Goal: Task Accomplishment & Management: Manage account settings

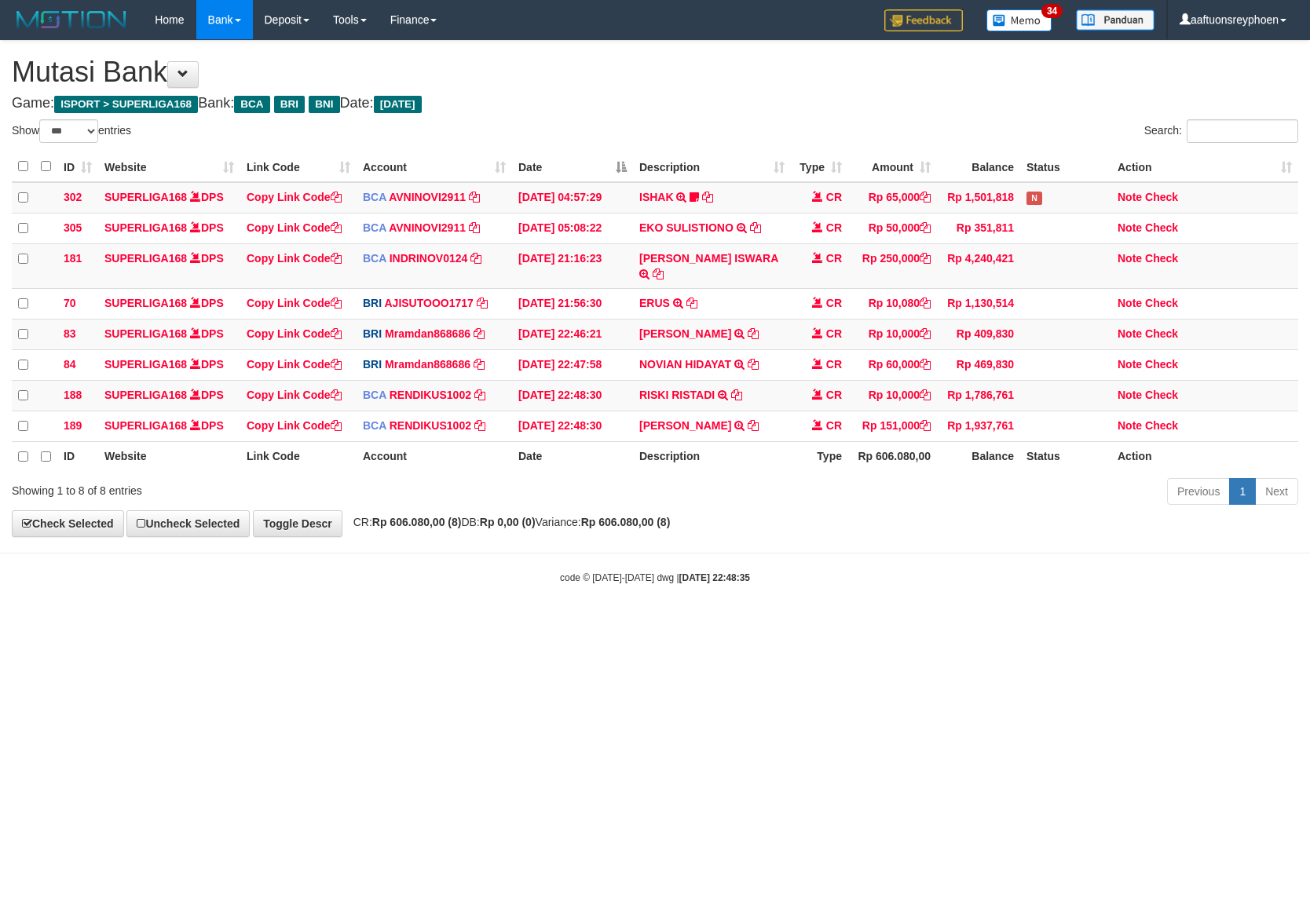
select select "***"
drag, startPoint x: 1213, startPoint y: 521, endPoint x: 1324, endPoint y: 501, distance: 112.8
click at [1309, 501] on html "Toggle navigation Home Bank Account List Load By Website Group [ISPORT] SUPERLI…" at bounding box center [655, 312] width 1310 height 624
click at [761, 606] on body "Toggle navigation Home Bank Account List Load By Website Group [ISPORT] SUPERLI…" at bounding box center [655, 312] width 1310 height 624
drag, startPoint x: 785, startPoint y: 597, endPoint x: 1132, endPoint y: 581, distance: 347.4
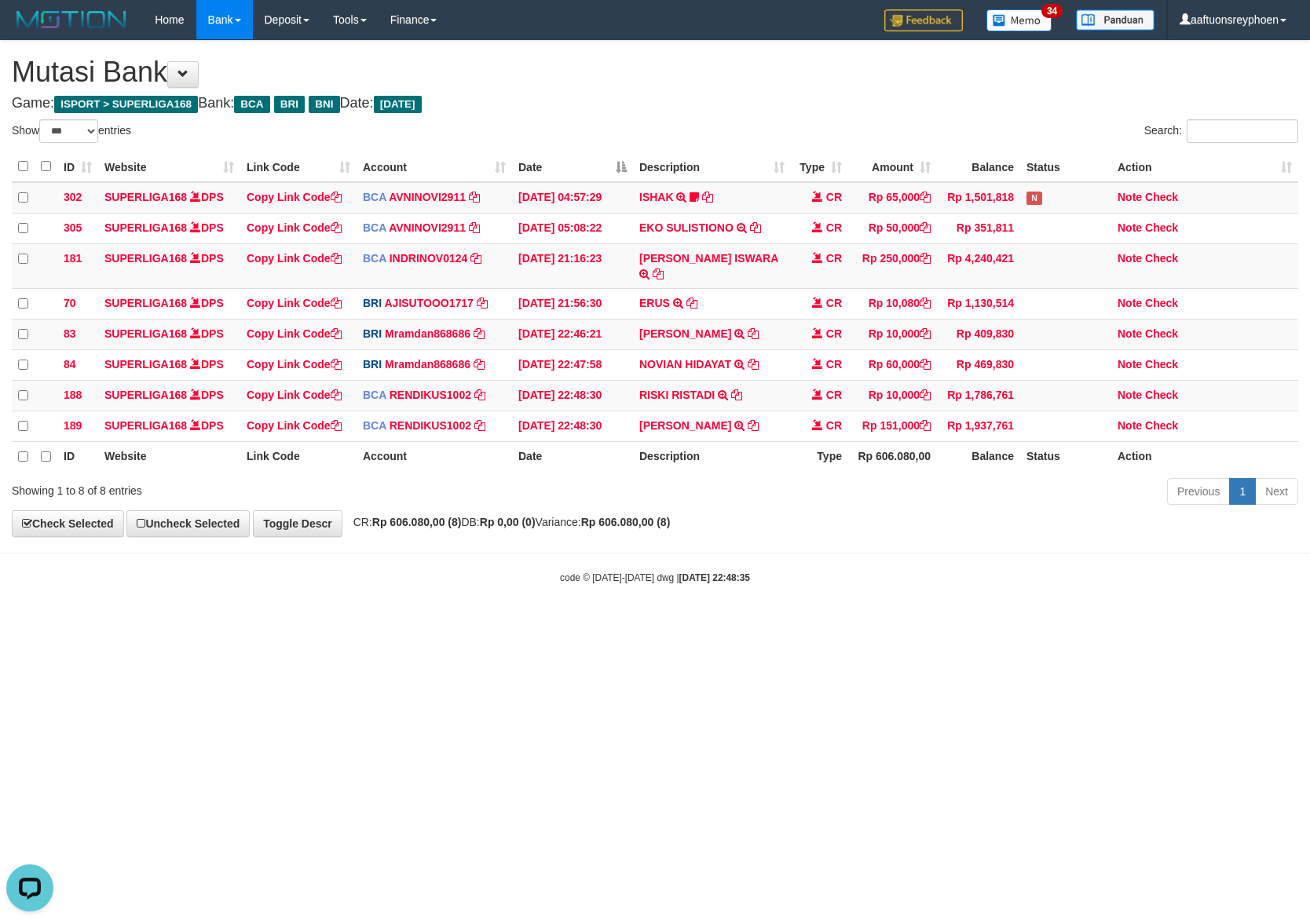
click at [790, 597] on body "Toggle navigation Home Bank Account List Load By Website Group [ISPORT] SUPERLI…" at bounding box center [655, 312] width 1310 height 624
drag, startPoint x: 790, startPoint y: 615, endPoint x: 800, endPoint y: 613, distance: 10.2
click at [796, 613] on body "Toggle navigation Home Bank Account List Load By Website Group [ISPORT] SUPERLI…" at bounding box center [655, 312] width 1310 height 624
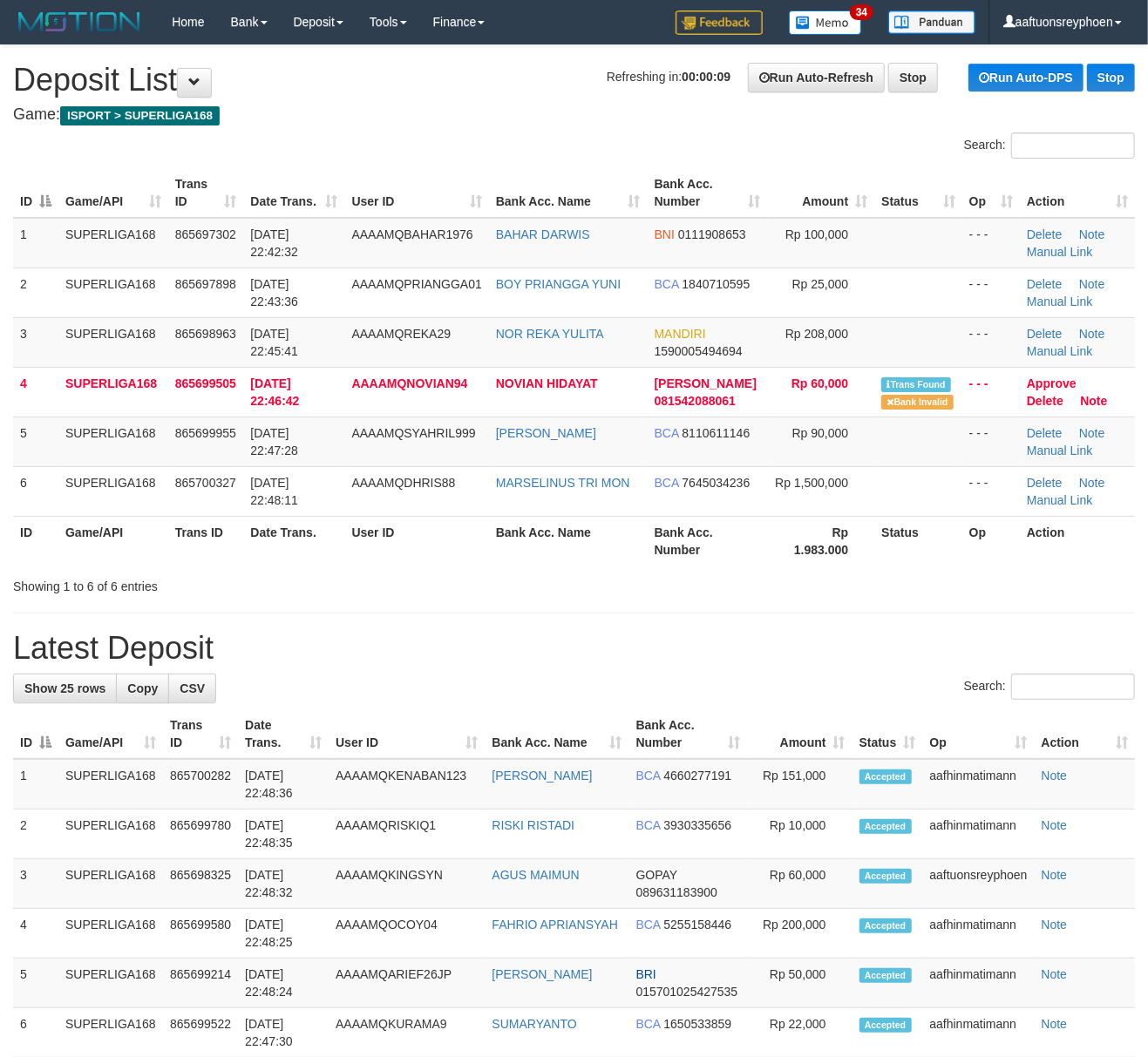
drag, startPoint x: 395, startPoint y: 515, endPoint x: 5, endPoint y: 582, distance: 395.7
click at [361, 521] on table "ID Game/API Trans ID Date Trans. User ID Bank Acc. Name Bank Acc. Number Amount…" at bounding box center [574, 366] width 1122 height 397
click at [276, 576] on div "Showing 1 to 6 of 6 entries" at bounding box center [239, 583] width 452 height 24
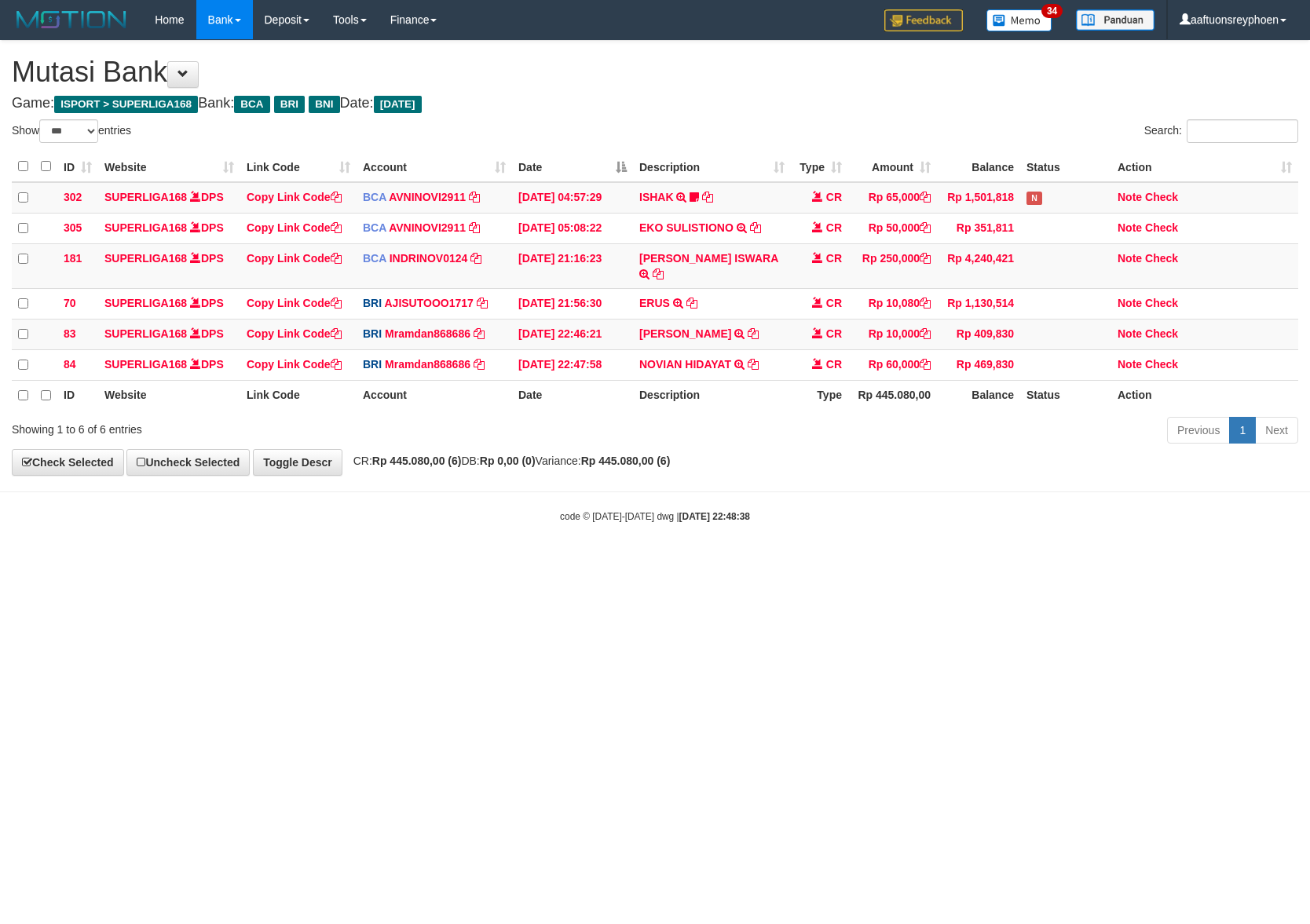
select select "***"
click at [811, 563] on html "Toggle navigation Home Bank Account List Load By Website Group [ISPORT] SUPERLI…" at bounding box center [655, 281] width 1310 height 563
select select "***"
drag, startPoint x: 883, startPoint y: 611, endPoint x: 1307, endPoint y: 603, distance: 424.1
click at [931, 563] on html "Toggle navigation Home Bank Account List Load By Website Group [ISPORT] SUPERLI…" at bounding box center [655, 281] width 1310 height 563
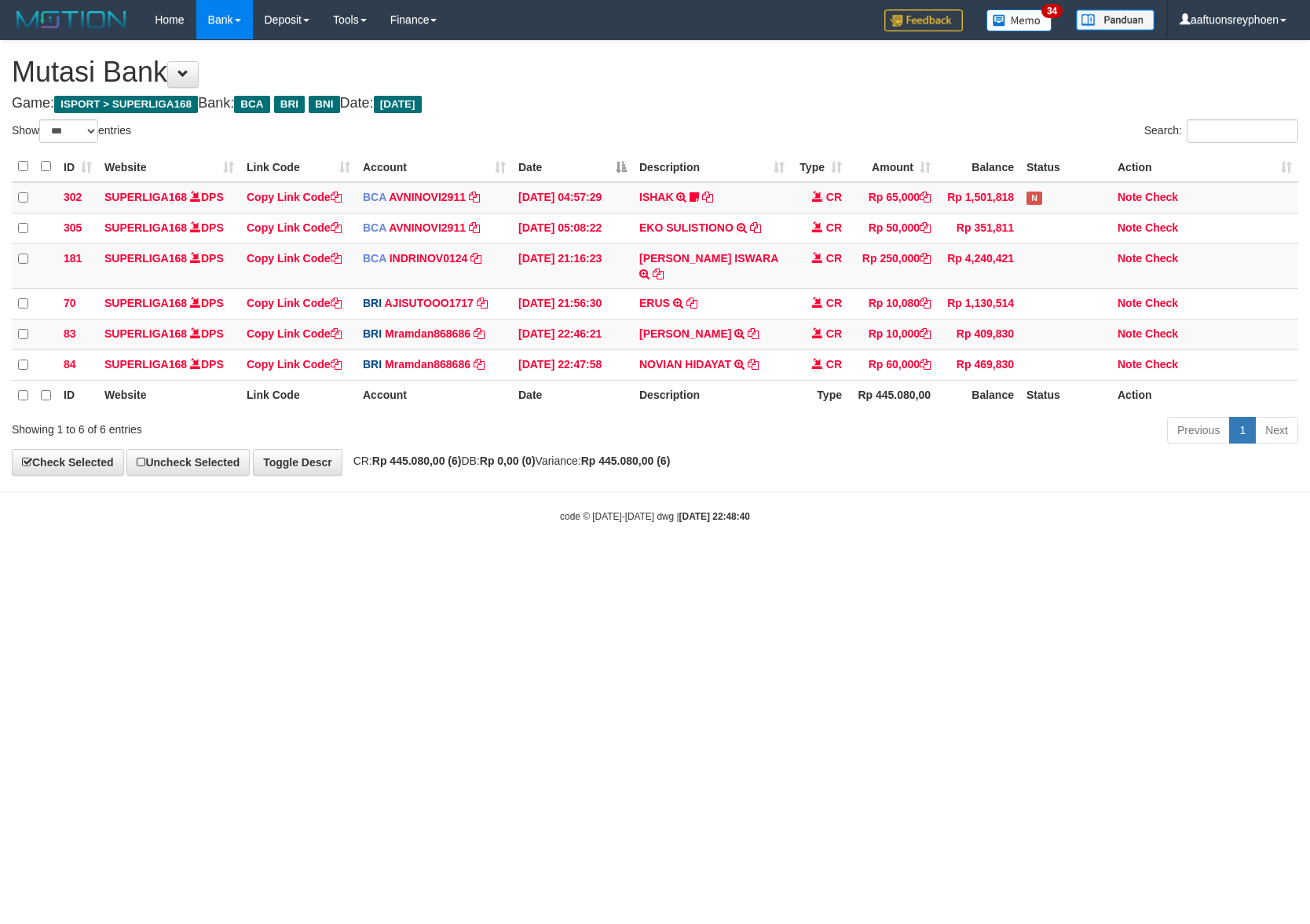
select select "***"
drag, startPoint x: 546, startPoint y: 704, endPoint x: 194, endPoint y: 723, distance: 352.5
click at [532, 563] on html "Toggle navigation Home Bank Account List Load By Website Group [ISPORT] SUPERLI…" at bounding box center [655, 281] width 1310 height 563
drag, startPoint x: 425, startPoint y: 672, endPoint x: 1, endPoint y: 814, distance: 447.1
click at [421, 563] on html "Toggle navigation Home Bank Account List Load By Website Group [ISPORT] SUPERLI…" at bounding box center [655, 281] width 1310 height 563
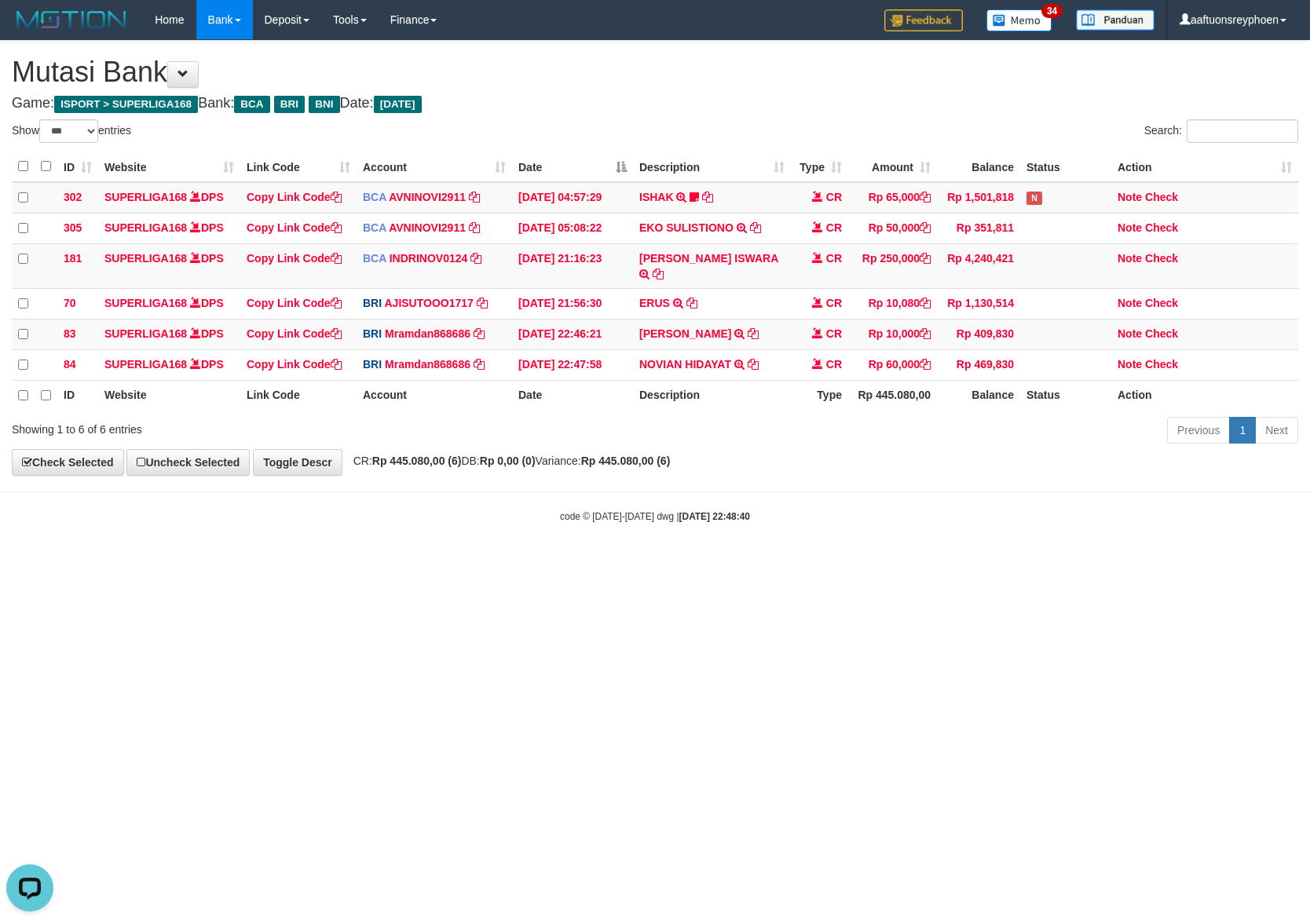
click at [751, 563] on html "Toggle navigation Home Bank Account List Load By Website Group [ISPORT] SUPERLI…" at bounding box center [655, 281] width 1310 height 563
click at [334, 563] on html "Toggle navigation Home Bank Account List Load By Website Group [ISPORT] SUPERLI…" at bounding box center [655, 281] width 1310 height 563
drag, startPoint x: 667, startPoint y: 573, endPoint x: 658, endPoint y: 576, distance: 9.5
click at [661, 563] on html "Toggle navigation Home Bank Account List Load By Website Group [ISPORT] SUPERLI…" at bounding box center [655, 281] width 1310 height 563
click at [647, 563] on html "Toggle navigation Home Bank Account List Load By Website Group [ISPORT] SUPERLI…" at bounding box center [655, 281] width 1310 height 563
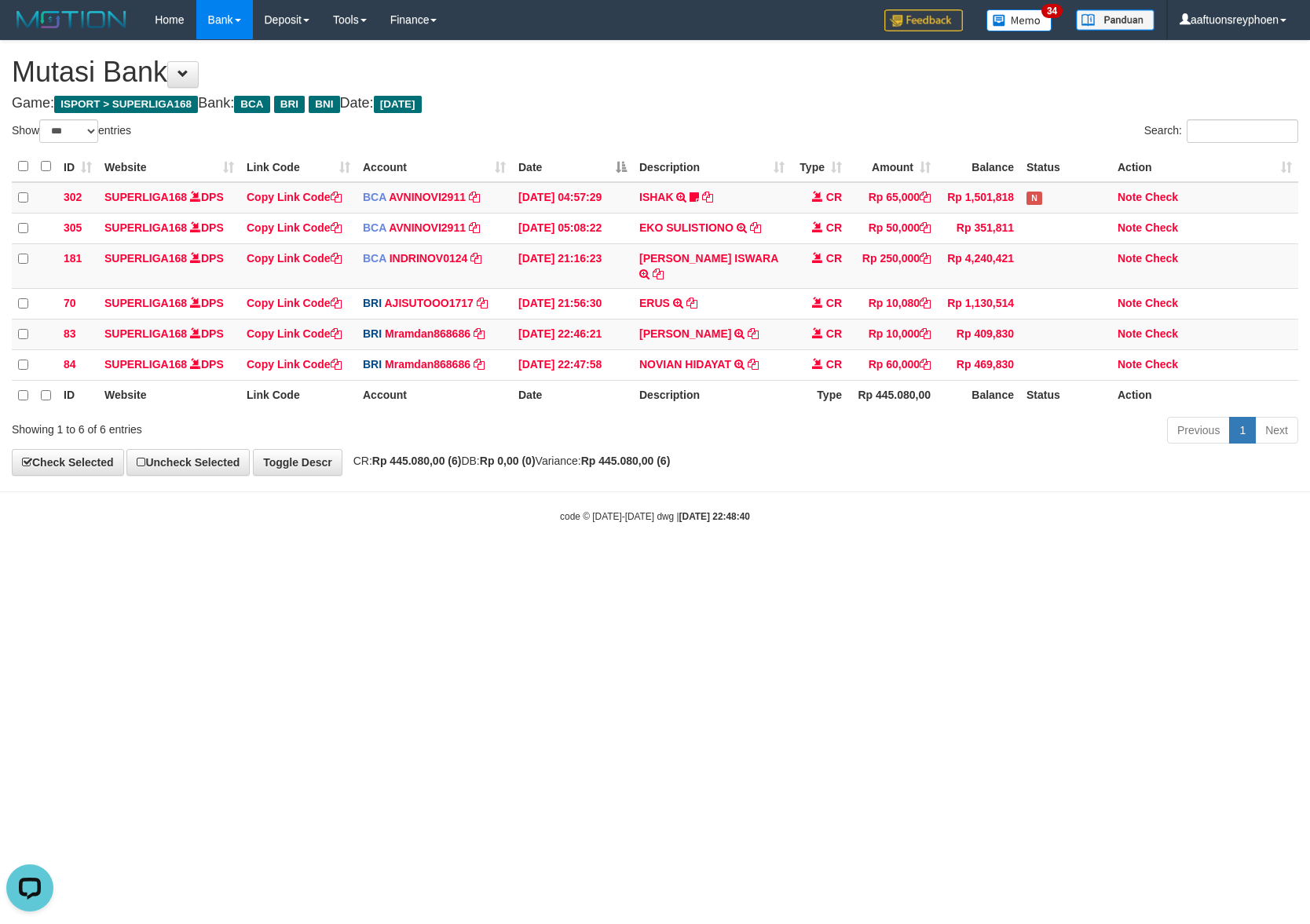
drag, startPoint x: 535, startPoint y: 677, endPoint x: 607, endPoint y: 669, distance: 72.4
click at [545, 563] on html "Toggle navigation Home Bank Account List Load By Website Group [ISPORT] SUPERLI…" at bounding box center [655, 281] width 1310 height 563
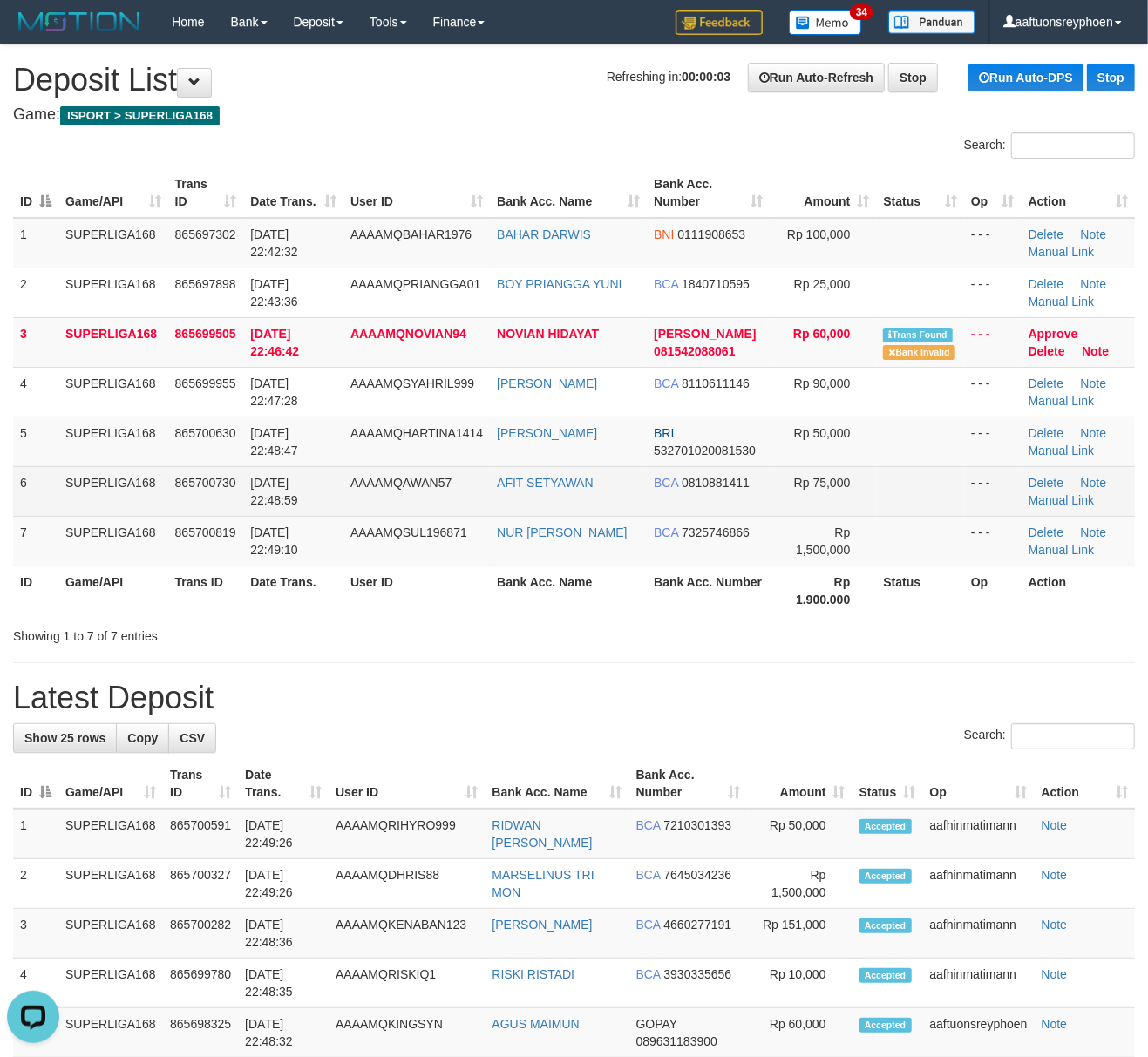
click at [33, 485] on td "6" at bounding box center [35, 490] width 46 height 49
click at [173, 485] on td "865700730" at bounding box center [206, 490] width 76 height 49
click at [245, 500] on td "[DATE] 22:48:59" at bounding box center [292, 490] width 100 height 49
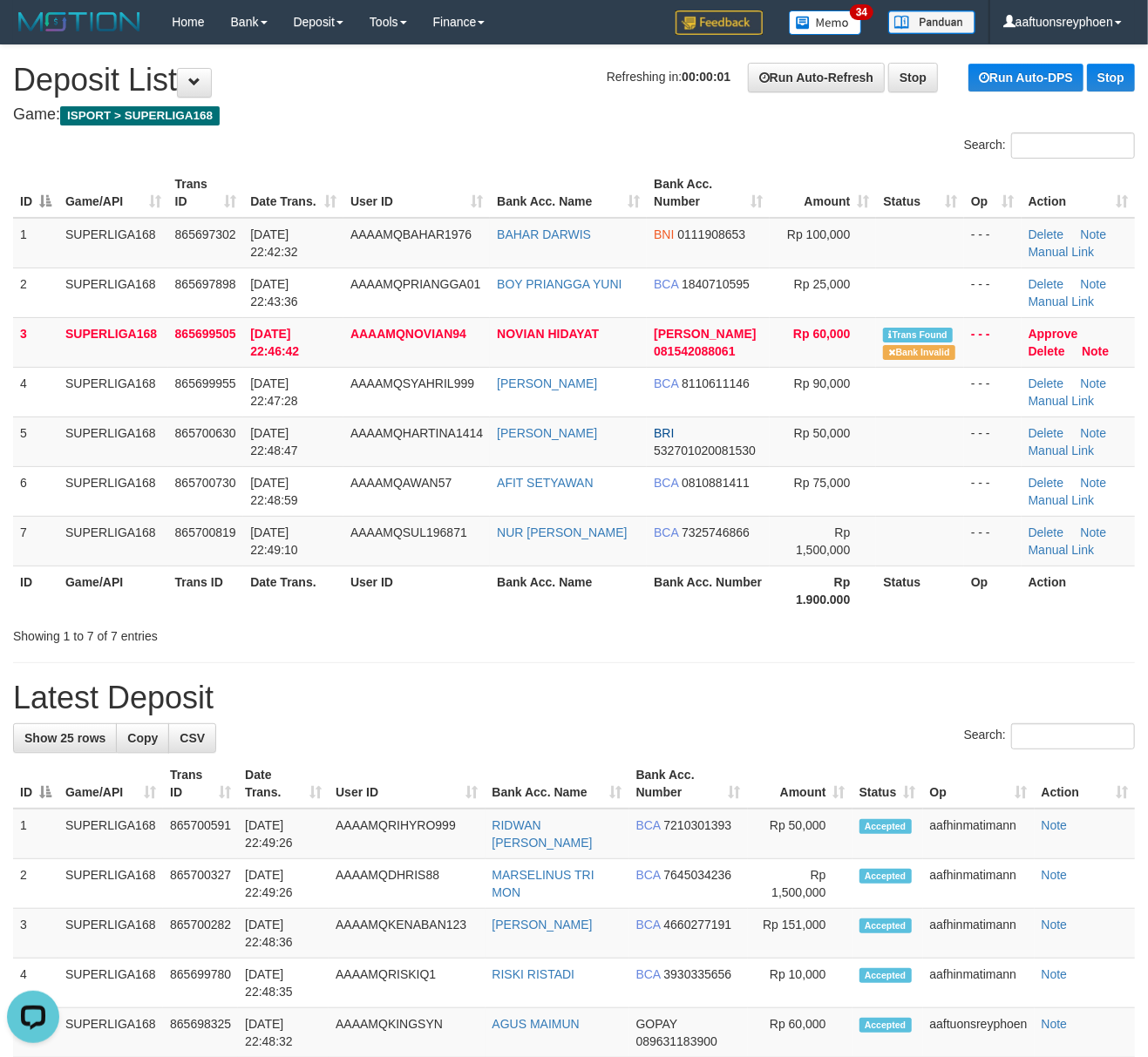
drag, startPoint x: 24, startPoint y: 501, endPoint x: -35, endPoint y: 506, distance: 59.2
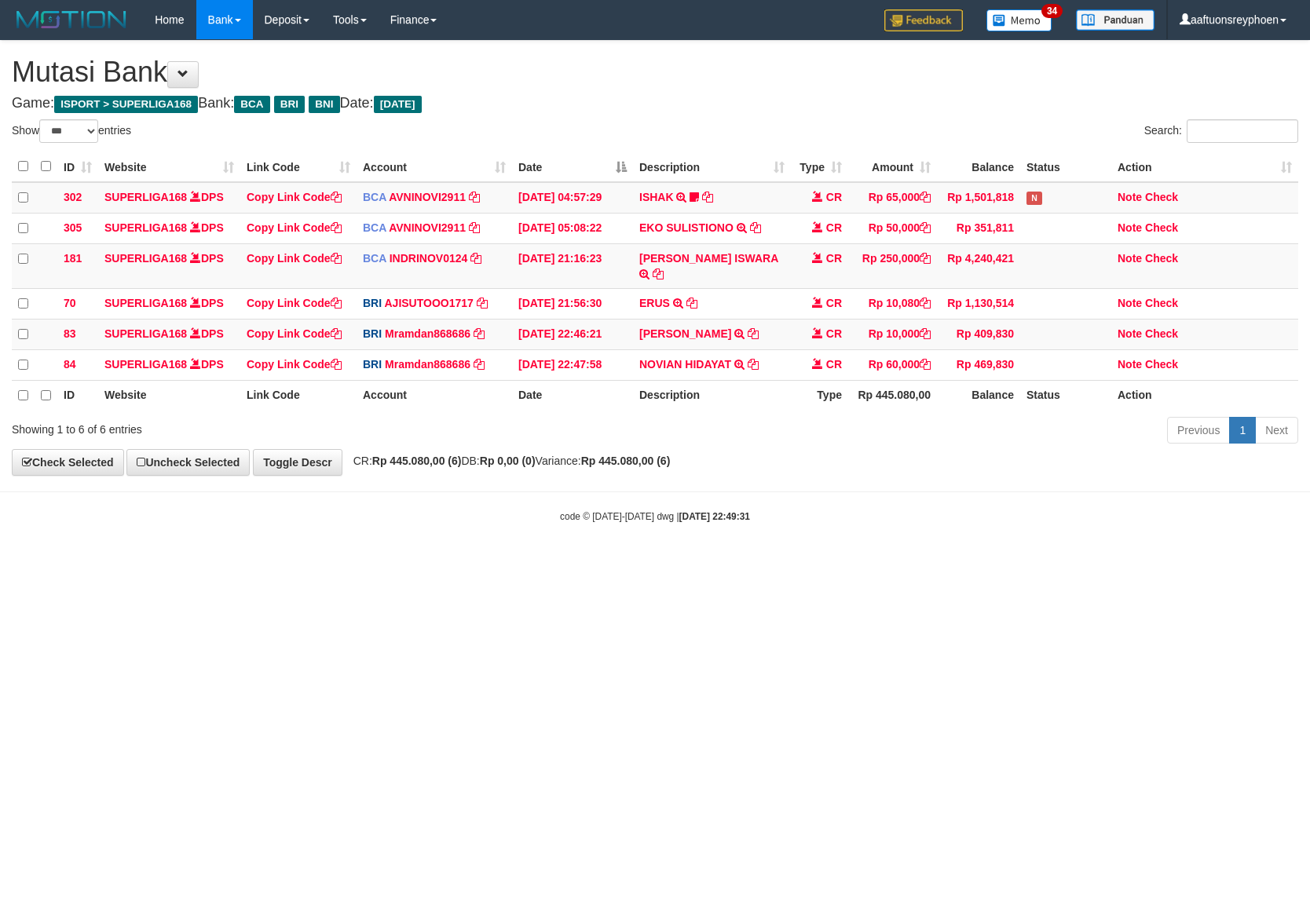
select select "***"
drag, startPoint x: 637, startPoint y: 639, endPoint x: 644, endPoint y: 628, distance: 13.0
click at [639, 563] on html "Toggle navigation Home Bank Account List Load By Website Group [ISPORT] SUPERLI…" at bounding box center [655, 281] width 1310 height 563
select select "***"
drag, startPoint x: 953, startPoint y: 592, endPoint x: 1289, endPoint y: 544, distance: 339.4
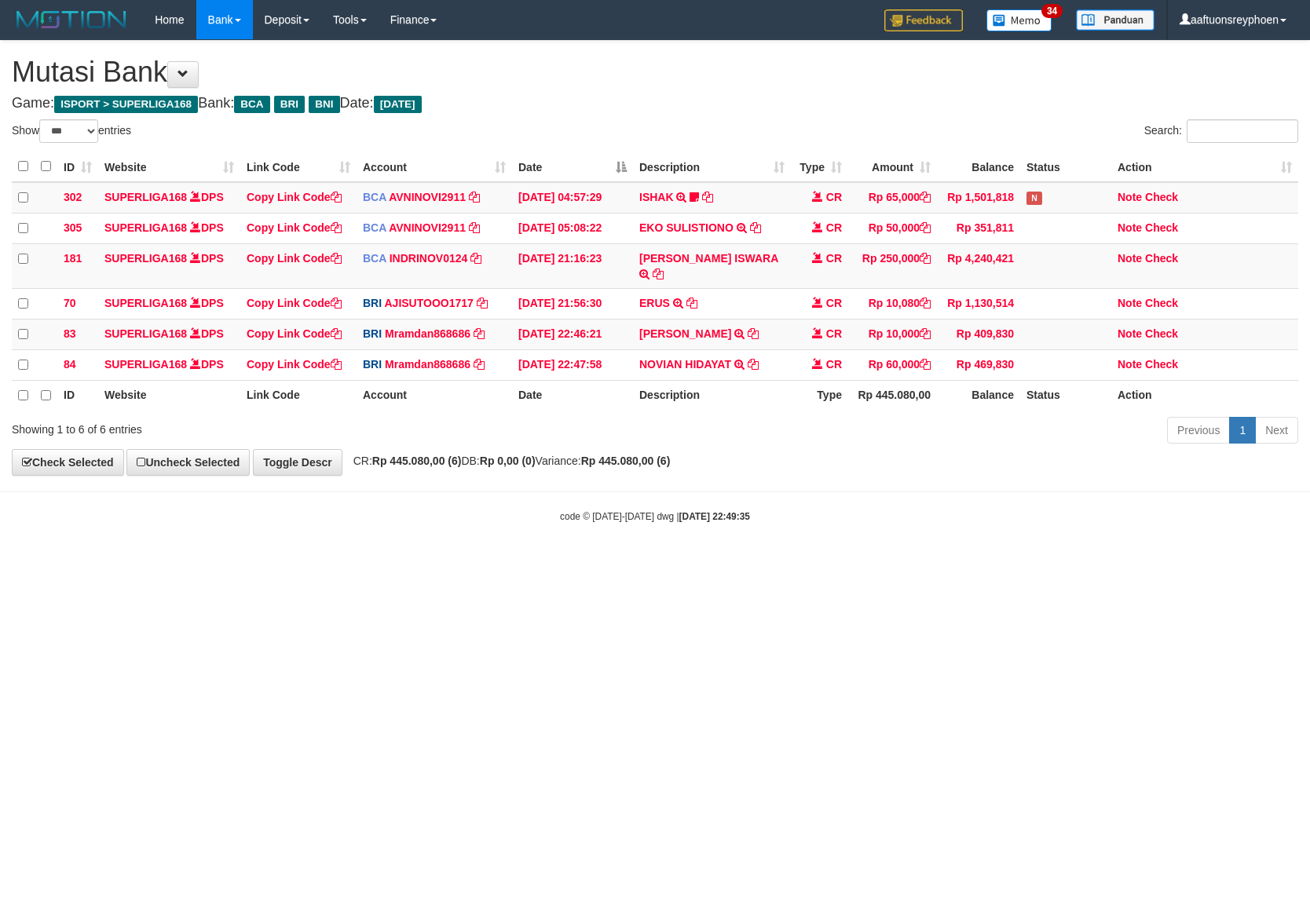
click at [1071, 562] on html "Toggle navigation Home Bank Account List Load By Website Group [ISPORT] SUPERLI…" at bounding box center [655, 281] width 1310 height 563
drag, startPoint x: 1126, startPoint y: 524, endPoint x: 1307, endPoint y: 503, distance: 182.2
click at [1174, 516] on body "Toggle navigation Home Bank Account List Load By Website Group [ISPORT] SUPERLI…" at bounding box center [655, 281] width 1310 height 563
drag, startPoint x: 798, startPoint y: 581, endPoint x: 837, endPoint y: 586, distance: 39.3
click at [799, 563] on html "Toggle navigation Home Bank Account List Load By Website Group [ISPORT] SUPERLI…" at bounding box center [655, 281] width 1310 height 563
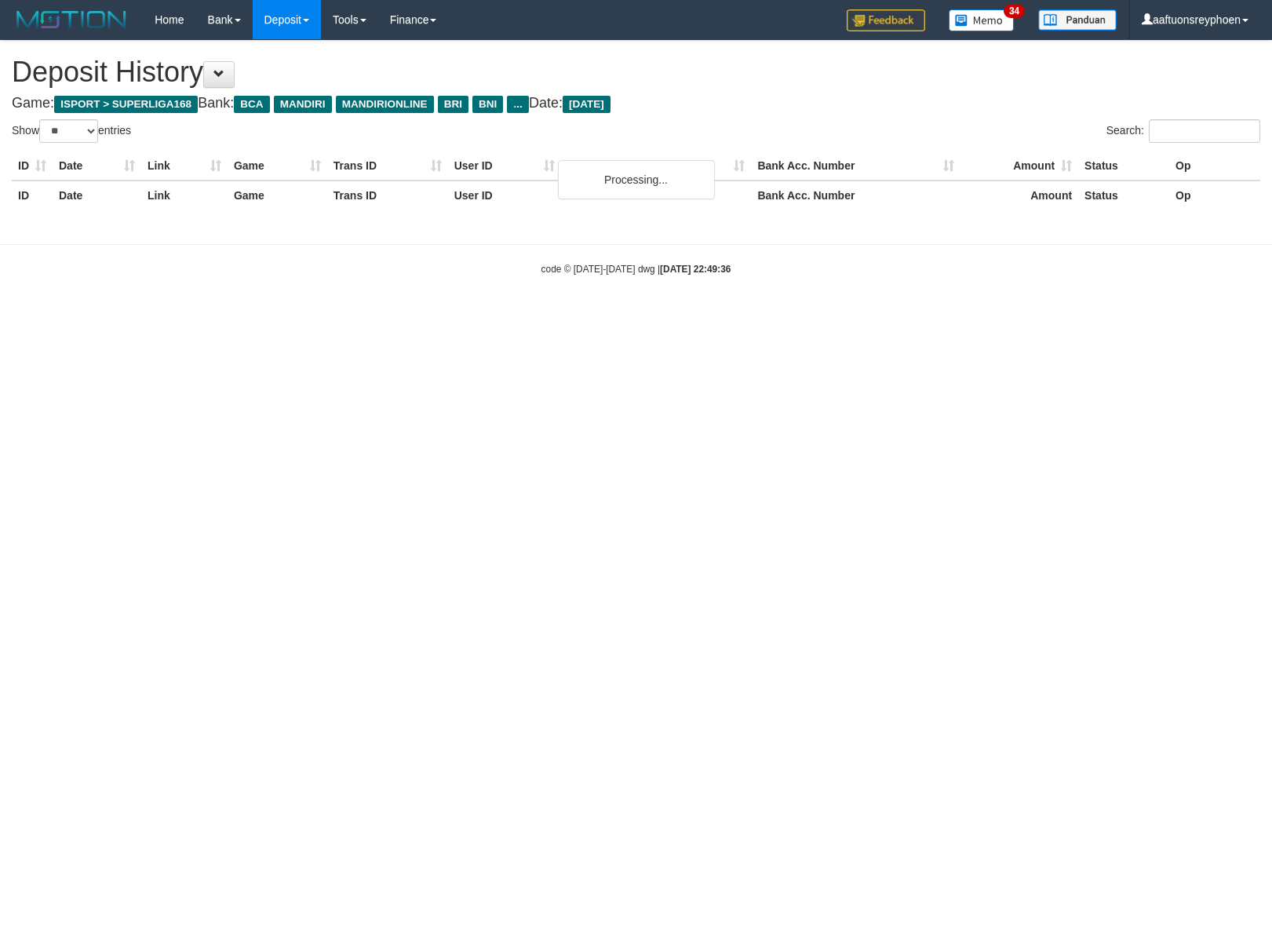
select select "**"
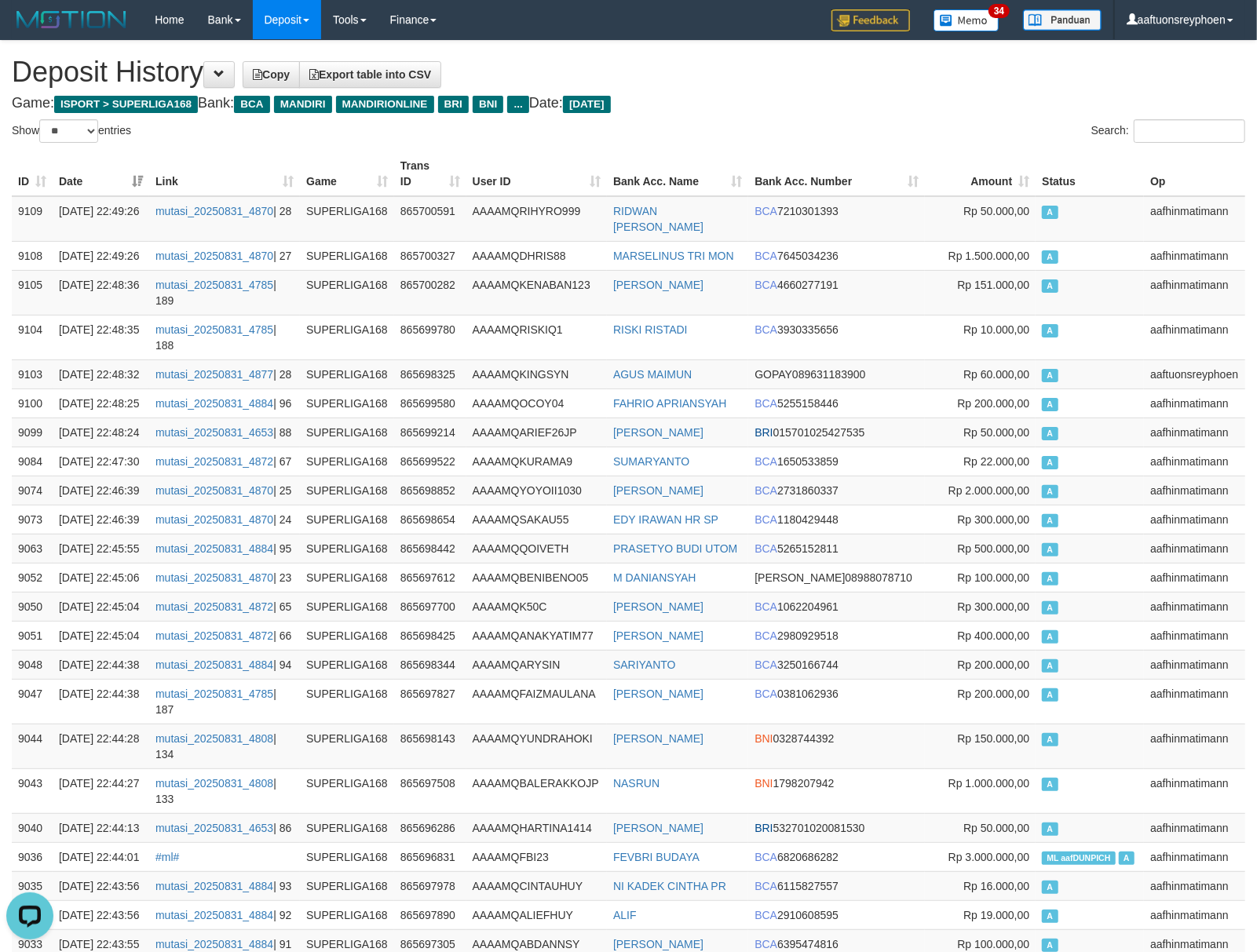
drag, startPoint x: 1108, startPoint y: 371, endPoint x: 6, endPoint y: 488, distance: 1108.2
click at [1099, 371] on td "A" at bounding box center [1089, 373] width 109 height 29
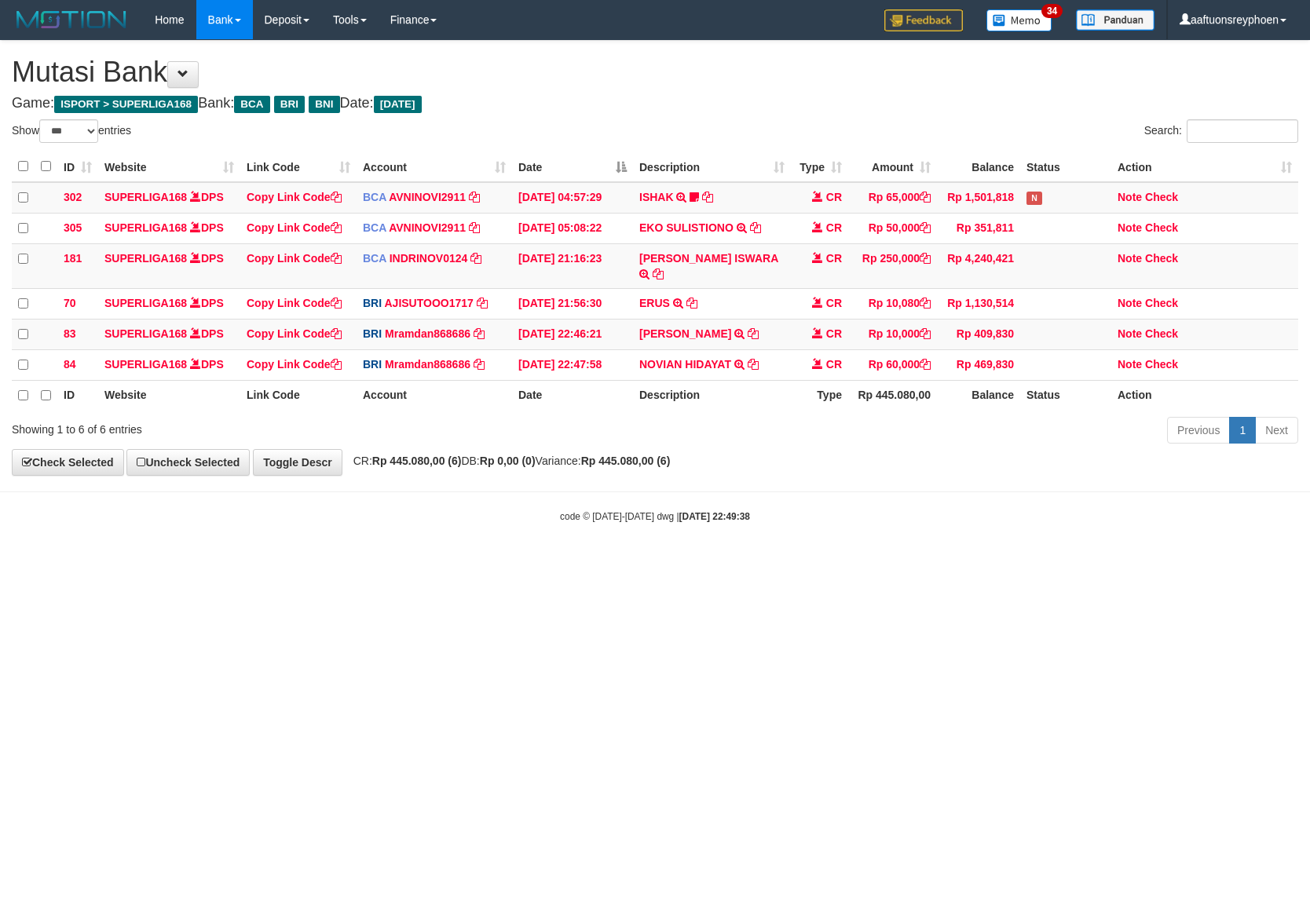
select select "***"
click at [510, 563] on html "Toggle navigation Home Bank Account List Load By Website Group [ISPORT] SUPERLI…" at bounding box center [655, 281] width 1310 height 563
click at [512, 563] on html "Toggle navigation Home Bank Account List Load By Website Group [ISPORT] SUPERLI…" at bounding box center [655, 281] width 1310 height 563
drag, startPoint x: 513, startPoint y: 615, endPoint x: 538, endPoint y: 615, distance: 25.0
click at [515, 563] on html "Toggle navigation Home Bank Account List Load By Website Group [ISPORT] SUPERLI…" at bounding box center [655, 281] width 1310 height 563
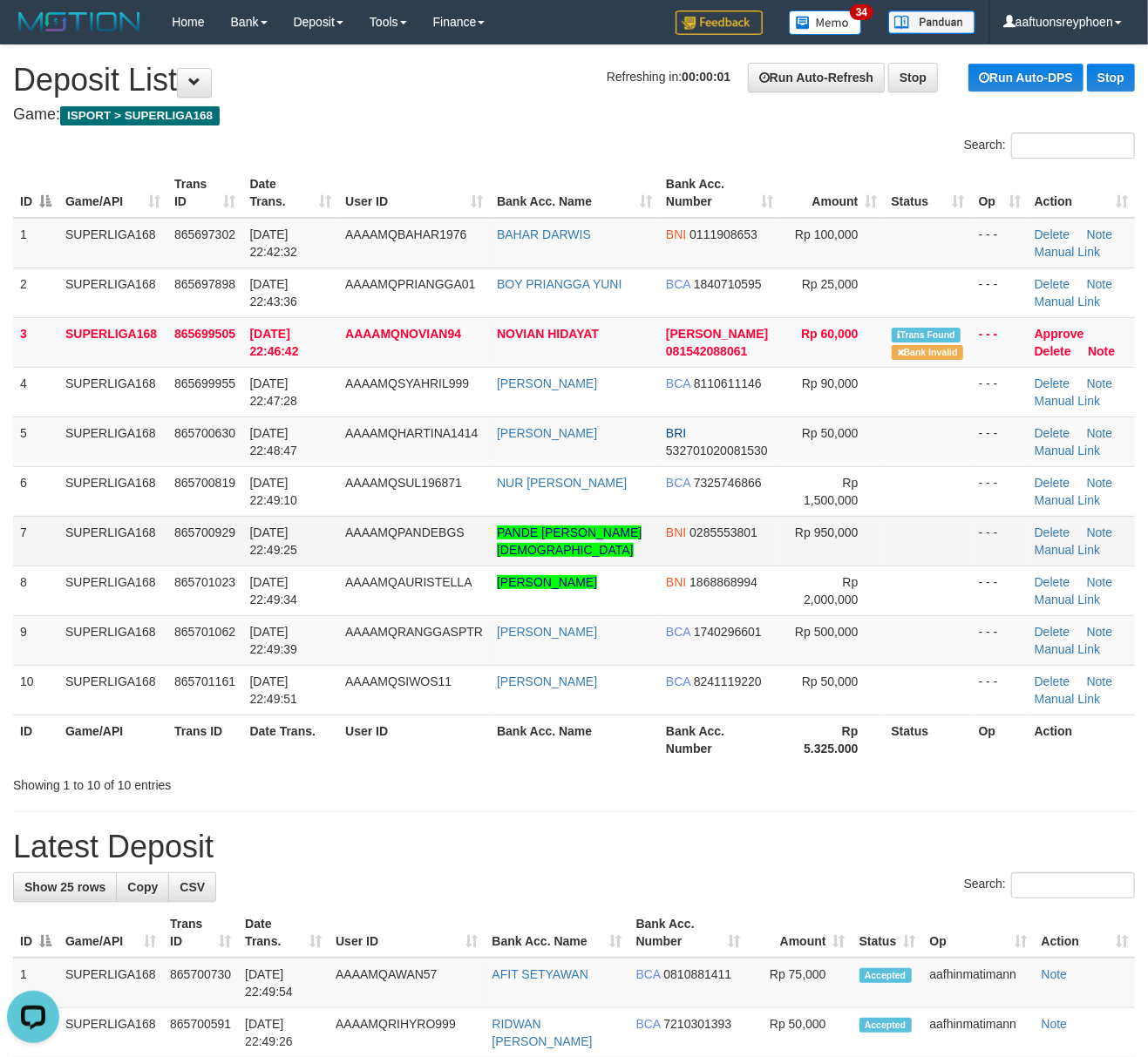
click at [130, 520] on td "SUPERLIGA168" at bounding box center [113, 540] width 109 height 49
click at [126, 520] on td "SUPERLIGA168" at bounding box center [113, 540] width 109 height 49
click at [269, 526] on span "31/08/2025 22:49:25" at bounding box center [273, 542] width 48 height 32
click at [276, 523] on td "[DATE] 22:49:25" at bounding box center [290, 540] width 96 height 49
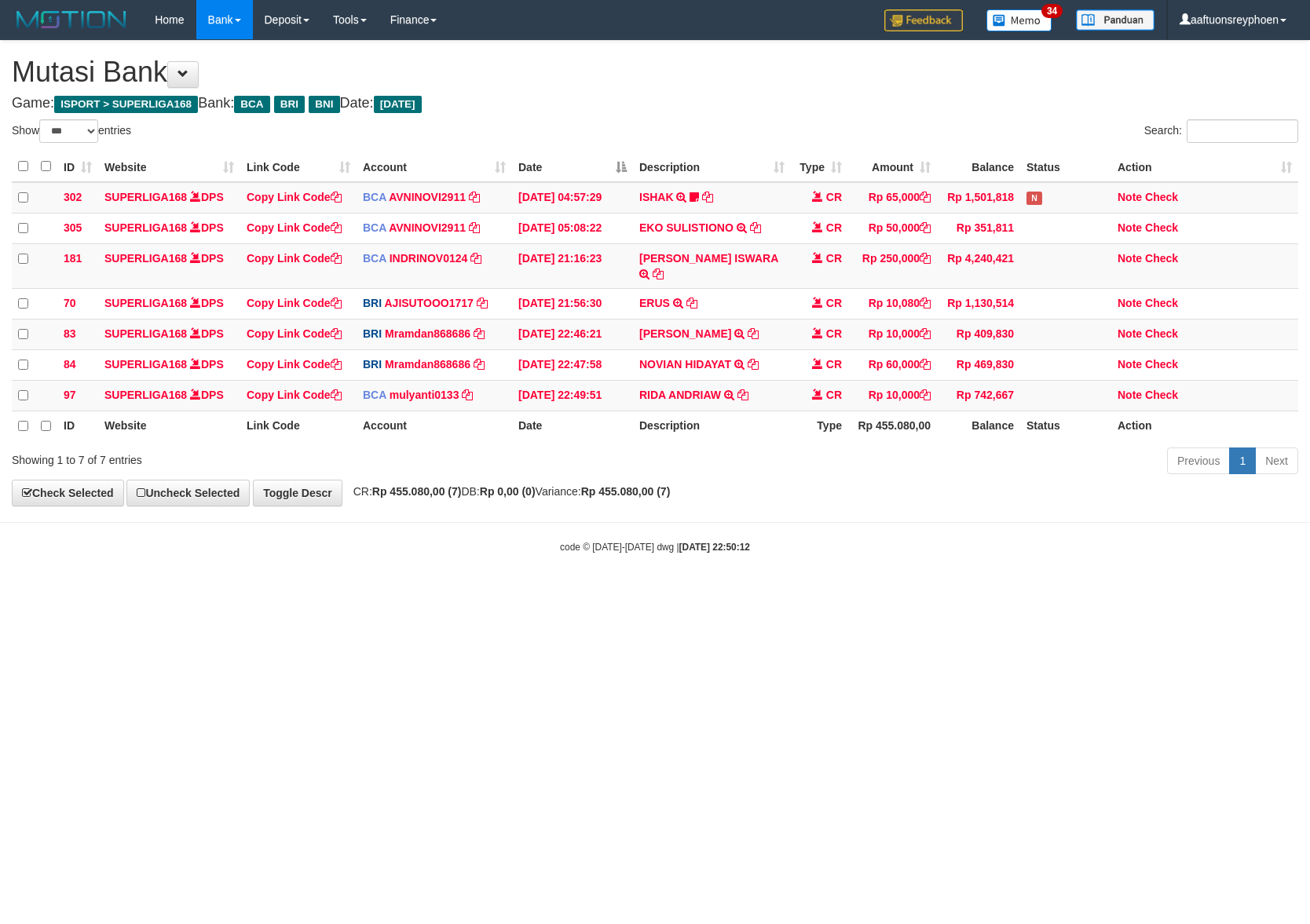
select select "***"
click at [1309, 513] on html "Toggle navigation Home Bank Account List Load By Website Group [ISPORT] SUPERLI…" at bounding box center [655, 296] width 1310 height 593
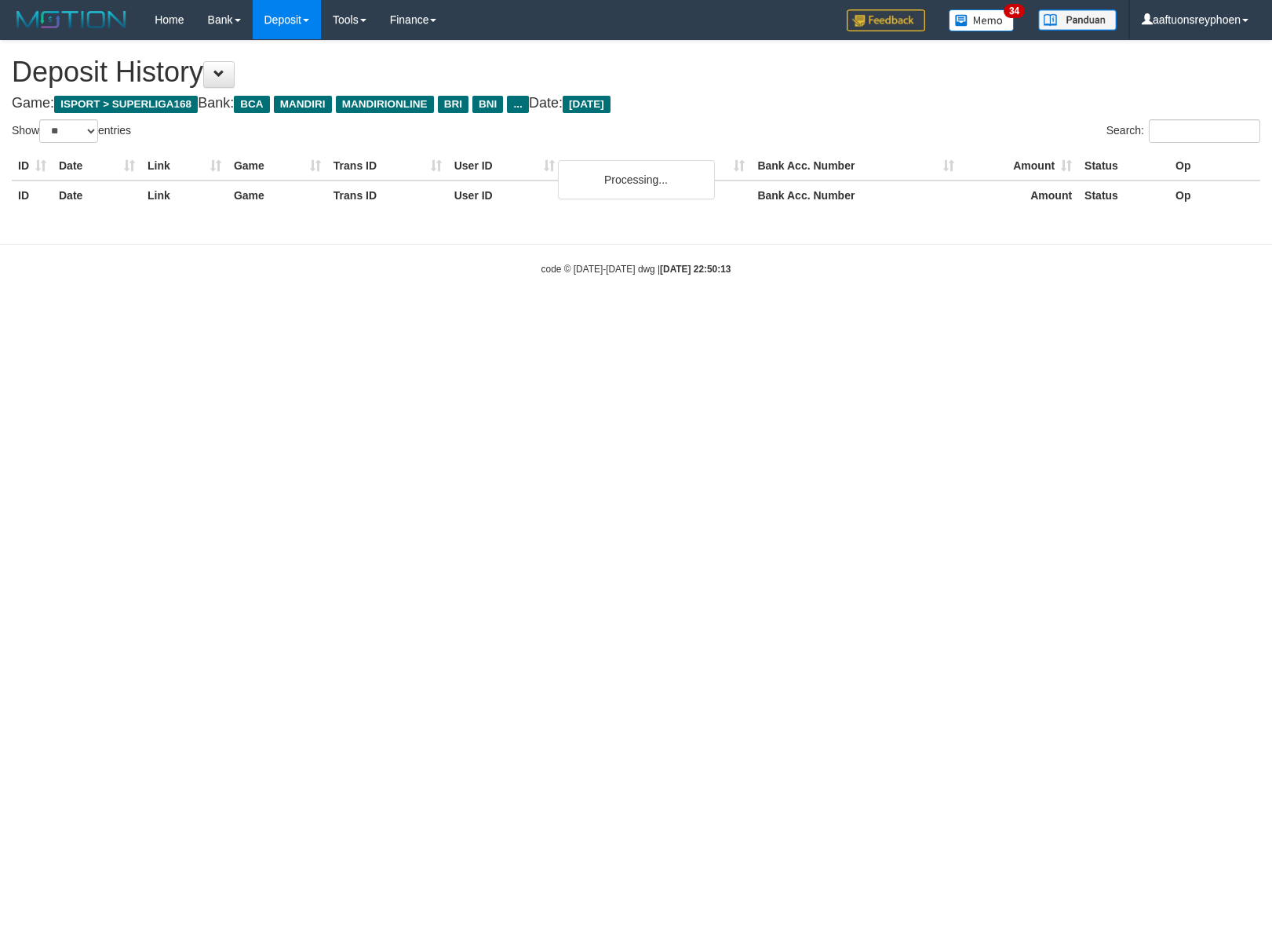
select select "**"
drag, startPoint x: 902, startPoint y: 442, endPoint x: 4, endPoint y: 485, distance: 899.0
click at [893, 315] on html "Toggle navigation Home Bank Account List Load By Website Group [ISPORT] SUPERLI…" at bounding box center [636, 157] width 1272 height 315
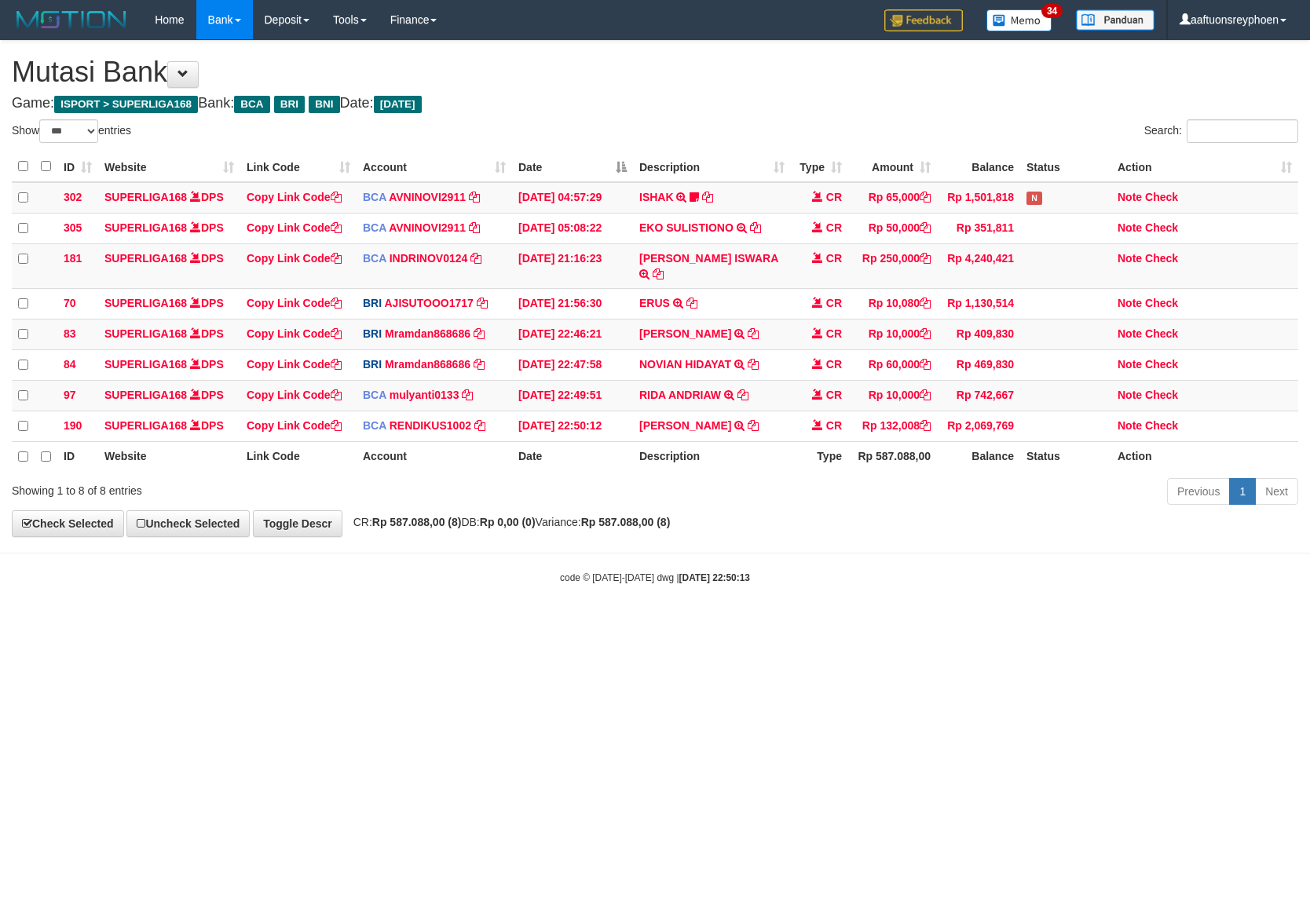
select select "***"
click at [959, 569] on div "code © 2012-2018 dwg | 2025/08/31 22:50:13" at bounding box center [655, 576] width 1310 height 16
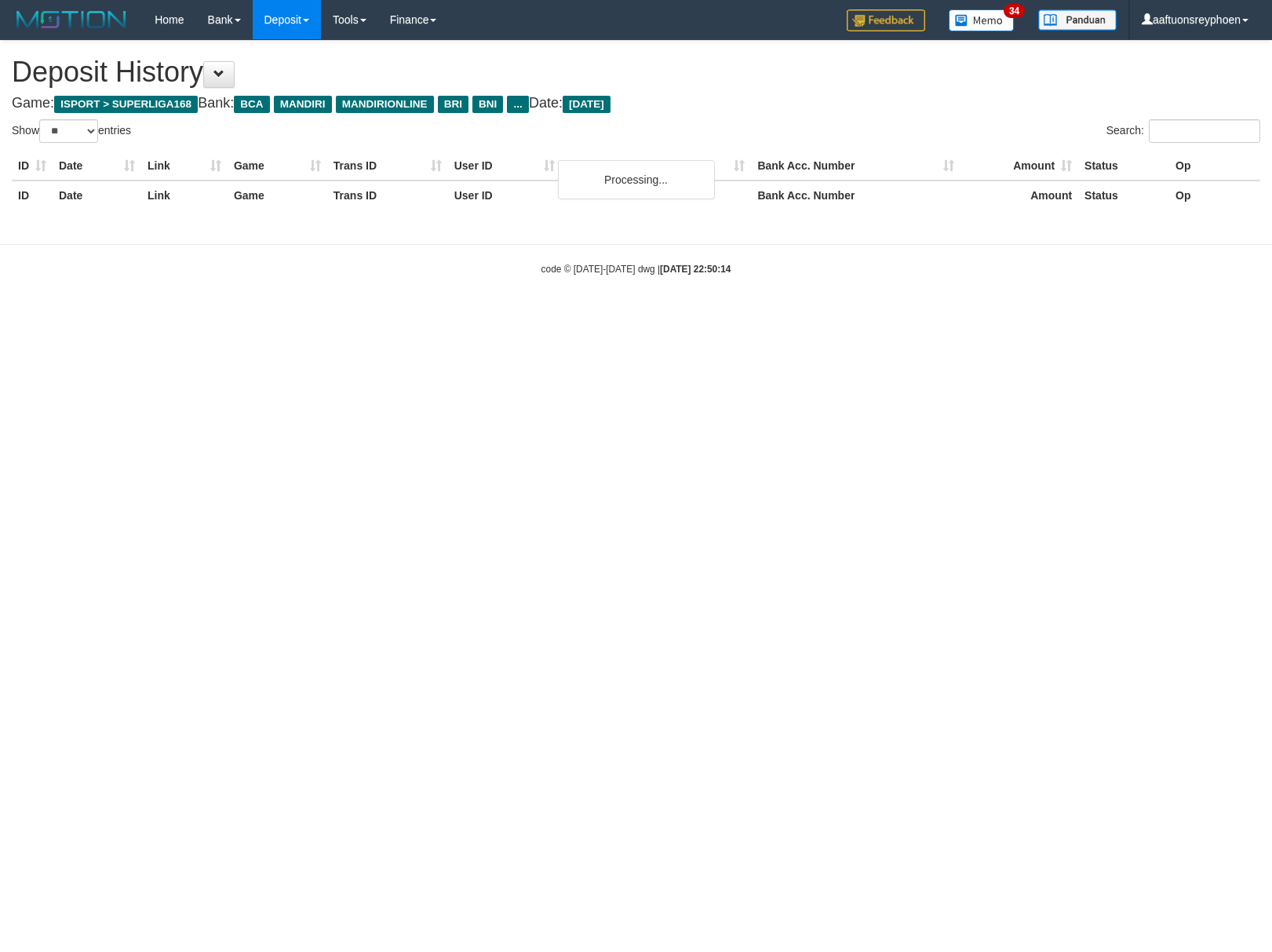
select select "**"
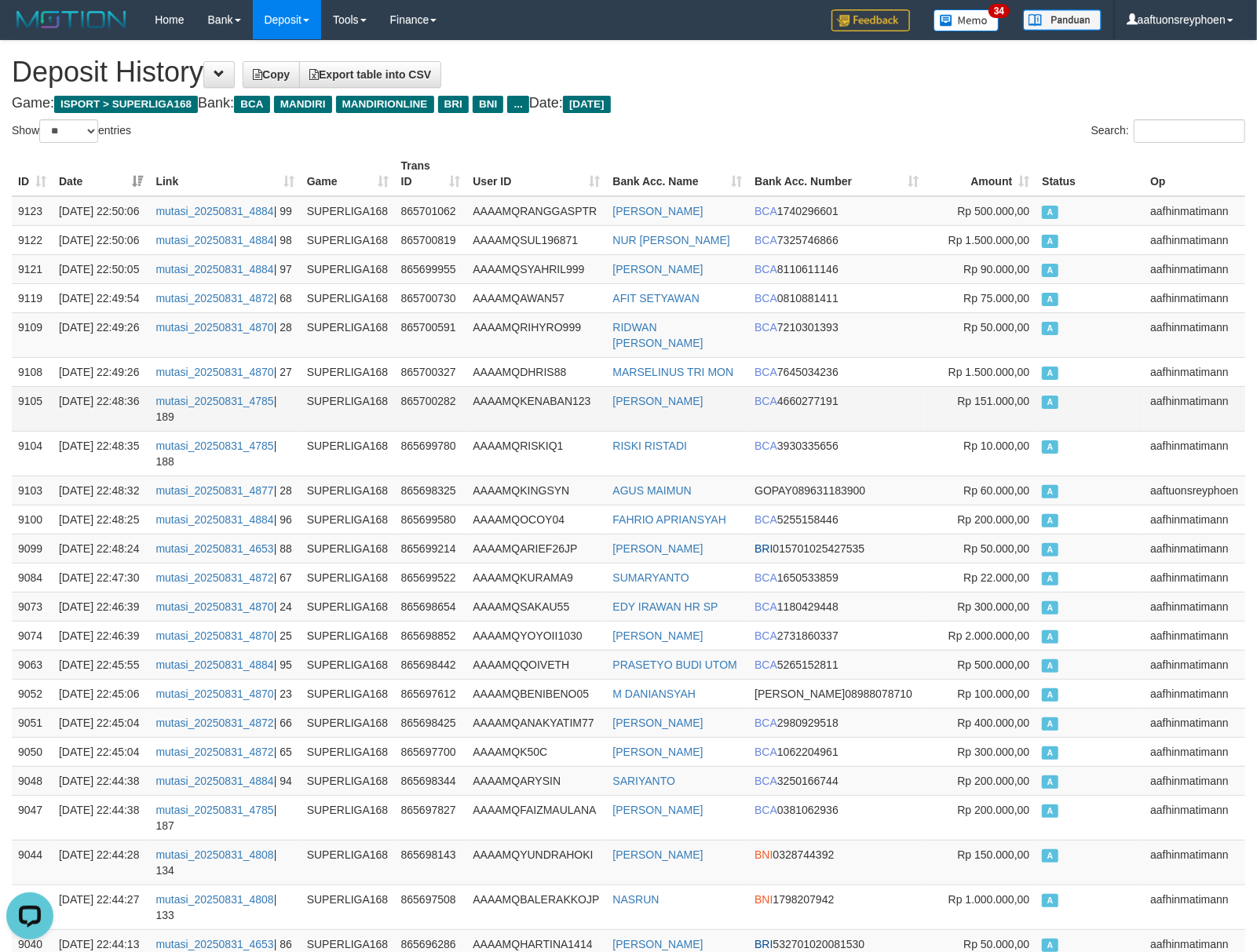
drag, startPoint x: 1150, startPoint y: 455, endPoint x: 842, endPoint y: 478, distance: 308.9
click at [1143, 431] on td "aafhinmatimann" at bounding box center [1194, 408] width 101 height 45
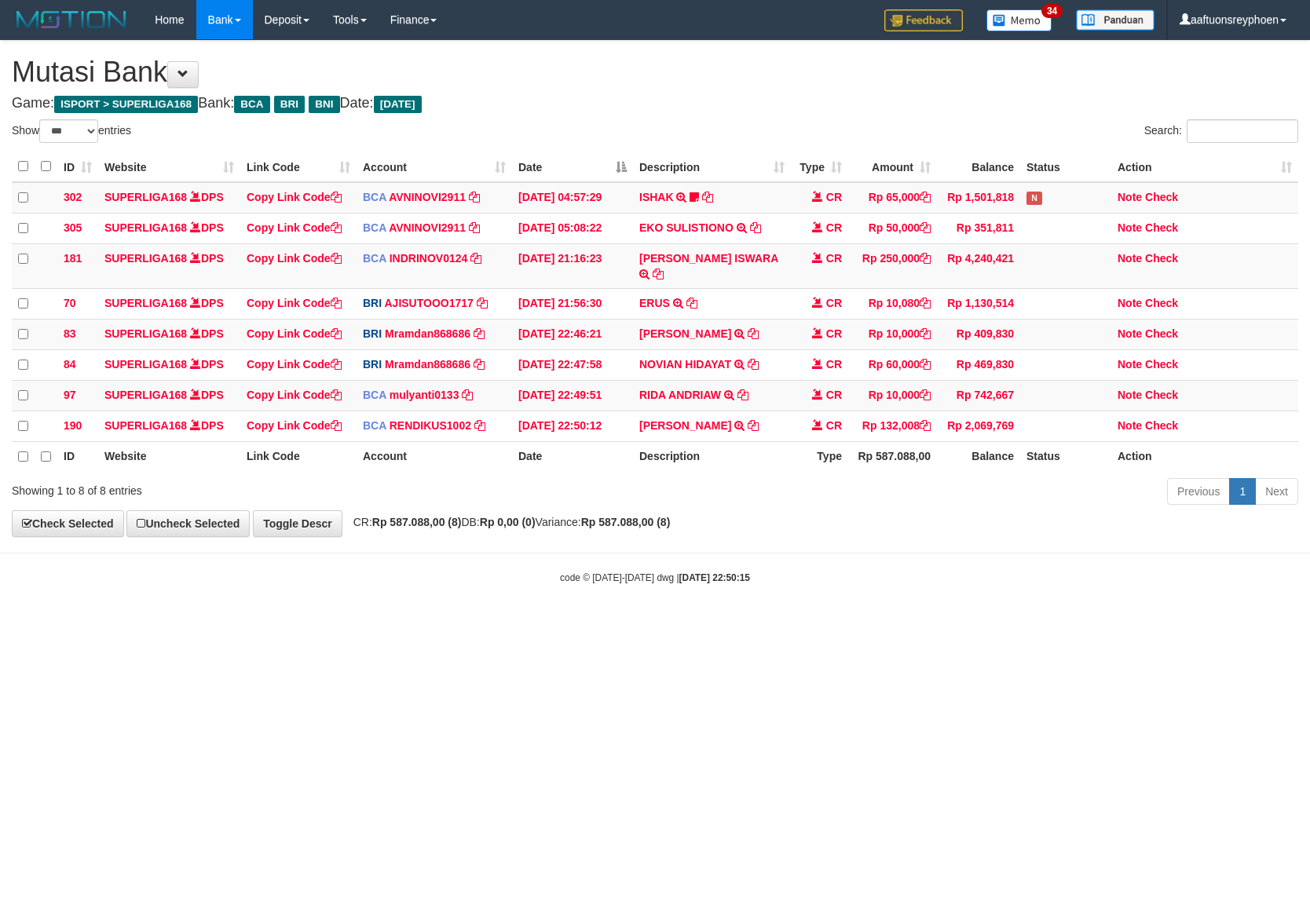
select select "***"
click at [921, 569] on div "code © 2012-2018 dwg | 2025/08/31 22:50:15" at bounding box center [655, 576] width 1310 height 16
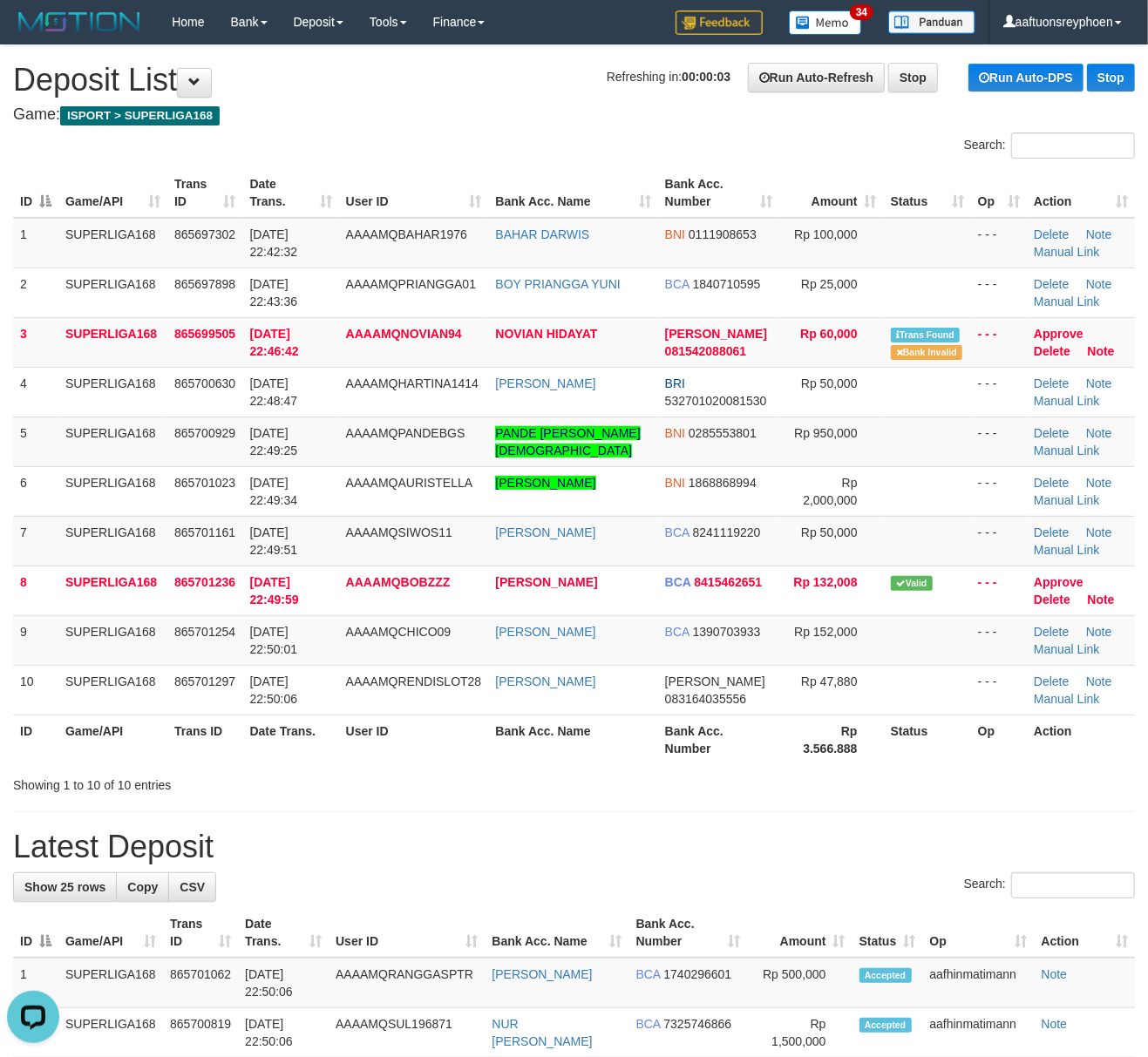
drag, startPoint x: 33, startPoint y: 469, endPoint x: 0, endPoint y: 477, distance: 34.0
click at [8, 473] on div "ID Game/API Trans ID Date Trans. User ID Bank Acc. Name Bank Acc. Number Amount…" at bounding box center [574, 465] width 1148 height 606
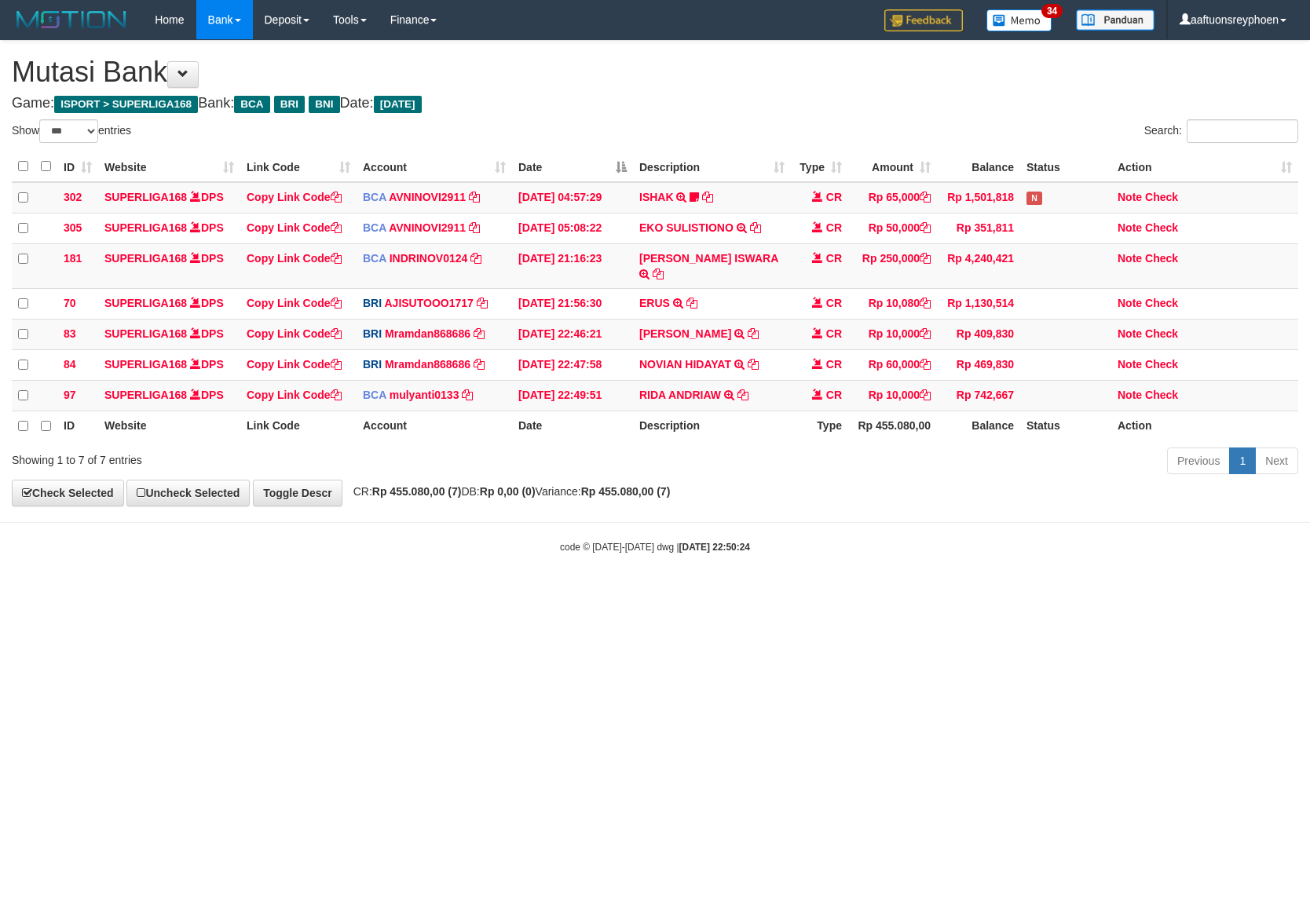
select select "***"
click at [754, 390] on td "RIDA ANDRIAW TRSF E-BANKING CR 3108/FTSCY/WS95051 10000.002025083178073814 TRFD…" at bounding box center [712, 396] width 158 height 30
drag, startPoint x: 0, startPoint y: 0, endPoint x: 887, endPoint y: 405, distance: 975.1
click at [761, 390] on td "RIDA ANDRIAW TRSF E-BANKING CR 3108/FTSCY/WS95051 10000.002025083178073814 TRFD…" at bounding box center [712, 396] width 158 height 30
copy tr "RIDA ANDRIAW TRSF E-BANKING CR 3108/FTSCY/WS95051 10000.002025083178073814 TRFD…"
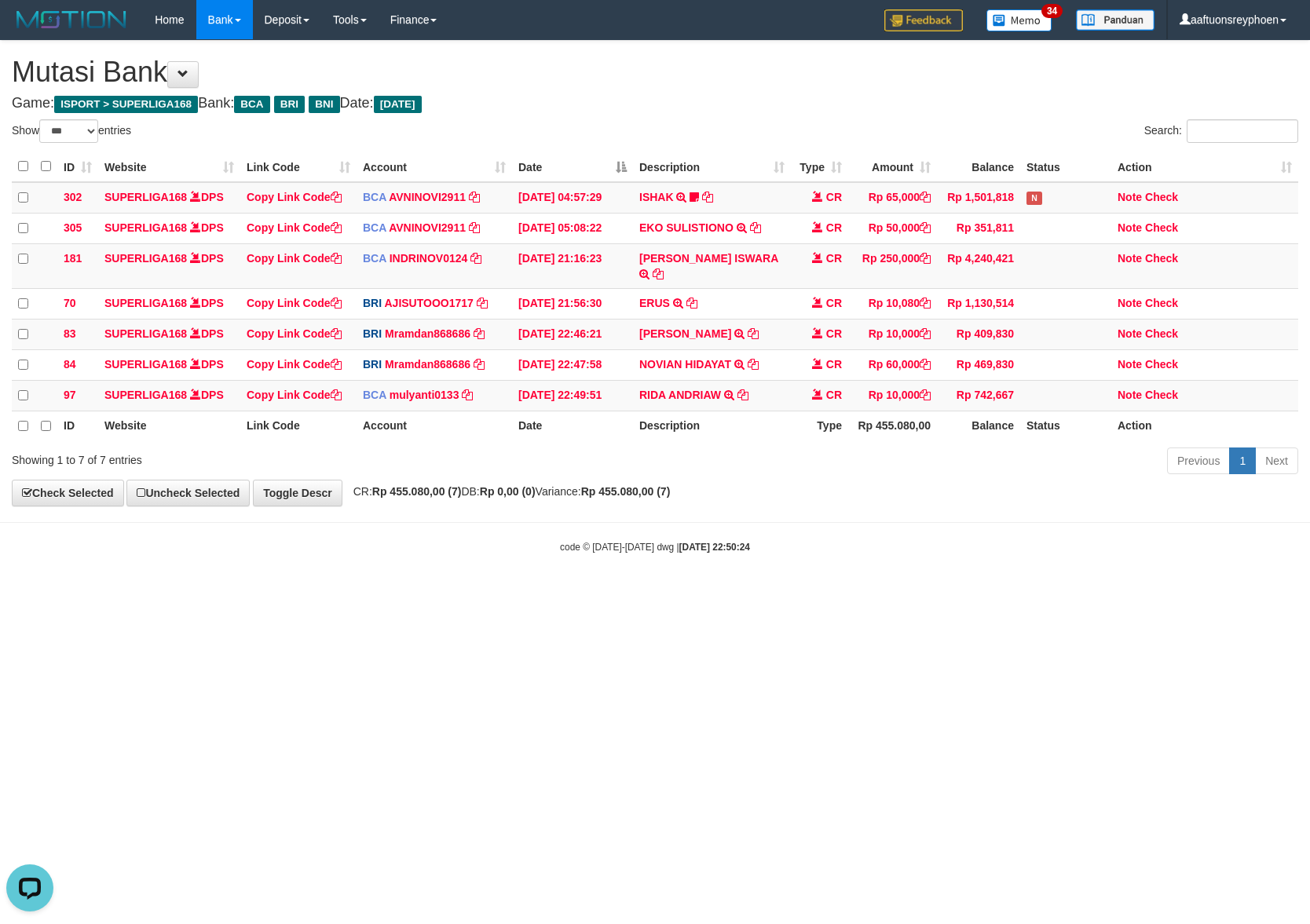
click at [628, 593] on html "Toggle navigation Home Bank Account List Load By Website Group [ISPORT] SUPERLI…" at bounding box center [655, 296] width 1310 height 593
click at [635, 593] on html "Toggle navigation Home Bank Account List Load By Website Group [ISPORT] SUPERLI…" at bounding box center [655, 296] width 1310 height 593
select select "***"
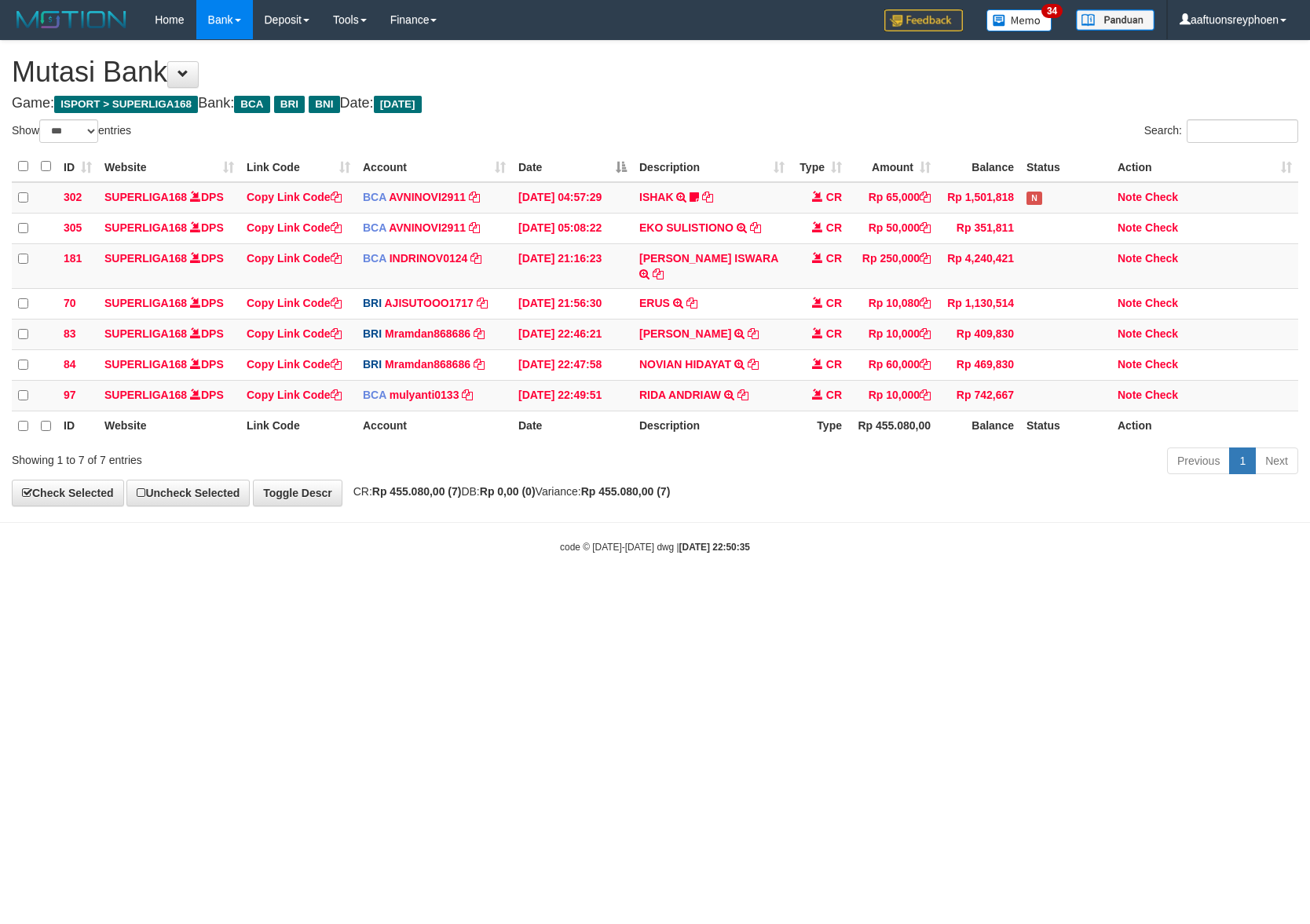
drag, startPoint x: 998, startPoint y: 597, endPoint x: 1304, endPoint y: 570, distance: 307.2
click at [1194, 584] on html "Toggle navigation Home Bank Account List Load By Website Group [ISPORT] SUPERLI…" at bounding box center [655, 296] width 1310 height 593
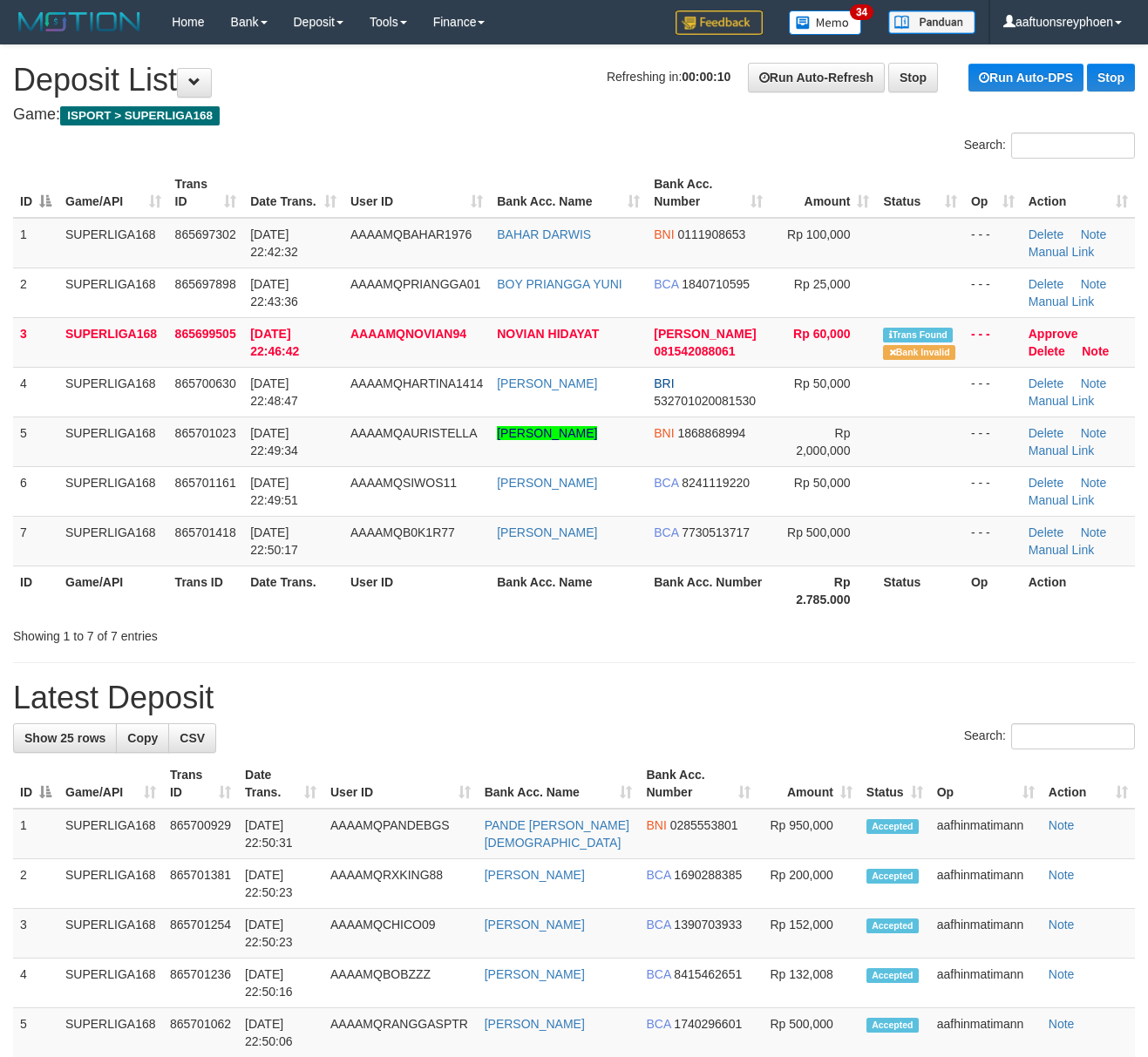
click at [290, 531] on span "31/08/2025 22:50:17" at bounding box center [274, 542] width 48 height 32
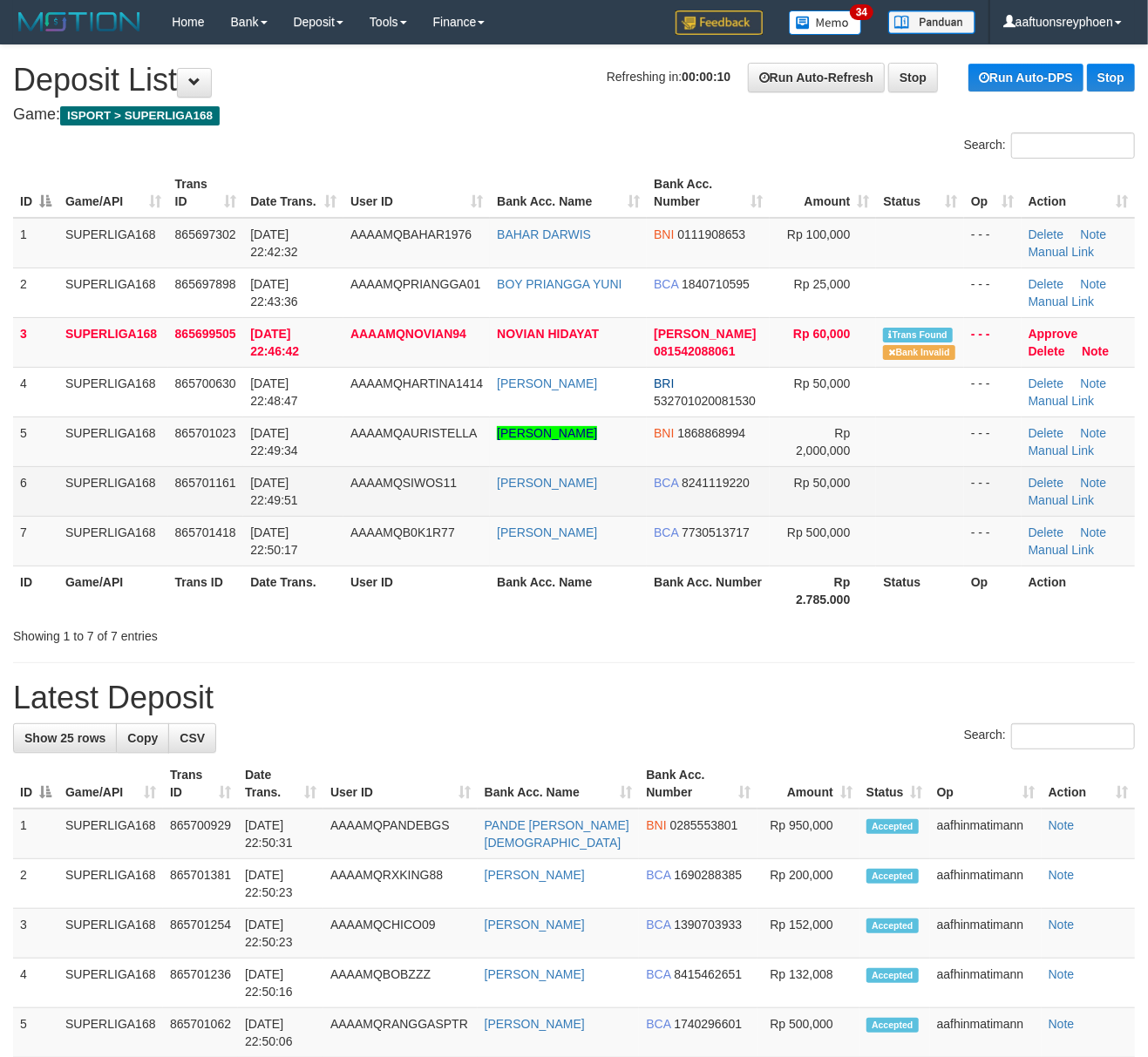
click at [403, 500] on td "AAAAMQSIWOS11" at bounding box center [417, 490] width 147 height 49
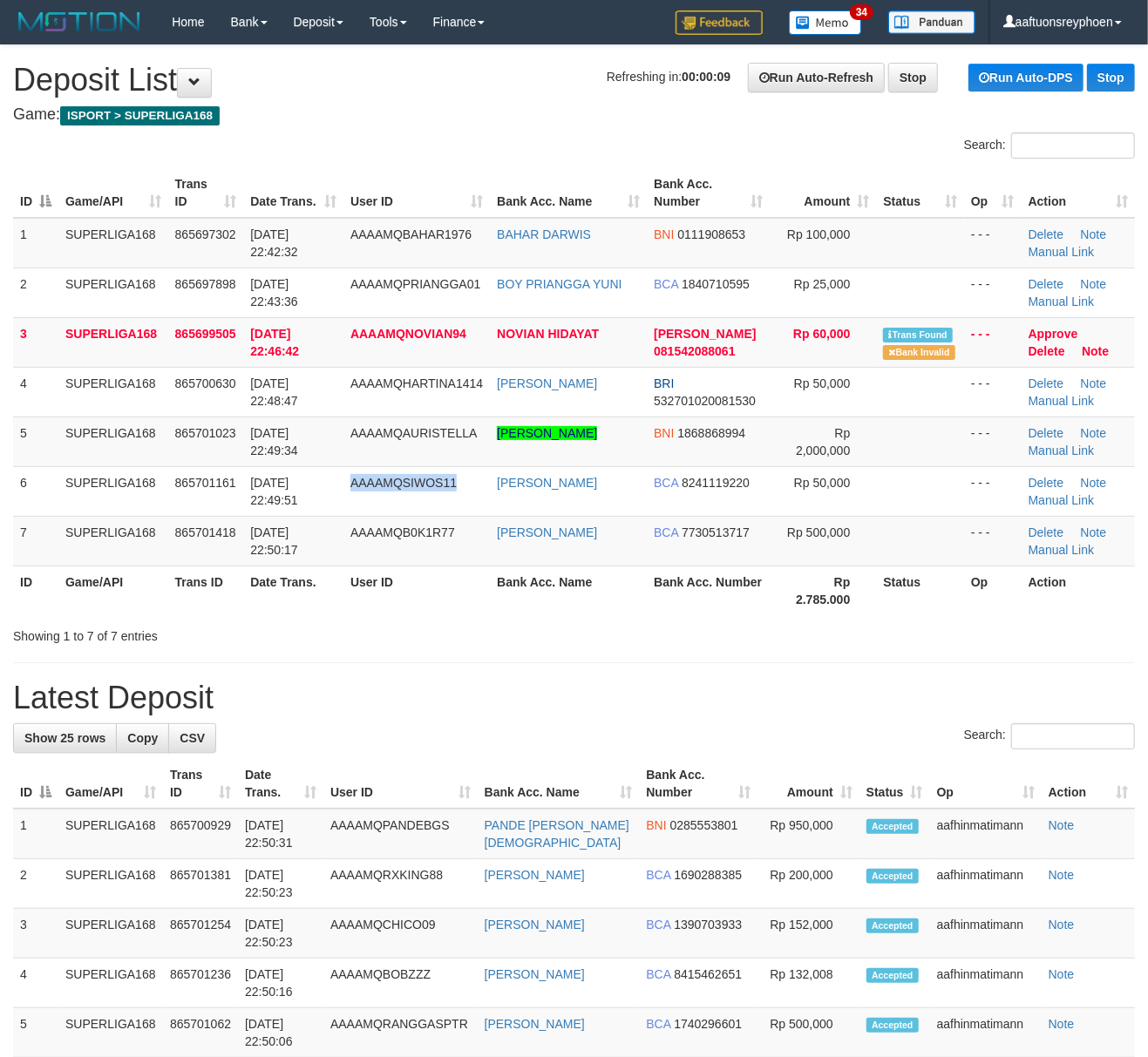
drag, startPoint x: 403, startPoint y: 500, endPoint x: 7, endPoint y: 556, distance: 399.9
click at [384, 500] on td "AAAAMQSIWOS11" at bounding box center [417, 490] width 147 height 49
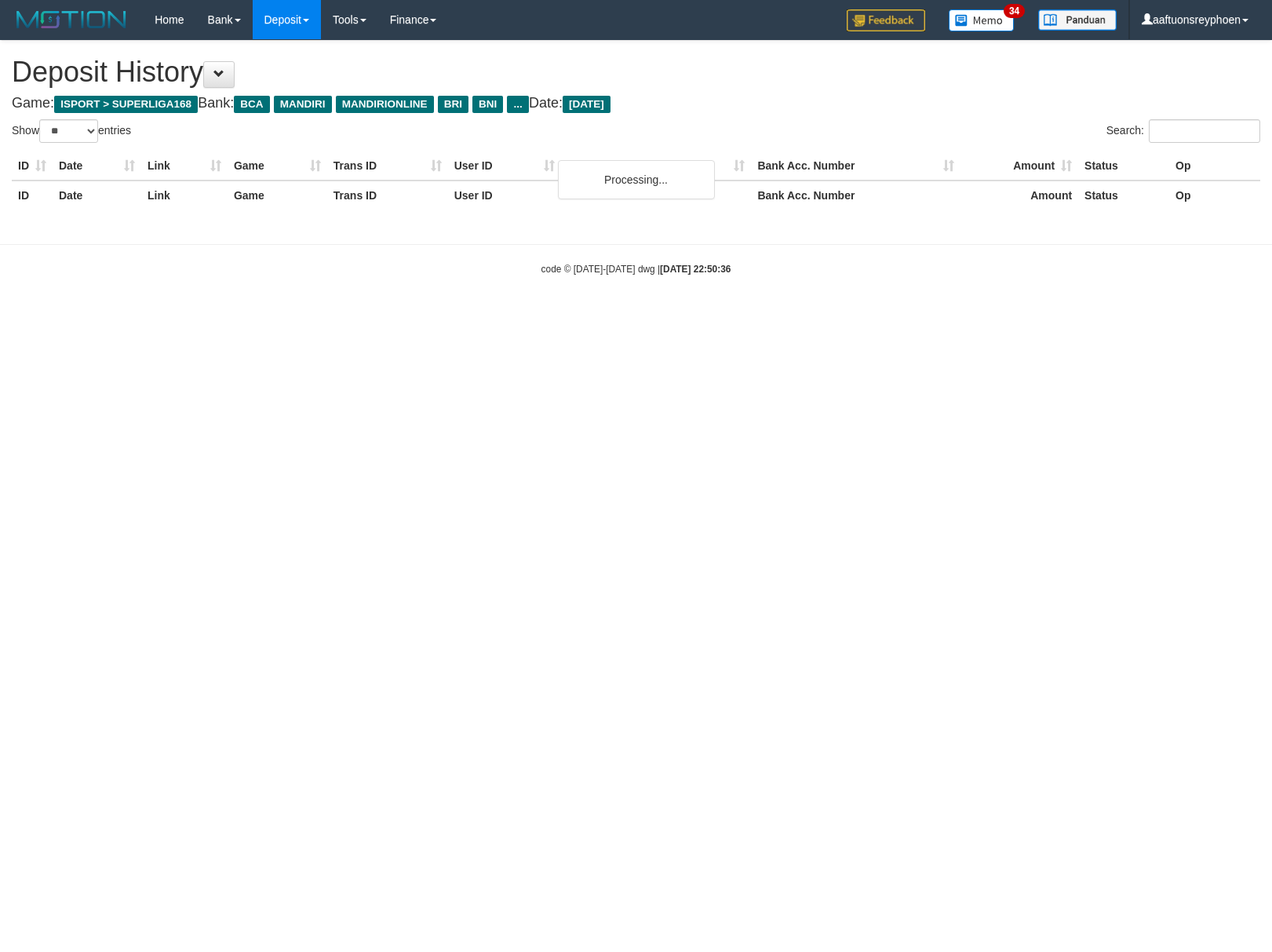
select select "**"
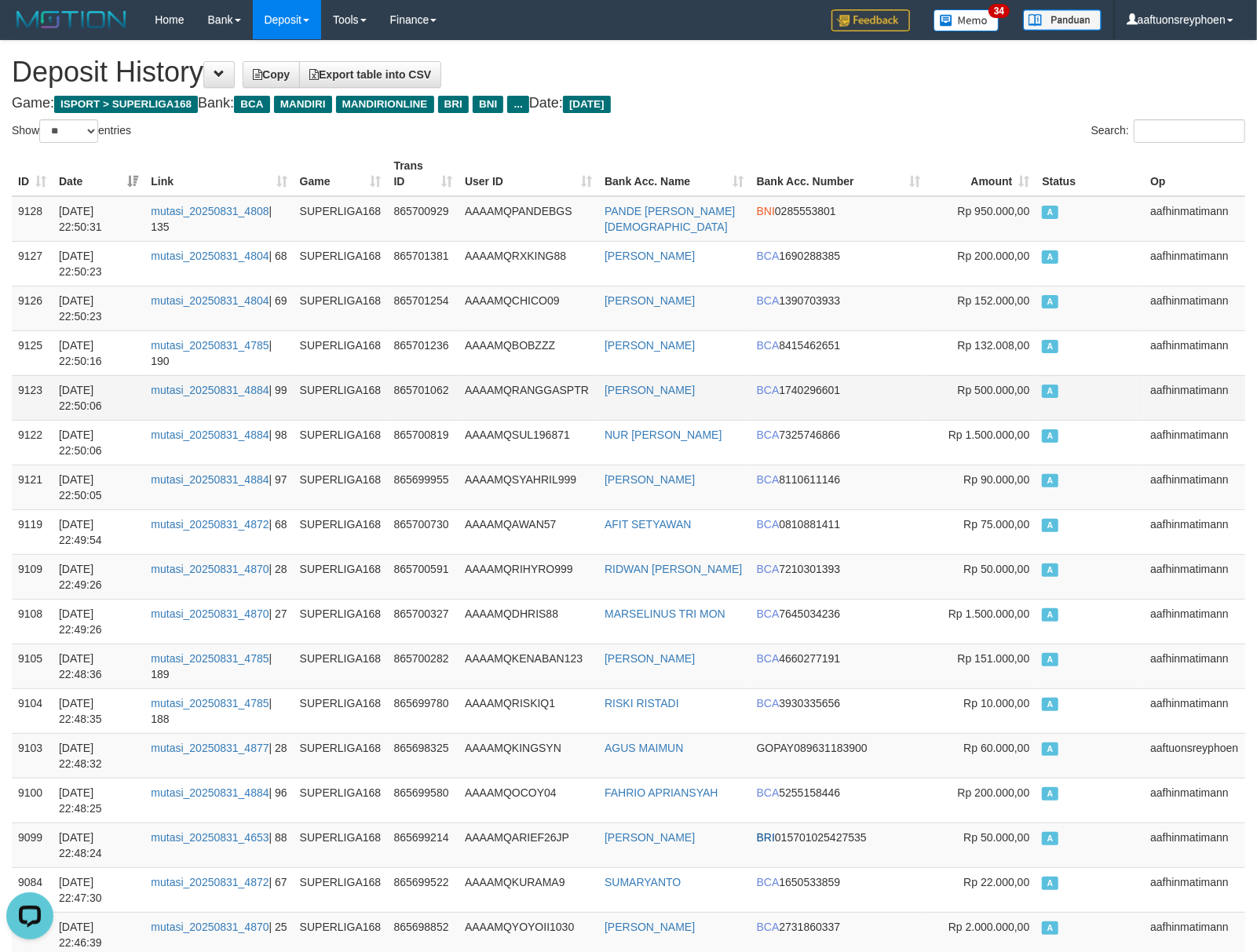
drag, startPoint x: 1148, startPoint y: 377, endPoint x: 1094, endPoint y: 392, distance: 56.0
click at [1143, 378] on td "aafhinmatimann" at bounding box center [1194, 397] width 101 height 45
drag, startPoint x: 1012, startPoint y: 409, endPoint x: 241, endPoint y: 450, distance: 772.1
click at [1011, 411] on td "Rp 500.000,00" at bounding box center [981, 397] width 109 height 45
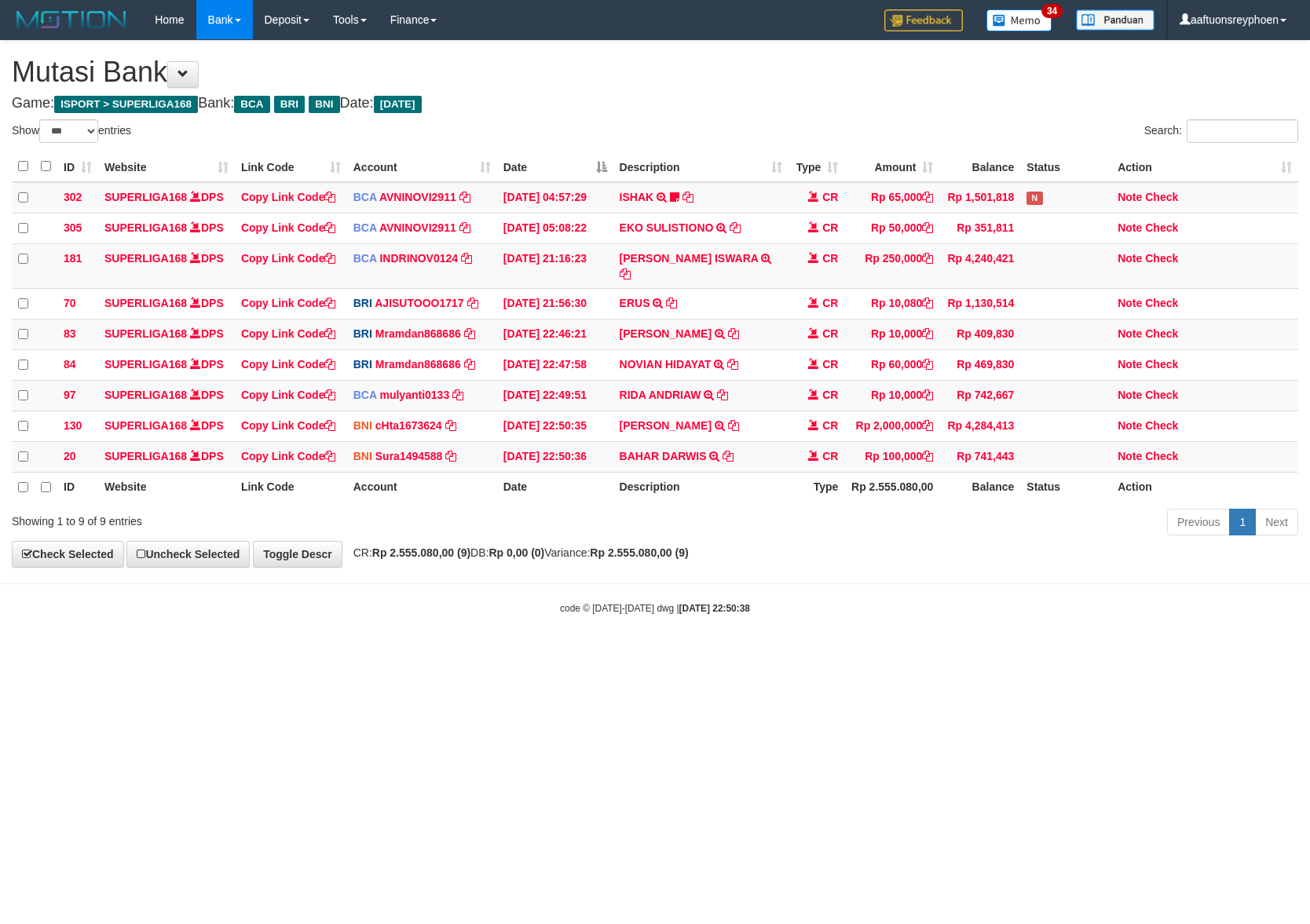
select select "***"
drag, startPoint x: 661, startPoint y: 541, endPoint x: 1304, endPoint y: 499, distance: 644.4
click at [666, 546] on strong "Rp 2.555.080,00 (9)" at bounding box center [639, 552] width 99 height 13
select select "***"
click at [924, 571] on body "Toggle navigation Home Bank Account List Load By Website Group [ISPORT] SUPERLI…" at bounding box center [655, 327] width 1310 height 655
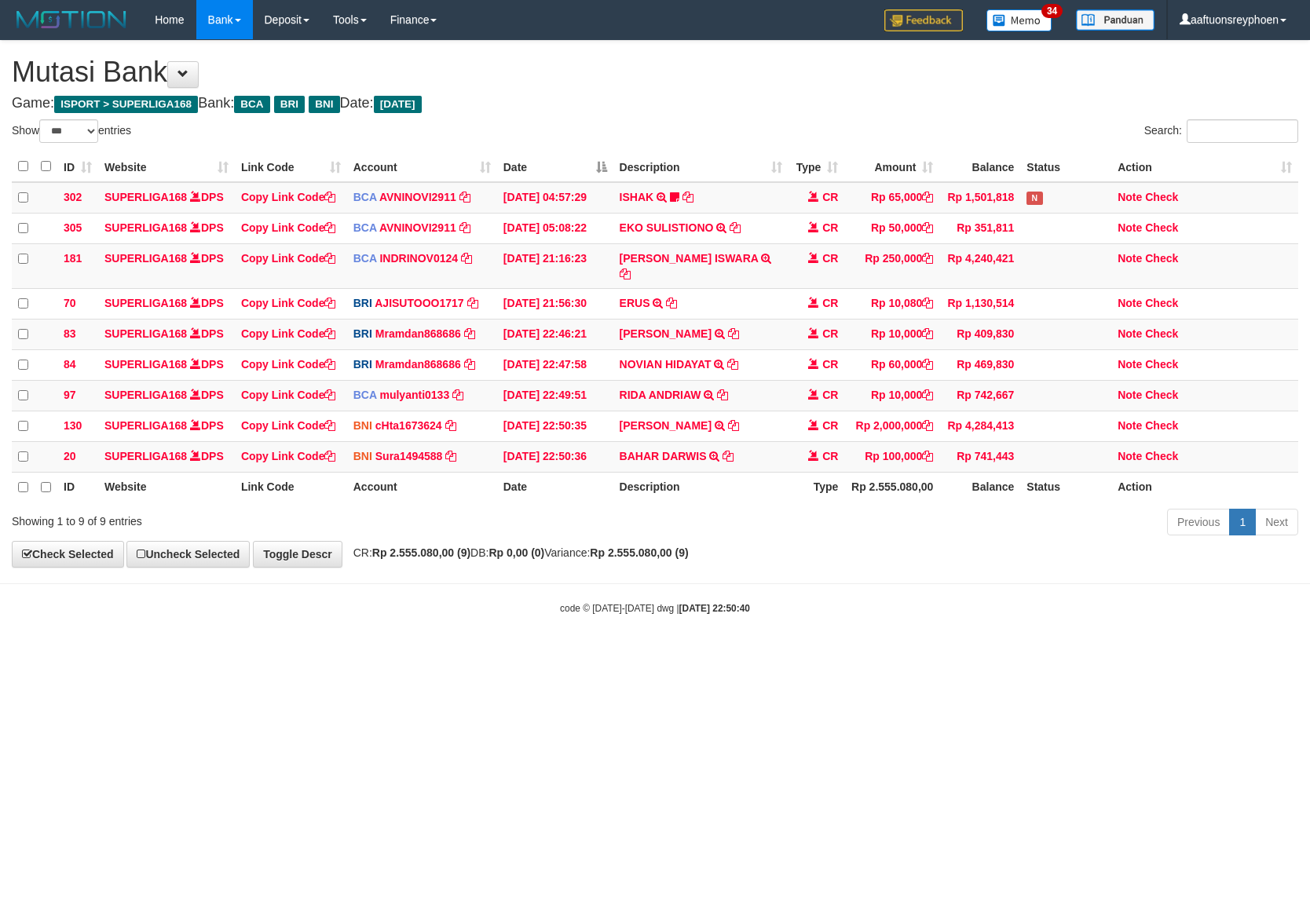
select select "***"
drag, startPoint x: 793, startPoint y: 579, endPoint x: 1302, endPoint y: 535, distance: 510.9
click at [798, 579] on body "Toggle navigation Home Bank Account List Load By Website Group [ISPORT] SUPERLI…" at bounding box center [655, 327] width 1310 height 655
click at [769, 585] on body "Toggle navigation Home Bank Account List Load By Website Group [ISPORT] SUPERLI…" at bounding box center [655, 327] width 1310 height 655
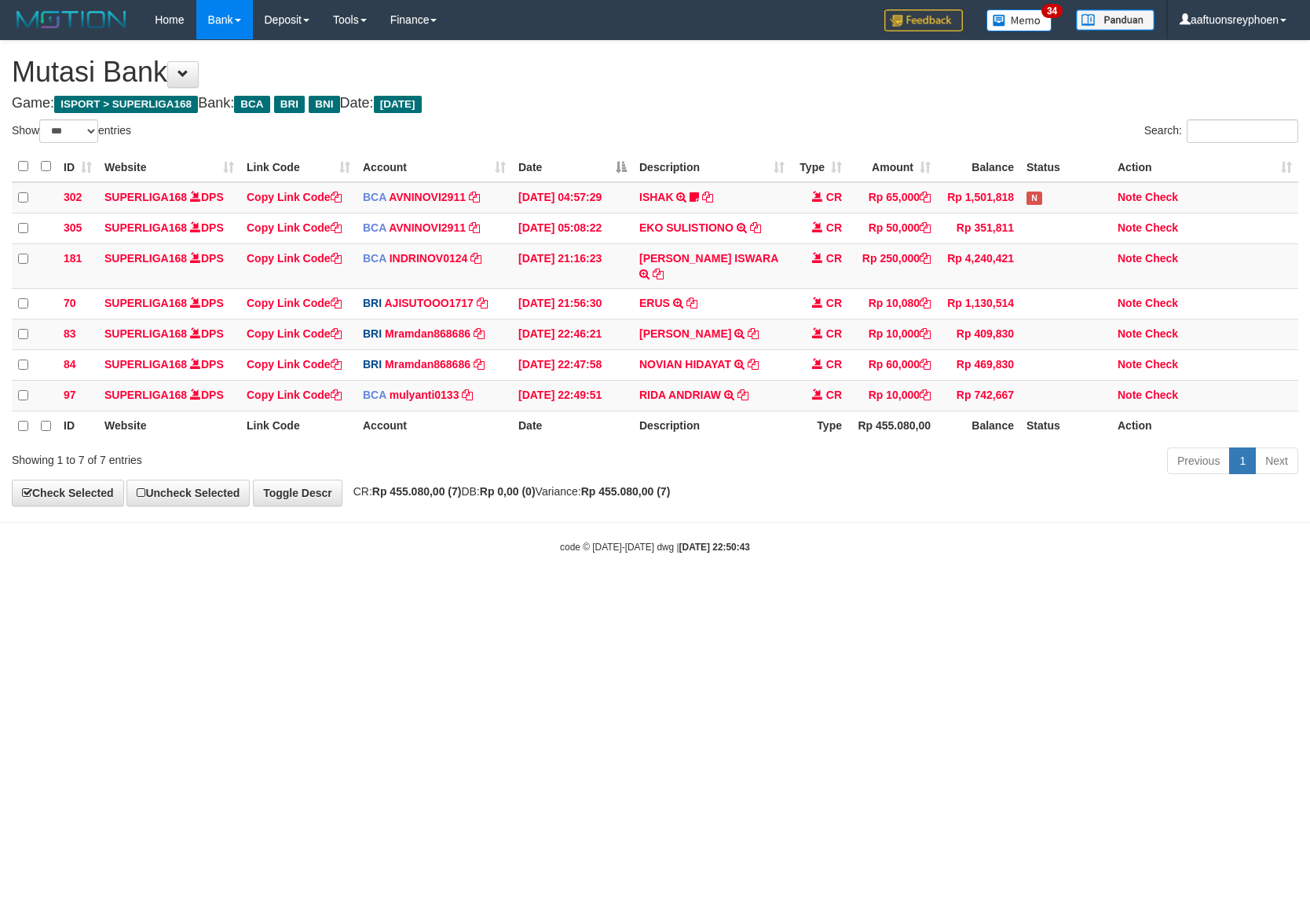
select select "***"
click at [754, 576] on body "Toggle navigation Home Bank Account List Load By Website Group [ISPORT] SUPERLI…" at bounding box center [655, 296] width 1310 height 593
drag, startPoint x: 754, startPoint y: 576, endPoint x: 743, endPoint y: 579, distance: 11.4
click at [745, 576] on body "Toggle navigation Home Bank Account List Load By Website Group [ISPORT] SUPERLI…" at bounding box center [655, 296] width 1310 height 593
drag, startPoint x: 675, startPoint y: 579, endPoint x: 661, endPoint y: 585, distance: 15.2
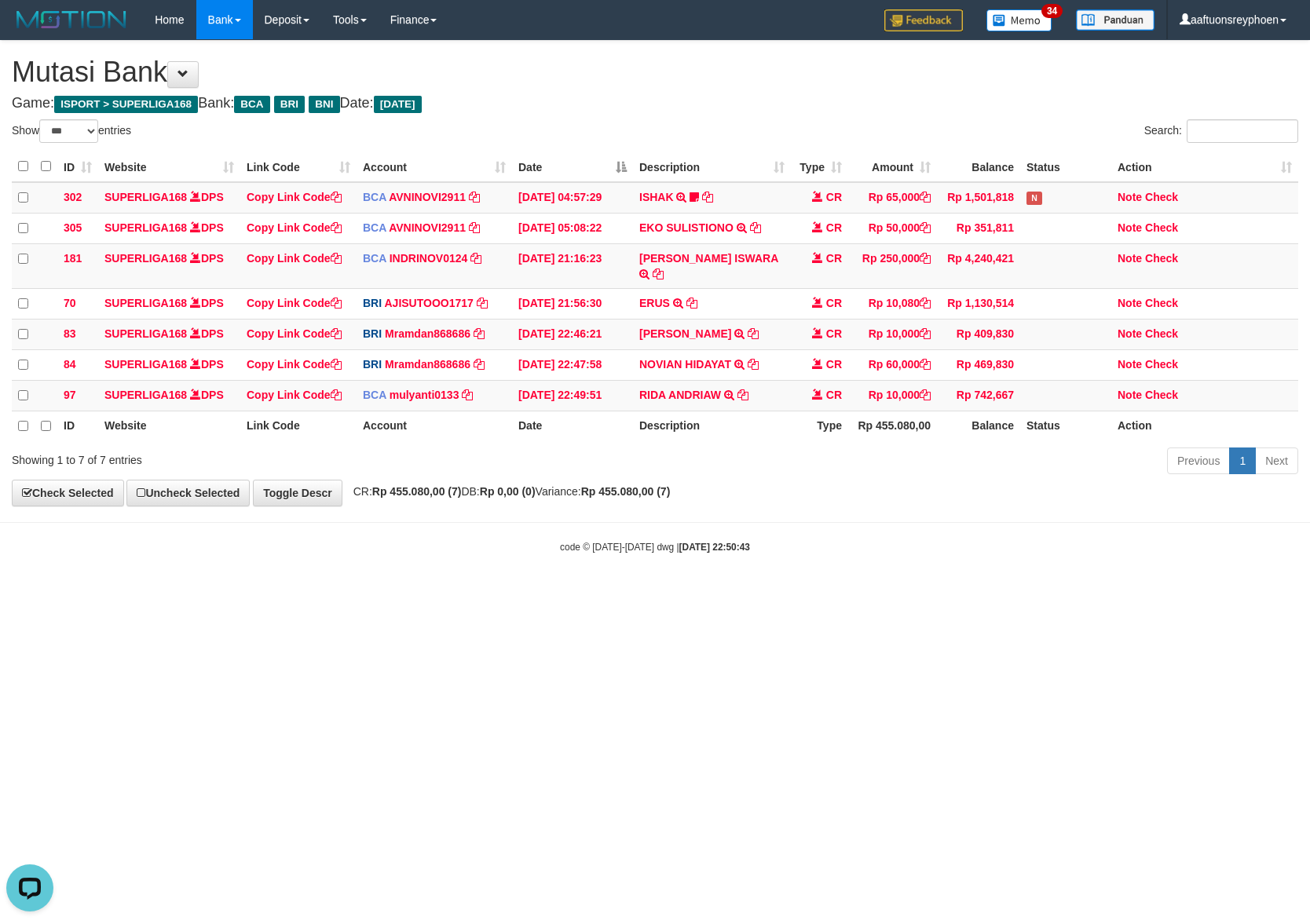
click at [673, 581] on body "Toggle navigation Home Bank Account List Load By Website Group [ISPORT] SUPERLI…" at bounding box center [655, 296] width 1310 height 593
drag, startPoint x: 661, startPoint y: 585, endPoint x: 1302, endPoint y: 573, distance: 641.1
click at [752, 589] on html "Toggle navigation Home Bank Account List Load By Website Group [ISPORT] SUPERLI…" at bounding box center [655, 296] width 1310 height 593
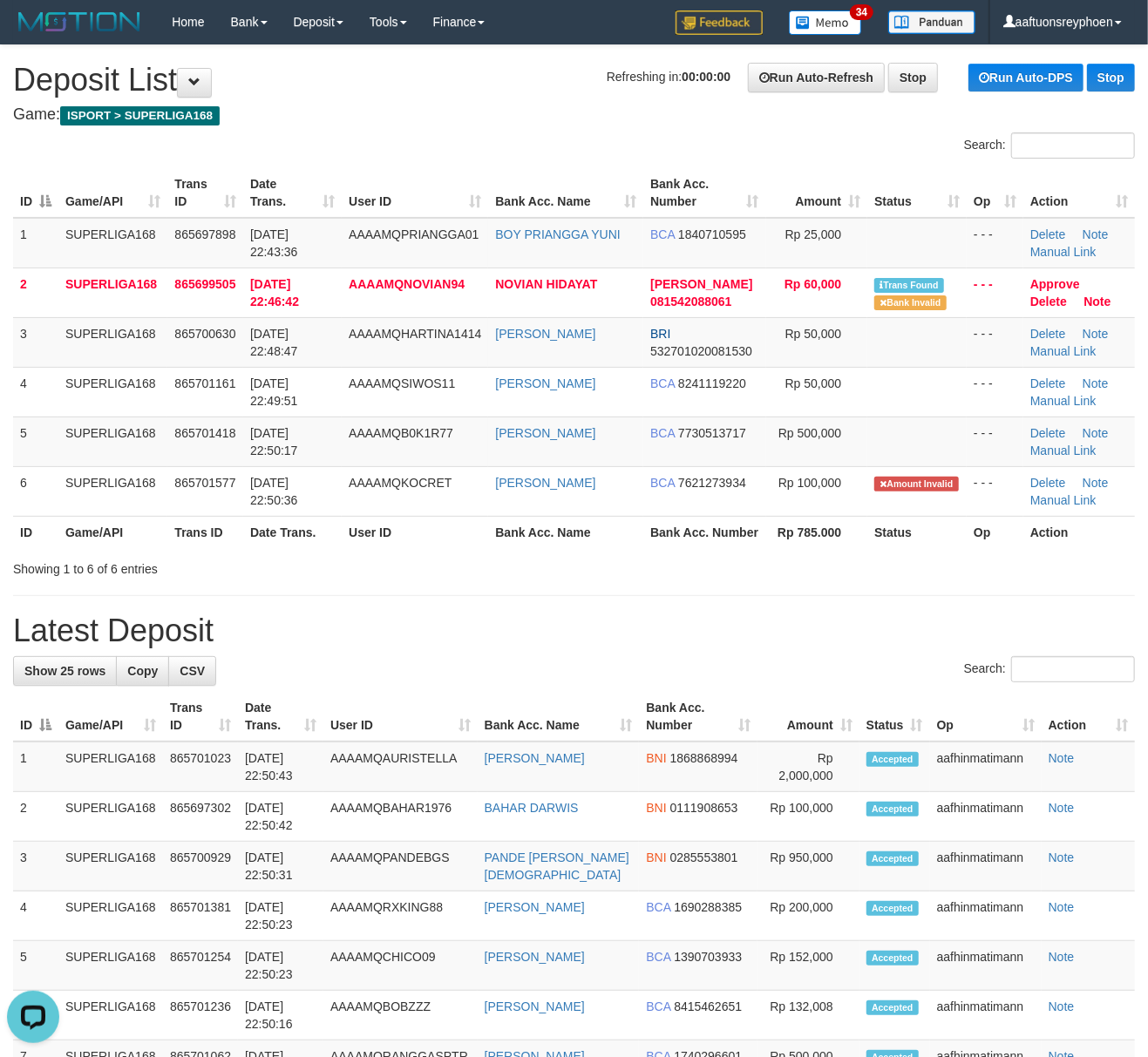
drag, startPoint x: 241, startPoint y: 538, endPoint x: 0, endPoint y: 561, distance: 242.1
click at [227, 530] on th "Trans ID" at bounding box center [205, 531] width 76 height 33
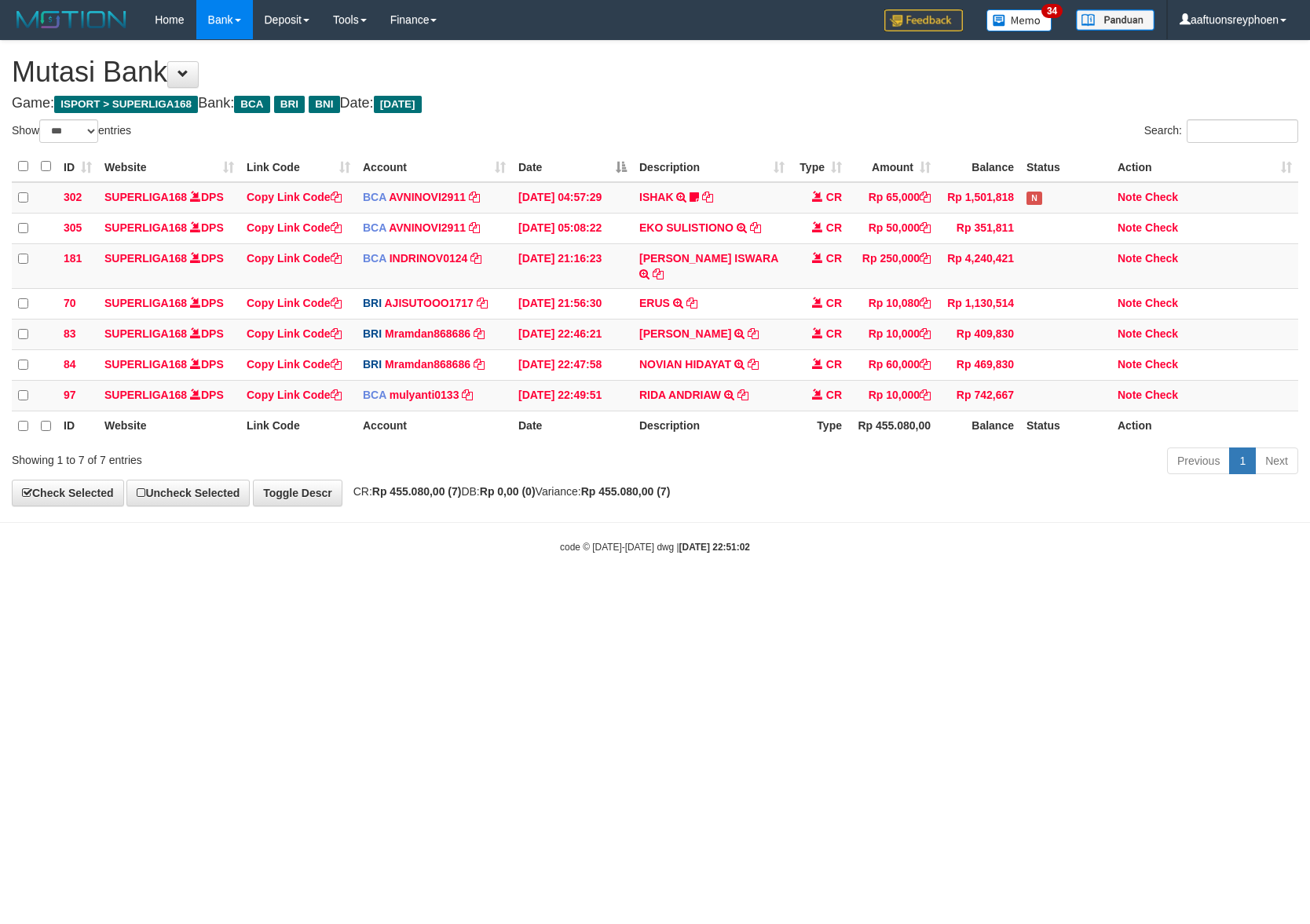
select select "***"
click at [965, 578] on html "Toggle navigation Home Bank Account List Load By Website Group [ISPORT] SUPERLI…" at bounding box center [655, 296] width 1310 height 593
drag, startPoint x: 774, startPoint y: 579, endPoint x: 798, endPoint y: 586, distance: 25.0
click at [785, 581] on body "Toggle navigation Home Bank Account List Load By Website Group [ISPORT] SUPERLI…" at bounding box center [655, 296] width 1310 height 593
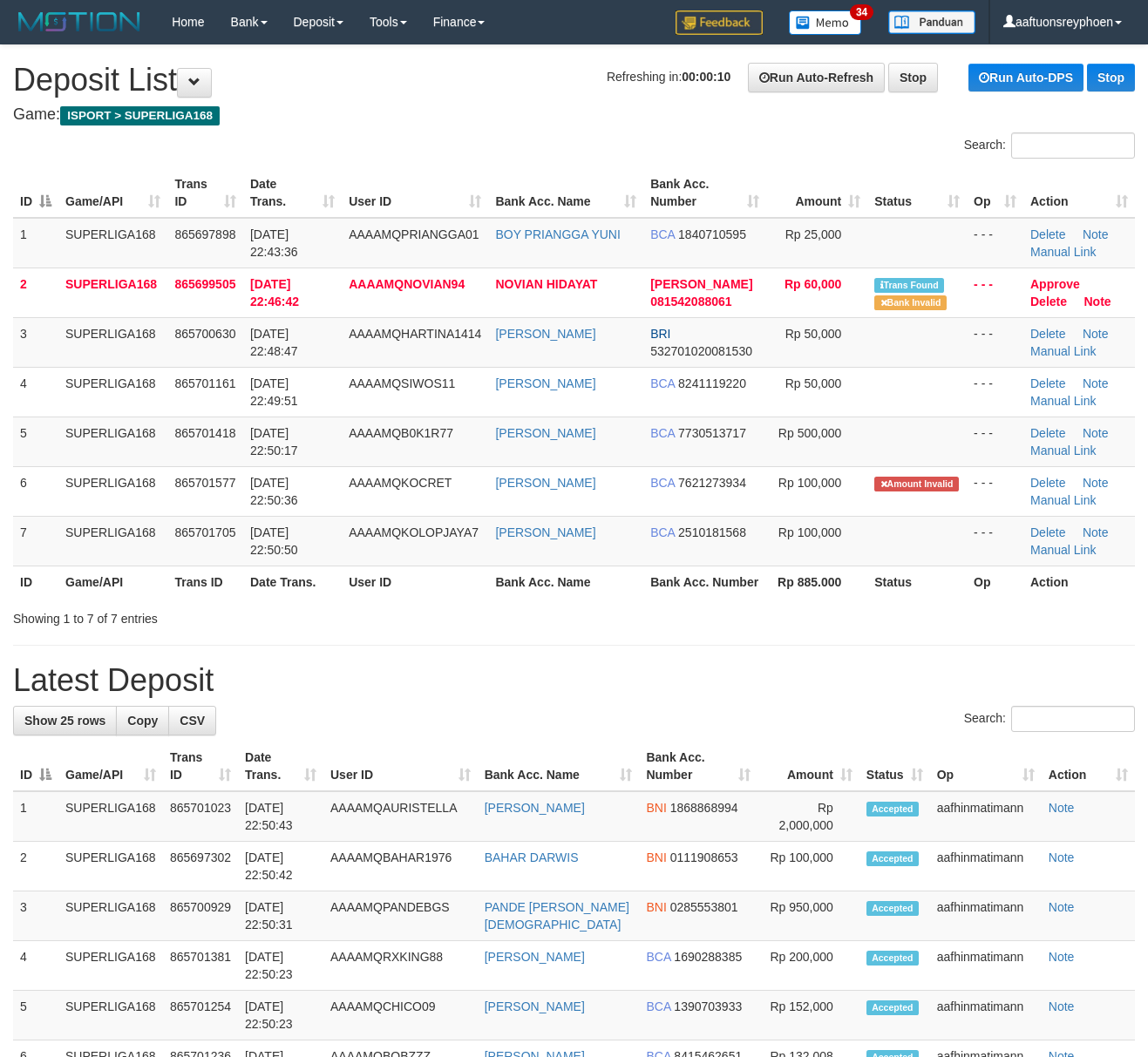
click at [120, 496] on td "SUPERLIGA168" at bounding box center [113, 490] width 109 height 49
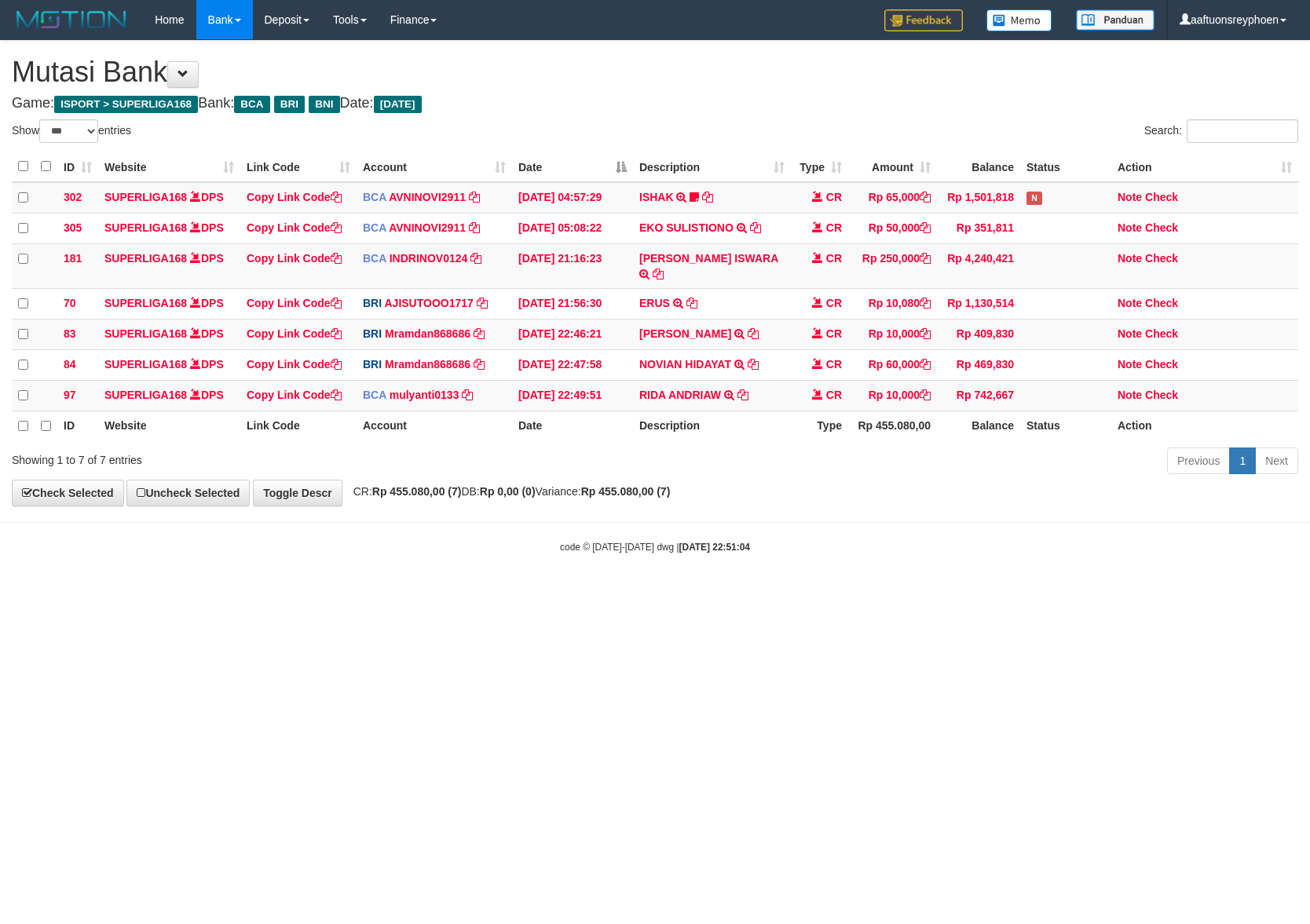
select select "***"
click at [599, 573] on body "Toggle navigation Home Bank Account List Load By Website Group [ISPORT] SUPERLI…" at bounding box center [655, 296] width 1310 height 593
click at [588, 573] on body "Toggle navigation Home Bank Account List Load By Website Group [ISPORT] SUPERLI…" at bounding box center [655, 296] width 1310 height 593
click at [626, 593] on html "Toggle navigation Home Bank Account List Load By Website Group [ISPORT] SUPERLI…" at bounding box center [655, 296] width 1310 height 593
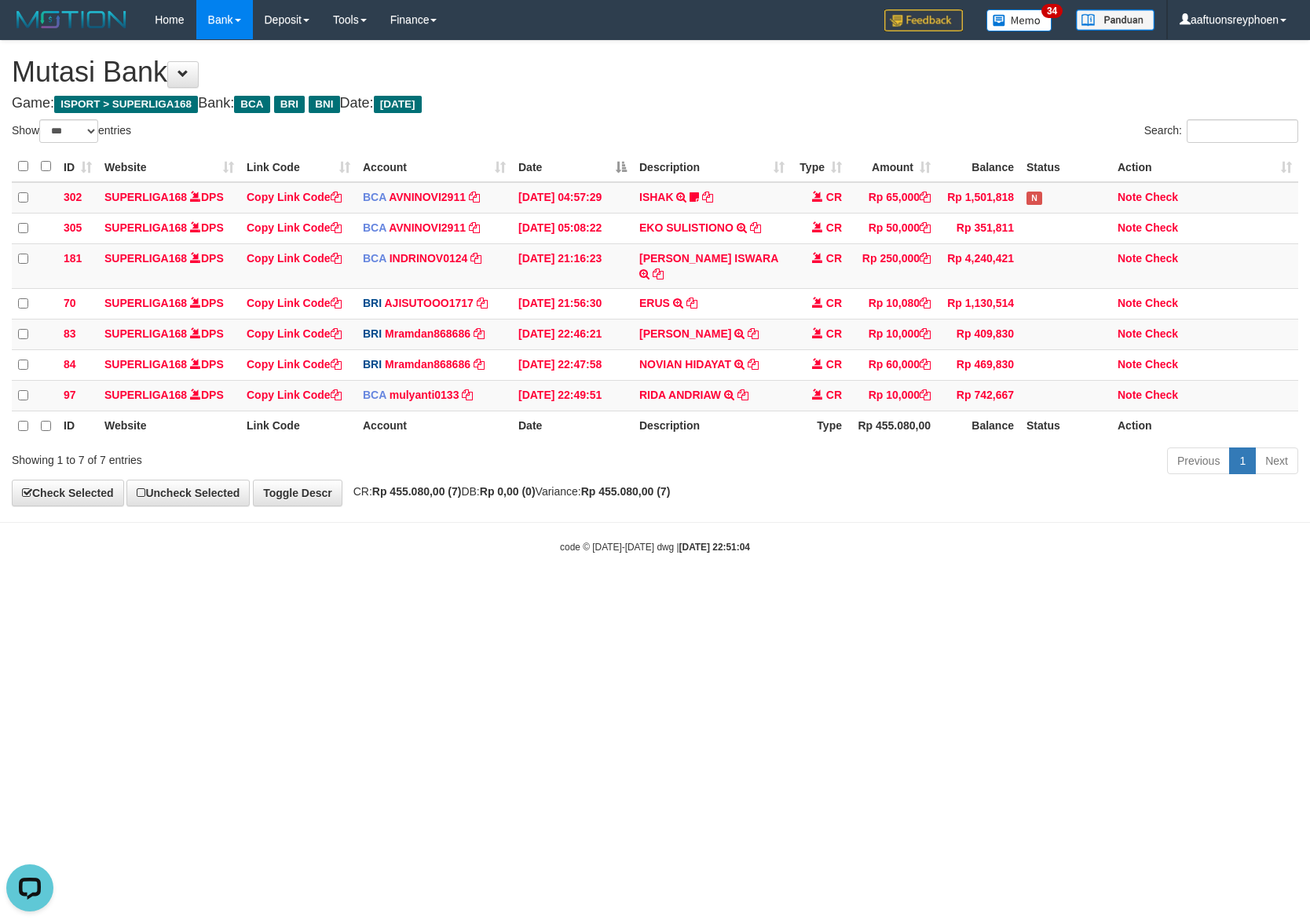
click at [601, 593] on html "Toggle navigation Home Bank Account List Load By Website Group [ISPORT] SUPERLI…" at bounding box center [655, 296] width 1310 height 593
drag, startPoint x: 601, startPoint y: 700, endPoint x: 924, endPoint y: 689, distance: 323.2
click at [616, 593] on html "Toggle navigation Home Bank Account List Load By Website Group [ISPORT] SUPERLI…" at bounding box center [655, 296] width 1310 height 593
click at [1206, 593] on html "Toggle navigation Home Bank Account List Load By Website Group [ISPORT] SUPERLI…" at bounding box center [655, 296] width 1310 height 593
click at [508, 593] on html "Toggle navigation Home Bank Account List Load By Website Group [ISPORT] SUPERLI…" at bounding box center [655, 296] width 1310 height 593
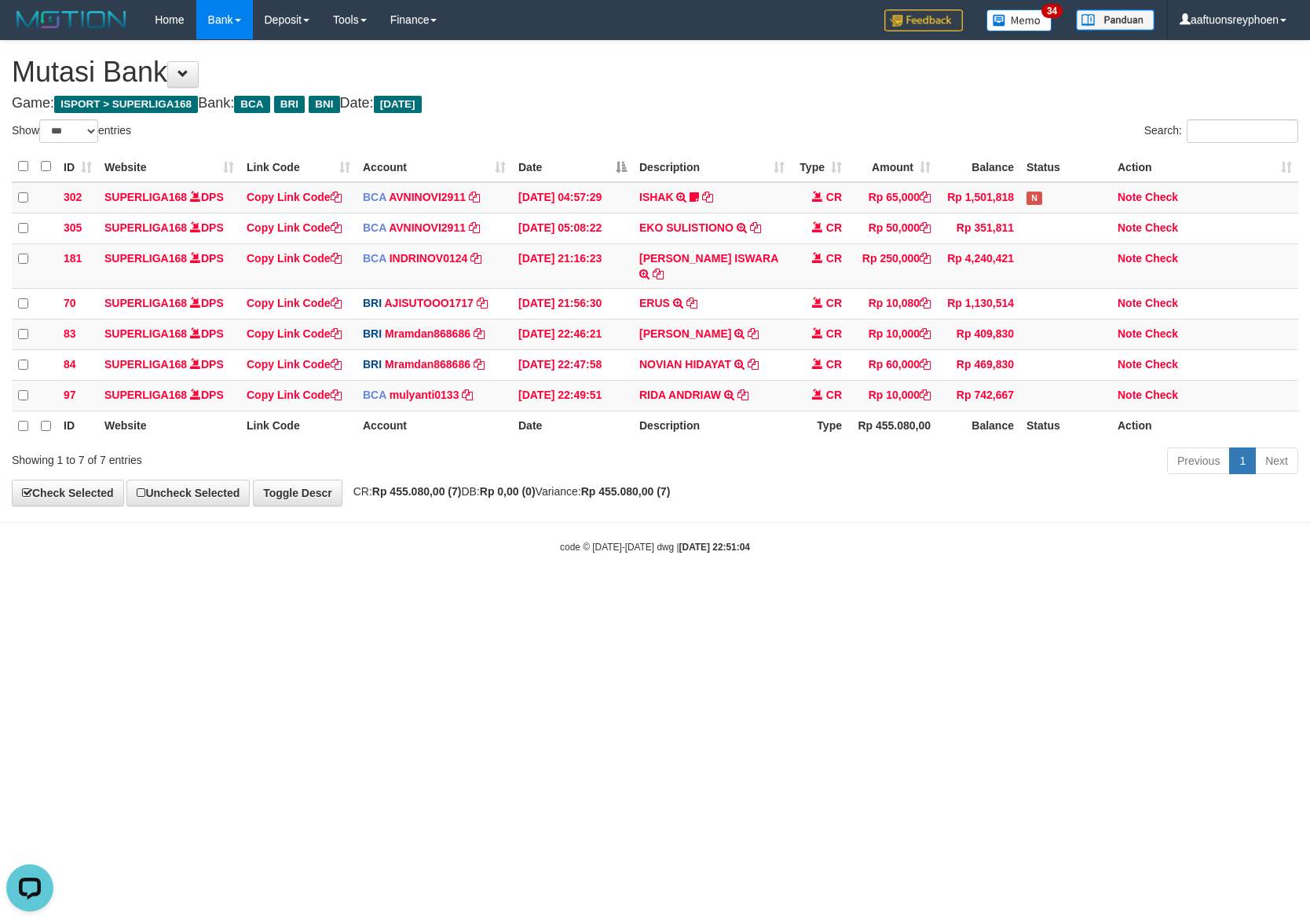
drag, startPoint x: 495, startPoint y: 698, endPoint x: 873, endPoint y: 645, distance: 381.7
click at [522, 593] on html "Toggle navigation Home Bank Account List Load By Website Group [ISPORT] SUPERLI…" at bounding box center [655, 296] width 1310 height 593
select select "***"
drag, startPoint x: 740, startPoint y: 651, endPoint x: 1302, endPoint y: 611, distance: 563.4
click at [826, 593] on html "Toggle navigation Home Bank Account List Load By Website Group [ISPORT] SUPERLI…" at bounding box center [655, 296] width 1310 height 593
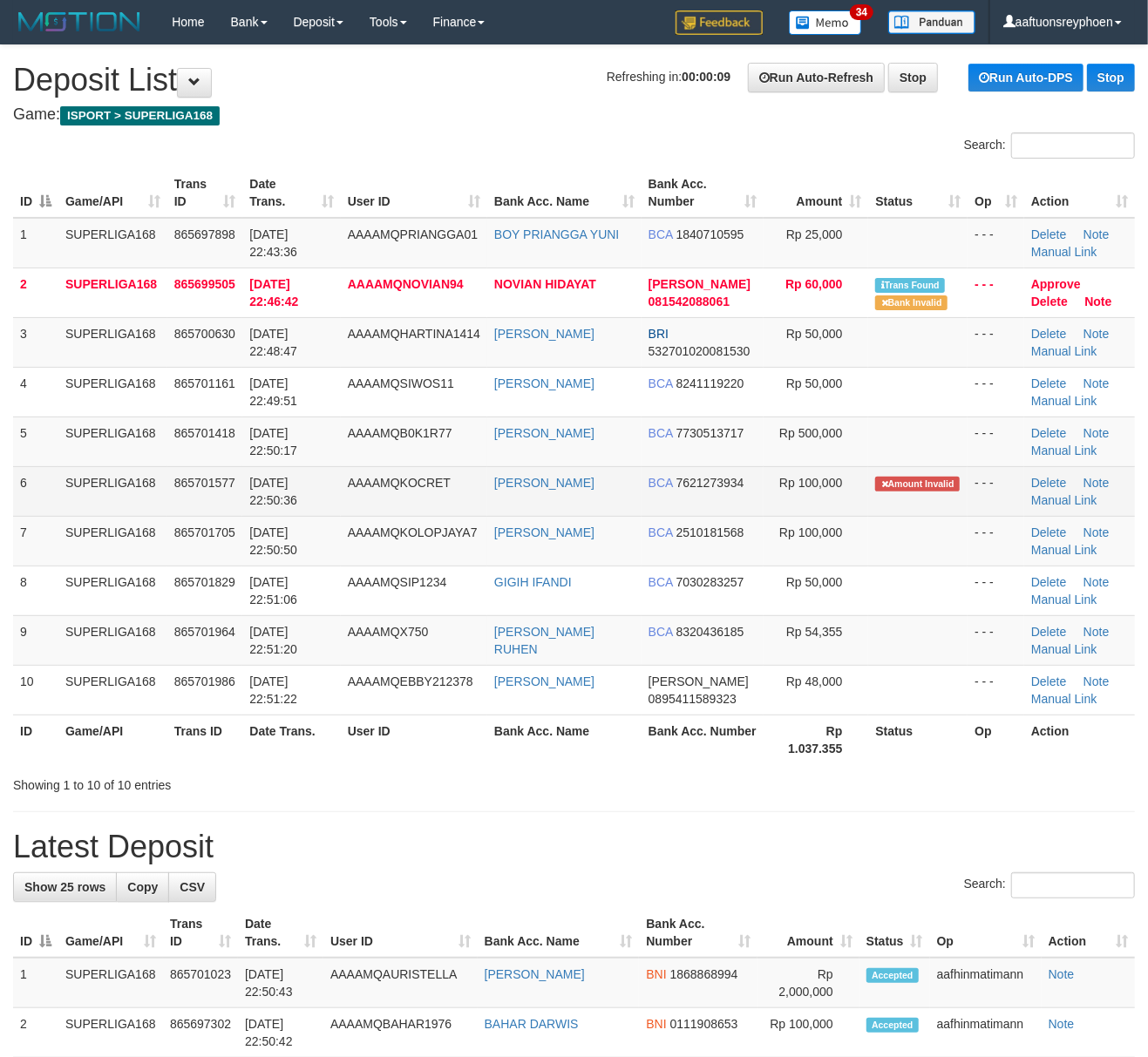
click at [307, 500] on td "[DATE] 22:50:36" at bounding box center [291, 490] width 97 height 49
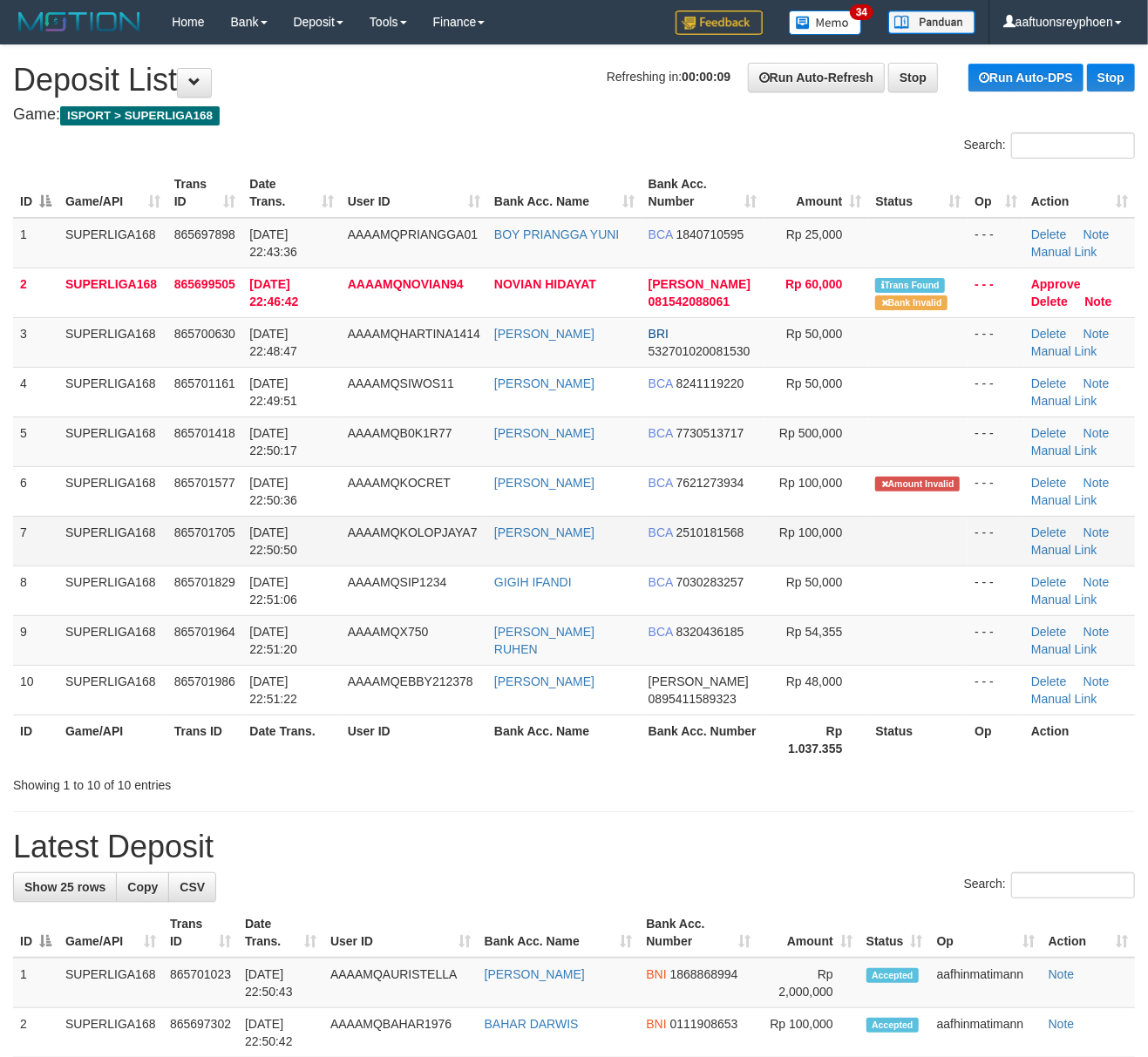
drag, startPoint x: 307, startPoint y: 500, endPoint x: 21, endPoint y: 547, distance: 289.8
click at [290, 500] on td "31/08/2025 22:50:36" at bounding box center [291, 490] width 97 height 49
click at [24, 519] on td "7" at bounding box center [35, 540] width 46 height 49
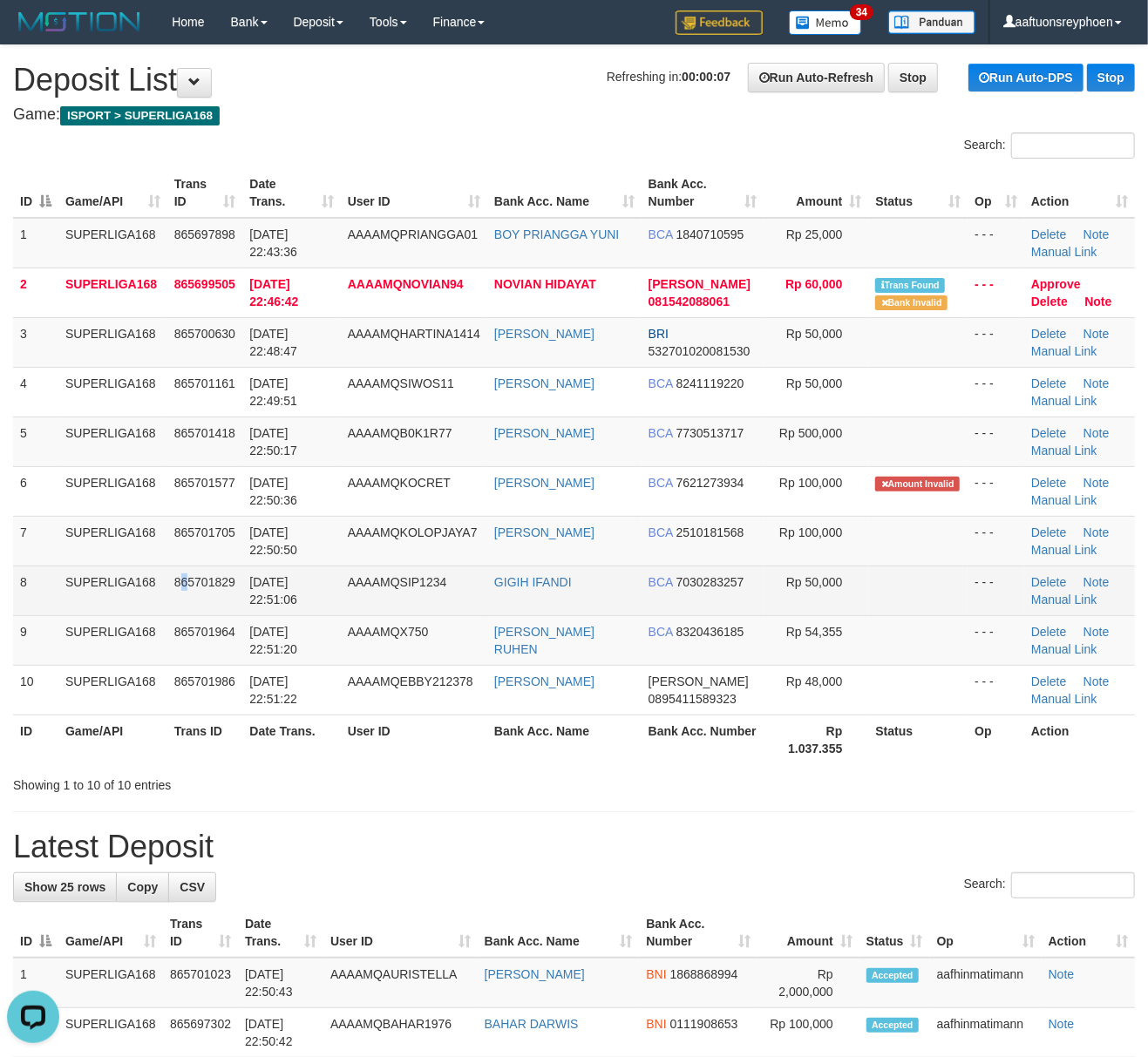
click at [186, 569] on td "865701829" at bounding box center [205, 589] width 76 height 49
drag, startPoint x: 186, startPoint y: 569, endPoint x: 151, endPoint y: 583, distance: 37.7
click at [151, 583] on tr "8 SUPERLIGA168 865701829 31/08/2025 22:51:06 AAAAMQSIP1234 GIGIH IFANDI BCA 703…" at bounding box center [574, 589] width 1122 height 49
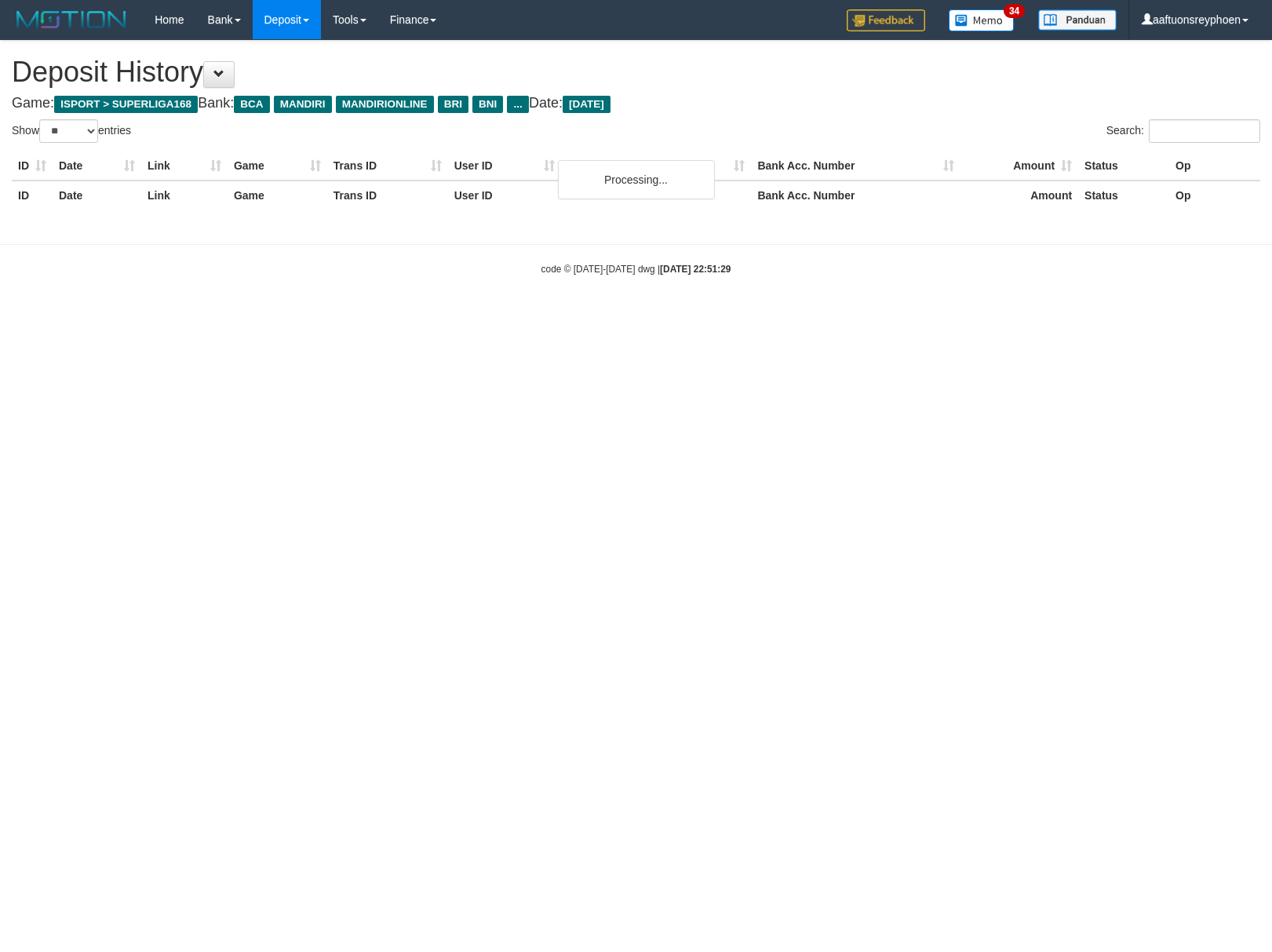
select select "**"
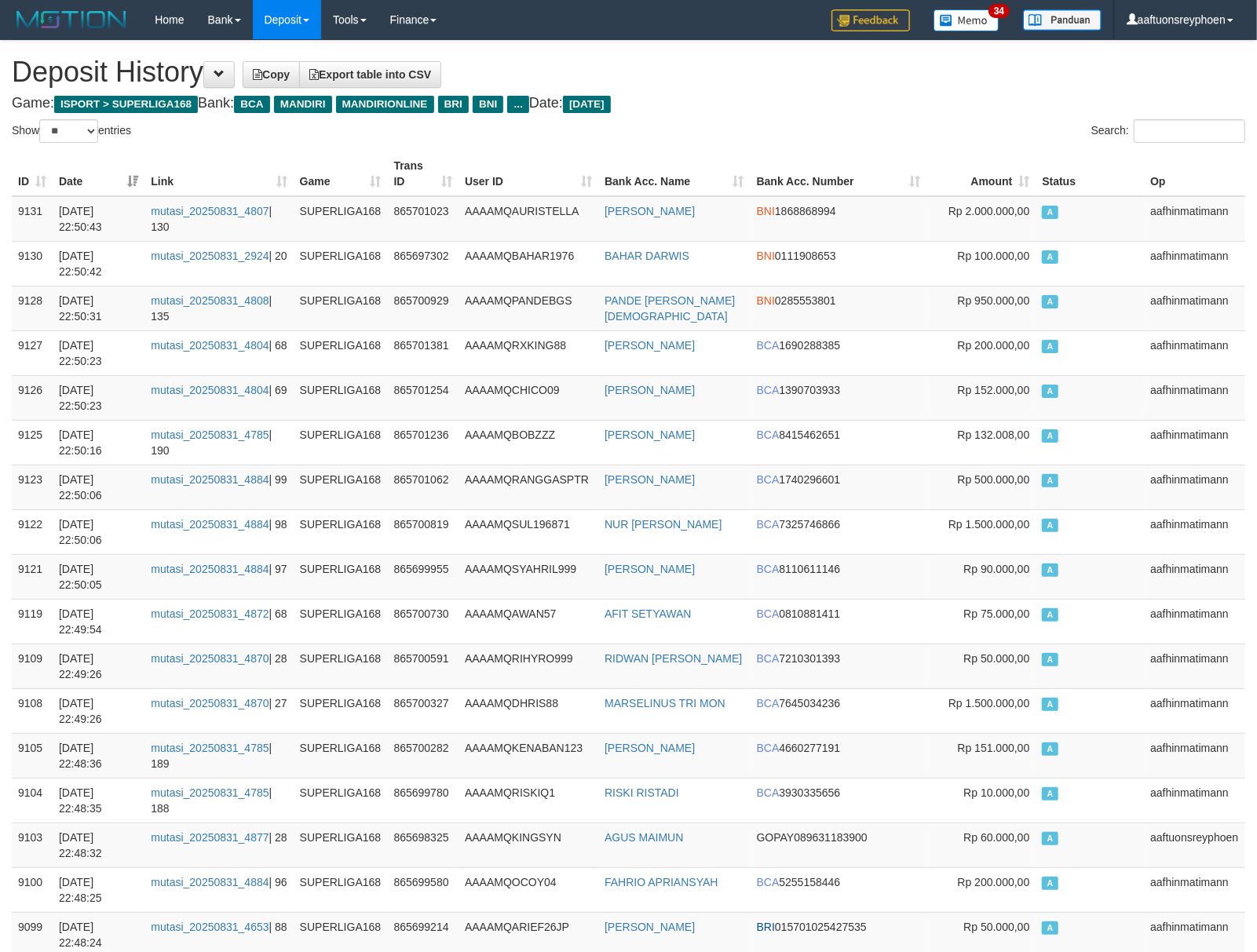
drag, startPoint x: 1030, startPoint y: 456, endPoint x: 7, endPoint y: 526, distance: 1025.4
click at [1027, 456] on td "Rp 132.008,00" at bounding box center [981, 442] width 109 height 45
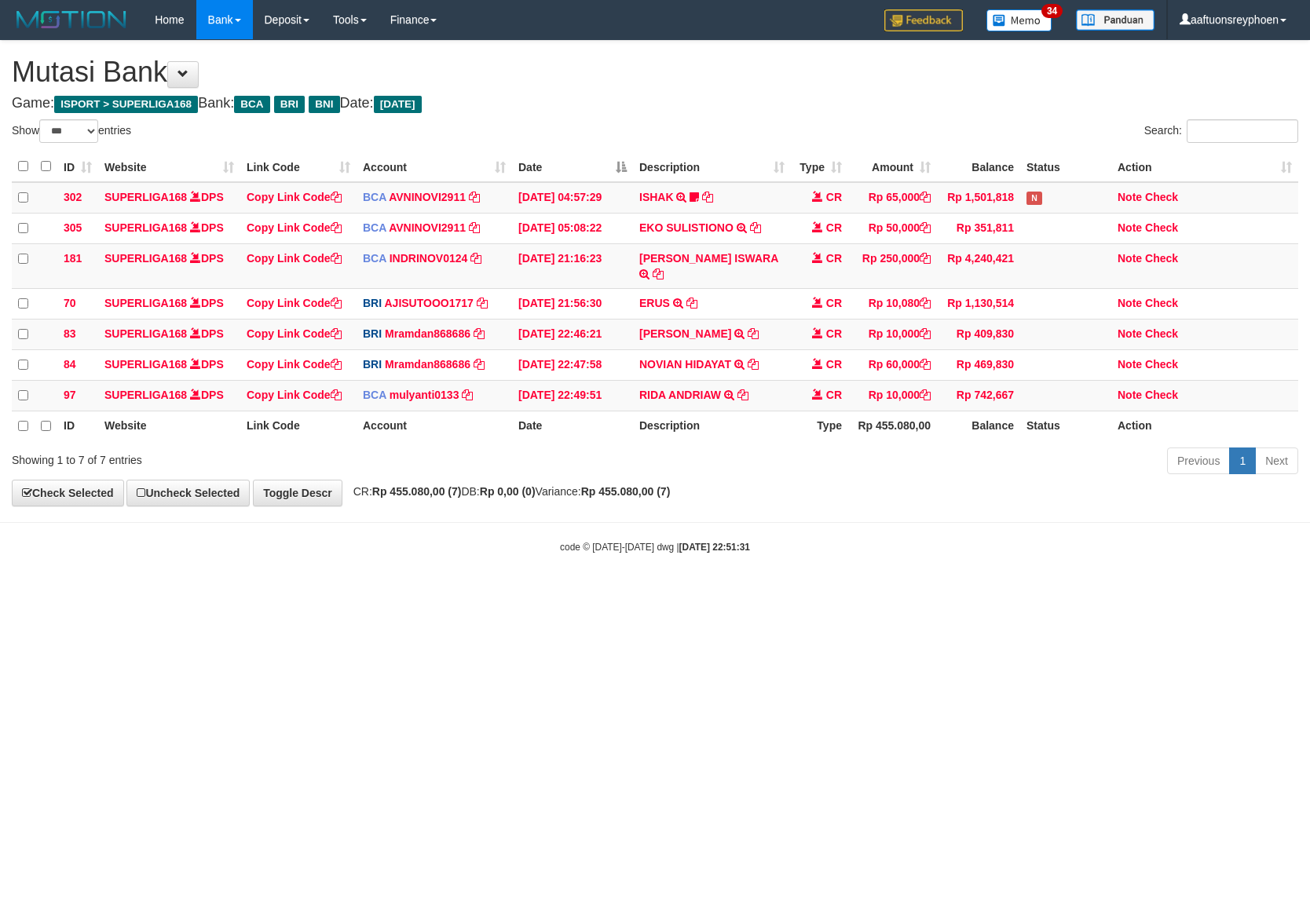
select select "***"
drag, startPoint x: 895, startPoint y: 666, endPoint x: 972, endPoint y: 658, distance: 77.4
click at [934, 593] on html "Toggle navigation Home Bank Account List Load By Website Group [ISPORT] SUPERLI…" at bounding box center [655, 296] width 1310 height 593
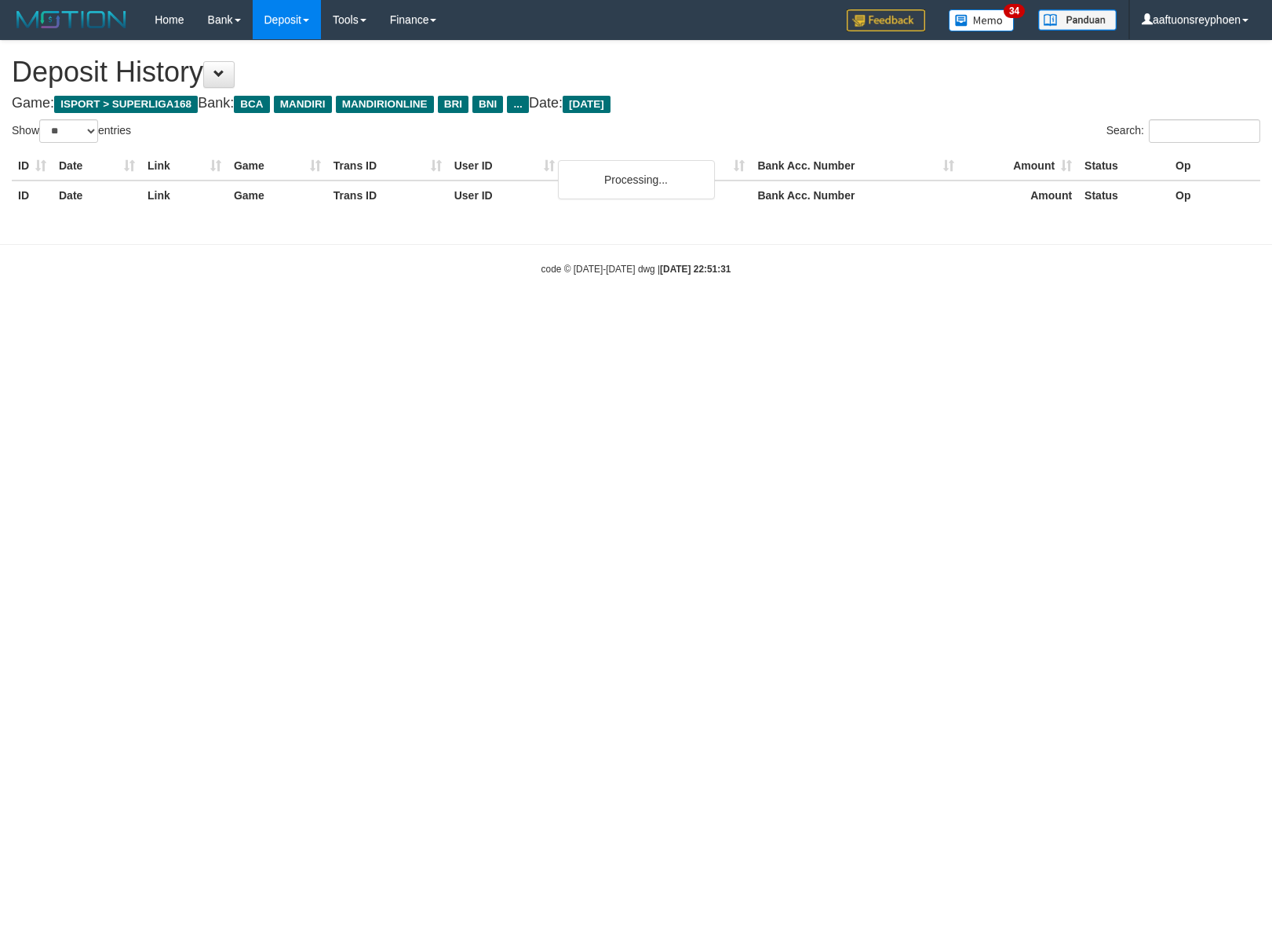
select select "**"
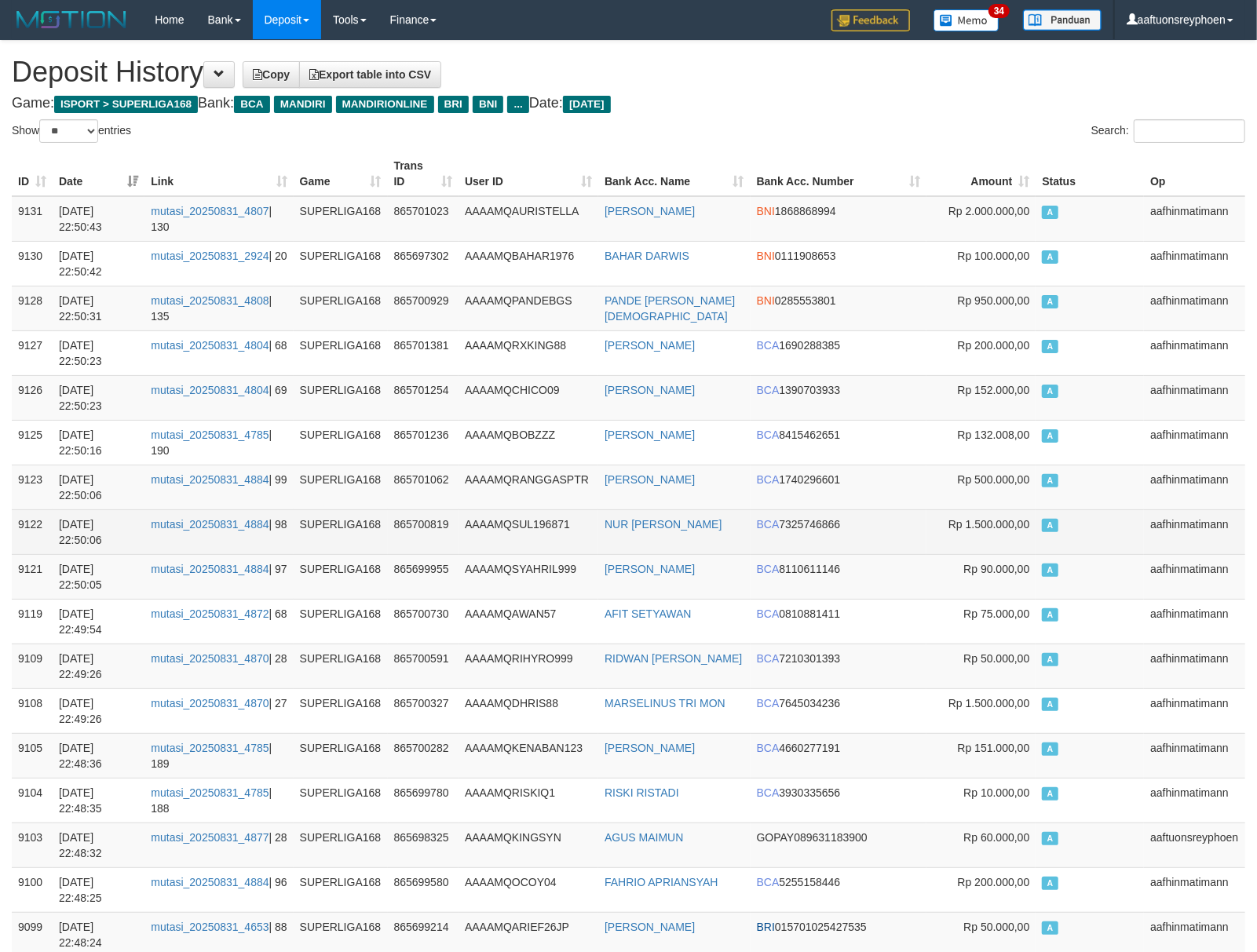
drag, startPoint x: 1124, startPoint y: 520, endPoint x: 719, endPoint y: 542, distance: 405.6
click at [1119, 520] on td "A" at bounding box center [1089, 531] width 109 height 45
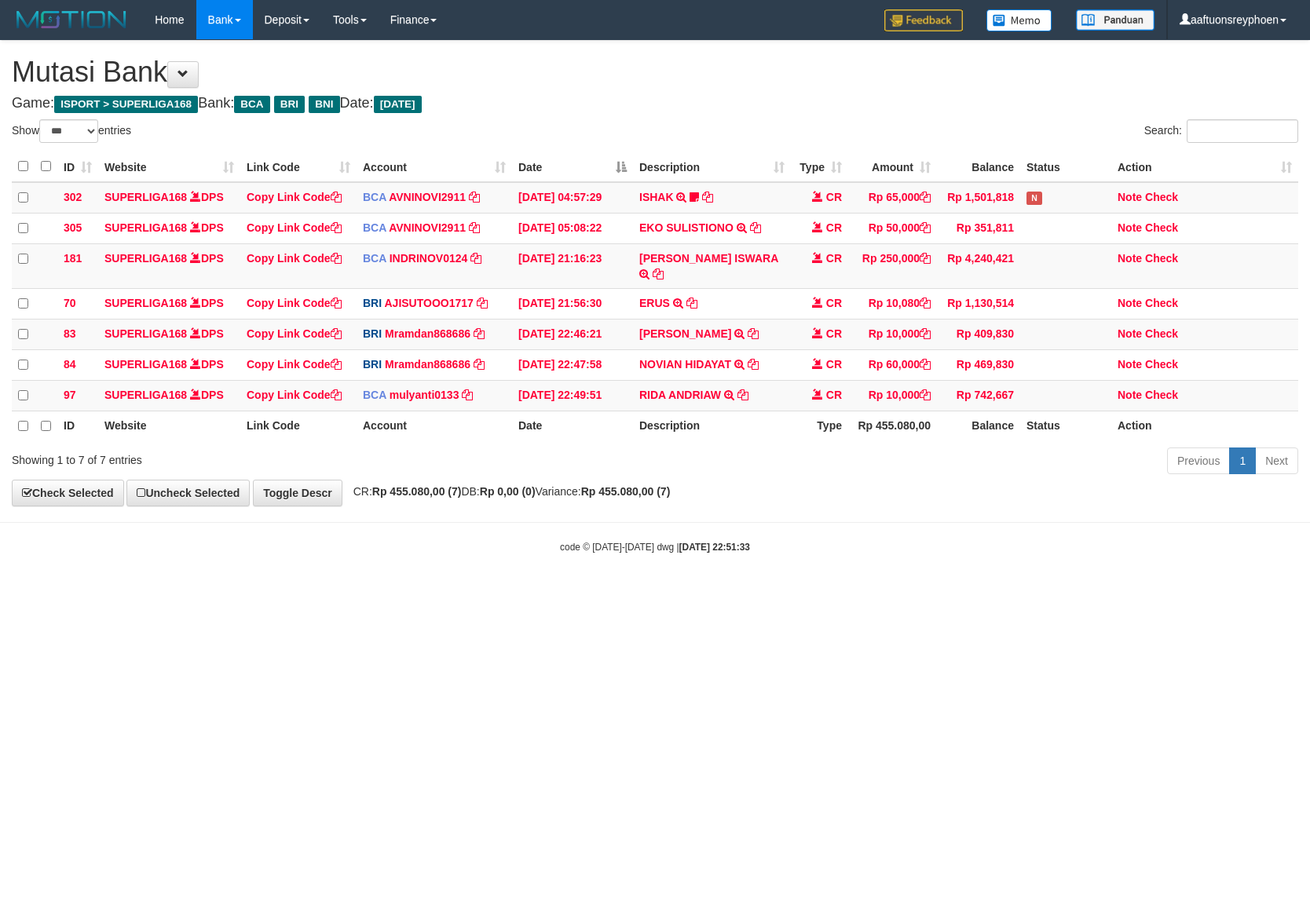
select select "***"
drag, startPoint x: 1004, startPoint y: 578, endPoint x: 1166, endPoint y: 570, distance: 162.2
click at [1066, 575] on html "Toggle navigation Home Bank Account List Load By Website Group [ISPORT] SUPERLI…" at bounding box center [655, 296] width 1310 height 593
drag, startPoint x: 883, startPoint y: 602, endPoint x: 1147, endPoint y: 566, distance: 266.4
click at [1070, 572] on html "Toggle navigation Home Bank Account List Load By Website Group [ISPORT] SUPERLI…" at bounding box center [655, 296] width 1310 height 593
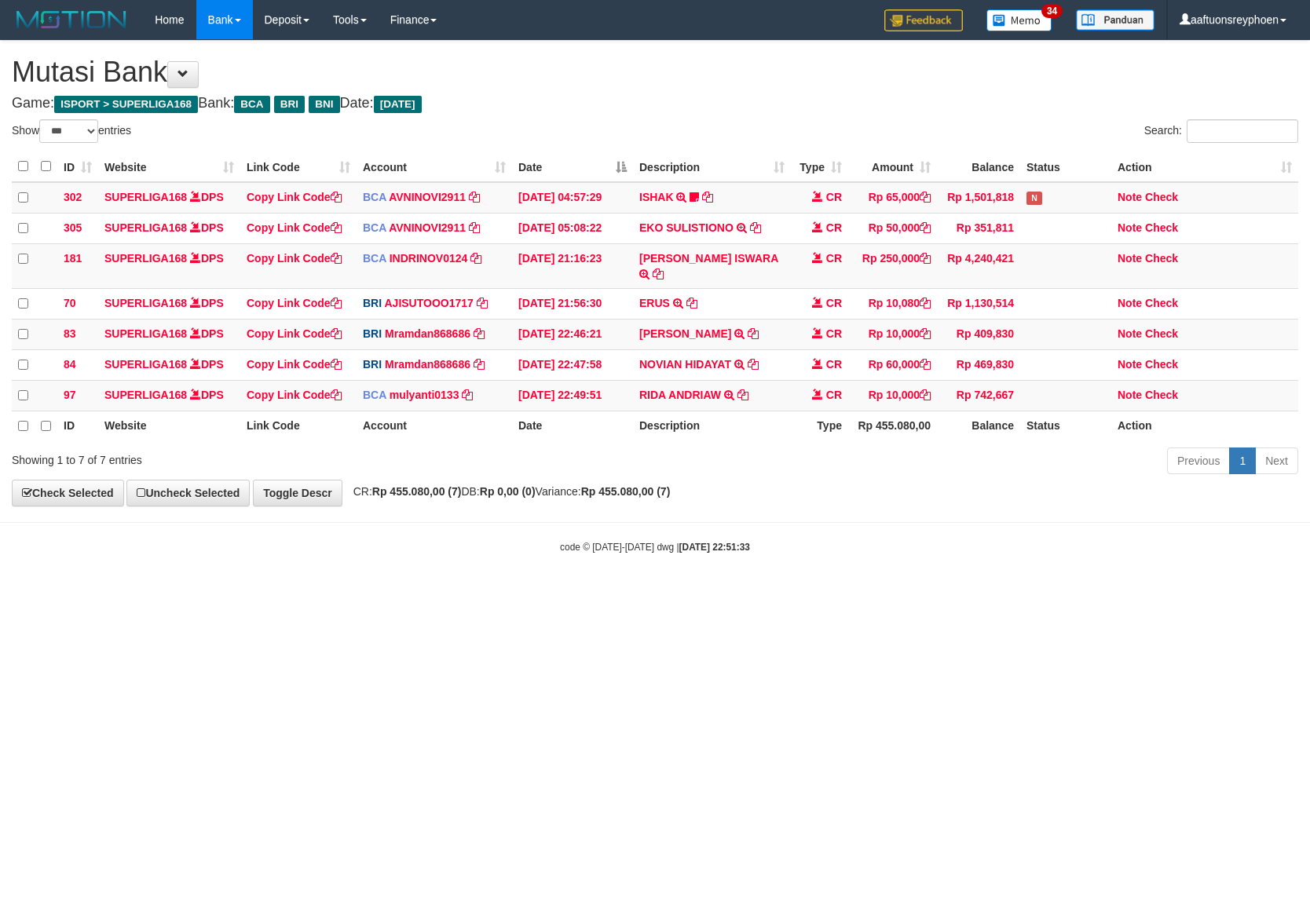
drag, startPoint x: 955, startPoint y: 589, endPoint x: 1304, endPoint y: 544, distance: 351.9
click at [1148, 562] on html "Toggle navigation Home Bank Account List Load By Website Group [ISPORT] SUPERLI…" at bounding box center [655, 296] width 1310 height 593
drag, startPoint x: 1047, startPoint y: 572, endPoint x: 1307, endPoint y: 550, distance: 260.9
click at [1298, 550] on body "Toggle navigation Home Bank Account List Load By Website Group [ISPORT] SUPERLI…" at bounding box center [655, 296] width 1310 height 593
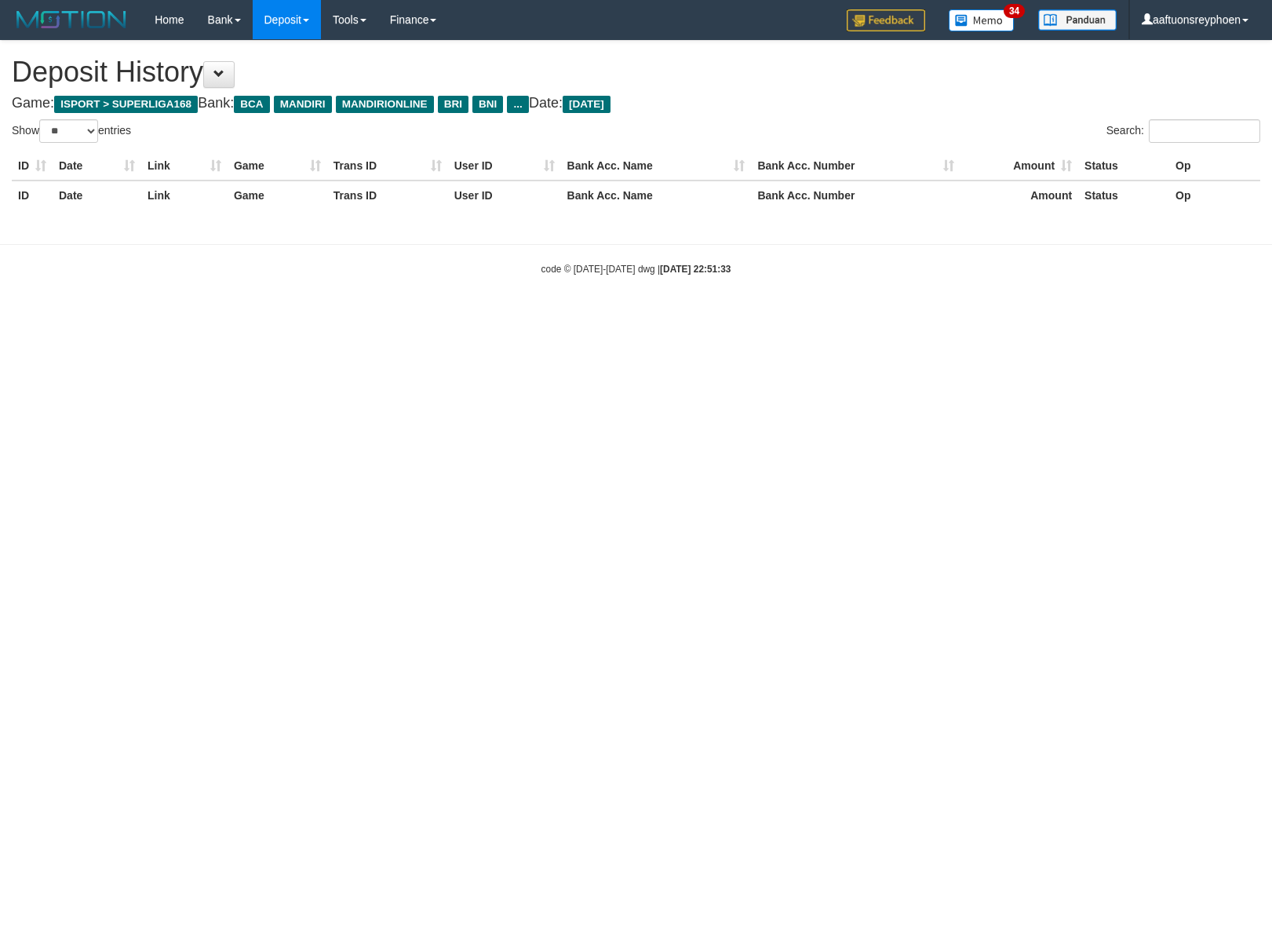
select select "**"
drag, startPoint x: 1004, startPoint y: 533, endPoint x: 76, endPoint y: 607, distance: 930.9
click at [981, 315] on html "Toggle navigation Home Bank Account List Load By Website Group [ISPORT] SUPERLI…" at bounding box center [636, 157] width 1272 height 315
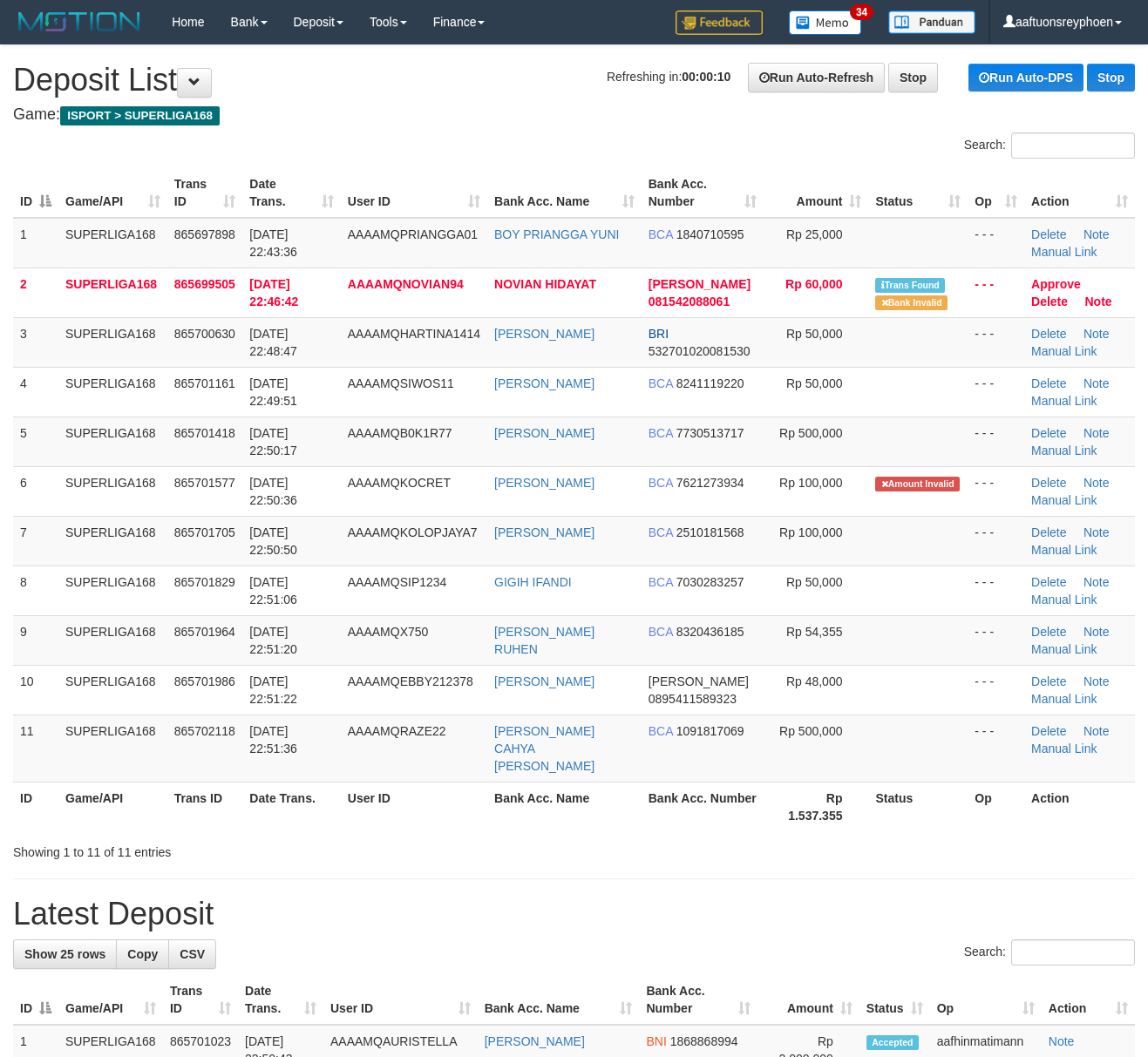
click at [262, 561] on td "[DATE] 22:50:50" at bounding box center [291, 540] width 97 height 49
click at [145, 634] on td "SUPERLIGA168" at bounding box center [113, 640] width 109 height 49
click at [148, 634] on td "SUPERLIGA168" at bounding box center [113, 640] width 109 height 49
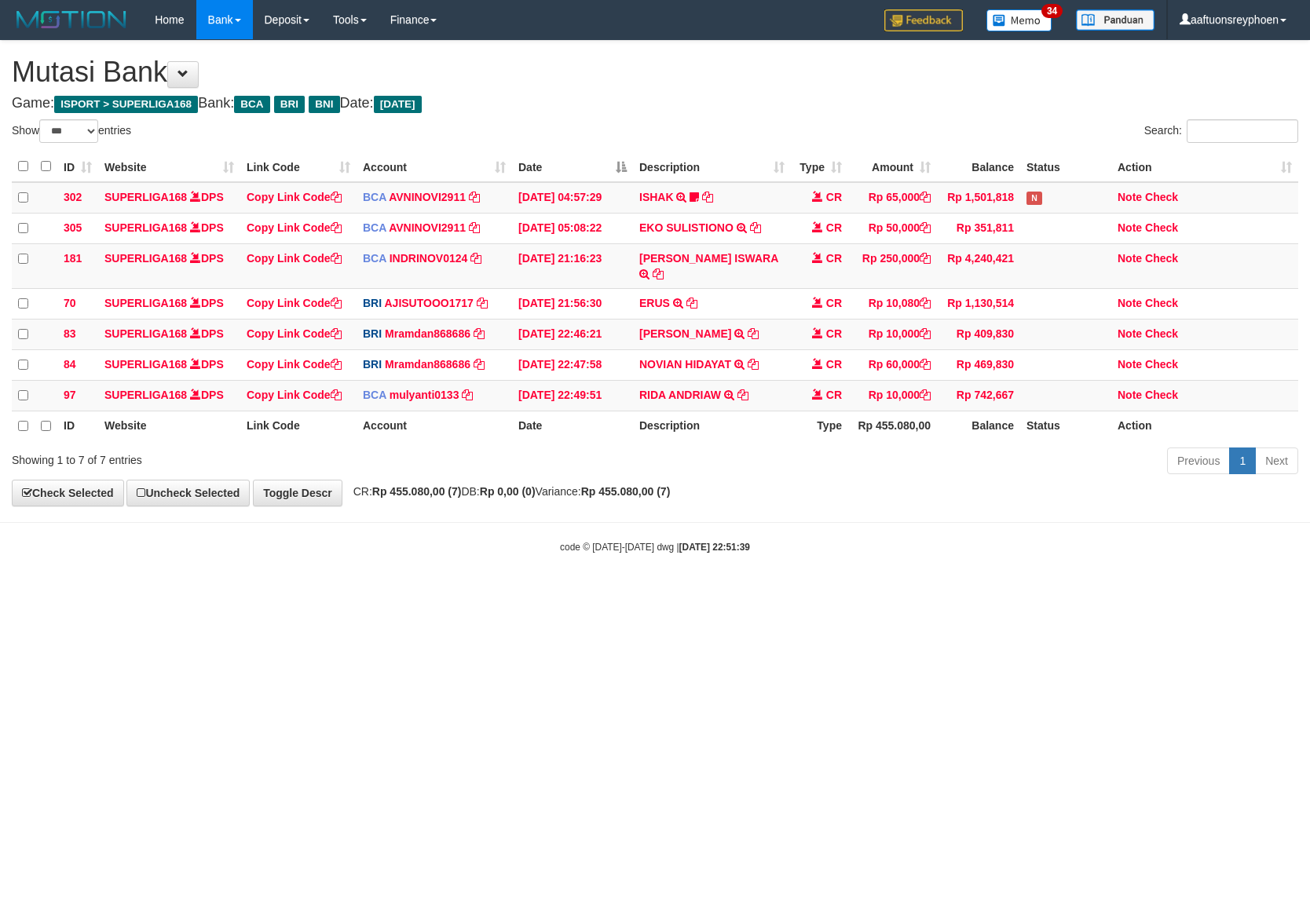
select select "***"
drag, startPoint x: 993, startPoint y: 661, endPoint x: 1248, endPoint y: 645, distance: 255.5
click at [1082, 593] on html "Toggle navigation Home Bank Account List Load By Website Group [ISPORT] SUPERLI…" at bounding box center [655, 296] width 1310 height 593
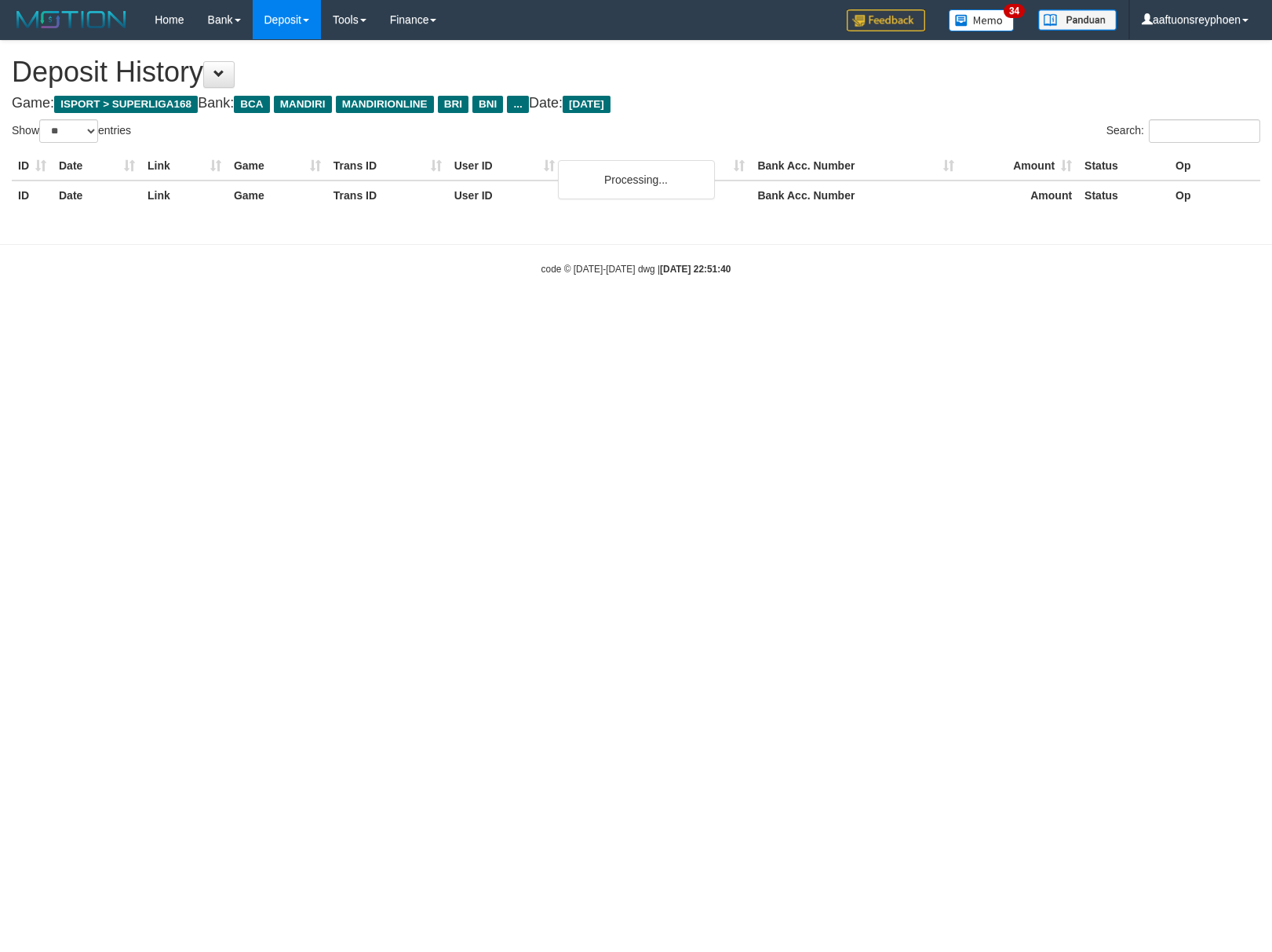
select select "**"
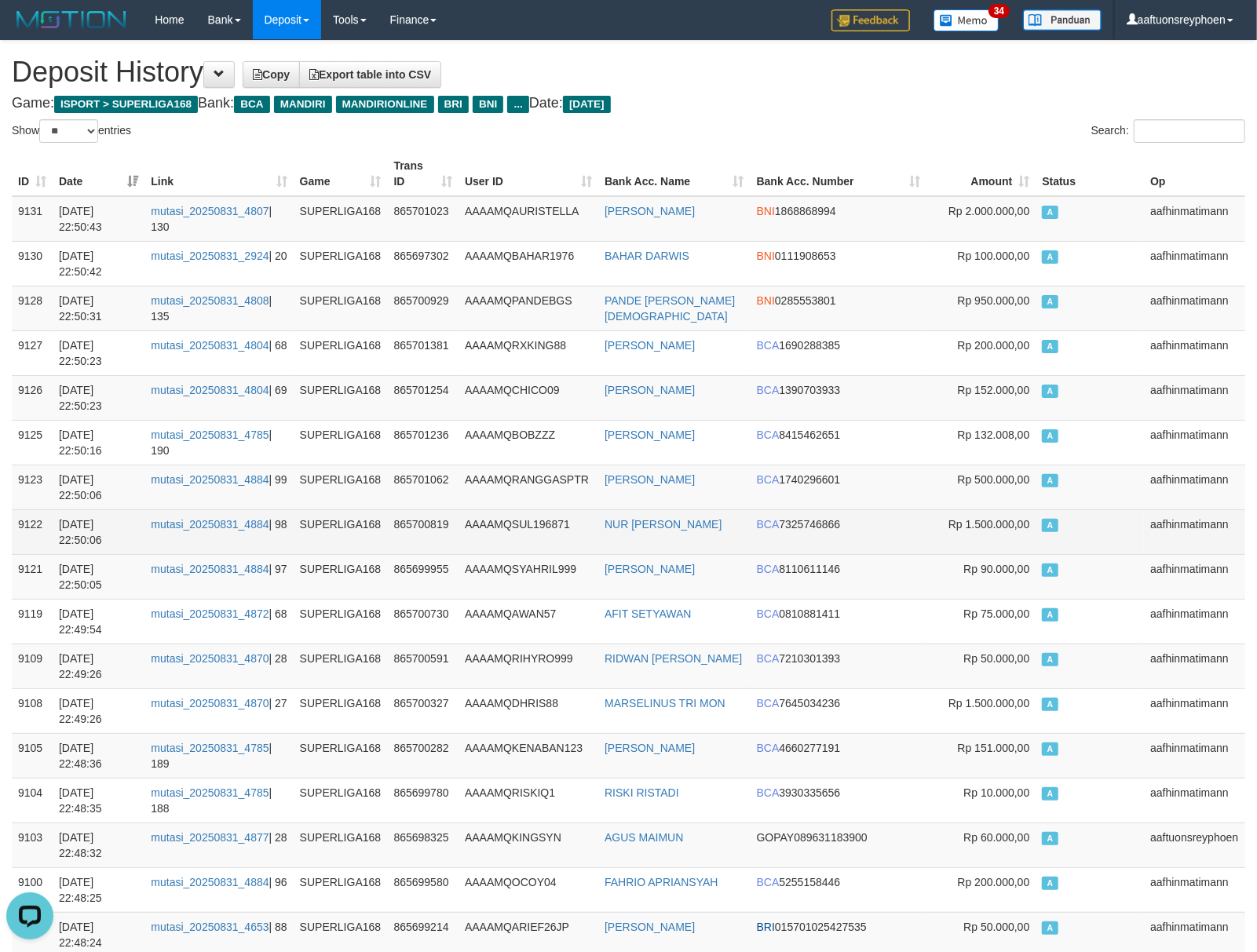
drag, startPoint x: 1115, startPoint y: 497, endPoint x: 94, endPoint y: 537, distance: 1021.8
click at [1113, 497] on td "A" at bounding box center [1089, 486] width 109 height 45
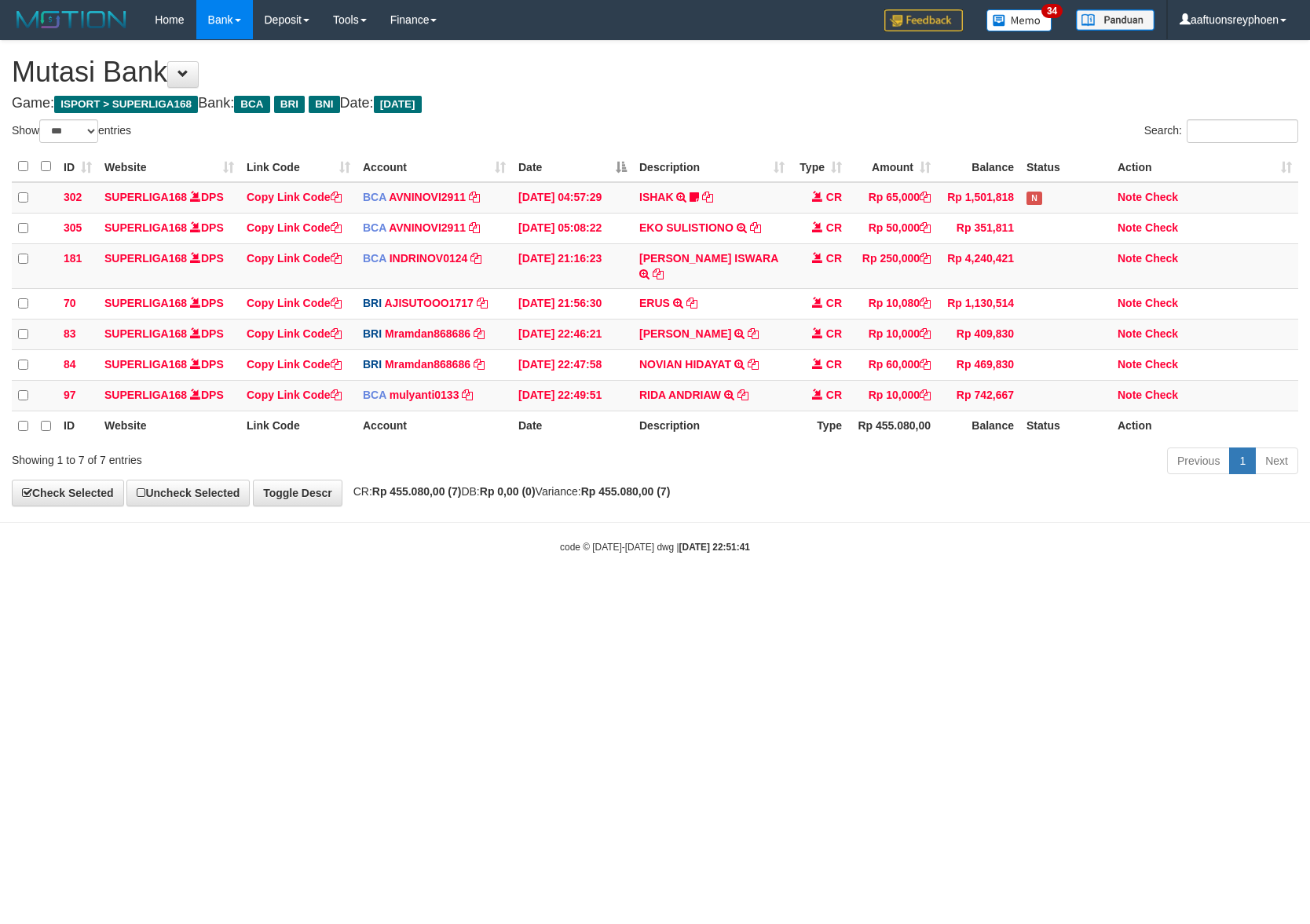
select select "***"
drag, startPoint x: 575, startPoint y: 696, endPoint x: 933, endPoint y: 644, distance: 361.8
click at [833, 593] on html "Toggle navigation Home Bank Account List Load By Website Group [ISPORT] SUPERLI…" at bounding box center [655, 296] width 1310 height 593
select select "***"
click at [739, 390] on icon at bounding box center [743, 395] width 11 height 11
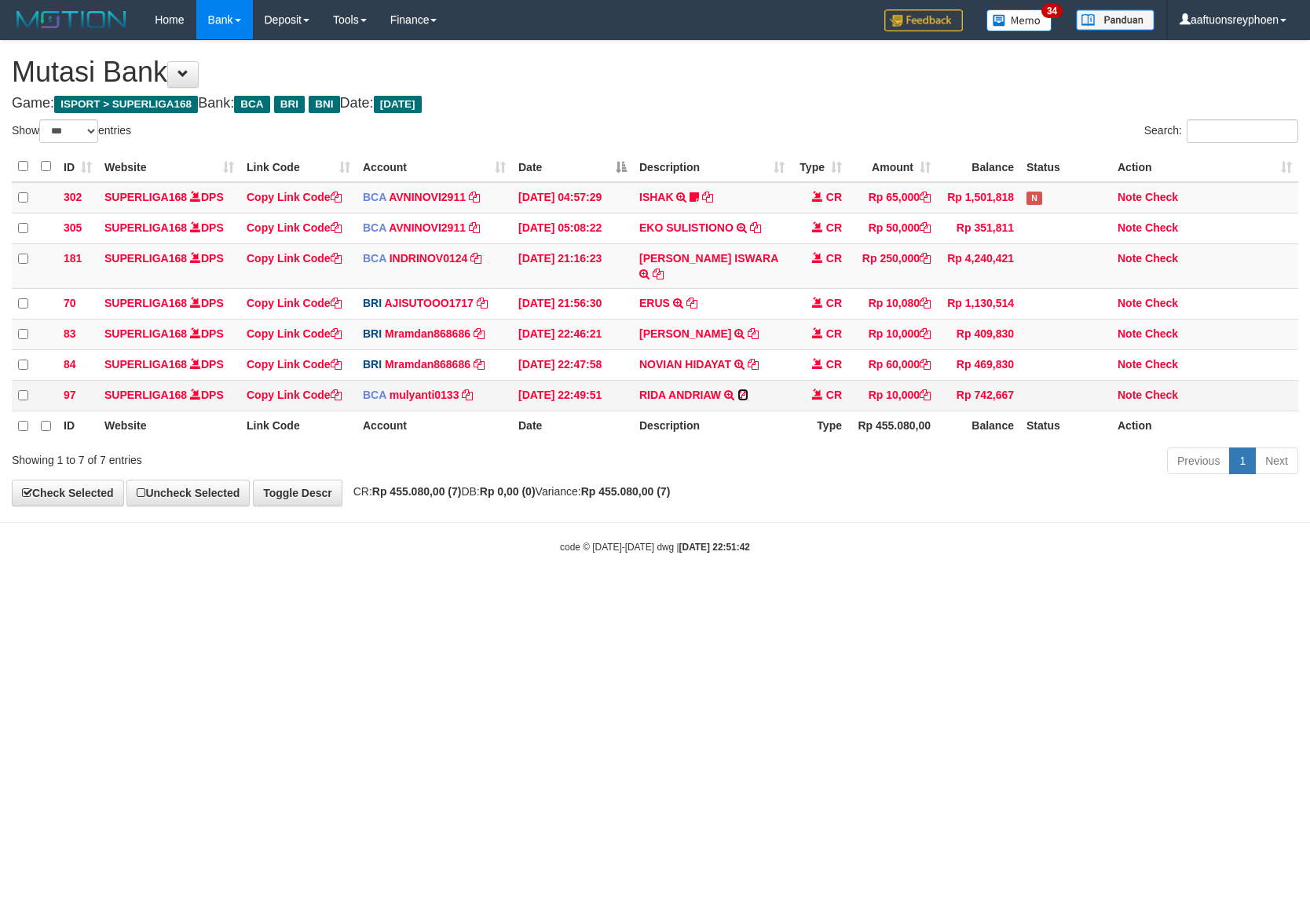
click at [739, 390] on icon at bounding box center [743, 395] width 11 height 11
drag, startPoint x: 1088, startPoint y: 550, endPoint x: 1152, endPoint y: 547, distance: 64.1
click at [1152, 547] on body "Toggle navigation Home Bank Account List Load By Website Group [ISPORT] SUPERLI…" at bounding box center [655, 296] width 1310 height 593
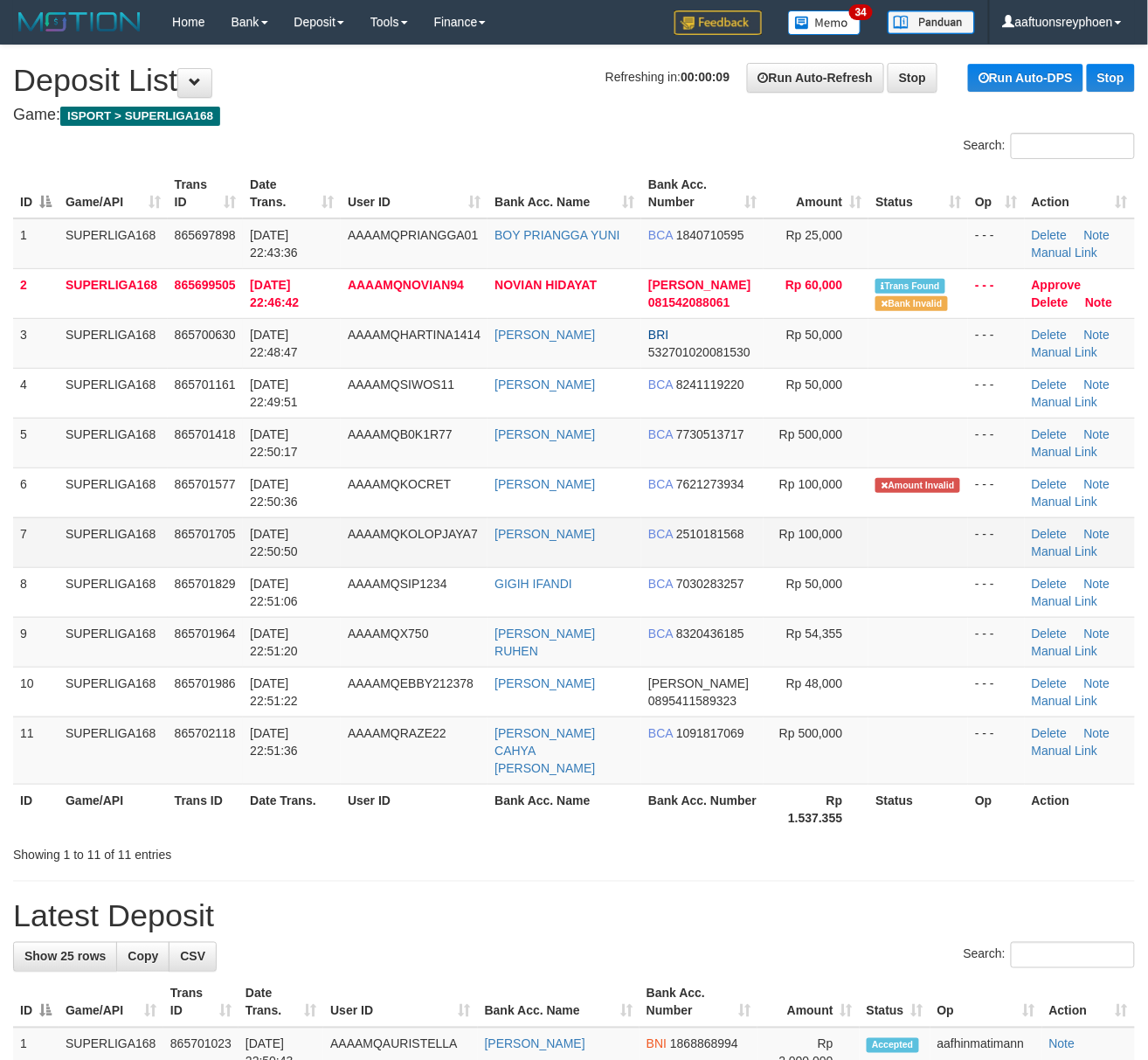
drag, startPoint x: 168, startPoint y: 543, endPoint x: 141, endPoint y: 547, distance: 27.3
click at [164, 540] on td "SUPERLIGA168" at bounding box center [113, 541] width 110 height 50
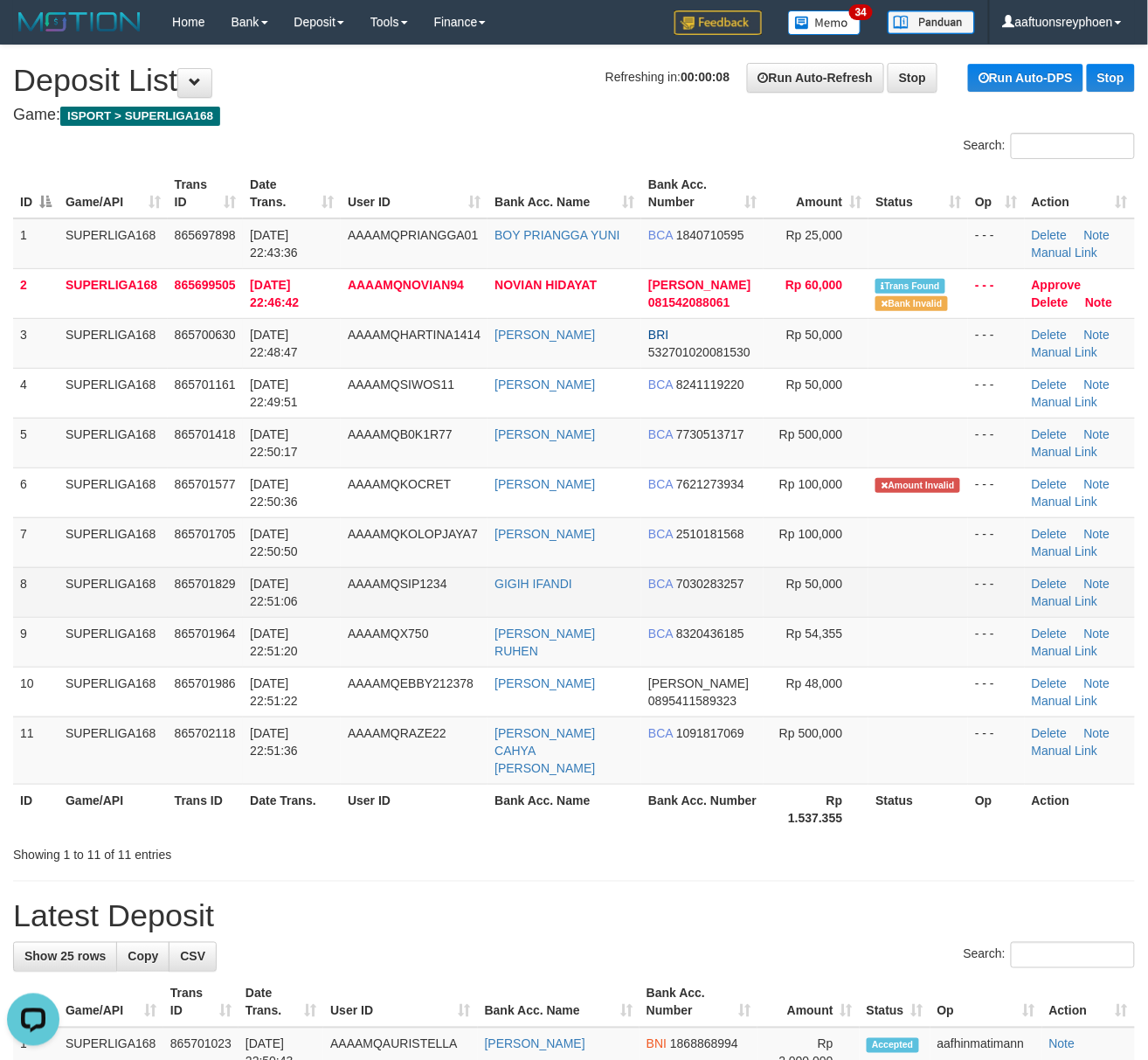
click at [290, 573] on td "31/08/2025 22:51:06" at bounding box center [291, 591] width 97 height 50
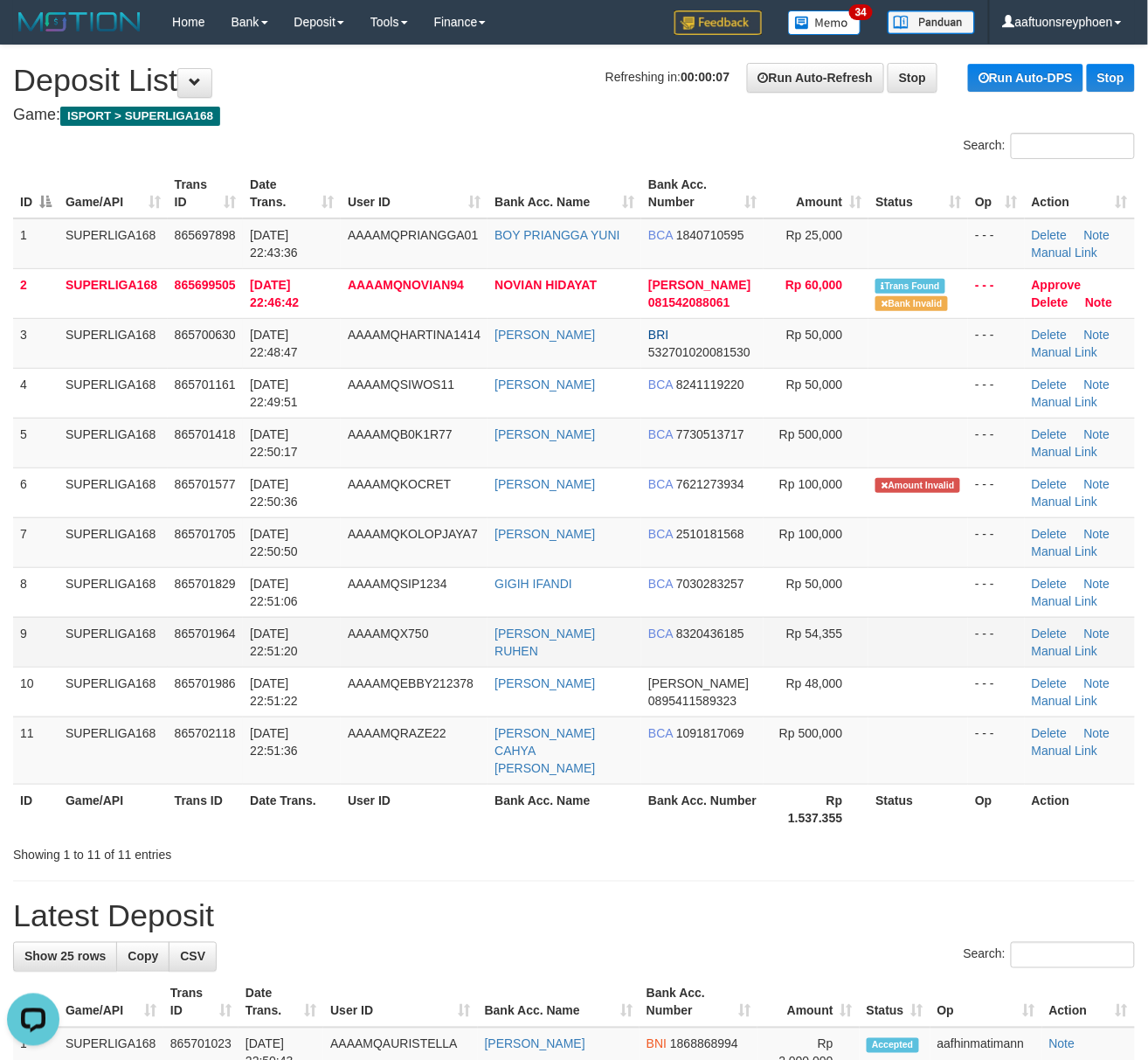
drag, startPoint x: 290, startPoint y: 573, endPoint x: 12, endPoint y: 640, distance: 286.0
click at [287, 574] on td "31/08/2025 22:51:06" at bounding box center [291, 591] width 97 height 50
drag, startPoint x: 89, startPoint y: 577, endPoint x: 5, endPoint y: 588, distance: 84.7
click at [84, 573] on td "SUPERLIGA168" at bounding box center [113, 591] width 110 height 50
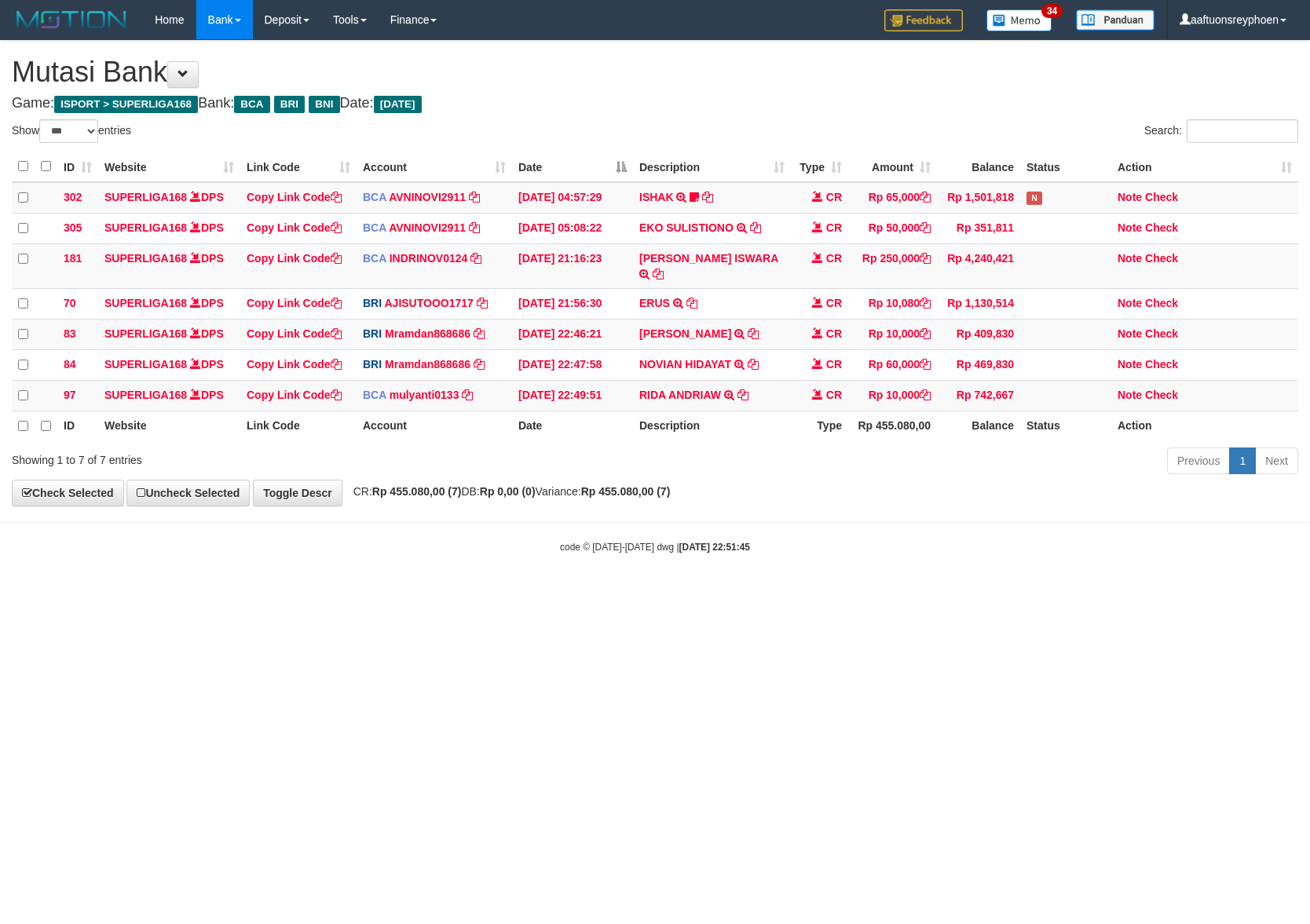
select select "***"
drag, startPoint x: 962, startPoint y: 642, endPoint x: 1012, endPoint y: 632, distance: 51.0
click at [1003, 593] on html "Toggle navigation Home Bank Account List Load By Website Group [ISPORT] SUPERLI…" at bounding box center [655, 296] width 1310 height 593
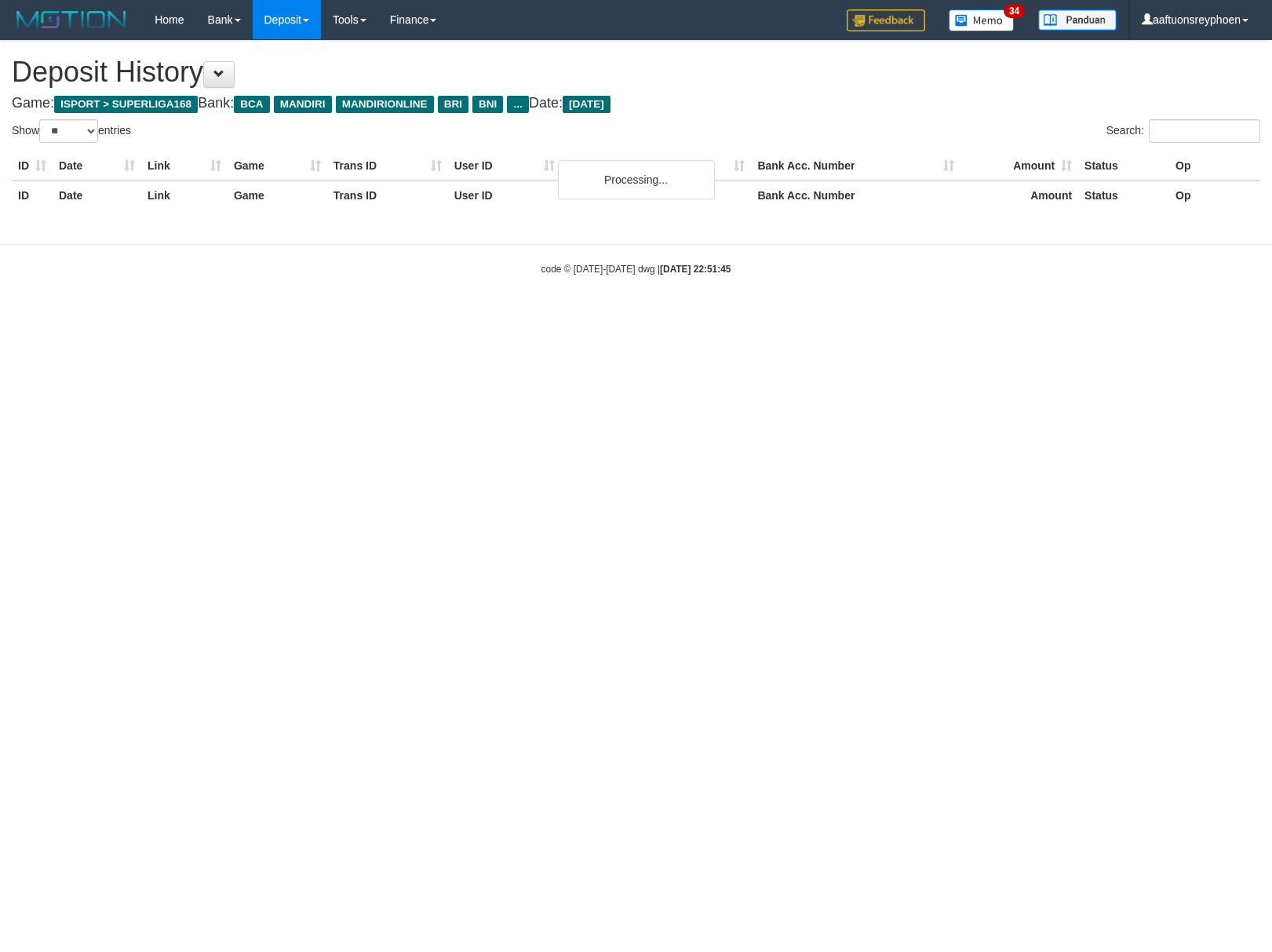
select select "**"
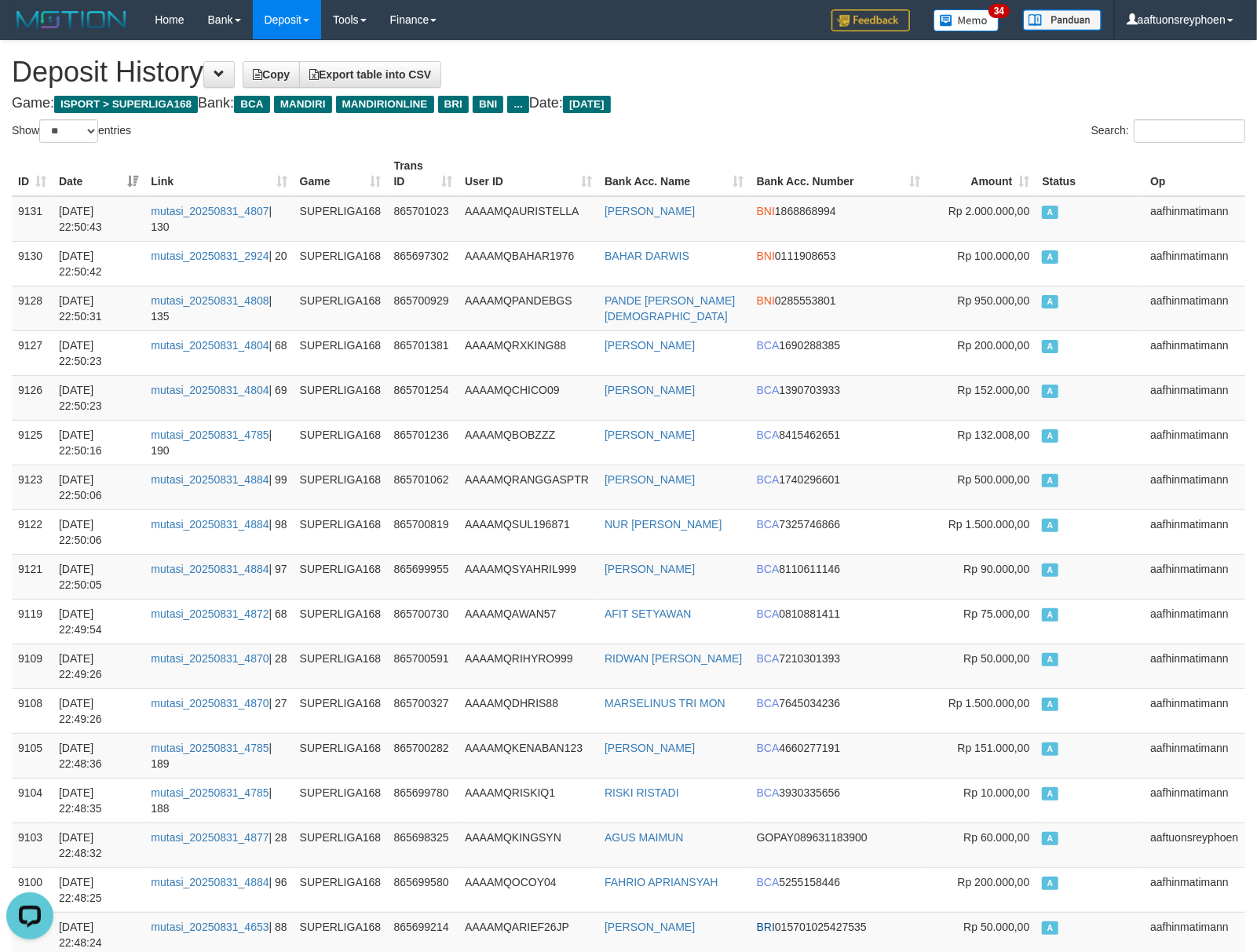
drag, startPoint x: 1030, startPoint y: 559, endPoint x: 7, endPoint y: 606, distance: 1024.1
click at [1010, 562] on td "Rp 90.000,00" at bounding box center [981, 576] width 109 height 45
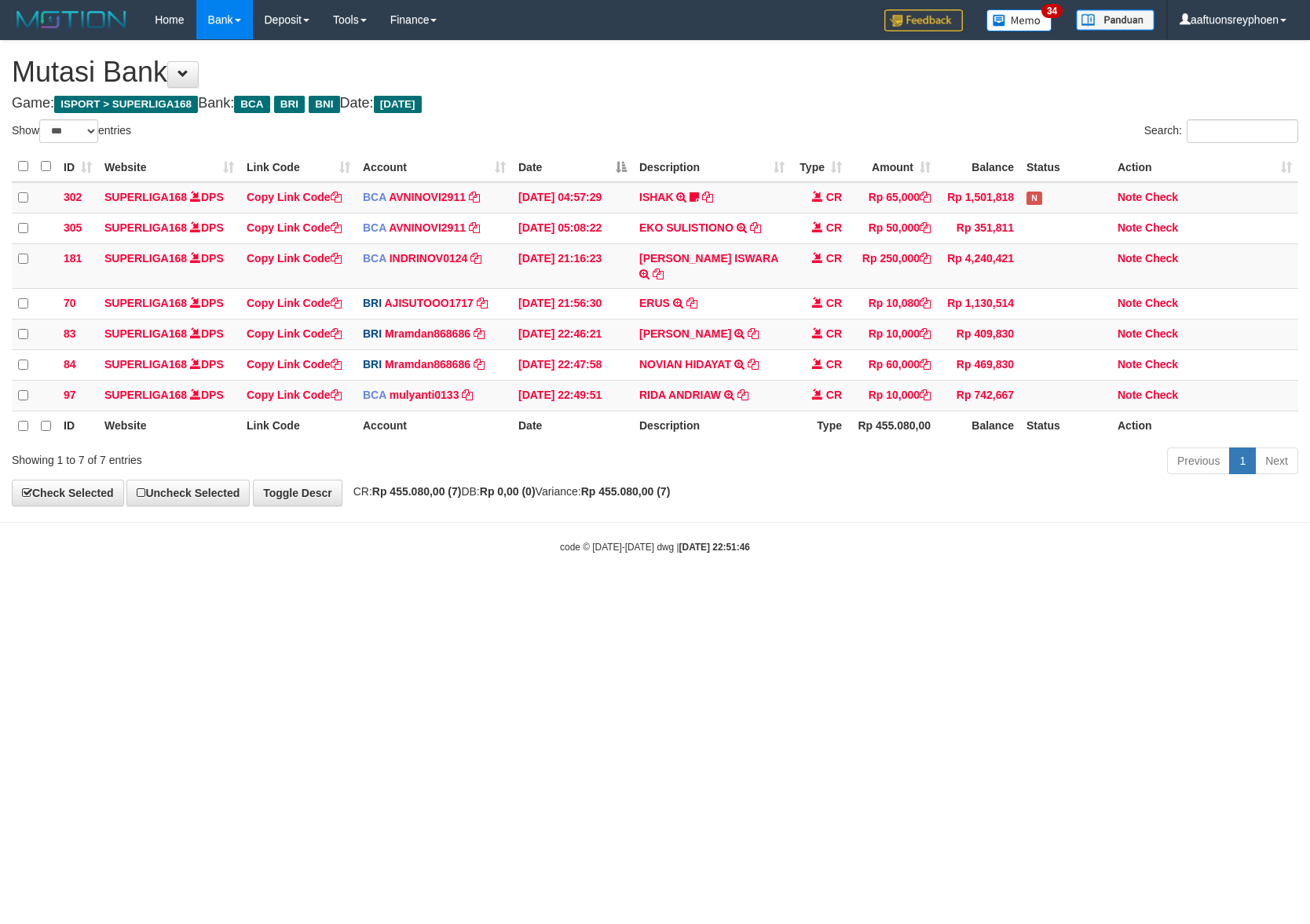
select select "***"
drag, startPoint x: 895, startPoint y: 608, endPoint x: 1170, endPoint y: 581, distance: 276.3
click at [1067, 589] on html "Toggle navigation Home Bank Account List Load By Website Group [ISPORT] SUPERLI…" at bounding box center [655, 296] width 1310 height 593
select select "***"
click at [727, 593] on html "Toggle navigation Home Bank Account List Load By Website Group [ISPORT] SUPERLI…" at bounding box center [655, 296] width 1310 height 593
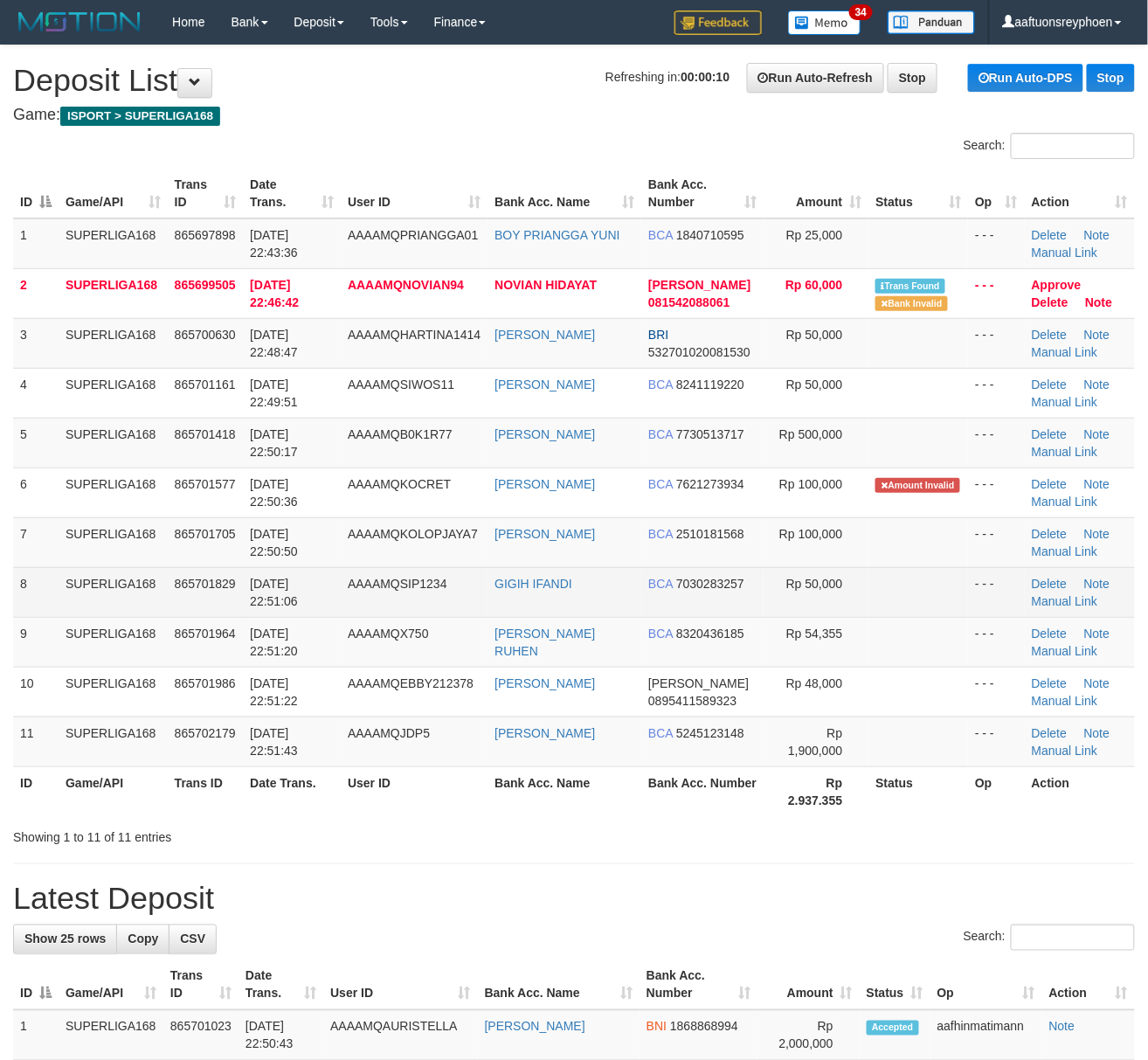
click at [79, 567] on td "SUPERLIGA168" at bounding box center [113, 591] width 110 height 50
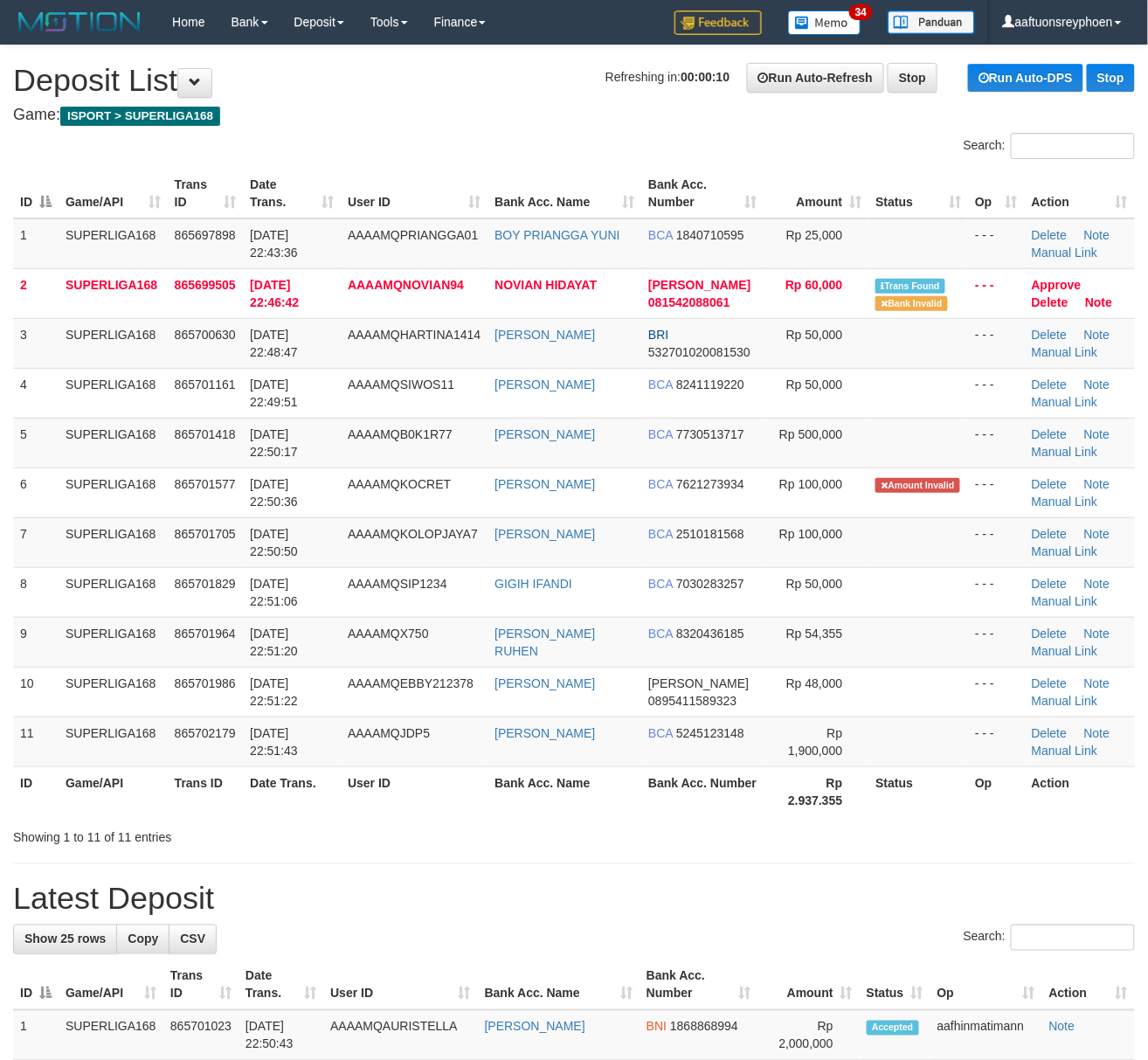
drag, startPoint x: 79, startPoint y: 567, endPoint x: 1, endPoint y: 596, distance: 83.2
click at [66, 571] on td "SUPERLIGA168" at bounding box center [113, 591] width 110 height 50
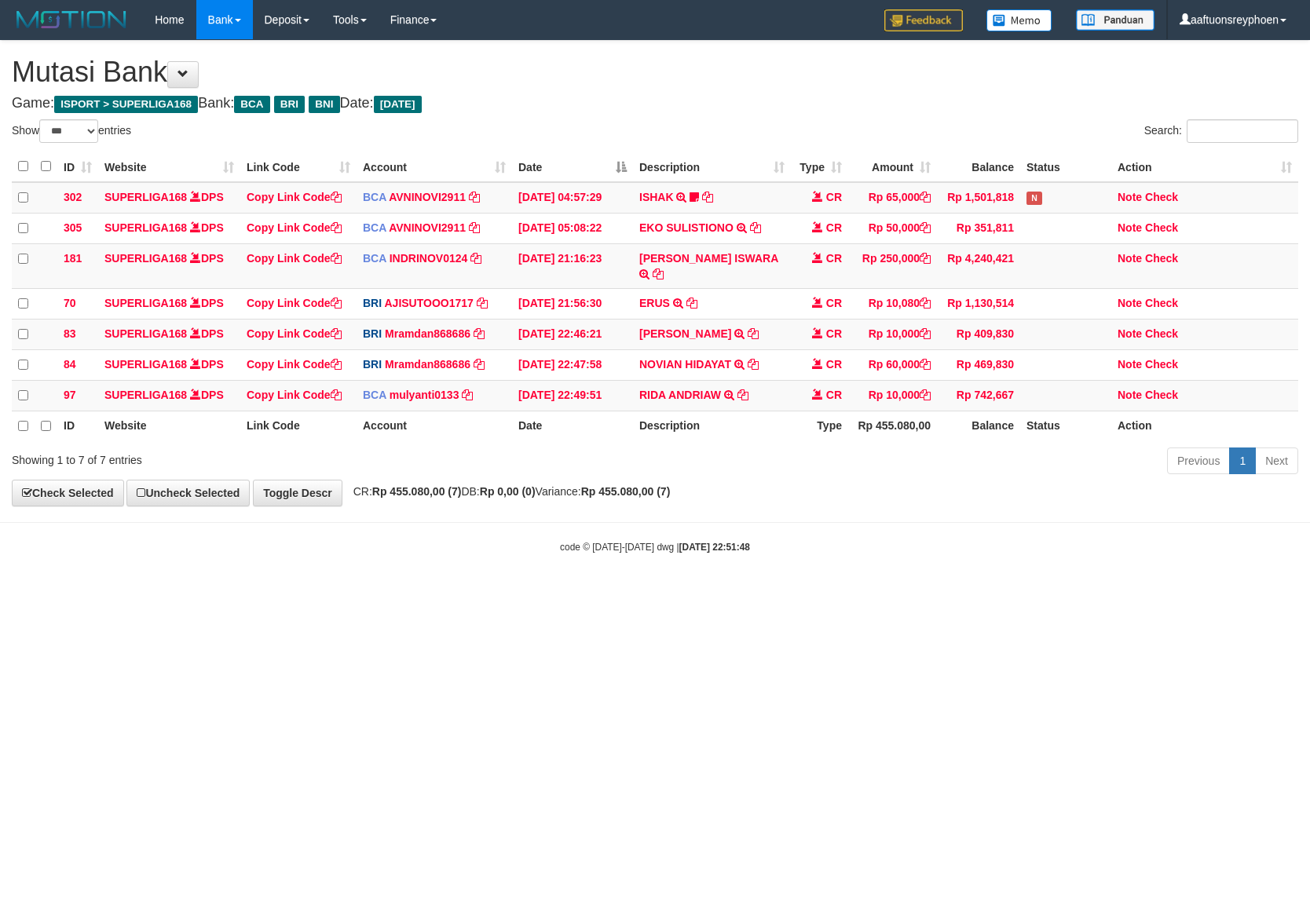
select select "***"
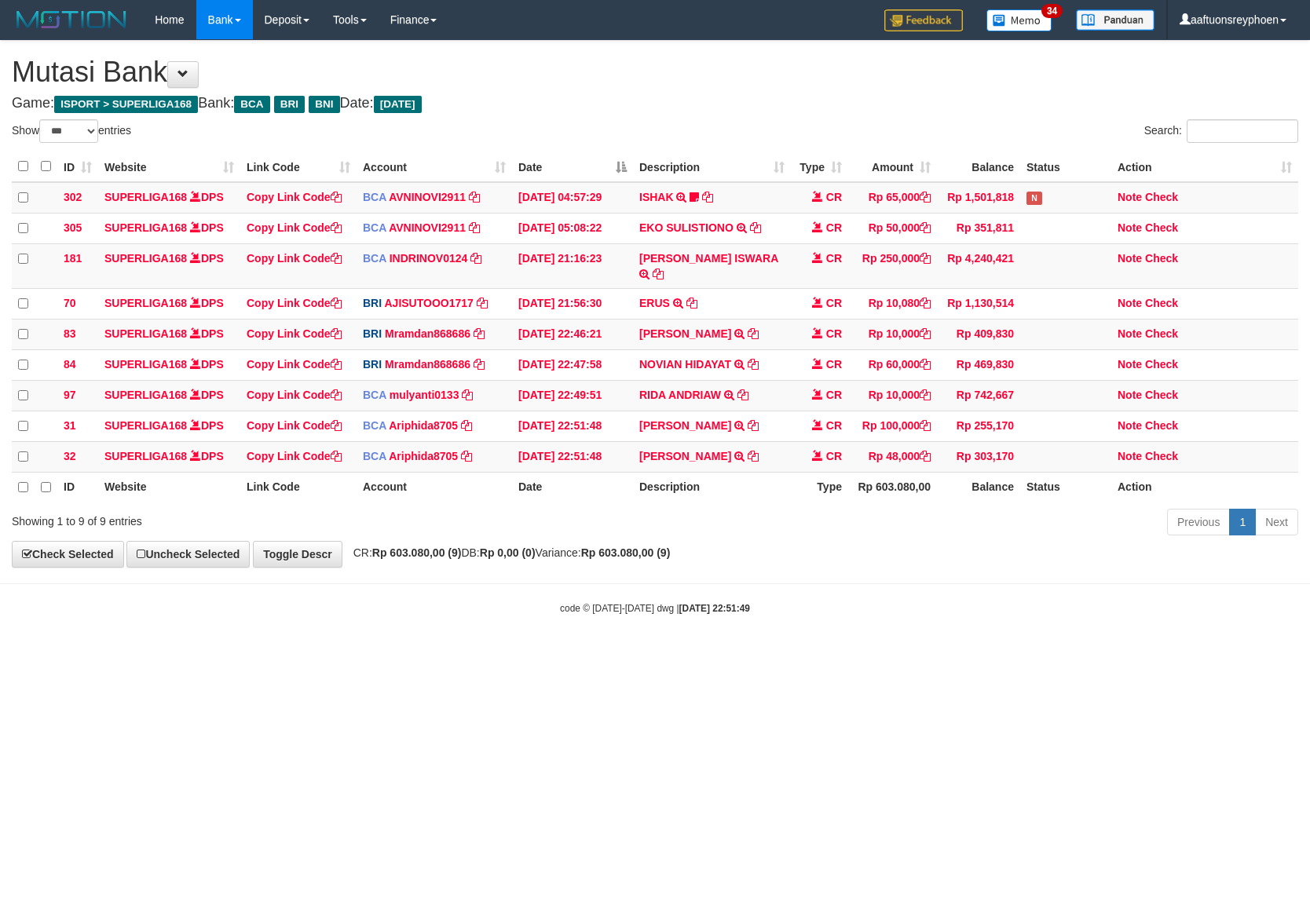
select select "***"
drag, startPoint x: 1046, startPoint y: 598, endPoint x: 1307, endPoint y: 591, distance: 261.1
click at [1273, 600] on div "code © [DATE]-[DATE] dwg | [DATE] 22:51:49" at bounding box center [655, 608] width 1310 height 16
select select "***"
click at [759, 441] on td "EBBY SETIAWA TRSF E-BANKING CR 3108/FTSCY/WS95051 48000.002025083146583668 TRFD…" at bounding box center [712, 456] width 158 height 30
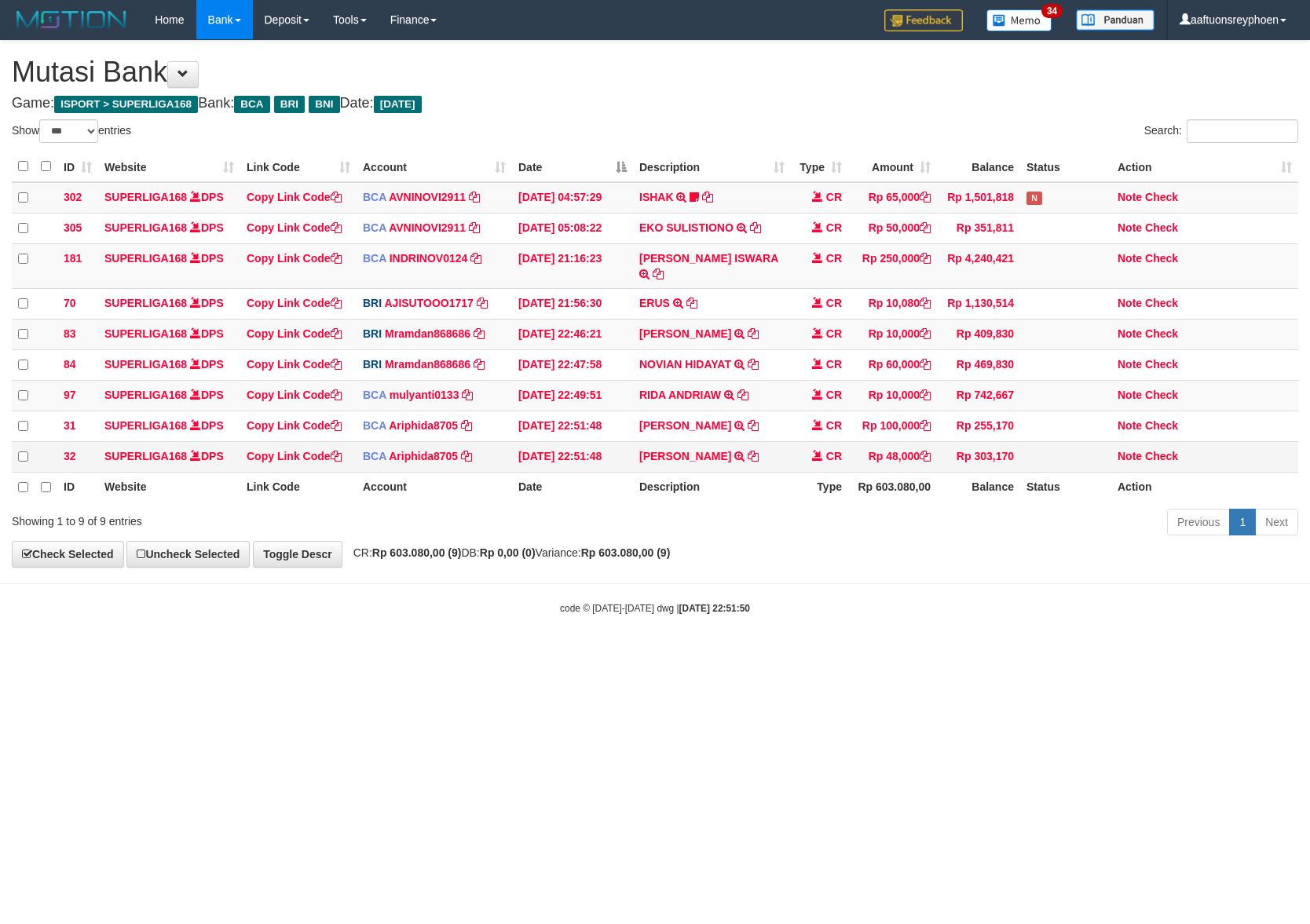
click at [759, 441] on td "EBBY SETIAWA TRSF E-BANKING CR 3108/FTSCY/WS95051 48000.002025083146583668 TRFD…" at bounding box center [712, 456] width 158 height 30
copy tr "EBBY SETIAWA TRSF E-BANKING CR 3108/FTSCY/WS95051 48000.002025083146583668 TRFD…"
drag, startPoint x: 759, startPoint y: 440, endPoint x: 1308, endPoint y: 548, distance: 559.5
click at [775, 446] on td "EBBY SETIAWA TRSF E-BANKING CR 3108/FTSCY/WS95051 48000.002025083146583668 TRFD…" at bounding box center [712, 456] width 158 height 30
click at [305, 450] on link "Copy Link Code" at bounding box center [294, 456] width 95 height 13
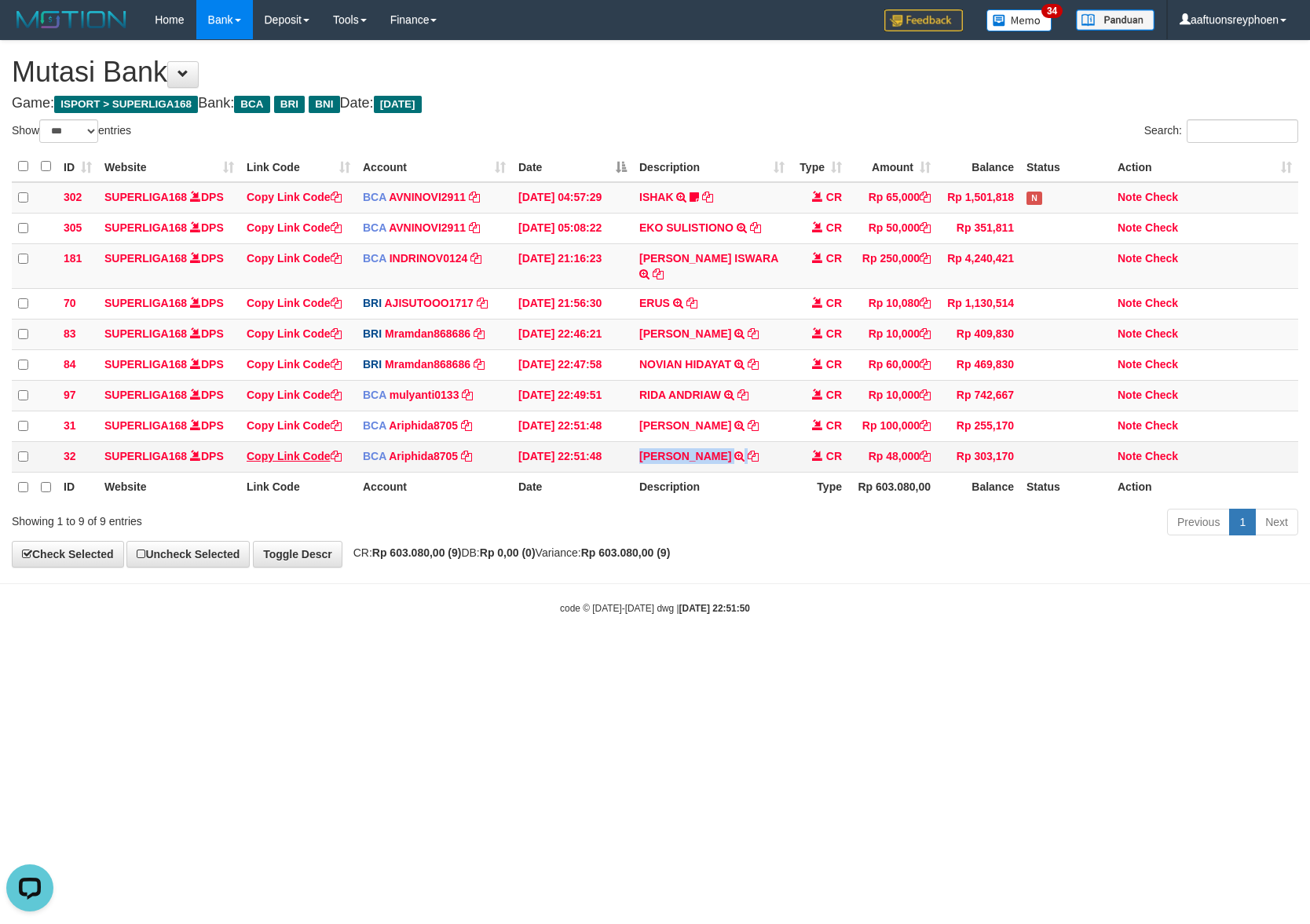
copy tr "EBBY SETIAWA TRSF E-BANKING CR 3108/FTSCY/WS95051 48000.002025083146583668 TRFD…"
drag, startPoint x: 305, startPoint y: 444, endPoint x: 976, endPoint y: 512, distance: 674.4
click at [306, 450] on link "Copy Link Code" at bounding box center [294, 456] width 95 height 13
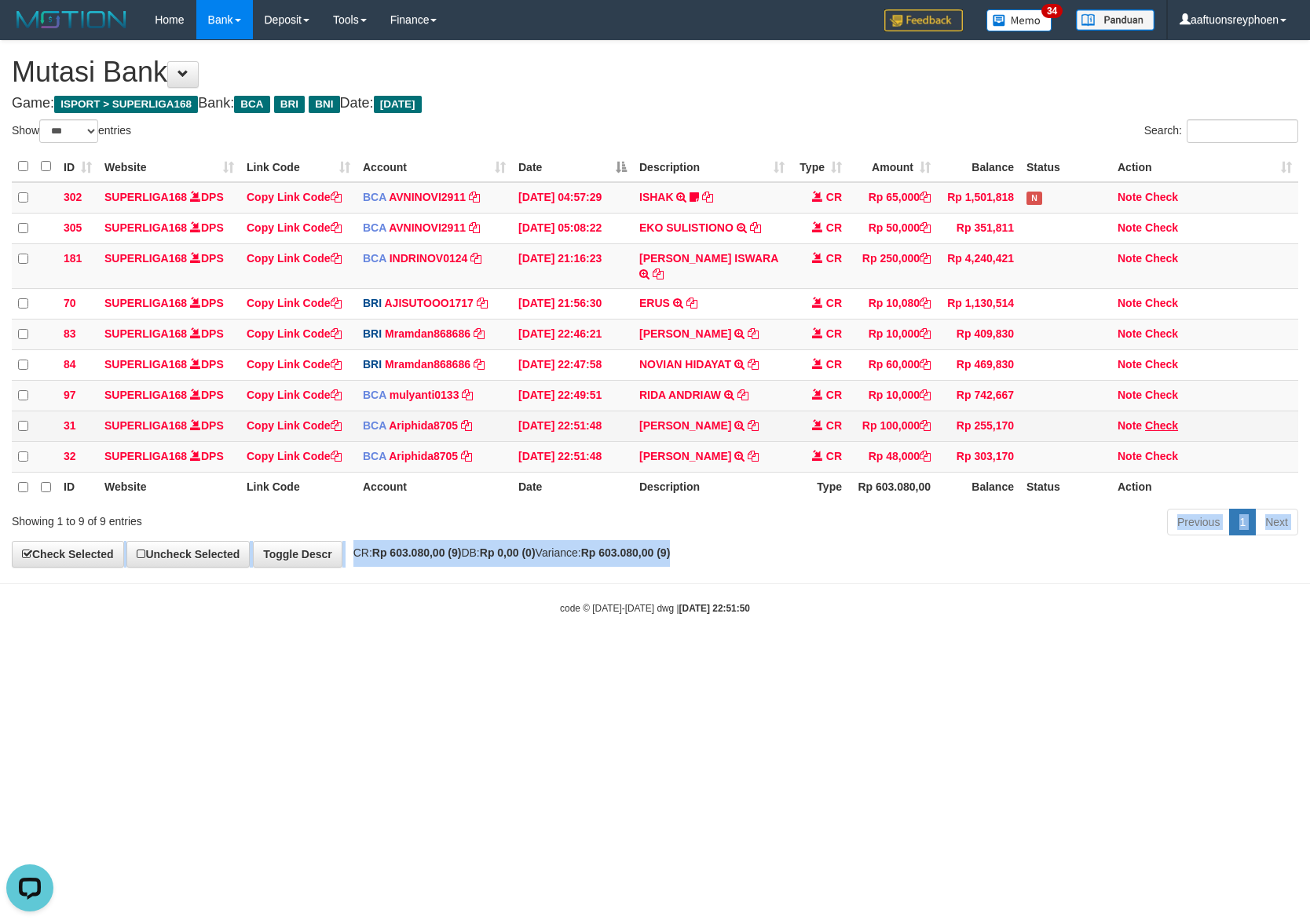
drag, startPoint x: 928, startPoint y: 502, endPoint x: 1161, endPoint y: 416, distance: 248.4
click at [1041, 462] on div "**********" at bounding box center [655, 304] width 1310 height 526
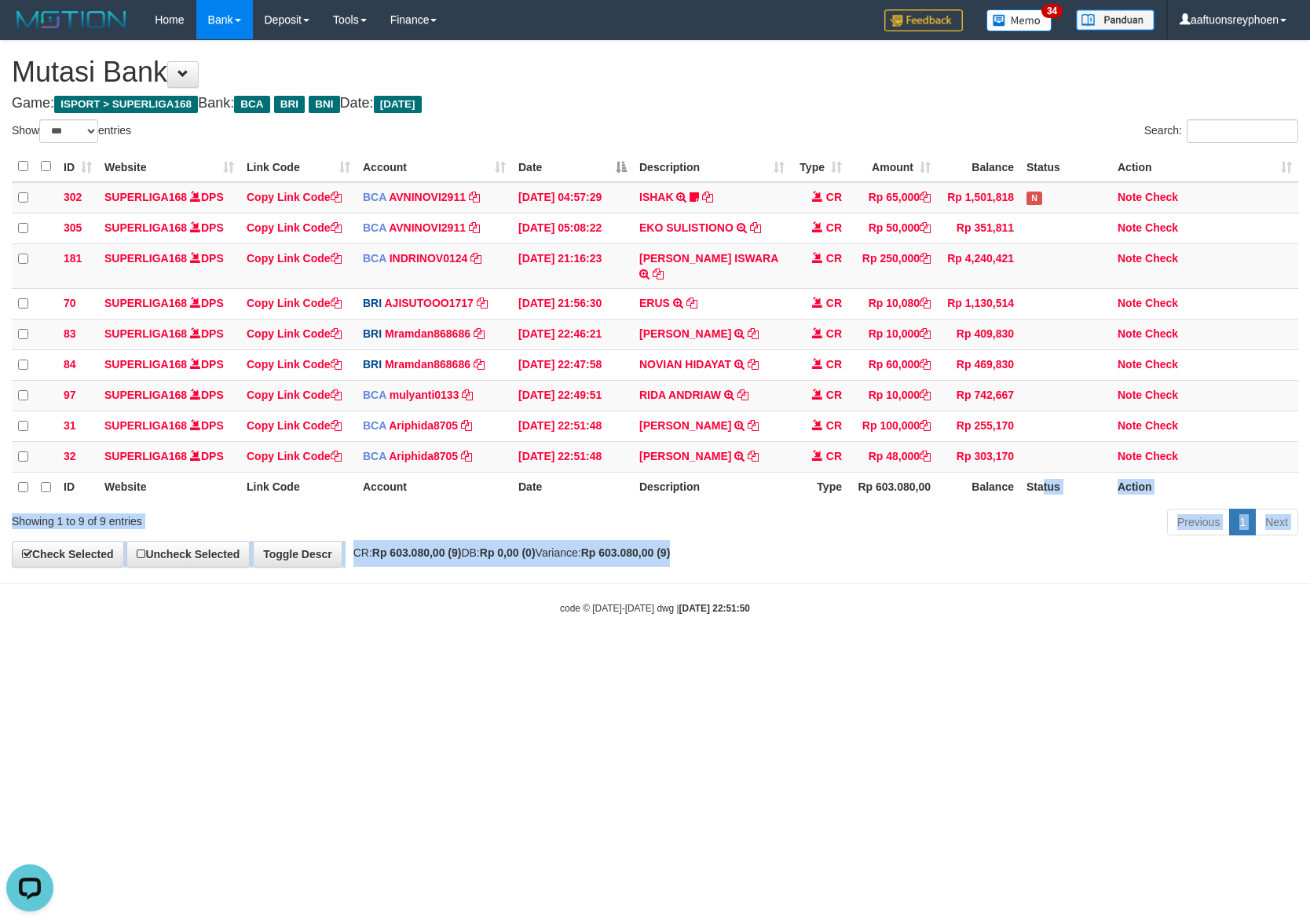
drag, startPoint x: 1038, startPoint y: 428, endPoint x: 1304, endPoint y: 369, distance: 272.5
click at [1131, 403] on tbody "302 SUPERLIGA168 DPS Copy Link Code BCA AVNINOVI2911 DPS AVNI NOVITA SADLY muta…" at bounding box center [655, 327] width 1286 height 290
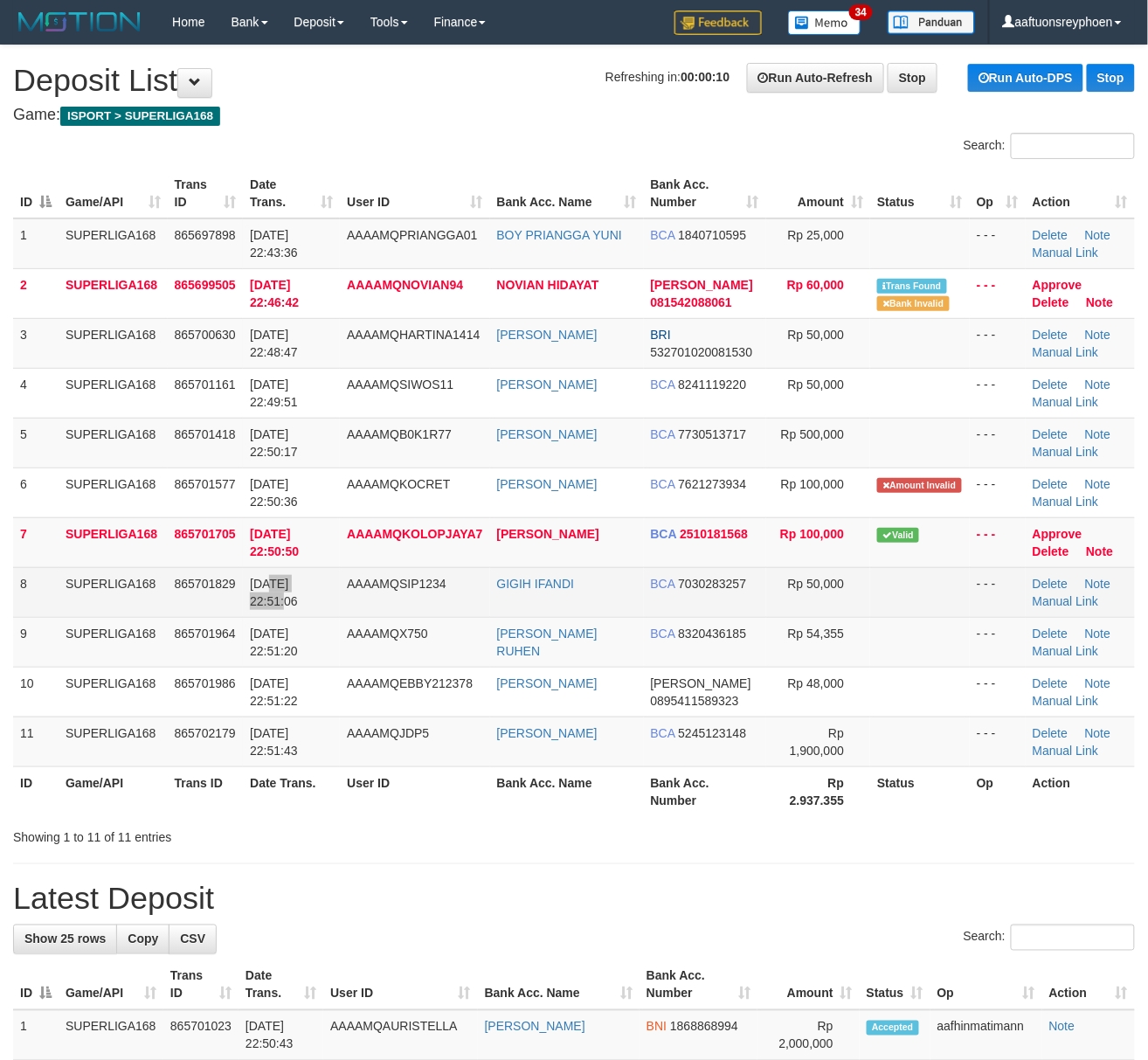
drag, startPoint x: 270, startPoint y: 589, endPoint x: 280, endPoint y: 611, distance: 24.2
click at [264, 584] on span "31/08/2025 22:51:06" at bounding box center [273, 593] width 48 height 32
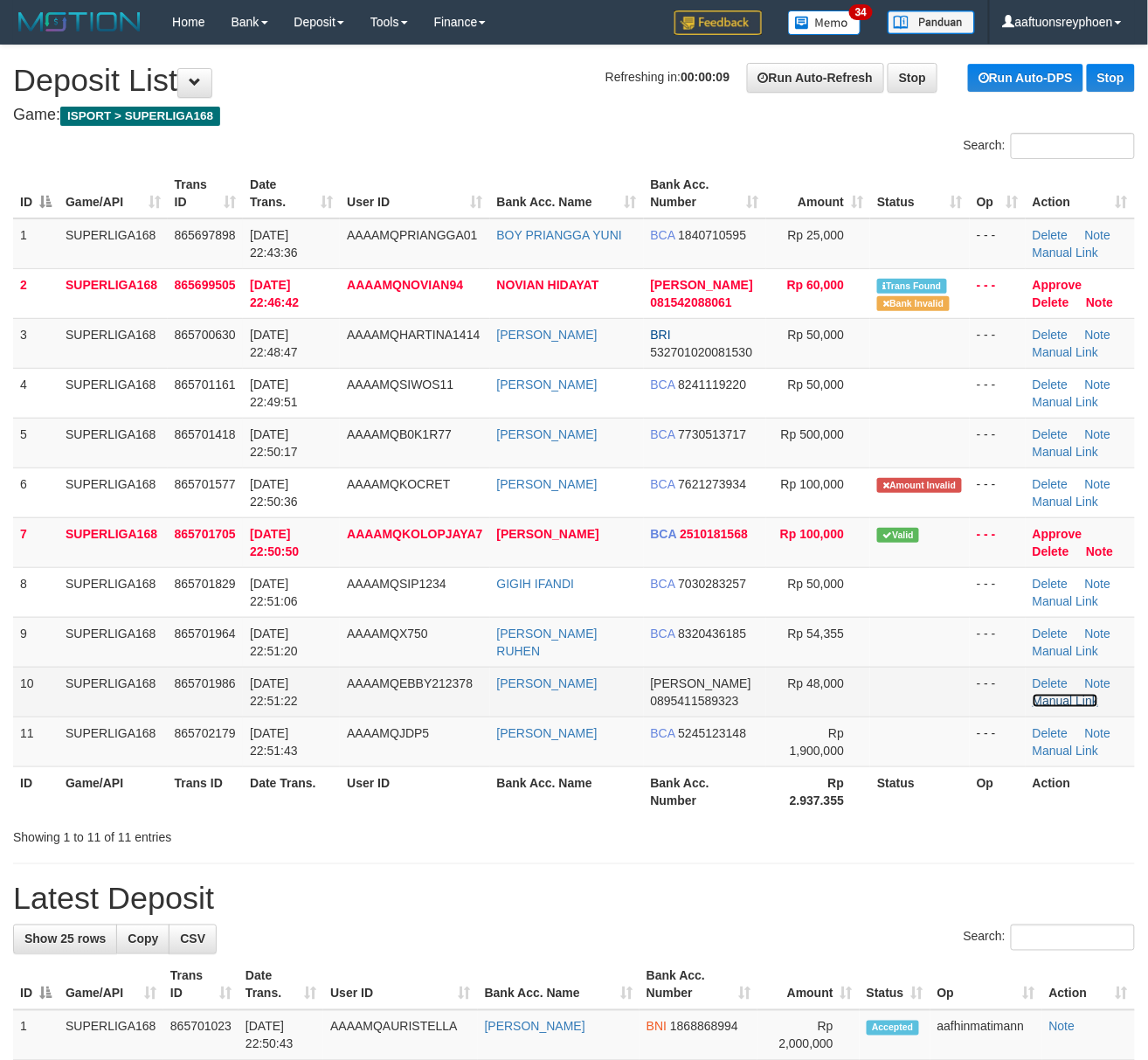
click at [1066, 699] on link "Manual Link" at bounding box center [1066, 700] width 66 height 14
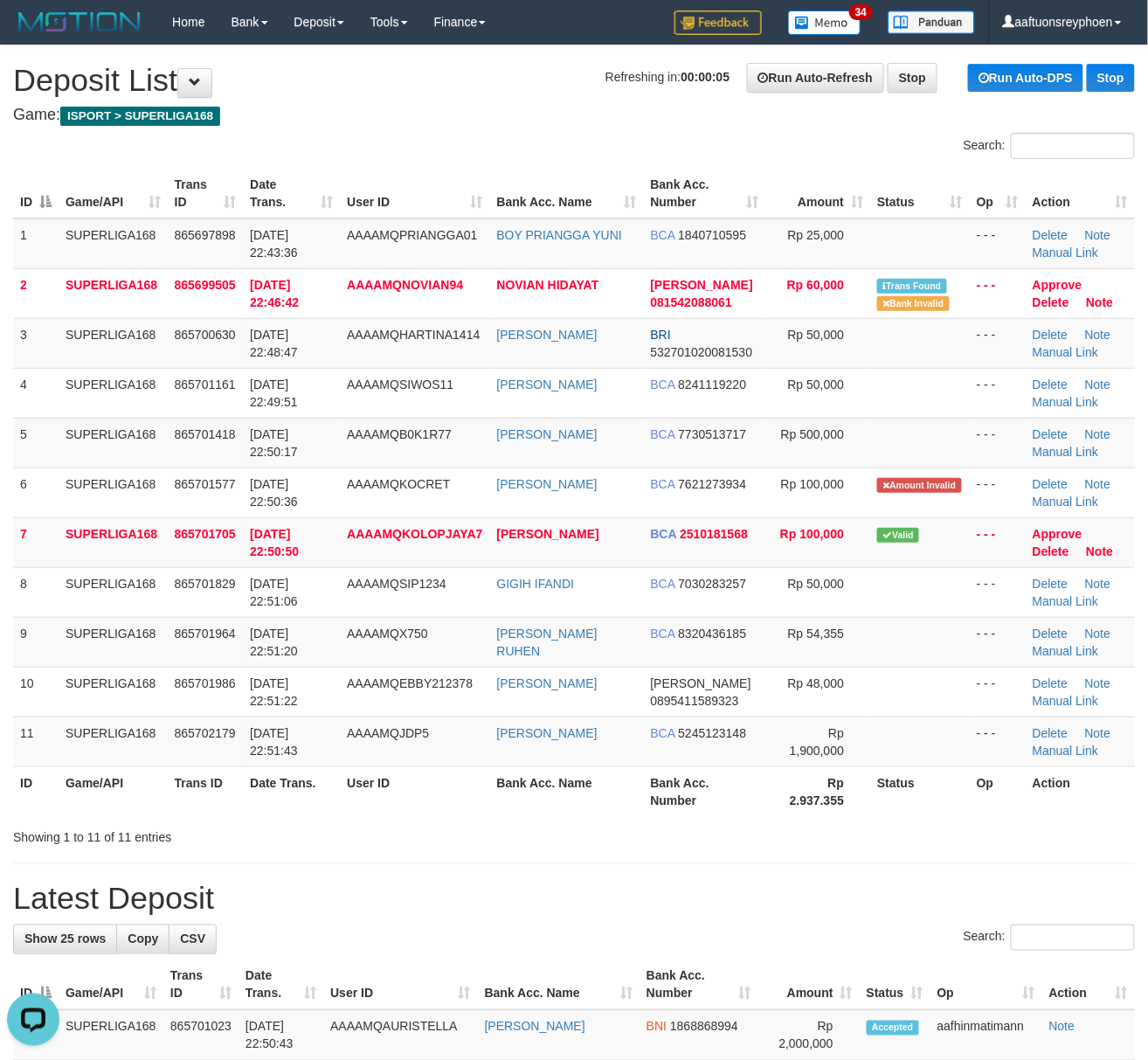
click at [133, 120] on span "ISPORT > SUPERLIGA168" at bounding box center [140, 116] width 160 height 20
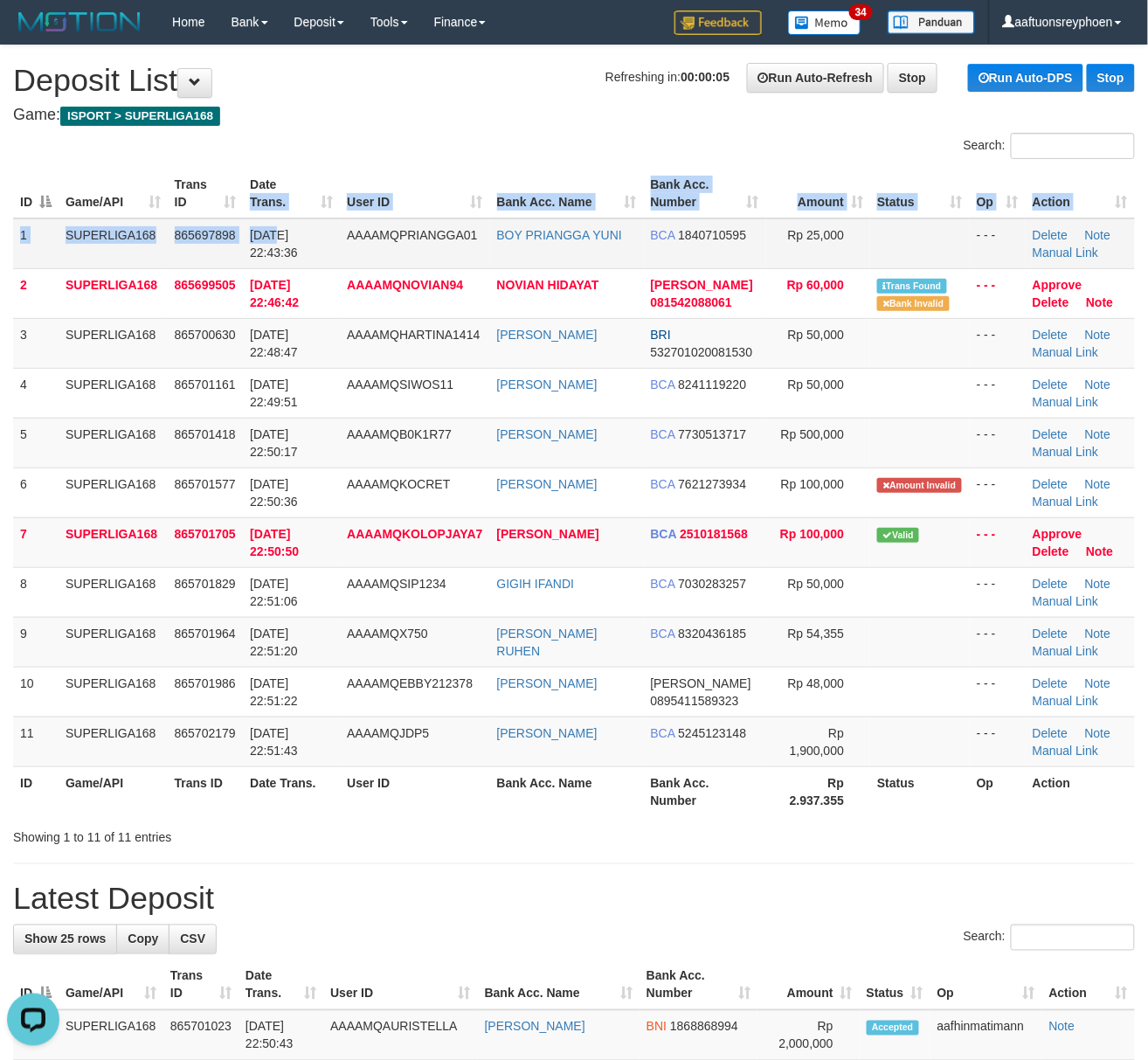
drag, startPoint x: 273, startPoint y: 222, endPoint x: 4, endPoint y: 369, distance: 306.5
click at [262, 232] on td "31/08/2025 22:43:36" at bounding box center [291, 243] width 97 height 51
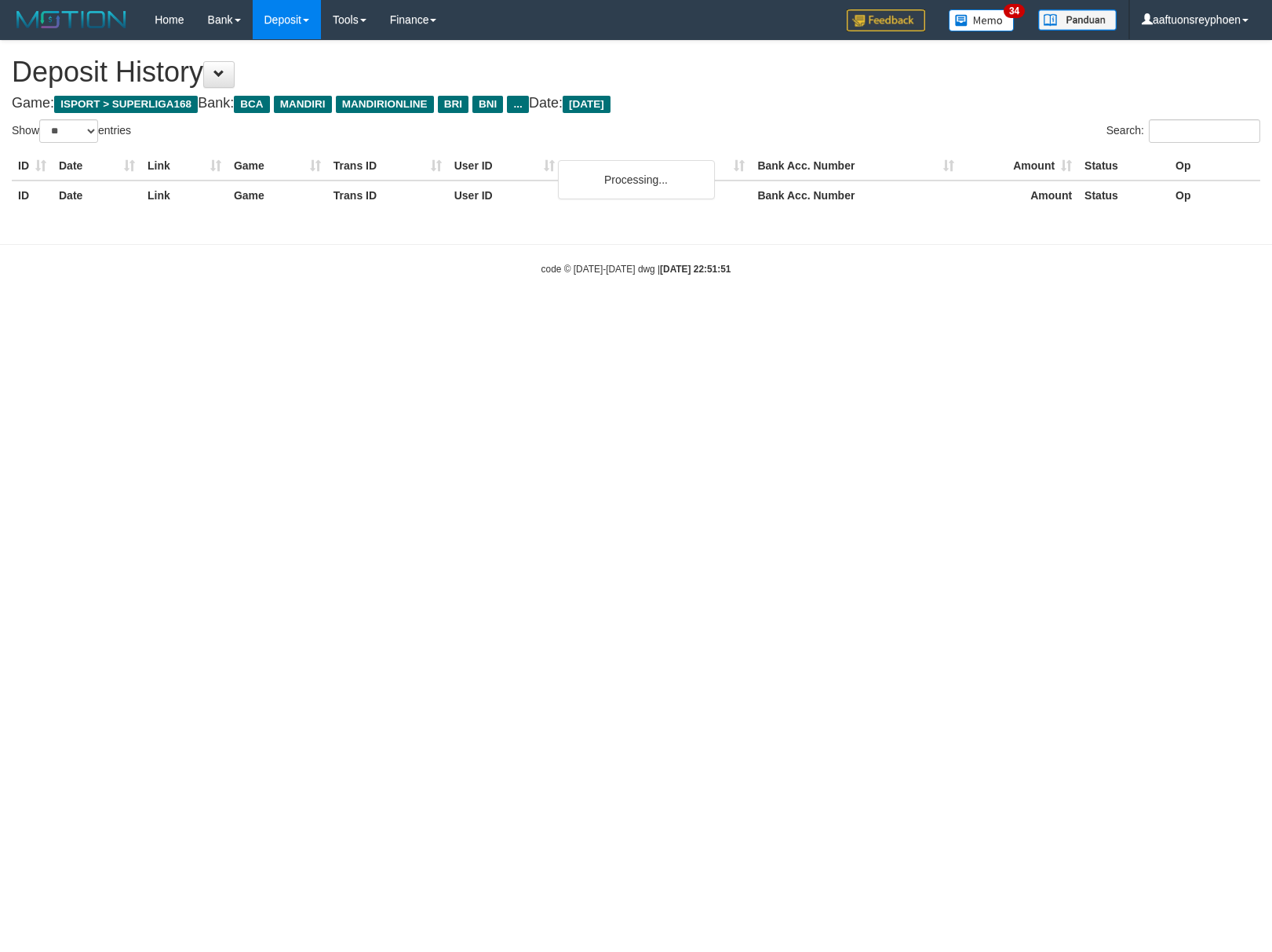
select select "**"
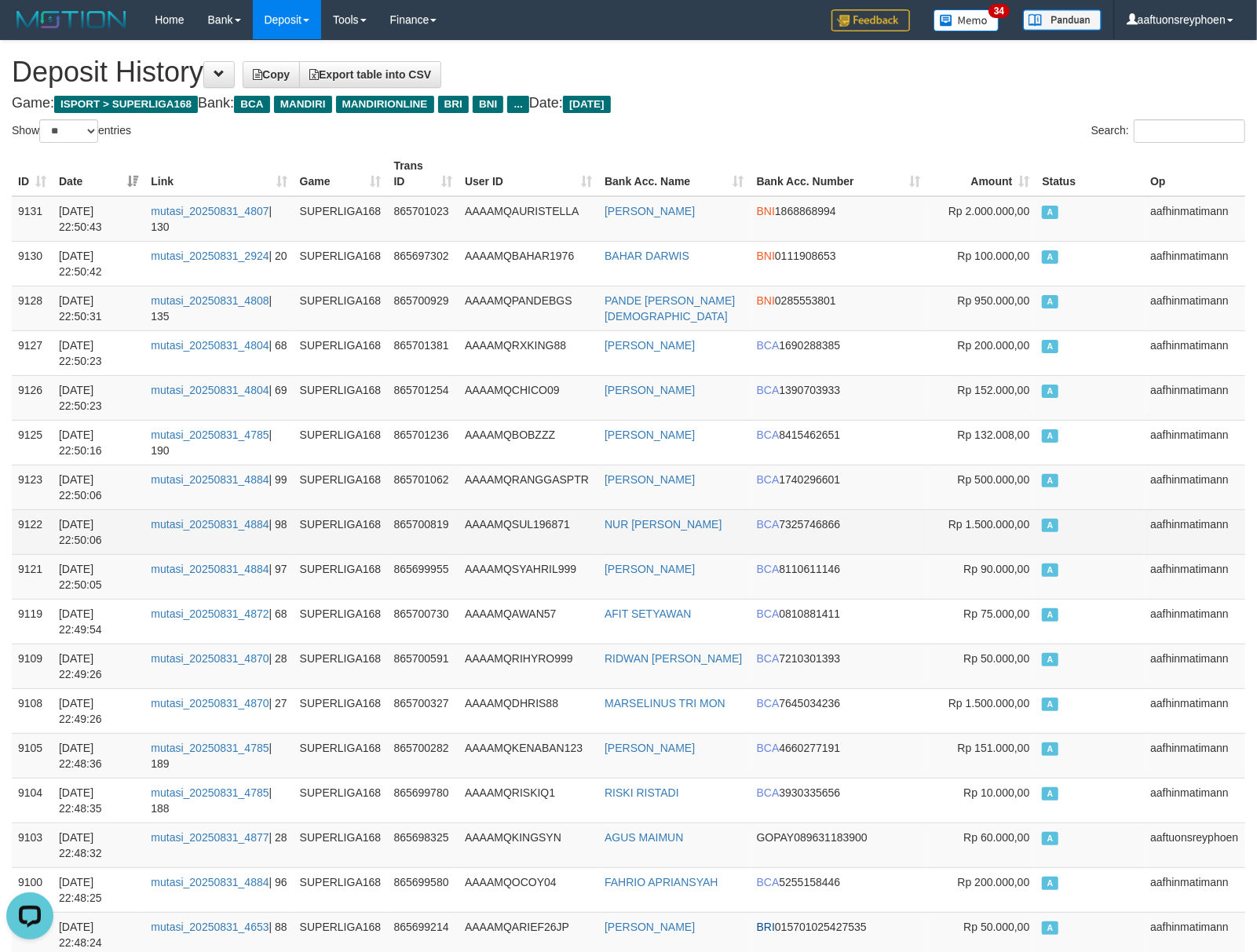
click at [962, 519] on span "Rp 1.500.000,00" at bounding box center [989, 524] width 82 height 13
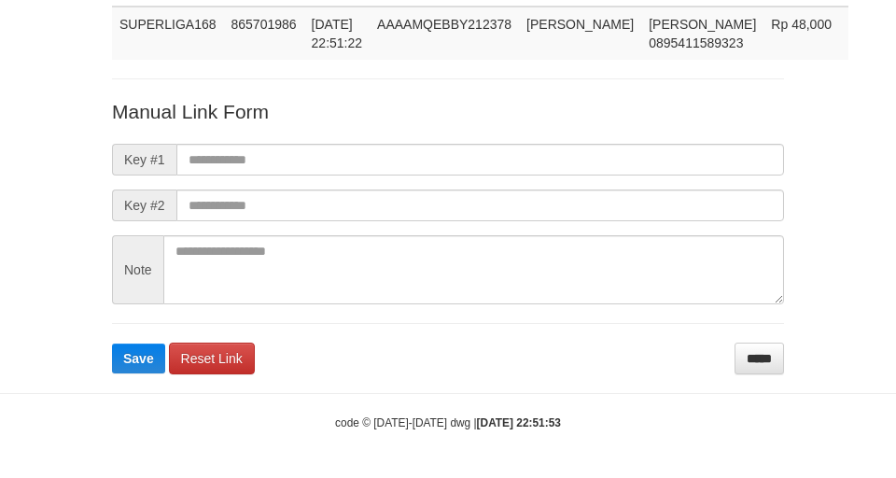
scroll to position [136, 0]
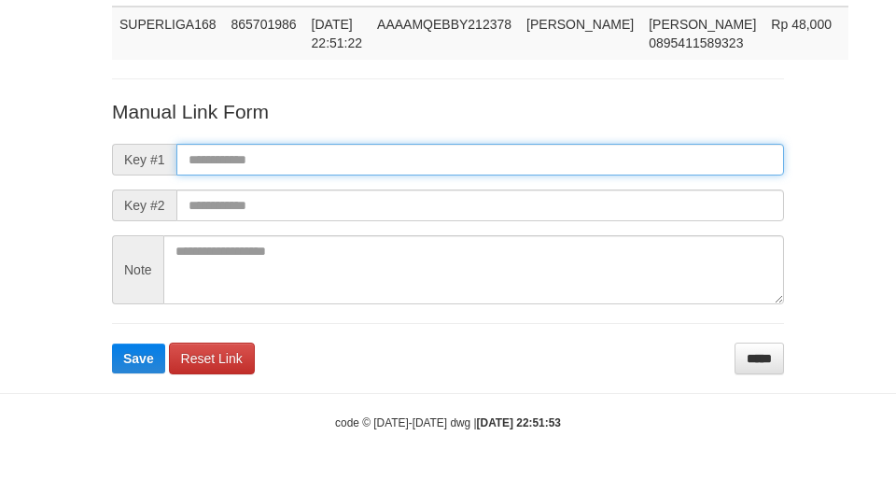
click at [565, 158] on input "text" at bounding box center [479, 160] width 607 height 32
paste input "**********"
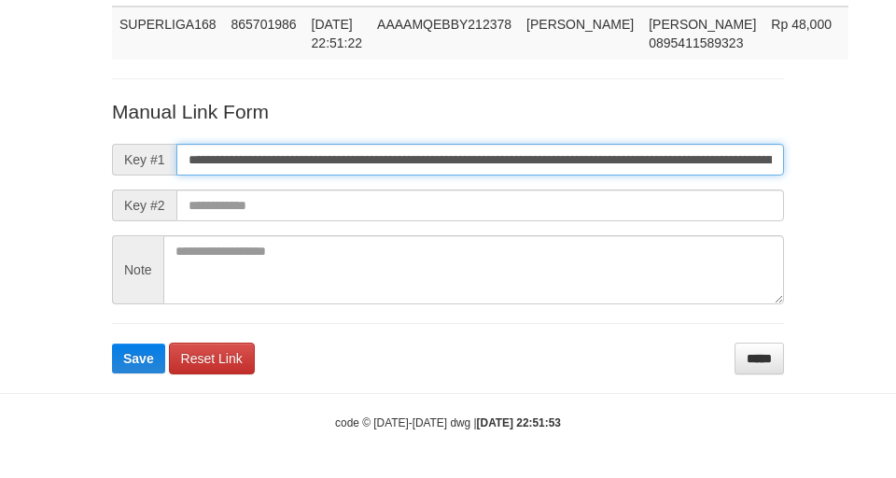
type input "**********"
click at [112, 343] on button "Save" at bounding box center [138, 358] width 53 height 30
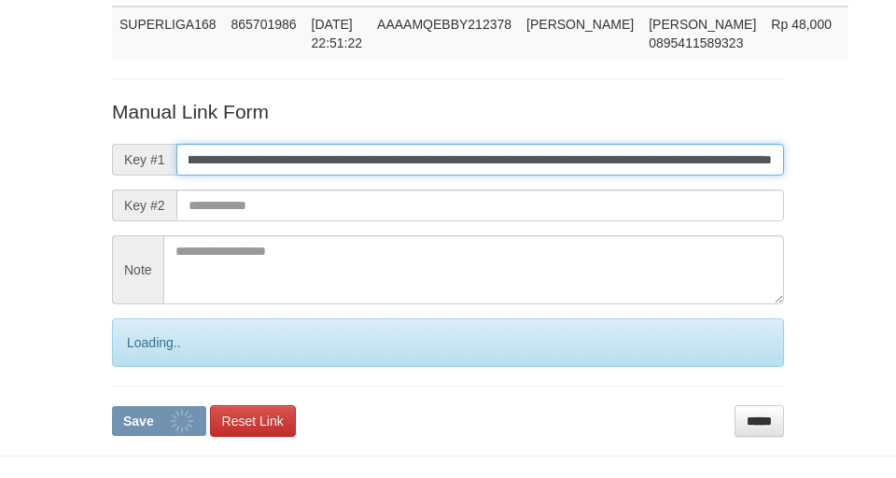
click at [565, 158] on input "**********" at bounding box center [479, 160] width 607 height 32
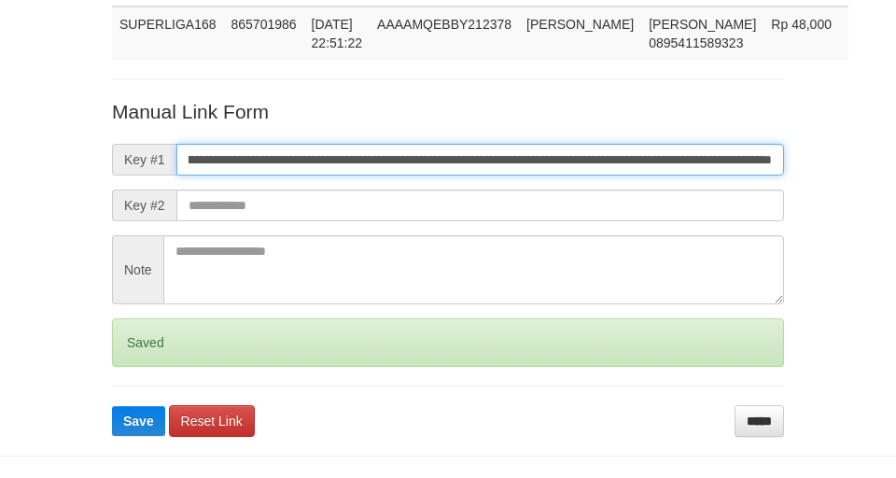
click at [565, 157] on input "**********" at bounding box center [479, 160] width 607 height 32
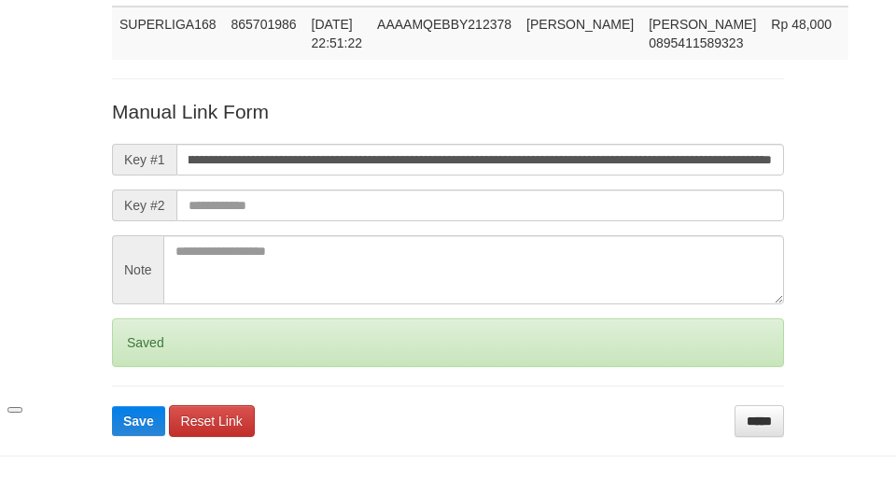
scroll to position [0, 0]
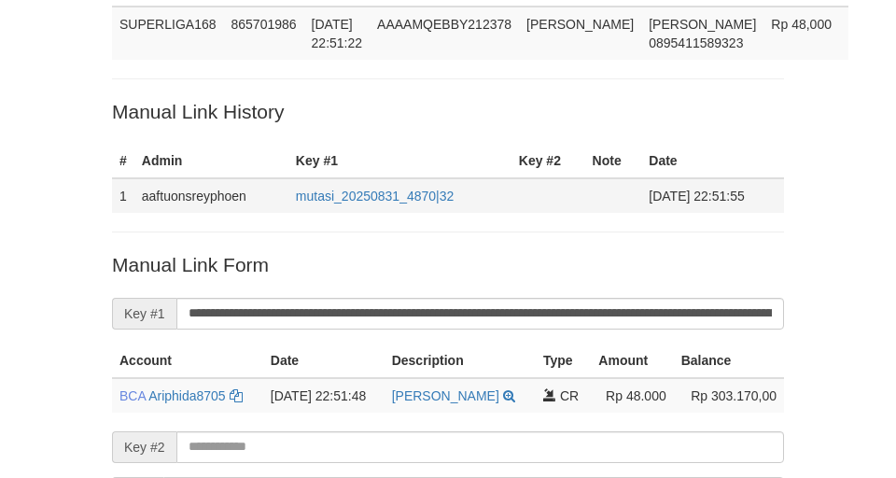
drag, startPoint x: 216, startPoint y: 97, endPoint x: 250, endPoint y: 134, distance: 50.2
click at [218, 98] on p "Manual Link History" at bounding box center [448, 111] width 672 height 27
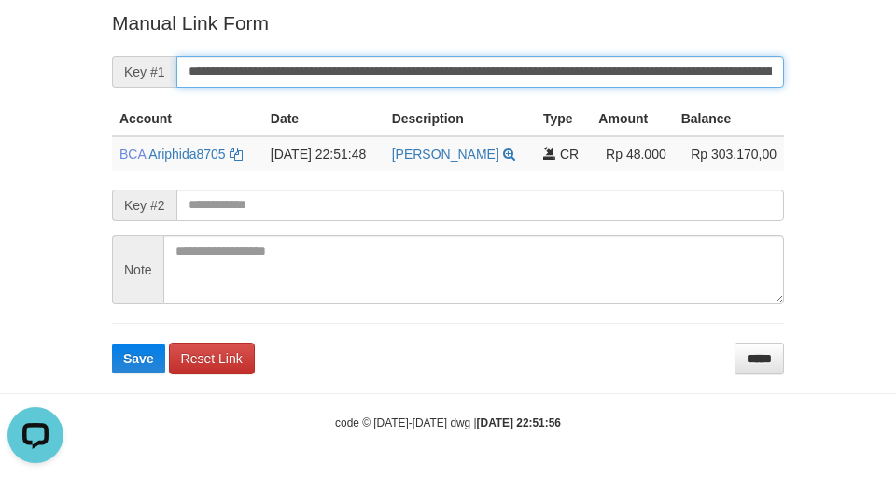
click at [112, 343] on button "Save" at bounding box center [138, 358] width 53 height 30
click at [282, 78] on input "**********" at bounding box center [479, 72] width 607 height 32
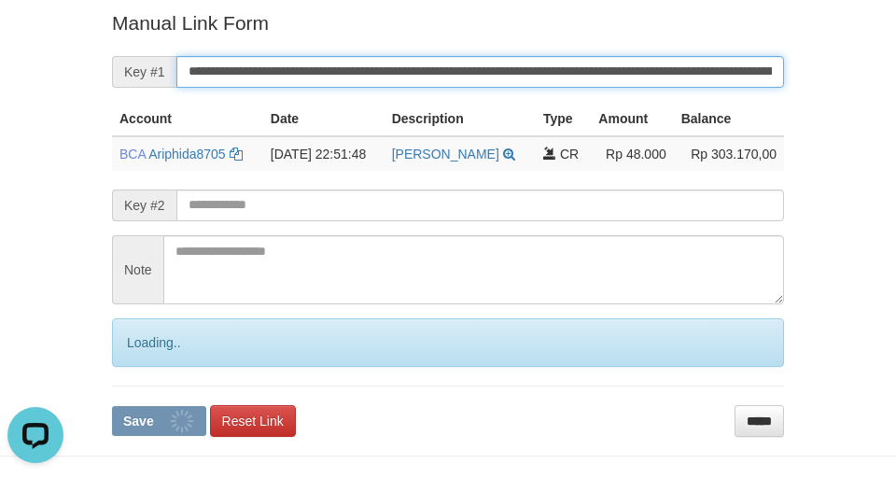
click at [112, 406] on button "Save" at bounding box center [159, 421] width 94 height 30
click at [284, 78] on input "**********" at bounding box center [479, 72] width 607 height 32
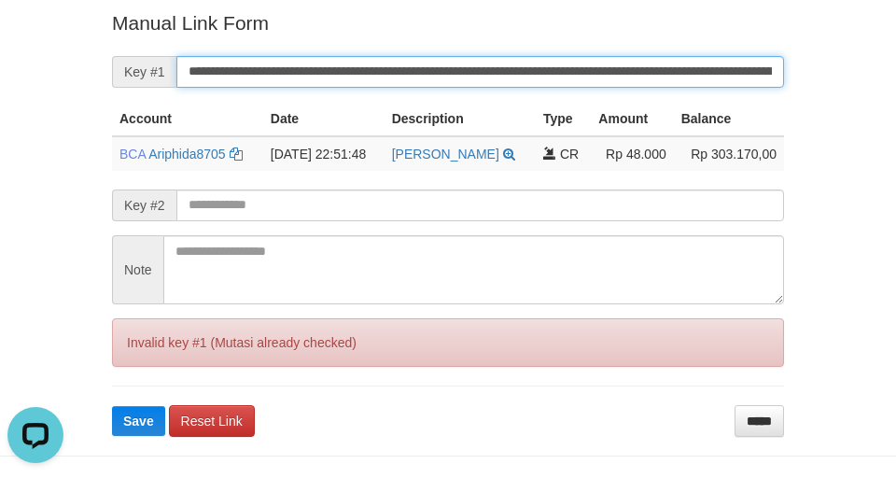
click at [112, 406] on button "Save" at bounding box center [138, 421] width 53 height 30
click at [284, 78] on input "**********" at bounding box center [479, 72] width 607 height 32
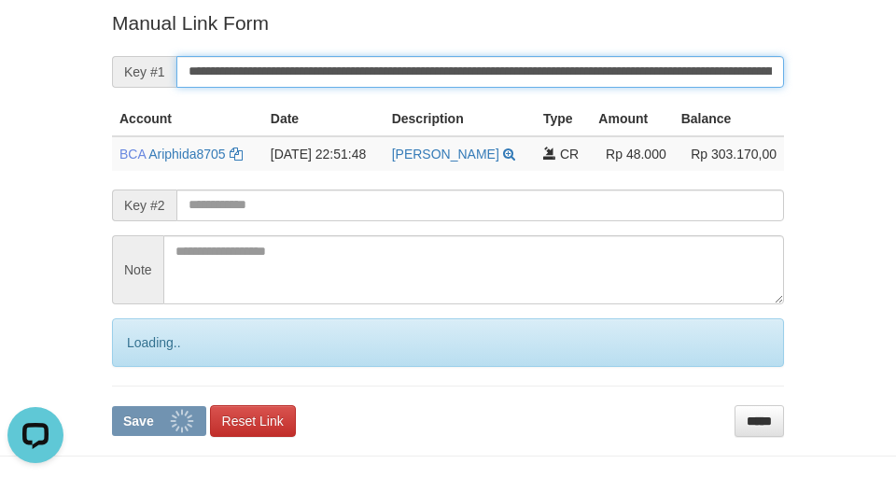
click at [276, 78] on input "**********" at bounding box center [479, 72] width 607 height 32
click at [112, 406] on button "Save" at bounding box center [159, 421] width 94 height 30
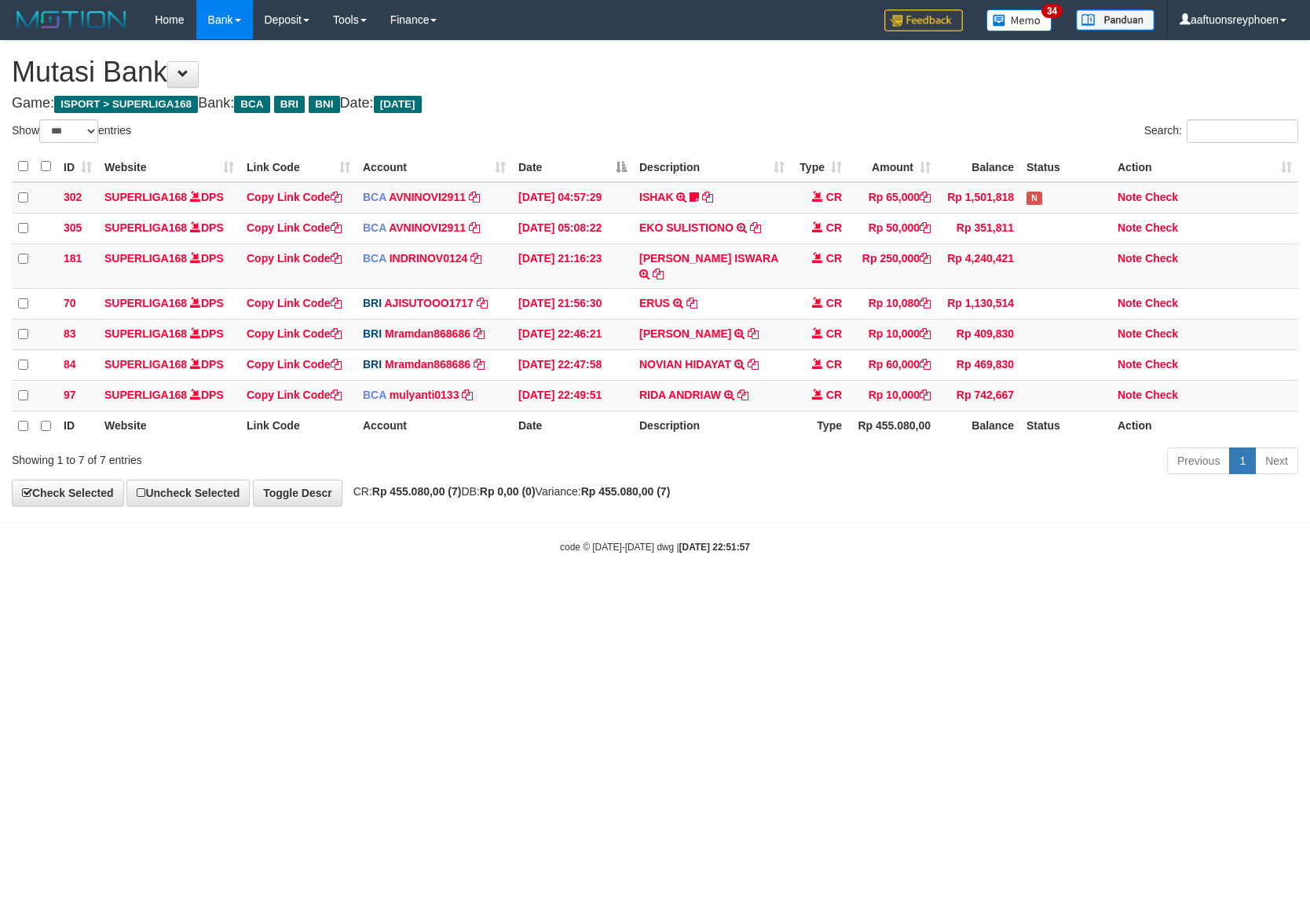
select select "***"
drag, startPoint x: 867, startPoint y: 486, endPoint x: 1299, endPoint y: 390, distance: 442.5
click at [1005, 448] on div "**********" at bounding box center [655, 273] width 1310 height 465
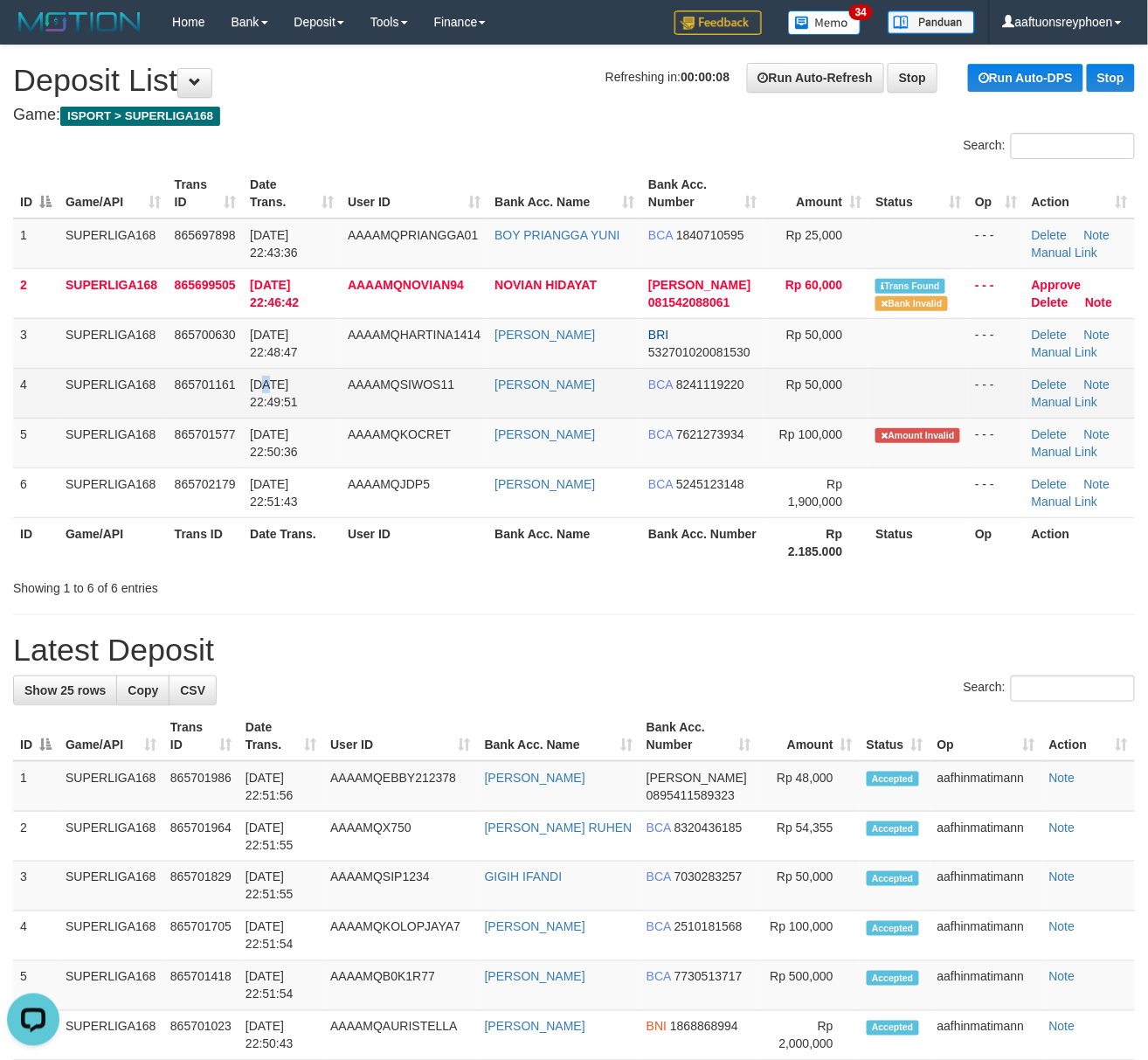
click at [267, 381] on span "[DATE] 22:49:51" at bounding box center [273, 393] width 48 height 32
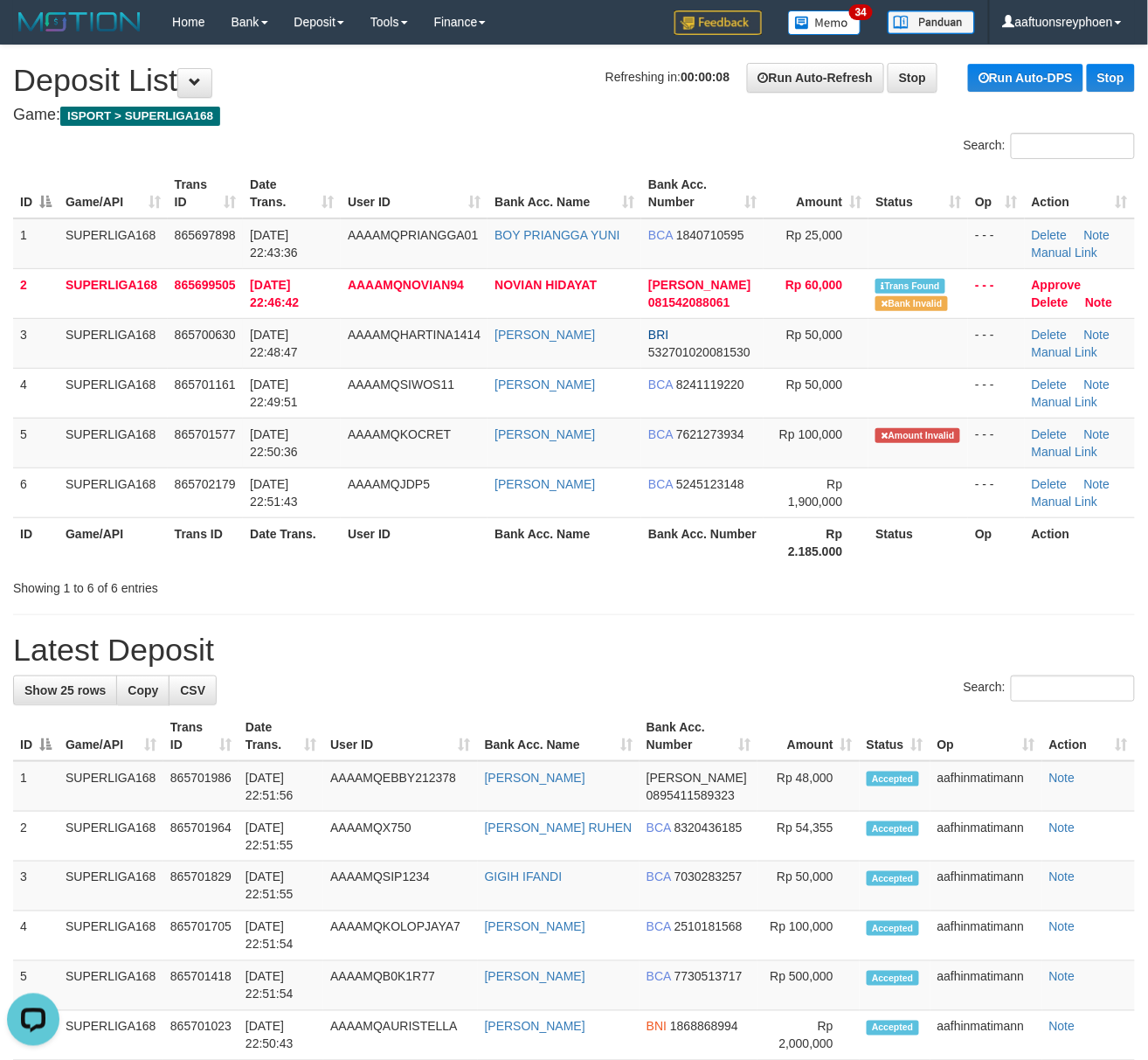
drag, startPoint x: 272, startPoint y: 383, endPoint x: 8, endPoint y: 500, distance: 288.8
click at [255, 392] on td "[DATE] 22:49:51" at bounding box center [291, 392] width 97 height 50
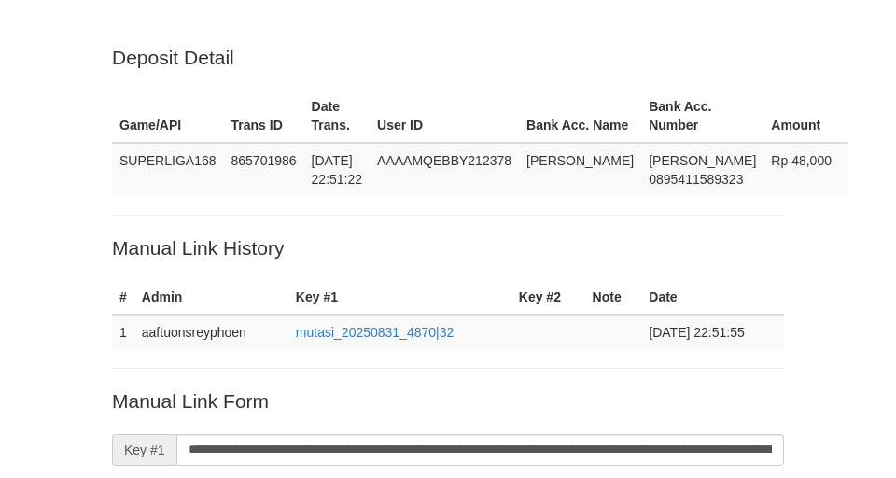
scroll to position [378, 0]
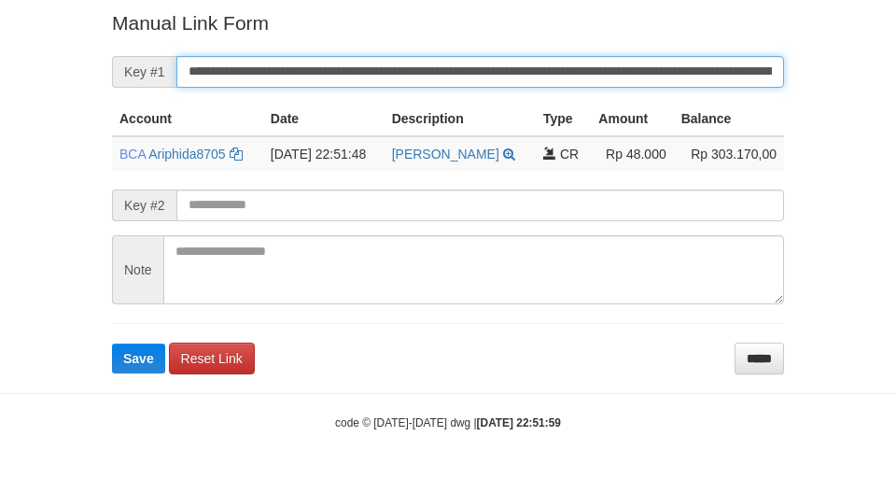
click at [112, 343] on button "Save" at bounding box center [138, 358] width 53 height 30
click at [276, 78] on input "**********" at bounding box center [479, 72] width 607 height 32
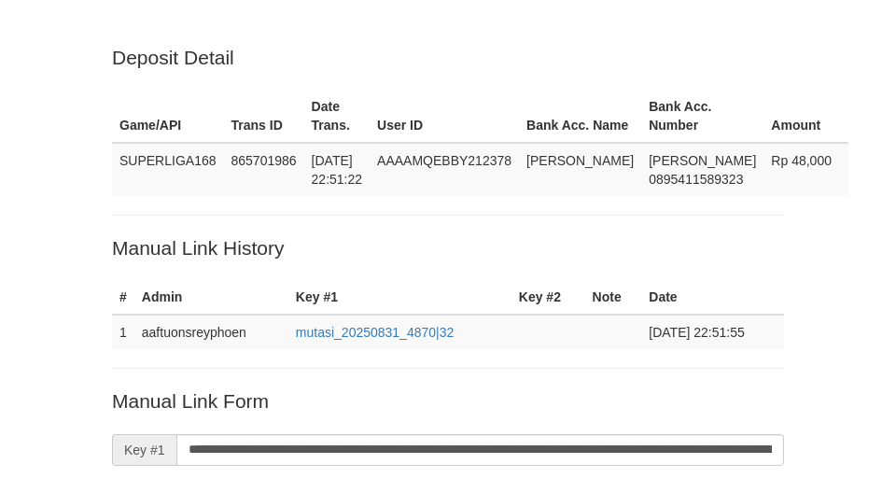
scroll to position [378, 0]
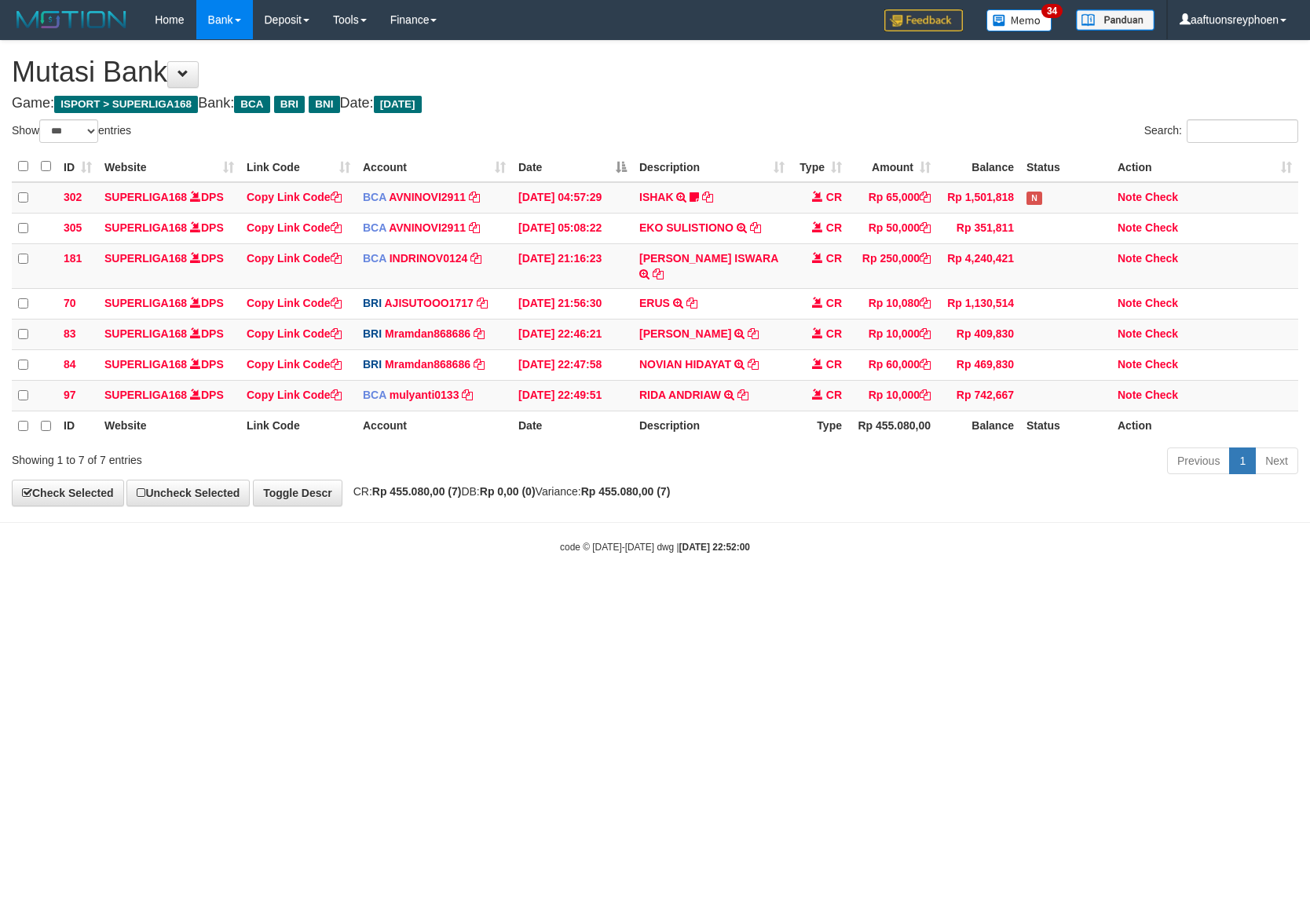
select select "***"
drag, startPoint x: 937, startPoint y: 614, endPoint x: 1307, endPoint y: 569, distance: 372.7
click at [1054, 593] on html "Toggle navigation Home Bank Account List Load By Website Group [ISPORT] SUPERLI…" at bounding box center [655, 296] width 1310 height 593
click at [908, 593] on html "Toggle navigation Home Bank Account List Load By Website Group [ISPORT] SUPERLI…" at bounding box center [655, 296] width 1310 height 593
drag, startPoint x: 912, startPoint y: 656, endPoint x: 1302, endPoint y: 613, distance: 392.4
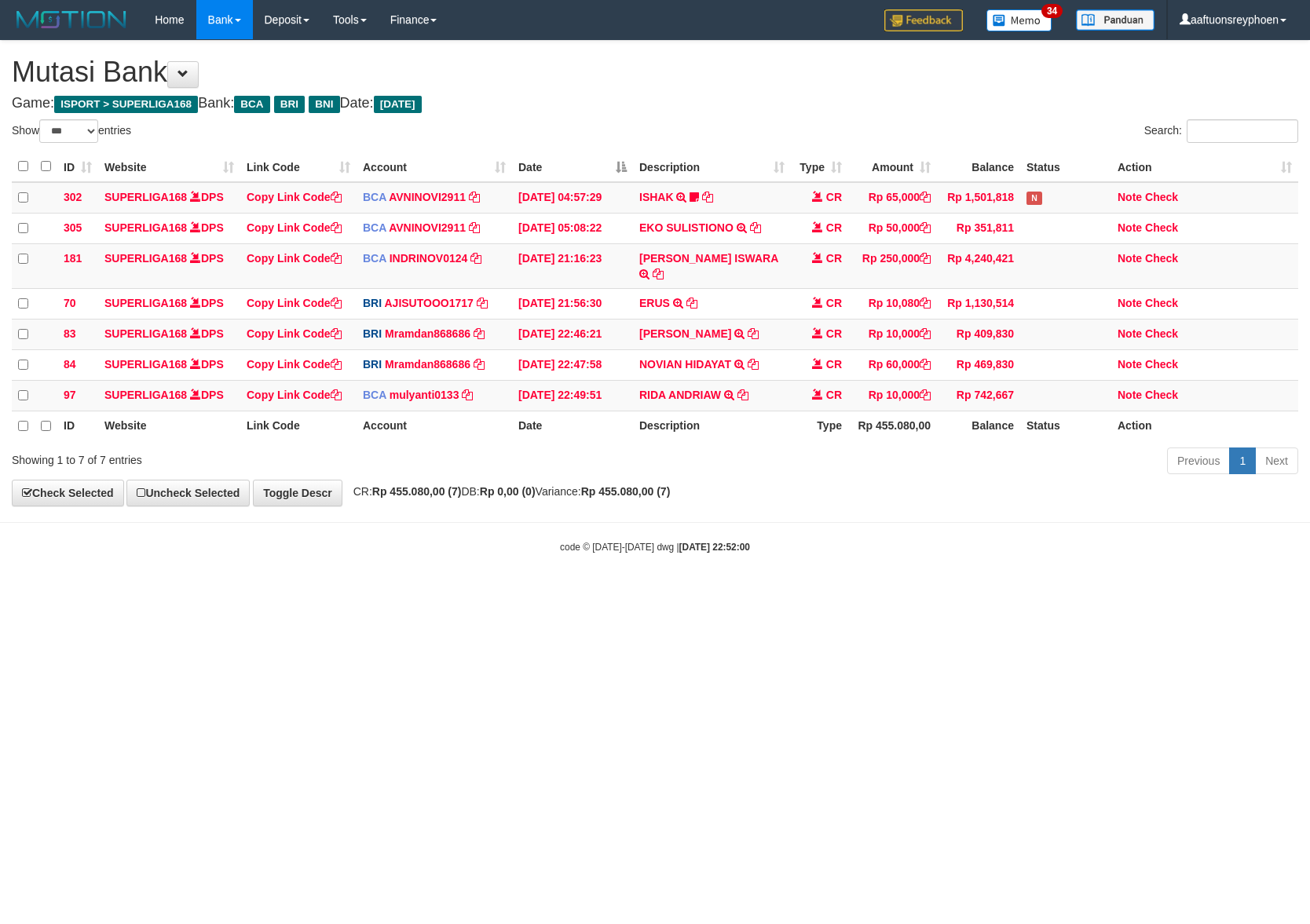
click at [1020, 593] on html "Toggle navigation Home Bank Account List Load By Website Group [ISPORT] SUPERLI…" at bounding box center [655, 296] width 1310 height 593
click at [1043, 593] on html "Toggle navigation Home Bank Account List Load By Website Group [ISPORT] SUPERLI…" at bounding box center [655, 296] width 1310 height 593
select select "***"
click at [758, 593] on html "Toggle navigation Home Bank Account List Load By Website Group [ISPORT] SUPERLI…" at bounding box center [655, 296] width 1310 height 593
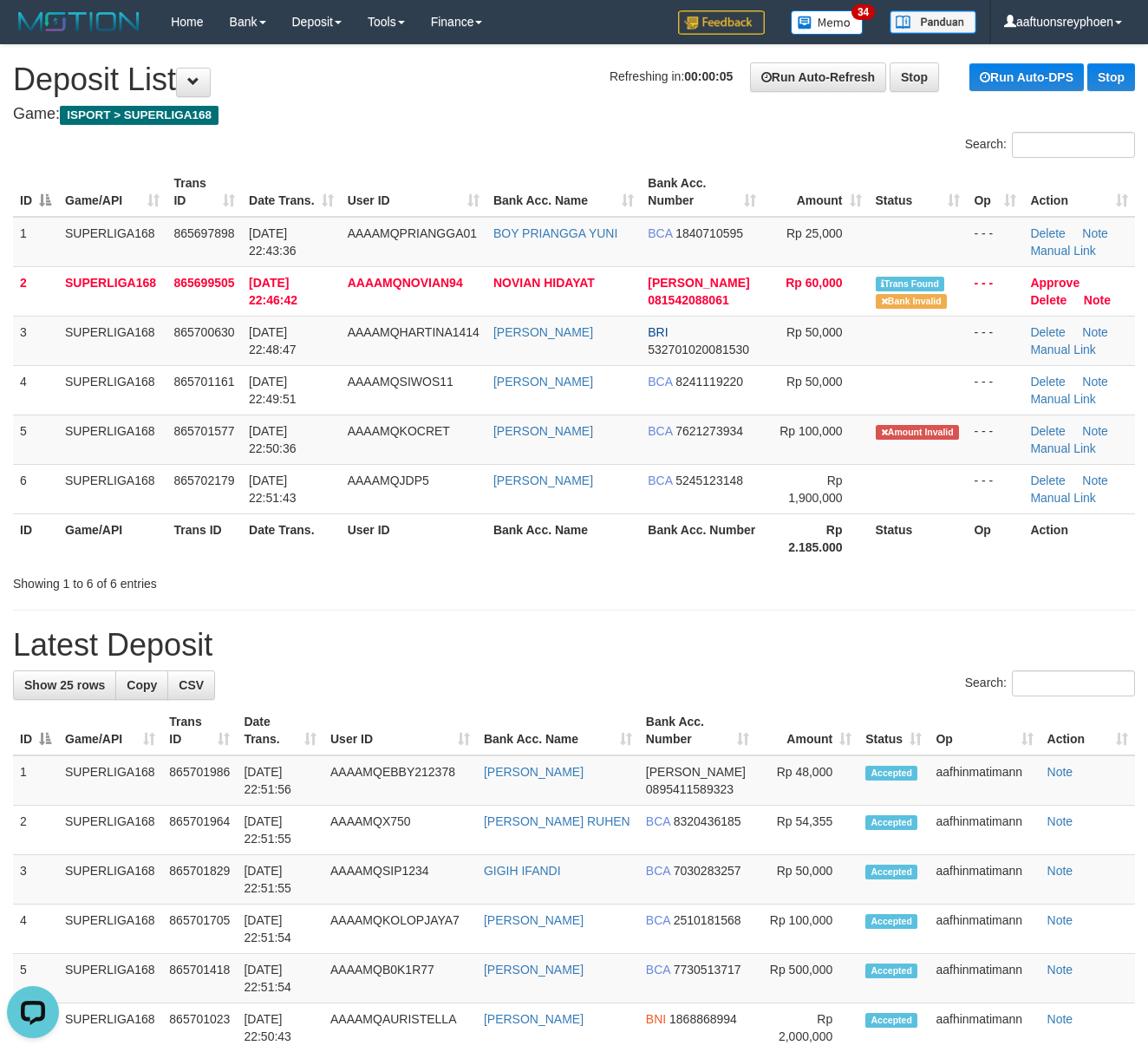
drag, startPoint x: 217, startPoint y: 560, endPoint x: 219, endPoint y: 549, distance: 11.2
click at [219, 549] on div "Search: ID Game/API Trans ID Date Trans. User ID Bank Acc. Name Bank Acc. Numbe…" at bounding box center [574, 362] width 1122 height 460
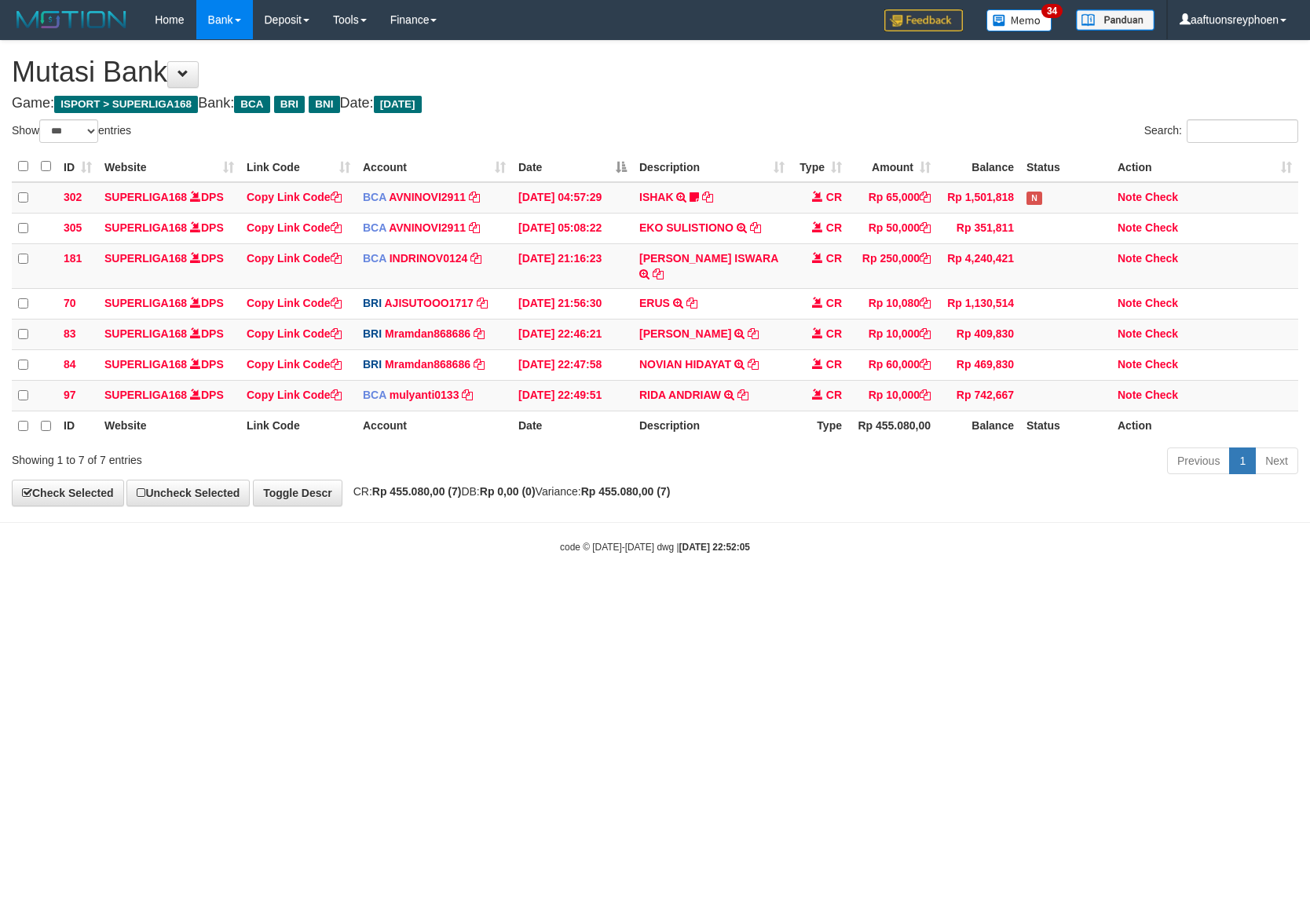
select select "***"
click at [755, 593] on html "Toggle navigation Home Bank Account List Load By Website Group [ISPORT] SUPERLI…" at bounding box center [655, 296] width 1310 height 593
click at [749, 593] on html "Toggle navigation Home Bank Account List Load By Website Group [ISPORT] SUPERLI…" at bounding box center [655, 296] width 1310 height 593
select select "***"
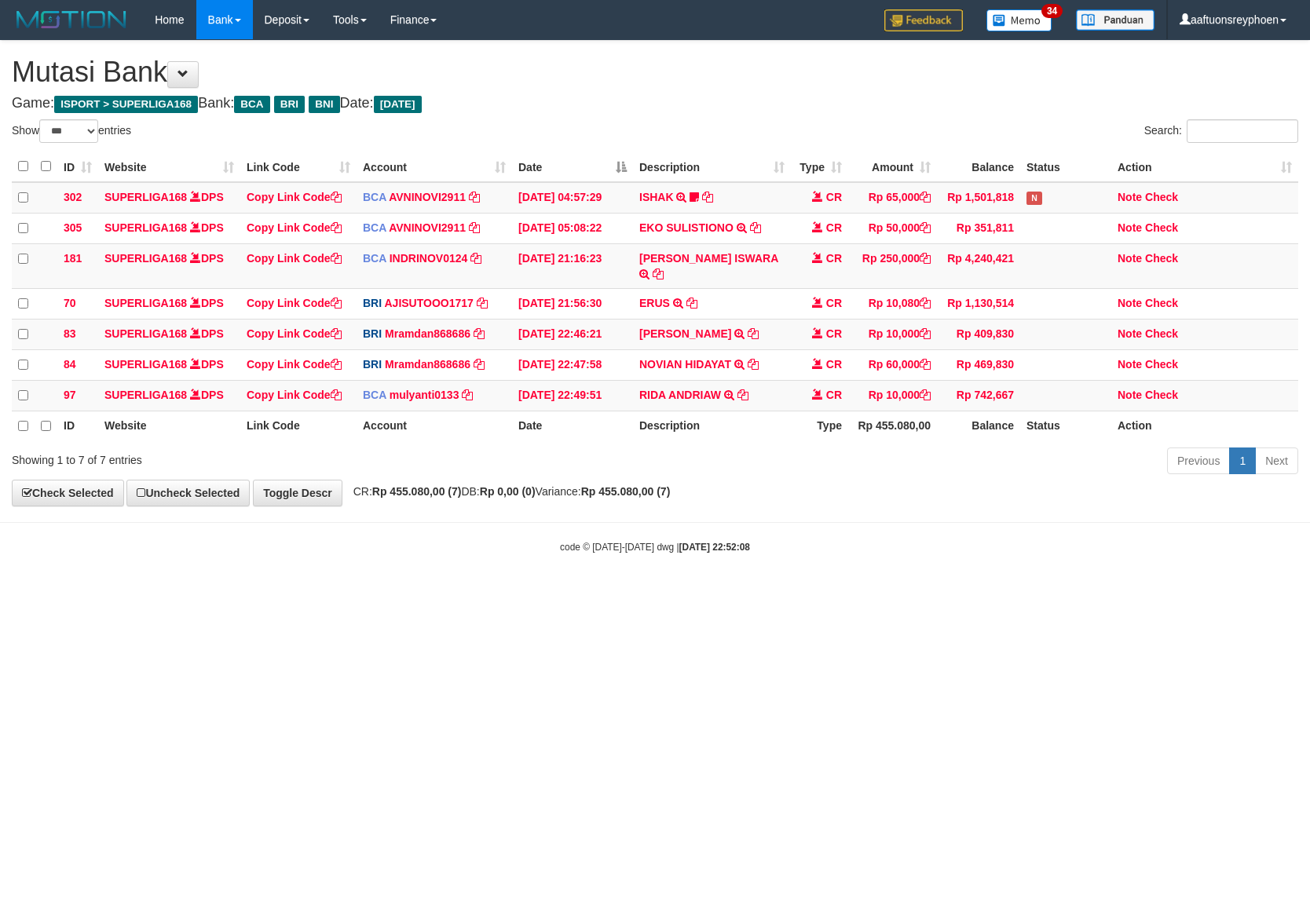
select select "***"
drag, startPoint x: 508, startPoint y: 648, endPoint x: 519, endPoint y: 672, distance: 26.4
click at [509, 593] on html "Toggle navigation Home Bank Account List Load By Website Group [ISPORT] SUPERLI…" at bounding box center [655, 296] width 1310 height 593
drag, startPoint x: 506, startPoint y: 664, endPoint x: 1304, endPoint y: 523, distance: 810.4
click at [563, 593] on html "Toggle navigation Home Bank Account List Load By Website Group [ISPORT] SUPERLI…" at bounding box center [655, 296] width 1310 height 593
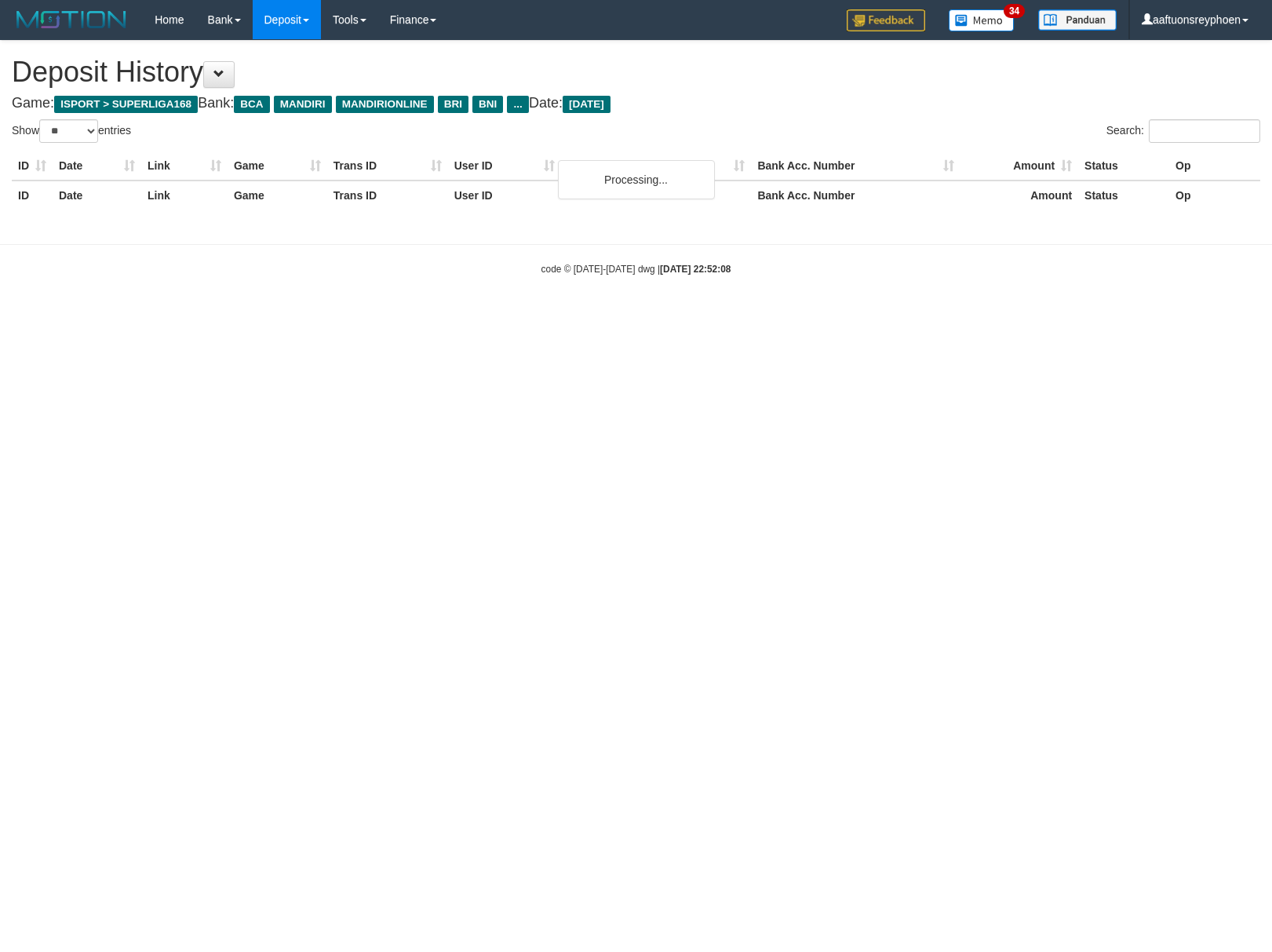
select select "**"
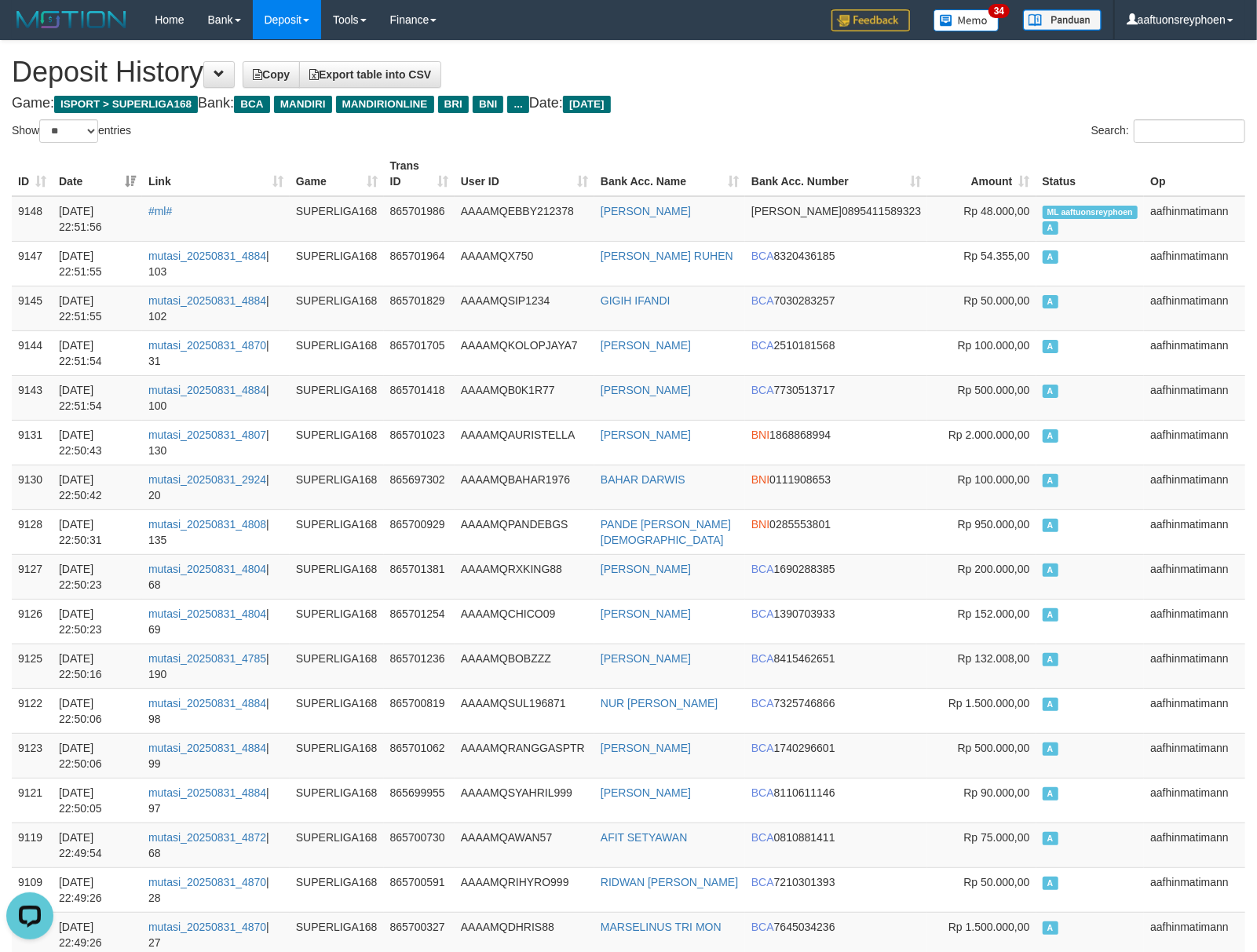
drag, startPoint x: 1143, startPoint y: 439, endPoint x: 10, endPoint y: 452, distance: 1133.1
click at [1111, 437] on tr "9131 [DATE] 22:50:43 mutasi_20250831_4807 | 130 SUPERLIGA168 865701023 AAAAMQAU…" at bounding box center [628, 442] width 1233 height 45
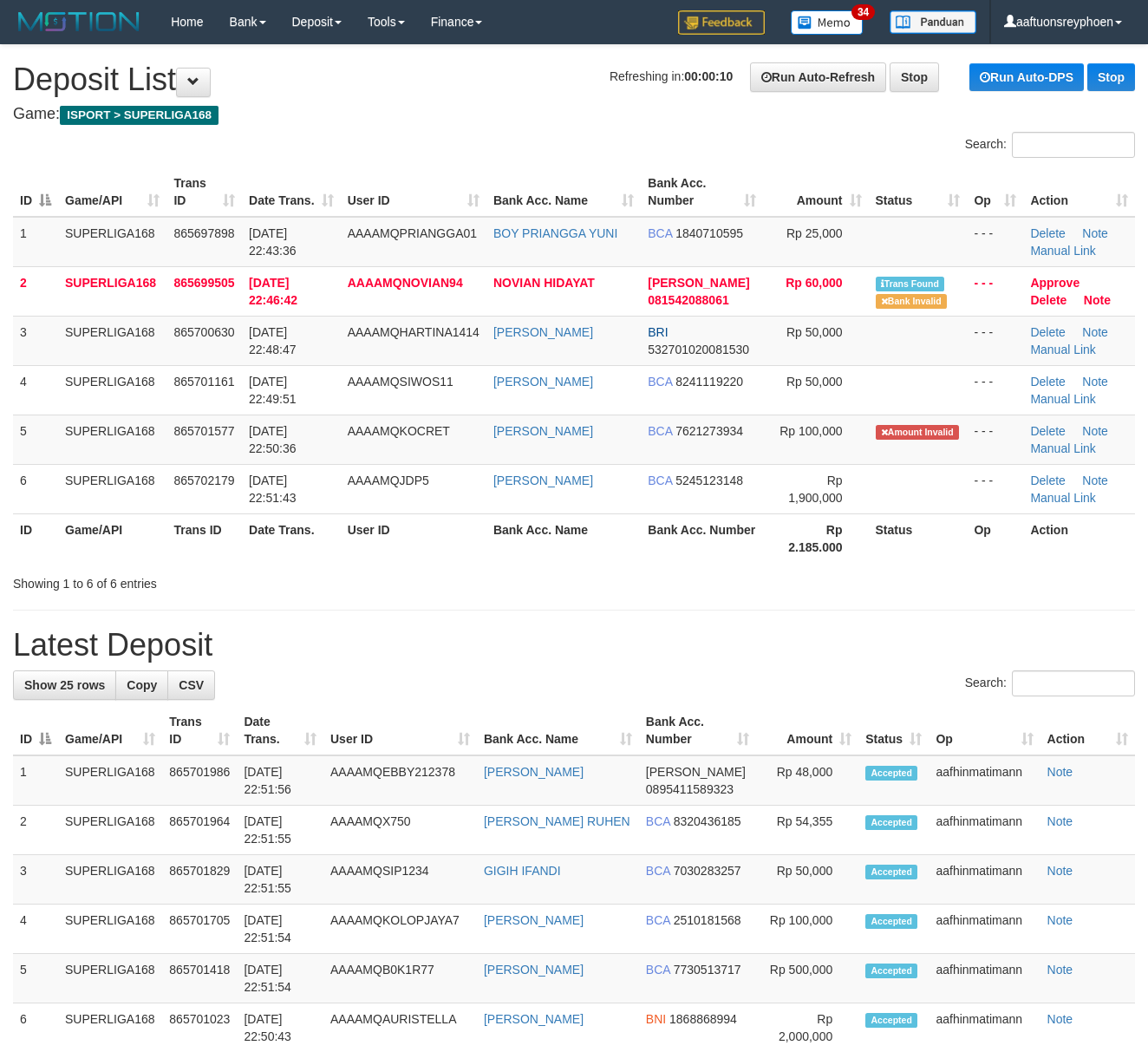
drag, startPoint x: 44, startPoint y: 500, endPoint x: 2, endPoint y: 517, distance: 45.3
click at [13, 513] on td "6" at bounding box center [35, 488] width 46 height 49
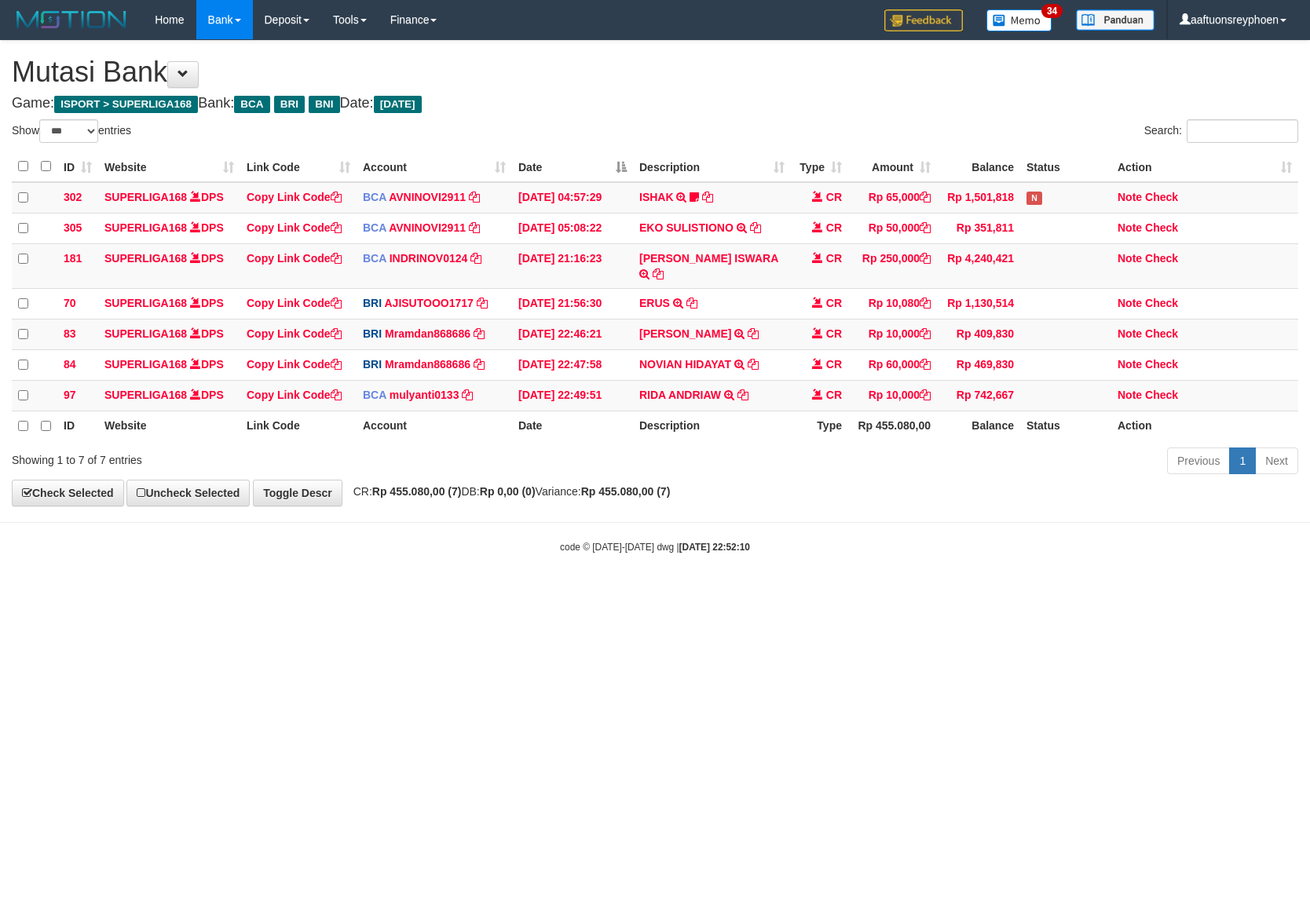
select select "***"
drag, startPoint x: 962, startPoint y: 548, endPoint x: 1308, endPoint y: 494, distance: 350.2
click at [1096, 517] on body "Toggle navigation Home Bank Account List Load By Website Group [ISPORT] SUPERLI…" at bounding box center [655, 296] width 1310 height 593
click at [796, 593] on html "Toggle navigation Home Bank Account List Load By Website Group [ISPORT] SUPERLI…" at bounding box center [655, 296] width 1310 height 593
select select "***"
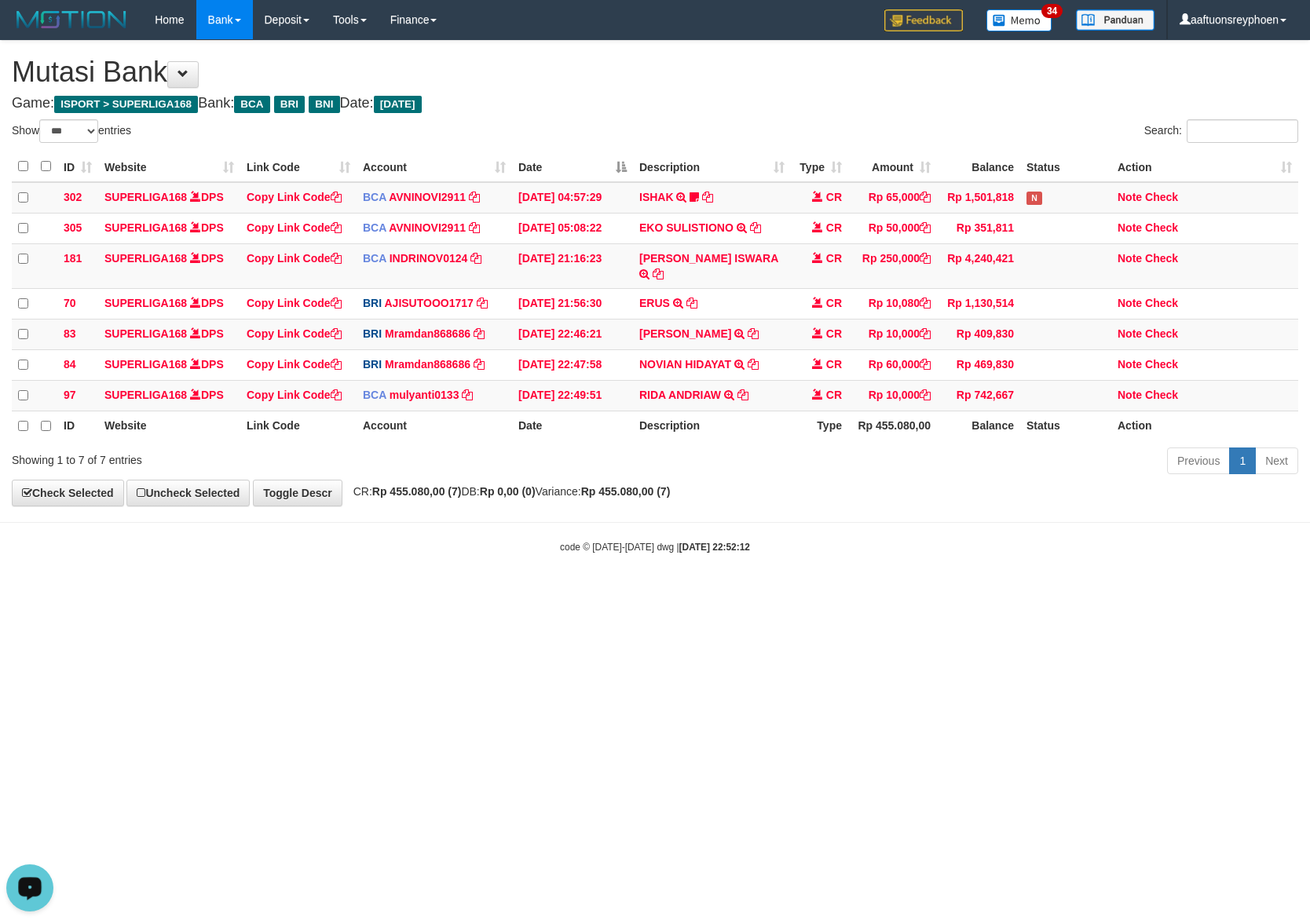
click at [378, 593] on html "Toggle navigation Home Bank Account List Load By Website Group [ISPORT] SUPERLI…" at bounding box center [655, 296] width 1310 height 593
click at [356, 593] on html "Toggle navigation Home Bank Account List Load By Website Group [ISPORT] SUPERLI…" at bounding box center [655, 296] width 1310 height 593
drag, startPoint x: 406, startPoint y: 726, endPoint x: 409, endPoint y: 718, distance: 8.5
click at [410, 593] on html "Toggle navigation Home Bank Account List Load By Website Group [ISPORT] SUPERLI…" at bounding box center [655, 296] width 1310 height 593
drag, startPoint x: 409, startPoint y: 718, endPoint x: 546, endPoint y: 697, distance: 138.6
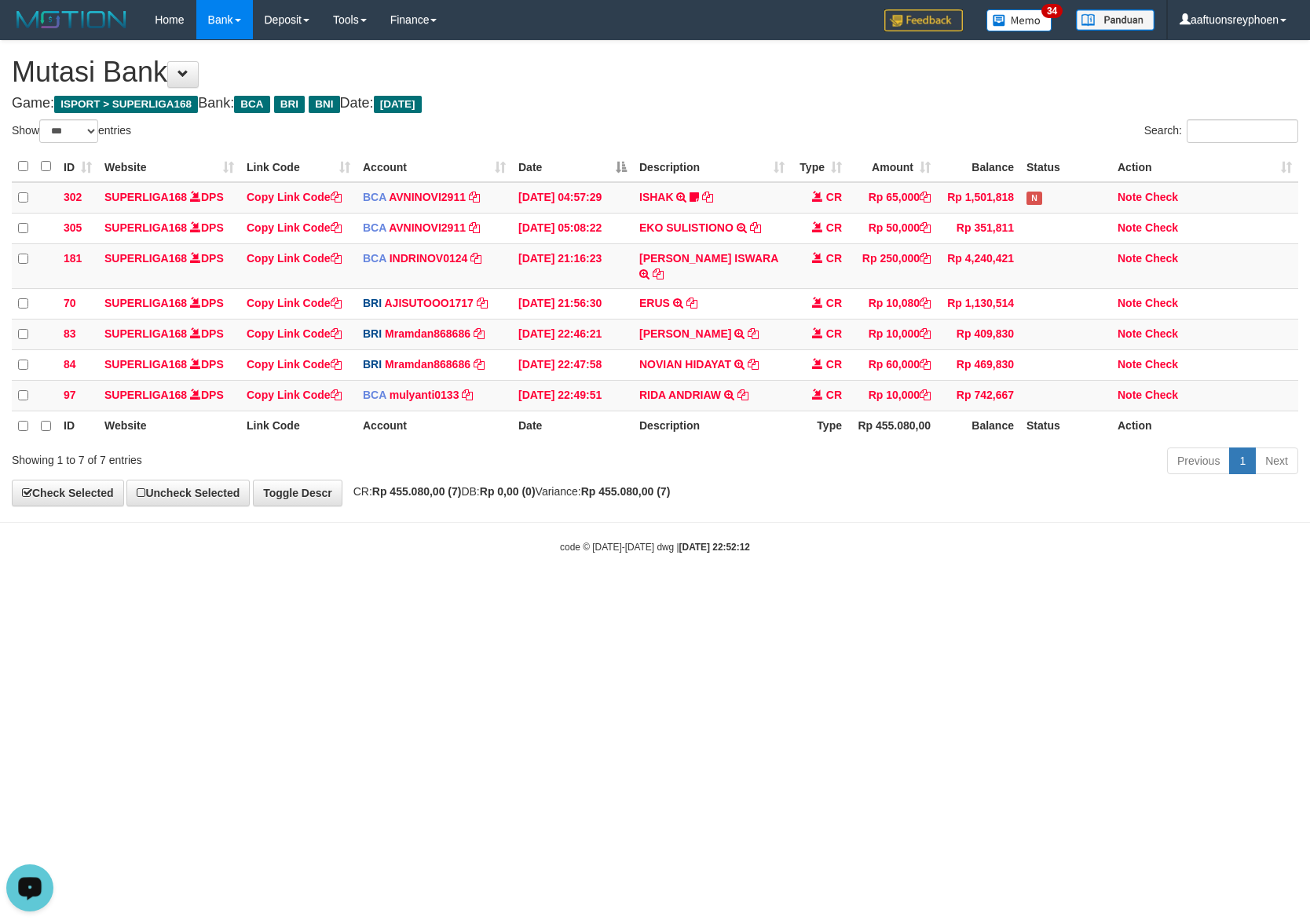
click at [413, 593] on html "Toggle navigation Home Bank Account List Load By Website Group [ISPORT] SUPERLI…" at bounding box center [655, 296] width 1310 height 593
drag, startPoint x: 555, startPoint y: 686, endPoint x: 790, endPoint y: 669, distance: 235.6
click at [615, 593] on html "Toggle navigation Home Bank Account List Load By Website Group [ISPORT] SUPERLI…" at bounding box center [655, 296] width 1310 height 593
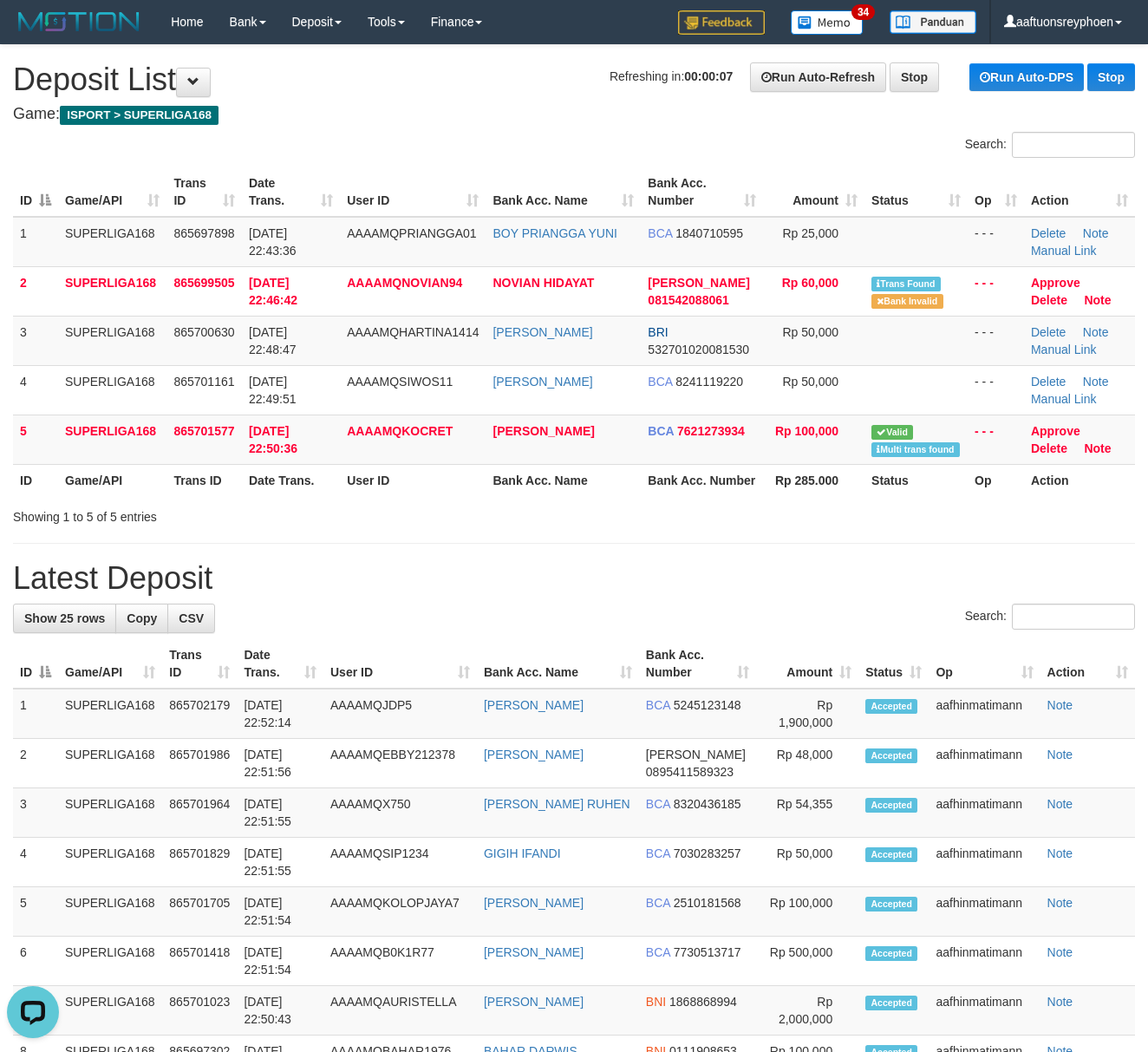
drag, startPoint x: 255, startPoint y: 549, endPoint x: 327, endPoint y: 557, distance: 72.4
click at [247, 549] on div "**********" at bounding box center [574, 1043] width 1148 height 1995
drag, startPoint x: 142, startPoint y: 444, endPoint x: 0, endPoint y: 479, distance: 146.2
click at [120, 445] on td "SUPERLIGA168" at bounding box center [112, 439] width 109 height 49
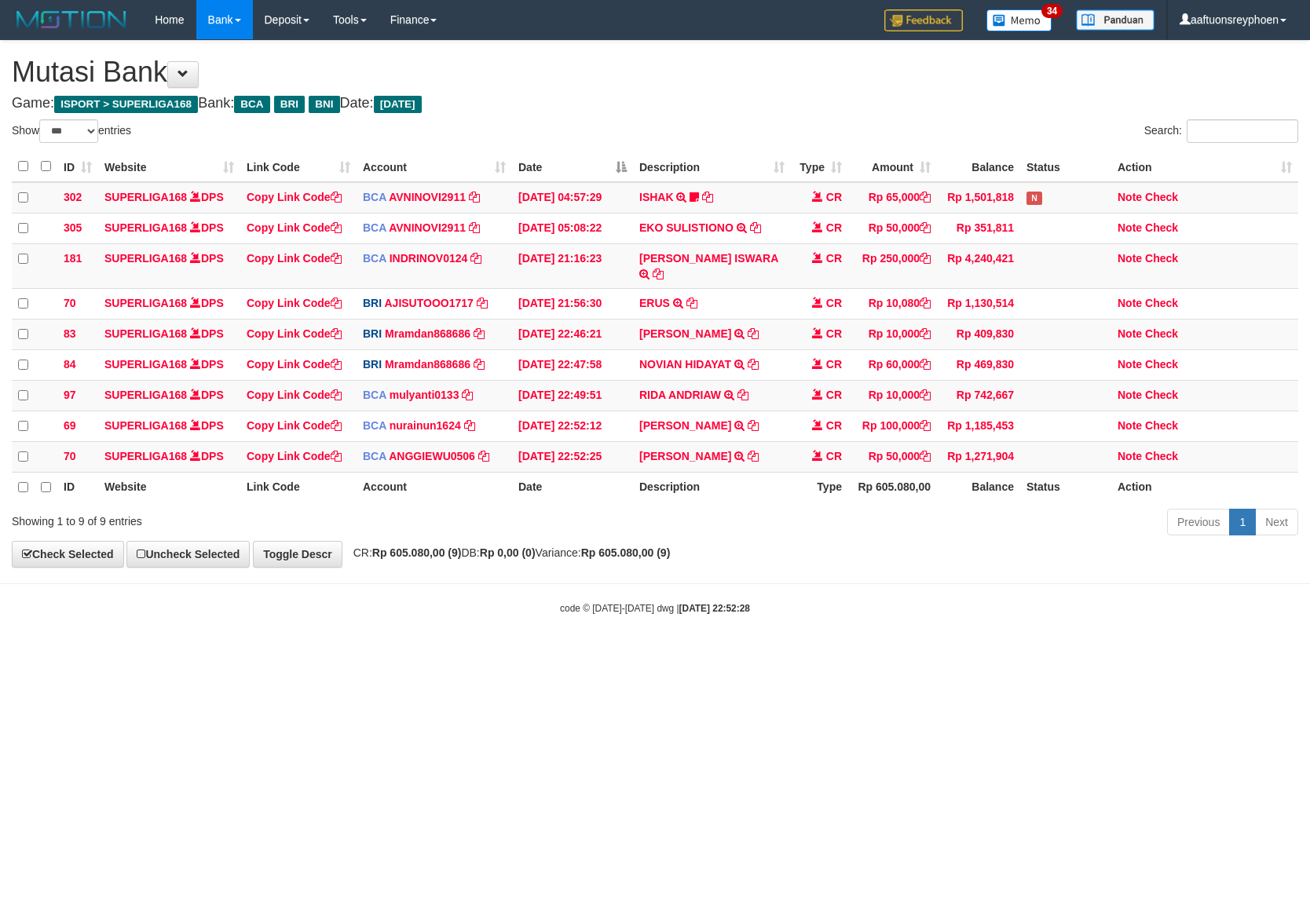
select select "***"
drag, startPoint x: 804, startPoint y: 564, endPoint x: 823, endPoint y: 557, distance: 20.2
click at [818, 559] on body "Toggle navigation Home Bank Account List Load By Website Group [ISPORT] SUPERLI…" at bounding box center [655, 327] width 1310 height 655
drag, startPoint x: 698, startPoint y: 611, endPoint x: 700, endPoint y: 603, distance: 8.2
click at [701, 604] on body "Toggle navigation Home Bank Account List Load By Website Group [ISPORT] SUPERLI…" at bounding box center [655, 327] width 1310 height 655
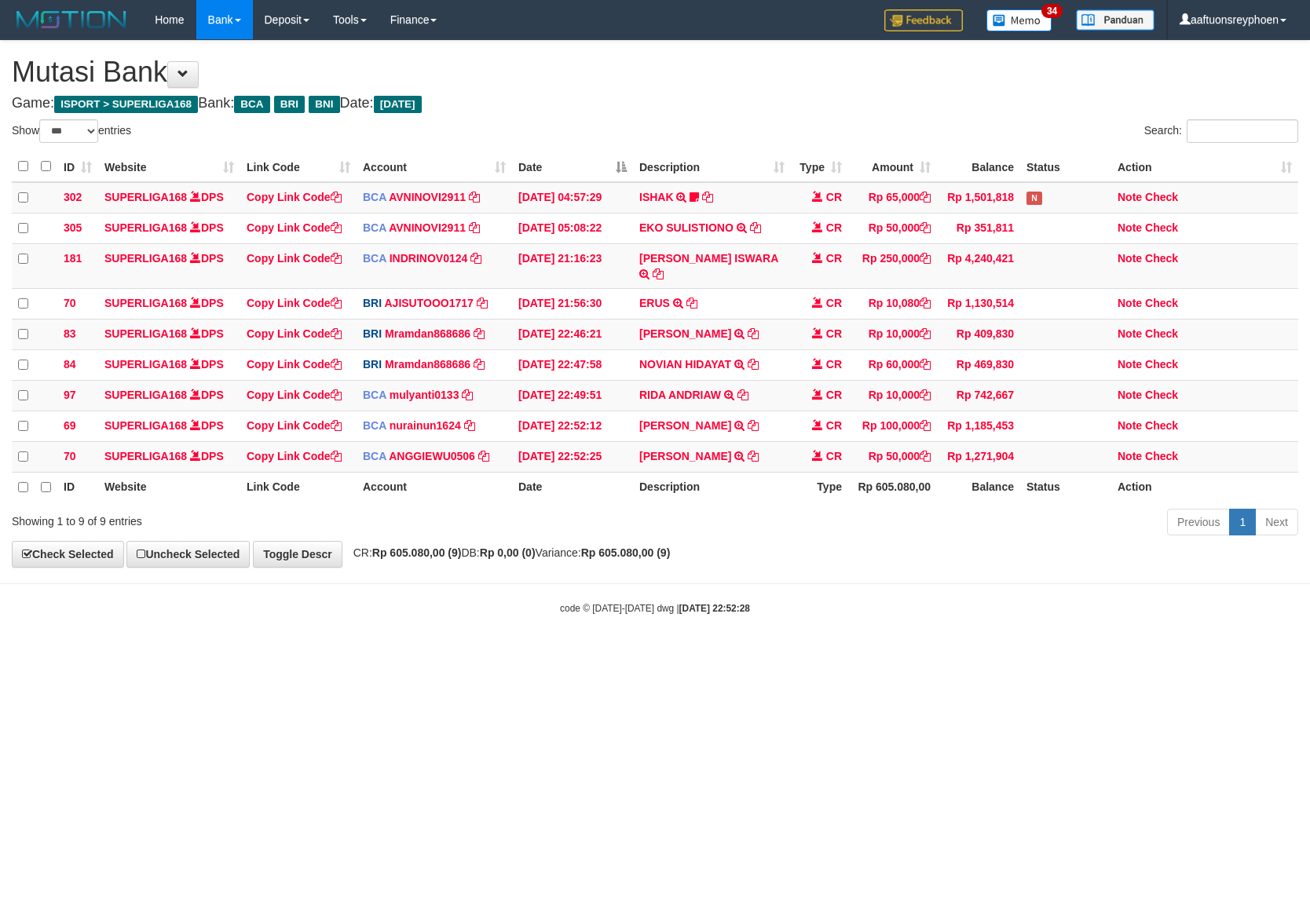
click at [658, 603] on small "code © 2012-2018 dwg | 2025/08/31 22:52:28" at bounding box center [655, 608] width 190 height 11
drag, startPoint x: 636, startPoint y: 611, endPoint x: 1141, endPoint y: 593, distance: 505.3
click at [736, 598] on body "Toggle navigation Home Bank Account List Load By Website Group [ISPORT] SUPERLI…" at bounding box center [655, 327] width 1310 height 655
drag, startPoint x: 790, startPoint y: 548, endPoint x: 1258, endPoint y: 518, distance: 469.0
click at [1116, 521] on div "**********" at bounding box center [655, 304] width 1310 height 526
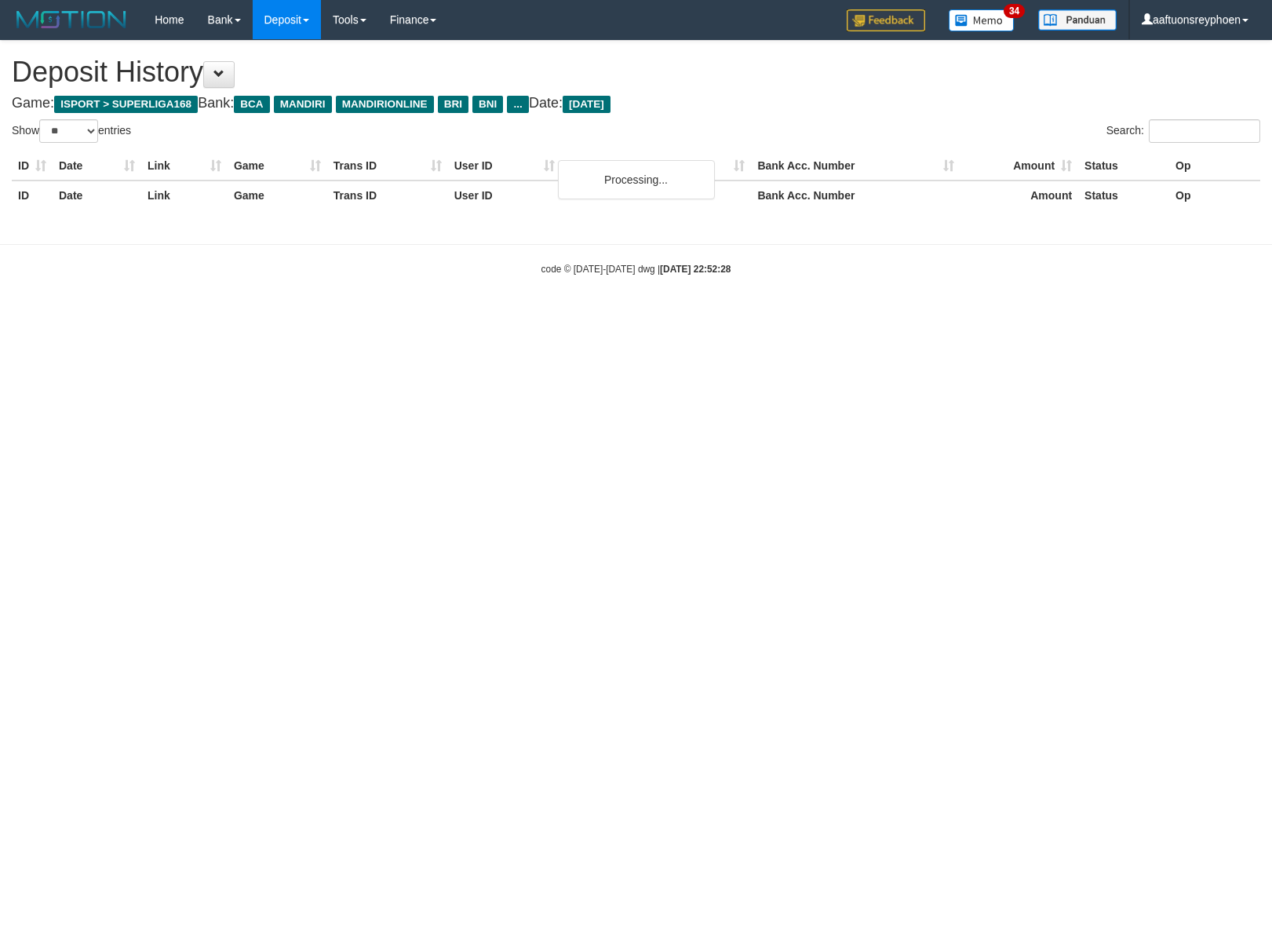
select select "**"
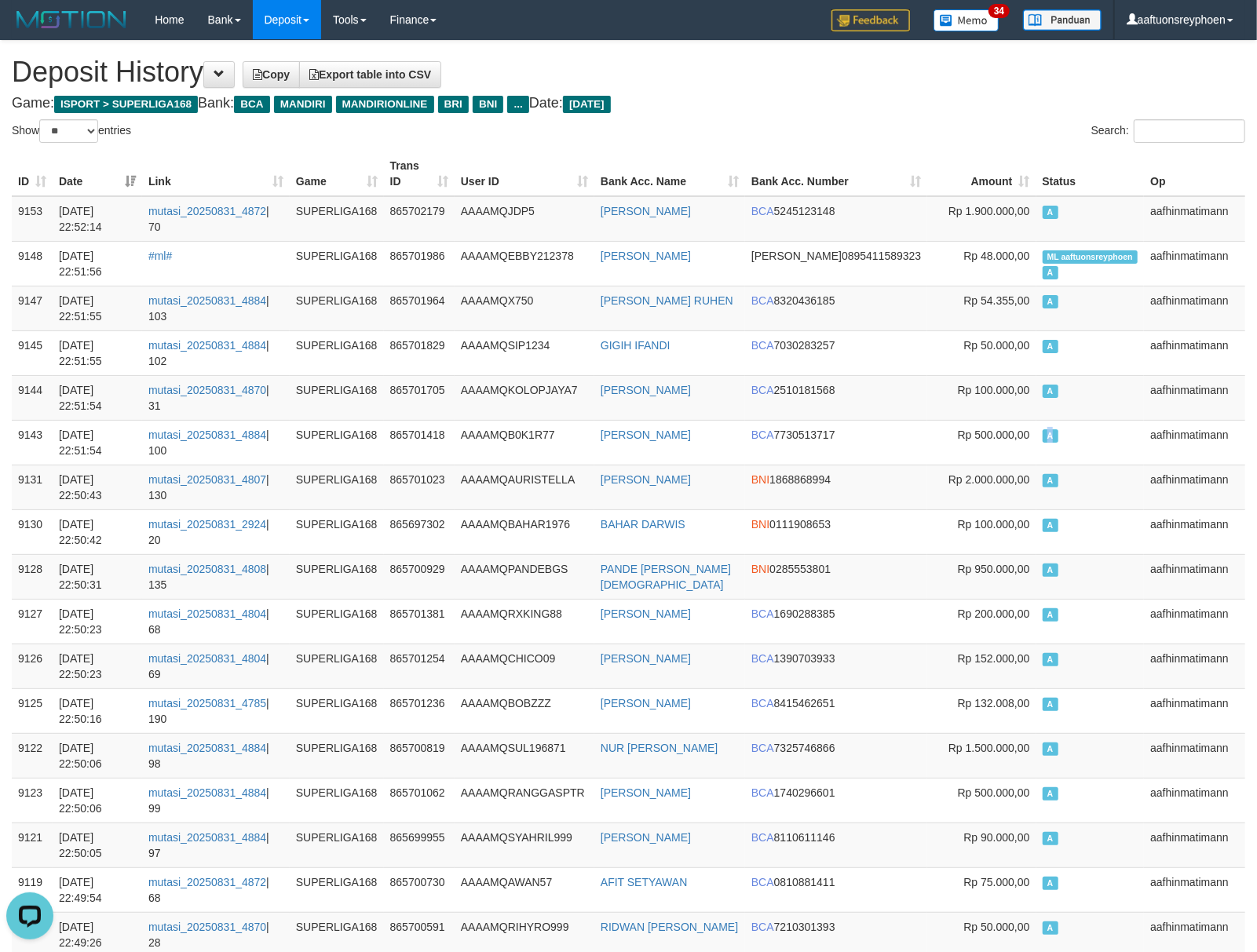
drag, startPoint x: 1050, startPoint y: 450, endPoint x: 0, endPoint y: 479, distance: 1050.4
click at [1046, 450] on td "A" at bounding box center [1090, 442] width 109 height 45
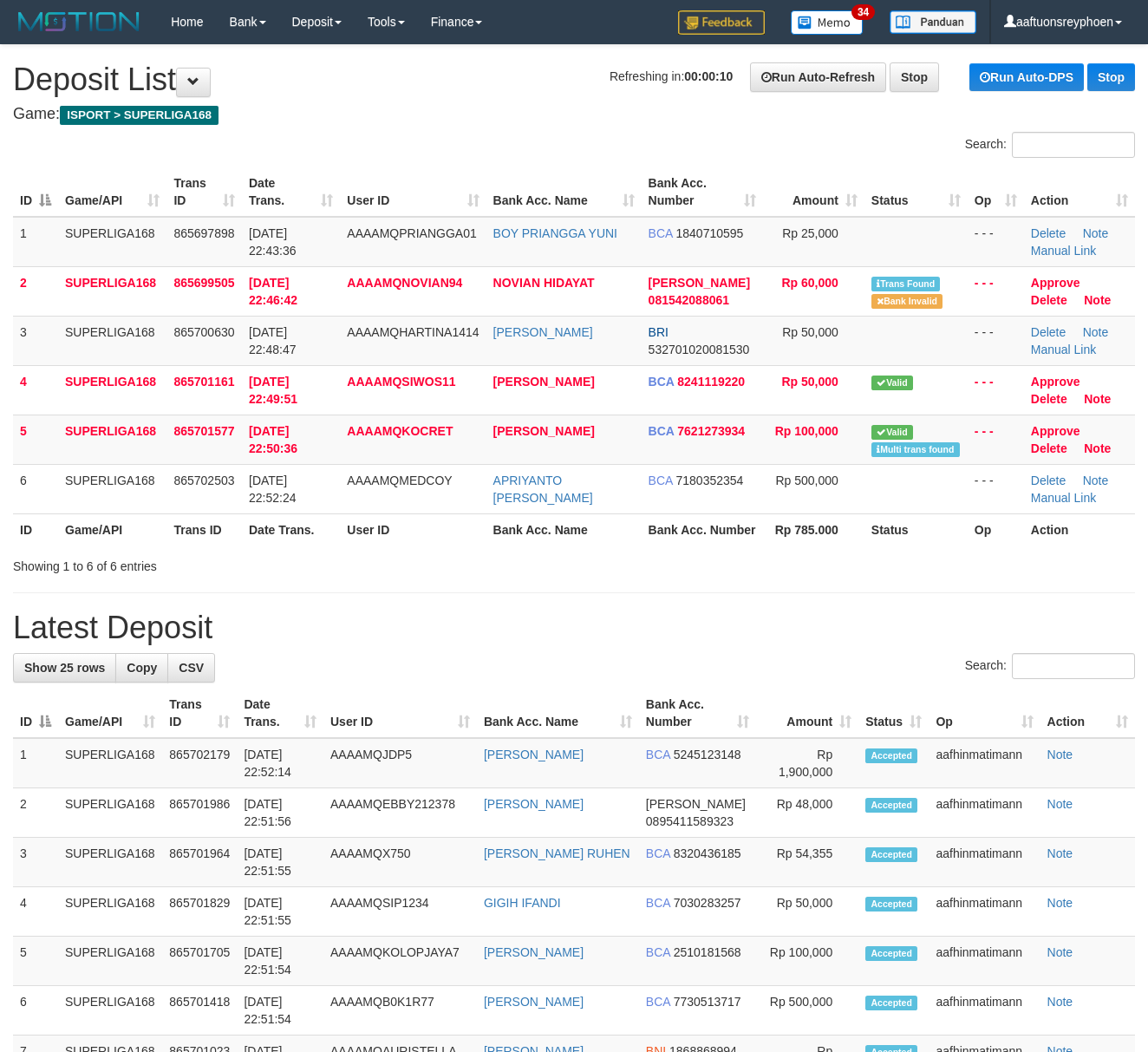
click at [230, 517] on th "Trans ID" at bounding box center [204, 529] width 75 height 33
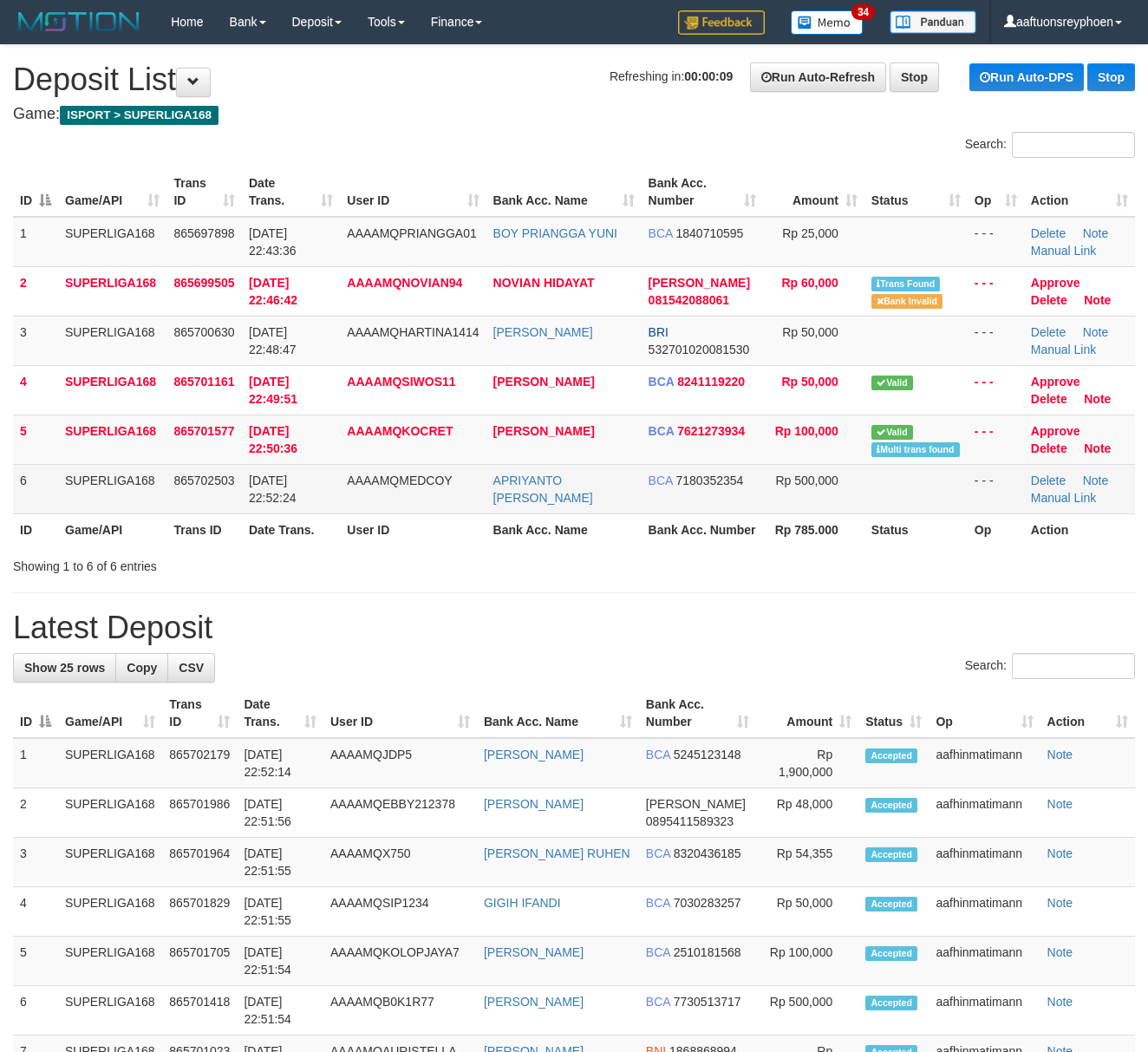
click at [258, 511] on td "31/08/2025 22:52:24" at bounding box center [290, 488] width 98 height 49
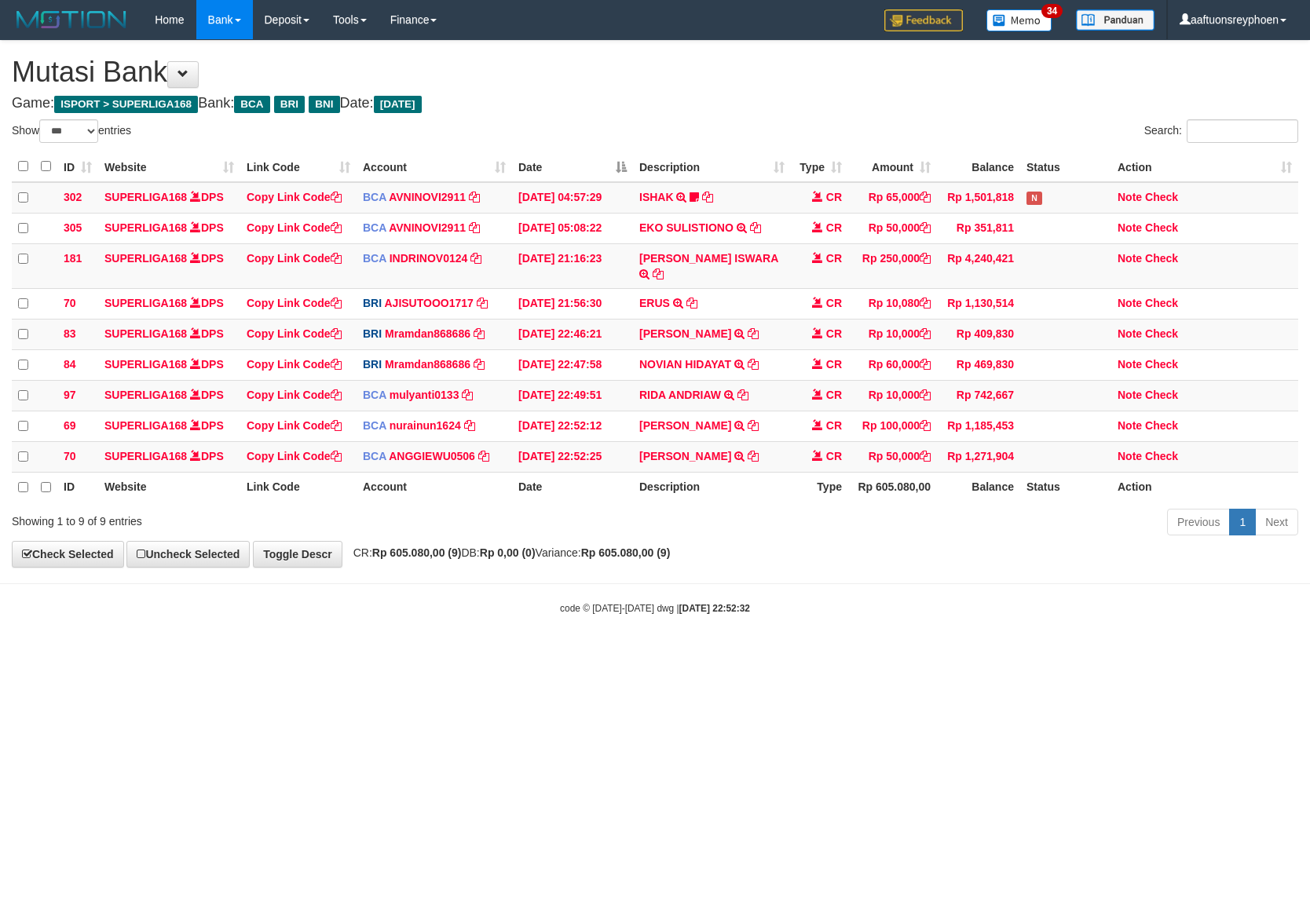
select select "***"
drag, startPoint x: 833, startPoint y: 635, endPoint x: 1078, endPoint y: 601, distance: 247.3
click at [842, 631] on body "Toggle navigation Home Bank Account List Load By Website Group [ISPORT] SUPERLI…" at bounding box center [655, 327] width 1310 height 655
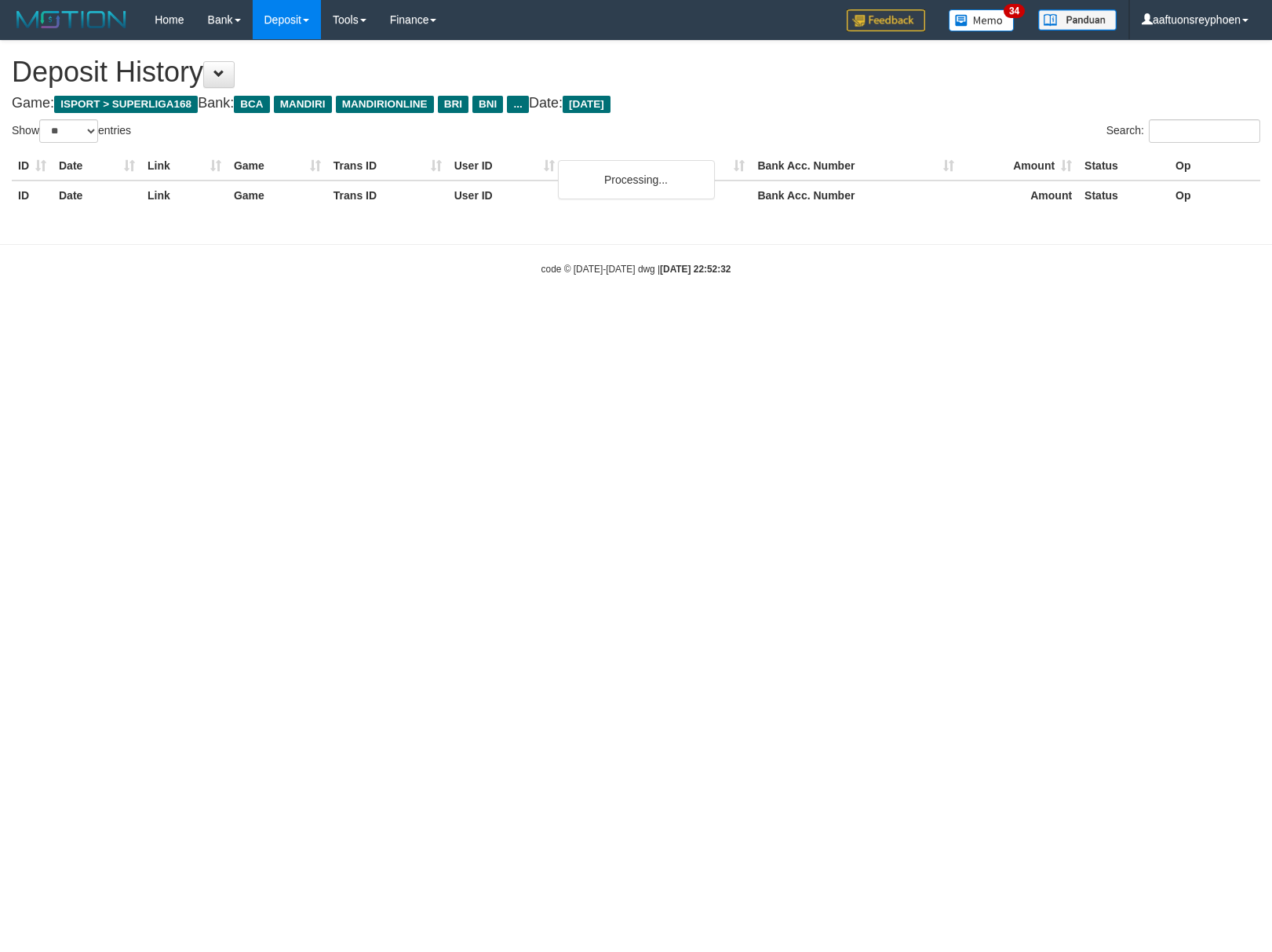
select select "**"
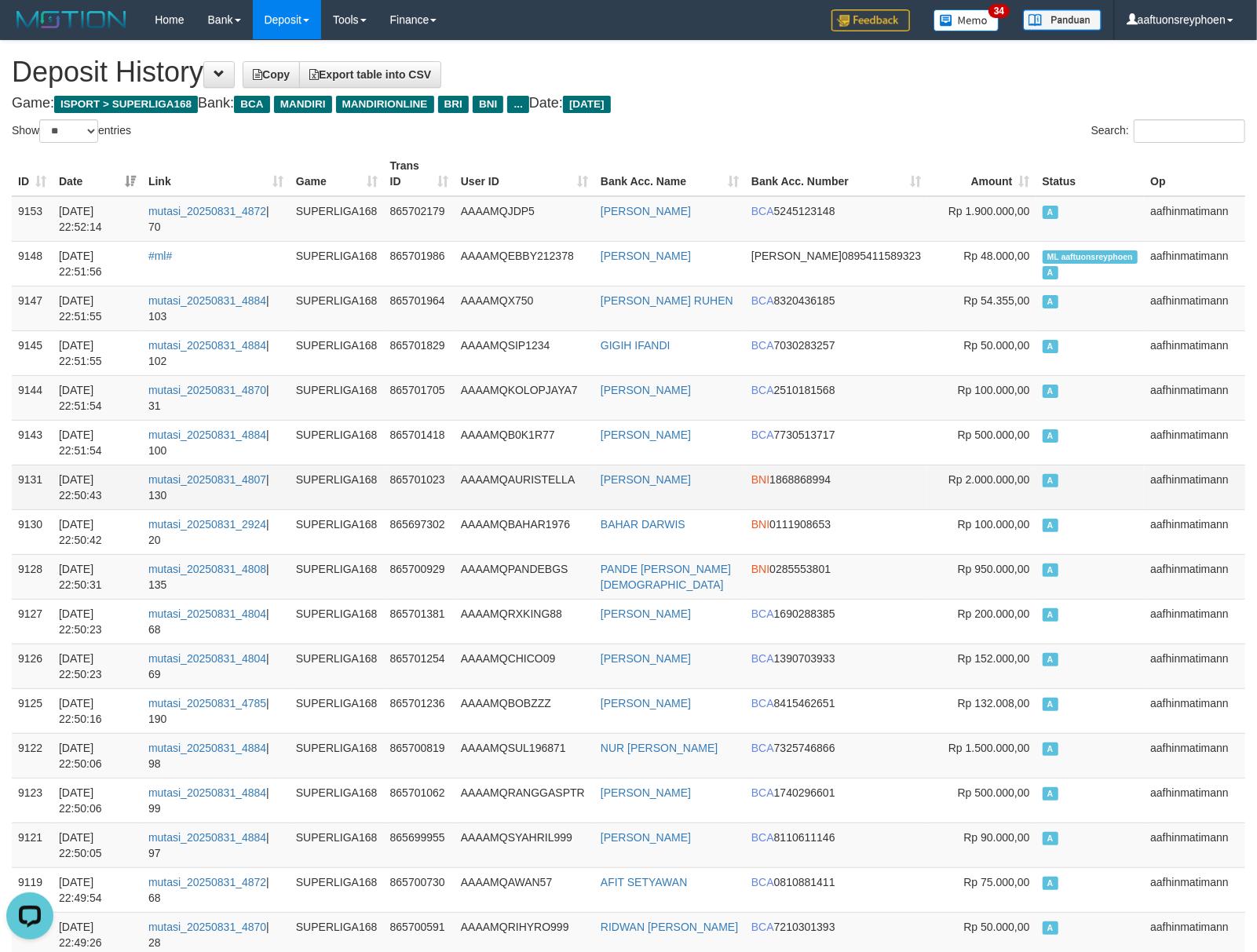
drag, startPoint x: 1175, startPoint y: 509, endPoint x: 1164, endPoint y: 504, distance: 12.1
click at [1175, 504] on td "aafhinmatimann" at bounding box center [1194, 486] width 101 height 45
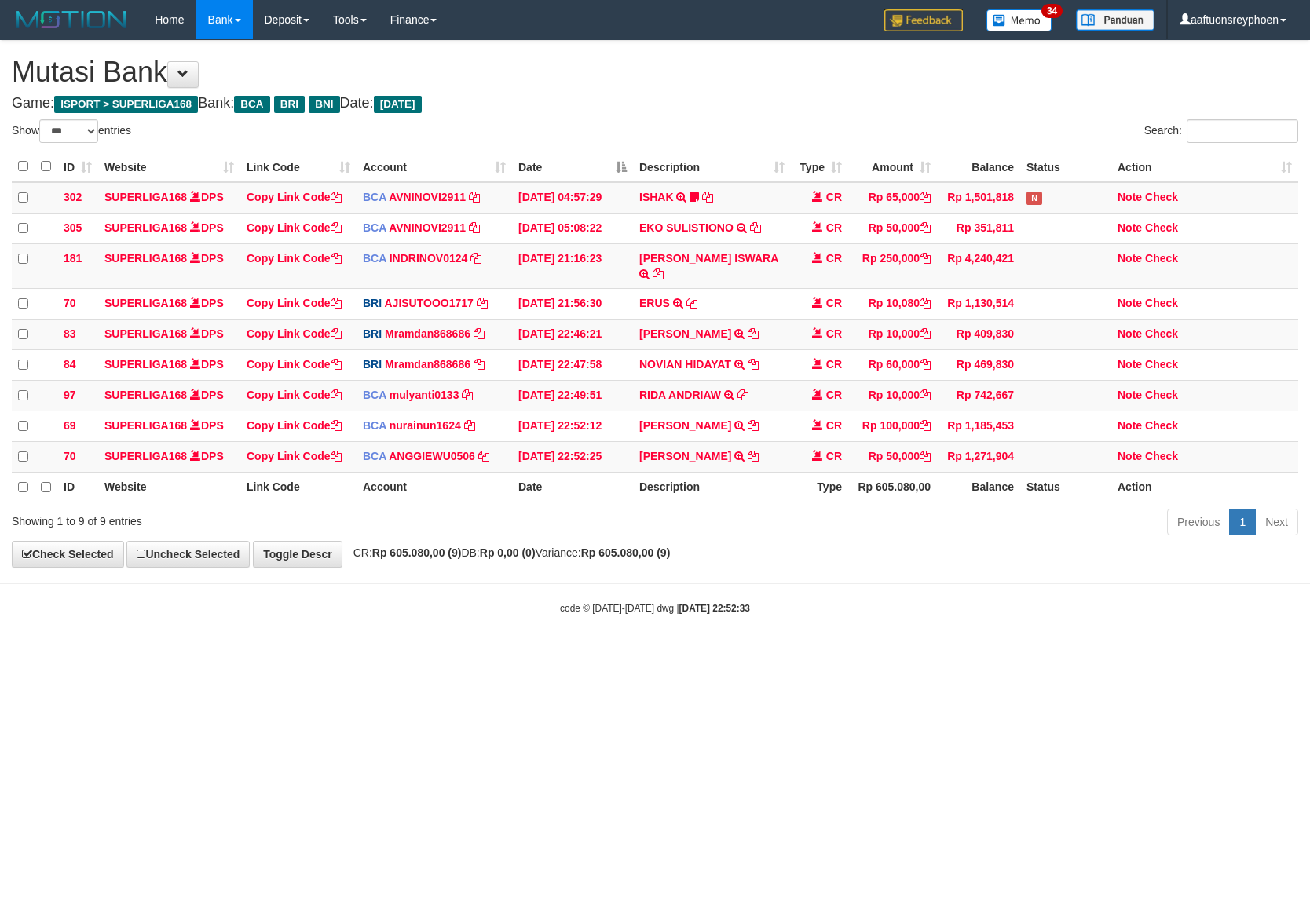
select select "***"
click at [708, 655] on html "Toggle navigation Home Bank Account List Load By Website Group [ISPORT] SUPERLI…" at bounding box center [655, 327] width 1310 height 655
click at [727, 639] on body "Toggle navigation Home Bank Account List Load By Website Group [ISPORT] SUPERLI…" at bounding box center [655, 327] width 1310 height 655
click at [721, 635] on body "Toggle navigation Home Bank Account List Load By Website Group [ISPORT] SUPERLI…" at bounding box center [655, 327] width 1310 height 655
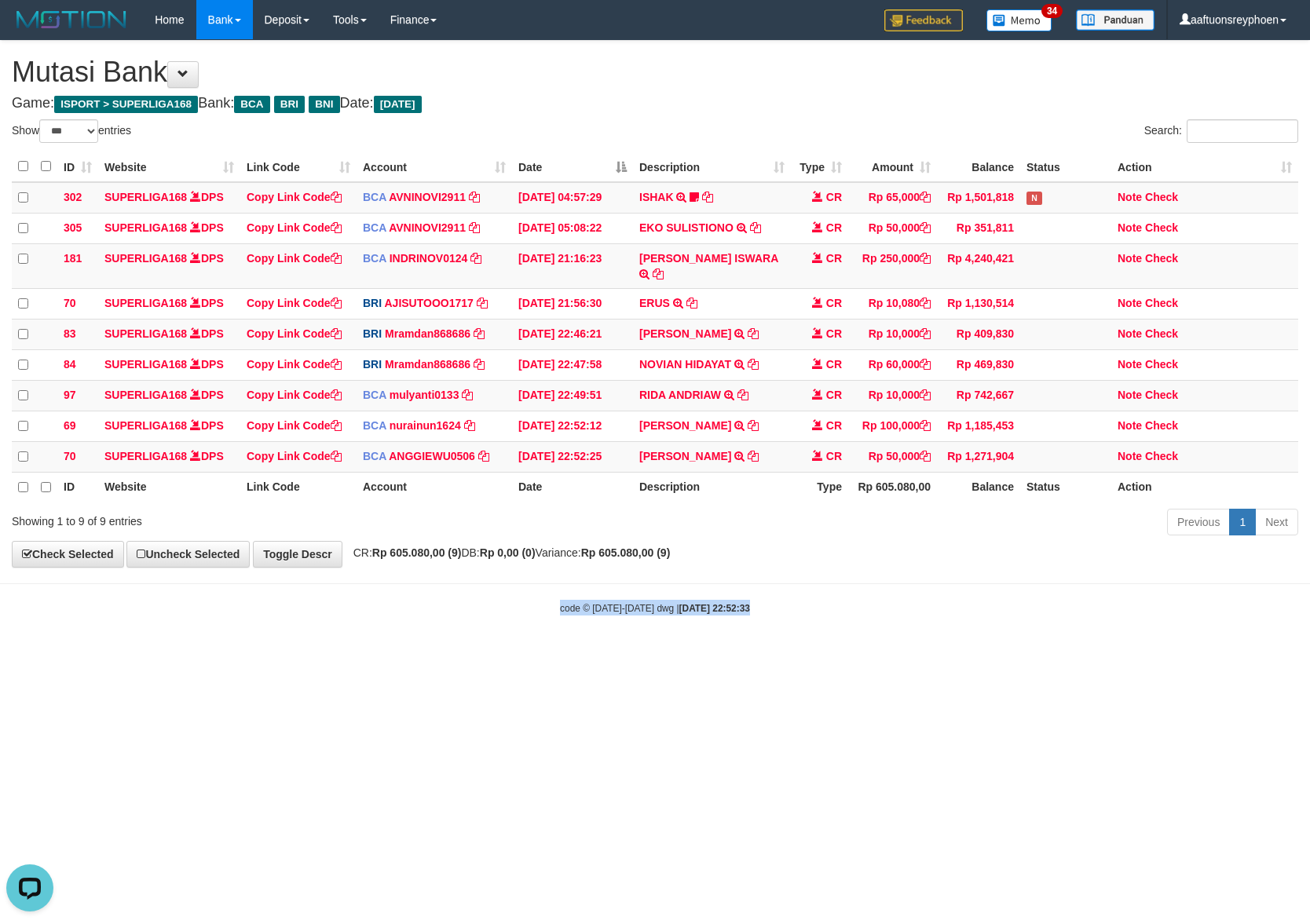
click at [721, 635] on body "Toggle navigation Home Bank Account List Load By Website Group [ISPORT] SUPERLI…" at bounding box center [655, 327] width 1310 height 655
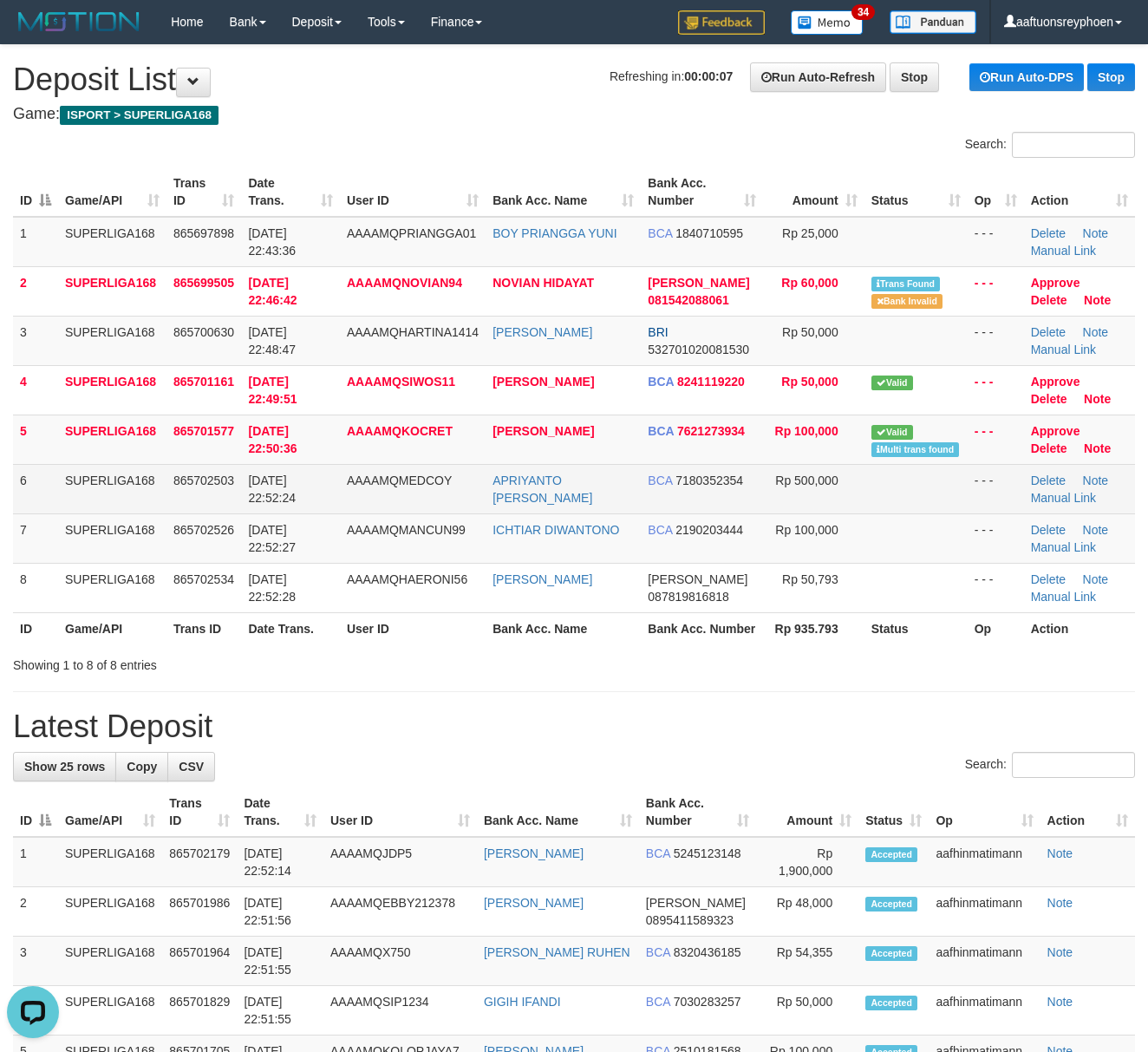
click at [110, 497] on td "SUPERLIGA168" at bounding box center [112, 488] width 109 height 49
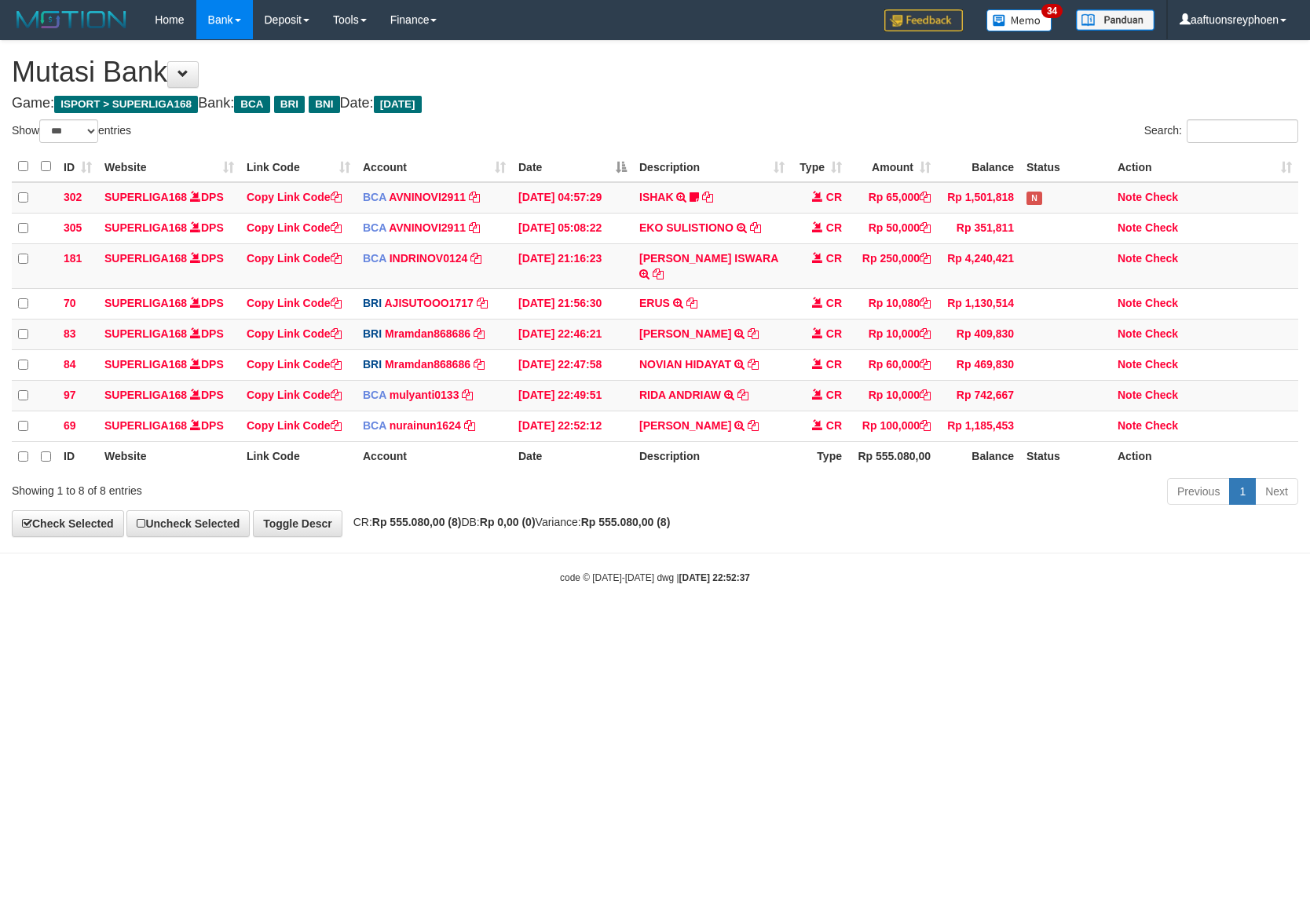
select select "***"
click at [880, 624] on html "Toggle navigation Home Bank Account List Load By Website Group [ISPORT] SUPERLI…" at bounding box center [655, 312] width 1310 height 624
select select "***"
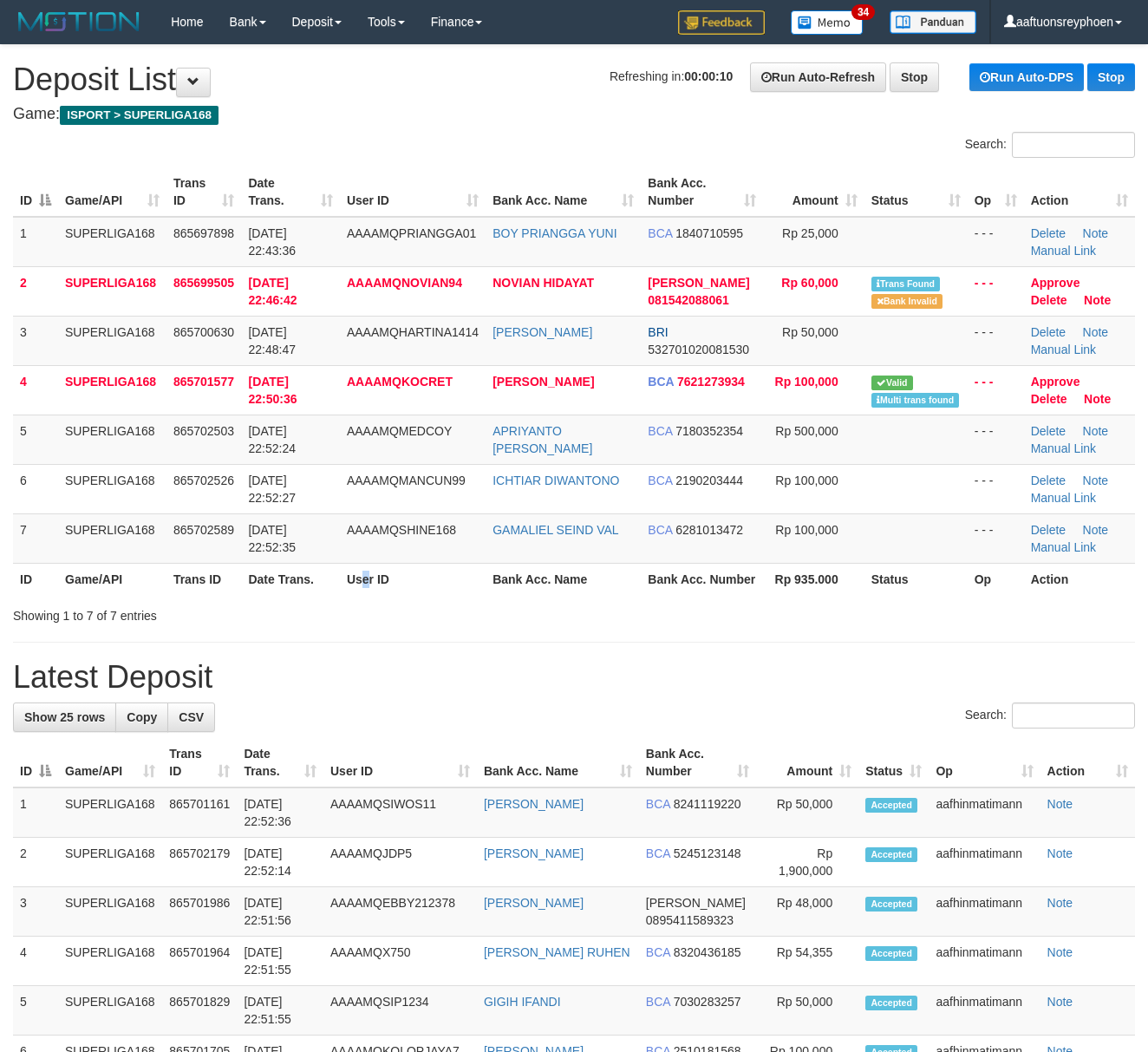
drag, startPoint x: 369, startPoint y: 575, endPoint x: 227, endPoint y: 595, distance: 143.4
click at [368, 574] on th "User ID" at bounding box center [413, 578] width 146 height 33
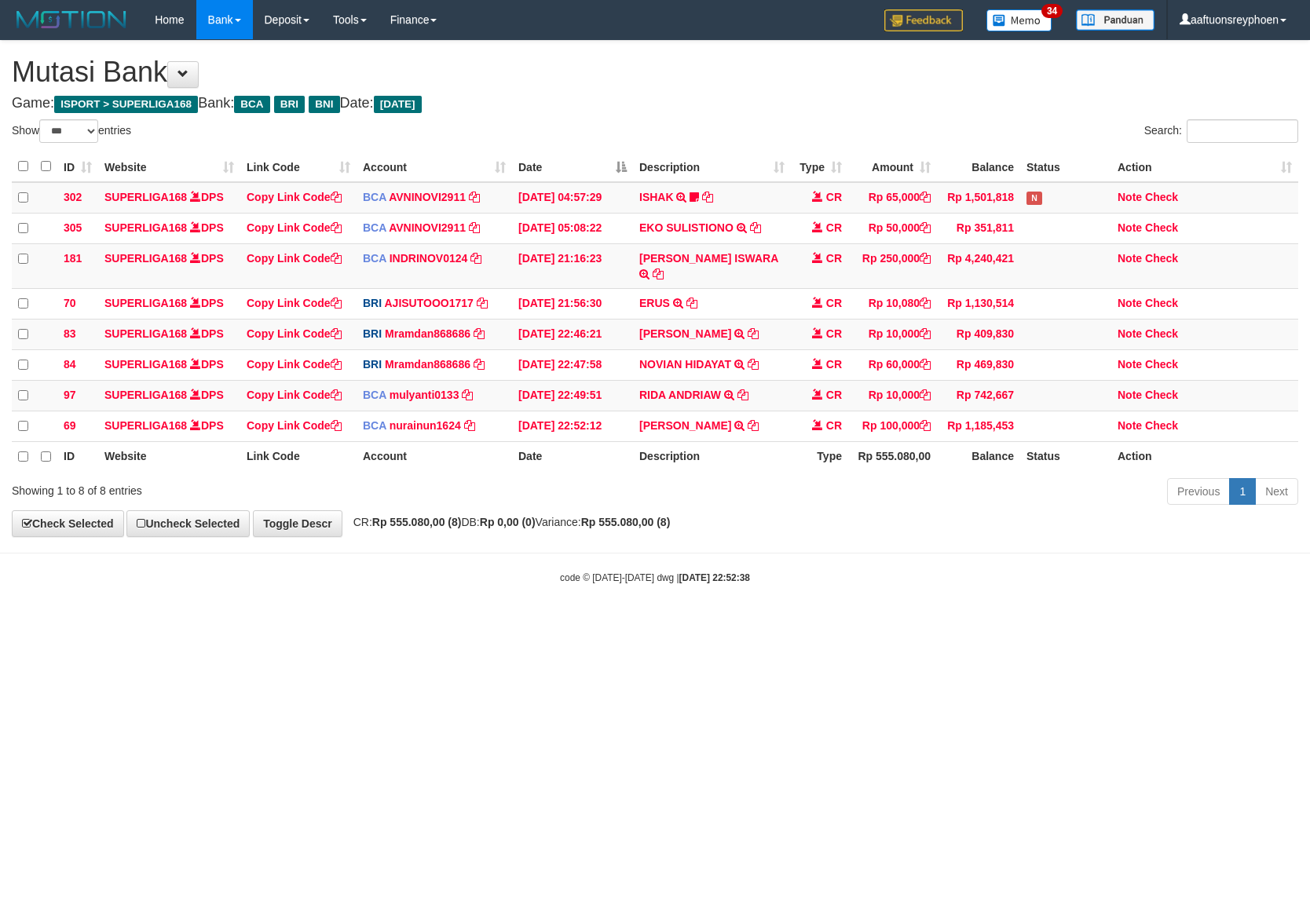
select select "***"
drag, startPoint x: 893, startPoint y: 629, endPoint x: 1307, endPoint y: 589, distance: 415.9
click at [951, 623] on html "Toggle navigation Home Bank Account List Load By Website Group [ISPORT] SUPERLI…" at bounding box center [655, 312] width 1310 height 624
drag, startPoint x: 849, startPoint y: 601, endPoint x: 1075, endPoint y: 585, distance: 226.6
click at [912, 595] on body "Toggle navigation Home Bank Account List Load By Website Group [ISPORT] SUPERLI…" at bounding box center [655, 312] width 1310 height 624
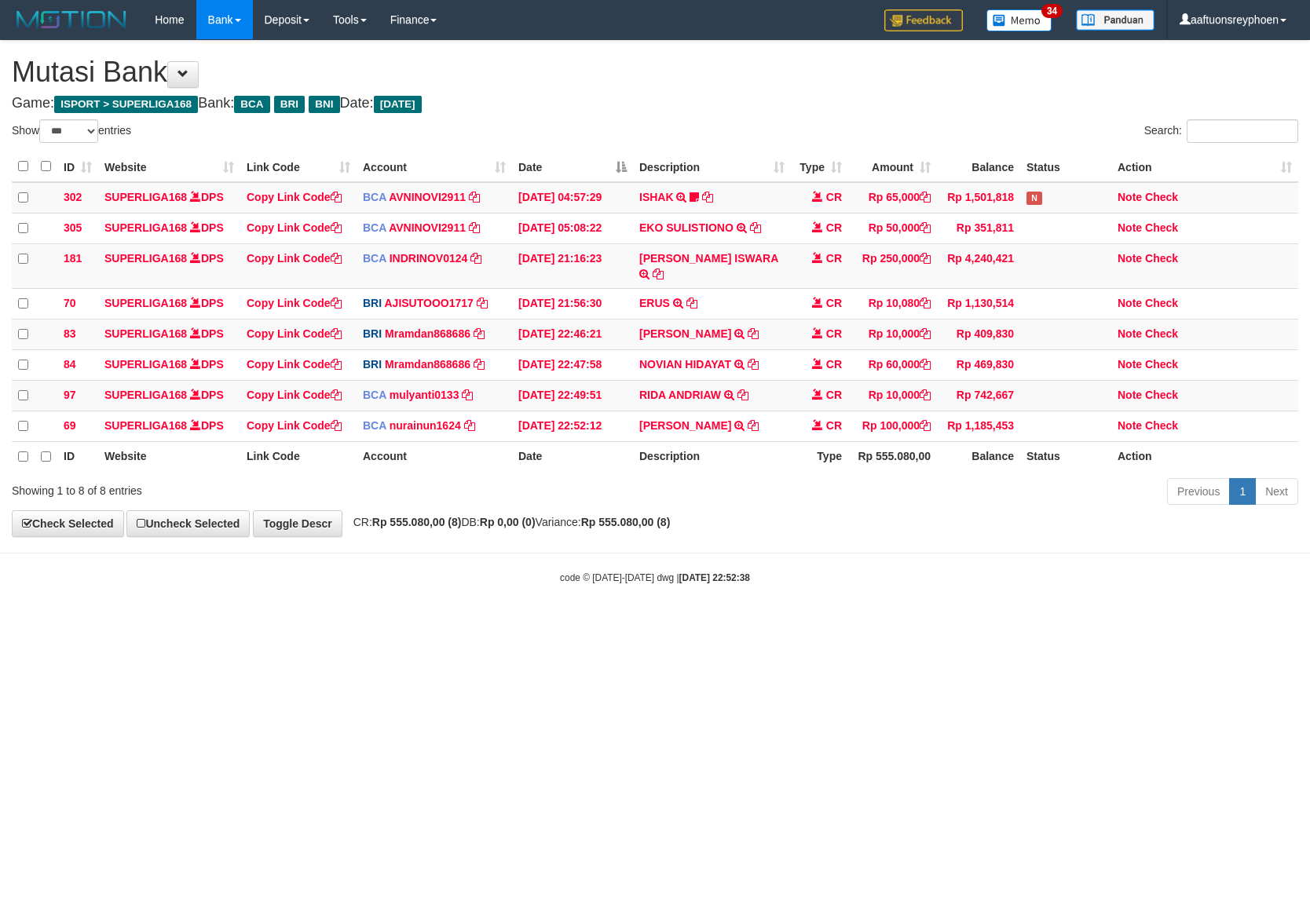
drag, startPoint x: 881, startPoint y: 642, endPoint x: 893, endPoint y: 642, distance: 12.0
click at [883, 624] on html "Toggle navigation Home Bank Account List Load By Website Group [ISPORT] SUPERLI…" at bounding box center [655, 312] width 1310 height 624
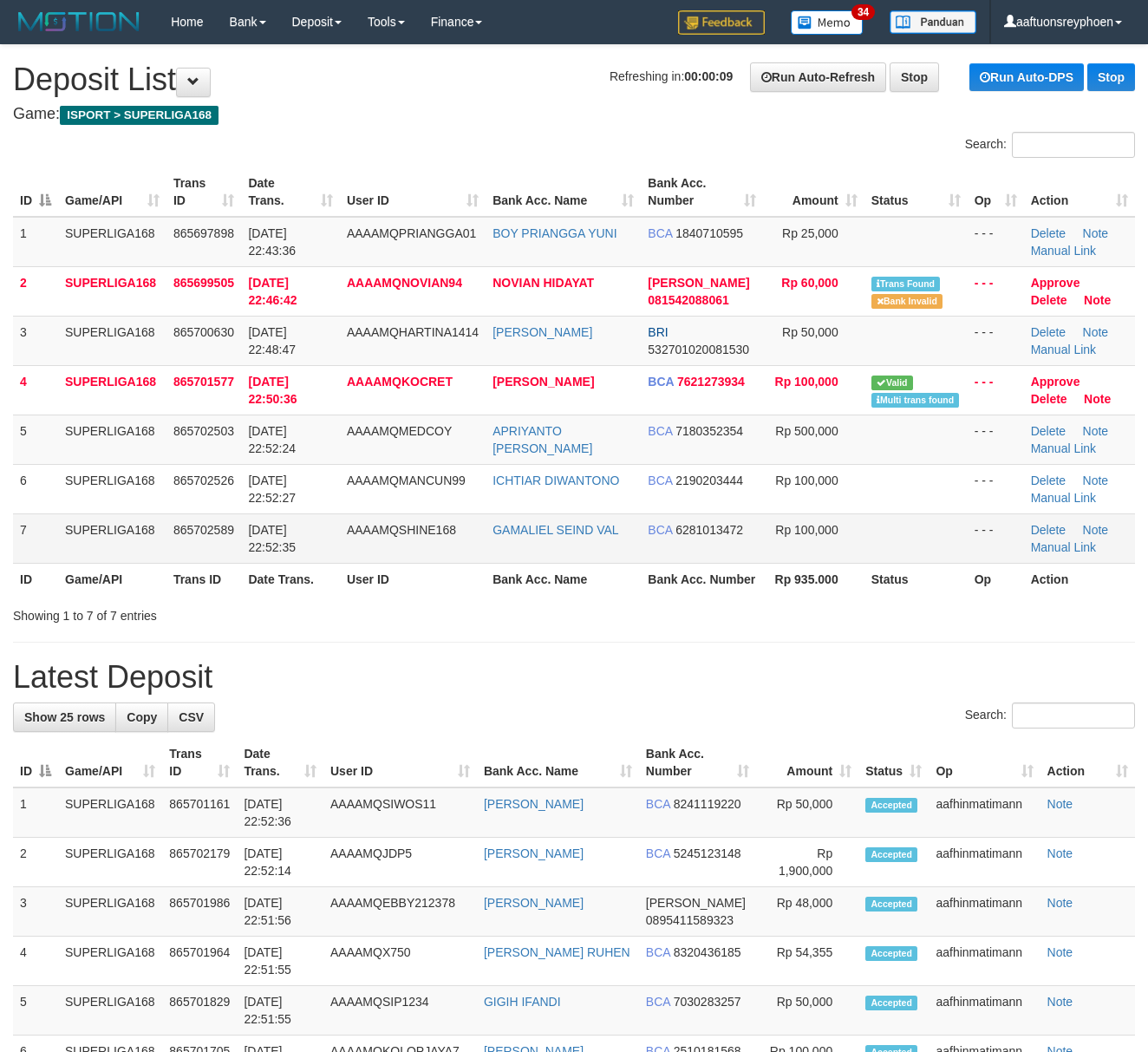
click at [32, 555] on td "7" at bounding box center [35, 537] width 46 height 49
drag, startPoint x: 32, startPoint y: 555, endPoint x: 2, endPoint y: 562, distance: 30.8
click at [29, 555] on td "7" at bounding box center [35, 537] width 46 height 49
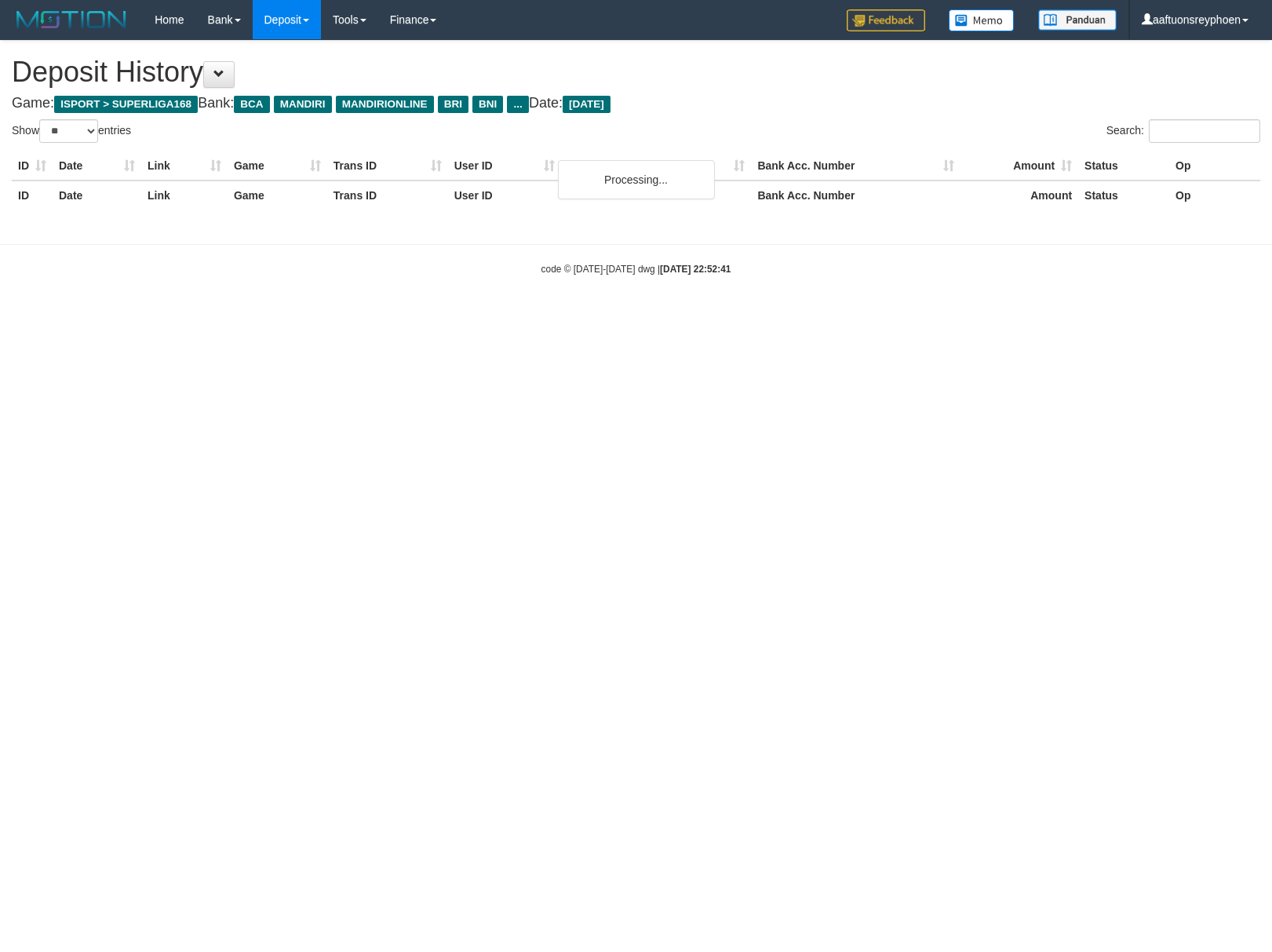
select select "**"
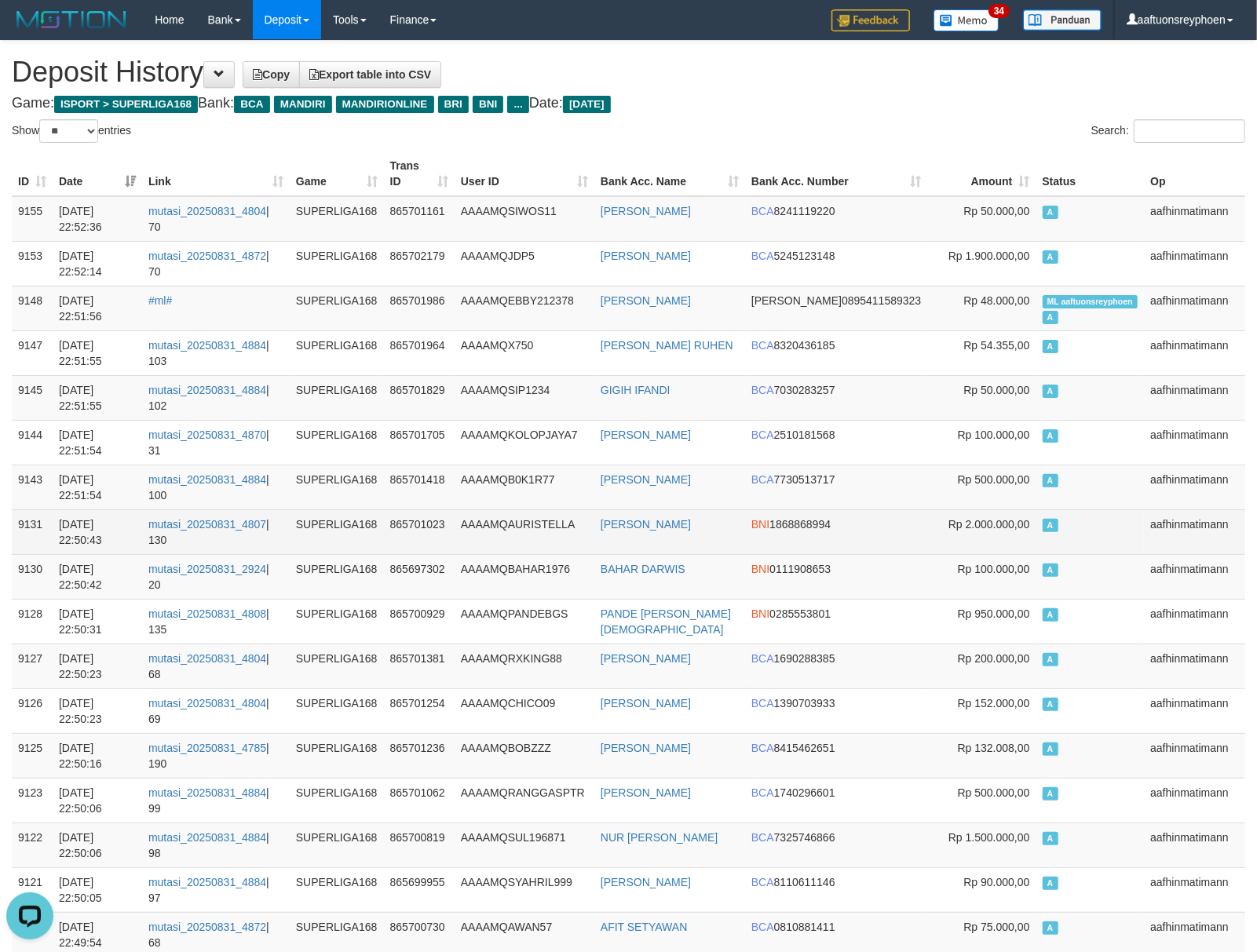
drag, startPoint x: 1148, startPoint y: 553, endPoint x: 262, endPoint y: 538, distance: 886.1
click at [1128, 553] on tr "9131 31/08/2025 22:50:43 mutasi_20250831_4807 | 130 SUPERLIGA168 865701023 AAAA…" at bounding box center [628, 531] width 1233 height 45
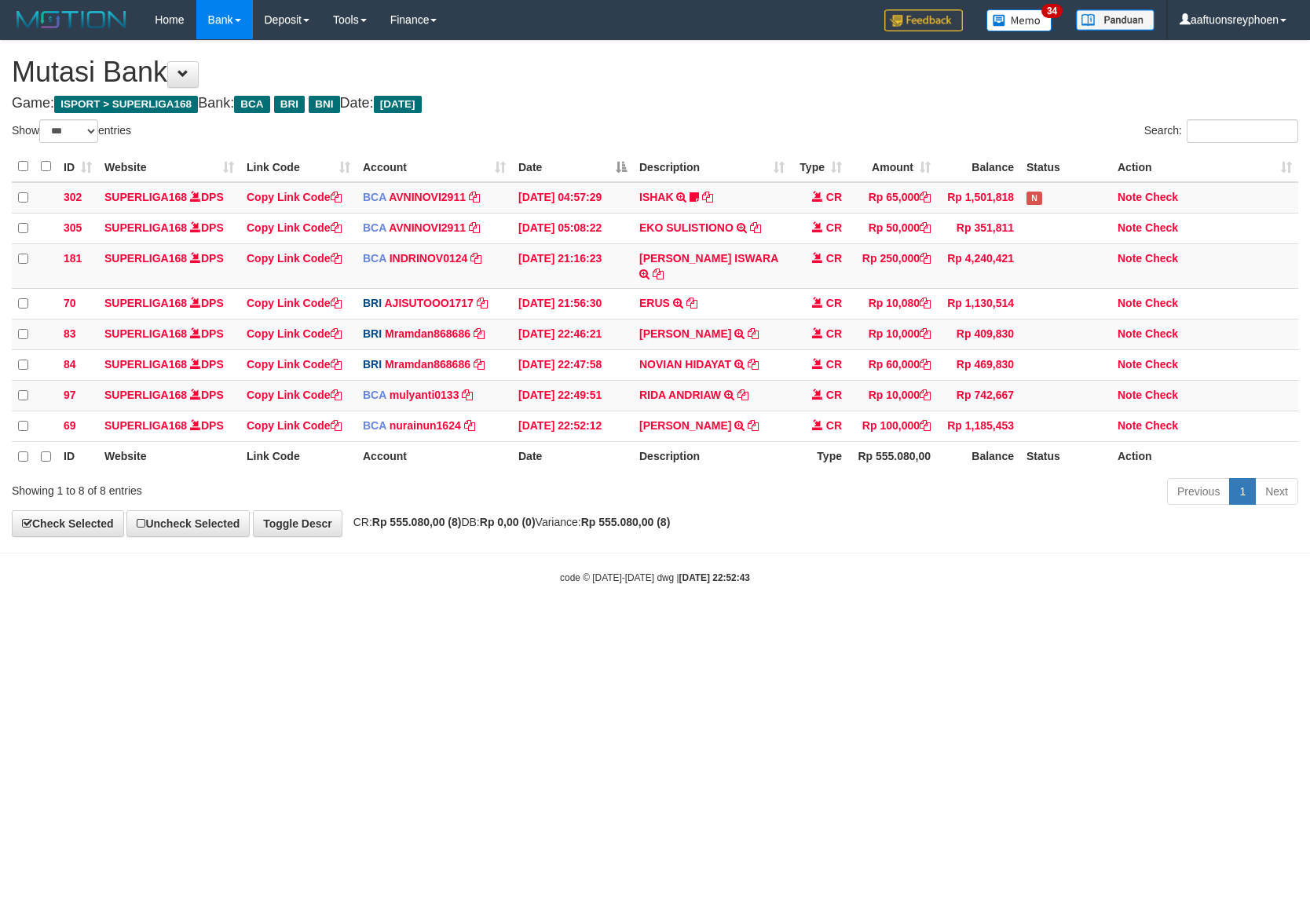
select select "***"
click at [679, 624] on html "Toggle navigation Home Bank Account List Load By Website Group [ISPORT] SUPERLI…" at bounding box center [655, 312] width 1310 height 624
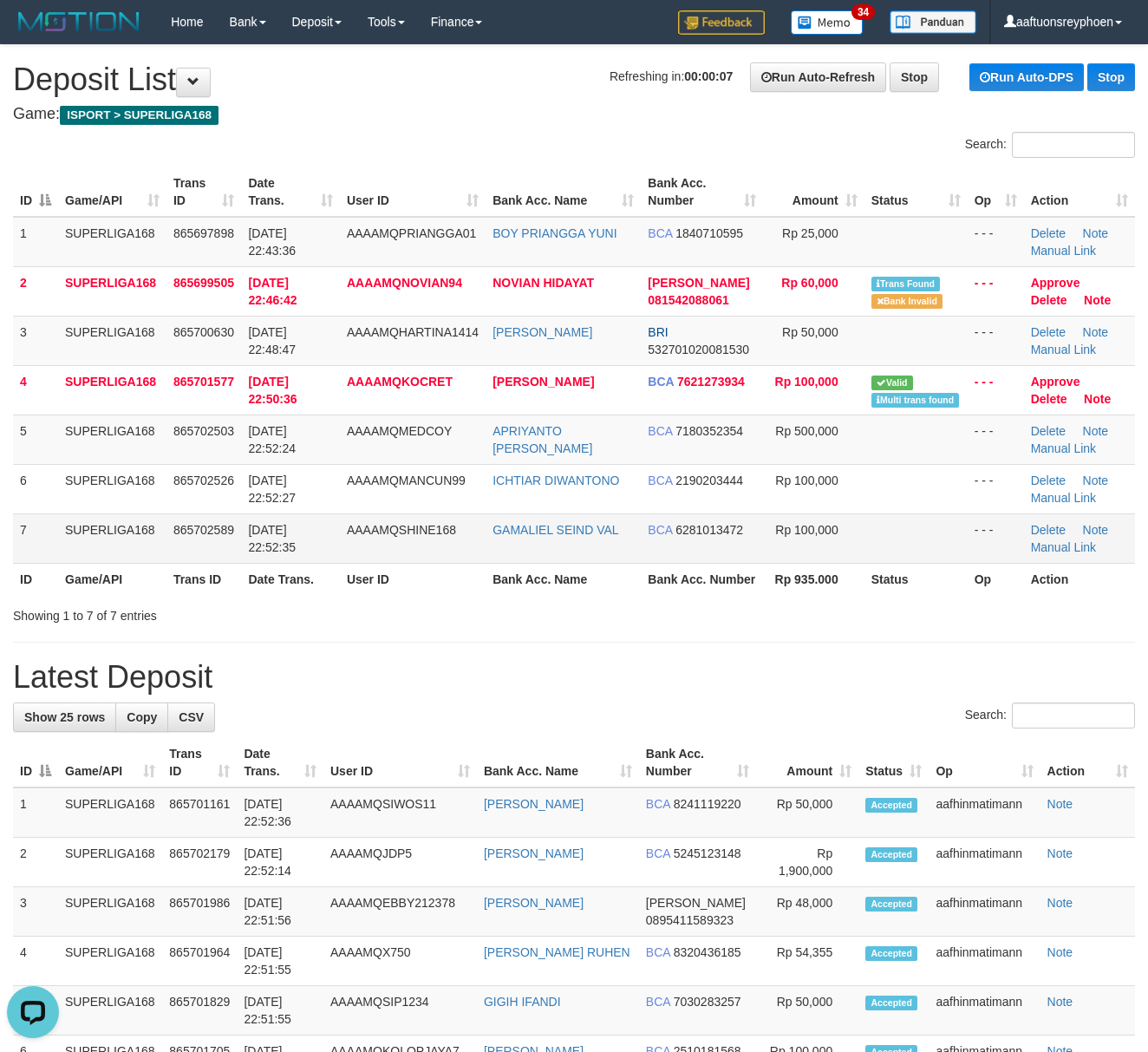
click at [33, 517] on td "7" at bounding box center [35, 537] width 46 height 49
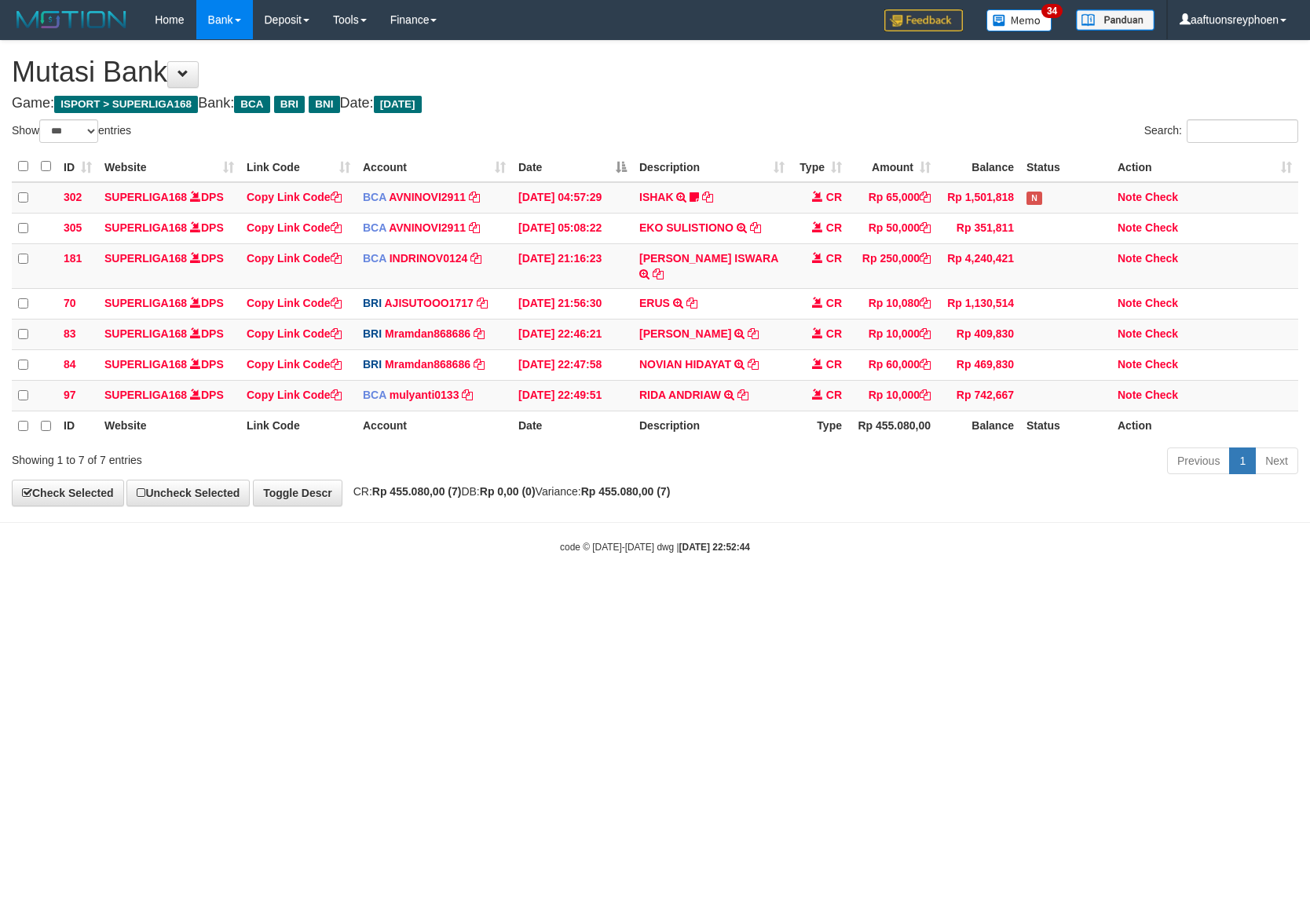
select select "***"
drag, startPoint x: 784, startPoint y: 651, endPoint x: 1307, endPoint y: 572, distance: 528.9
click at [927, 593] on html "Toggle navigation Home Bank Account List Load By Website Group [ISPORT] SUPERLI…" at bounding box center [655, 296] width 1310 height 593
drag, startPoint x: 912, startPoint y: 584, endPoint x: 1004, endPoint y: 573, distance: 92.7
click at [963, 579] on body "Toggle navigation Home Bank Account List Load By Website Group [ISPORT] SUPERLI…" at bounding box center [655, 296] width 1310 height 593
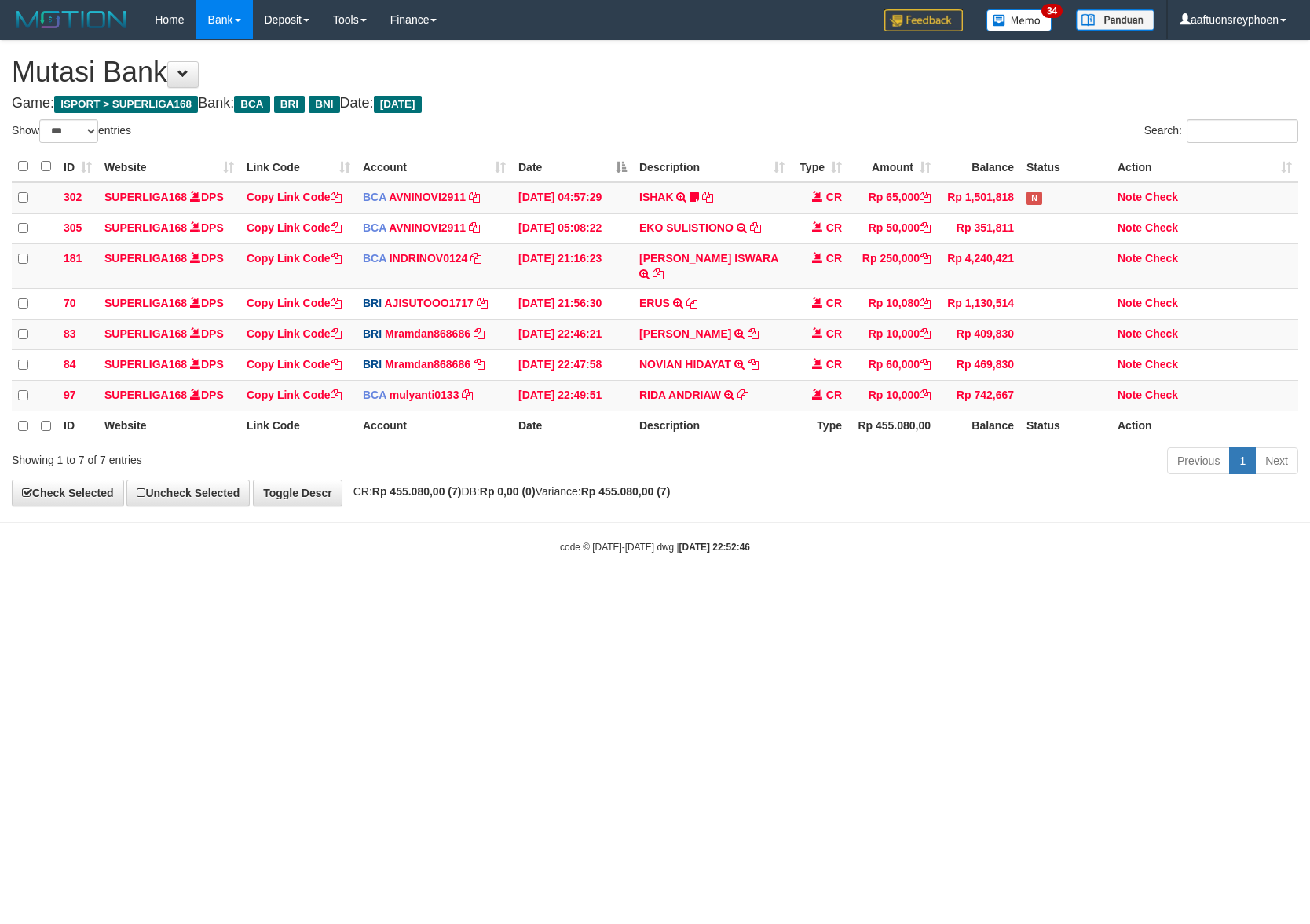
select select "***"
drag, startPoint x: 1005, startPoint y: 568, endPoint x: 1304, endPoint y: 522, distance: 302.5
click at [1091, 550] on body "Toggle navigation Home Bank Account List Load By Website Group [ISPORT] SUPERLI…" at bounding box center [655, 296] width 1310 height 593
drag, startPoint x: 789, startPoint y: 587, endPoint x: 1305, endPoint y: 518, distance: 520.6
click at [899, 578] on html "Toggle navigation Home Bank Account List Load By Website Group [ISPORT] SUPERLI…" at bounding box center [655, 296] width 1310 height 593
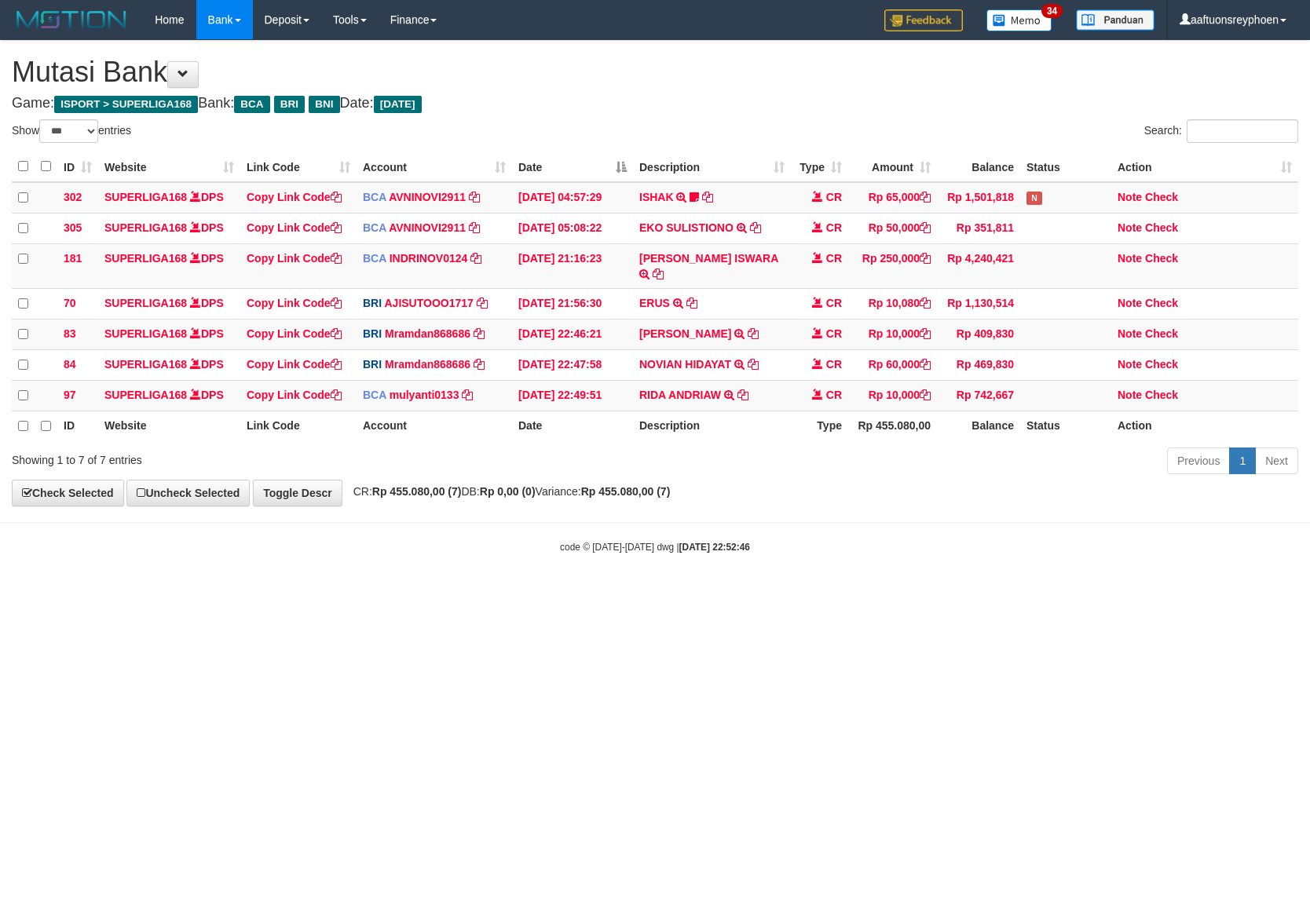
drag, startPoint x: 720, startPoint y: 581, endPoint x: 1078, endPoint y: 528, distance: 361.9
click at [787, 571] on body "Toggle navigation Home Bank Account List Load By Website Group [ISPORT] SUPERLI…" at bounding box center [655, 296] width 1310 height 593
click at [702, 593] on html "Toggle navigation Home Bank Account List Load By Website Group [ISPORT] SUPERLI…" at bounding box center [655, 296] width 1310 height 593
select select "***"
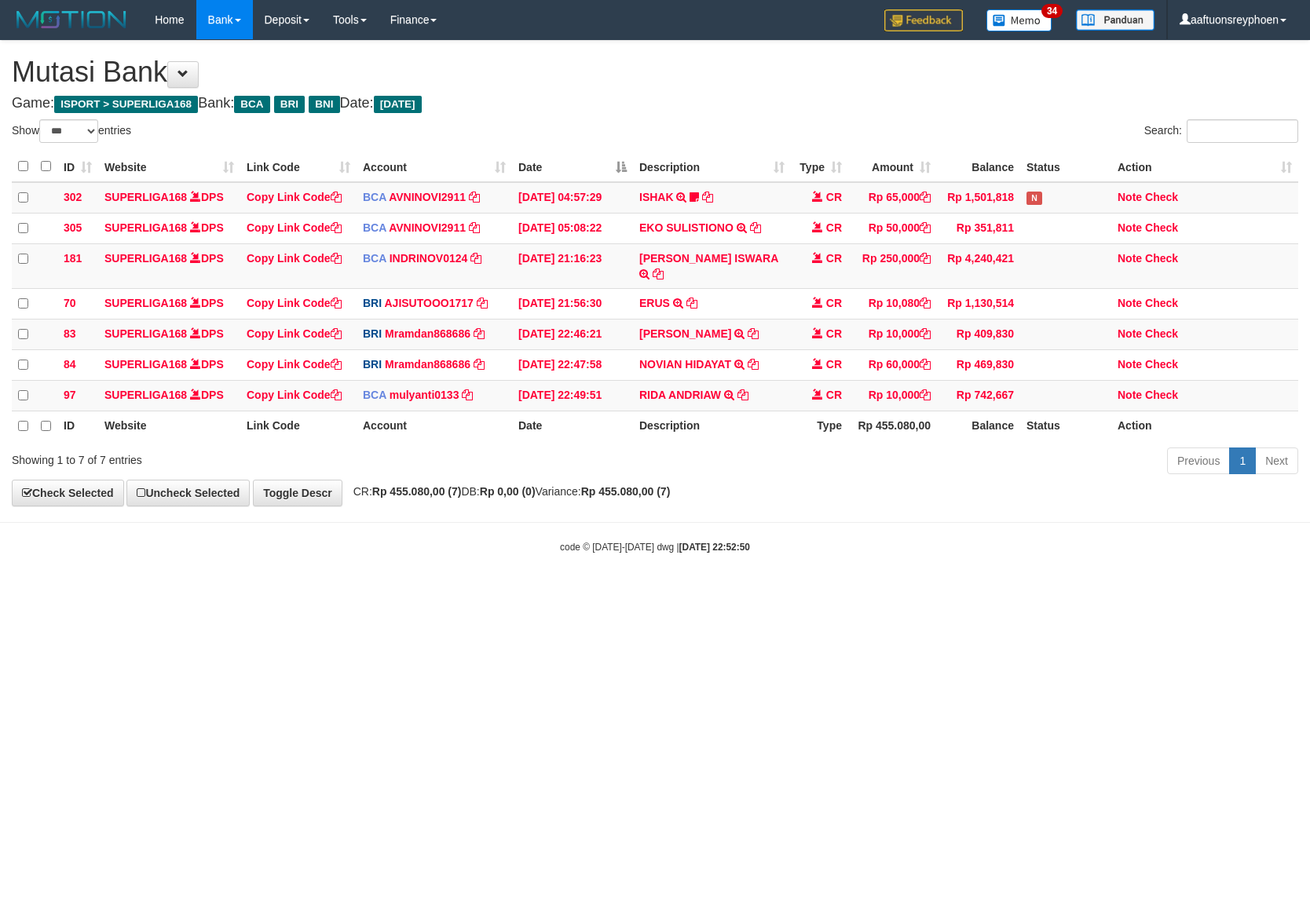
drag, startPoint x: 705, startPoint y: 611, endPoint x: 1304, endPoint y: 540, distance: 603.2
click at [918, 586] on html "Toggle navigation Home Bank Account List Load By Website Group [ISPORT] SUPERLI…" at bounding box center [655, 296] width 1310 height 593
select select "***"
click at [1309, 550] on html "Toggle navigation Home Bank Account List Load By Website Group [ISPORT] SUPERLI…" at bounding box center [655, 296] width 1310 height 593
drag, startPoint x: 1059, startPoint y: 587, endPoint x: 1304, endPoint y: 572, distance: 245.5
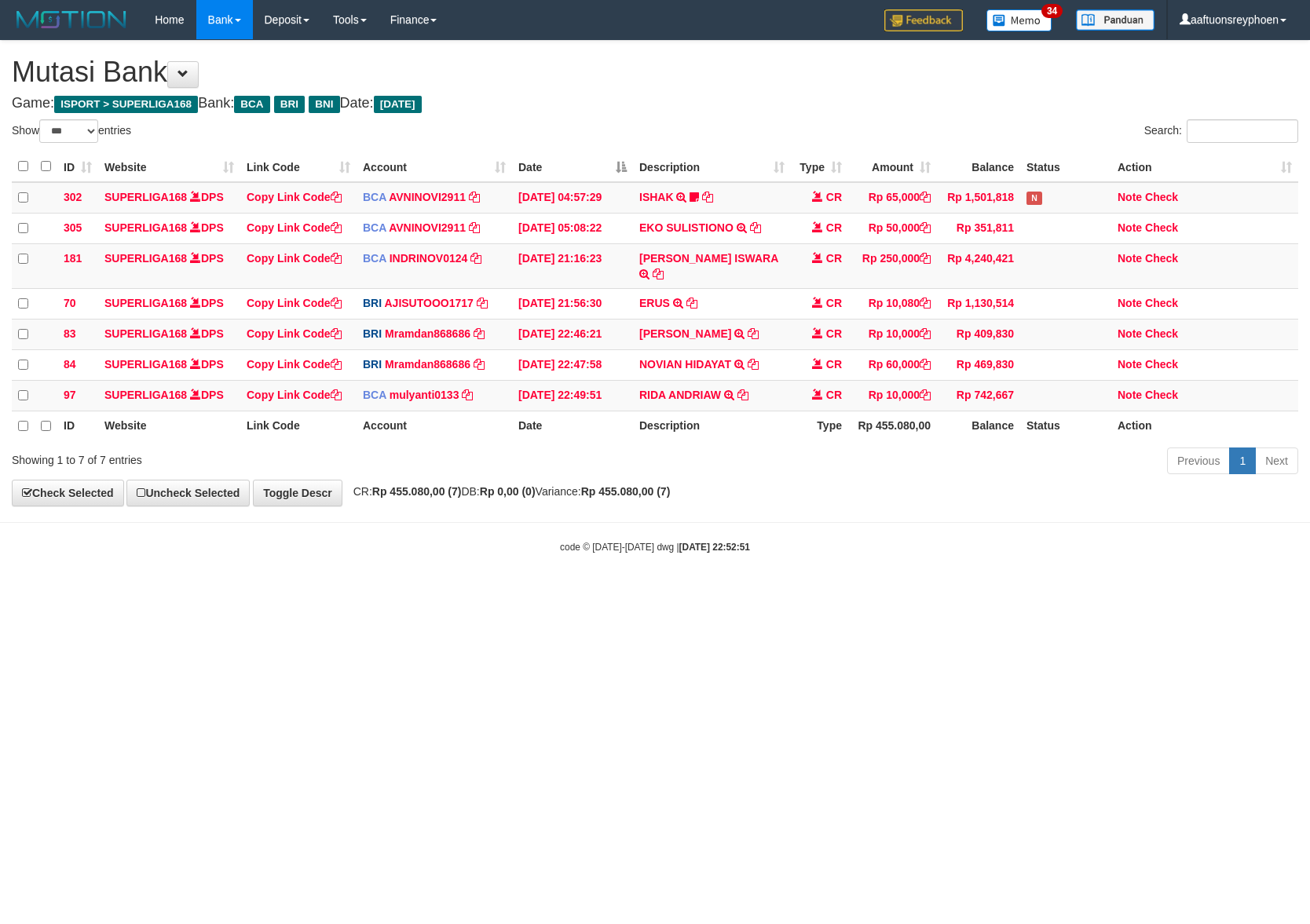
click at [1147, 581] on html "Toggle navigation Home Bank Account List Load By Website Group [ISPORT] SUPERLI…" at bounding box center [655, 296] width 1310 height 593
click at [840, 593] on html "Toggle navigation Home Bank Account List Load By Website Group [ISPORT] SUPERLI…" at bounding box center [655, 296] width 1310 height 593
drag, startPoint x: 834, startPoint y: 579, endPoint x: 853, endPoint y: 591, distance: 22.5
click at [839, 581] on body "Toggle navigation Home Bank Account List Load By Website Group [ISPORT] SUPERLI…" at bounding box center [655, 296] width 1310 height 593
click at [849, 576] on body "Toggle navigation Home Bank Account List Load By Website Group [ISPORT] SUPERLI…" at bounding box center [655, 296] width 1310 height 593
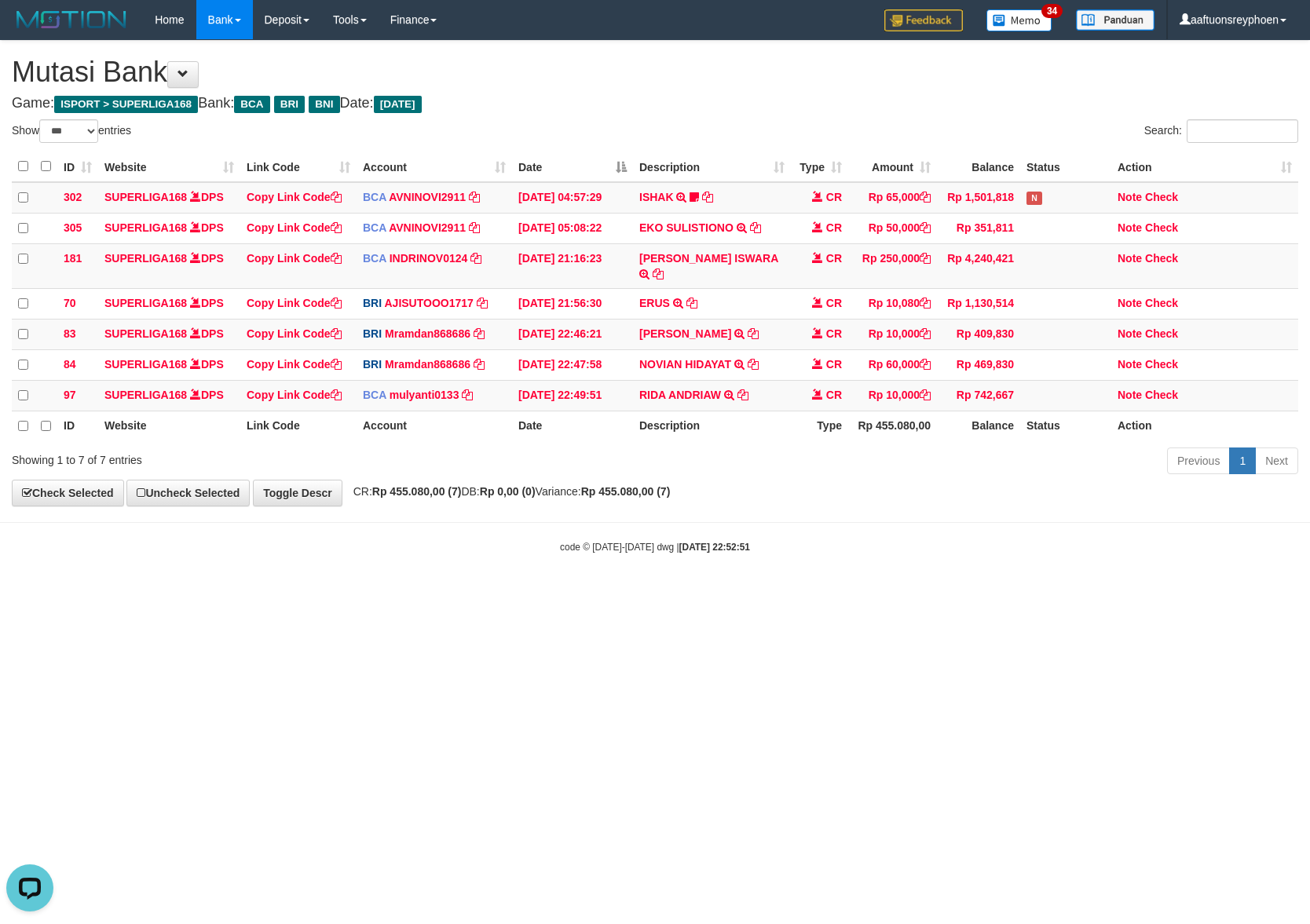
click at [849, 576] on body "Toggle navigation Home Bank Account List Load By Website Group [ISPORT] SUPERLI…" at bounding box center [655, 296] width 1310 height 593
click at [849, 576] on body "Toggle navigation Home Bank Account List Load By Website Group [ISPORT] SUPERLI…" at bounding box center [655, 296] width 1310 height 593
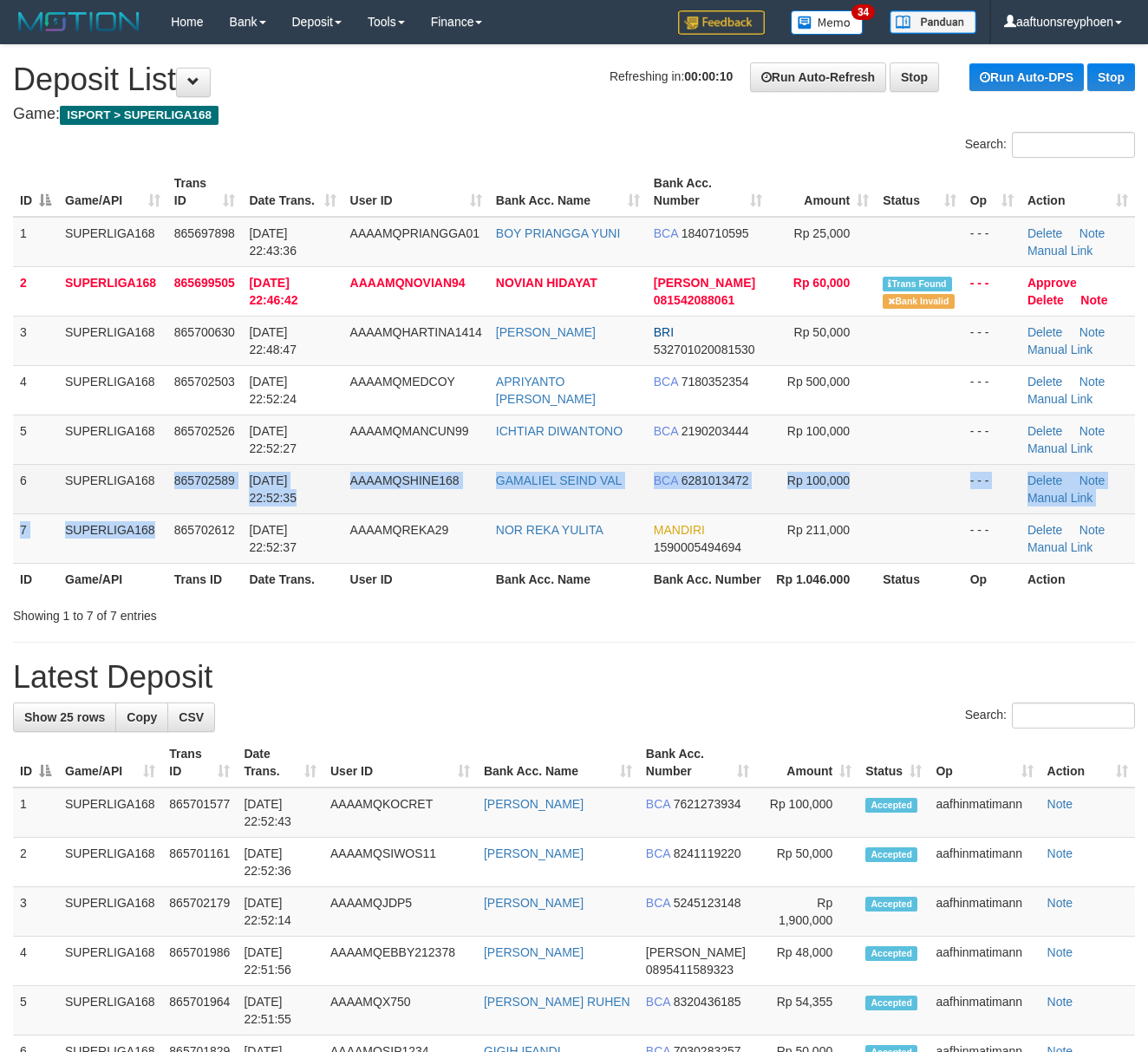
drag, startPoint x: 0, startPoint y: 0, endPoint x: 175, endPoint y: 511, distance: 540.1
click at [175, 511] on tbody "1 SUPERLIGA168 865697898 [DATE] 22:43:36 AAAAMQPRIANGGA01 BOY PRIANGGA YUNI BCA…" at bounding box center [574, 389] width 1122 height 347
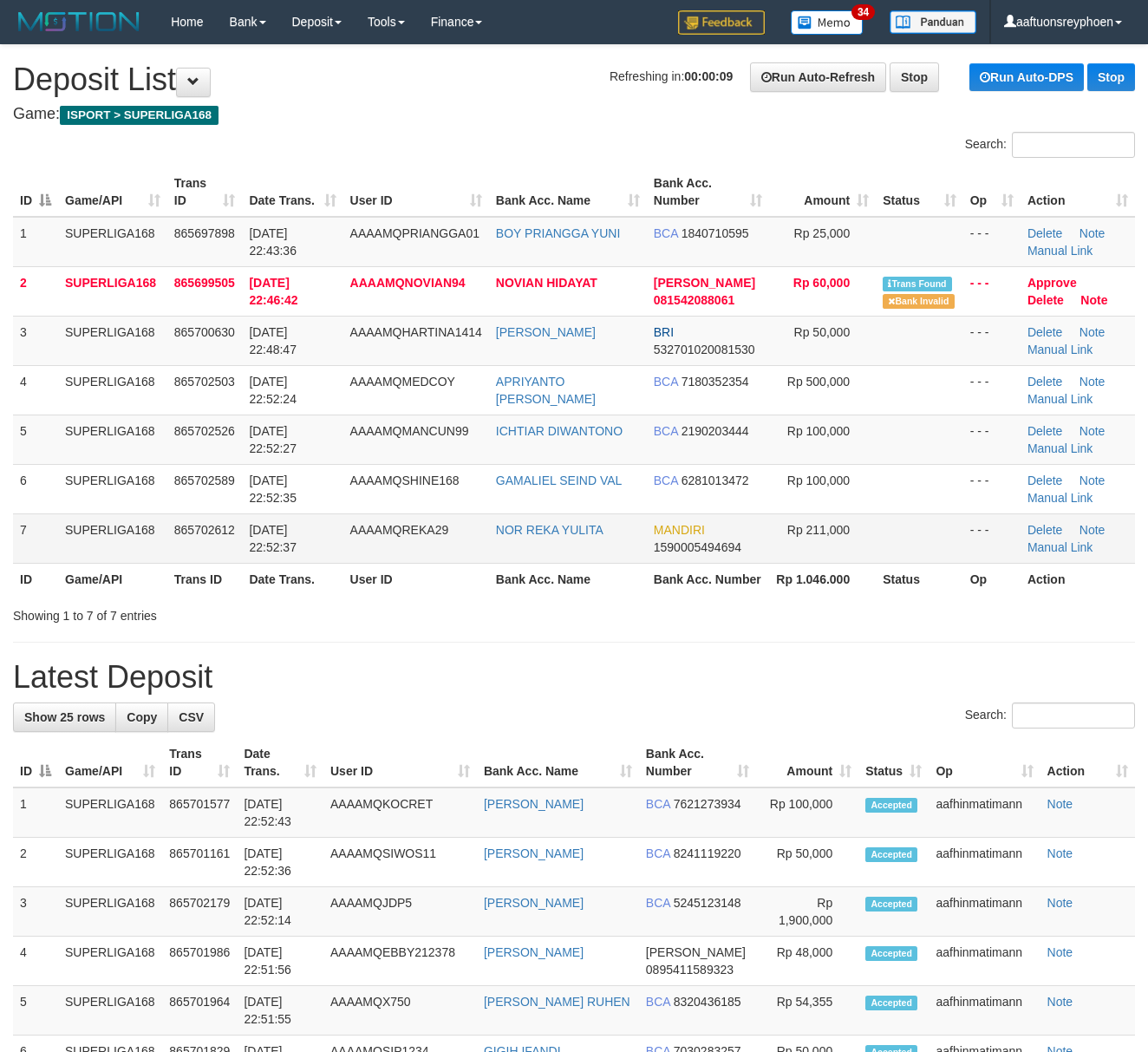
click at [284, 557] on td "31/08/2025 22:52:37" at bounding box center [292, 537] width 100 height 49
drag, startPoint x: 284, startPoint y: 556, endPoint x: 7, endPoint y: 600, distance: 280.5
click at [194, 572] on table "ID Game/API Trans ID Date Trans. User ID Bank Acc. Name Bank Acc. Number Amount…" at bounding box center [574, 381] width 1122 height 427
drag, startPoint x: 237, startPoint y: 552, endPoint x: 0, endPoint y: 589, distance: 239.9
click at [223, 552] on td "865702612" at bounding box center [205, 537] width 75 height 49
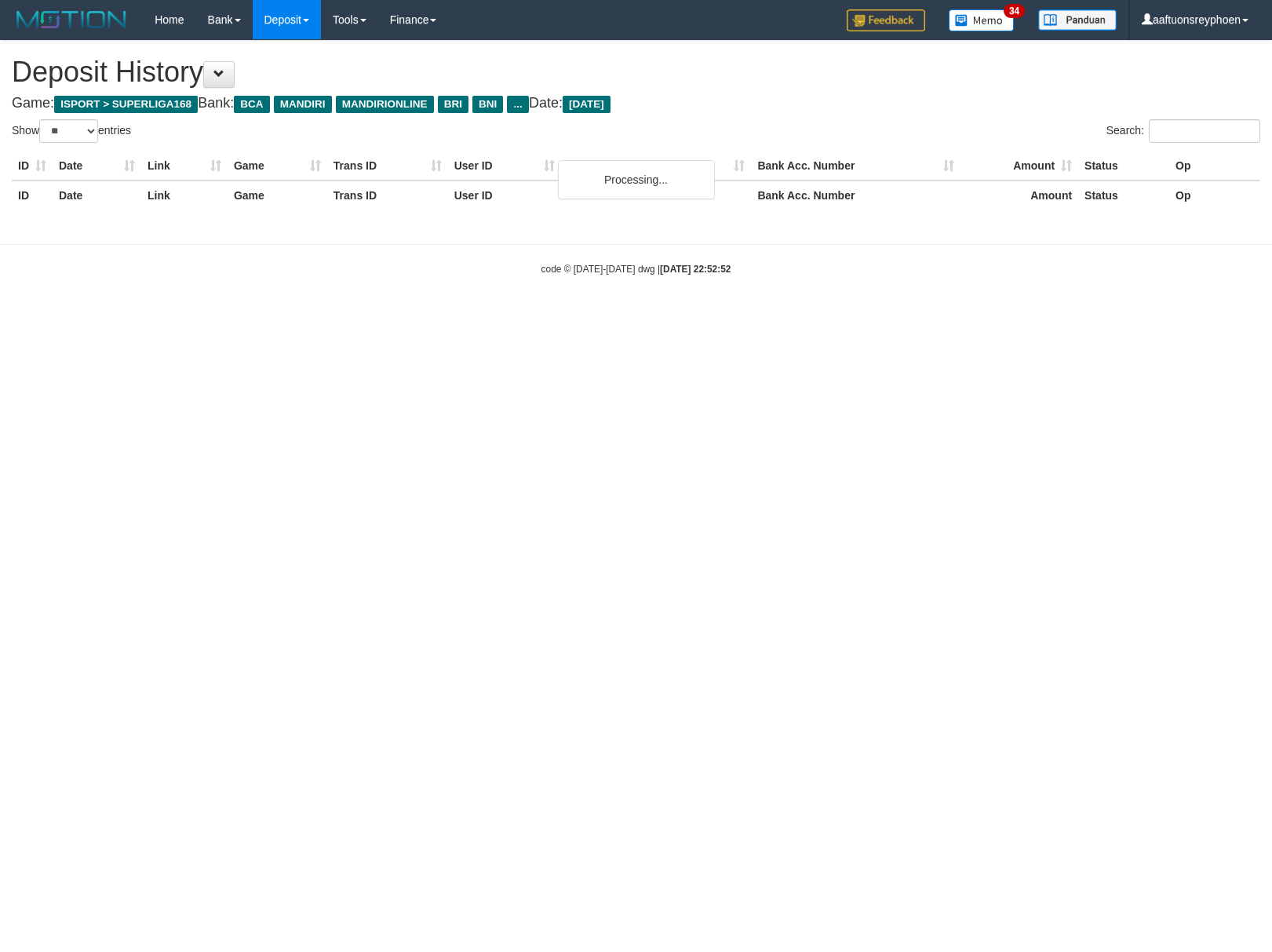
select select "**"
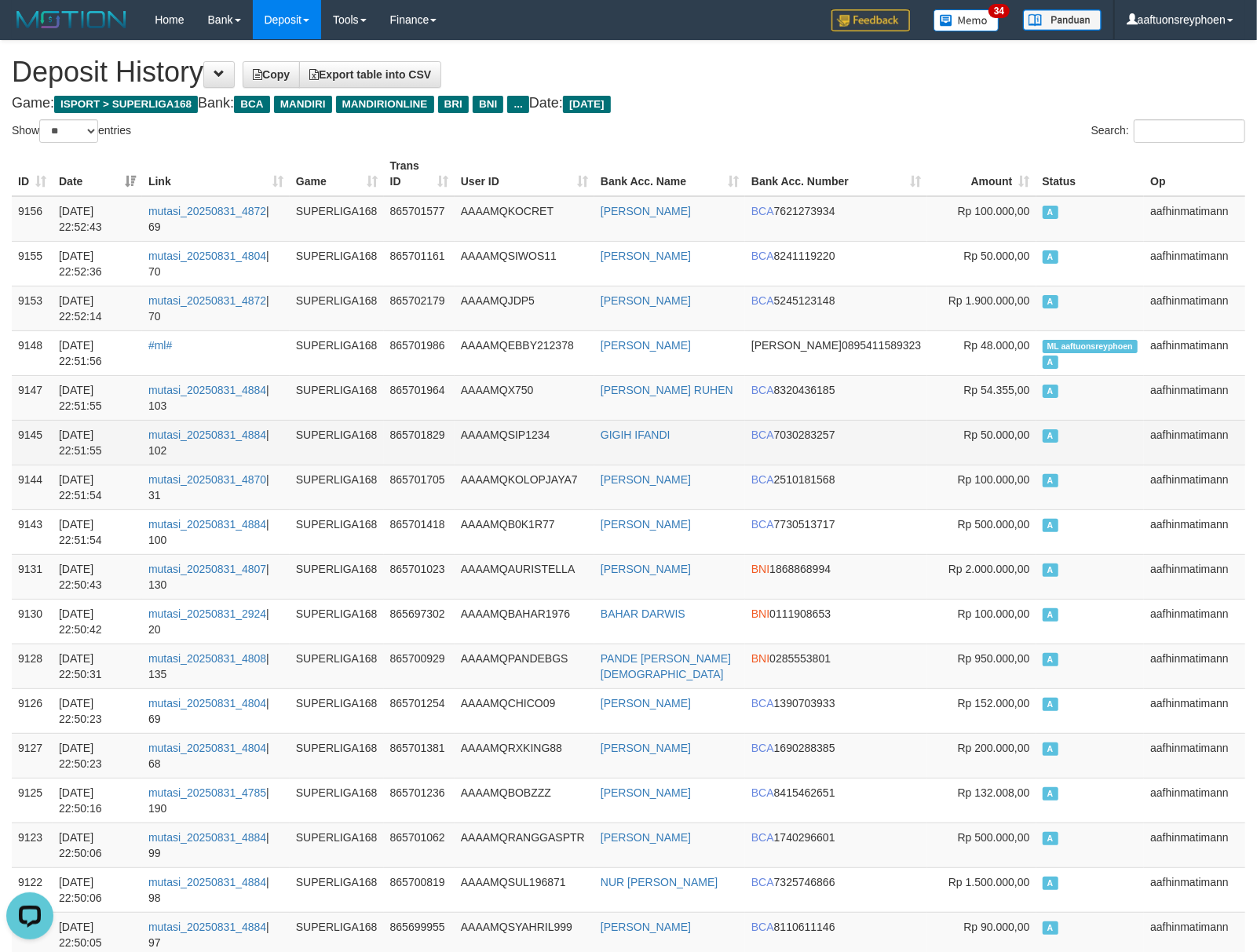
click at [1003, 422] on td "Rp 50.000,00" at bounding box center [981, 442] width 109 height 45
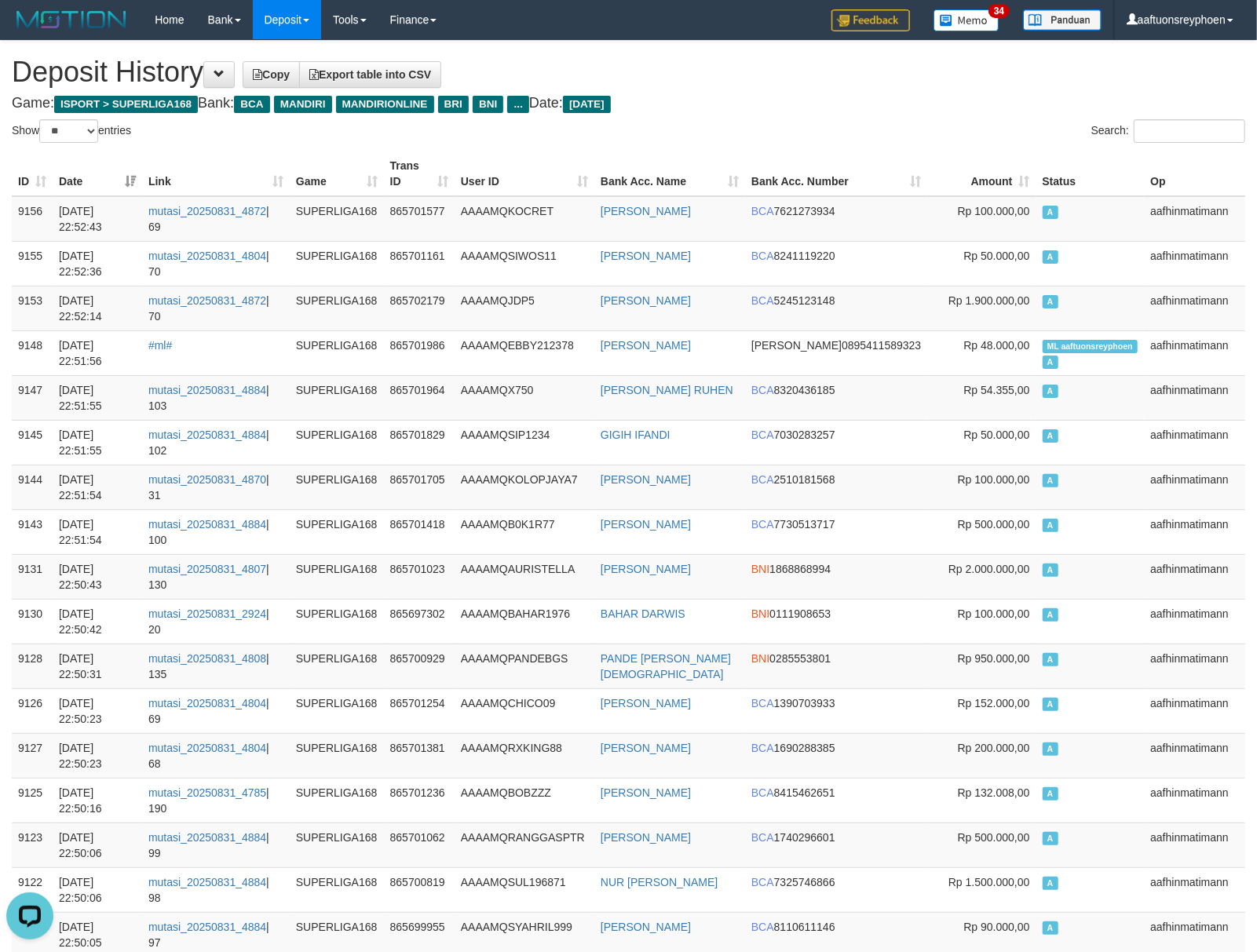
scroll to position [723, 0]
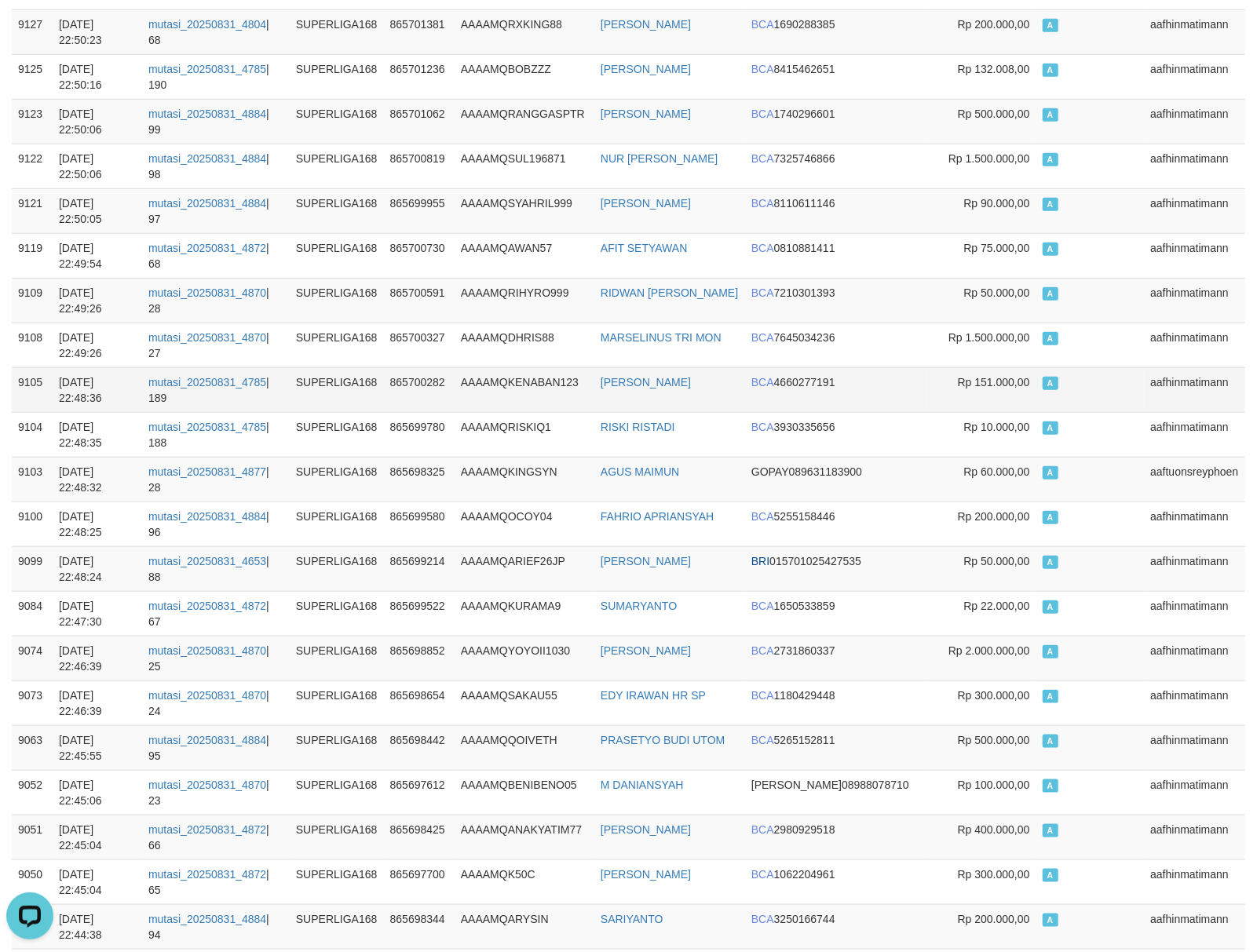
click at [1106, 405] on td "A" at bounding box center [1090, 389] width 109 height 45
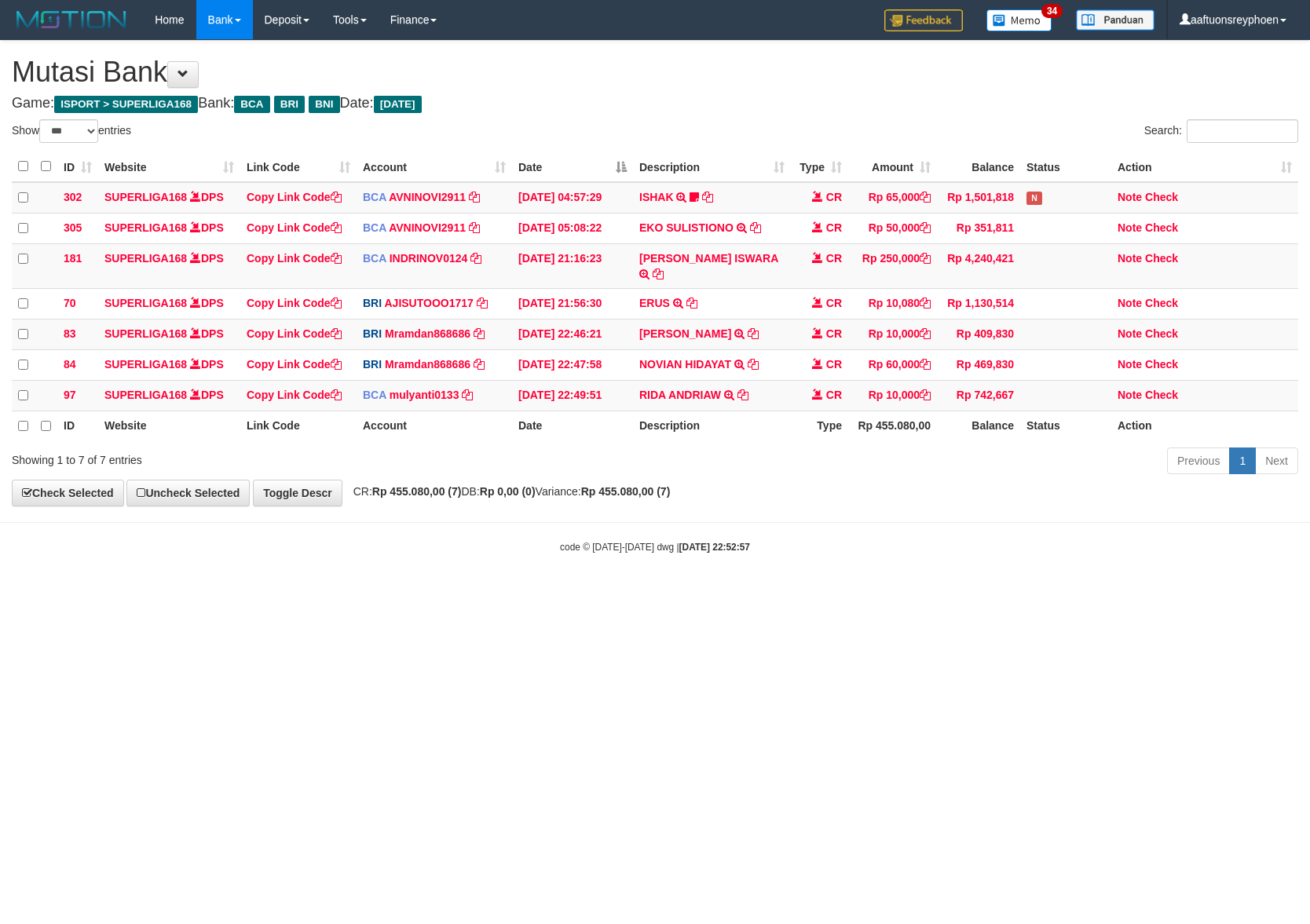
select select "***"
drag, startPoint x: 503, startPoint y: 647, endPoint x: 512, endPoint y: 654, distance: 11.4
click at [506, 593] on html "Toggle navigation Home Bank Account List Load By Website Group [ISPORT] SUPERLI…" at bounding box center [655, 296] width 1310 height 593
select select "***"
drag, startPoint x: 812, startPoint y: 559, endPoint x: 1304, endPoint y: 488, distance: 497.1
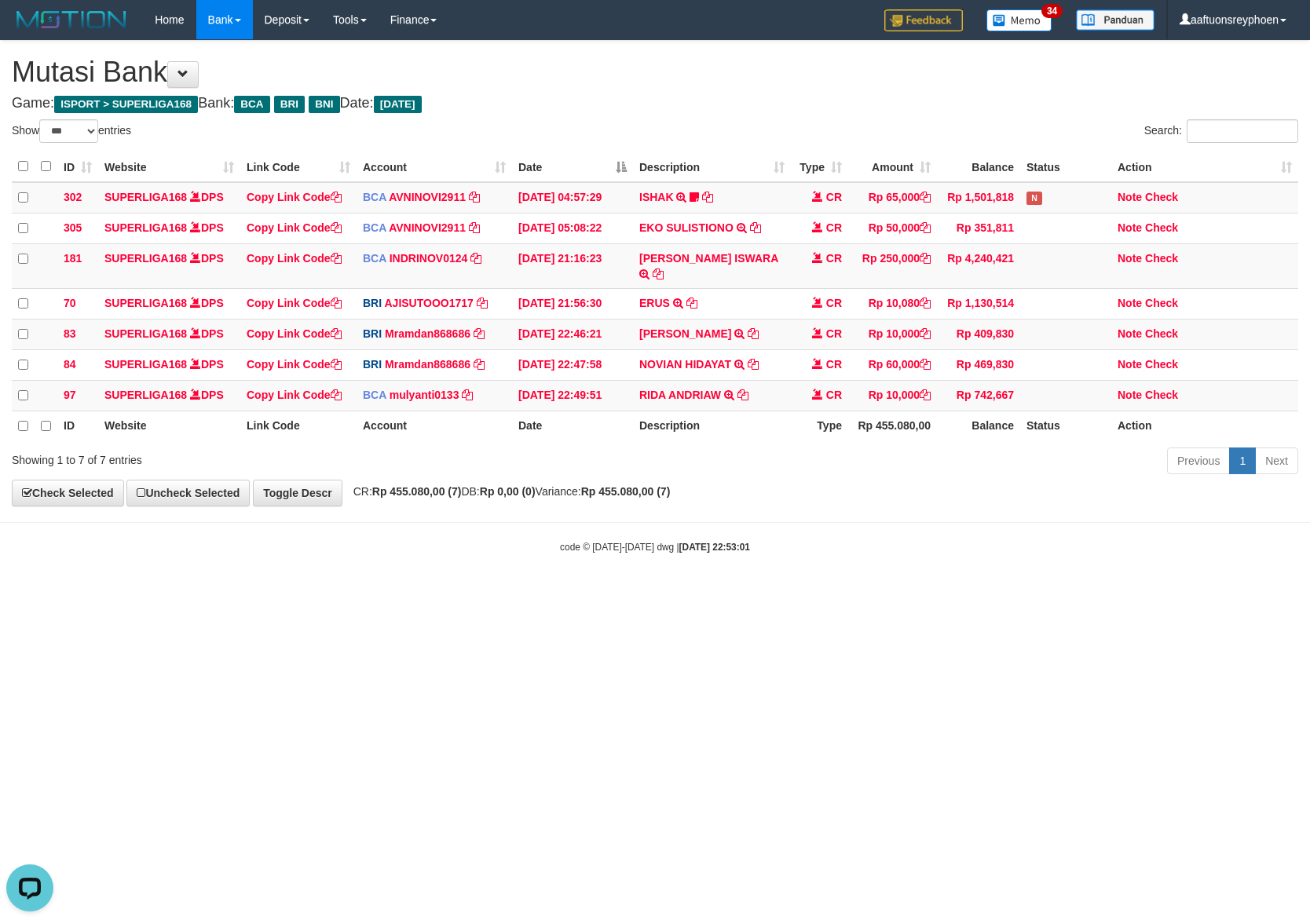
click at [987, 528] on body "Toggle navigation Home Bank Account List Load By Website Group [ISPORT] SUPERLI…" at bounding box center [655, 296] width 1310 height 593
drag, startPoint x: 814, startPoint y: 564, endPoint x: 1052, endPoint y: 528, distance: 240.7
click at [859, 547] on body "Toggle navigation Home Bank Account List Load By Website Group [ISPORT] SUPERLI…" at bounding box center [655, 296] width 1310 height 593
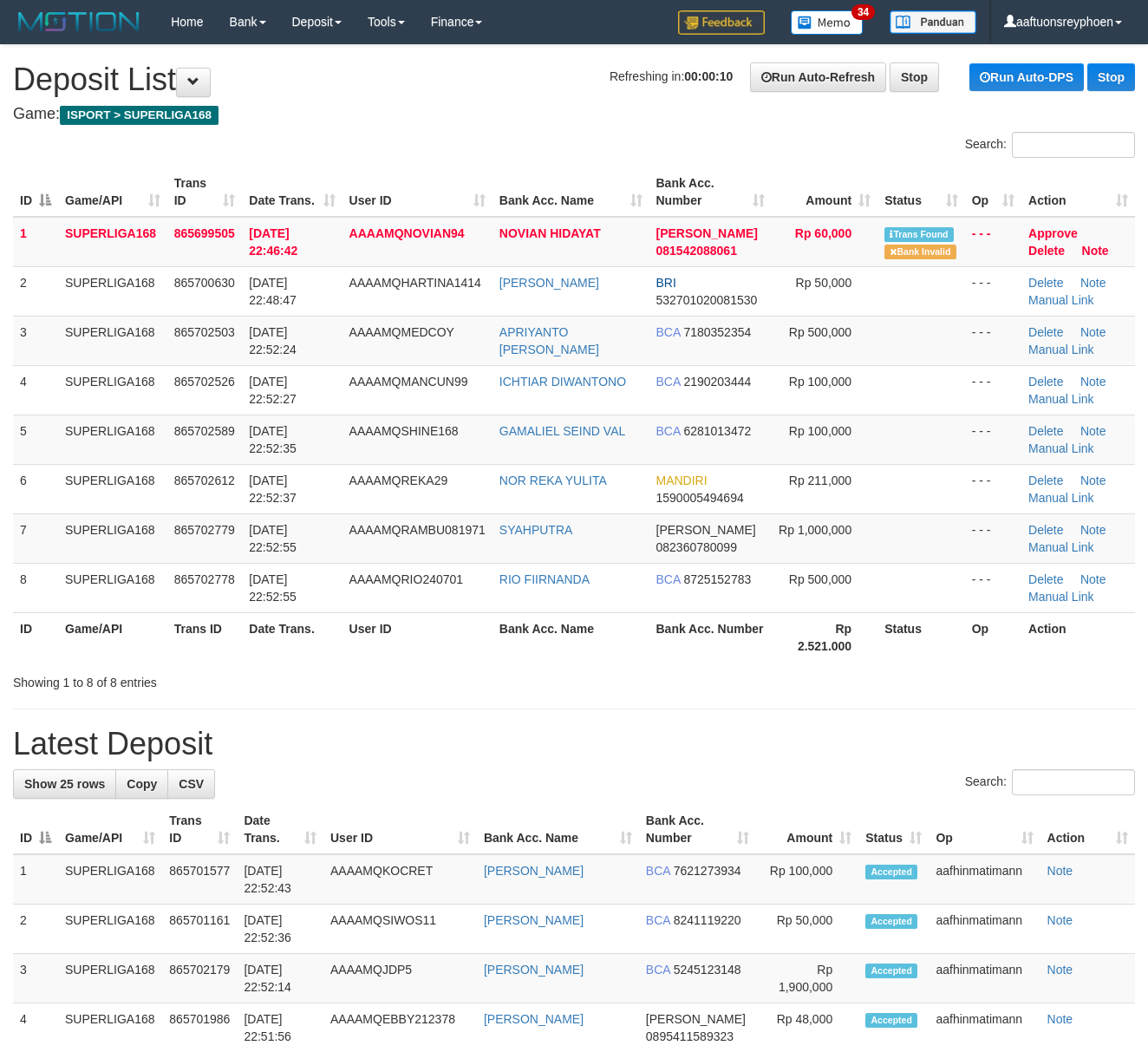
click at [361, 565] on td "AAAAMQRIO240701" at bounding box center [416, 586] width 150 height 49
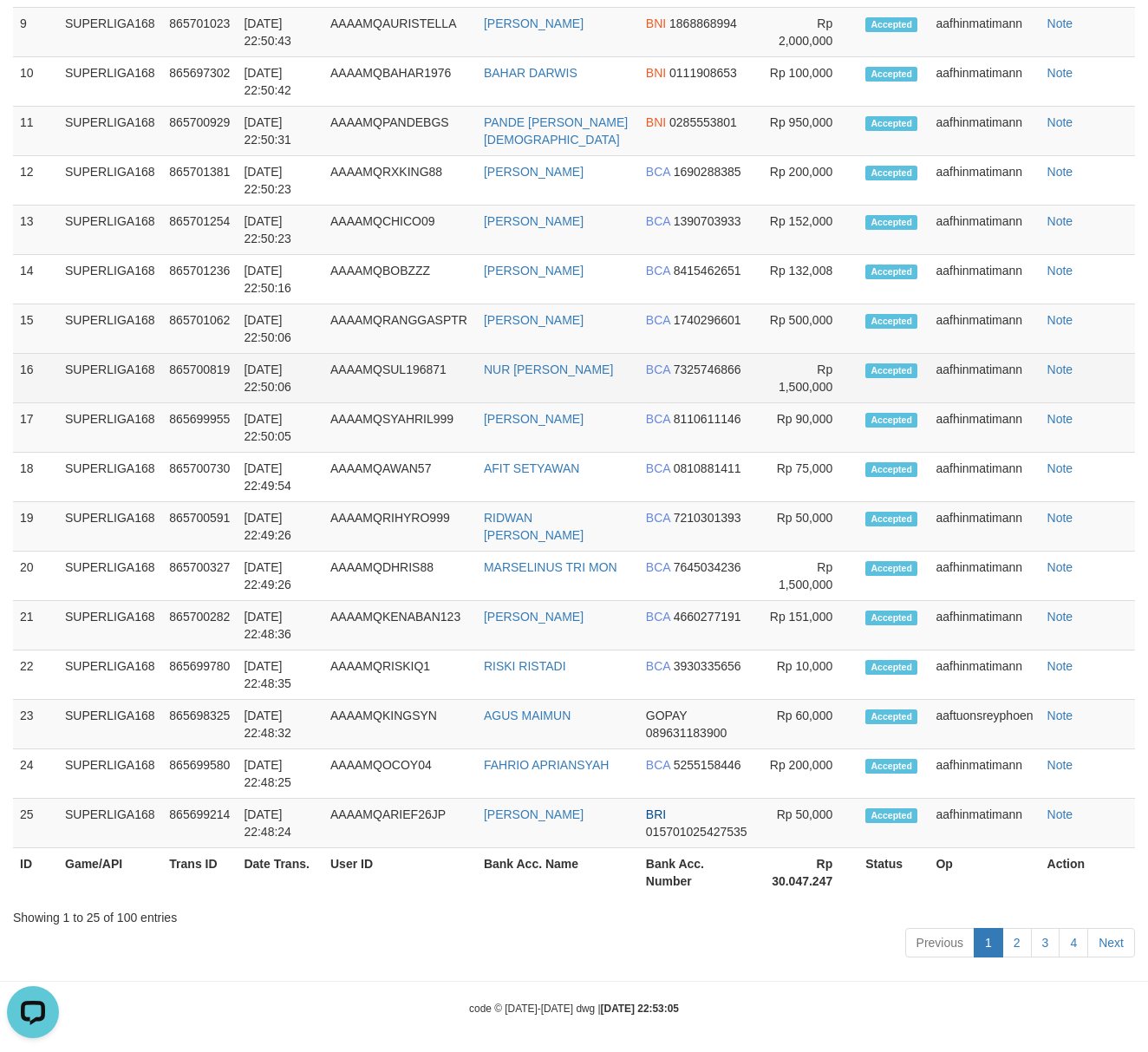
click at [76, 379] on td "SUPERLIGA168" at bounding box center [111, 378] width 104 height 49
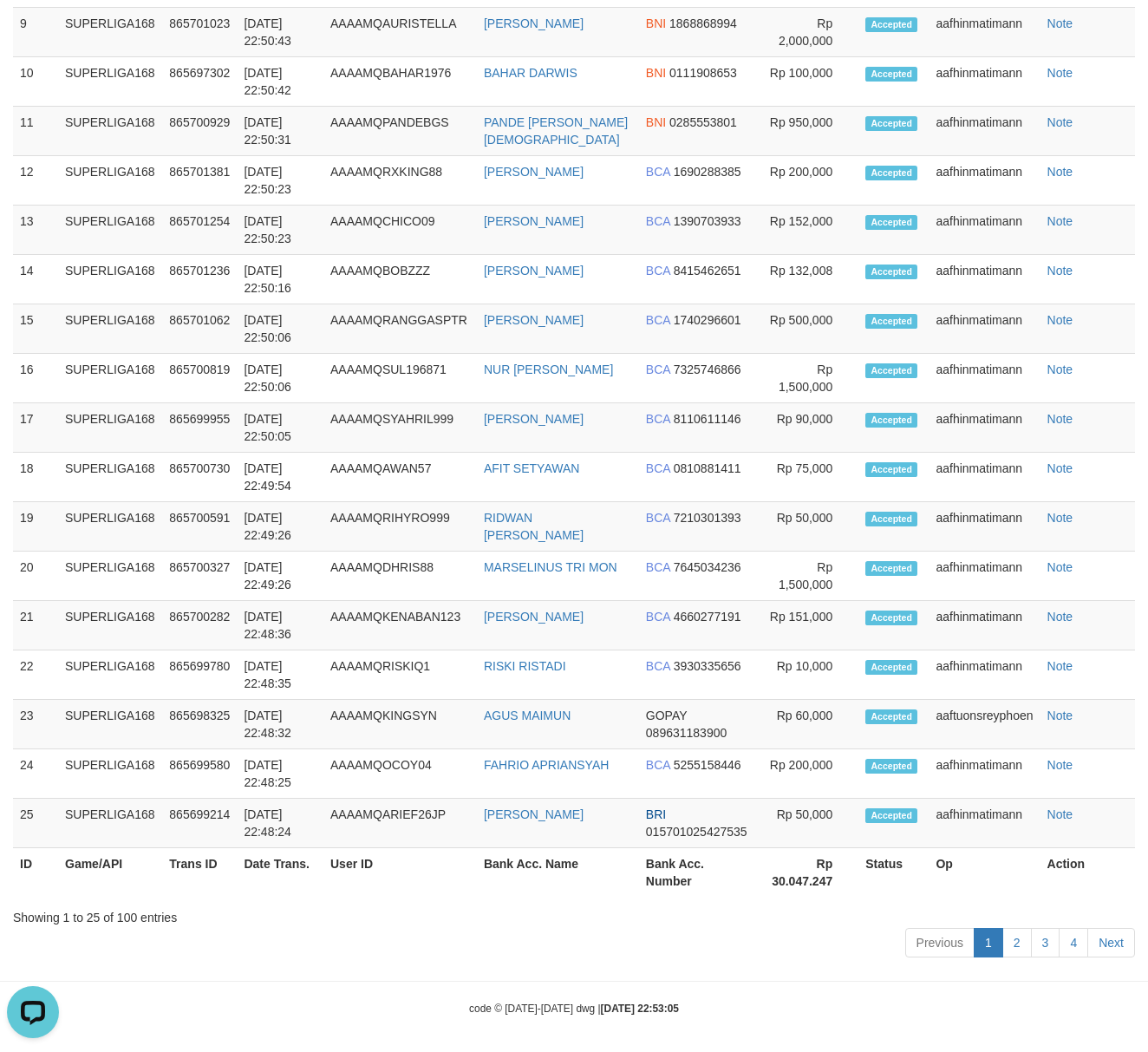
drag, startPoint x: 80, startPoint y: 379, endPoint x: 4, endPoint y: 427, distance: 89.9
click at [63, 394] on tbody "1 SUPERLIGA168 865701577 31/08/2025 22:52:43 AAAAMQKOCRET SRI BASUKI BCA 762127…" at bounding box center [574, 230] width 1122 height 1236
drag, startPoint x: 380, startPoint y: 390, endPoint x: 1, endPoint y: 473, distance: 388.0
click at [302, 409] on tr "17 SUPERLIGA168 865699955 31/08/2025 22:50:05 AAAAMQSYAHRIL999 SYAHRIL EFENDI B…" at bounding box center [574, 427] width 1122 height 49
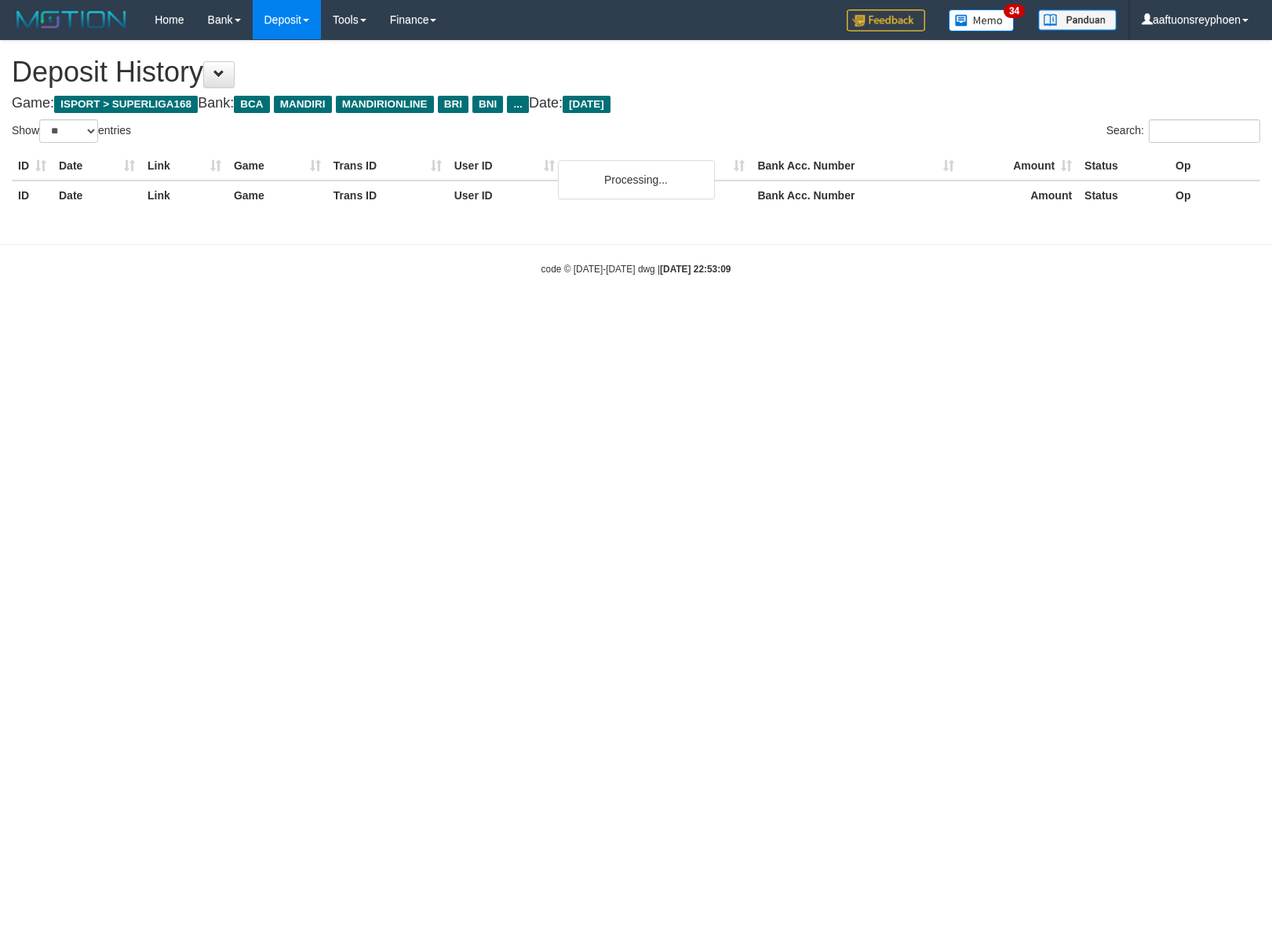
select select "**"
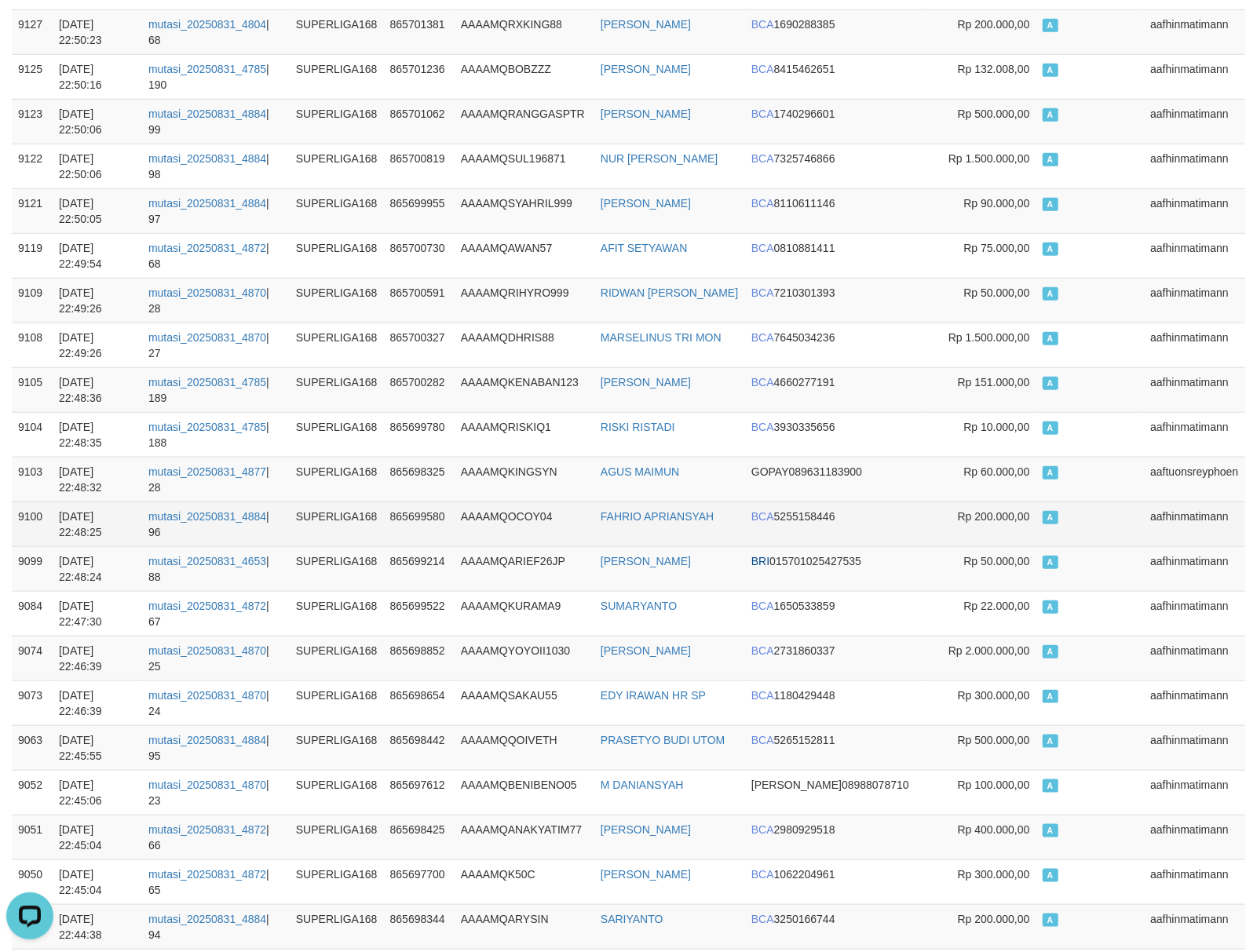
drag, startPoint x: 1144, startPoint y: 538, endPoint x: 579, endPoint y: 549, distance: 565.1
click at [1131, 540] on tr "9100 31/08/2025 22:48:25 mutasi_20250831_4884 | 96 SUPERLIGA168 865699580 AAAAM…" at bounding box center [628, 523] width 1233 height 45
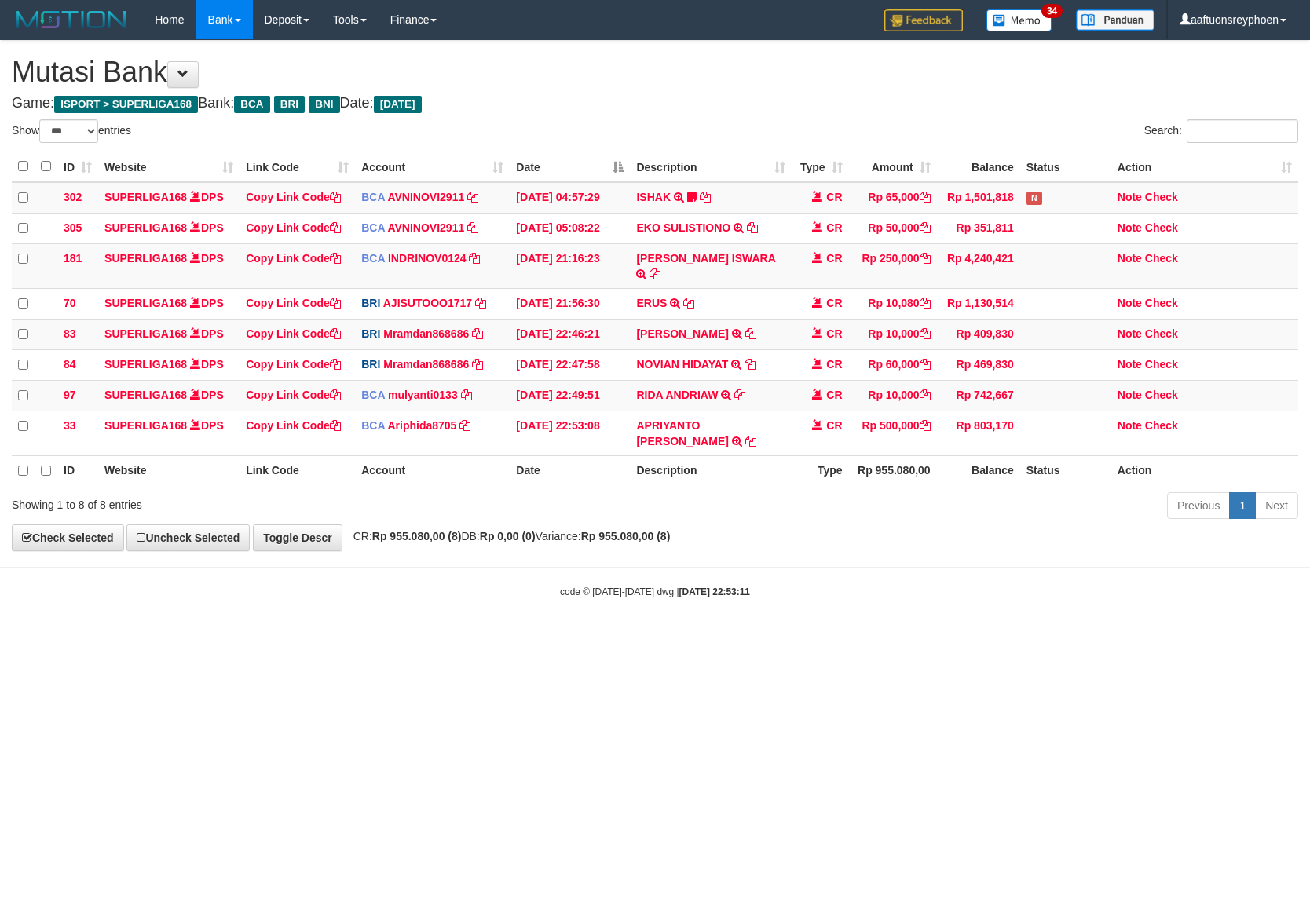
select select "***"
drag, startPoint x: 649, startPoint y: 669, endPoint x: 689, endPoint y: 645, distance: 46.6
click at [652, 638] on html "Toggle navigation Home Bank Account List Load By Website Group [ISPORT] SUPERLI…" at bounding box center [655, 319] width 1310 height 638
click at [676, 638] on html "Toggle navigation Home Bank Account List Load By Website Group [ISPORT] SUPERLI…" at bounding box center [655, 319] width 1310 height 638
drag, startPoint x: 677, startPoint y: 660, endPoint x: 1012, endPoint y: 600, distance: 340.3
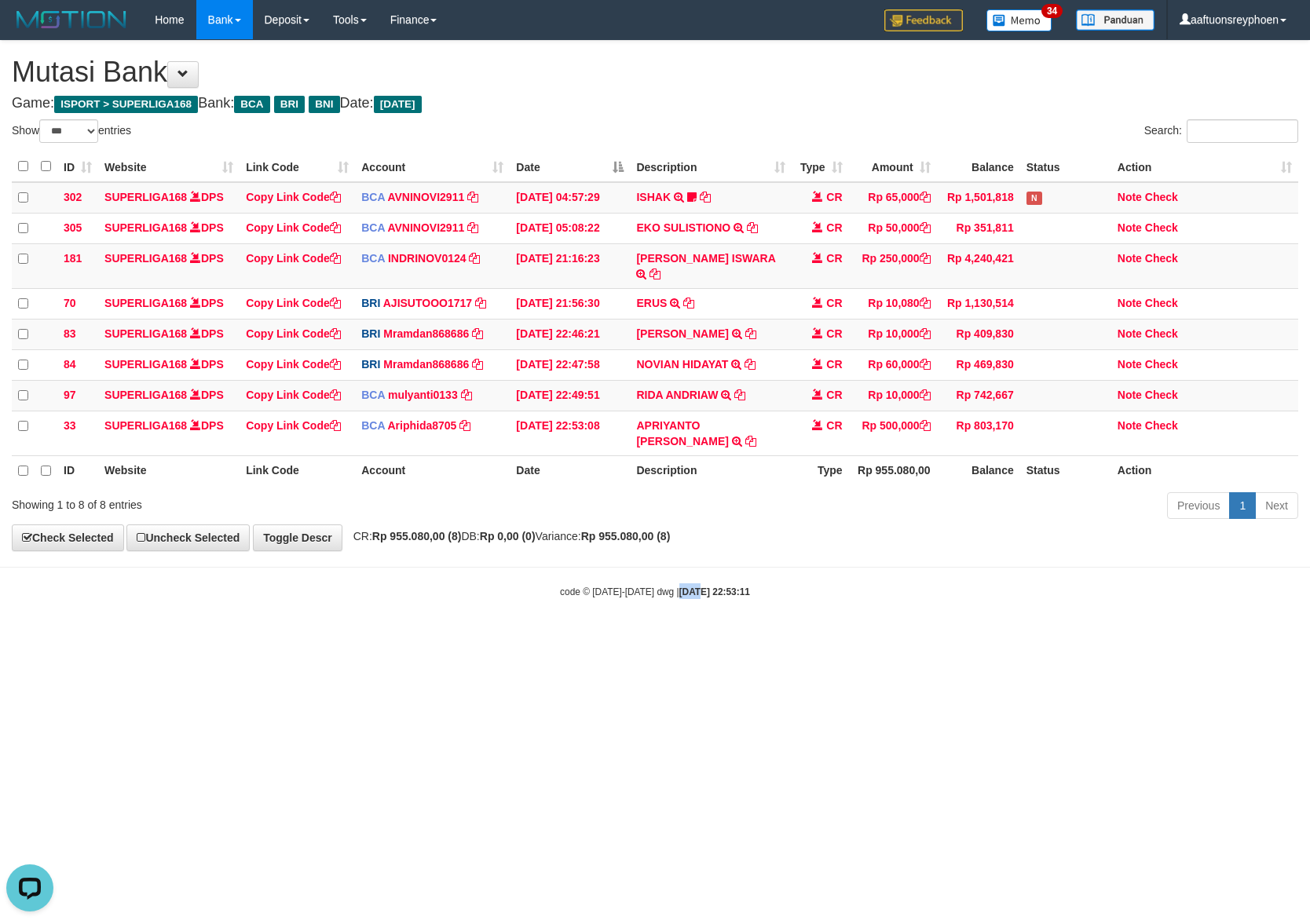
click at [711, 638] on html "Toggle navigation Home Bank Account List Load By Website Group [ISPORT] SUPERLI…" at bounding box center [655, 319] width 1310 height 638
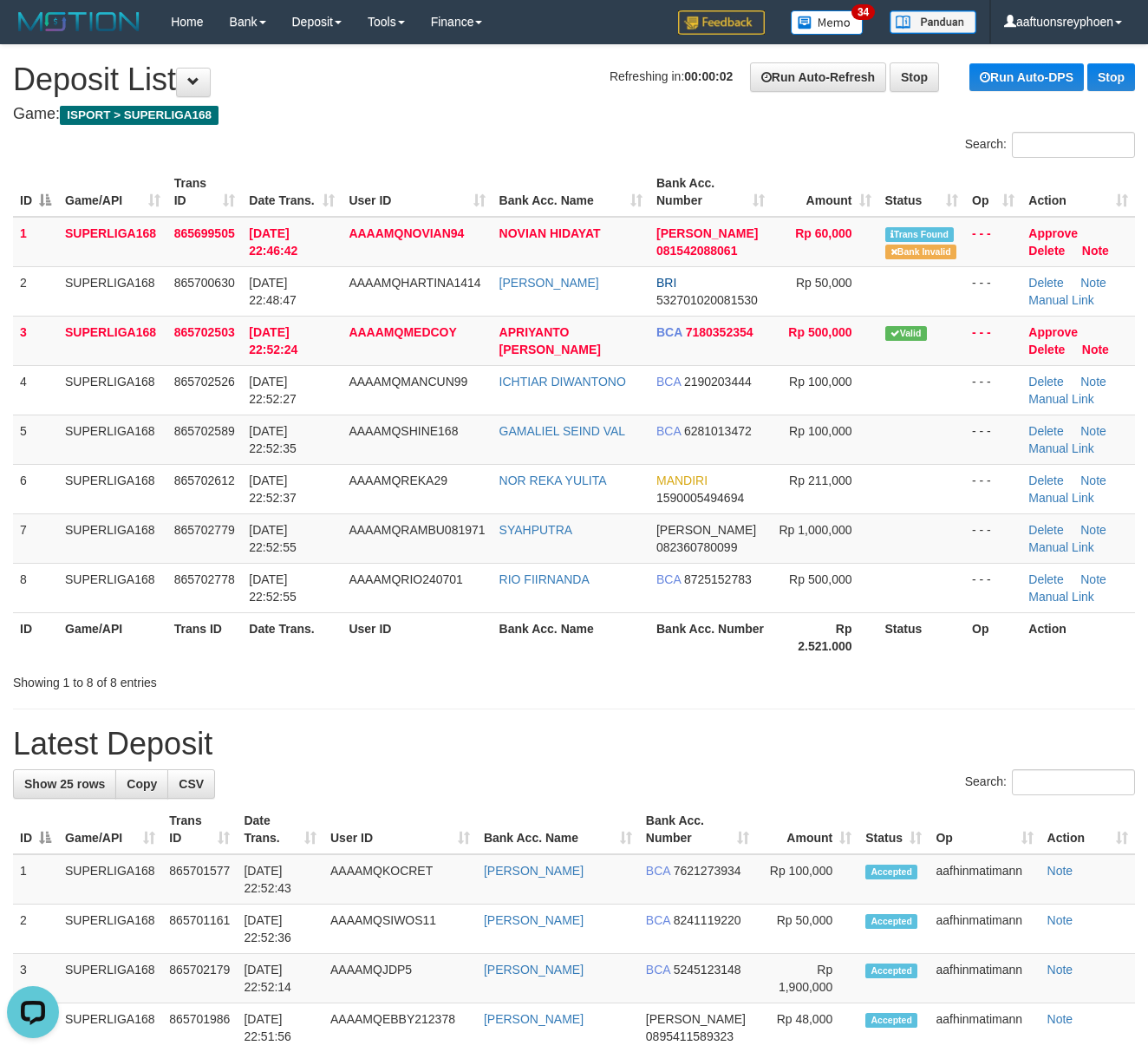
drag, startPoint x: 68, startPoint y: 433, endPoint x: 4, endPoint y: 459, distance: 69.1
click at [54, 438] on tr "5 SUPERLIGA168 865702589 [DATE] 22:52:35 AAAAMQSHINE168 [PERSON_NAME] SEIND [PE…" at bounding box center [574, 439] width 1122 height 49
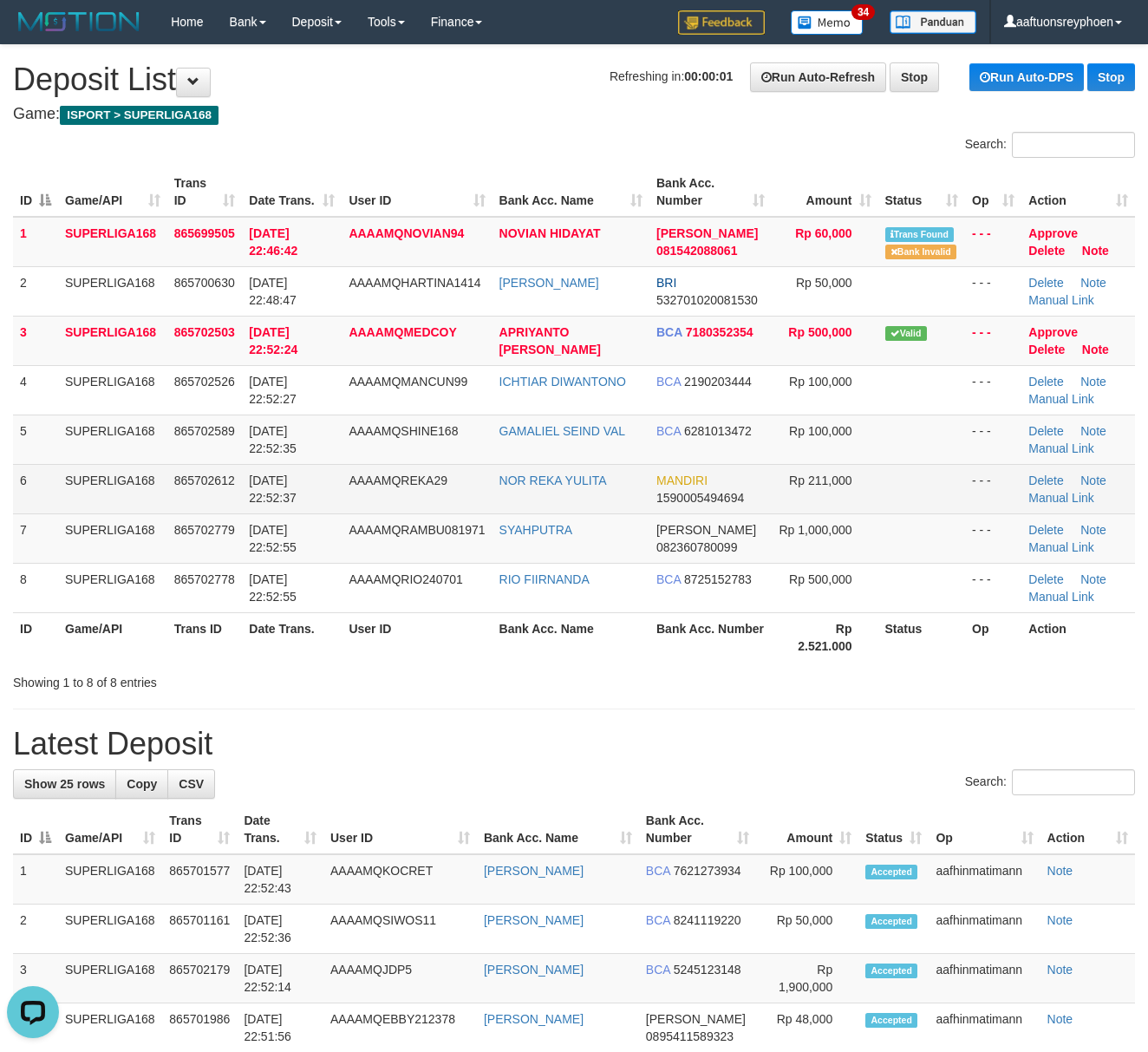
click at [182, 493] on td "865702612" at bounding box center [205, 488] width 75 height 49
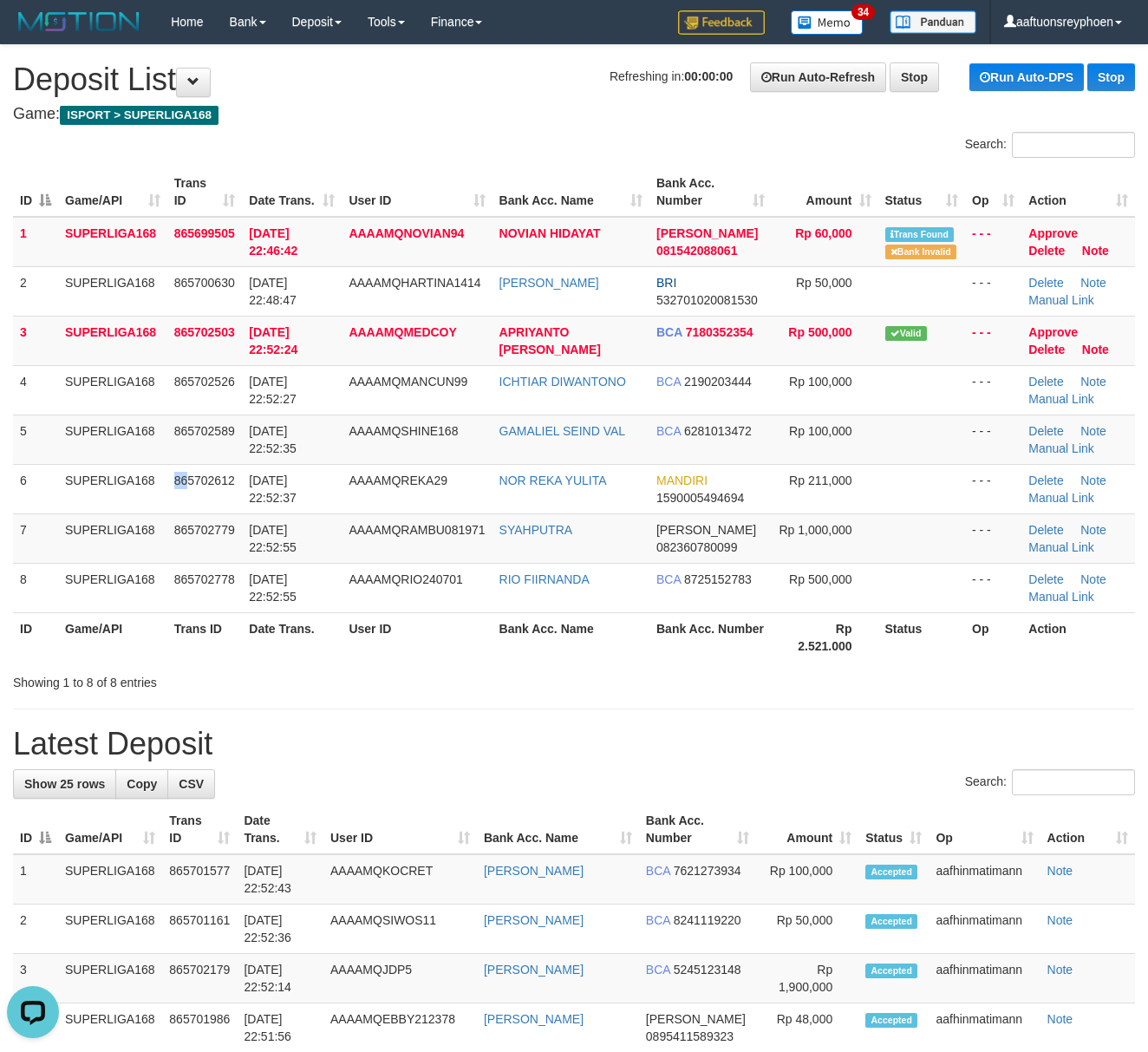
drag, startPoint x: 188, startPoint y: 487, endPoint x: 5, endPoint y: 537, distance: 189.7
click at [158, 494] on tr "6 SUPERLIGA168 865702612 [DATE] 22:52:37 AAAAMQREKA29 NOR REKA YULITA MANDIRI 1…" at bounding box center [574, 488] width 1122 height 49
drag, startPoint x: 40, startPoint y: 491, endPoint x: 1, endPoint y: 499, distance: 39.8
click at [29, 491] on td "6" at bounding box center [35, 488] width 46 height 49
click at [236, 428] on td "865702589" at bounding box center [205, 439] width 75 height 49
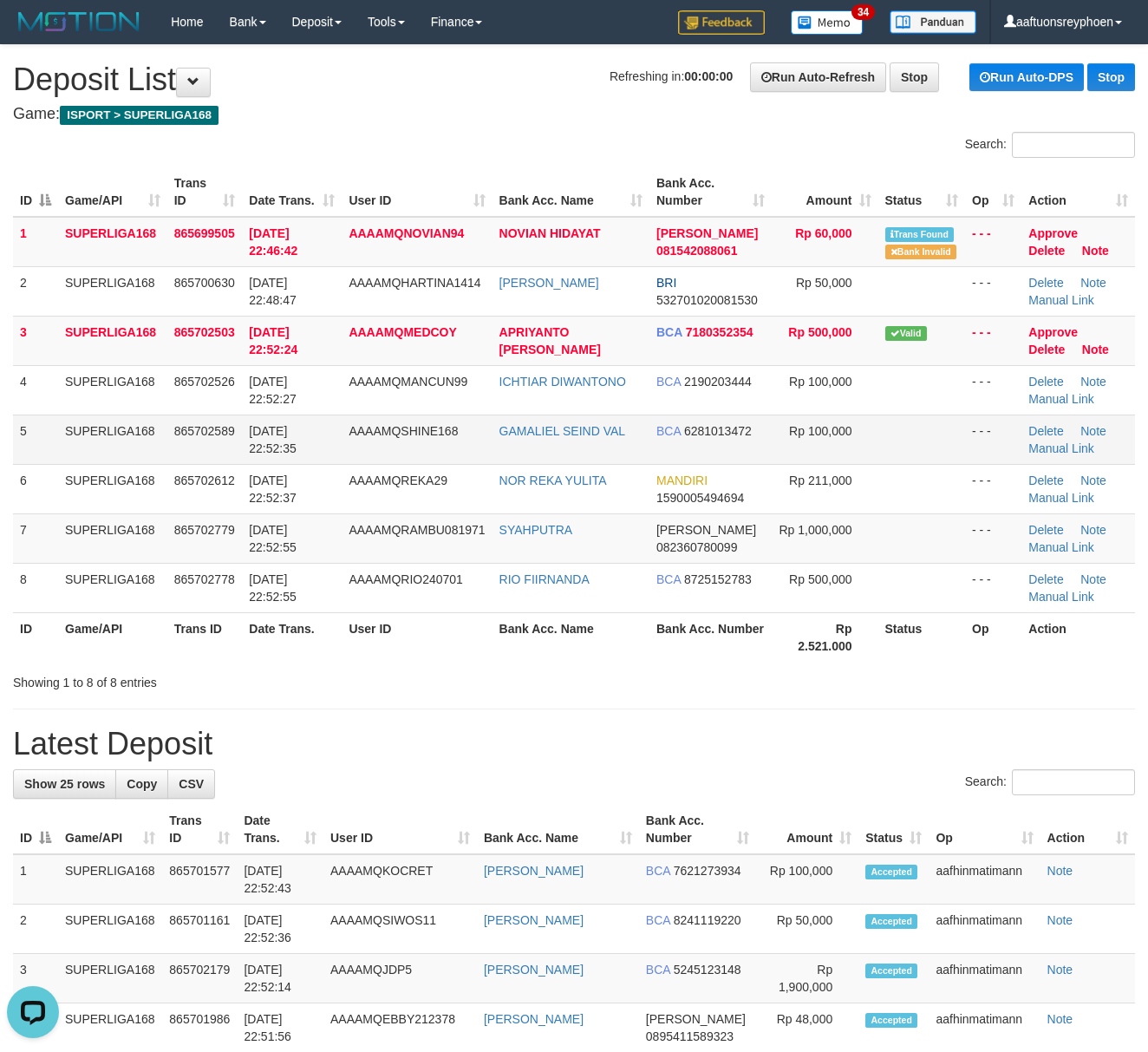
drag, startPoint x: 236, startPoint y: 428, endPoint x: 184, endPoint y: 447, distance: 55.4
click at [213, 437] on td "865702589" at bounding box center [205, 439] width 75 height 49
drag, startPoint x: 133, startPoint y: 485, endPoint x: 7, endPoint y: 510, distance: 128.5
click at [109, 489] on td "SUPERLIGA168" at bounding box center [113, 488] width 110 height 49
drag, startPoint x: 226, startPoint y: 463, endPoint x: 7, endPoint y: 518, distance: 225.8
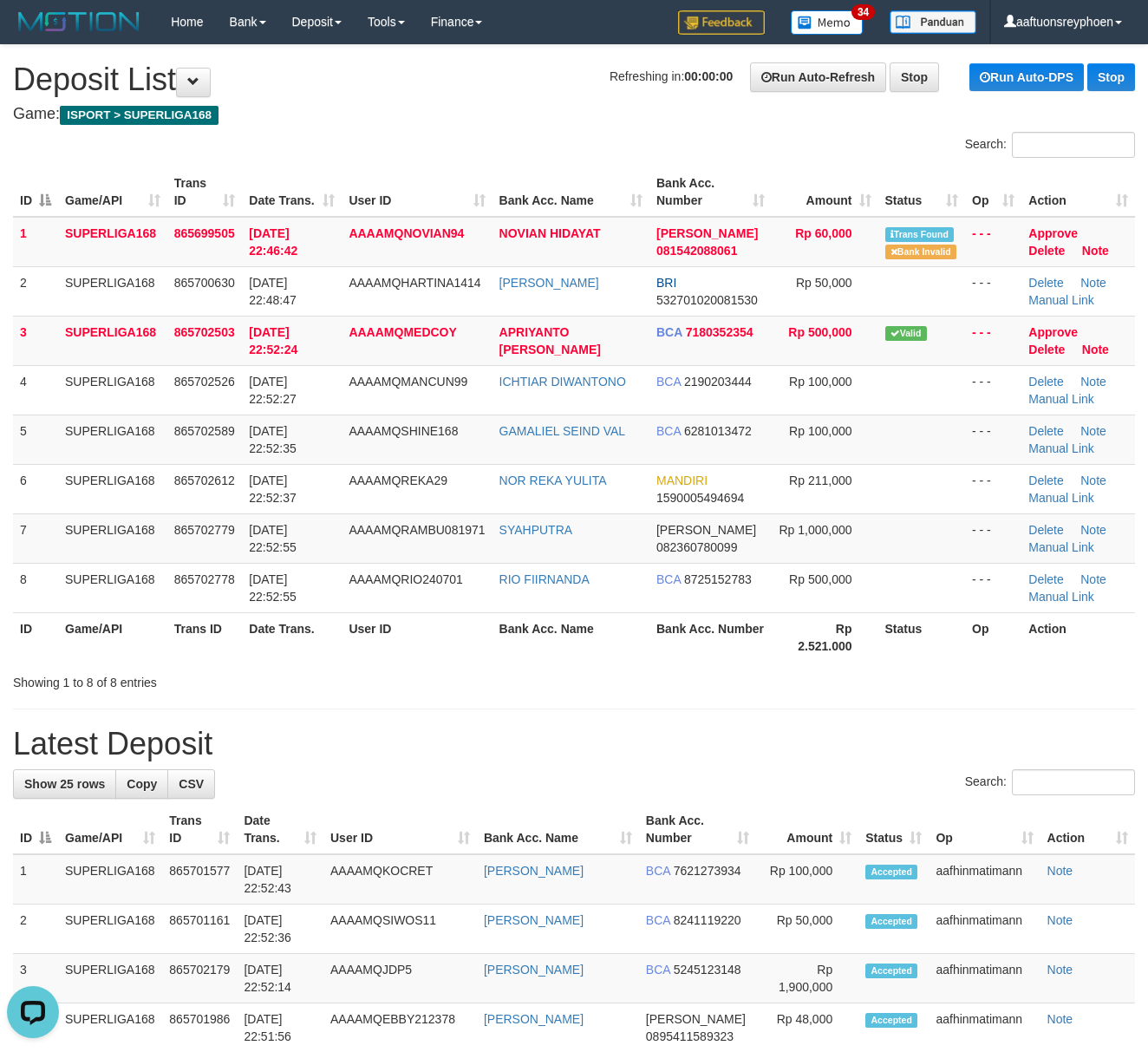
click at [216, 465] on tbody "1 SUPERLIGA168 865699505 [DATE] 22:46:42 AAAAMQNOVIAN94 NOVIAN [PERSON_NAME] 08…" at bounding box center [574, 414] width 1122 height 396
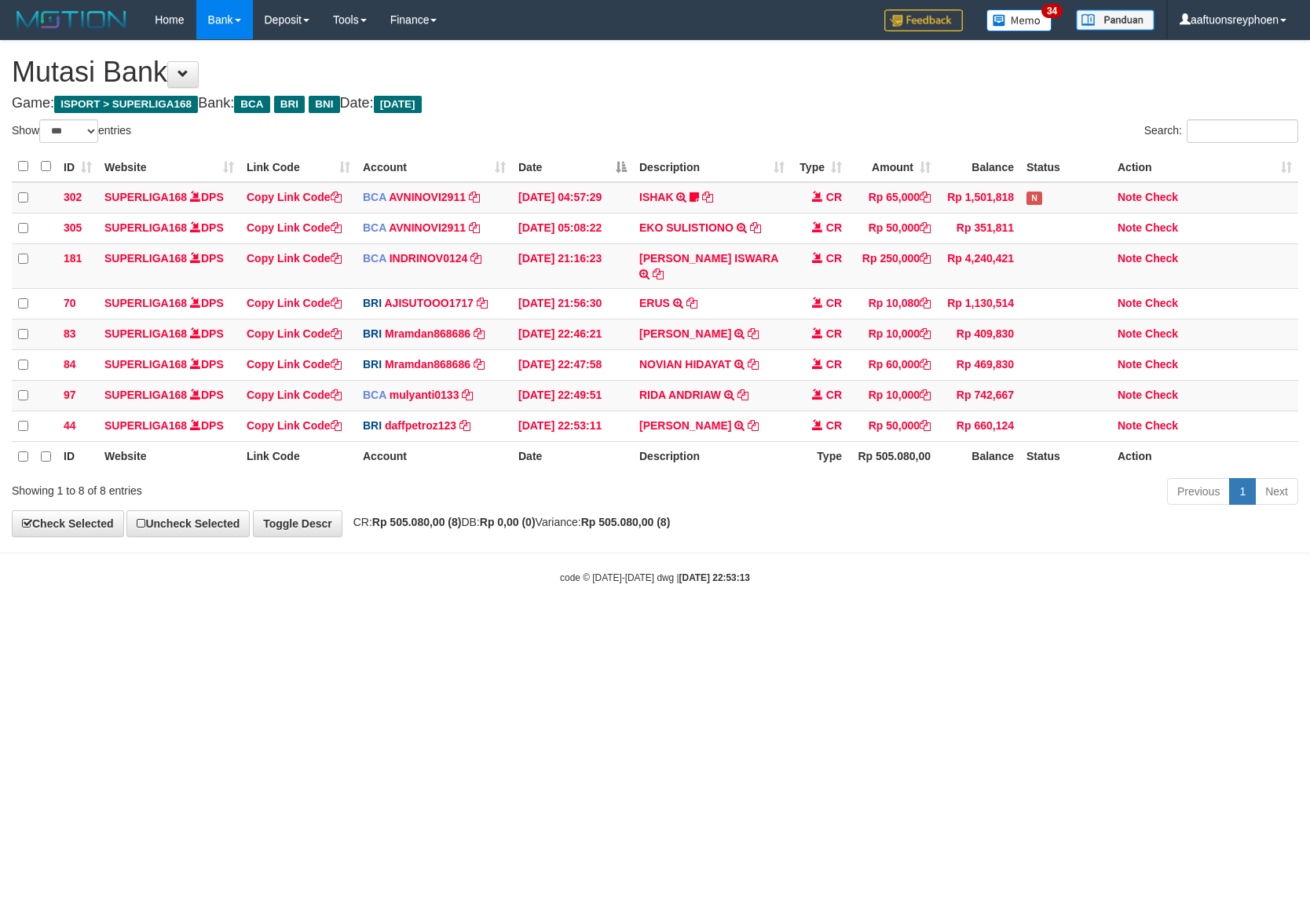
select select "***"
drag, startPoint x: 674, startPoint y: 649, endPoint x: 710, endPoint y: 663, distance: 38.6
click at [674, 624] on html "Toggle navigation Home Bank Account List Load By Website Group [ISPORT] SUPERLI…" at bounding box center [655, 312] width 1310 height 624
click at [685, 624] on html "Toggle navigation Home Bank Account List Load By Website Group [ISPORT] SUPERLI…" at bounding box center [655, 312] width 1310 height 624
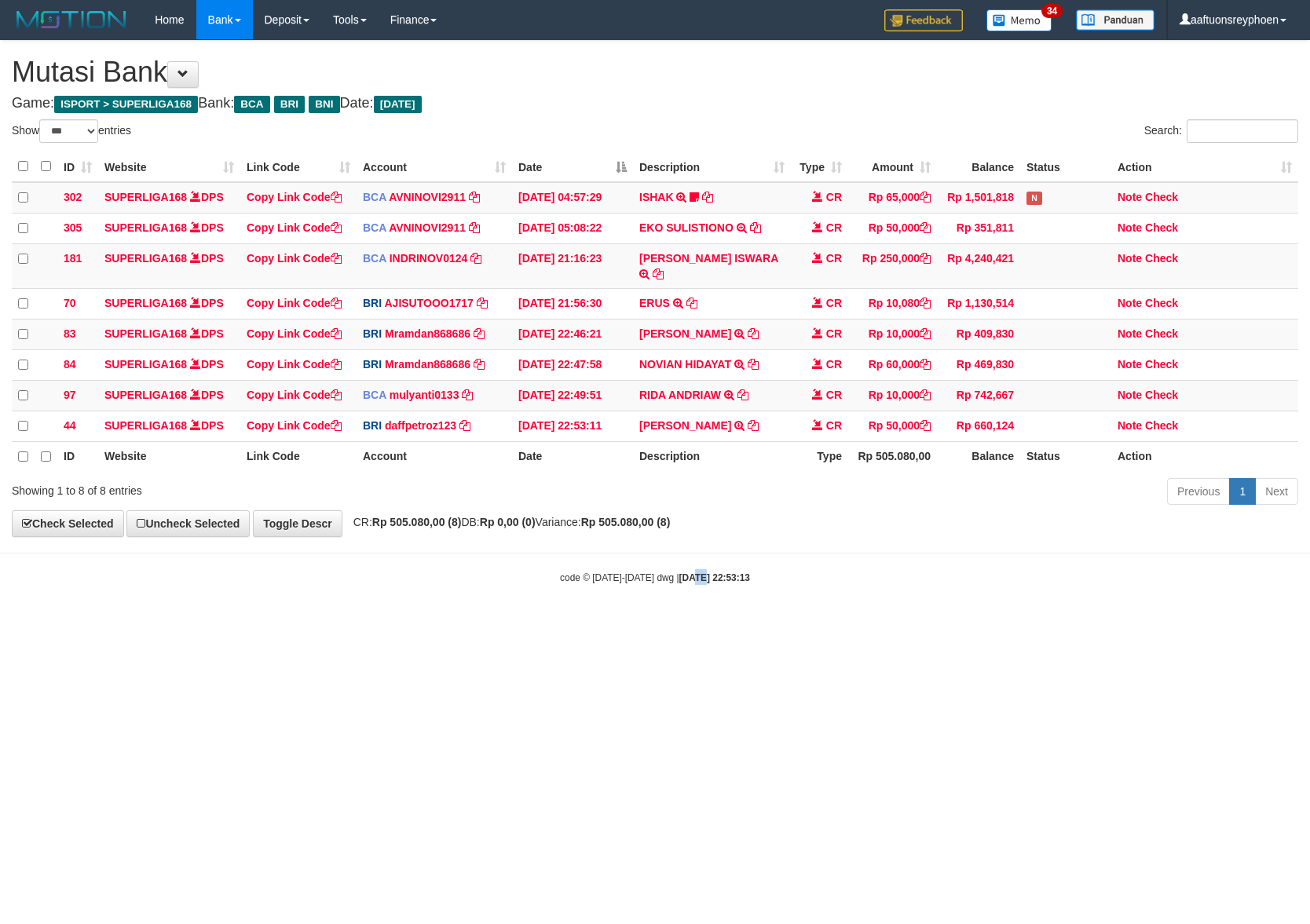
drag, startPoint x: 680, startPoint y: 640, endPoint x: 1302, endPoint y: 559, distance: 627.3
click at [744, 624] on html "Toggle navigation Home Bank Account List Load By Website Group [ISPORT] SUPERLI…" at bounding box center [655, 312] width 1310 height 624
select select "***"
click at [836, 624] on html "Toggle navigation Home Bank Account List Load By Website Group [ISPORT] SUPERLI…" at bounding box center [655, 312] width 1310 height 624
drag, startPoint x: 829, startPoint y: 649, endPoint x: 1307, endPoint y: 555, distance: 487.2
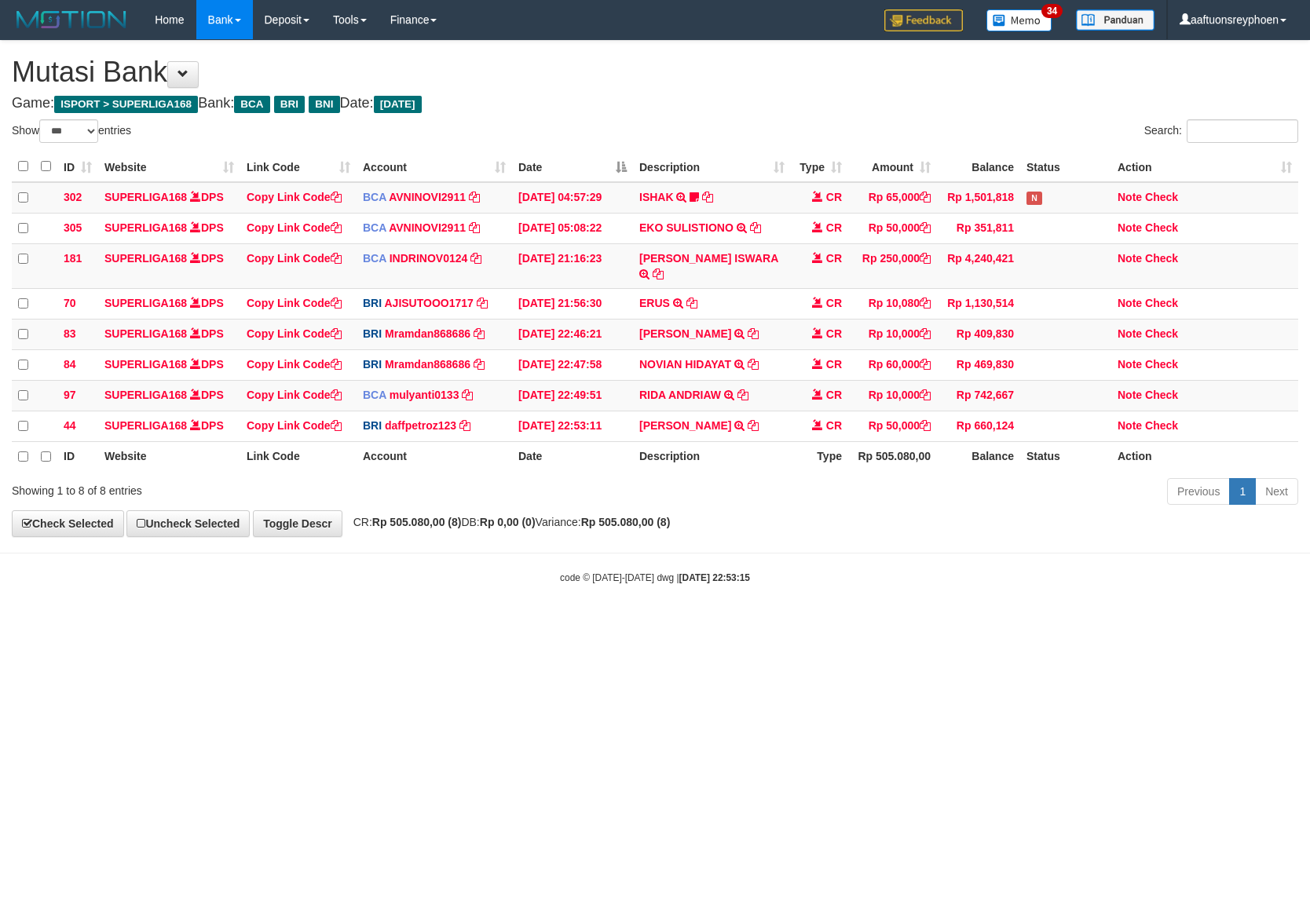
click at [839, 624] on html "Toggle navigation Home Bank Account List Load By Website Group [ISPORT] SUPERLI…" at bounding box center [655, 312] width 1310 height 624
select select "***"
click at [691, 597] on body "Toggle navigation Home Bank Account List Load By Website Group [ISPORT] SUPERLI…" at bounding box center [655, 312] width 1310 height 624
drag, startPoint x: 691, startPoint y: 597, endPoint x: 1301, endPoint y: 522, distance: 614.6
click at [695, 597] on body "Toggle navigation Home Bank Account List Load By Website Group [ISPORT] SUPERLI…" at bounding box center [655, 312] width 1310 height 624
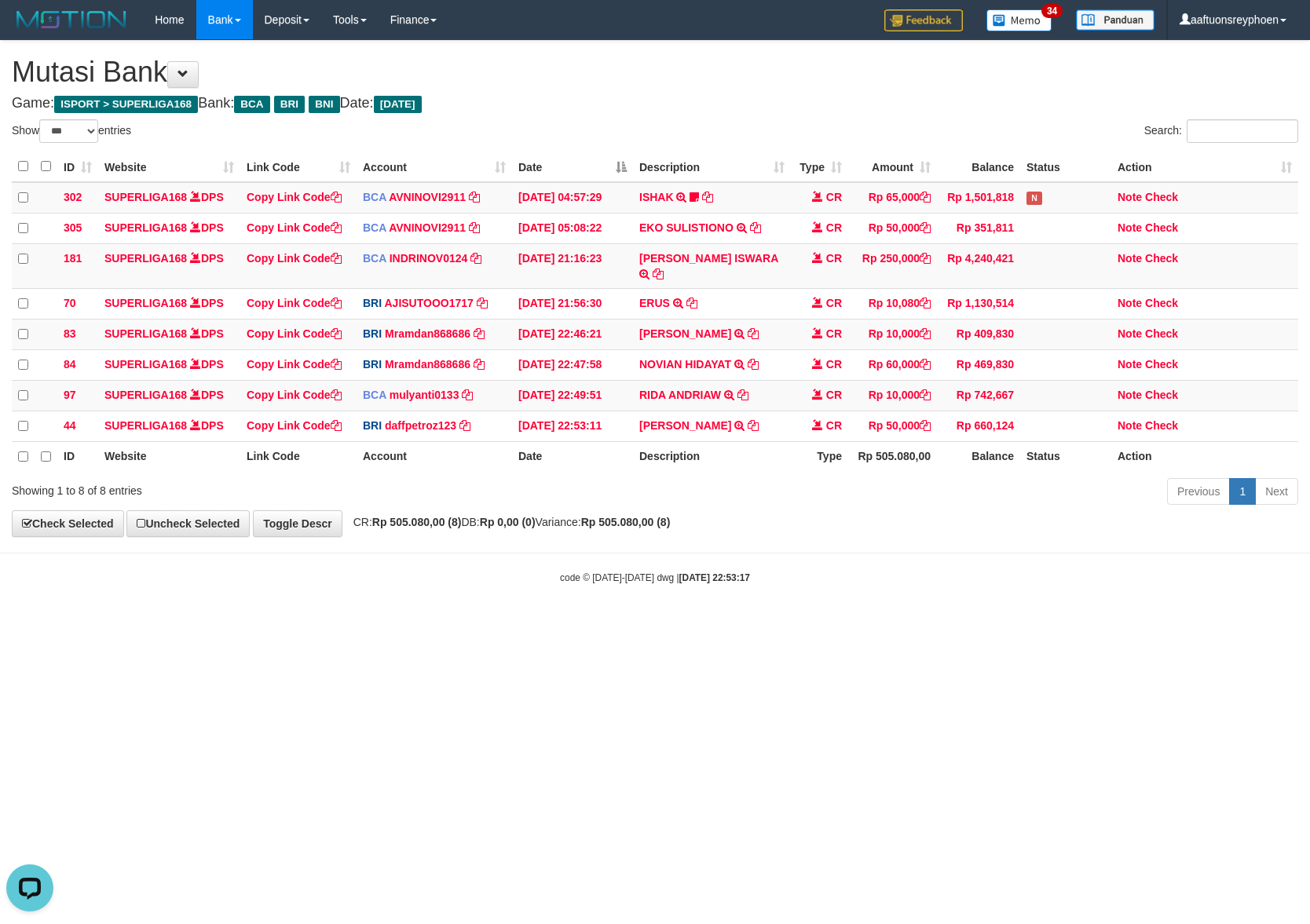
click at [874, 526] on body "Toggle navigation Home Bank Account List Load By Website Group [ISPORT] SUPERLI…" at bounding box center [655, 312] width 1310 height 624
drag, startPoint x: 1051, startPoint y: 579, endPoint x: 1307, endPoint y: 540, distance: 259.0
click at [1135, 566] on body "Toggle navigation Home Bank Account List Load By Website Group [ISPORT] SUPERLI…" at bounding box center [655, 312] width 1310 height 624
drag, startPoint x: 1153, startPoint y: 604, endPoint x: 1305, endPoint y: 547, distance: 162.3
click at [1281, 555] on body "Toggle navigation Home Bank Account List Load By Website Group [ISPORT] SUPERLI…" at bounding box center [655, 312] width 1310 height 624
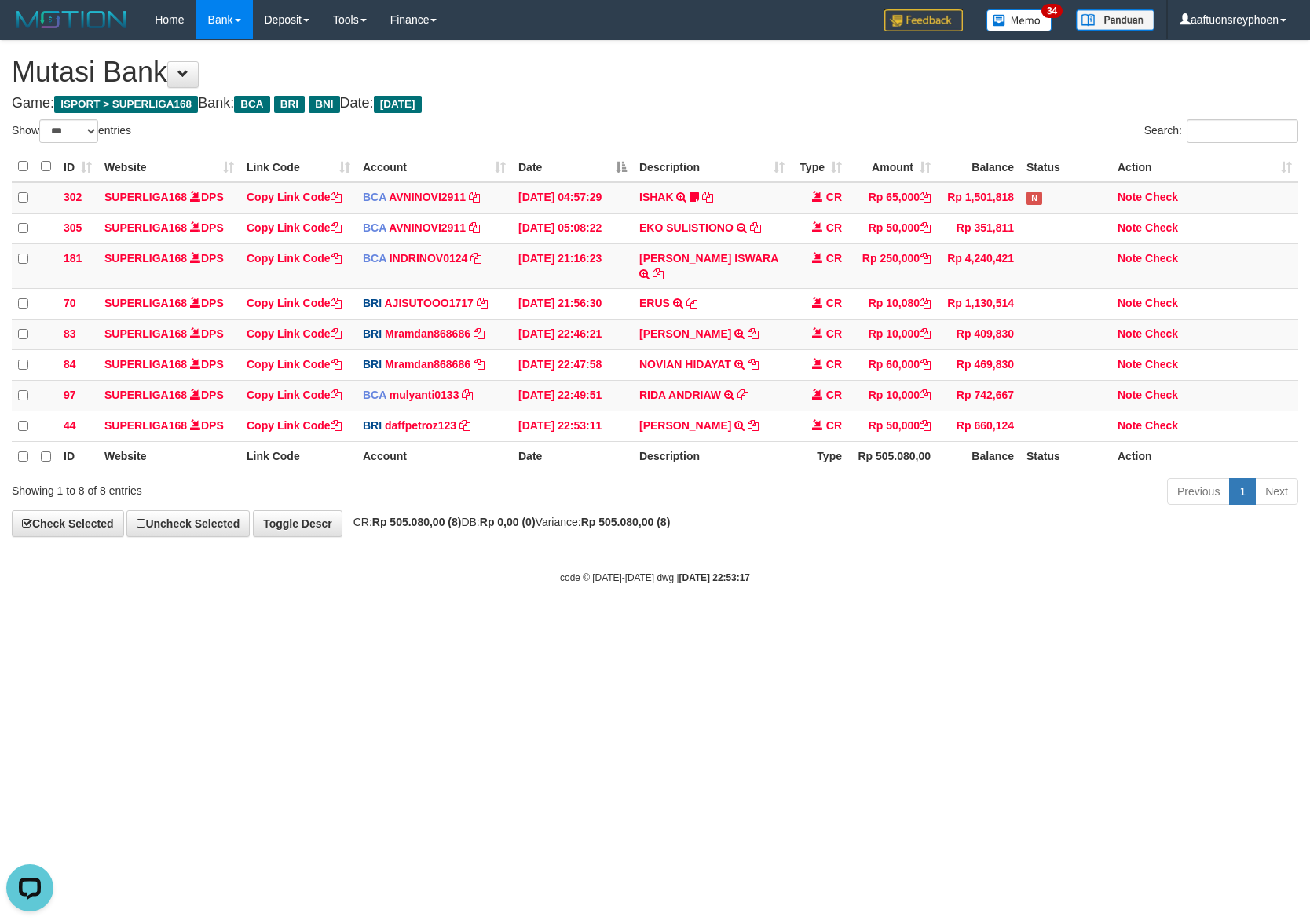
drag, startPoint x: 899, startPoint y: 568, endPoint x: 1304, endPoint y: 509, distance: 409.3
click at [1094, 541] on body "Toggle navigation Home Bank Account List Load By Website Group [ISPORT] SUPERLI…" at bounding box center [655, 312] width 1310 height 624
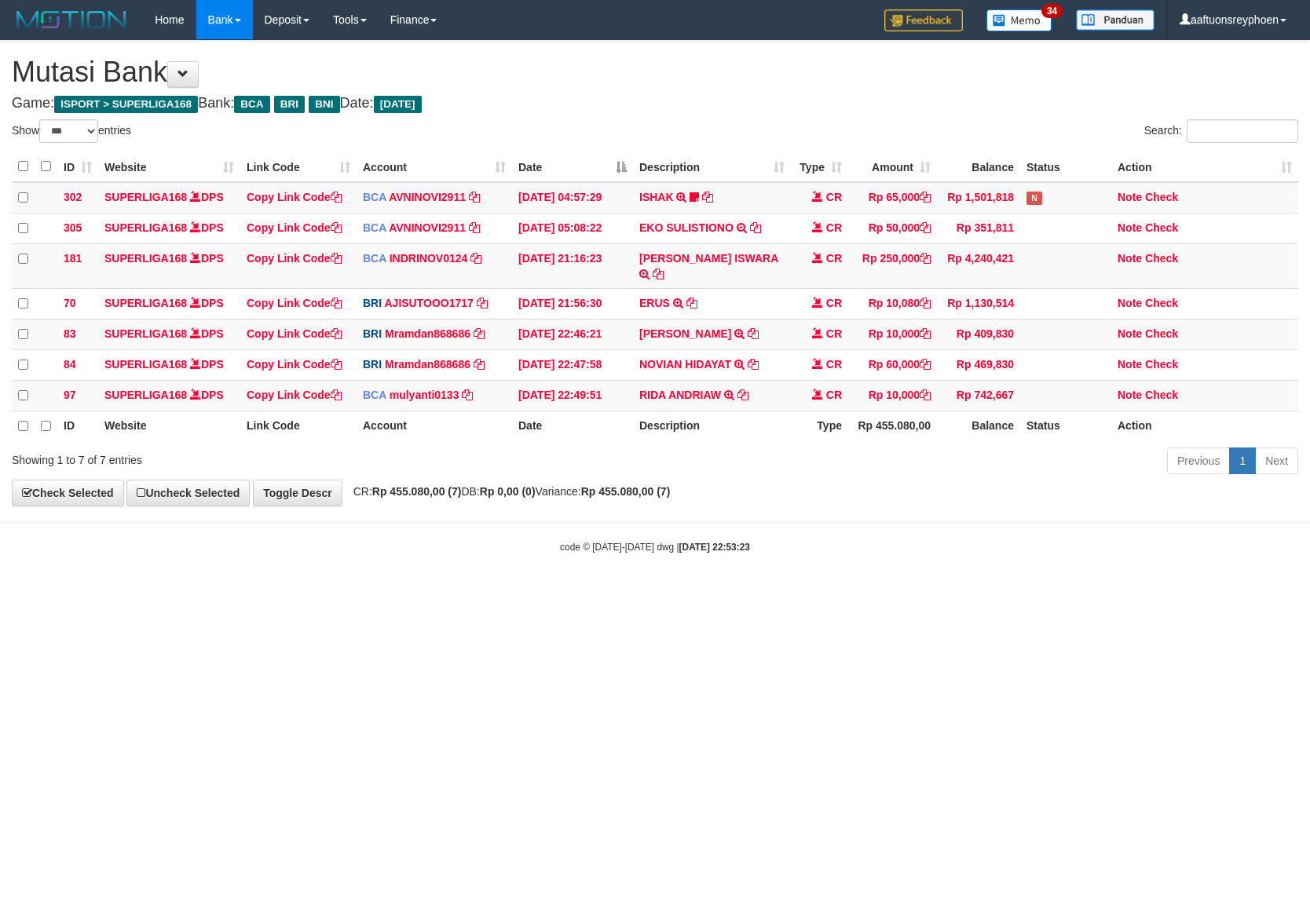
select select "***"
drag, startPoint x: 889, startPoint y: 613, endPoint x: 1302, endPoint y: 534, distance: 420.5
click at [1002, 587] on html "Toggle navigation Home Bank Account List Load By Website Group [ISPORT] SUPERLI…" at bounding box center [655, 296] width 1310 height 593
drag, startPoint x: 883, startPoint y: 606, endPoint x: 929, endPoint y: 610, distance: 46.2
click at [890, 593] on html "Toggle navigation Home Bank Account List Load By Website Group [ISPORT] SUPERLI…" at bounding box center [655, 296] width 1310 height 593
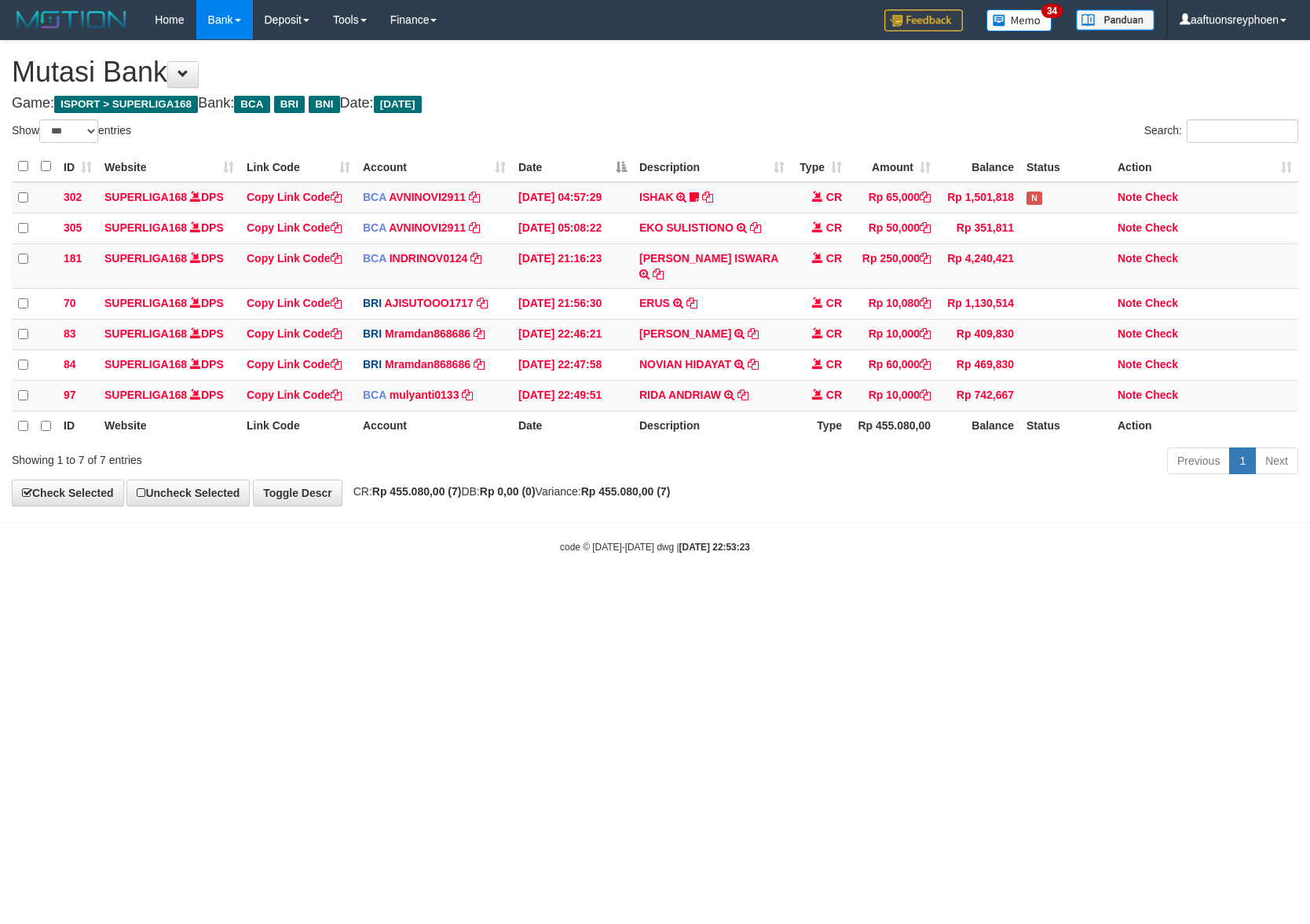
drag, startPoint x: 927, startPoint y: 609, endPoint x: 1288, endPoint y: 526, distance: 370.4
click at [1002, 581] on html "Toggle navigation Home Bank Account List Load By Website Group [ISPORT] SUPERLI…" at bounding box center [655, 296] width 1310 height 593
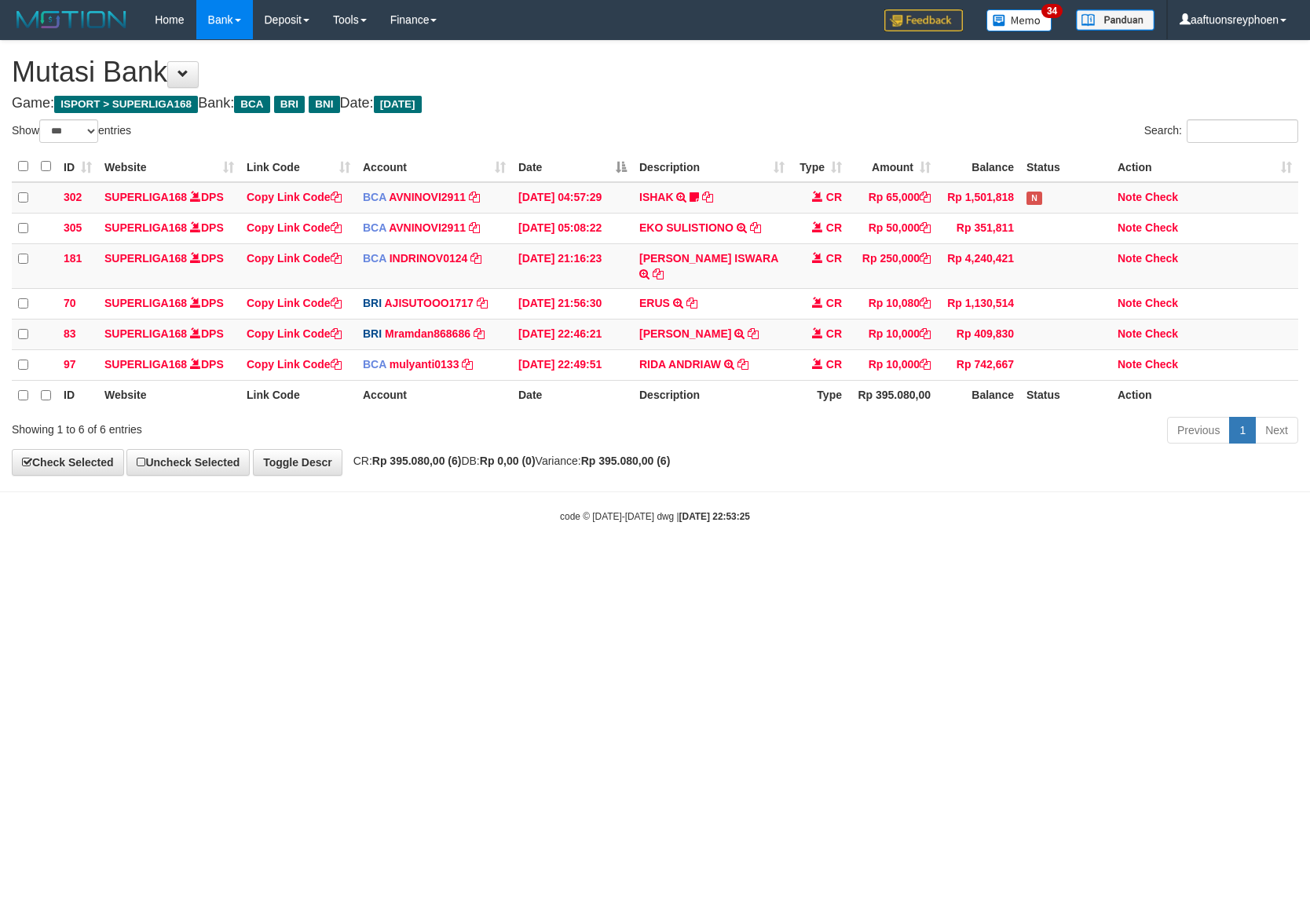
select select "***"
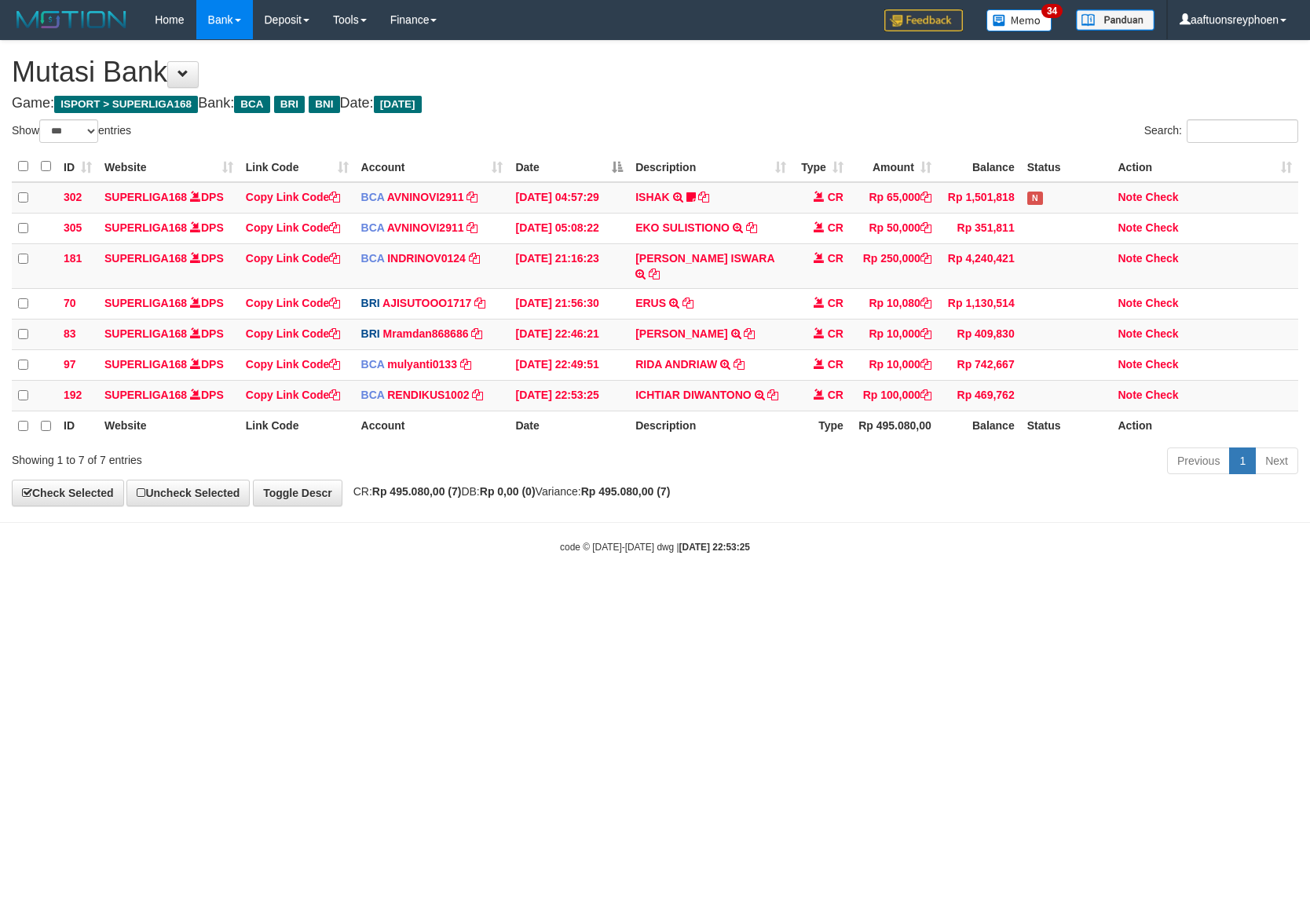
select select "***"
click at [522, 593] on html "Toggle navigation Home Bank Account List Load By Website Group [ISPORT] SUPERLI…" at bounding box center [655, 296] width 1310 height 593
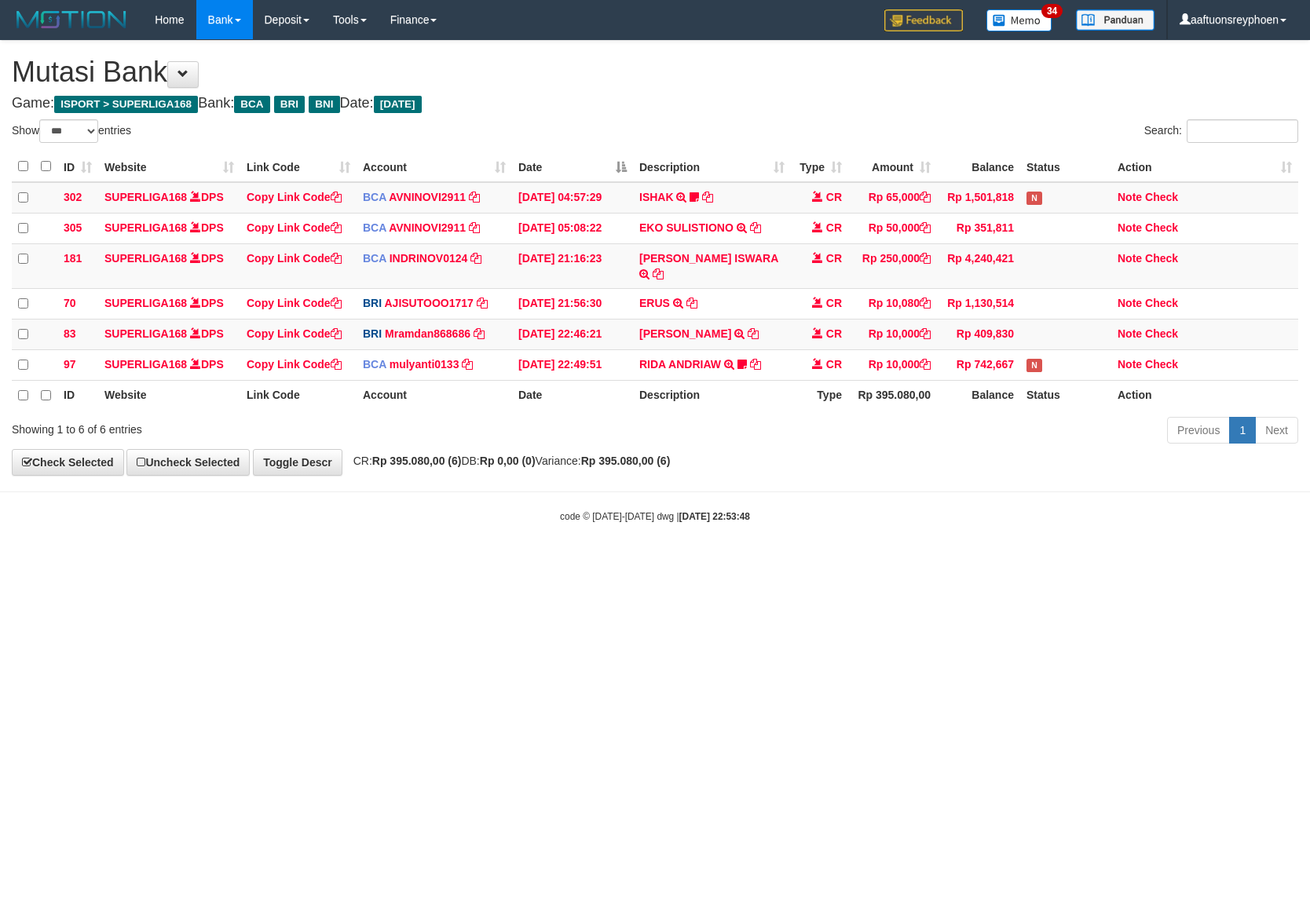
select select "***"
click at [528, 563] on html "Toggle navigation Home Bank Account List Load By Website Group [ISPORT] SUPERLI…" at bounding box center [655, 281] width 1310 height 563
drag, startPoint x: 796, startPoint y: 664, endPoint x: 799, endPoint y: 680, distance: 16.3
click at [790, 563] on html "Toggle navigation Home Bank Account List Load By Website Group [ISPORT] SUPERLI…" at bounding box center [655, 281] width 1310 height 563
click at [801, 563] on html "Toggle navigation Home Bank Account List Load By Website Group [ISPORT] SUPERLI…" at bounding box center [655, 281] width 1310 height 563
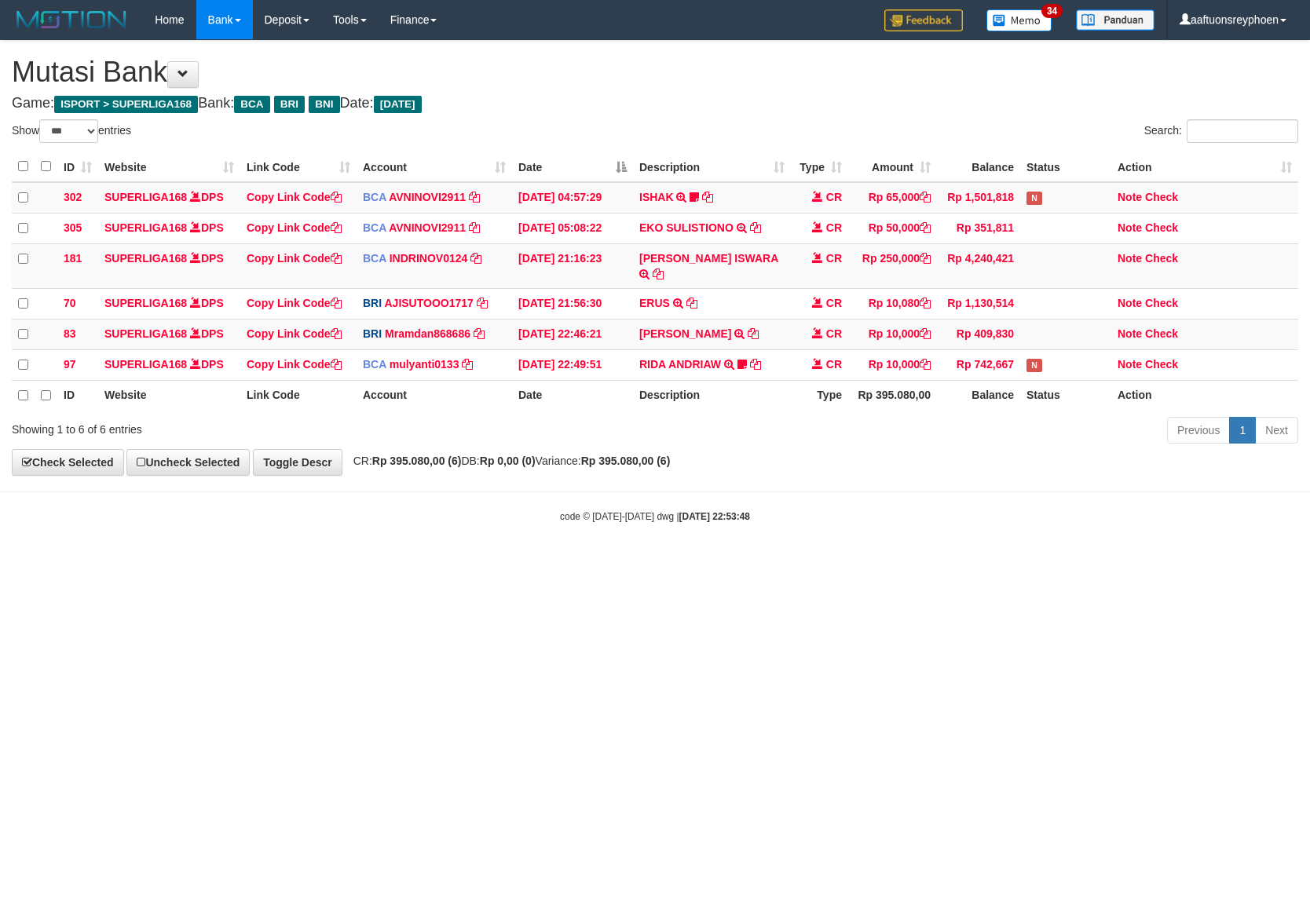
drag, startPoint x: 801, startPoint y: 672, endPoint x: 1257, endPoint y: 654, distance: 456.4
click at [915, 563] on html "Toggle navigation Home Bank Account List Load By Website Group [ISPORT] SUPERLI…" at bounding box center [655, 281] width 1310 height 563
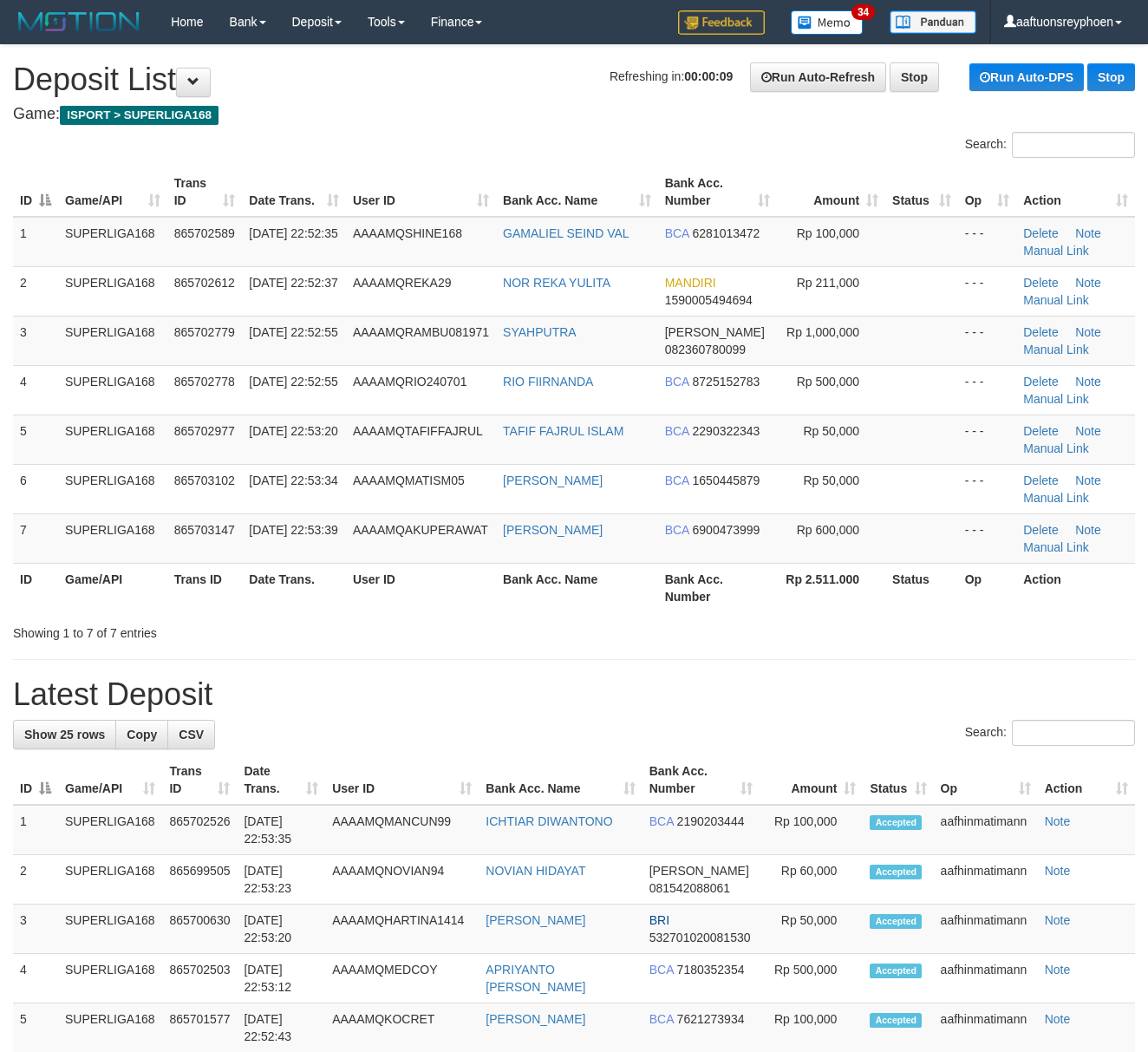
drag, startPoint x: 210, startPoint y: 622, endPoint x: 1, endPoint y: 627, distance: 209.1
click at [146, 621] on div "Showing 1 to 7 of 7 entries" at bounding box center [239, 629] width 453 height 24
drag, startPoint x: 38, startPoint y: 543, endPoint x: 2, endPoint y: 546, distance: 36.1
click at [34, 543] on td "7" at bounding box center [35, 537] width 46 height 49
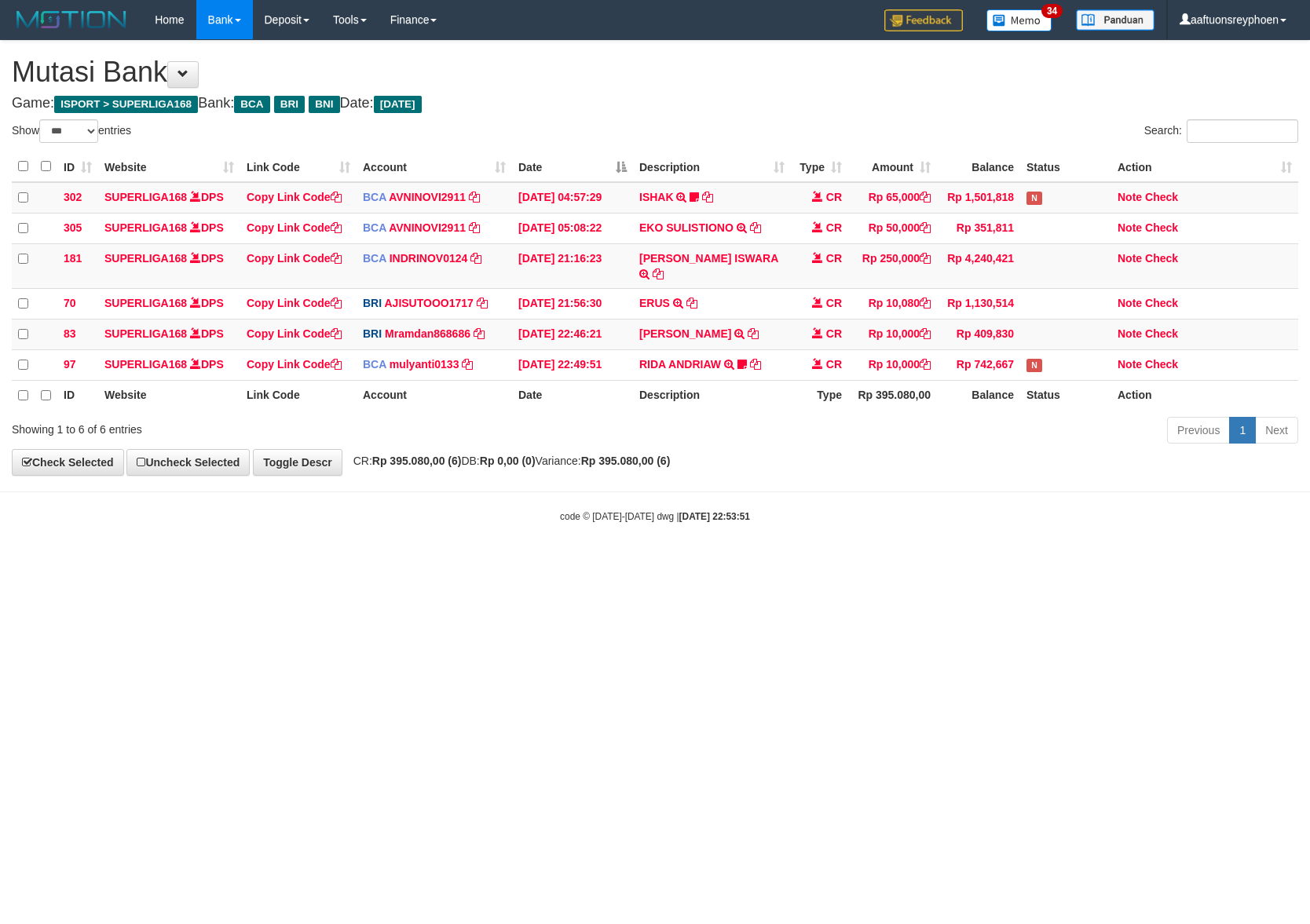
select select "***"
drag, startPoint x: 737, startPoint y: 578, endPoint x: 820, endPoint y: 592, distance: 84.2
click at [744, 563] on html "Toggle navigation Home Bank Account List Load By Website Group [ISPORT] SUPERLI…" at bounding box center [655, 281] width 1310 height 563
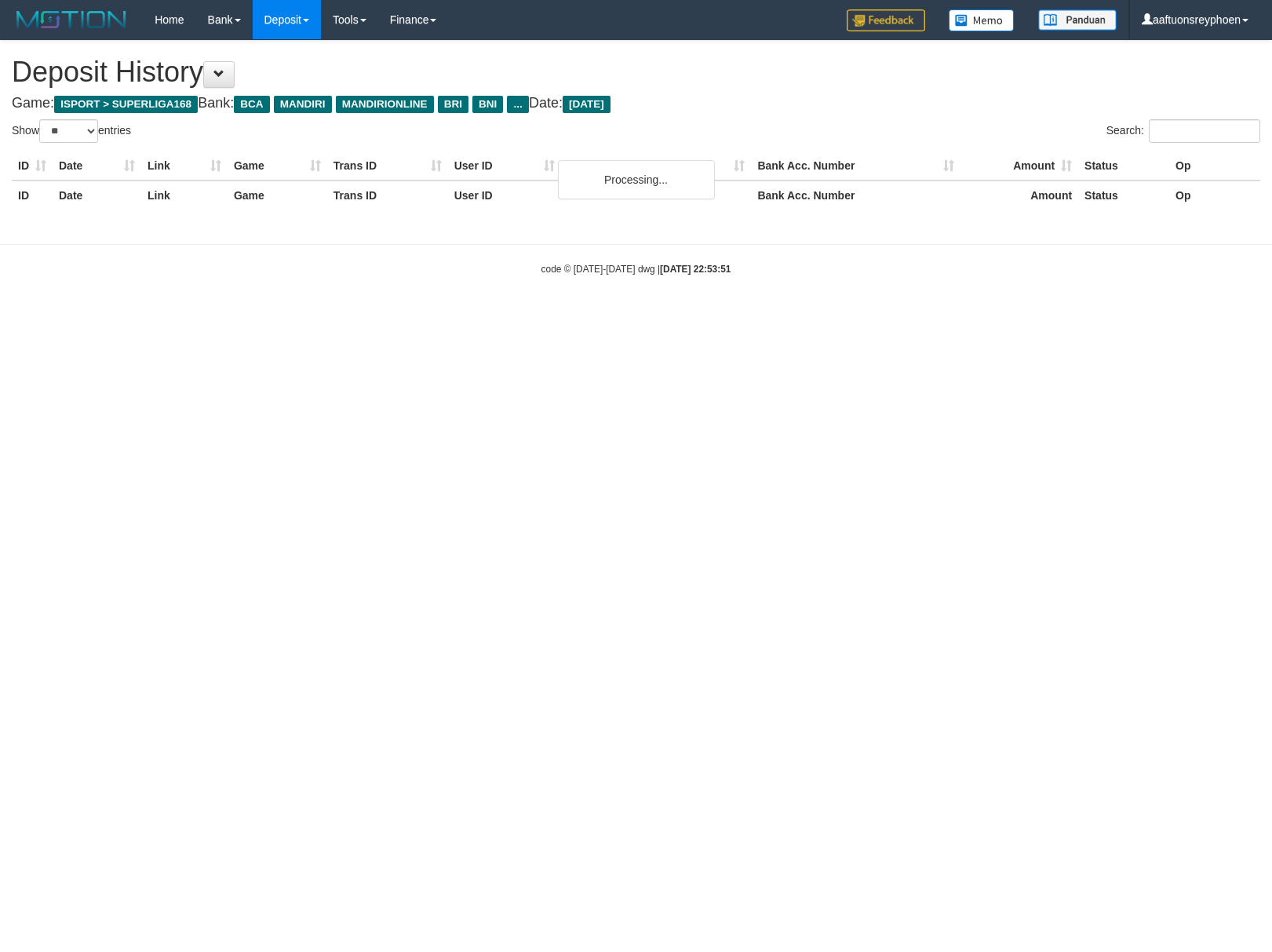
select select "**"
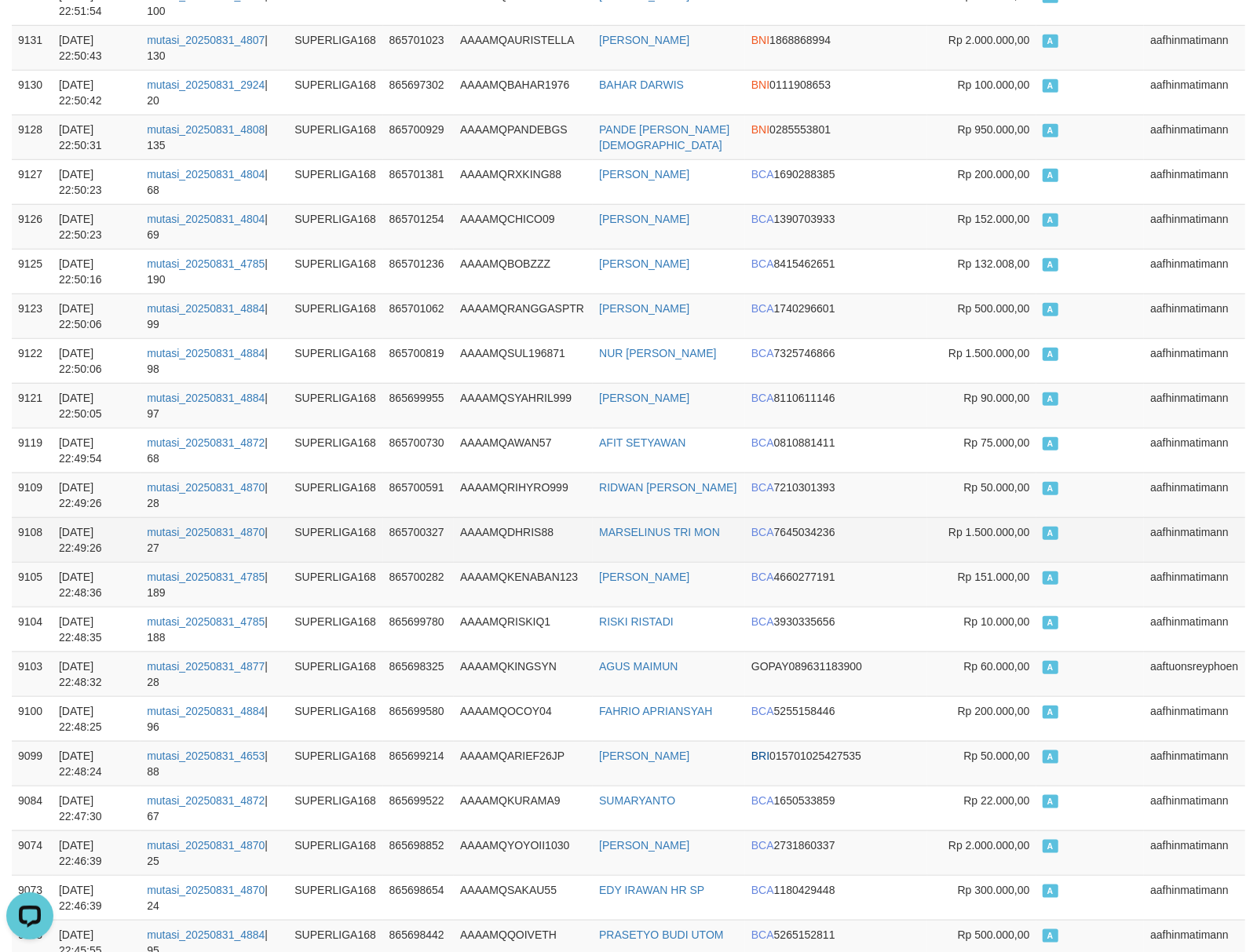
click at [1185, 517] on td "aafhinmatimann" at bounding box center [1194, 539] width 101 height 45
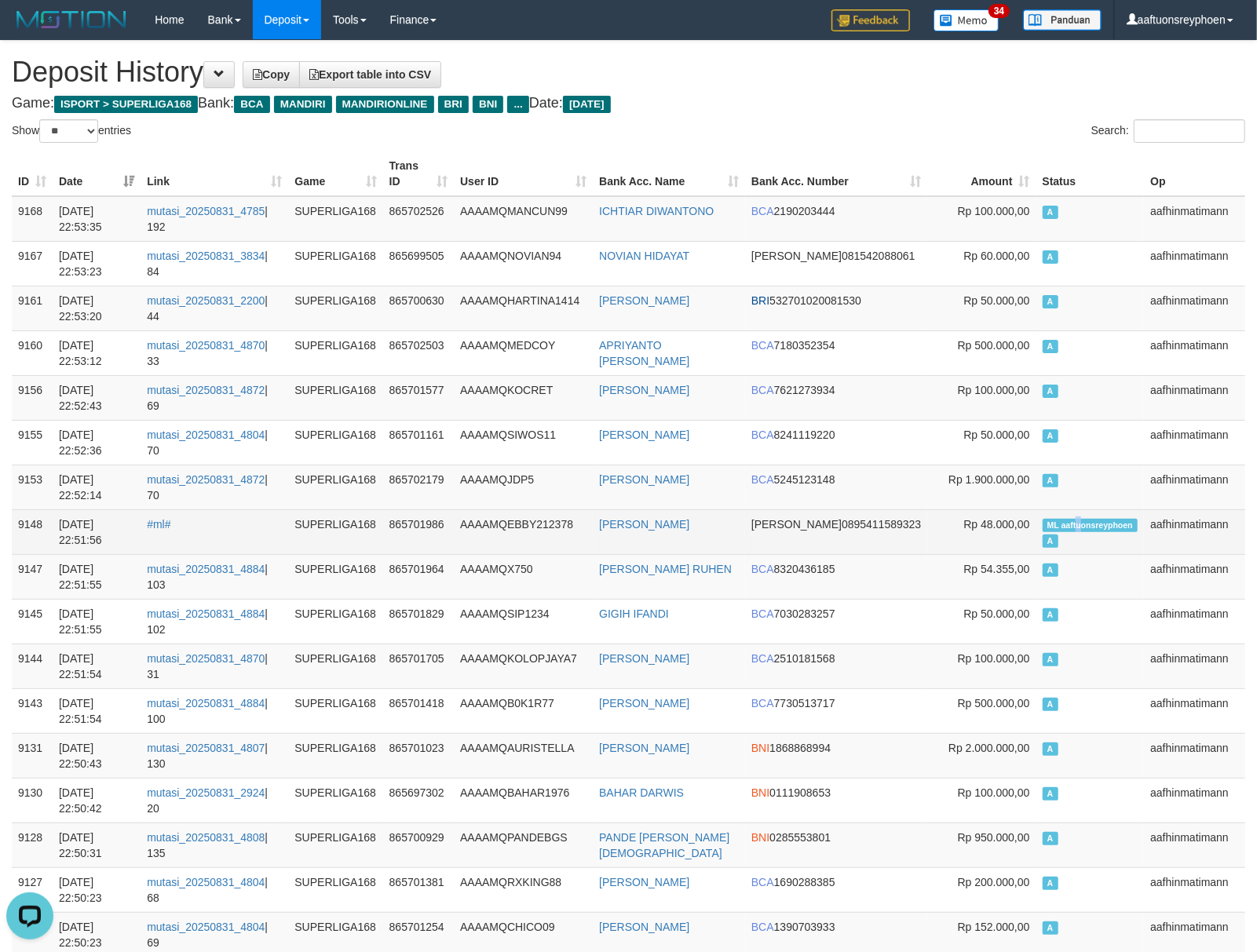
click at [1074, 519] on span "ML aaftuonsreyphoen" at bounding box center [1090, 526] width 96 height 13
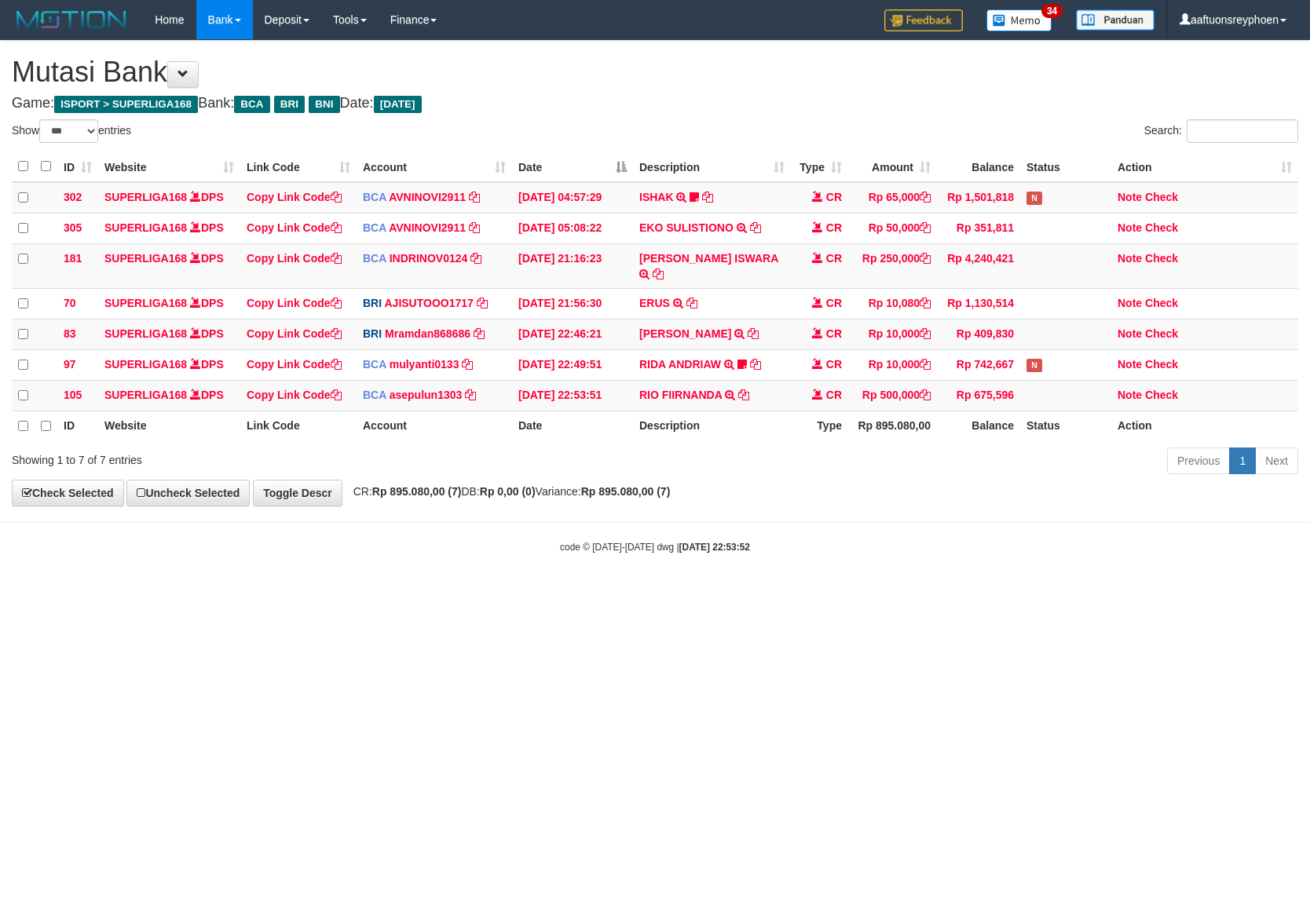
select select "***"
drag, startPoint x: 592, startPoint y: 661, endPoint x: 597, endPoint y: 676, distance: 15.8
click at [592, 593] on html "Toggle navigation Home Bank Account List Load By Website Group [ISPORT] SUPERLI…" at bounding box center [655, 296] width 1310 height 593
click at [594, 593] on html "Toggle navigation Home Bank Account List Load By Website Group [ISPORT] SUPERLI…" at bounding box center [655, 296] width 1310 height 593
click at [588, 593] on html "Toggle navigation Home Bank Account List Load By Website Group [ISPORT] SUPERLI…" at bounding box center [655, 296] width 1310 height 593
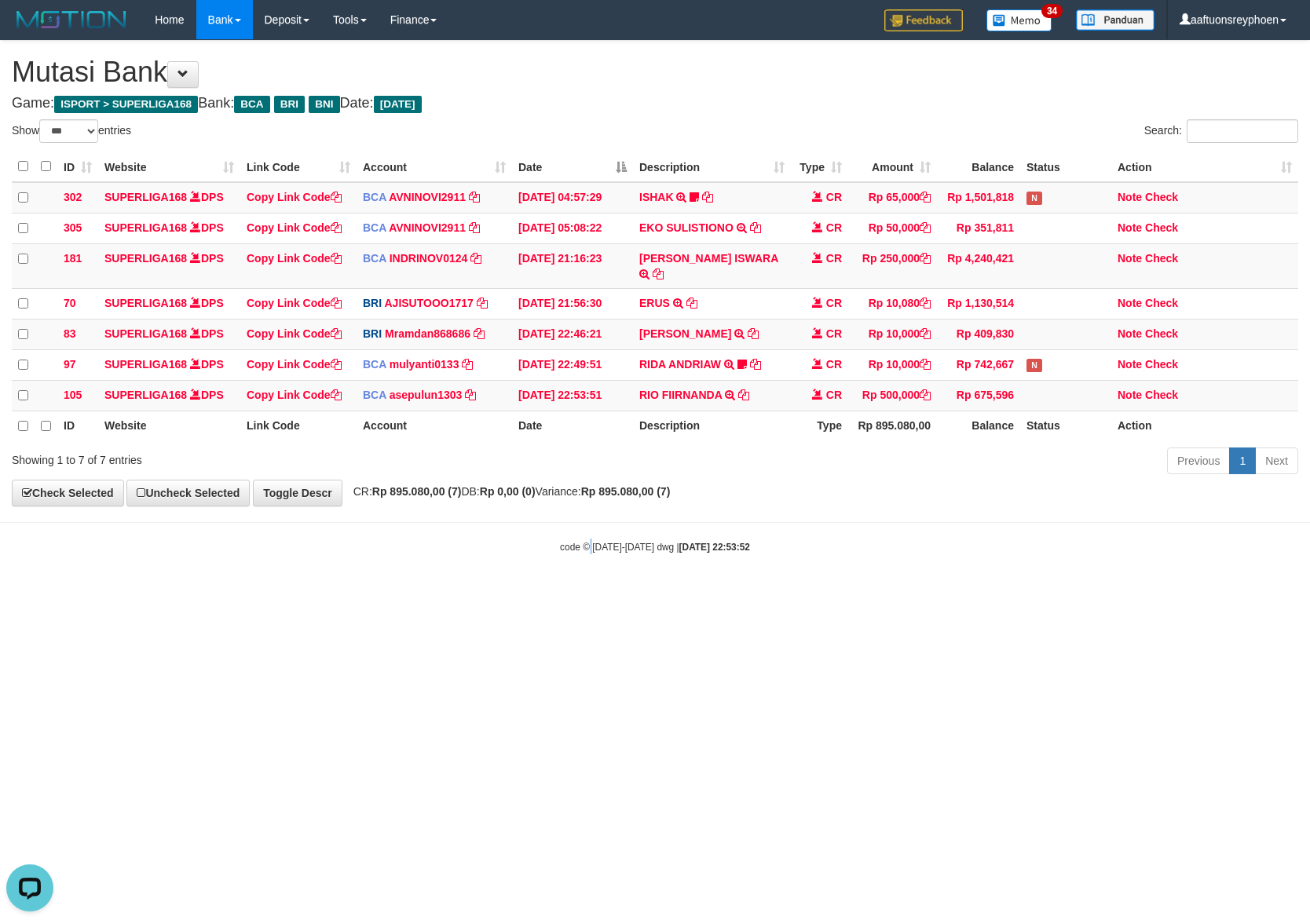
click at [591, 593] on html "Toggle navigation Home Bank Account List Load By Website Group [ISPORT] SUPERLI…" at bounding box center [655, 296] width 1310 height 593
click at [1260, 548] on body "Toggle navigation Home Bank Account List Load By Website Group [ISPORT] SUPERLI…" at bounding box center [655, 296] width 1310 height 593
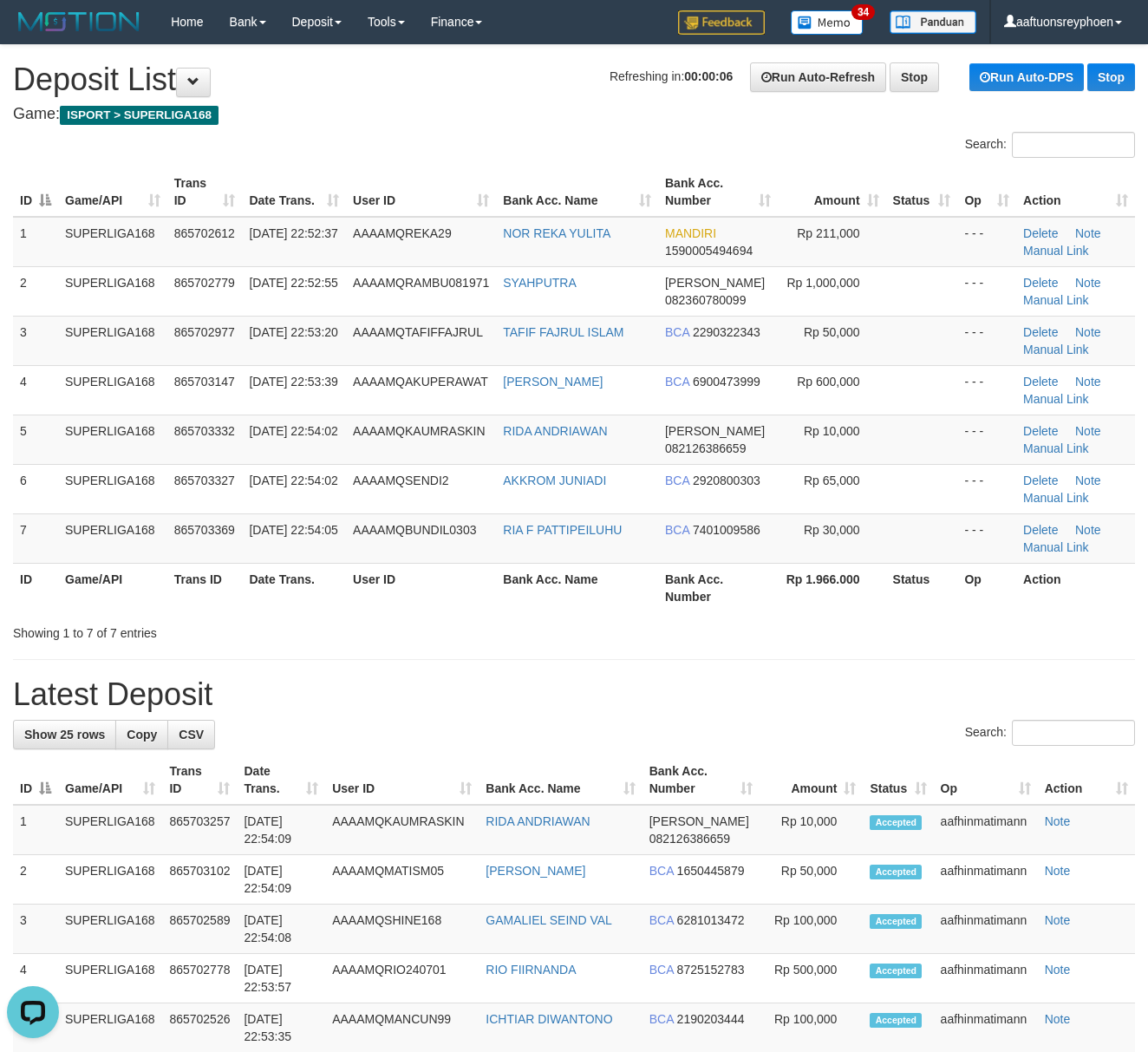
drag, startPoint x: 8, startPoint y: 510, endPoint x: 0, endPoint y: 515, distance: 9.4
click at [1, 514] on div "ID Game/API Trans ID Date Trans. User ID Bank Acc. Name Bank Acc. Number Amount…" at bounding box center [574, 389] width 1148 height 455
click at [284, 536] on span "[DATE] 22:54:05" at bounding box center [293, 530] width 88 height 14
click at [329, 560] on td "31/08/2025 22:54:05" at bounding box center [294, 537] width 104 height 49
drag, startPoint x: 329, startPoint y: 560, endPoint x: 476, endPoint y: 574, distance: 147.7
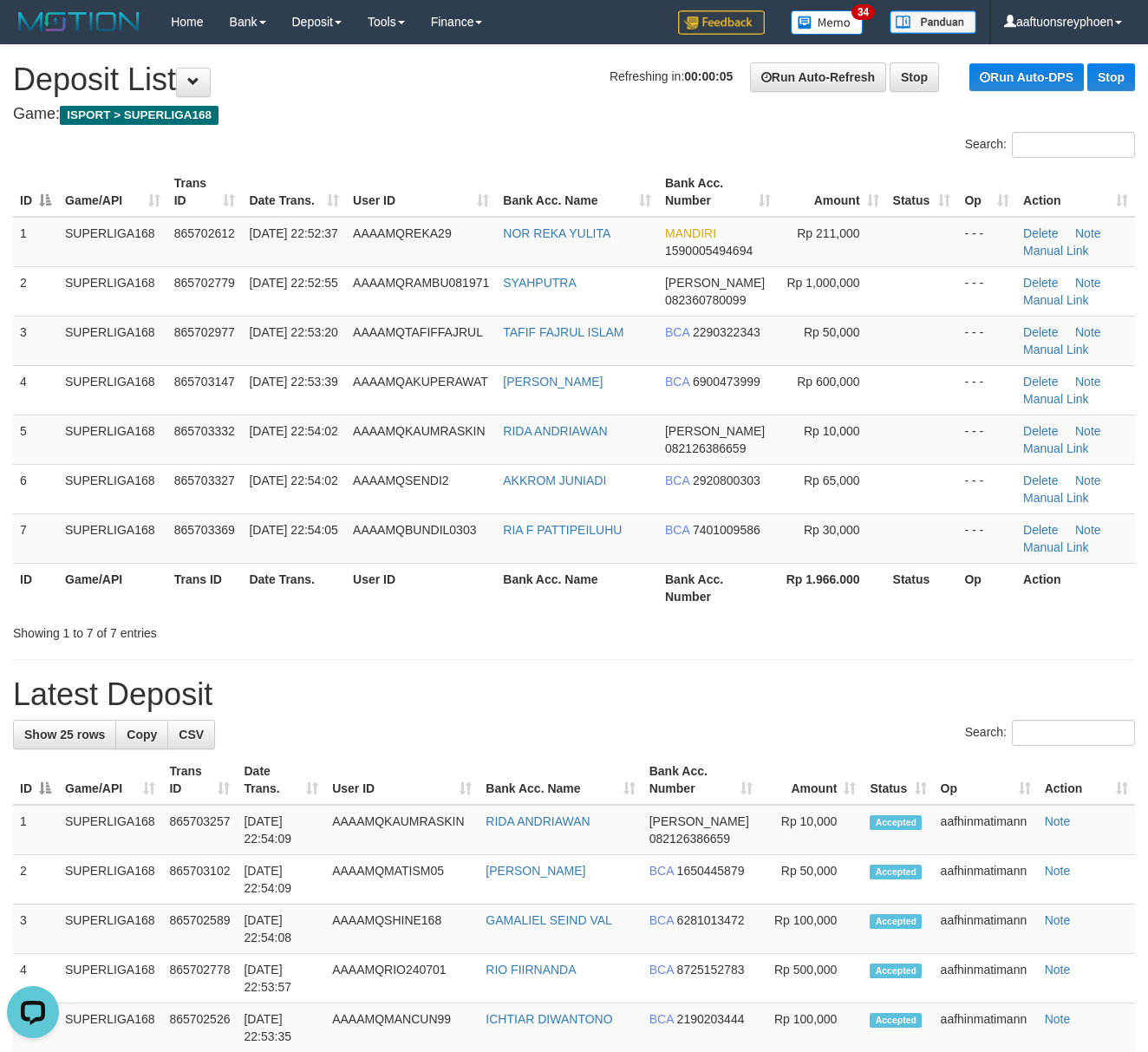
click at [330, 560] on td "31/08/2025 22:54:05" at bounding box center [294, 537] width 104 height 49
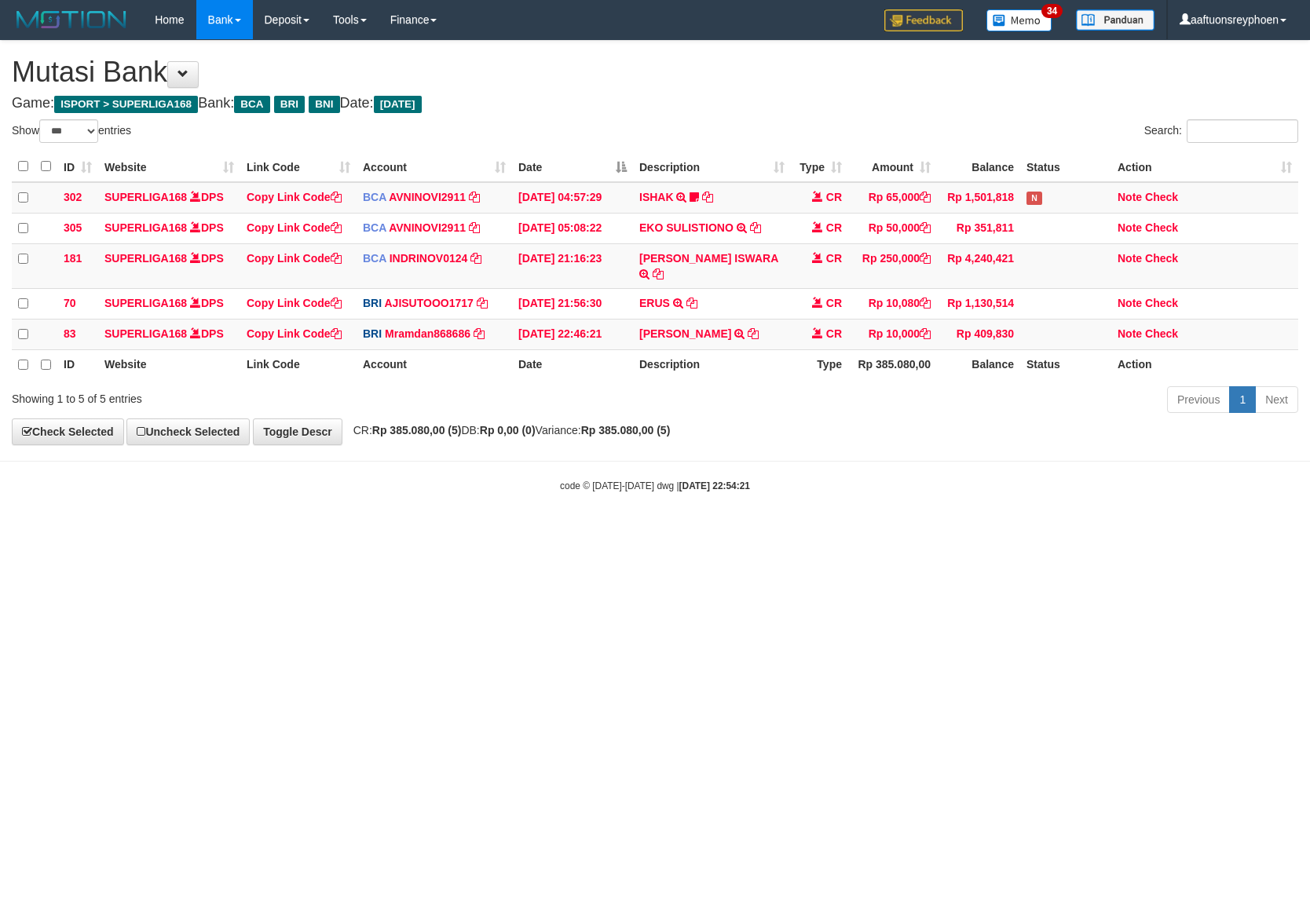
select select "***"
click at [1309, 532] on html "Toggle navigation Home Bank Account List Load By Website Group [ISPORT] SUPERLI…" at bounding box center [655, 266] width 1310 height 532
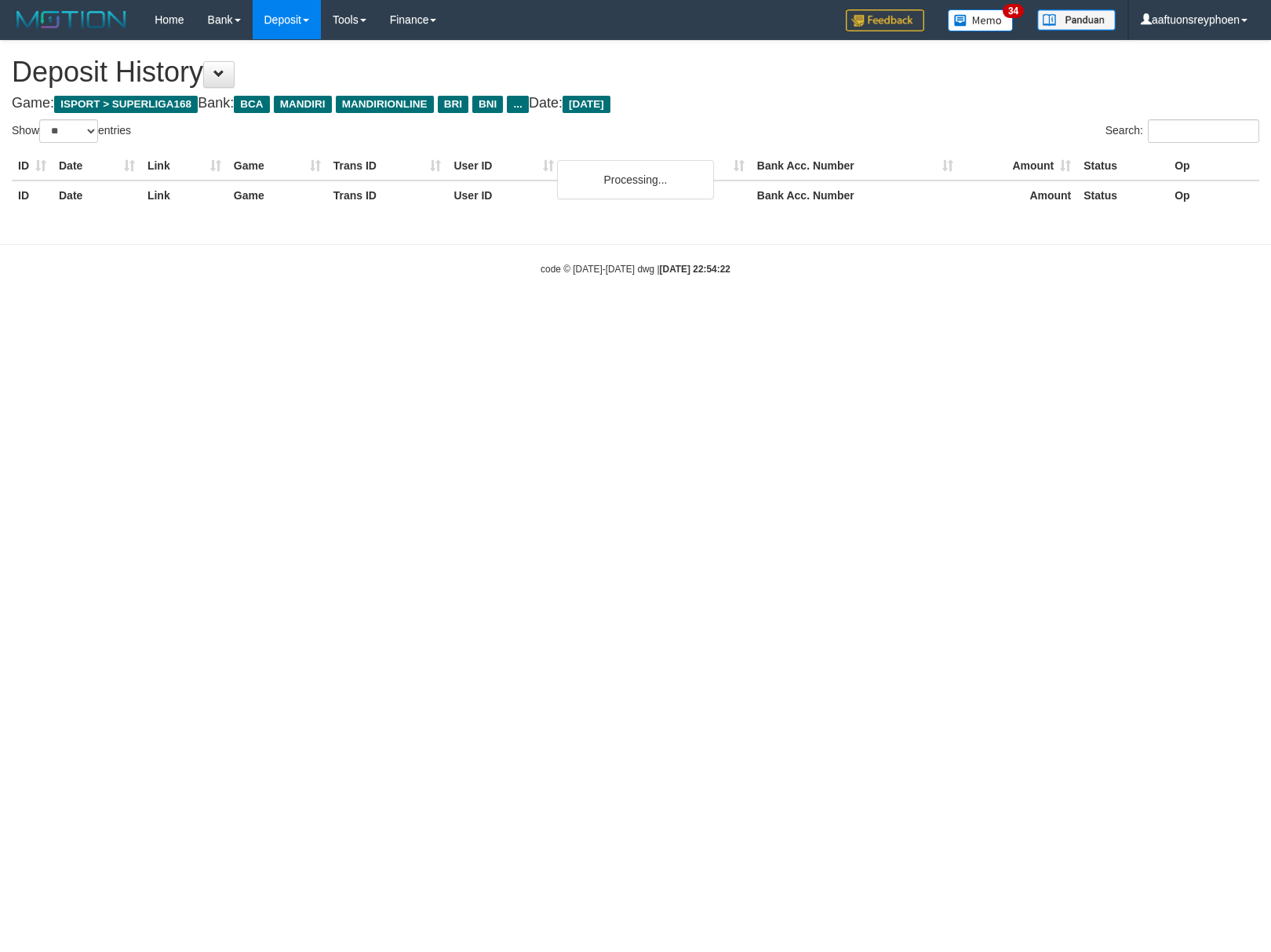
select select "**"
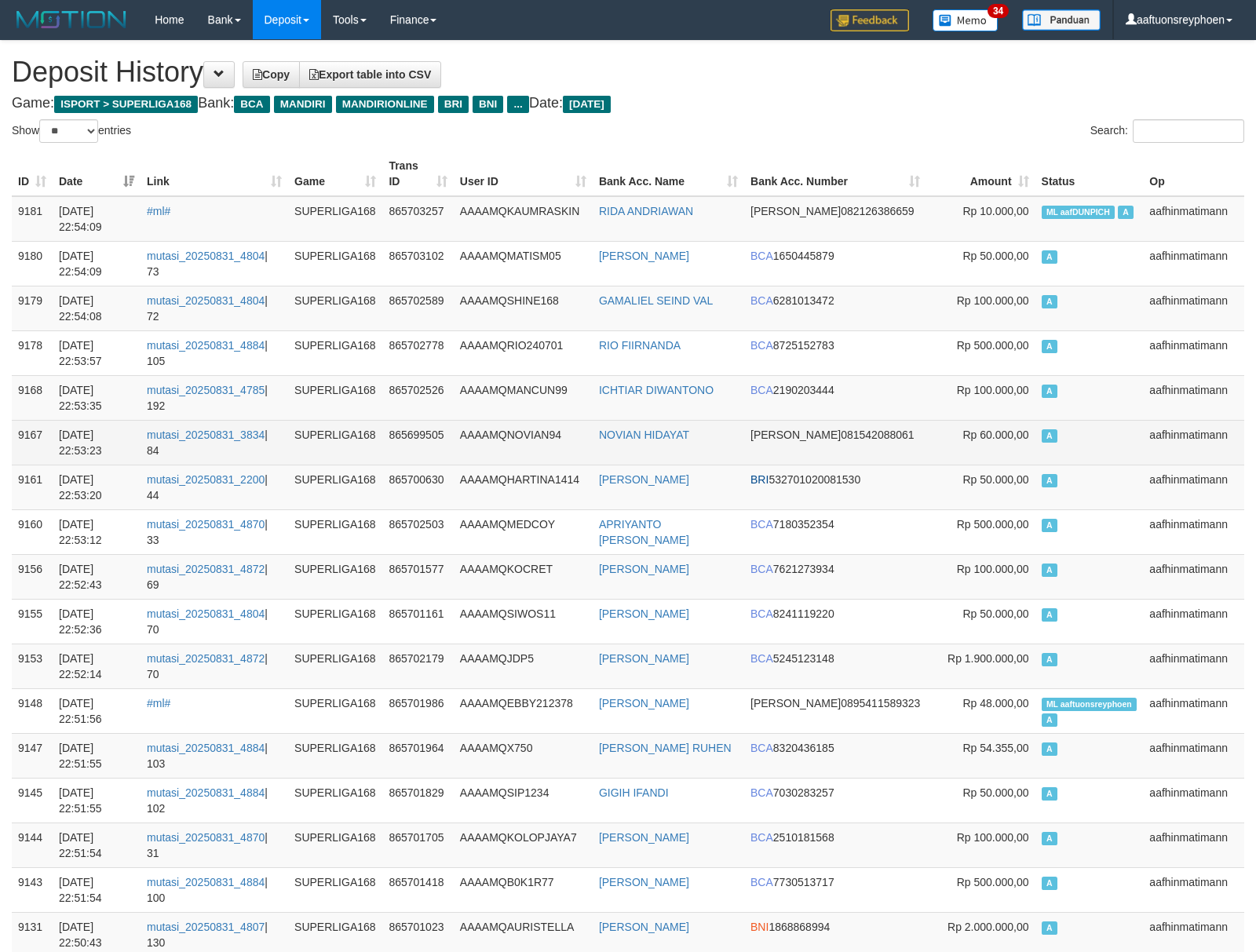
drag, startPoint x: 958, startPoint y: 452, endPoint x: 860, endPoint y: 464, distance: 98.7
click at [949, 452] on td "Rp 60.000,00" at bounding box center [980, 442] width 109 height 45
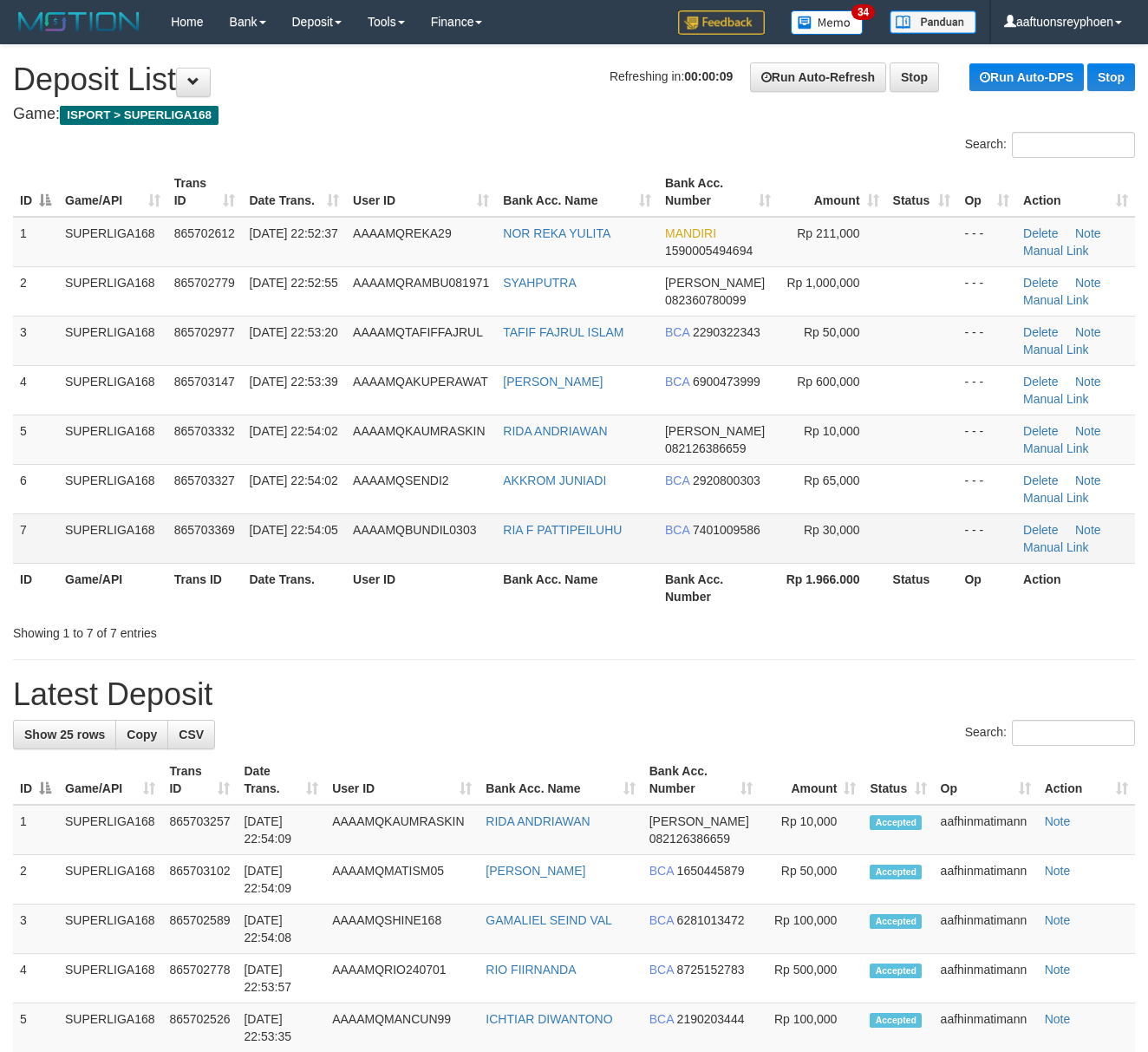
drag, startPoint x: 63, startPoint y: 553, endPoint x: 82, endPoint y: 553, distance: 19.0
click at [66, 552] on td "SUPERLIGA168" at bounding box center [113, 537] width 110 height 49
drag, startPoint x: 84, startPoint y: 553, endPoint x: 0, endPoint y: 565, distance: 84.9
click at [76, 553] on td "SUPERLIGA168" at bounding box center [113, 537] width 110 height 49
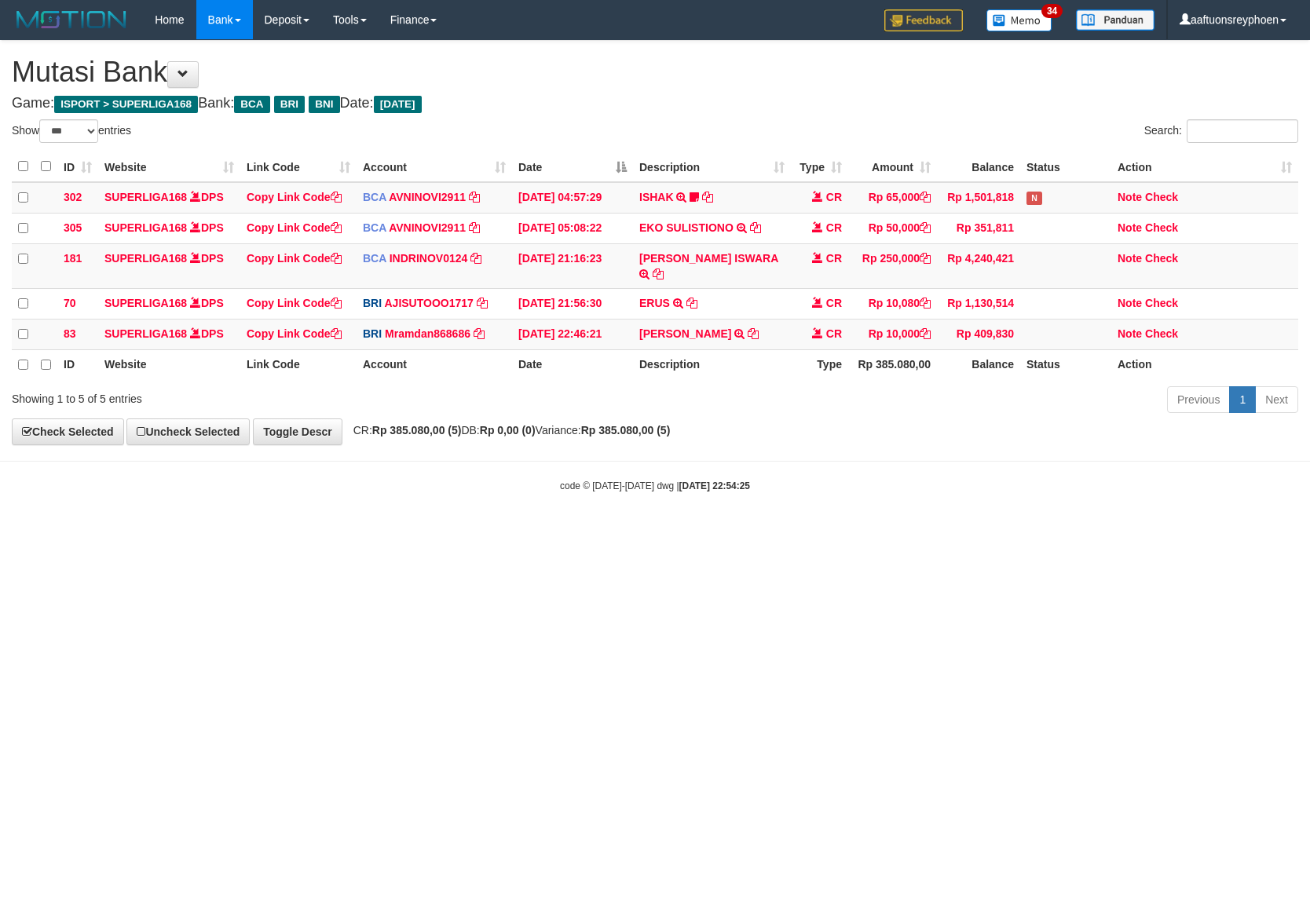
select select "***"
drag, startPoint x: 522, startPoint y: 637, endPoint x: 553, endPoint y: 642, distance: 31.4
click at [522, 532] on html "Toggle navigation Home Bank Account List Load By Website Group [ISPORT] SUPERLI…" at bounding box center [655, 266] width 1310 height 532
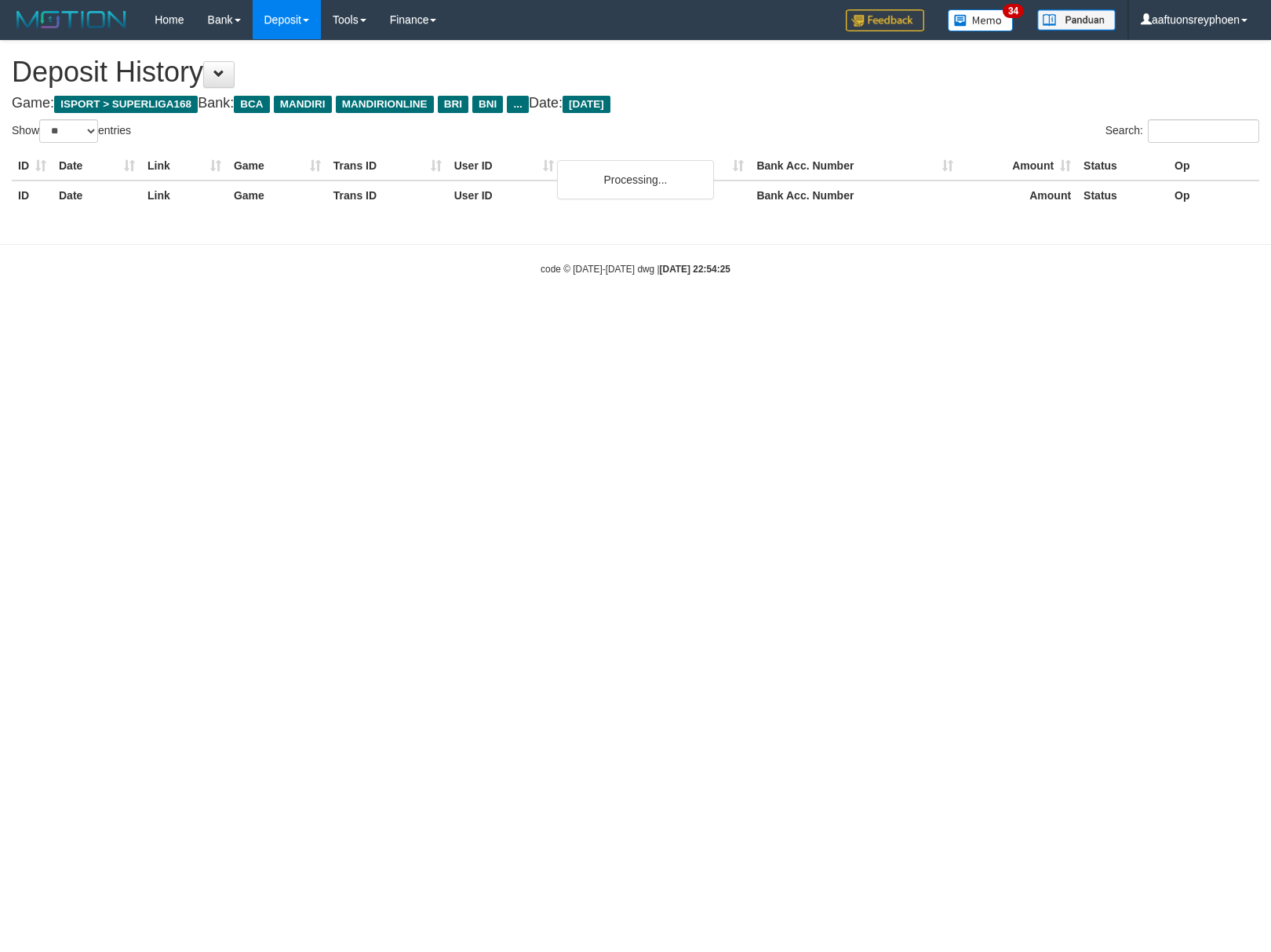
select select "**"
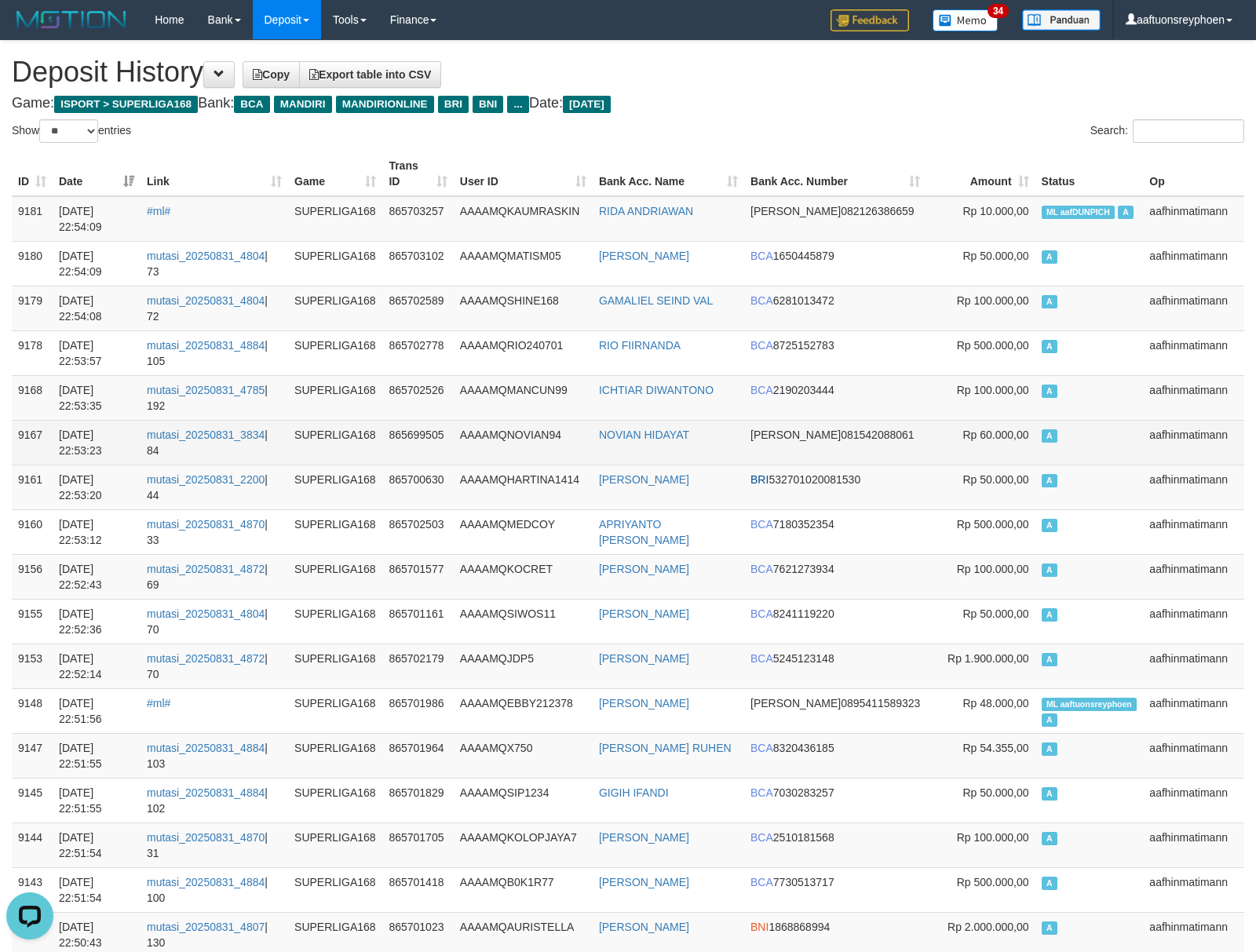
drag, startPoint x: 999, startPoint y: 446, endPoint x: 232, endPoint y: 493, distance: 768.4
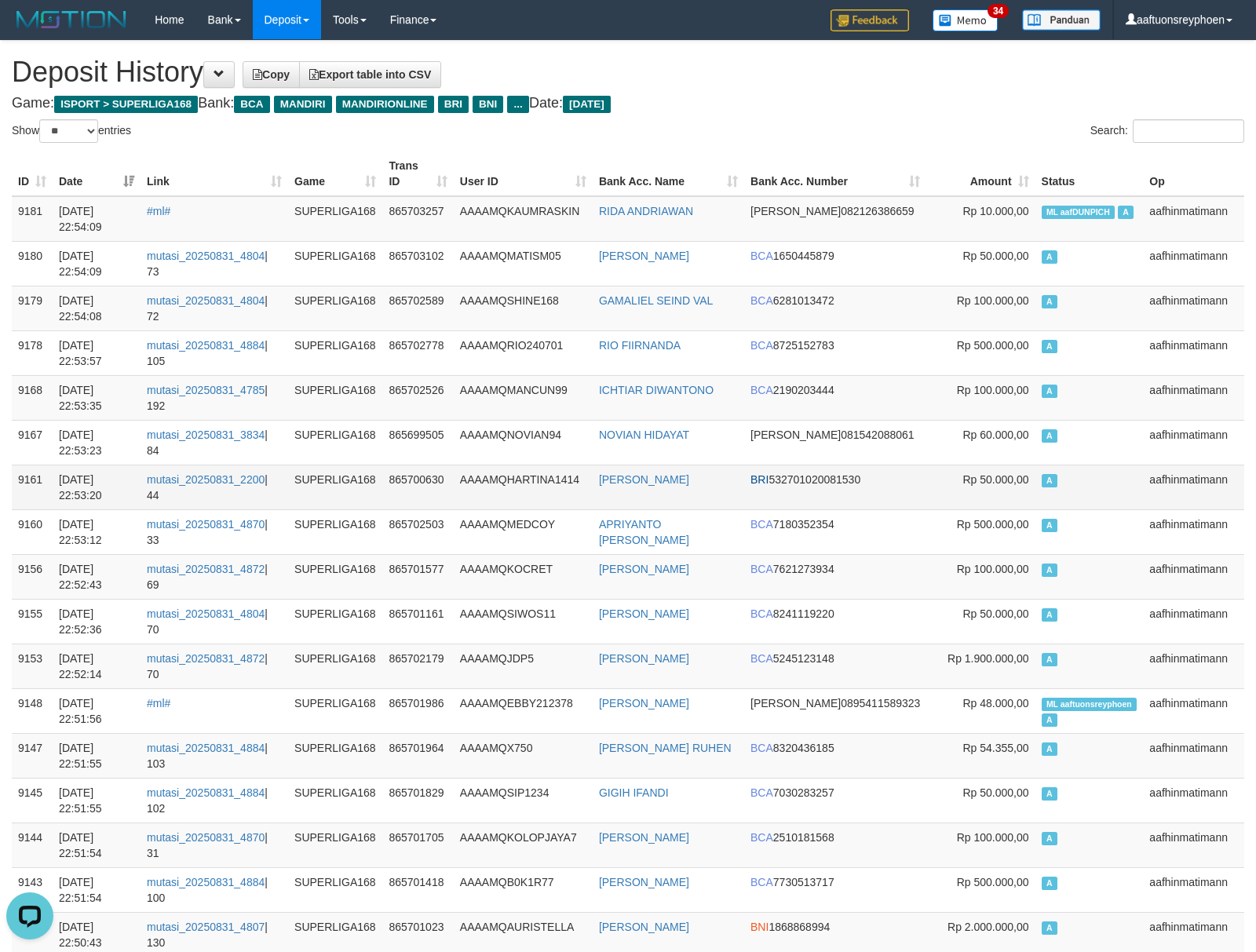
click at [988, 447] on td "Rp 60.000,00" at bounding box center [980, 442] width 109 height 45
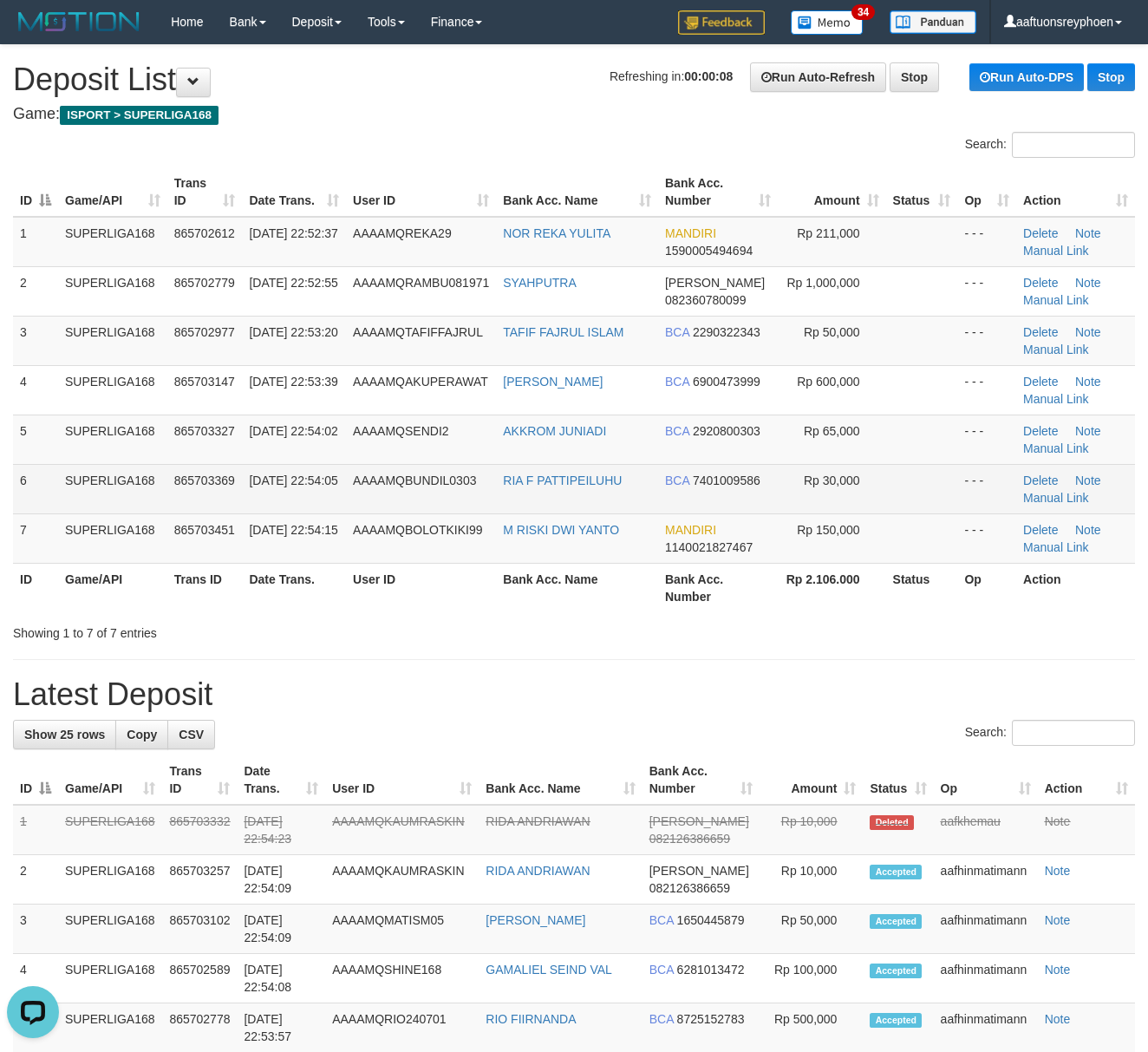
click at [94, 508] on td "SUPERLIGA168" at bounding box center [113, 488] width 110 height 49
drag, startPoint x: 92, startPoint y: 508, endPoint x: 82, endPoint y: 513, distance: 11.2
click at [85, 511] on td "SUPERLIGA168" at bounding box center [113, 488] width 110 height 49
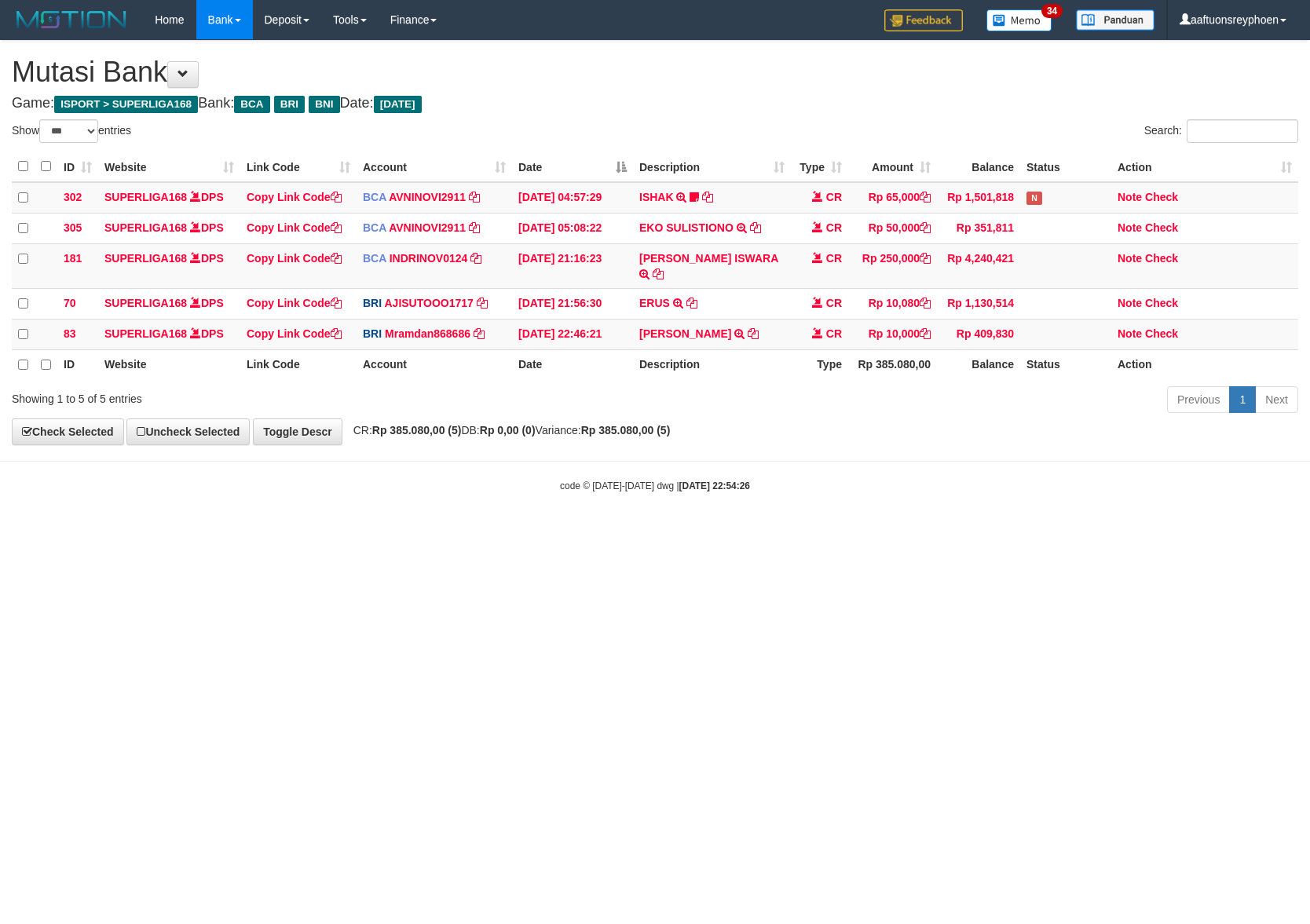
select select "***"
click at [698, 532] on html "Toggle navigation Home Bank Account List Load By Website Group [ISPORT] SUPERLI…" at bounding box center [655, 266] width 1310 height 532
drag, startPoint x: 601, startPoint y: 629, endPoint x: 507, endPoint y: 651, distance: 96.5
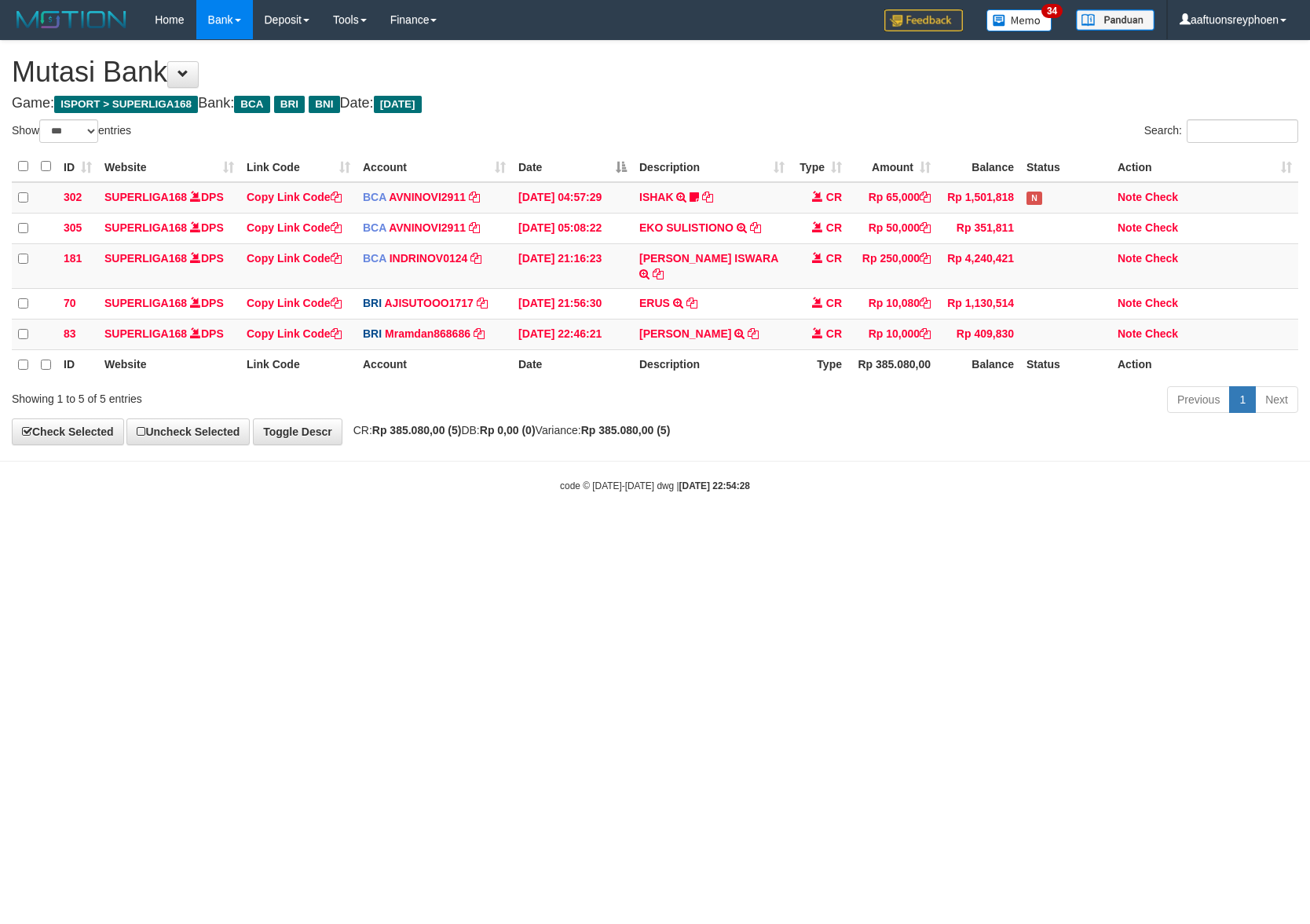
click at [598, 532] on html "Toggle navigation Home Bank Account List Load By Website Group [ISPORT] SUPERLI…" at bounding box center [655, 266] width 1310 height 532
click at [572, 532] on html "Toggle navigation Home Bank Account List Load By Website Group [ISPORT] SUPERLI…" at bounding box center [655, 266] width 1310 height 532
click at [560, 528] on html "Toggle navigation Home Bank Account List Load By Website Group [ISPORT] SUPERLI…" at bounding box center [655, 266] width 1310 height 532
drag, startPoint x: 675, startPoint y: 593, endPoint x: 754, endPoint y: 607, distance: 80.2
click at [682, 532] on html "Toggle navigation Home Bank Account List Load By Website Group [ISPORT] SUPERLI…" at bounding box center [655, 266] width 1310 height 532
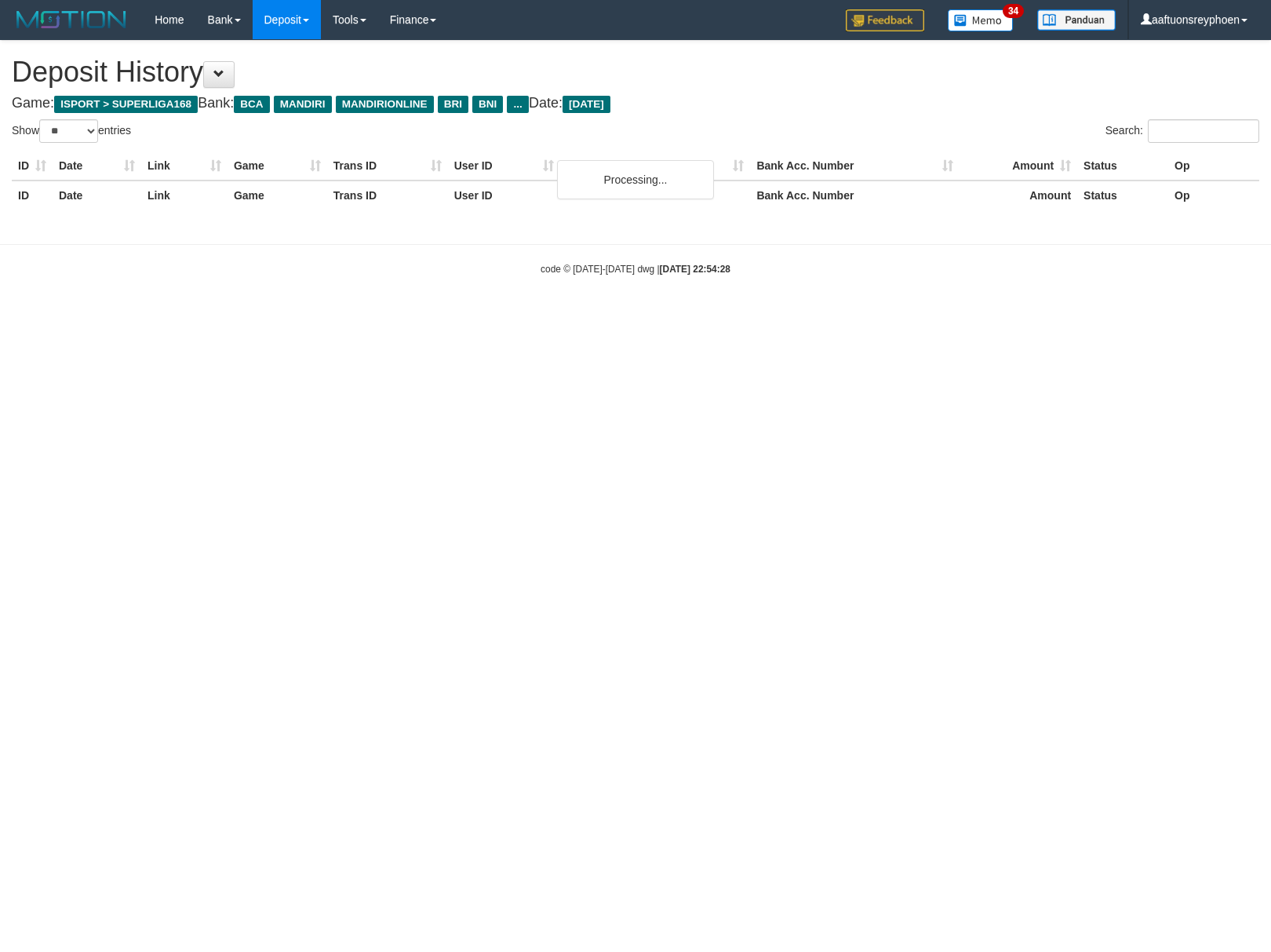
select select "**"
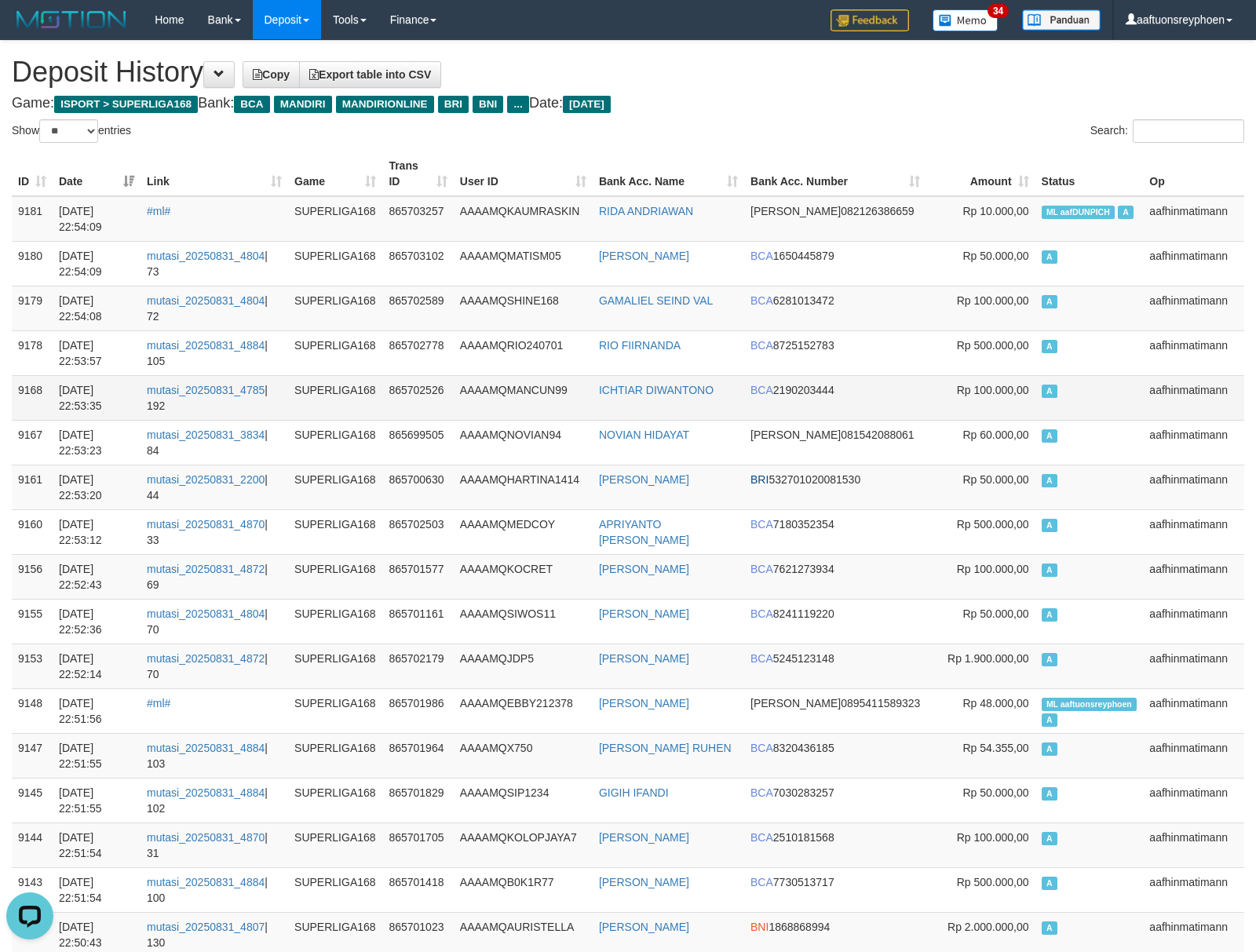
drag, startPoint x: 1117, startPoint y: 368, endPoint x: 133, endPoint y: 408, distance: 984.8
click at [1109, 368] on td "A" at bounding box center [1089, 352] width 109 height 45
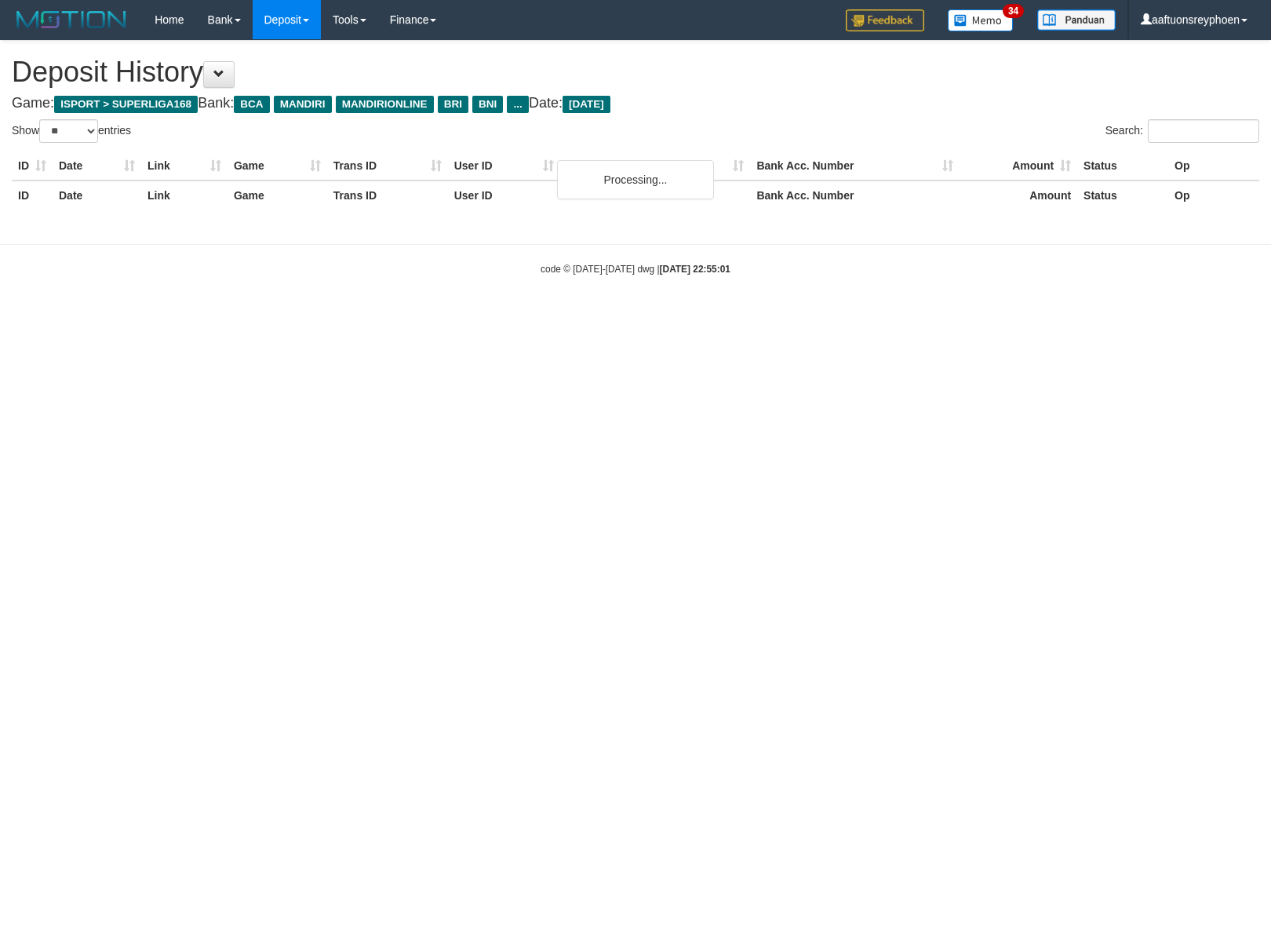
select select "**"
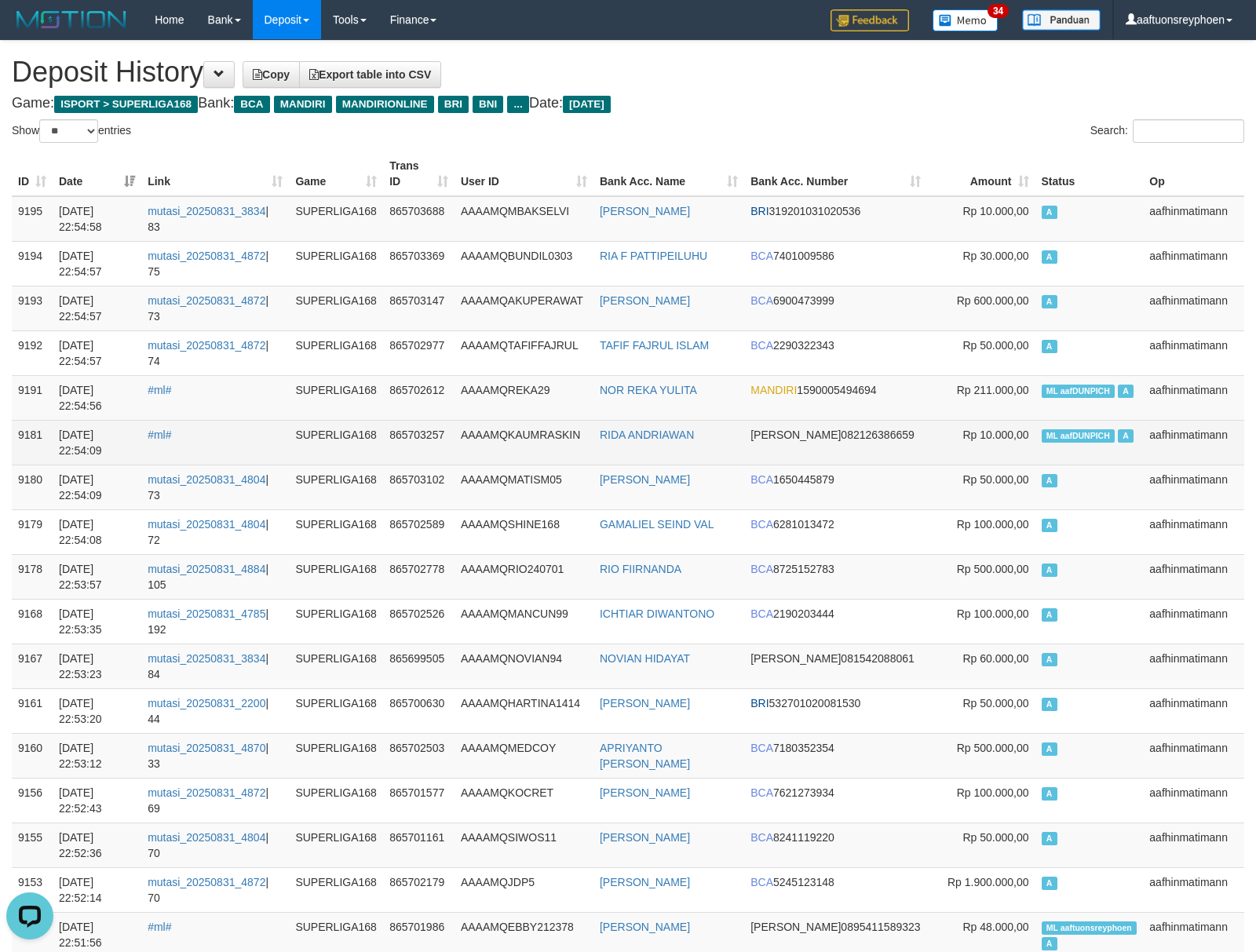
drag, startPoint x: 983, startPoint y: 427, endPoint x: 877, endPoint y: 443, distance: 107.2
click at [977, 426] on td "Rp 10.000,00" at bounding box center [981, 442] width 109 height 45
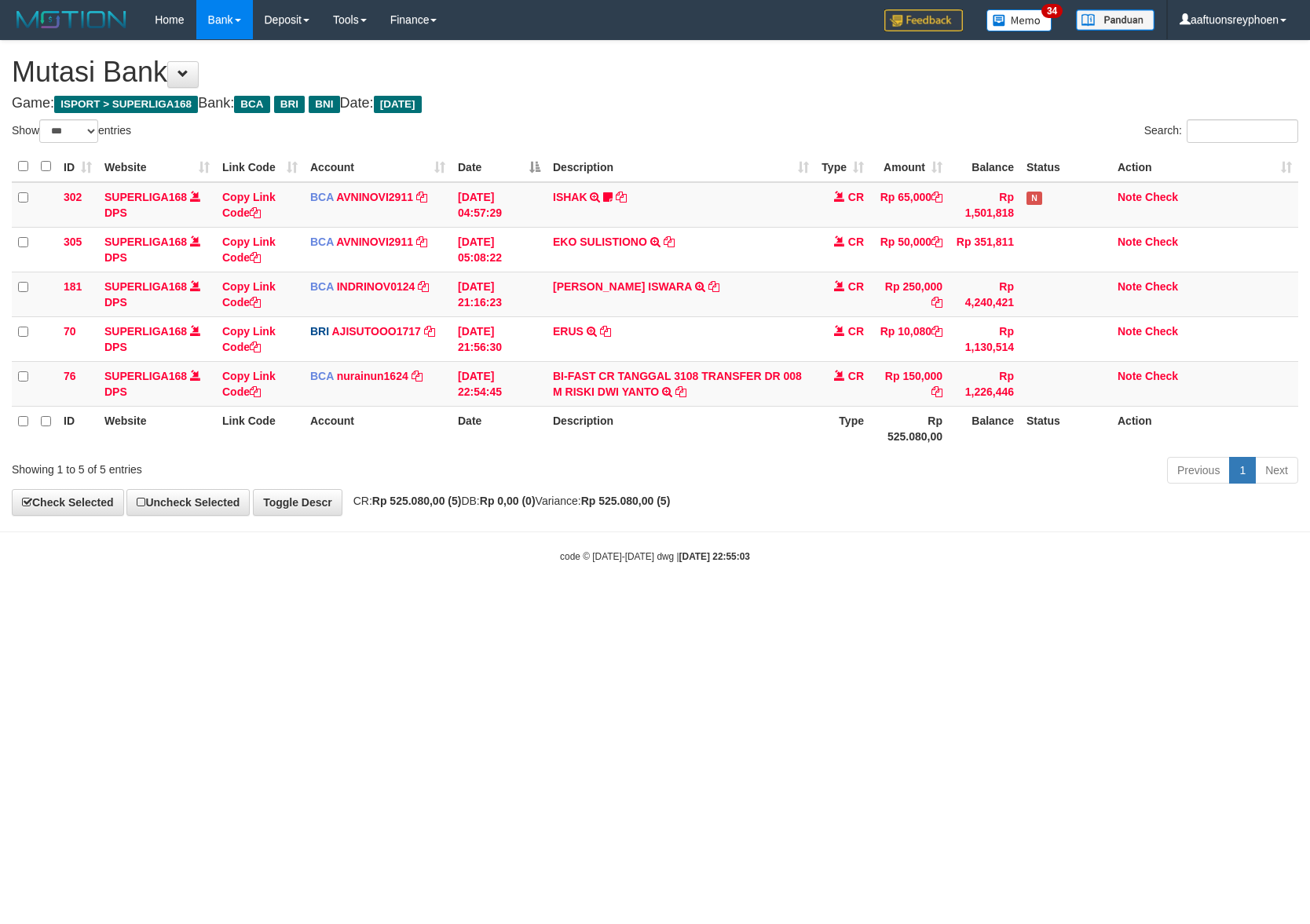
select select "***"
click at [475, 603] on html "Toggle navigation Home Bank Account List Load By Website Group [ISPORT] SUPERLI…" at bounding box center [655, 301] width 1310 height 603
click at [504, 603] on html "Toggle navigation Home Bank Account List Load By Website Group [ISPORT] SUPERLI…" at bounding box center [655, 301] width 1310 height 603
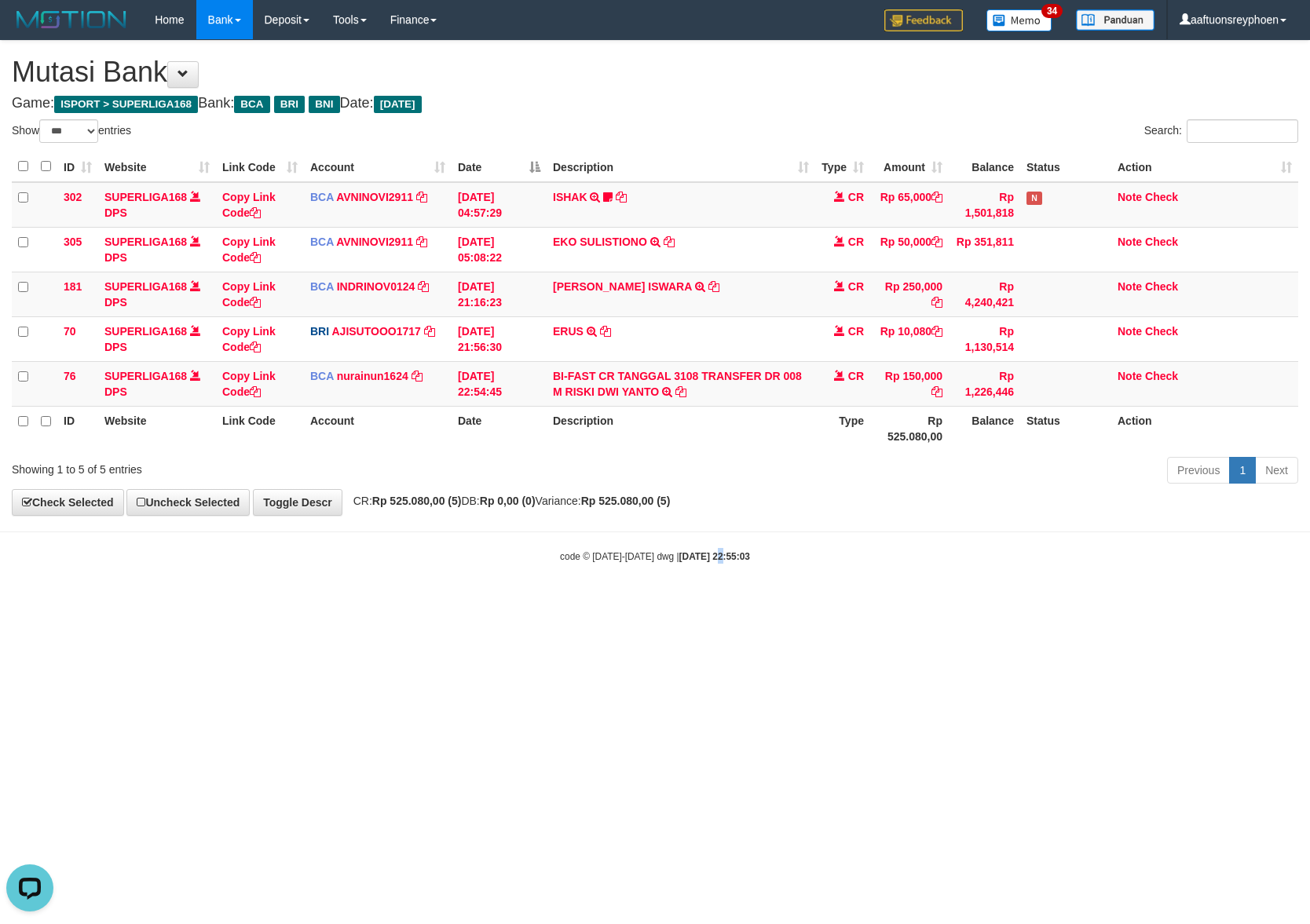
drag, startPoint x: 729, startPoint y: 540, endPoint x: 908, endPoint y: 528, distance: 179.4
click at [883, 528] on body "Toggle navigation Home Bank Account List Load By Website Group [ISPORT] SUPERLI…" at bounding box center [655, 301] width 1310 height 603
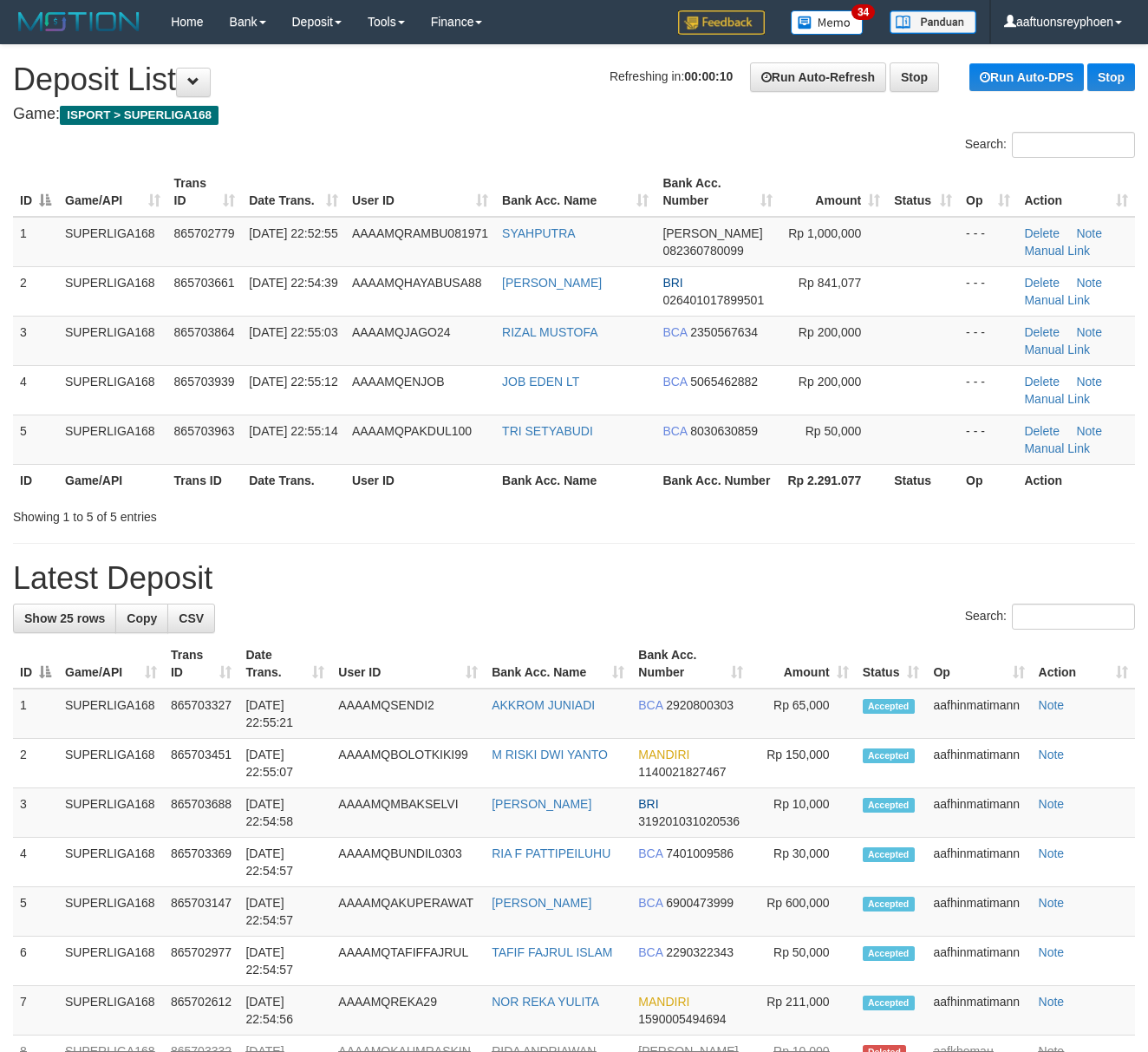
click at [265, 519] on div "Showing 1 to 5 of 5 entries" at bounding box center [239, 513] width 453 height 24
drag, startPoint x: 323, startPoint y: 461, endPoint x: 229, endPoint y: 494, distance: 99.6
click at [317, 462] on td "31/08/2025 22:55:14" at bounding box center [293, 439] width 103 height 49
click at [30, 473] on tr "ID Game/API Trans ID Date Trans. User ID Bank Acc. Name Bank Acc. Number Rp 2.2…" at bounding box center [574, 480] width 1122 height 33
click at [26, 494] on th "ID" at bounding box center [35, 480] width 46 height 33
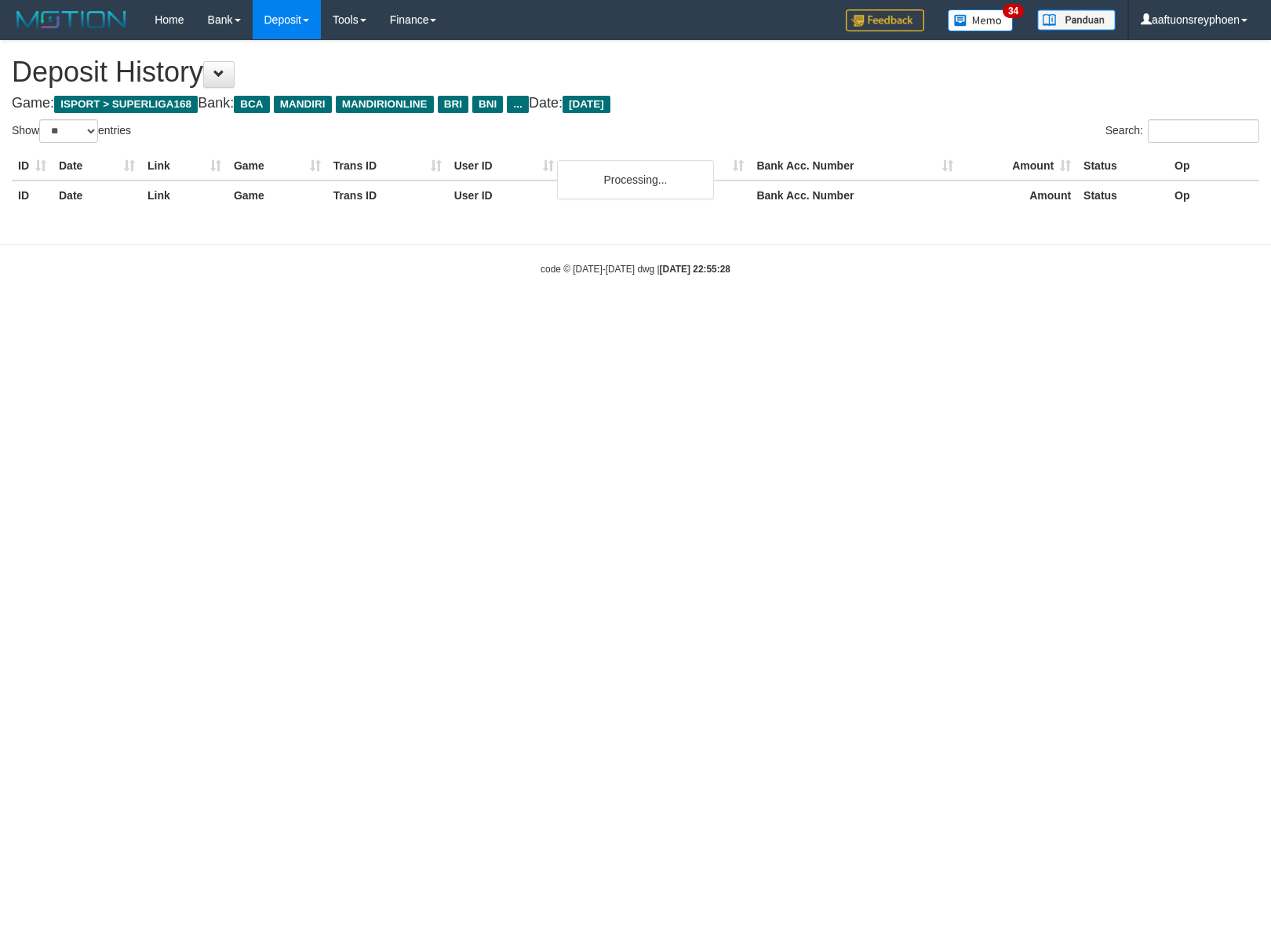
select select "**"
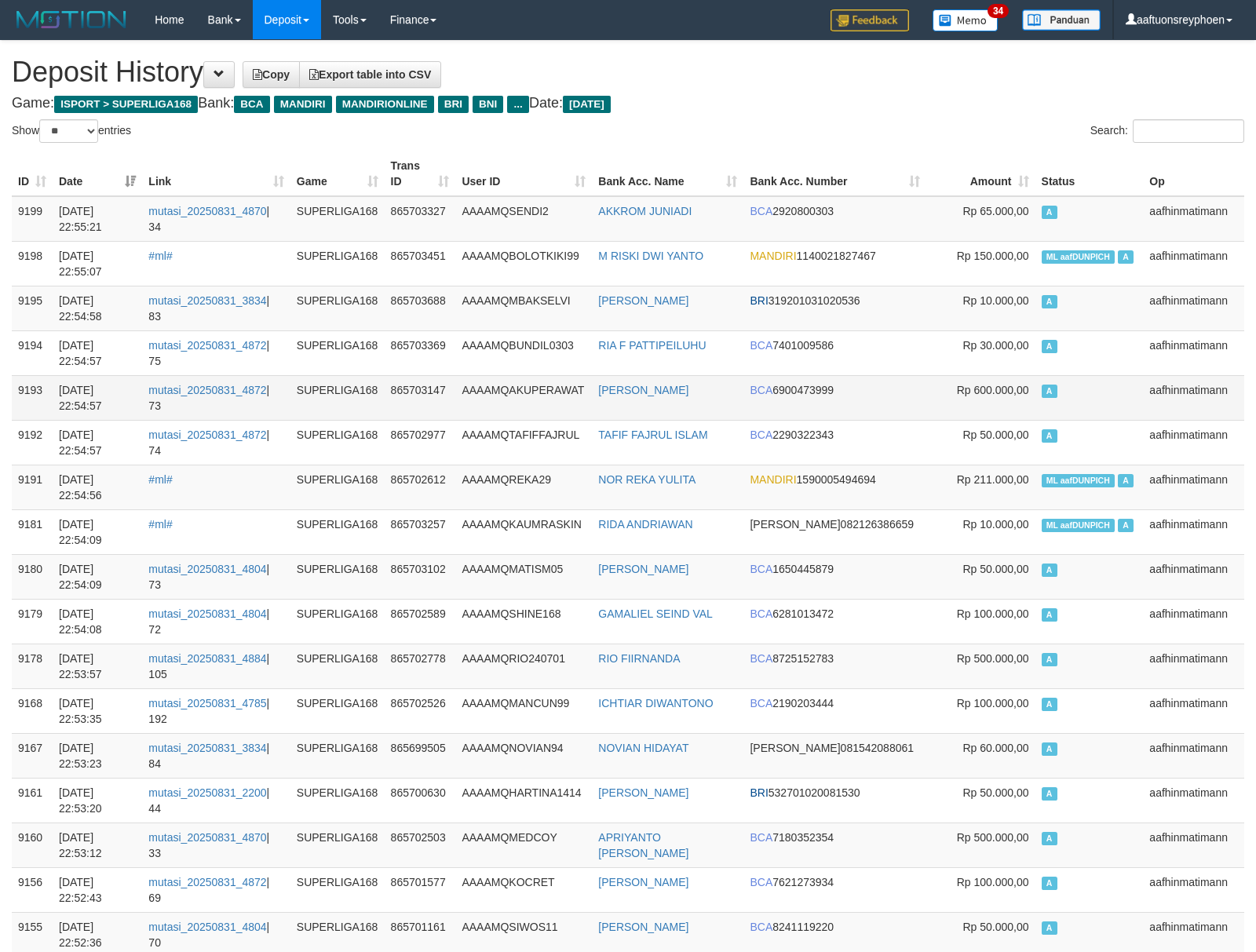
drag, startPoint x: 934, startPoint y: 395, endPoint x: 11, endPoint y: 472, distance: 926.2
click at [917, 399] on tr "9193 31/08/2025 22:54:57 mutasi_20250831_4872 | 73 SUPERLIGA168 865703147 AAAAM…" at bounding box center [628, 397] width 1232 height 45
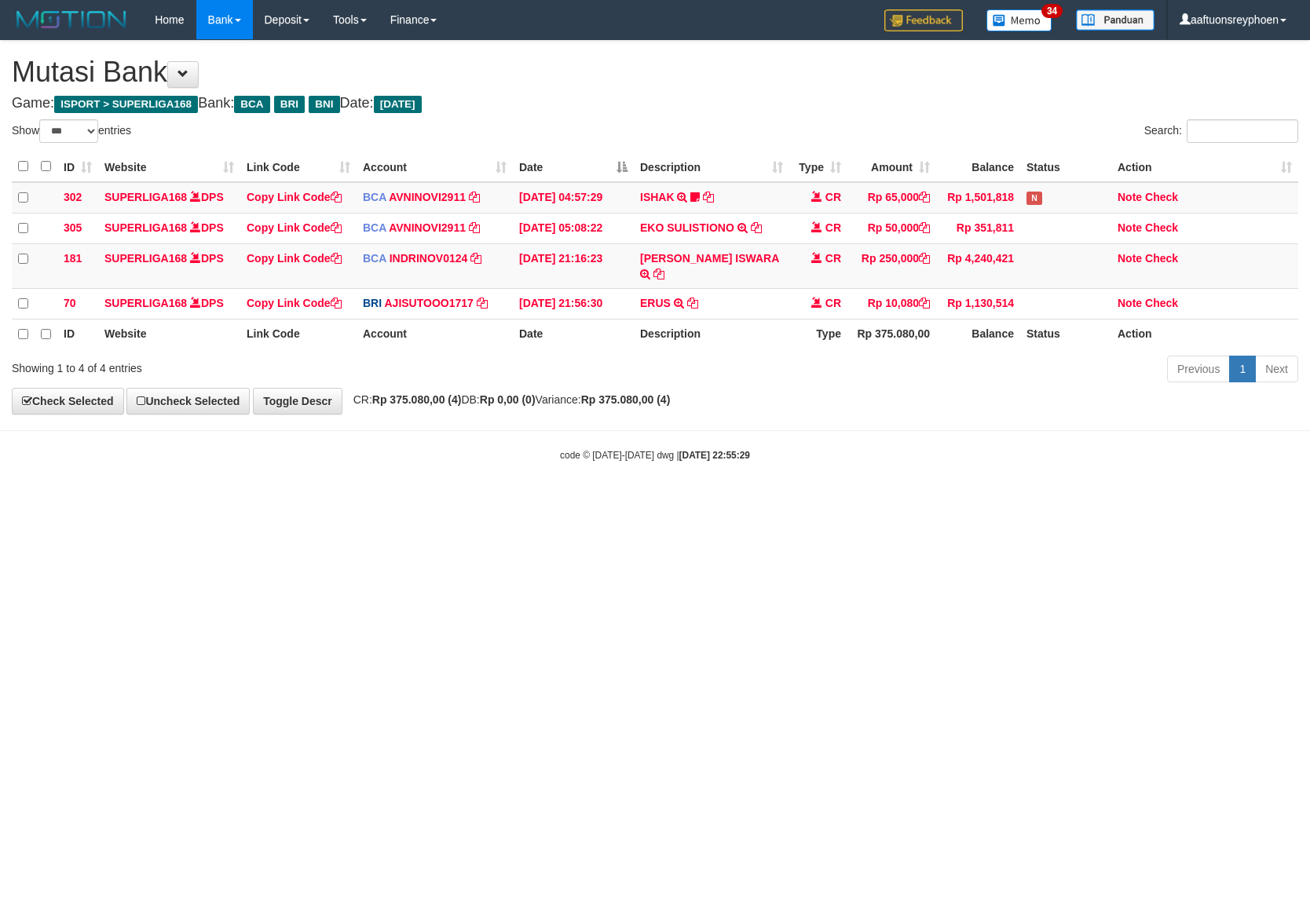
select select "***"
drag, startPoint x: 717, startPoint y: 588, endPoint x: 771, endPoint y: 581, distance: 54.5
click at [739, 502] on html "Toggle navigation Home Bank Account List Load By Website Group [ISPORT] SUPERLI…" at bounding box center [655, 251] width 1310 height 502
drag, startPoint x: 649, startPoint y: 602, endPoint x: 1153, endPoint y: 550, distance: 506.7
click at [707, 502] on html "Toggle navigation Home Bank Account List Load By Website Group [ISPORT] SUPERLI…" at bounding box center [655, 251] width 1310 height 502
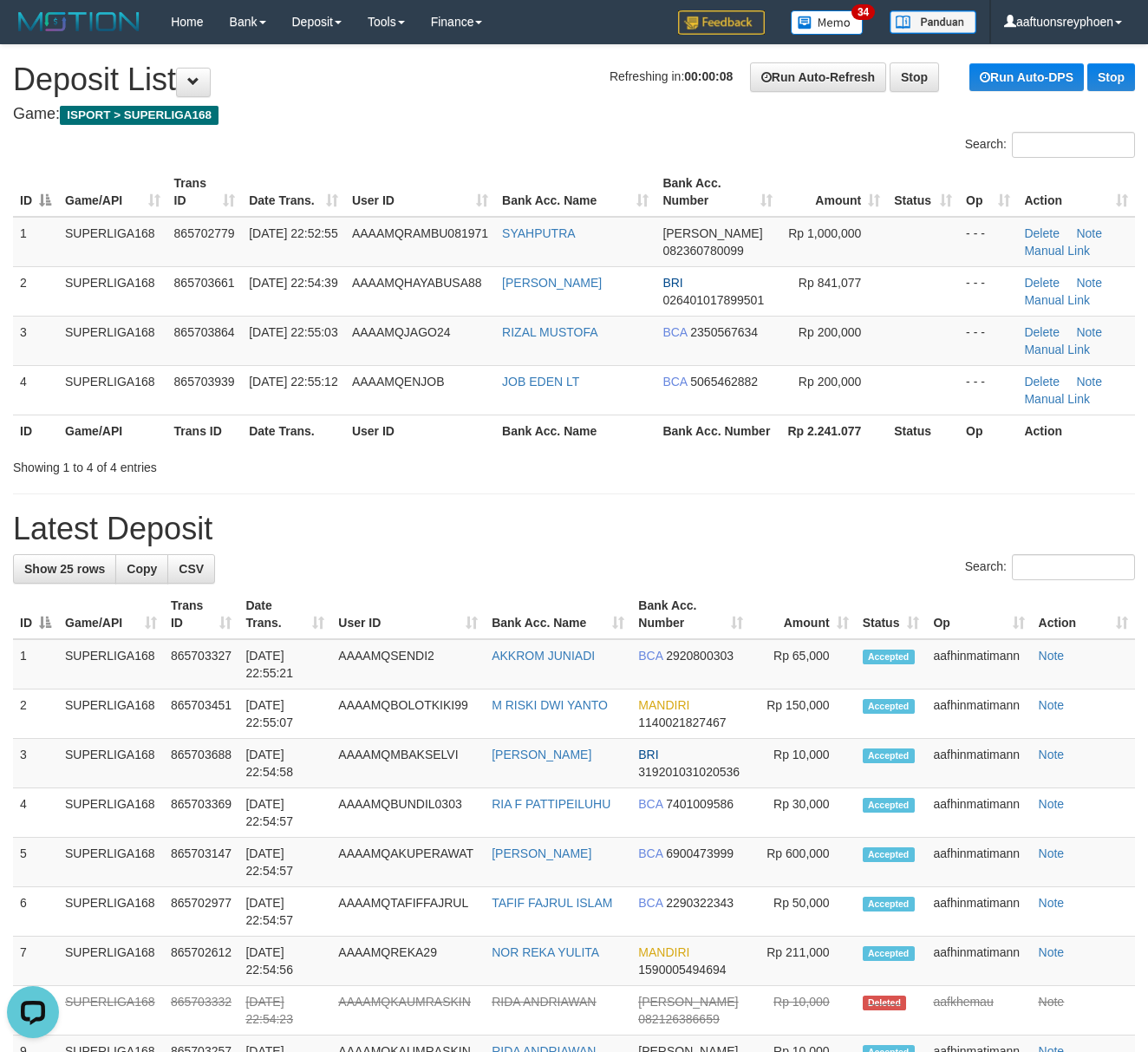
click at [126, 438] on th "Game/API" at bounding box center [113, 430] width 110 height 33
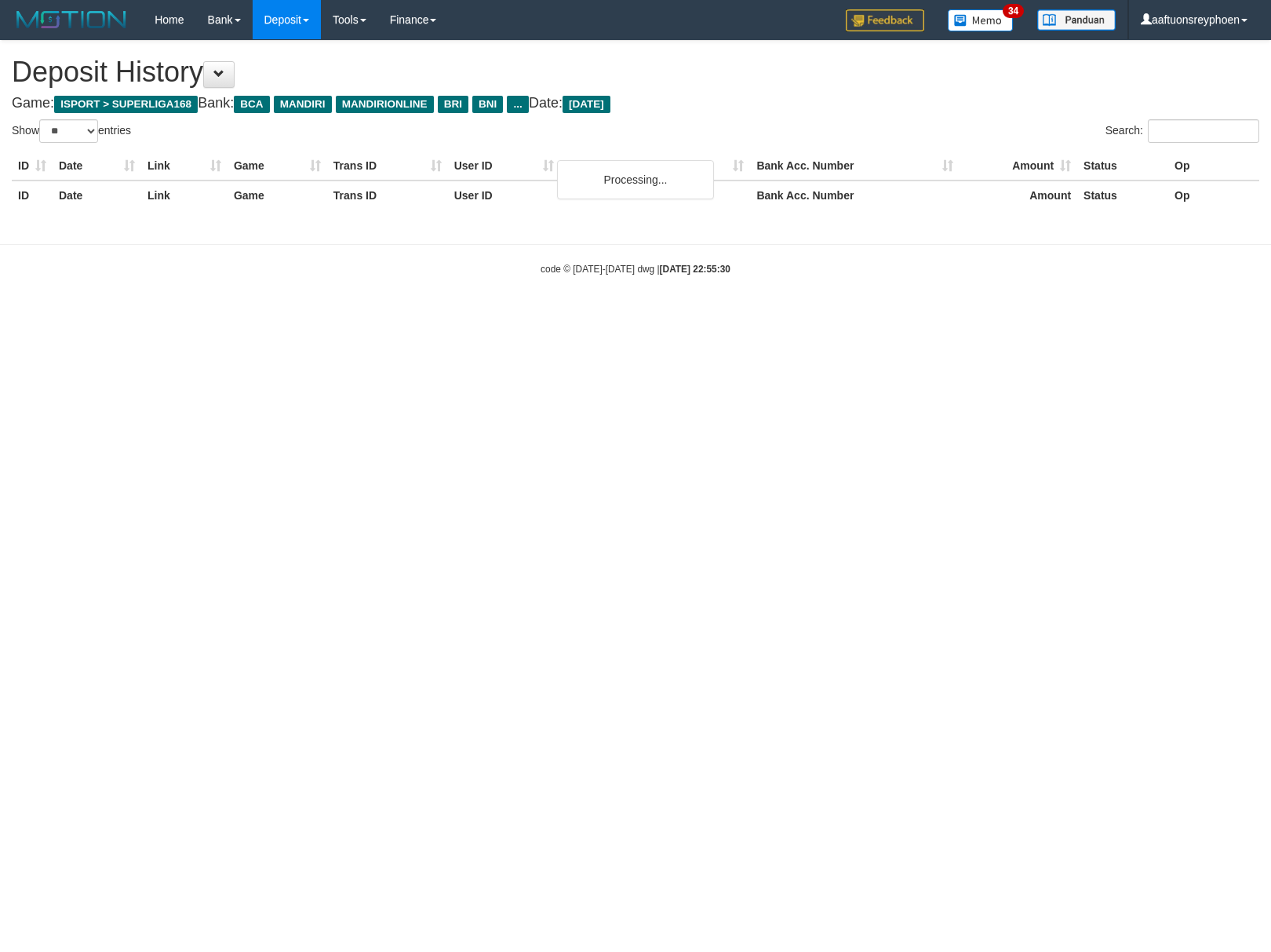
select select "**"
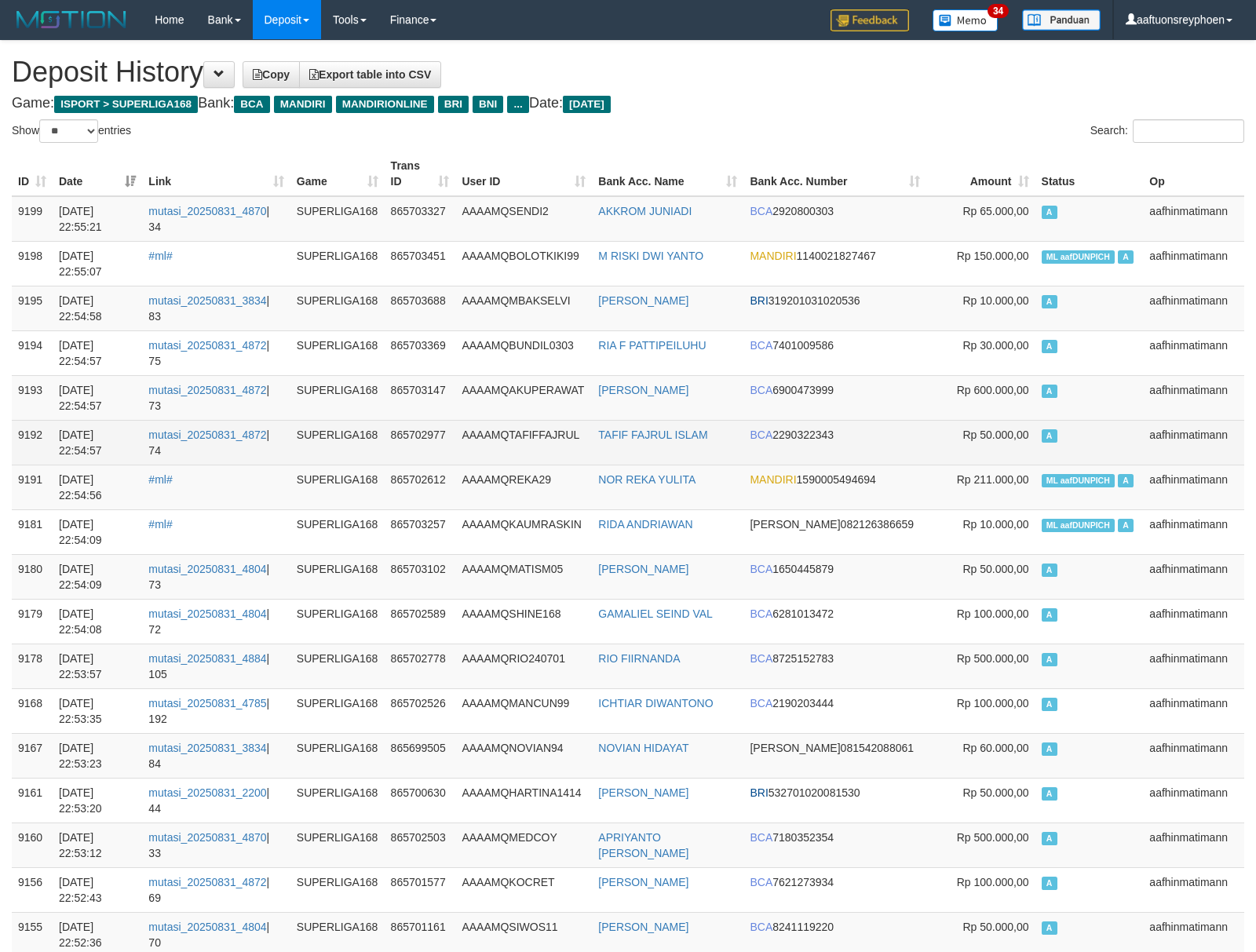
click at [1127, 420] on td "A" at bounding box center [1089, 442] width 109 height 45
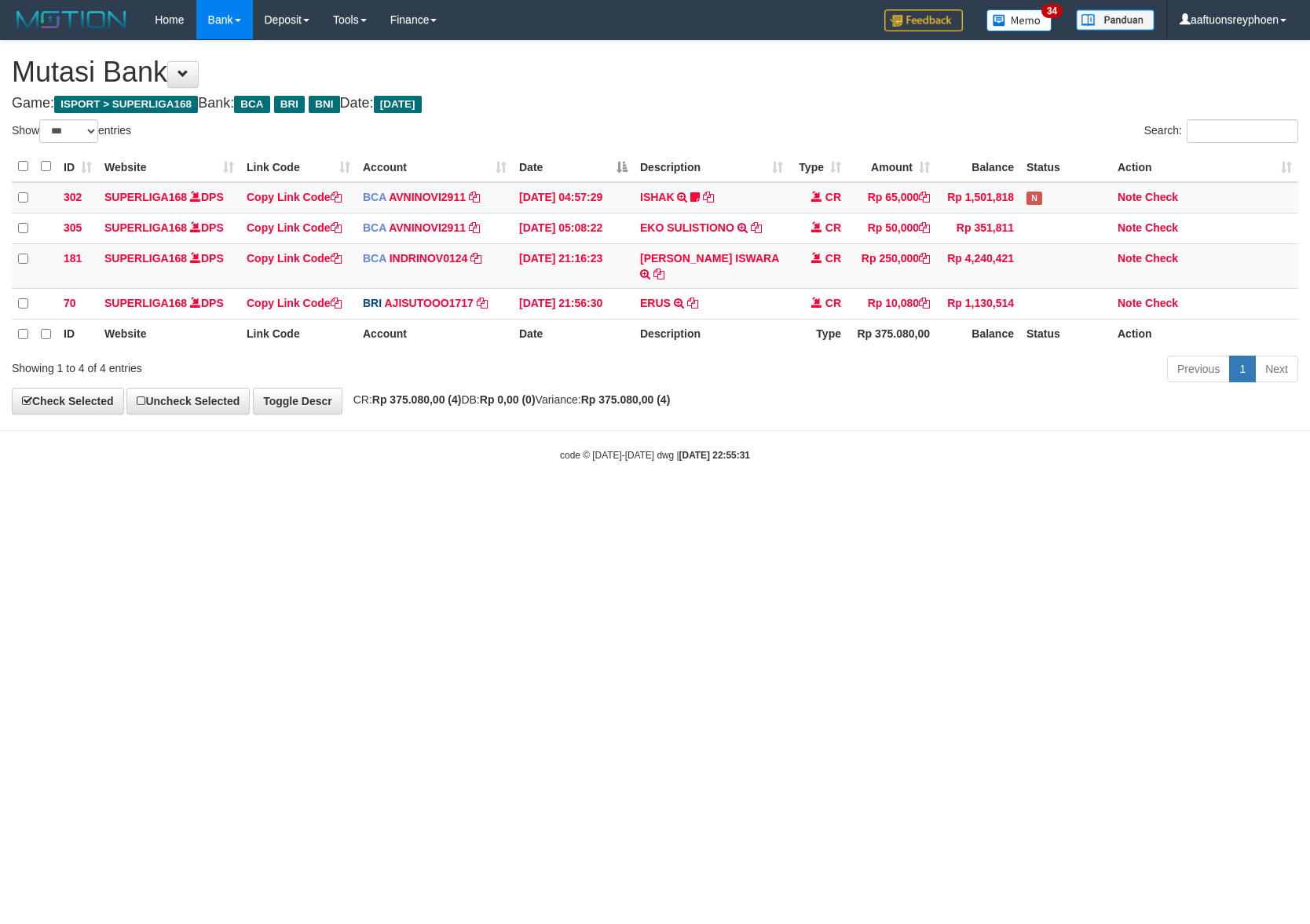
select select "***"
click at [896, 502] on html "Toggle navigation Home Bank Account List Load By Website Group [ISPORT] SUPERLI…" at bounding box center [655, 251] width 1310 height 502
select select "***"
drag, startPoint x: 653, startPoint y: 603, endPoint x: 722, endPoint y: 613, distance: 69.7
click at [666, 502] on html "Toggle navigation Home Bank Account List Load By Website Group [ISPORT] SUPERLI…" at bounding box center [655, 251] width 1310 height 502
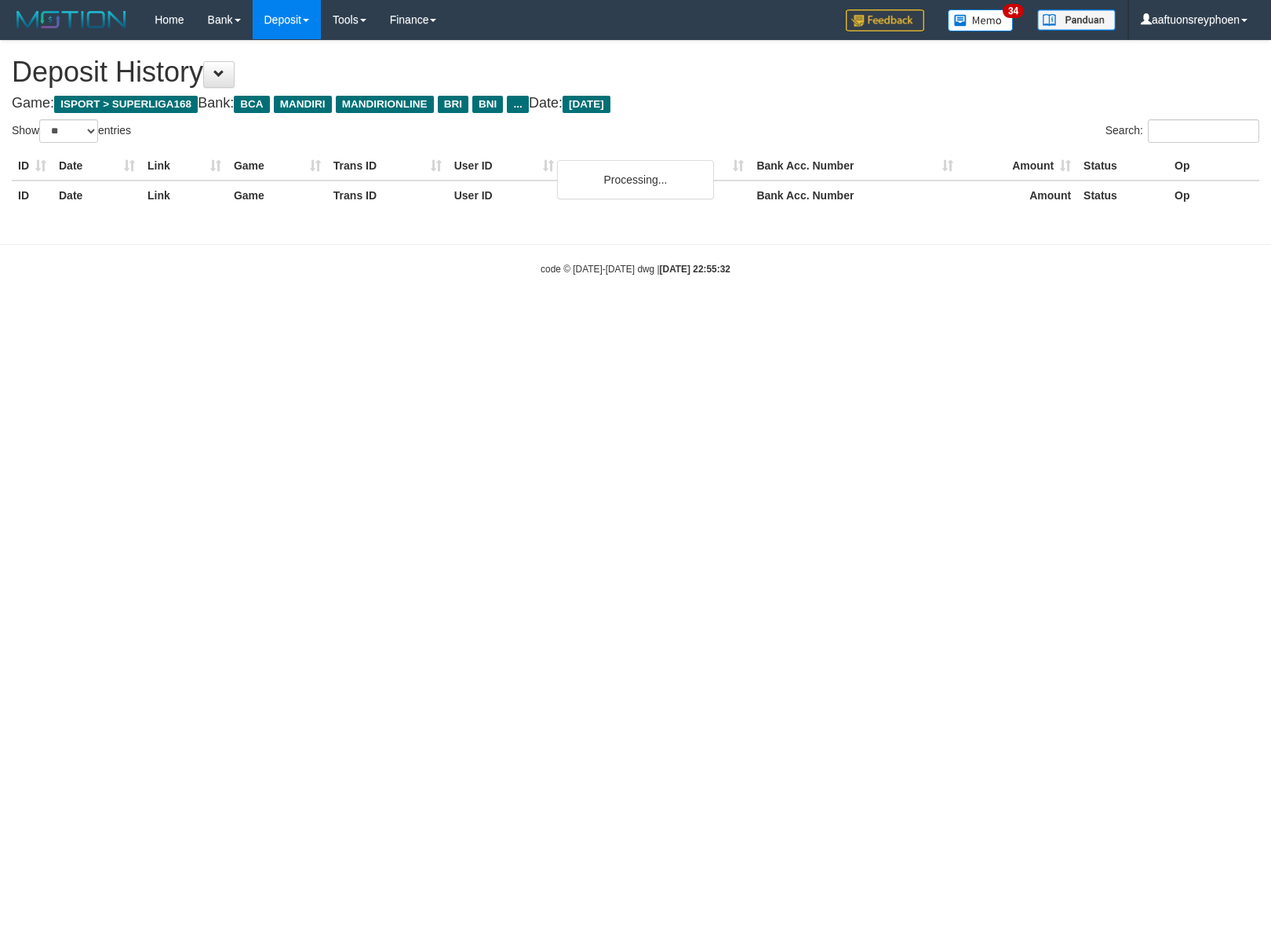
select select "**"
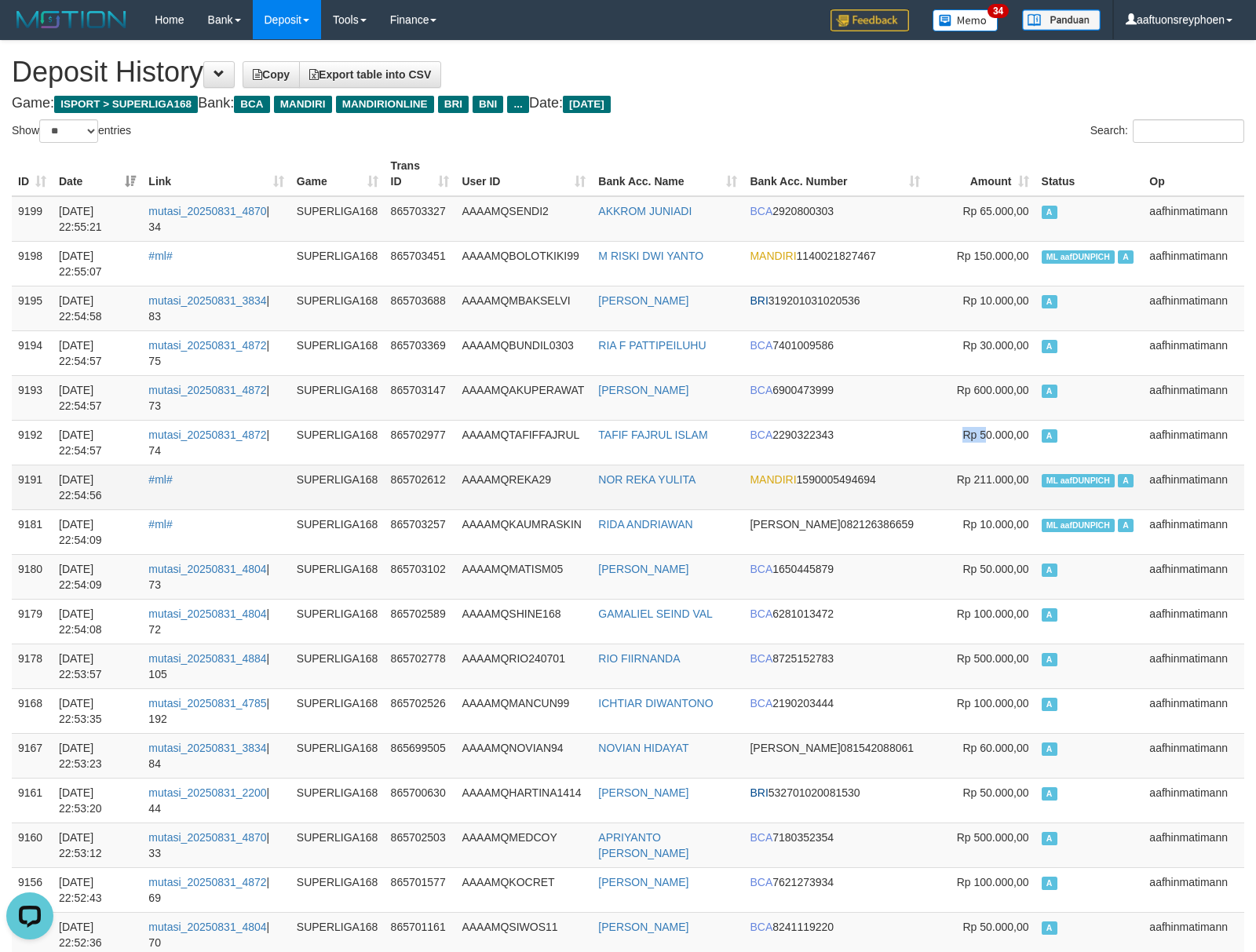
drag, startPoint x: 987, startPoint y: 446, endPoint x: 750, endPoint y: 475, distance: 238.8
click at [962, 434] on td "Rp 50.000,00" at bounding box center [981, 442] width 109 height 45
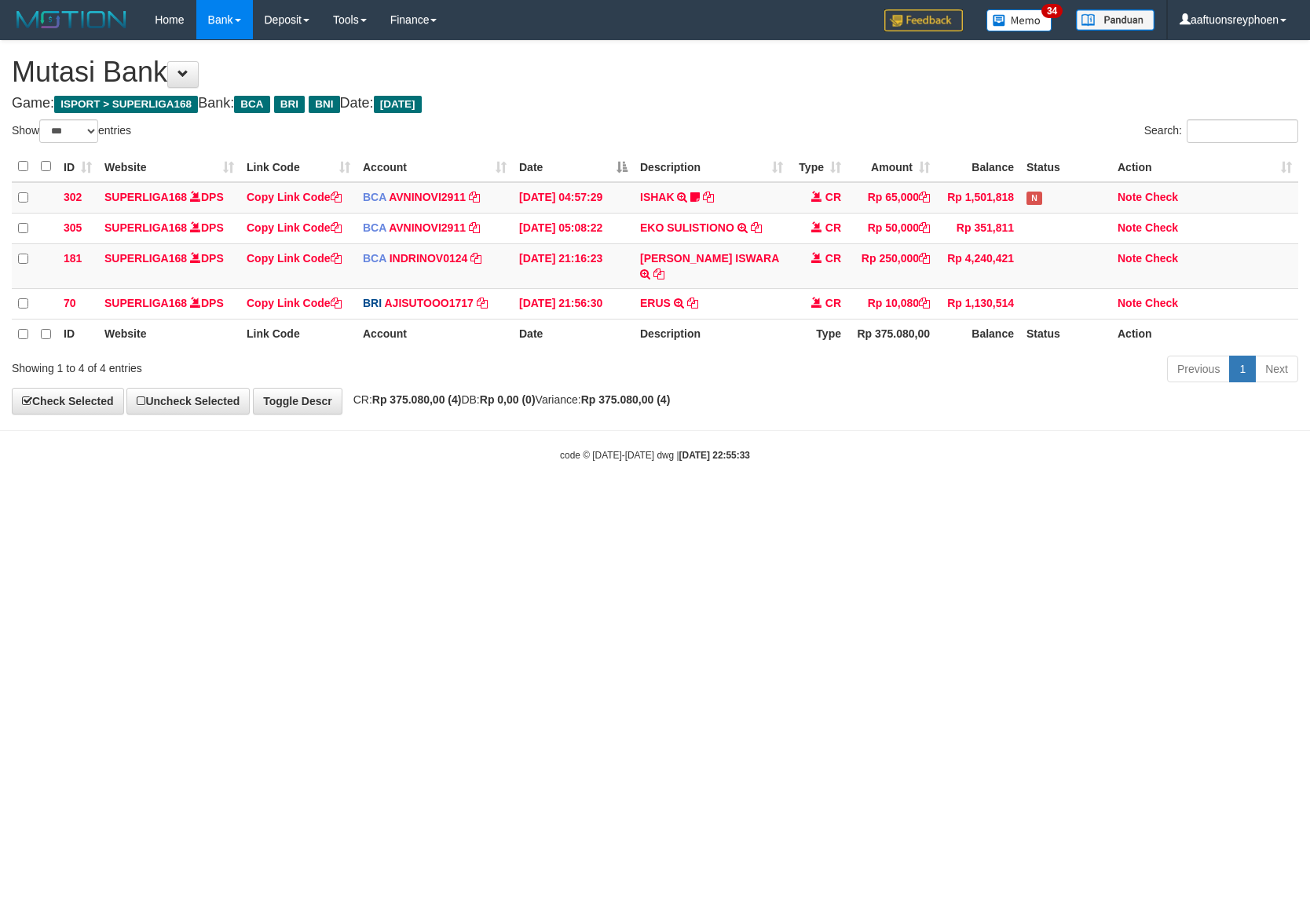
select select "***"
click at [707, 502] on html "Toggle navigation Home Bank Account List Load By Website Group [ISPORT] SUPERLI…" at bounding box center [655, 251] width 1310 height 502
drag, startPoint x: 706, startPoint y: 641, endPoint x: 1305, endPoint y: 554, distance: 605.3
click at [711, 502] on html "Toggle navigation Home Bank Account List Load By Website Group [ISPORT] SUPERLI…" at bounding box center [655, 251] width 1310 height 502
select select "***"
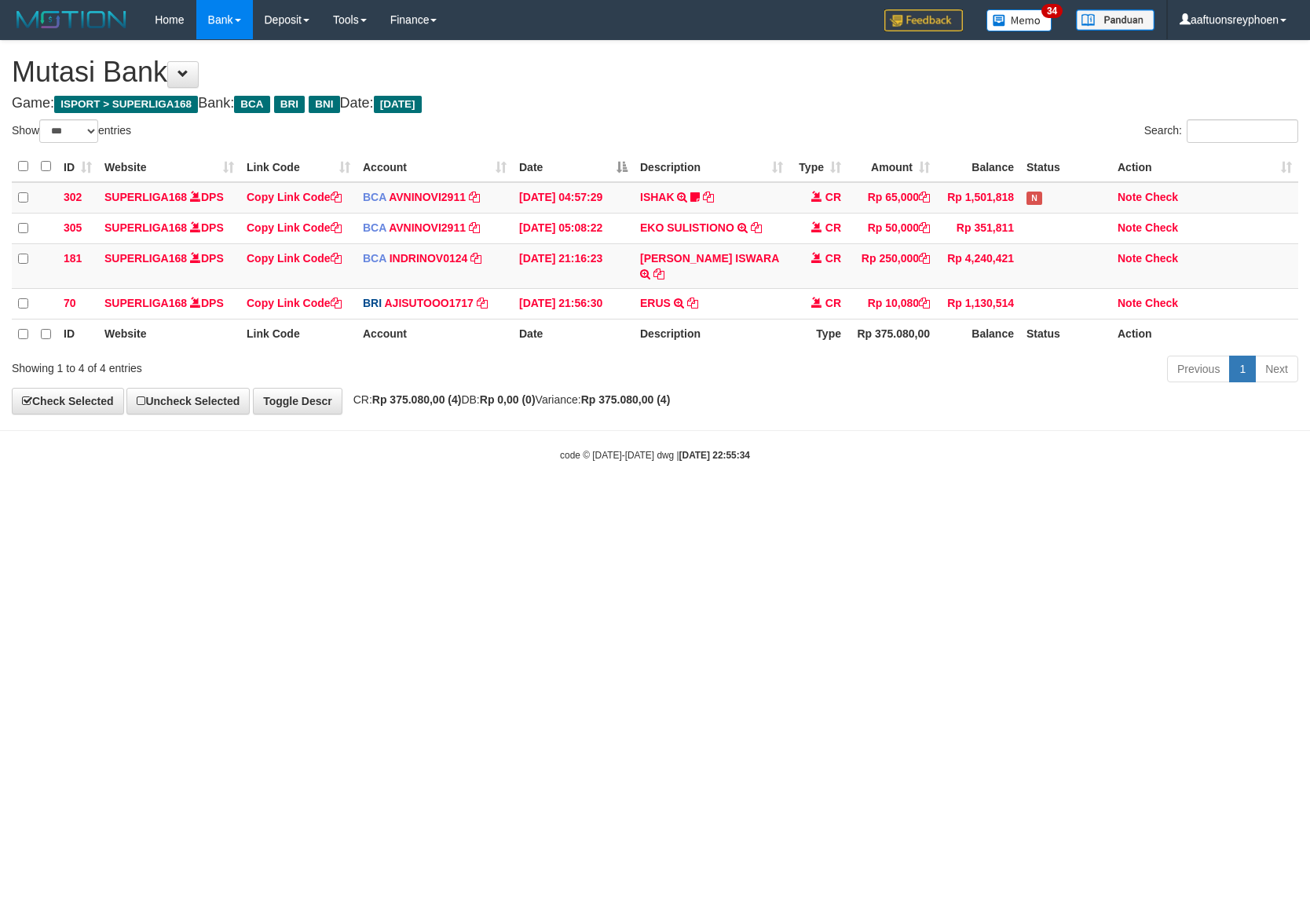
click at [512, 502] on html "Toggle navigation Home Bank Account List Load By Website Group [ISPORT] SUPERLI…" at bounding box center [655, 251] width 1310 height 502
click at [660, 502] on html "Toggle navigation Home Bank Account List Load By Website Group [ISPORT] SUPERLI…" at bounding box center [655, 251] width 1310 height 502
click at [658, 502] on html "Toggle navigation Home Bank Account List Load By Website Group [ISPORT] SUPERLI…" at bounding box center [655, 251] width 1310 height 502
drag, startPoint x: 658, startPoint y: 677, endPoint x: 666, endPoint y: 678, distance: 8.1
click at [658, 502] on html "Toggle navigation Home Bank Account List Load By Website Group [ISPORT] SUPERLI…" at bounding box center [655, 251] width 1310 height 502
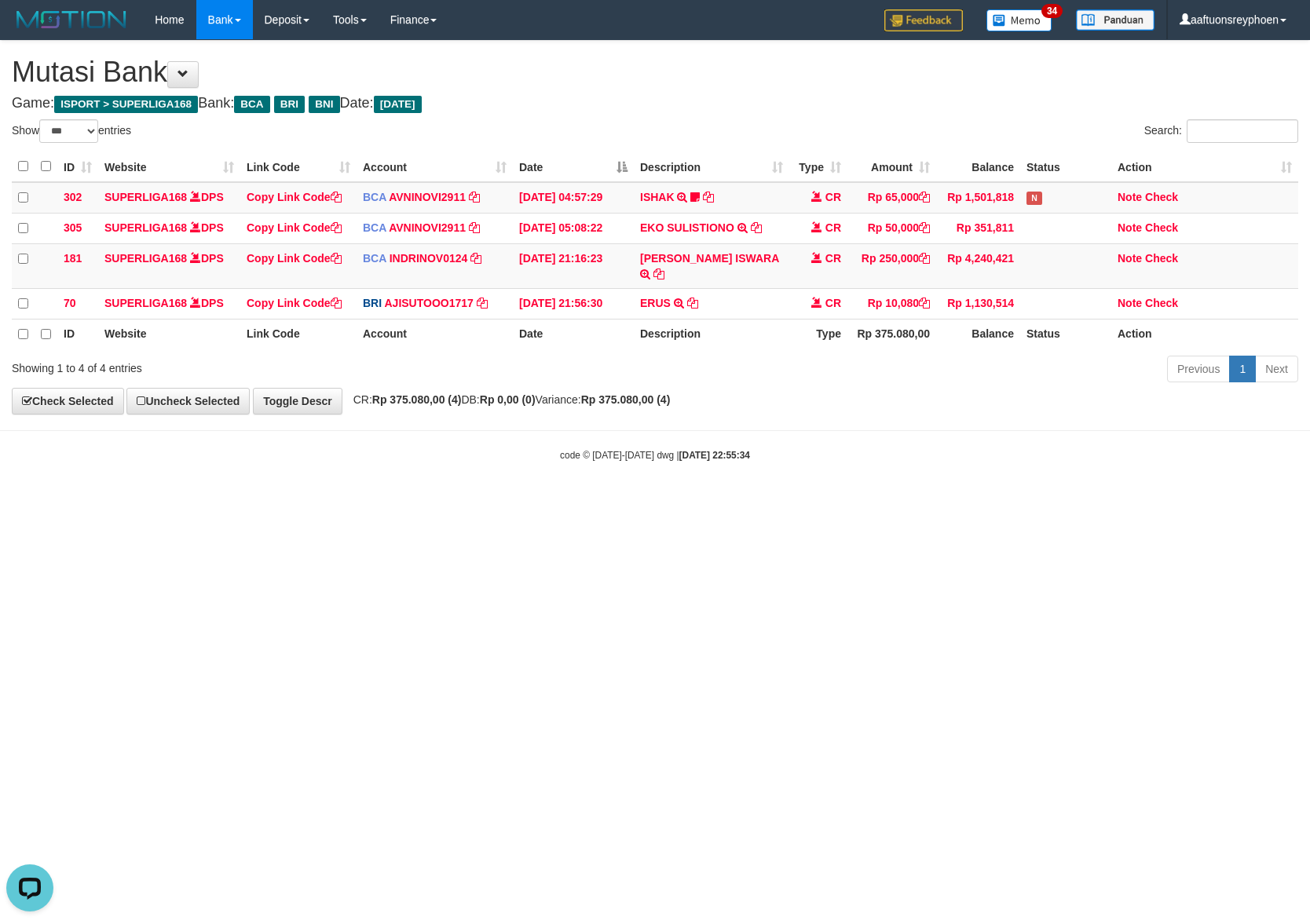
click at [682, 502] on html "Toggle navigation Home Bank Account List Load By Website Group [ISPORT] SUPERLI…" at bounding box center [655, 251] width 1310 height 502
drag, startPoint x: 813, startPoint y: 595, endPoint x: 1298, endPoint y: 528, distance: 489.6
click at [943, 502] on html "Toggle navigation Home Bank Account List Load By Website Group [ISPORT] SUPERLI…" at bounding box center [655, 251] width 1310 height 502
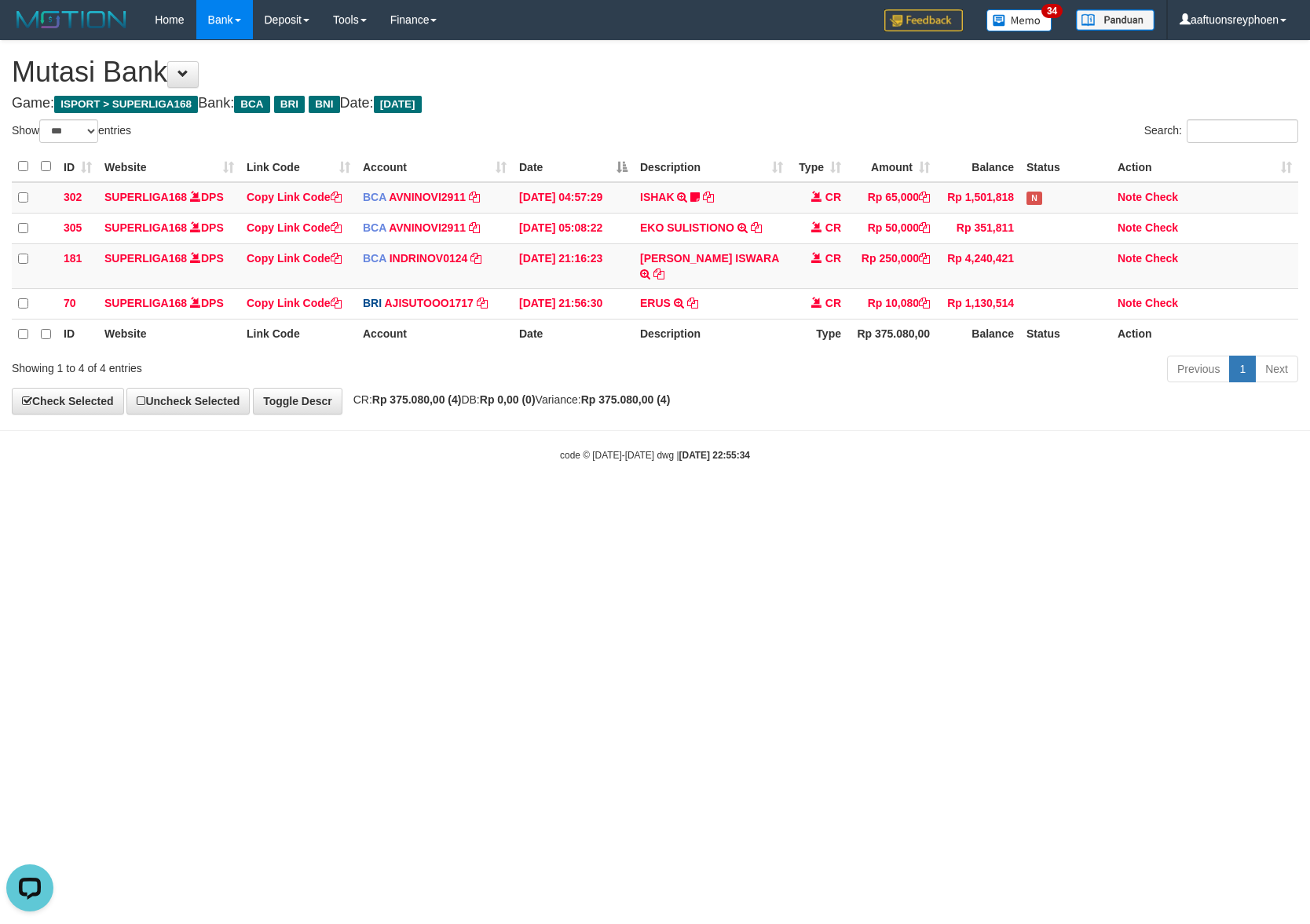
drag, startPoint x: 736, startPoint y: 594, endPoint x: 1247, endPoint y: 529, distance: 515.1
click at [786, 502] on html "Toggle navigation Home Bank Account List Load By Website Group [ISPORT] SUPERLI…" at bounding box center [655, 251] width 1310 height 502
drag, startPoint x: 718, startPoint y: 582, endPoint x: 773, endPoint y: 579, distance: 55.1
click at [732, 502] on html "Toggle navigation Home Bank Account List Load By Website Group [ISPORT] SUPERLI…" at bounding box center [655, 251] width 1310 height 502
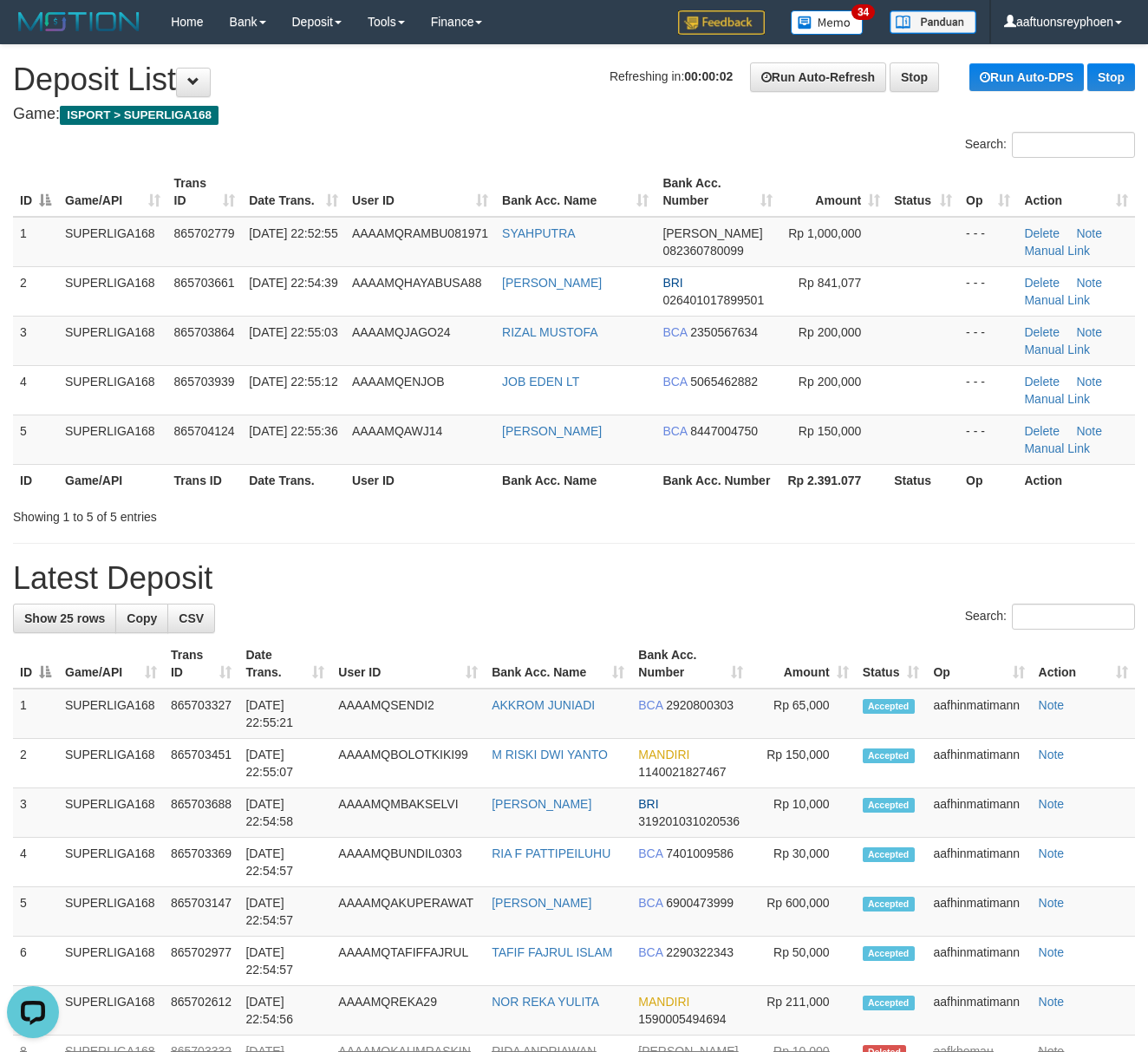
click at [116, 469] on th "Game/API" at bounding box center [113, 480] width 110 height 33
click at [208, 479] on th "Trans ID" at bounding box center [205, 480] width 75 height 33
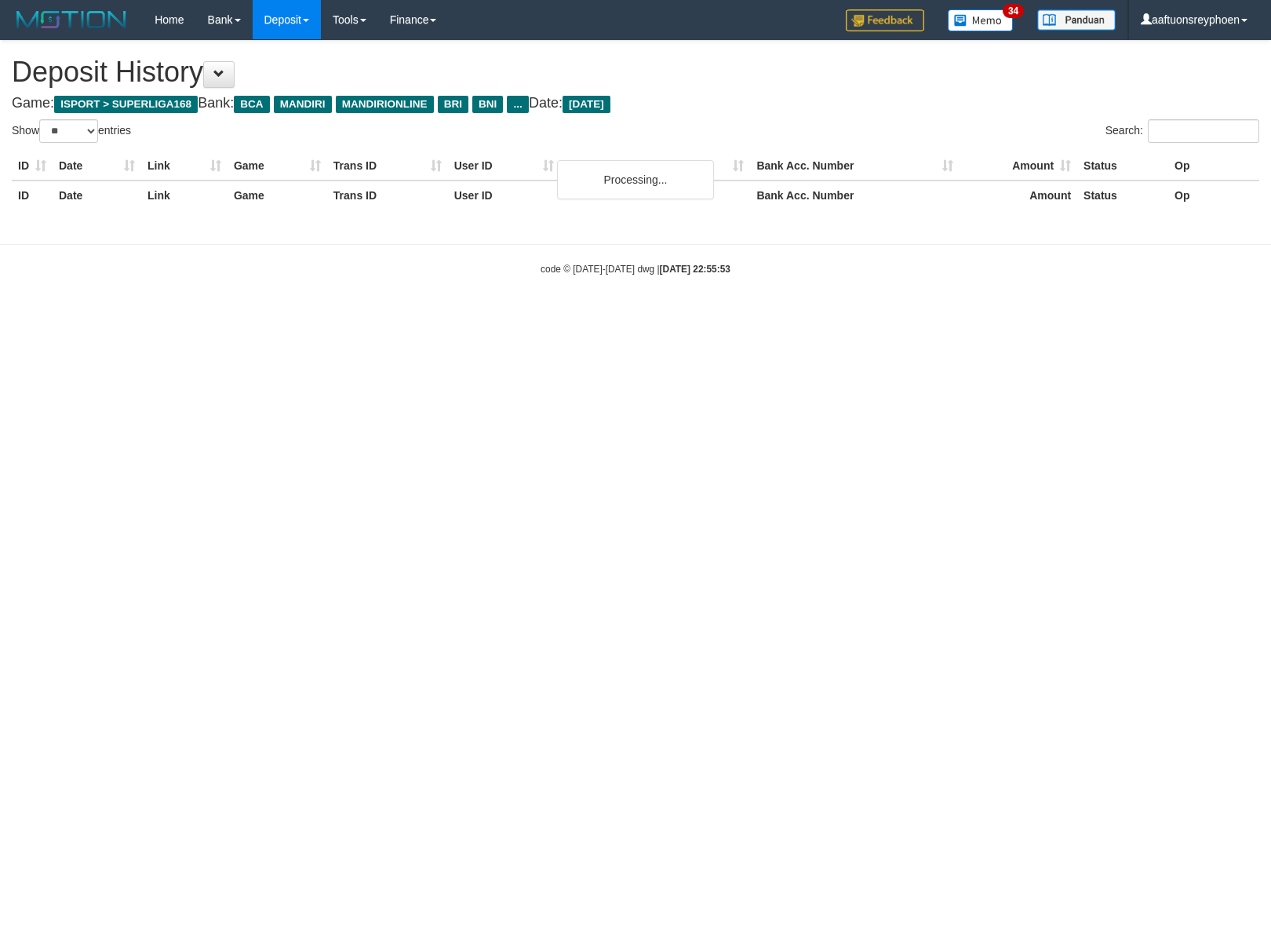
select select "**"
drag, startPoint x: 0, startPoint y: 0, endPoint x: 1109, endPoint y: 462, distance: 1201.4
click at [1116, 315] on html "Toggle navigation Home Bank Account List Load By Website Group [ISPORT] SUPERLI…" at bounding box center [635, 157] width 1271 height 315
select select "**"
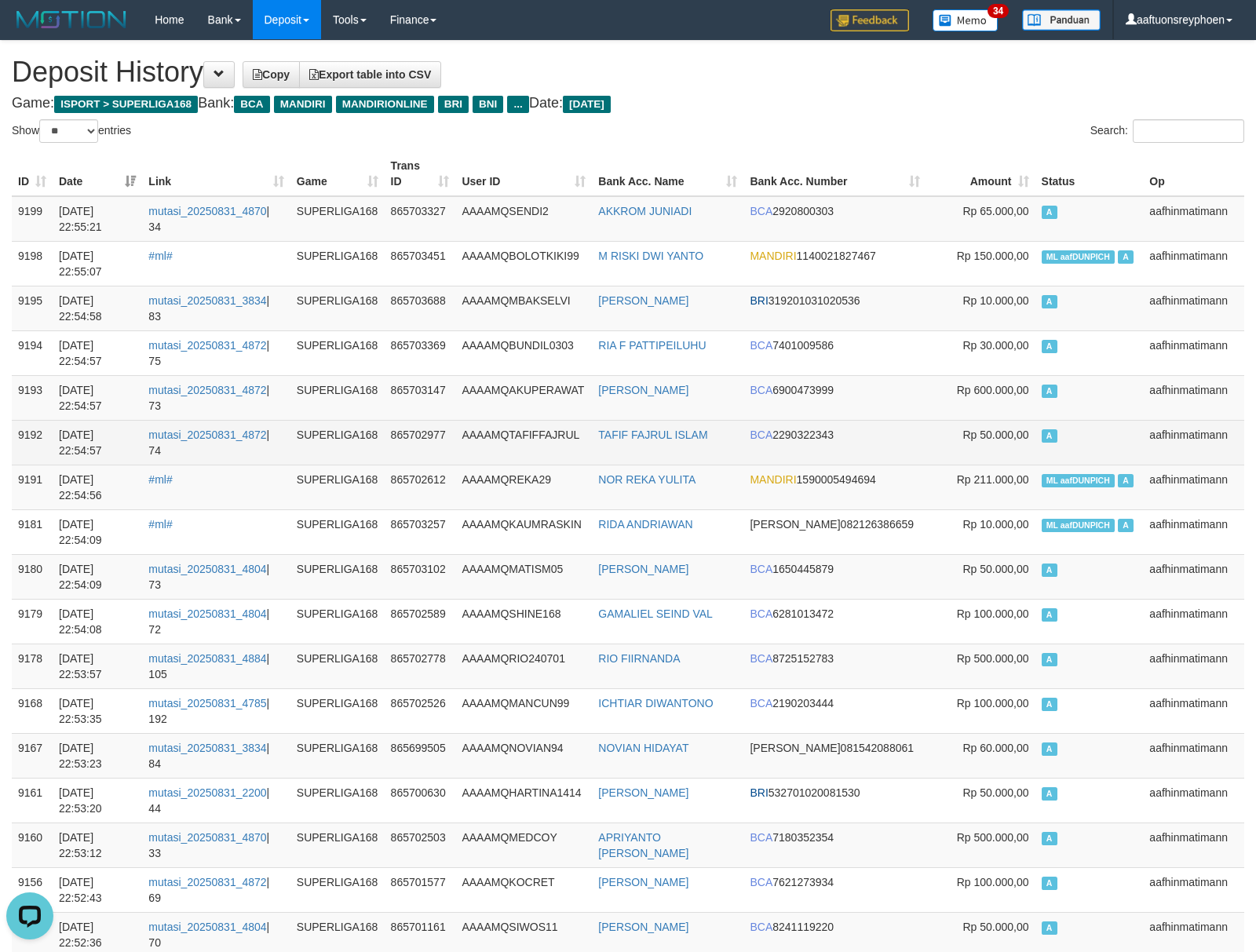
drag, startPoint x: 957, startPoint y: 422, endPoint x: 888, endPoint y: 426, distance: 69.1
click at [926, 424] on td "Rp 50.000,00" at bounding box center [981, 442] width 109 height 45
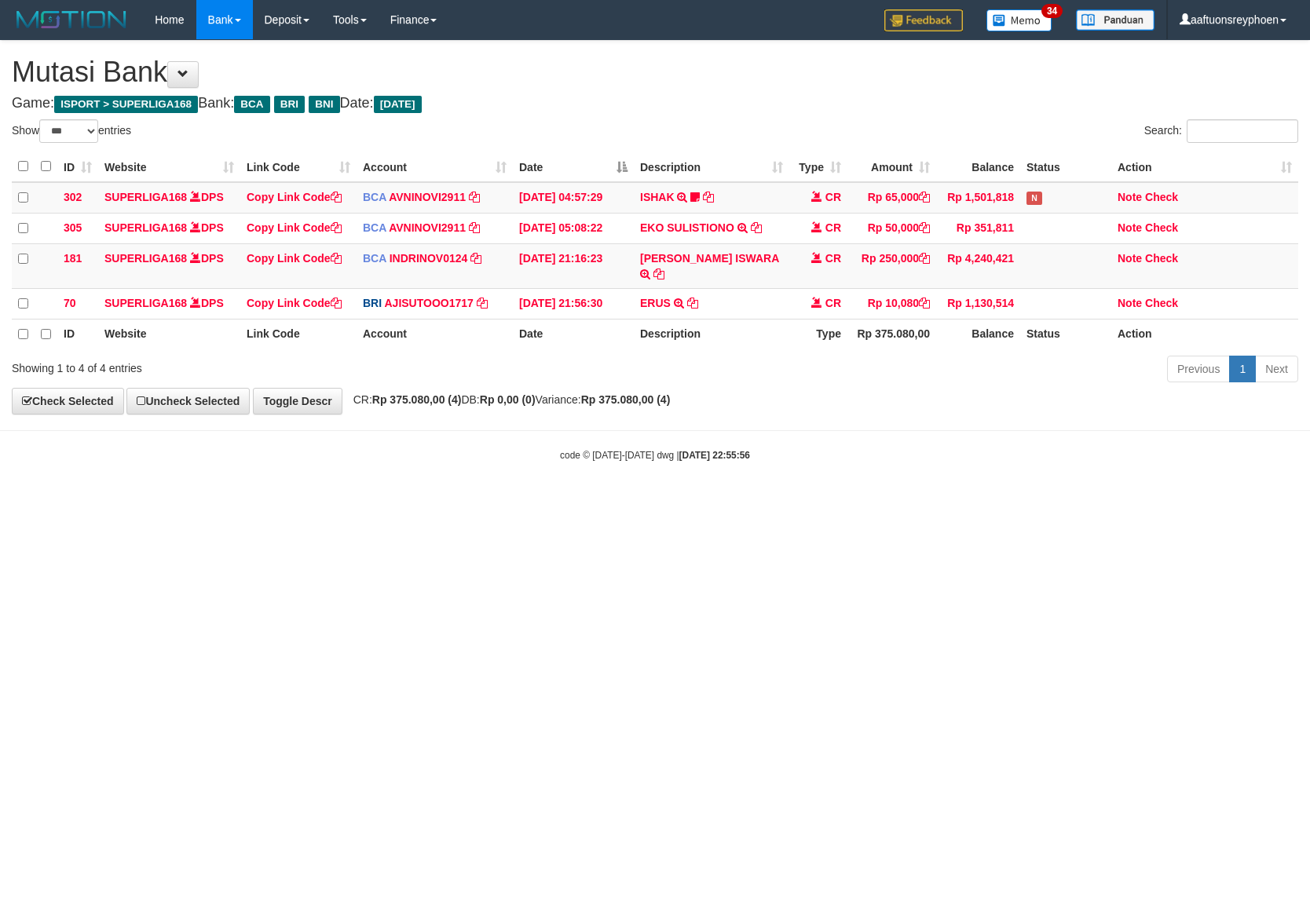
select select "***"
drag, startPoint x: 937, startPoint y: 542, endPoint x: 951, endPoint y: 553, distance: 17.8
click at [944, 502] on html "Toggle navigation Home Bank Account List Load By Website Group [ISPORT] SUPERLI…" at bounding box center [655, 251] width 1310 height 502
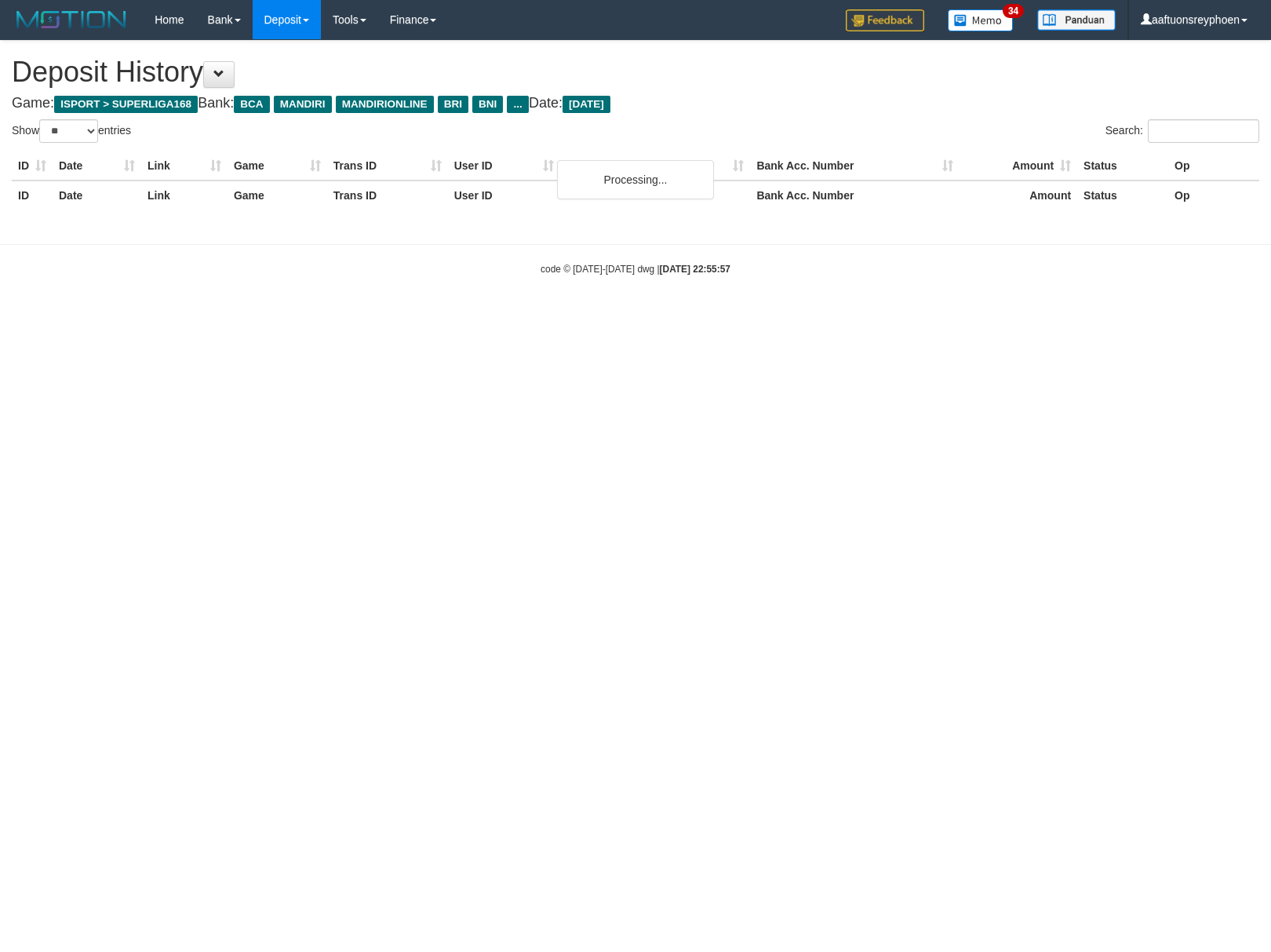
select select "**"
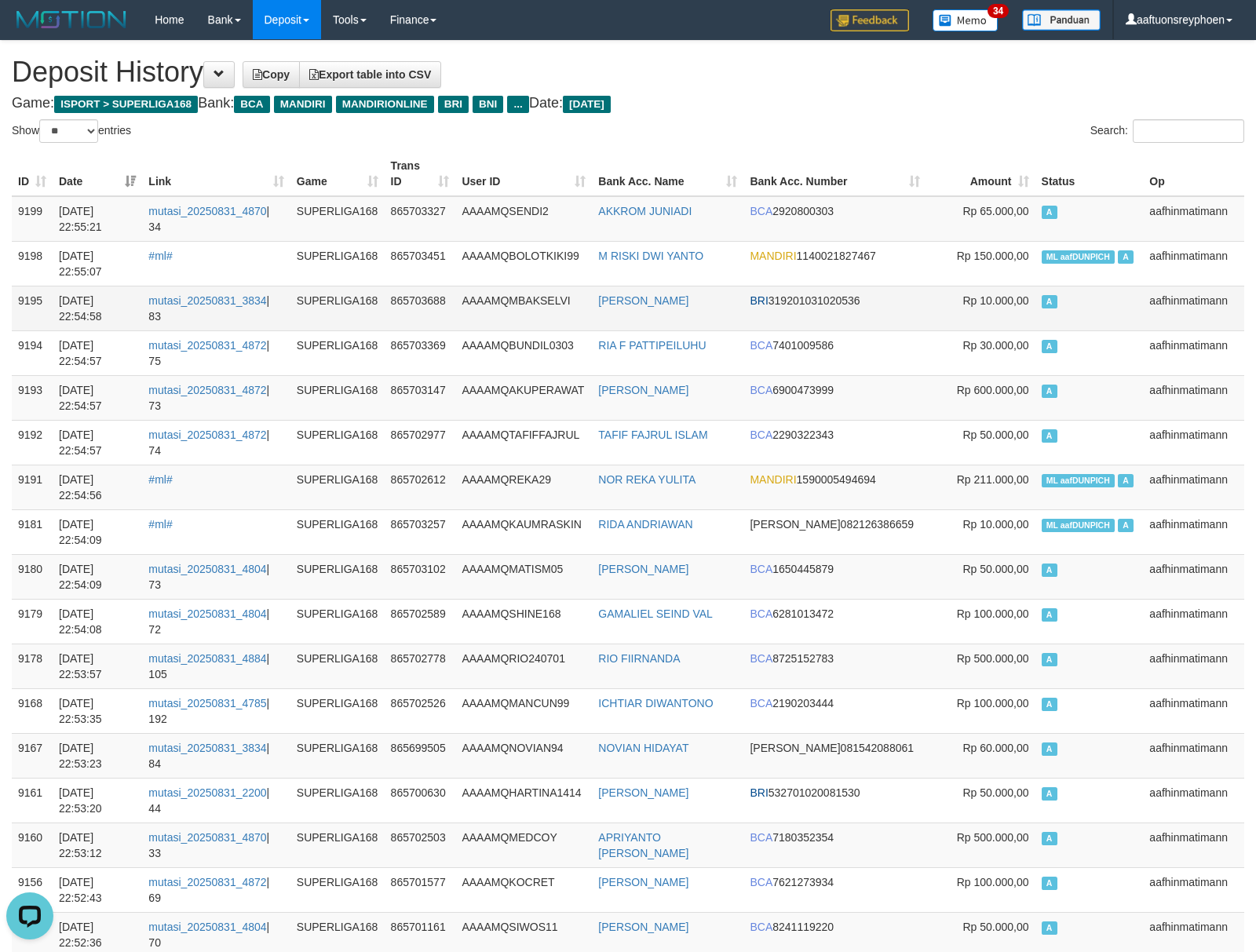
click at [999, 299] on td "Rp 10.000,00" at bounding box center [981, 308] width 109 height 45
drag, startPoint x: 1049, startPoint y: 361, endPoint x: 352, endPoint y: 396, distance: 697.9
click at [1042, 375] on td "A" at bounding box center [1089, 397] width 109 height 45
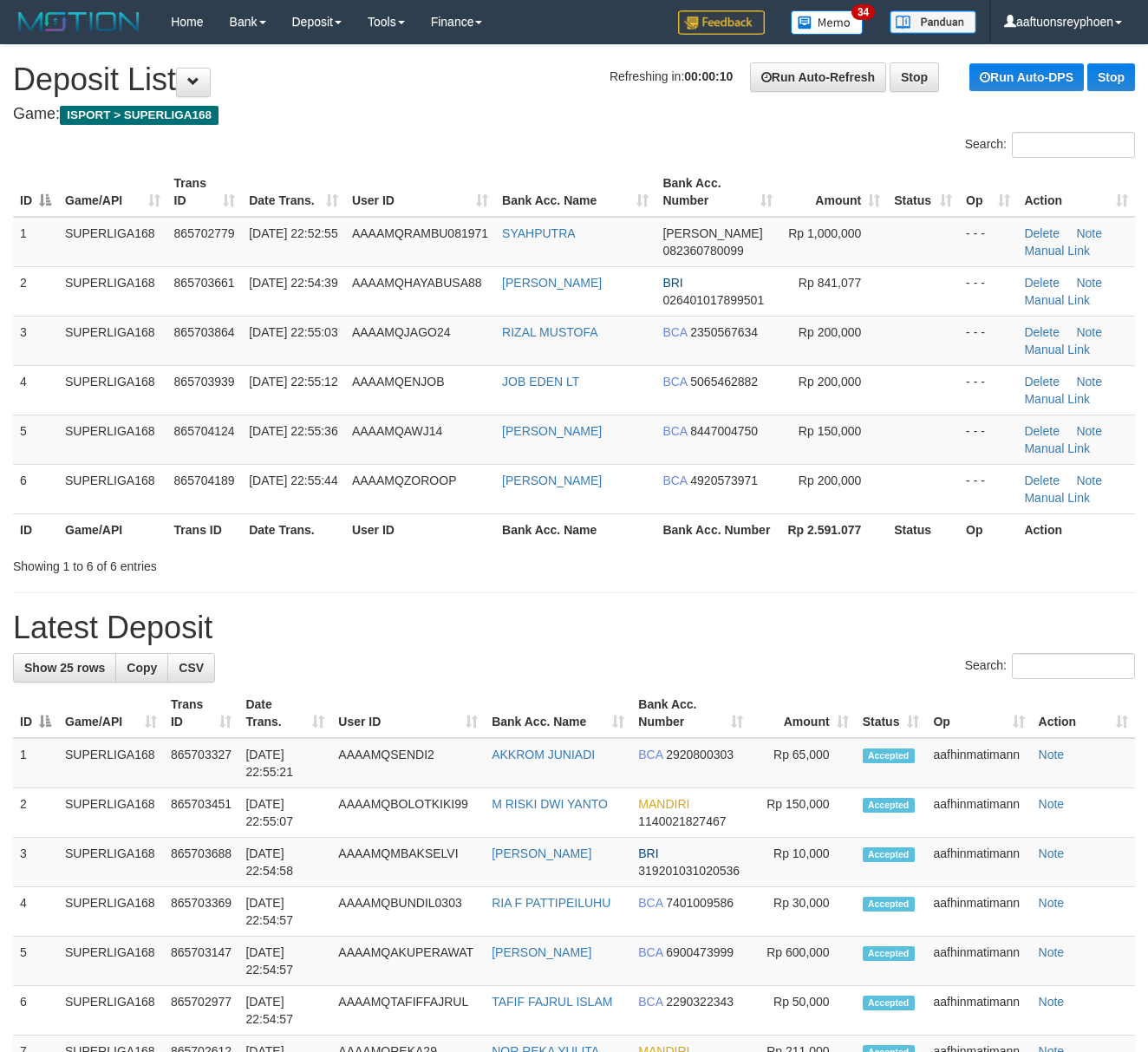
click at [208, 479] on span "865704189" at bounding box center [205, 480] width 60 height 14
drag, startPoint x: 44, startPoint y: 413, endPoint x: 1, endPoint y: 427, distance: 45.2
click at [46, 411] on td "4" at bounding box center [35, 389] width 46 height 49
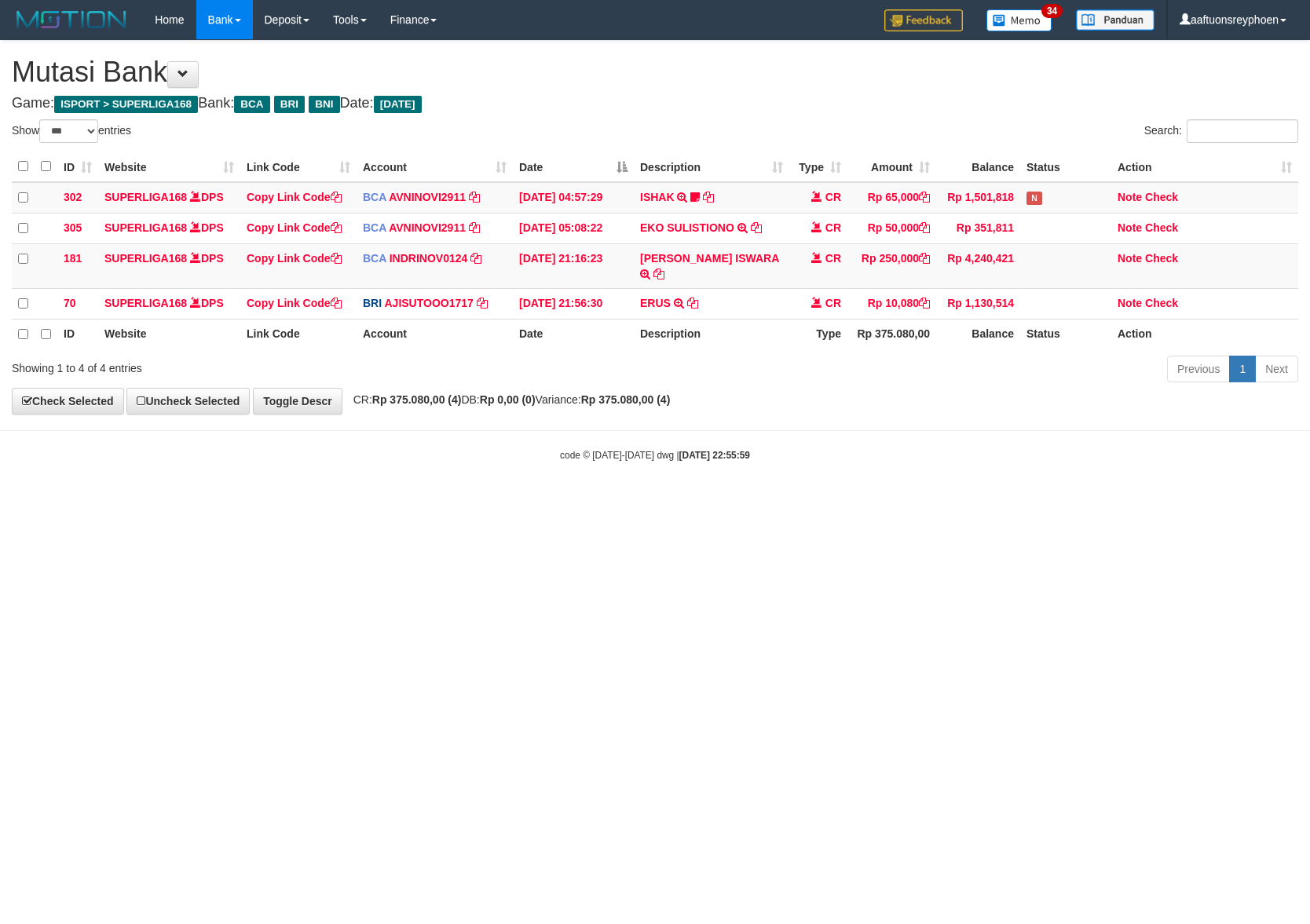
select select "***"
click at [500, 502] on html "Toggle navigation Home Bank Account List Load By Website Group [ISPORT] SUPERLI…" at bounding box center [655, 251] width 1310 height 502
drag, startPoint x: 705, startPoint y: 635, endPoint x: 753, endPoint y: 661, distance: 54.6
click at [713, 502] on html "Toggle navigation Home Bank Account List Load By Website Group [ISPORT] SUPERLI…" at bounding box center [655, 251] width 1310 height 502
click at [711, 502] on html "Toggle navigation Home Bank Account List Load By Website Group [ISPORT] SUPERLI…" at bounding box center [655, 251] width 1310 height 502
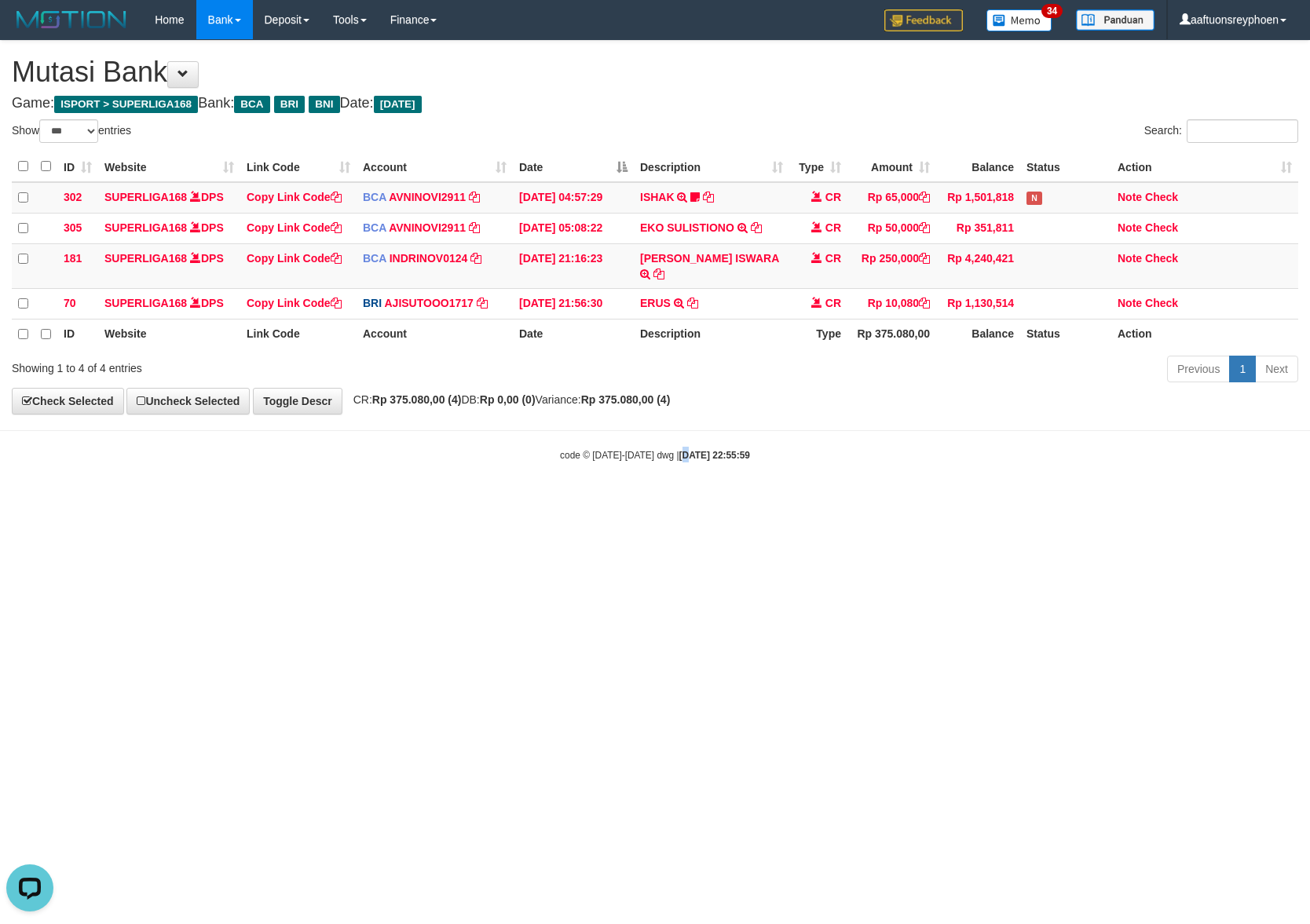
click at [674, 502] on html "Toggle navigation Home Bank Account List Load By Website Group [ISPORT] SUPERLI…" at bounding box center [655, 251] width 1310 height 502
click at [509, 502] on html "Toggle navigation Home Bank Account List Load By Website Group [ISPORT] SUPERLI…" at bounding box center [655, 251] width 1310 height 502
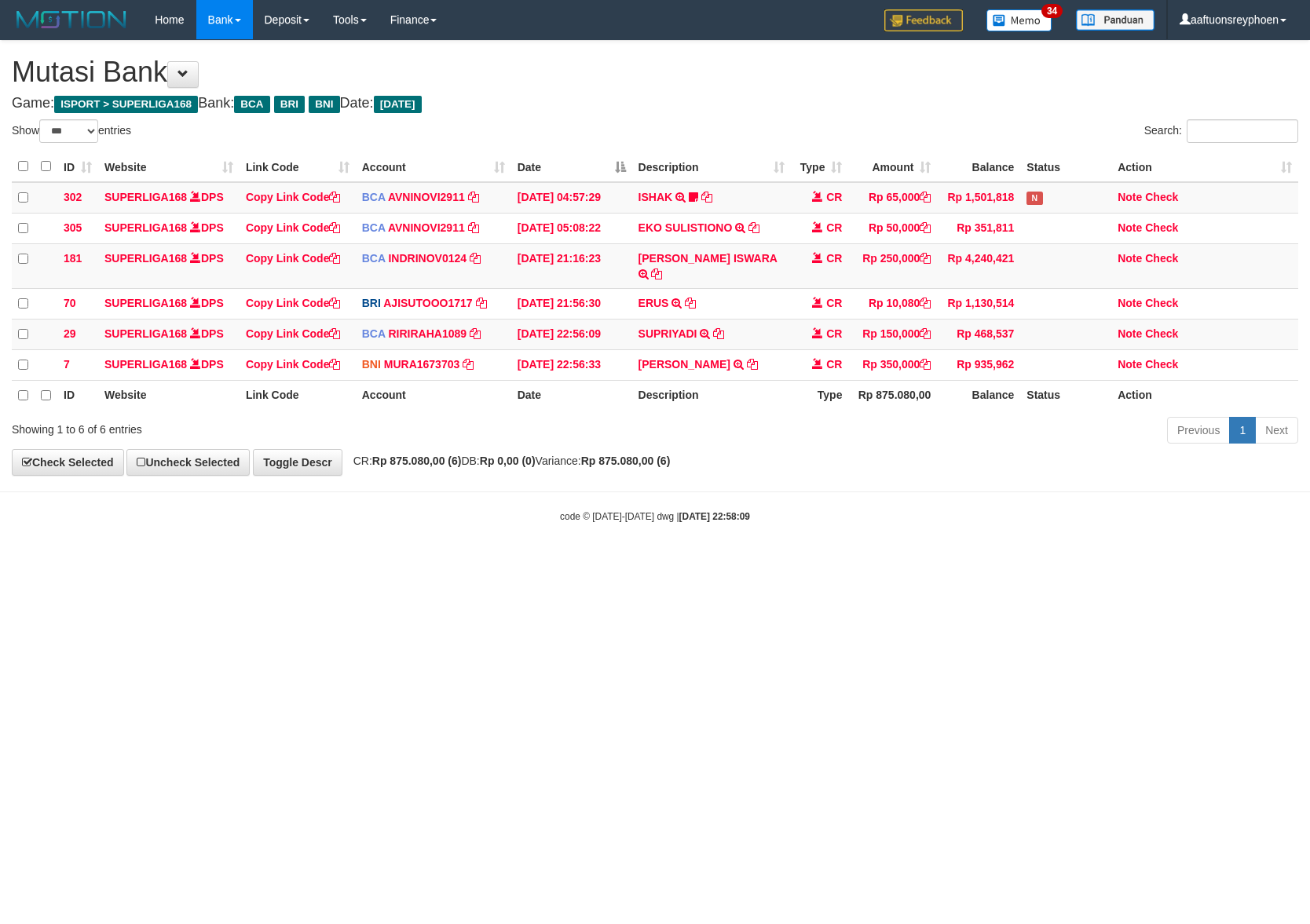
select select "***"
click at [602, 555] on html "Toggle navigation Home Bank Account List Load By Website Group [ISPORT] SUPERLI…" at bounding box center [655, 281] width 1310 height 563
drag, startPoint x: 521, startPoint y: 600, endPoint x: 635, endPoint y: 579, distance: 115.9
click at [628, 563] on html "Toggle navigation Home Bank Account List Load By Website Group [ISPORT] SUPERLI…" at bounding box center [655, 281] width 1310 height 563
click at [633, 563] on html "Toggle navigation Home Bank Account List Load By Website Group [ISPORT] SUPERLI…" at bounding box center [655, 281] width 1310 height 563
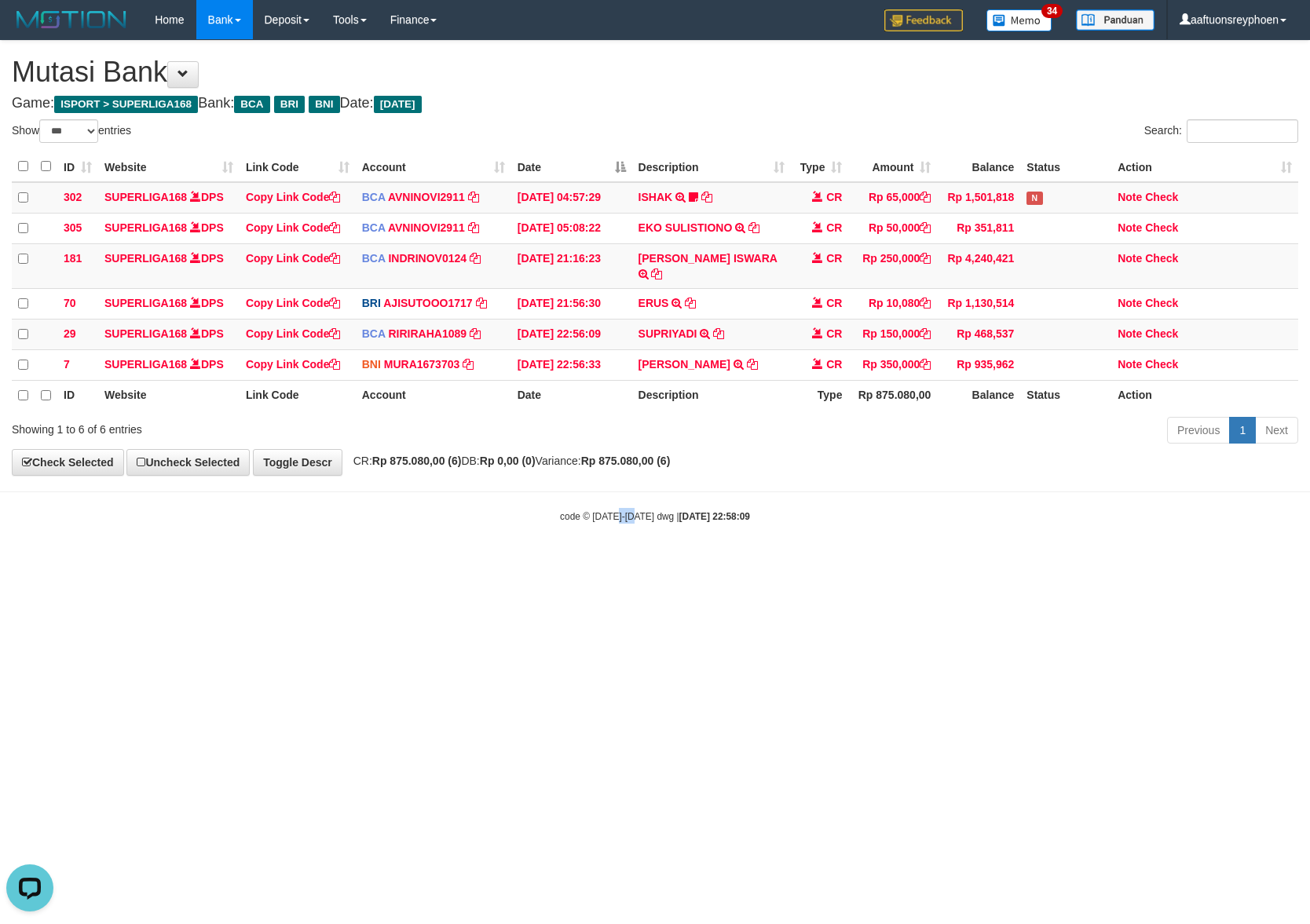
drag, startPoint x: 624, startPoint y: 628, endPoint x: 5, endPoint y: 529, distance: 626.9
click at [623, 563] on html "Toggle navigation Home Bank Account List Load By Website Group [ISPORT] SUPERLI…" at bounding box center [655, 281] width 1310 height 563
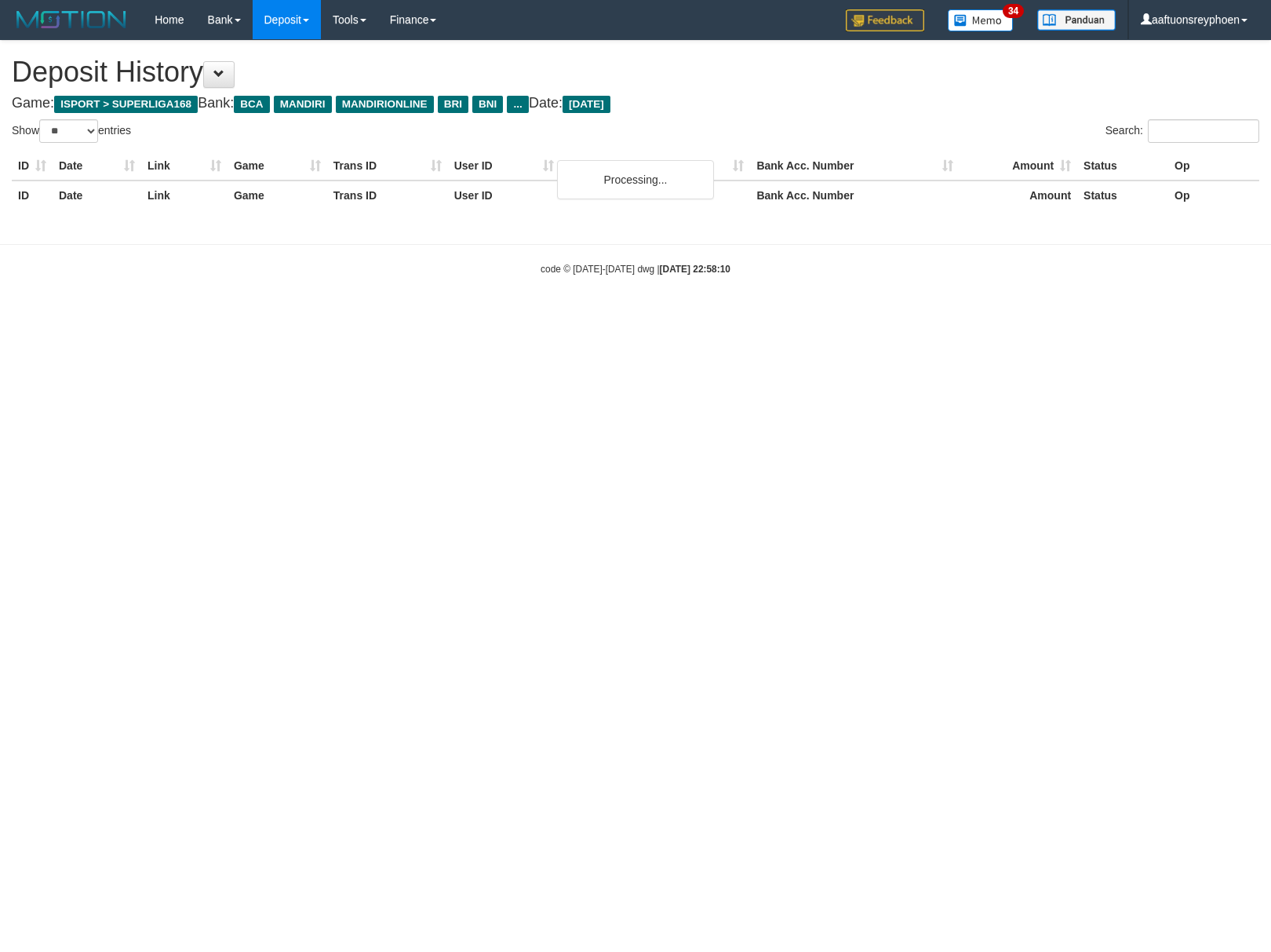
select select "**"
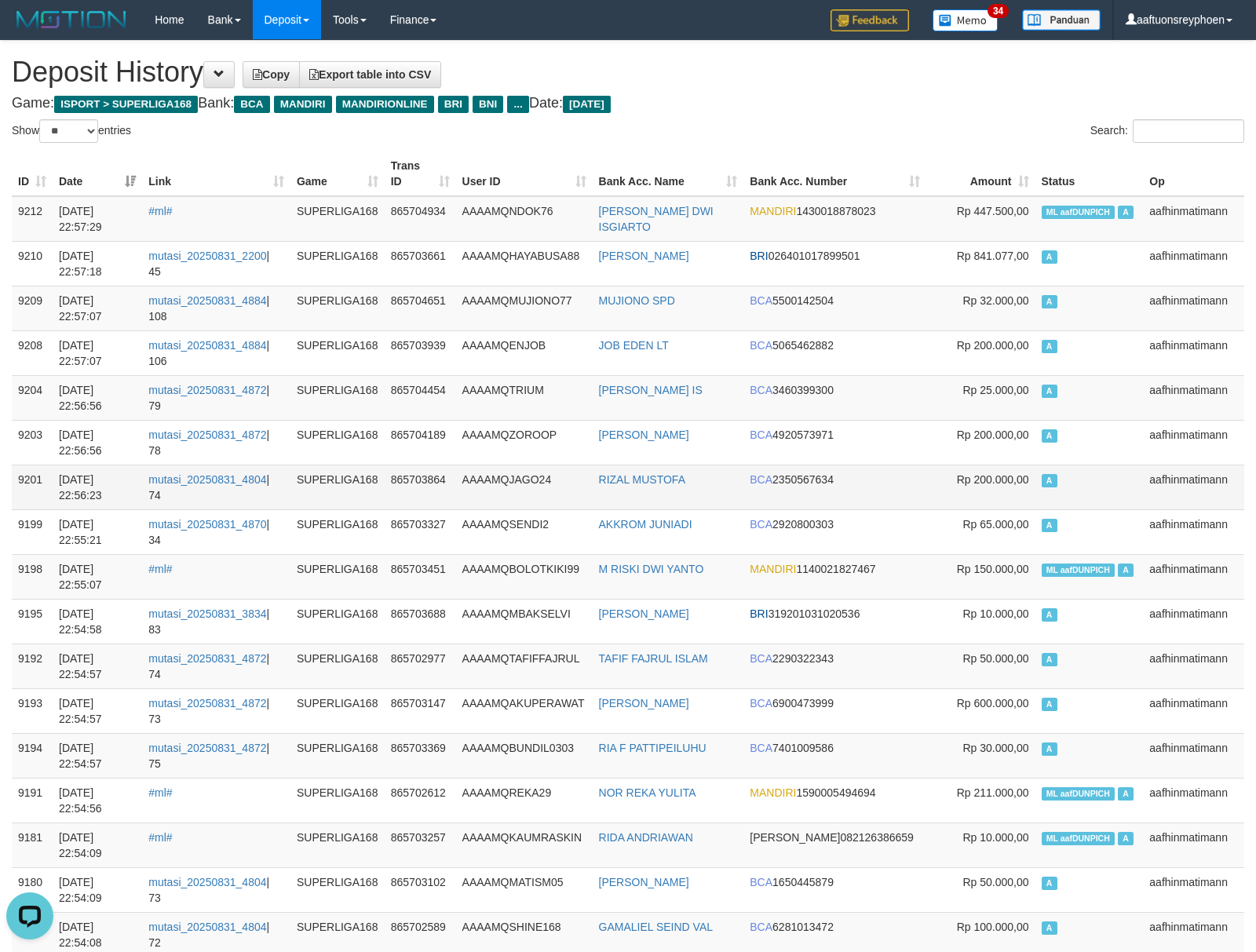
click at [948, 447] on td "Rp 200.000,00" at bounding box center [981, 442] width 109 height 45
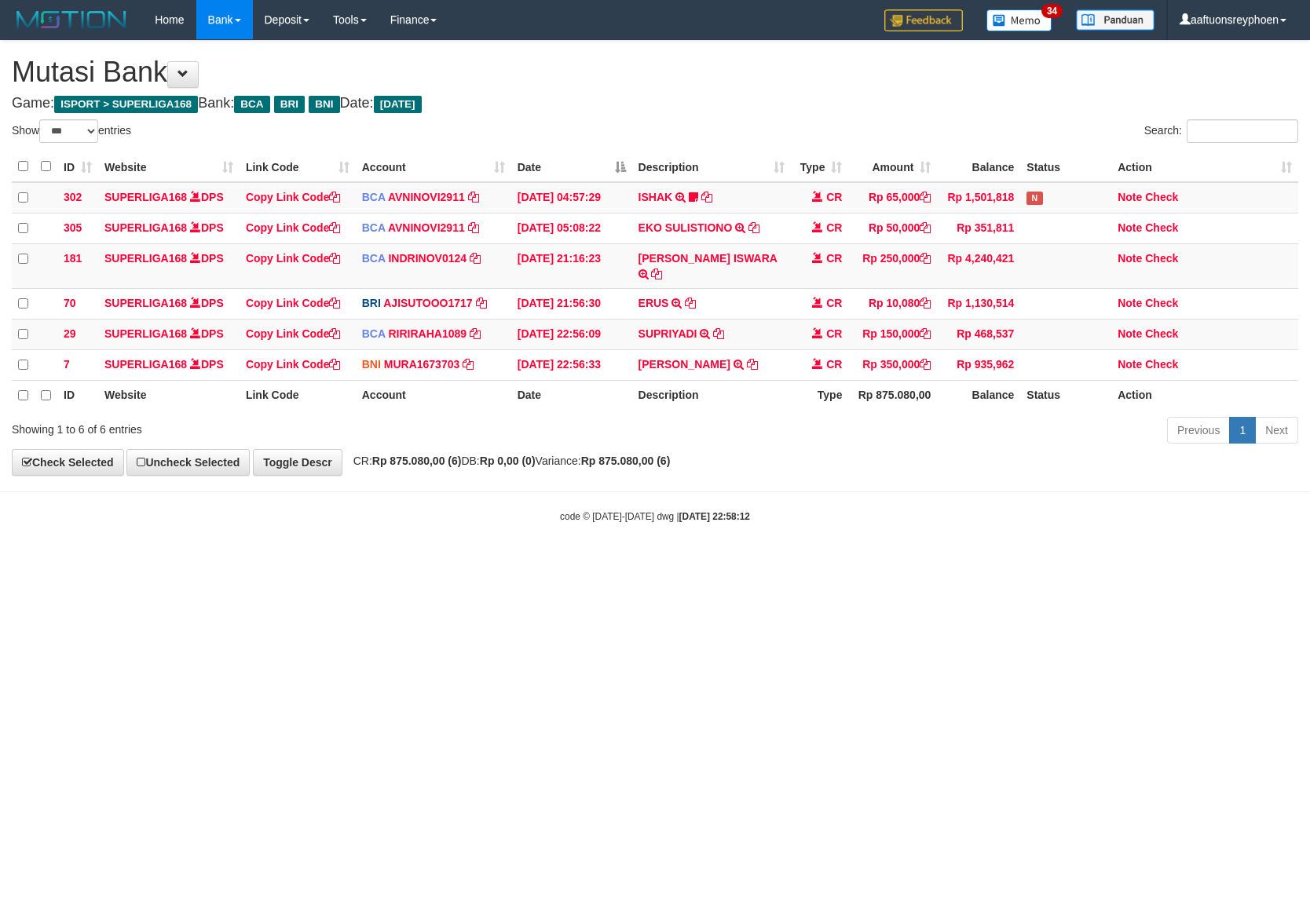
select select "***"
click at [418, 563] on html "Toggle navigation Home Bank Account List Load By Website Group [ISPORT] SUPERLI…" at bounding box center [655, 281] width 1310 height 563
click at [748, 563] on html "Toggle navigation Home Bank Account List Load By Website Group [ISPORT] SUPERLI…" at bounding box center [655, 281] width 1310 height 563
click at [744, 563] on html "Toggle navigation Home Bank Account List Load By Website Group [ISPORT] SUPERLI…" at bounding box center [655, 281] width 1310 height 563
drag, startPoint x: 722, startPoint y: 616, endPoint x: 1293, endPoint y: 600, distance: 571.2
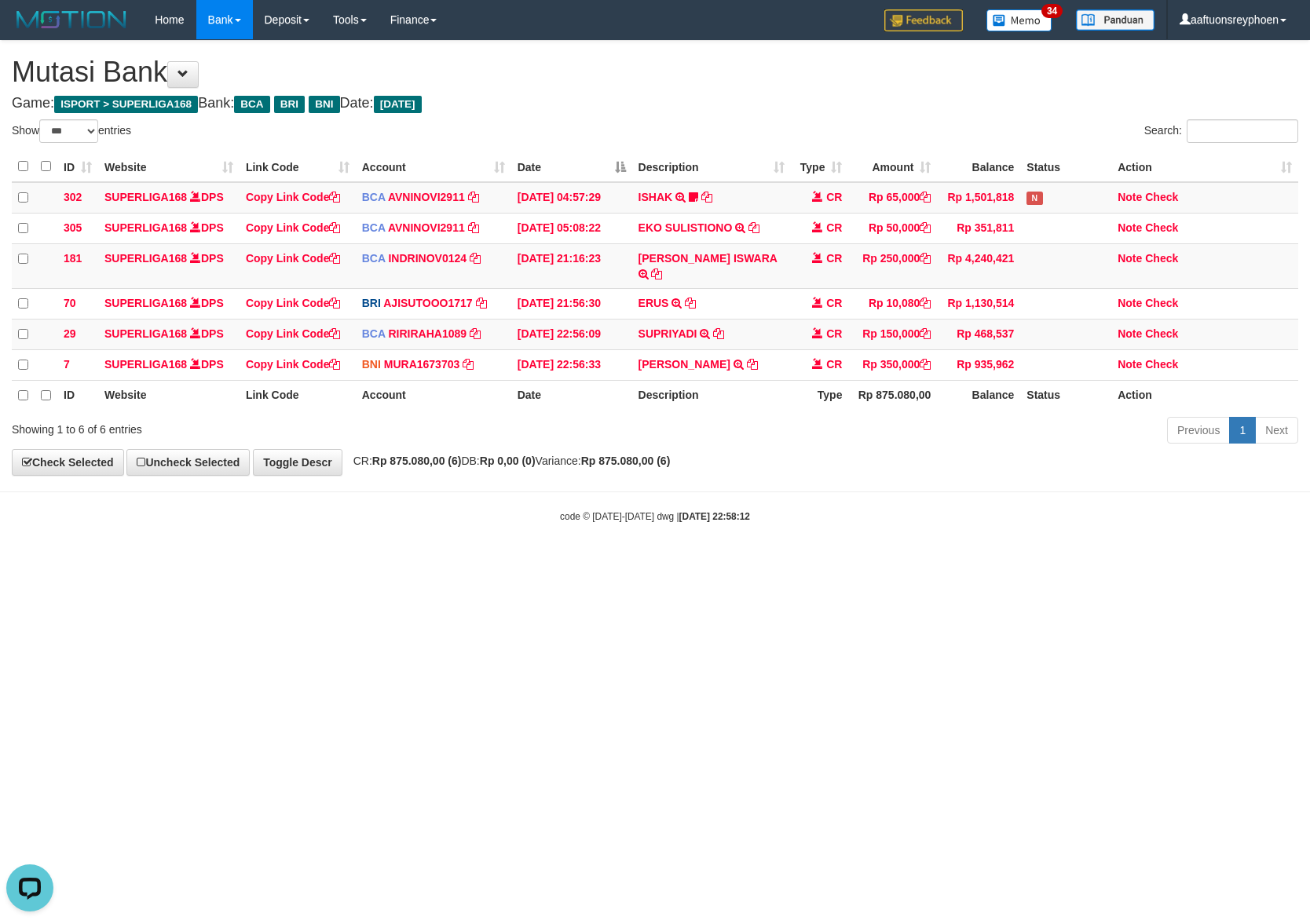
click at [836, 563] on html "Toggle navigation Home Bank Account List Load By Website Group [ISPORT] SUPERLI…" at bounding box center [655, 281] width 1310 height 563
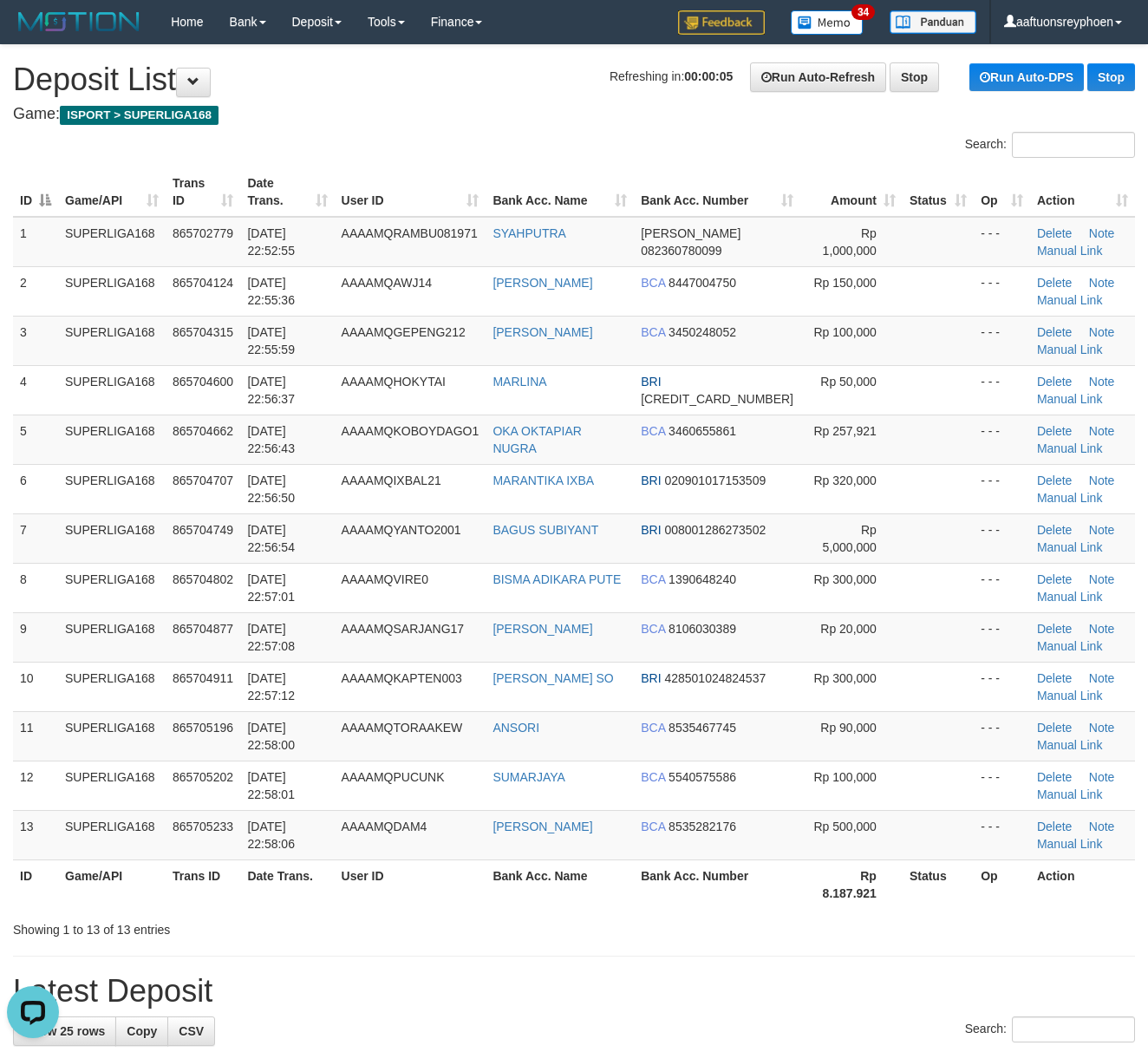
drag, startPoint x: 62, startPoint y: 469, endPoint x: 1, endPoint y: 501, distance: 68.9
click at [59, 470] on td "SUPERLIGA168" at bounding box center [112, 488] width 108 height 49
click at [153, 535] on td "SUPERLIGA168" at bounding box center [112, 537] width 108 height 49
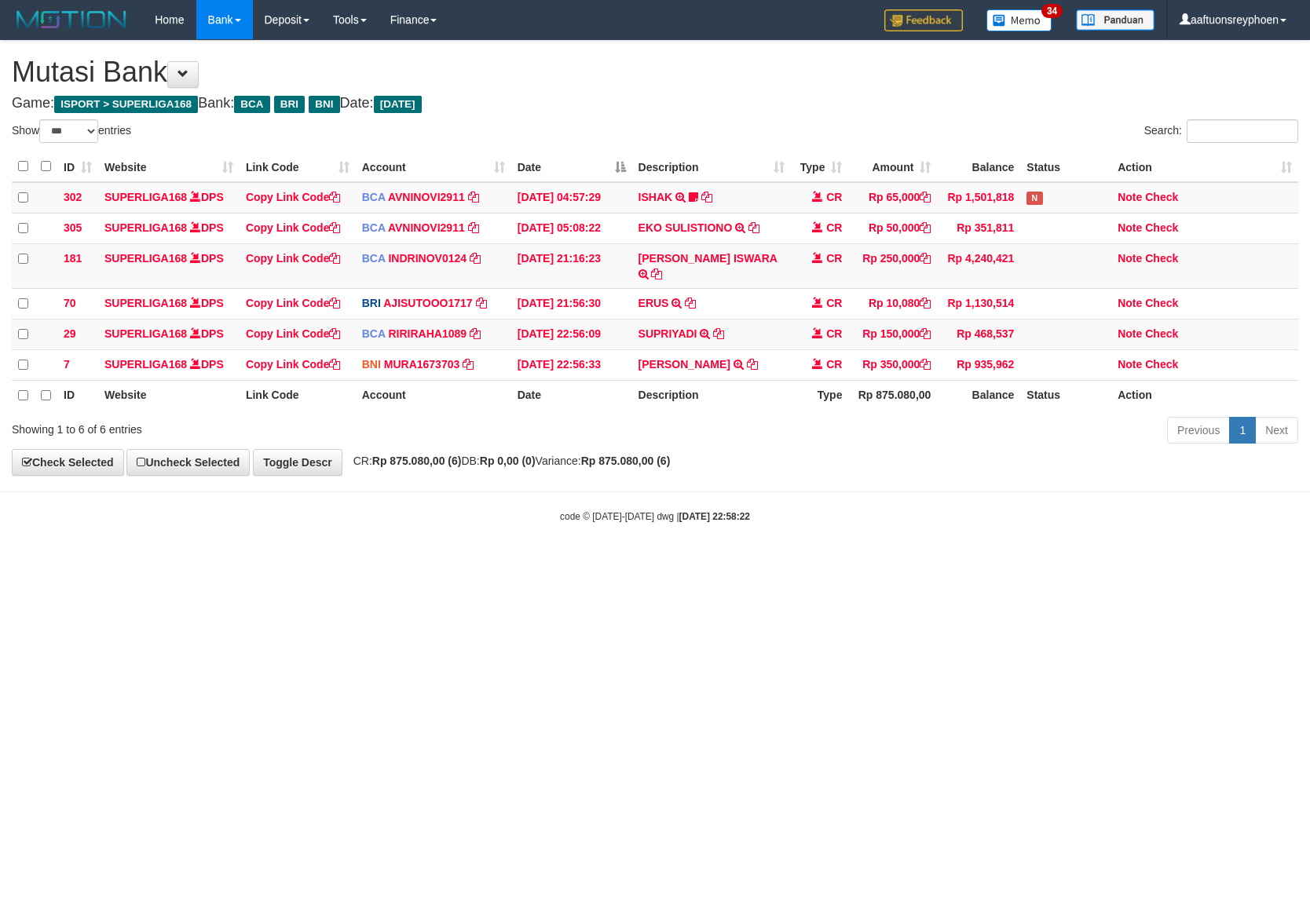
select select "***"
drag, startPoint x: 409, startPoint y: 581, endPoint x: 249, endPoint y: 598, distance: 160.9
click at [390, 563] on html "Toggle navigation Home Bank Account List Load By Website Group [ISPORT] SUPERLI…" at bounding box center [655, 281] width 1310 height 563
drag, startPoint x: 721, startPoint y: 644, endPoint x: 754, endPoint y: 651, distance: 33.7
click at [721, 563] on html "Toggle navigation Home Bank Account List Load By Website Group [ISPORT] SUPERLI…" at bounding box center [655, 281] width 1310 height 563
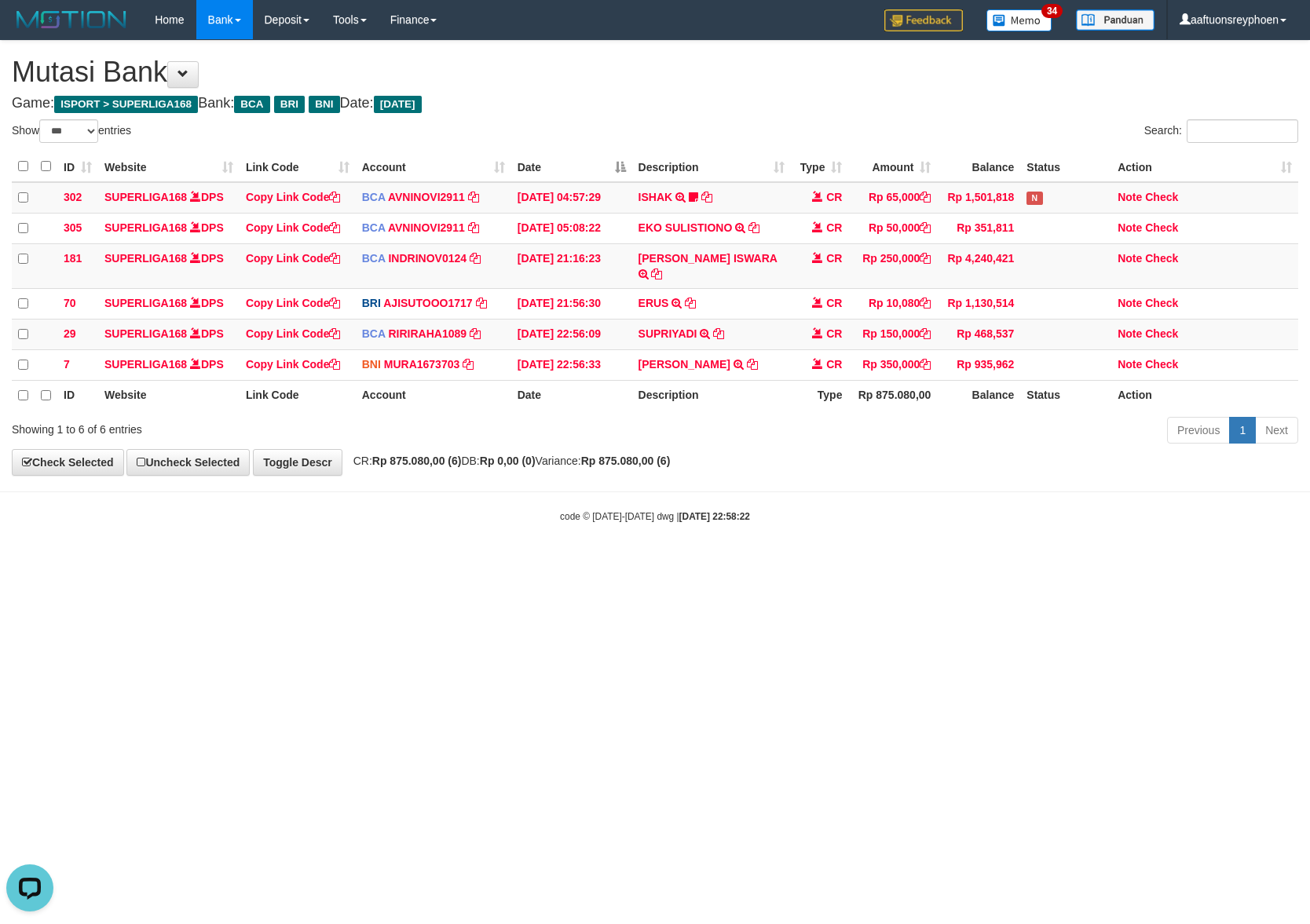
drag, startPoint x: 746, startPoint y: 636, endPoint x: 743, endPoint y: 623, distance: 13.3
click at [744, 563] on html "Toggle navigation Home Bank Account List Load By Website Group [ISPORT] SUPERLI…" at bounding box center [655, 281] width 1310 height 563
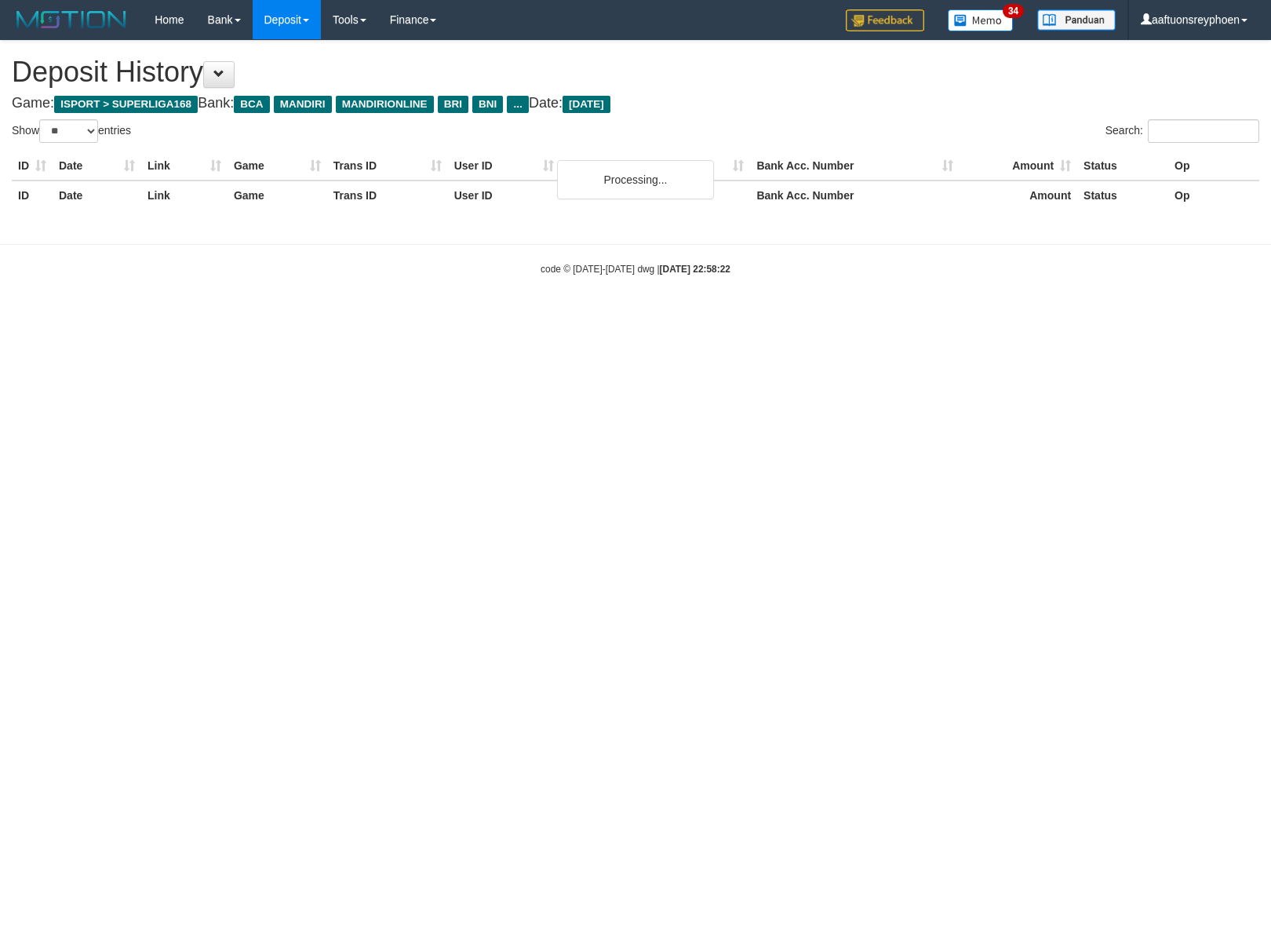
select select "**"
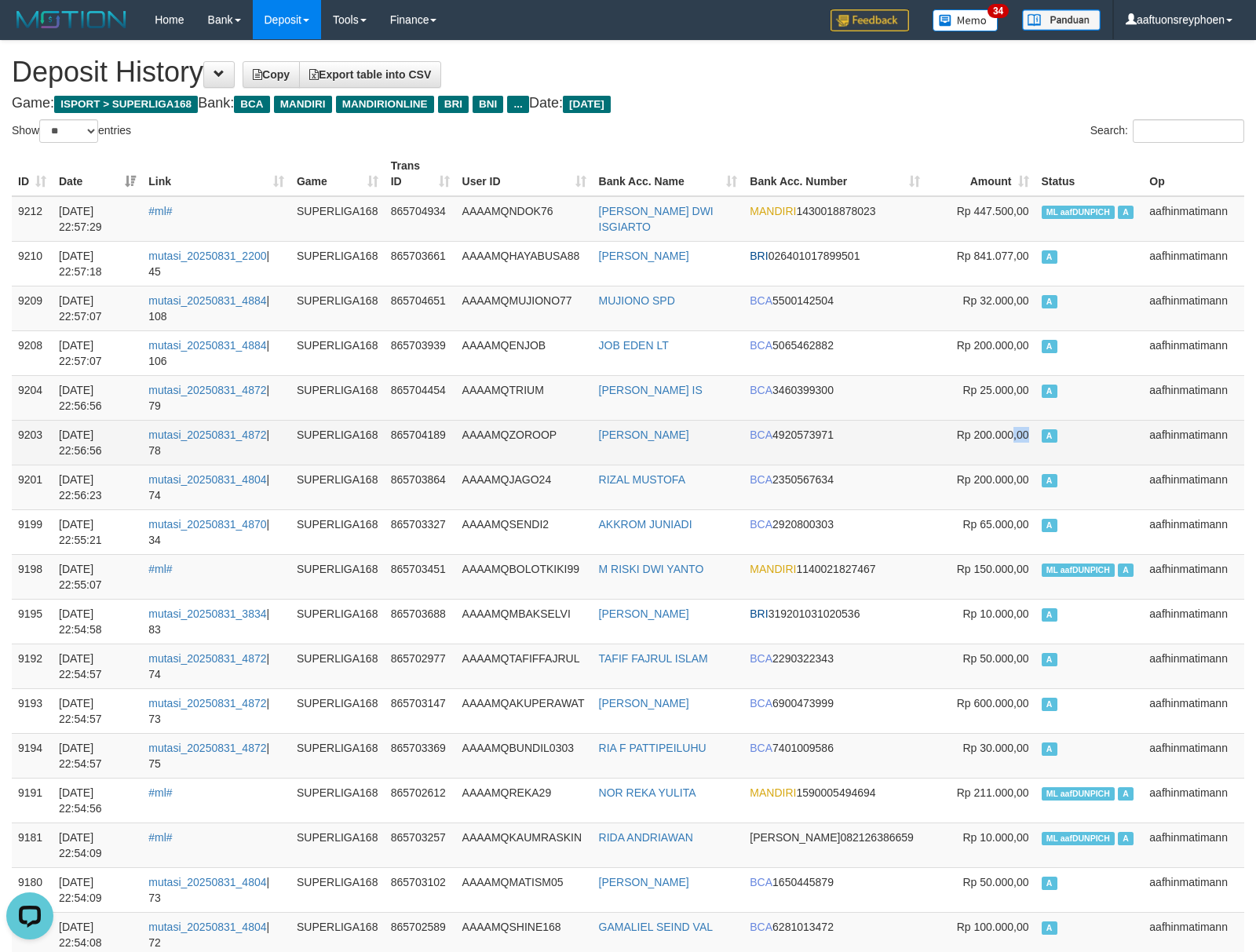
click at [1044, 422] on tr "9203 31/08/2025 22:56:56 mutasi_20250831_4872 | 78 SUPERLIGA168 865704189 AAAAM…" at bounding box center [628, 442] width 1232 height 45
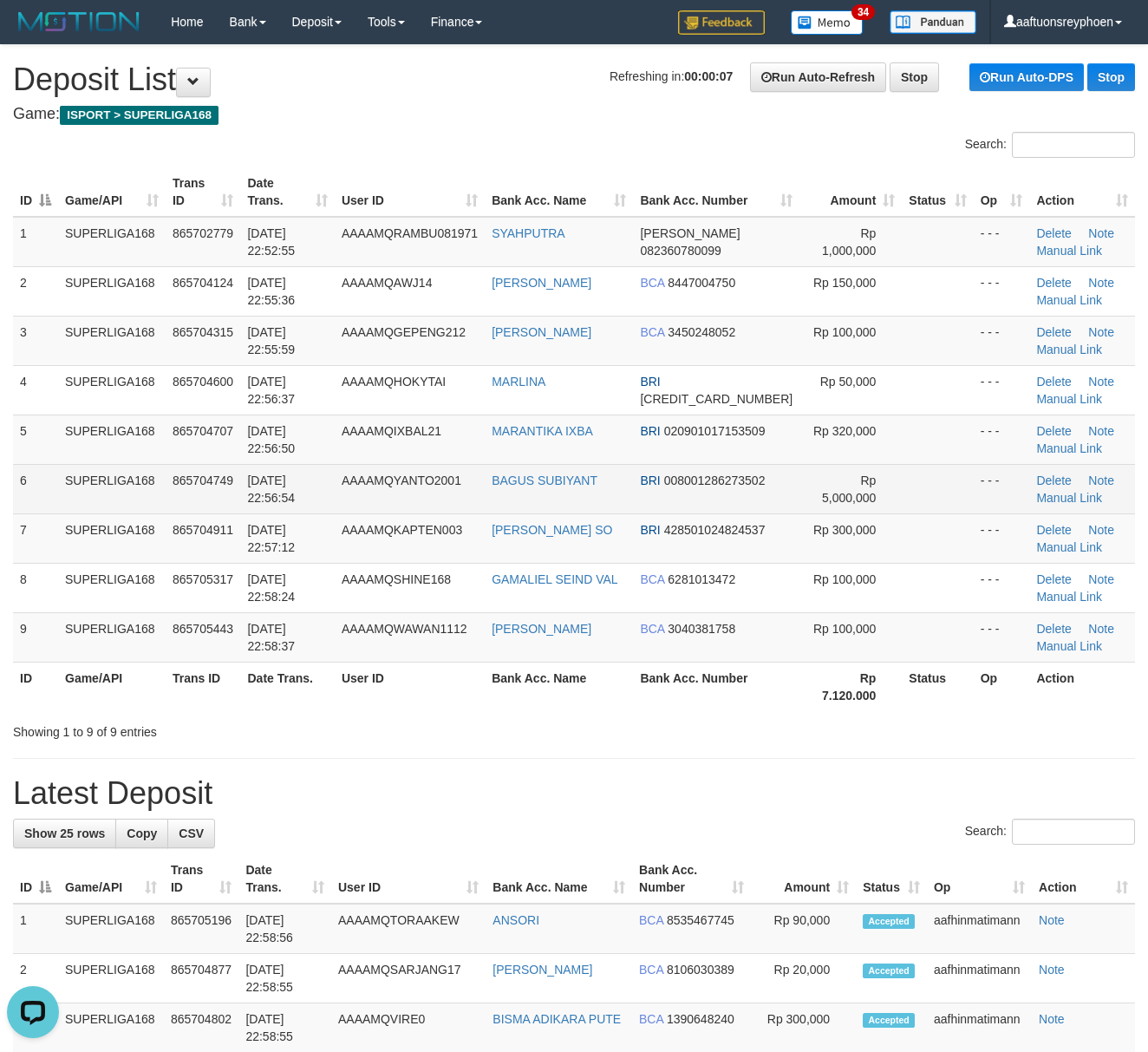
click at [334, 476] on td "31/08/2025 22:56:54" at bounding box center [286, 488] width 94 height 49
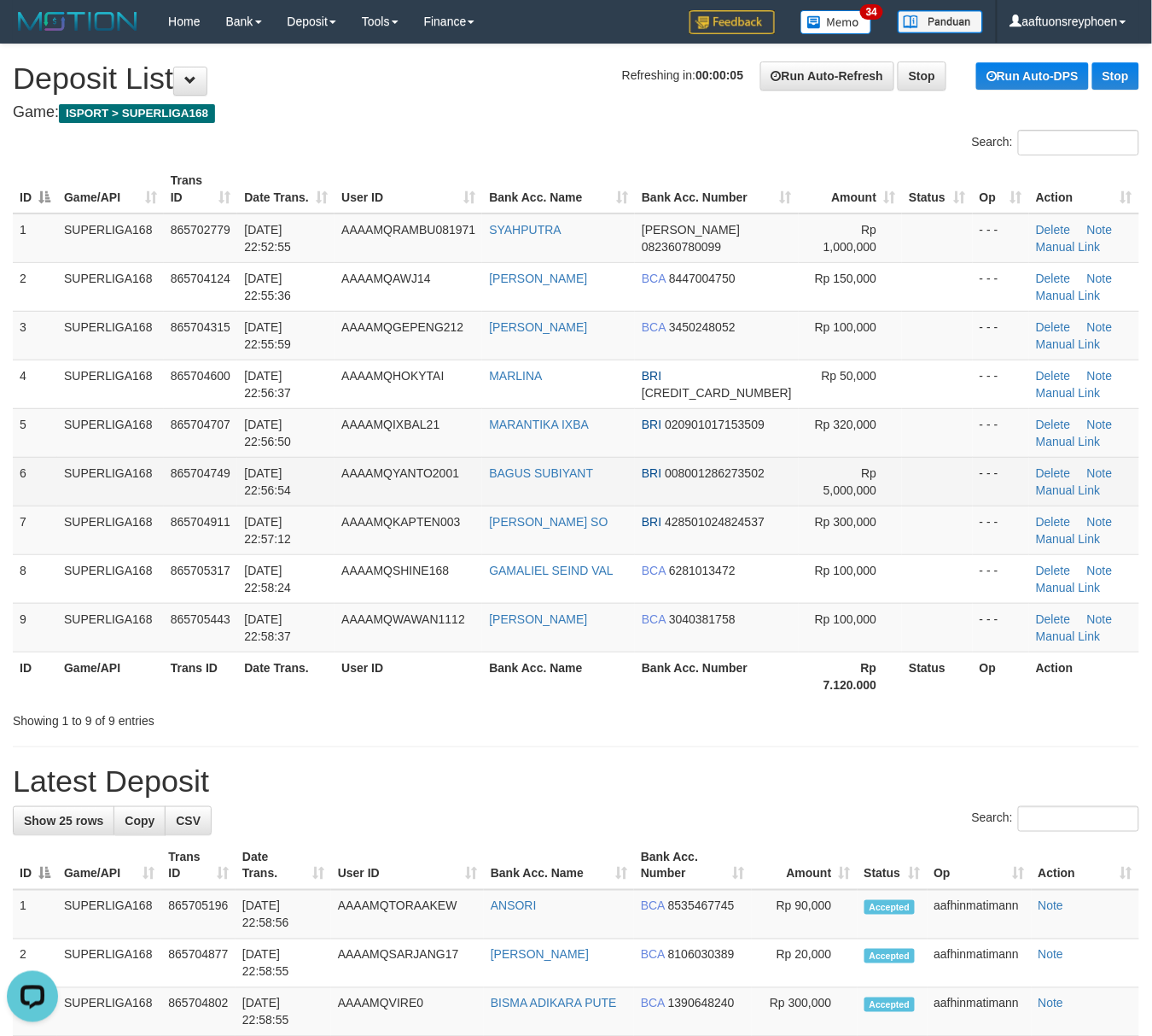
click at [307, 483] on td "31/08/2025 22:56:54" at bounding box center [285, 480] width 97 height 49
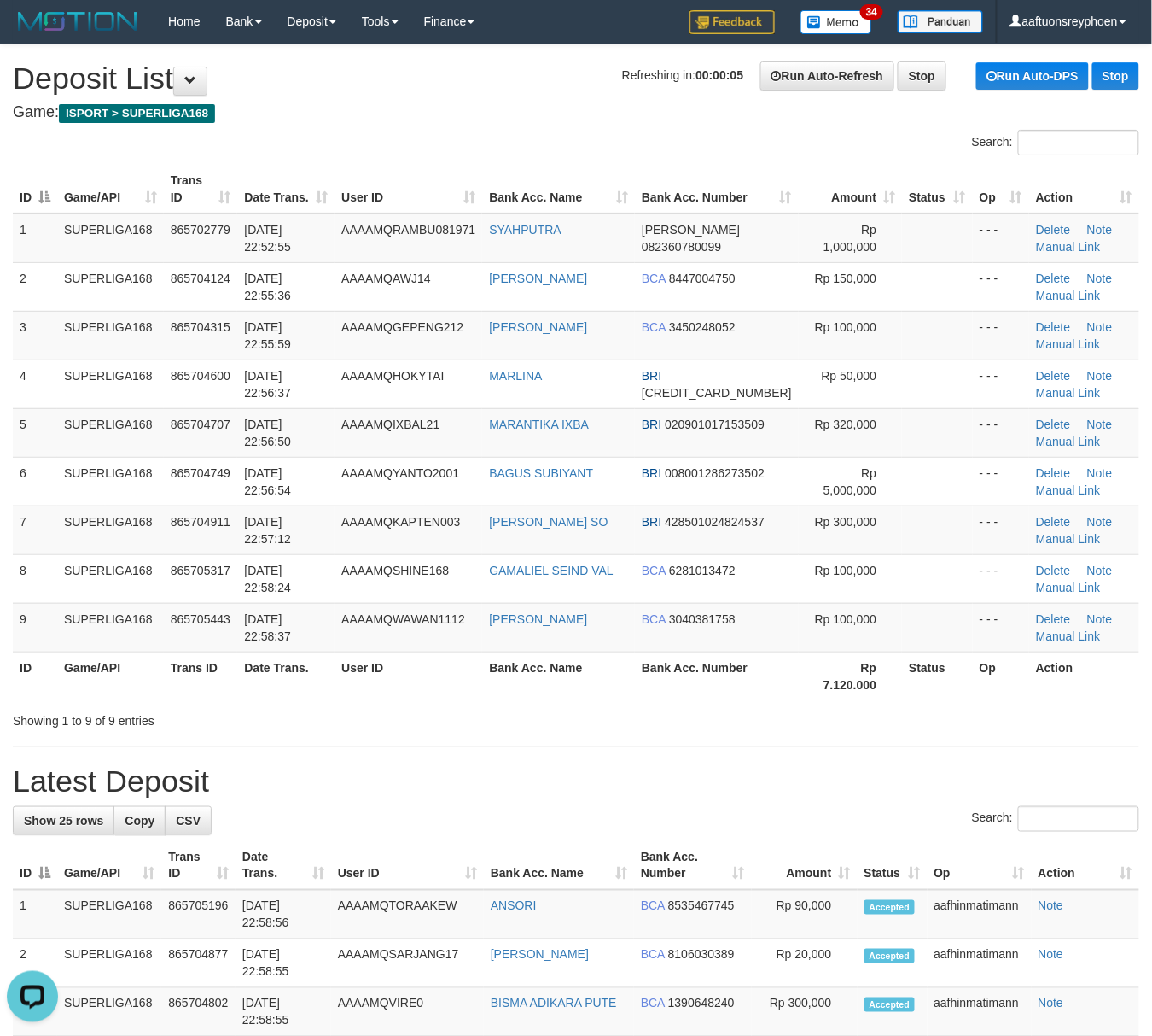
drag, startPoint x: 311, startPoint y: 485, endPoint x: 5, endPoint y: 555, distance: 313.9
click at [291, 490] on td "31/08/2025 22:56:54" at bounding box center [285, 480] width 97 height 49
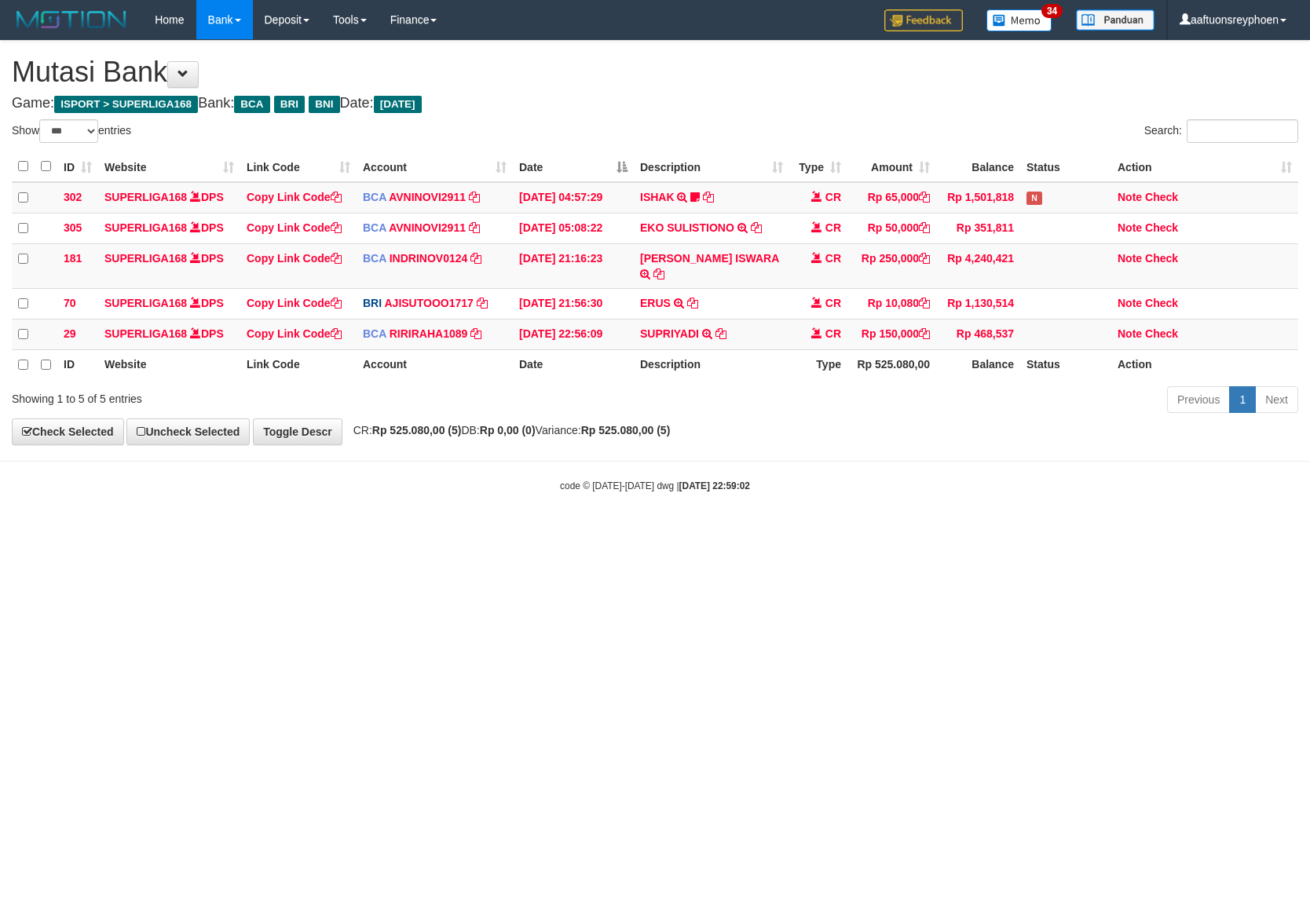
select select "***"
click at [852, 532] on html "Toggle navigation Home Bank Account List Load By Website Group [ISPORT] SUPERLI…" at bounding box center [655, 266] width 1310 height 532
click at [880, 532] on html "Toggle navigation Home Bank Account List Load By Website Group [ISPORT] SUPERLI…" at bounding box center [655, 266] width 1310 height 532
click at [878, 532] on html "Toggle navigation Home Bank Account List Load By Website Group [ISPORT] SUPERLI…" at bounding box center [655, 266] width 1310 height 532
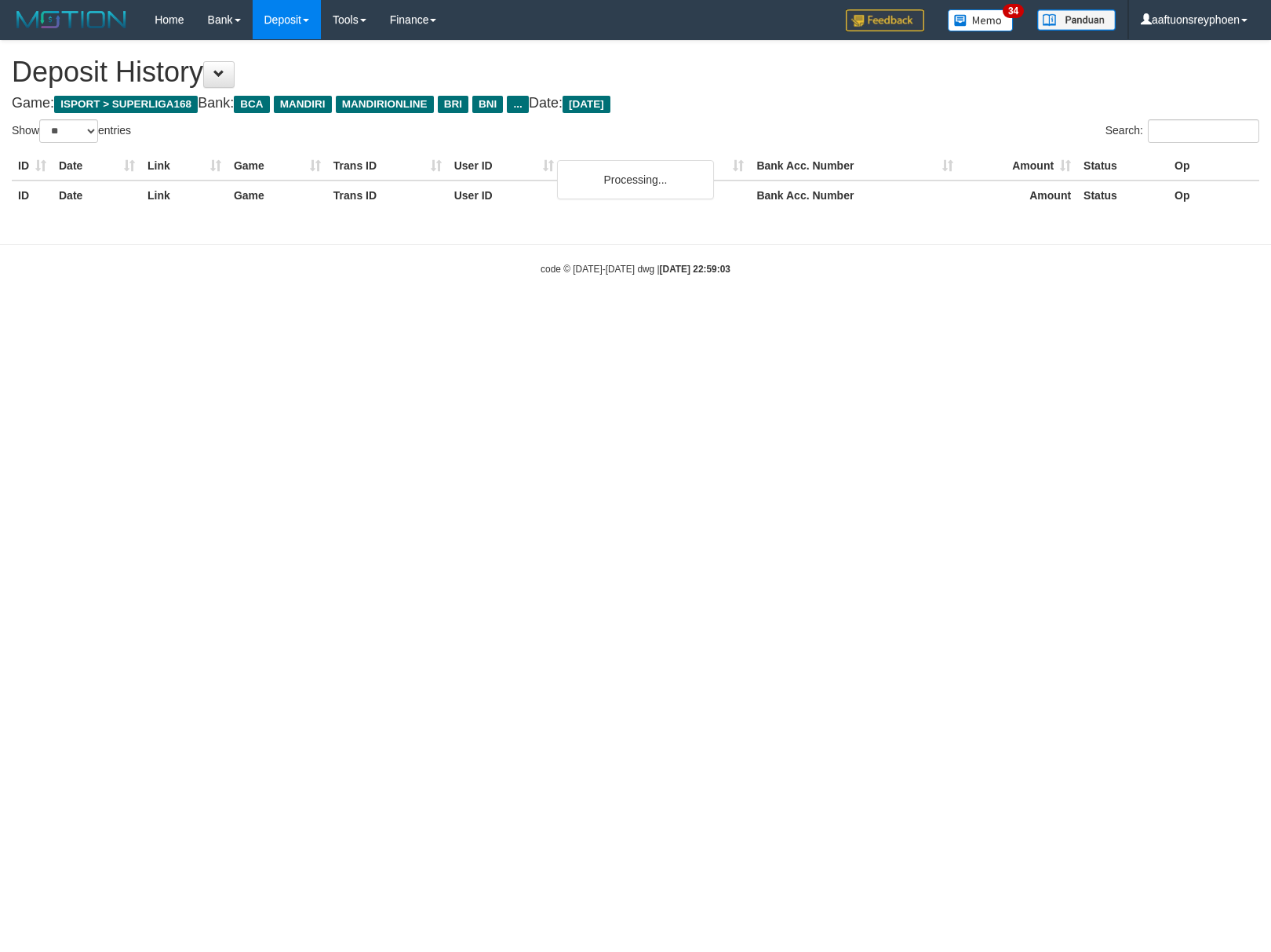
select select "**"
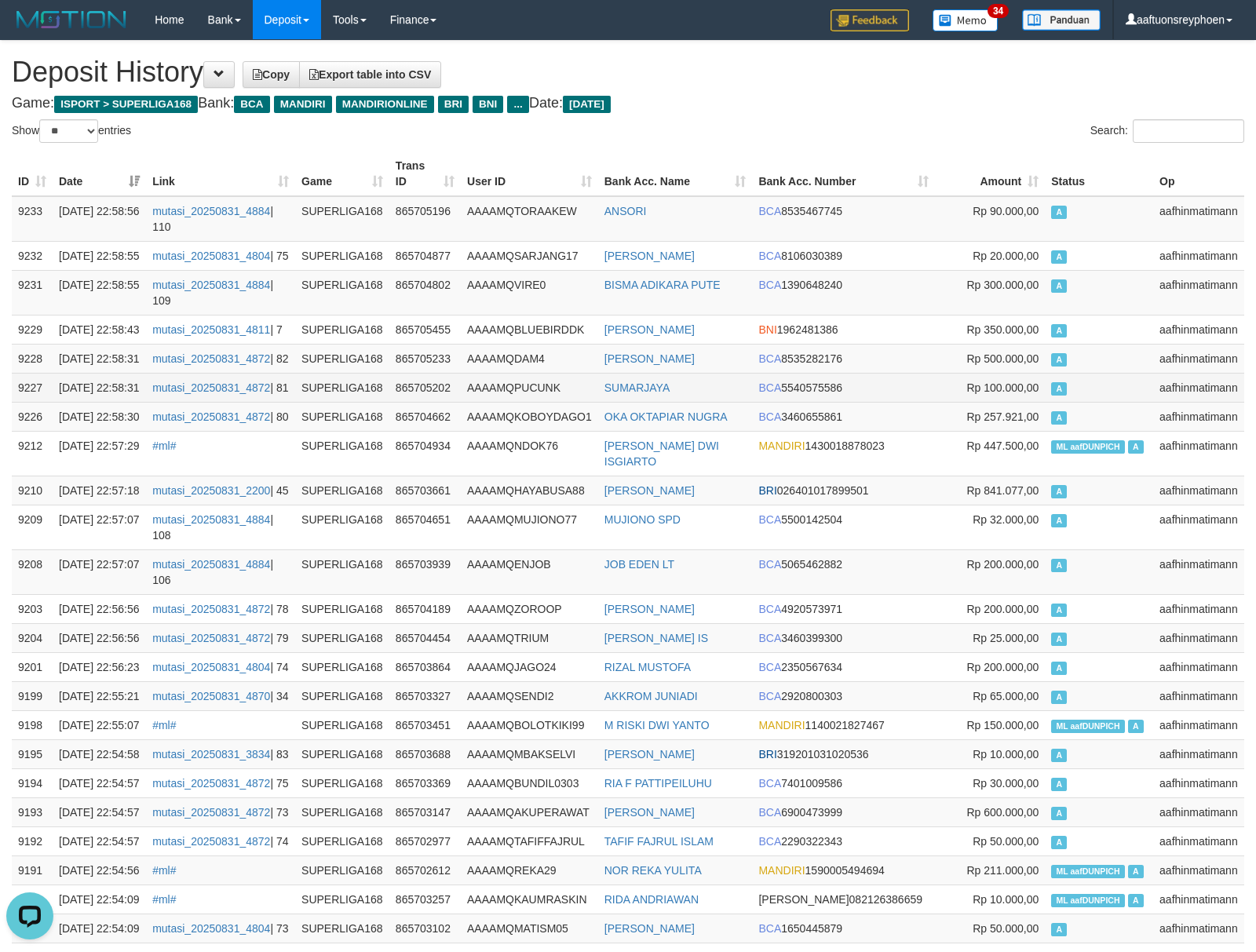
click at [1116, 402] on td "A" at bounding box center [1099, 387] width 109 height 29
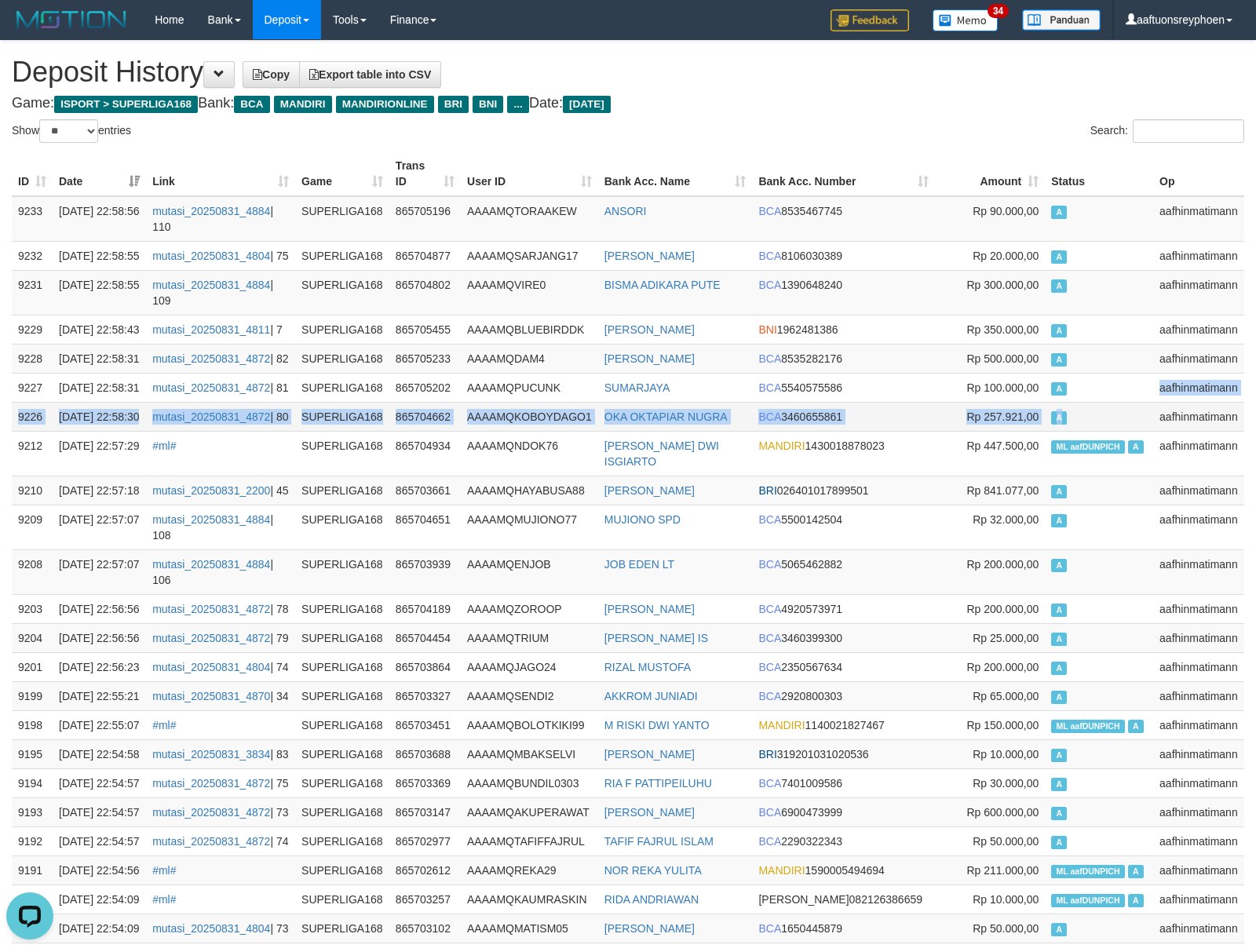
drag, startPoint x: 1078, startPoint y: 449, endPoint x: 151, endPoint y: 484, distance: 927.7
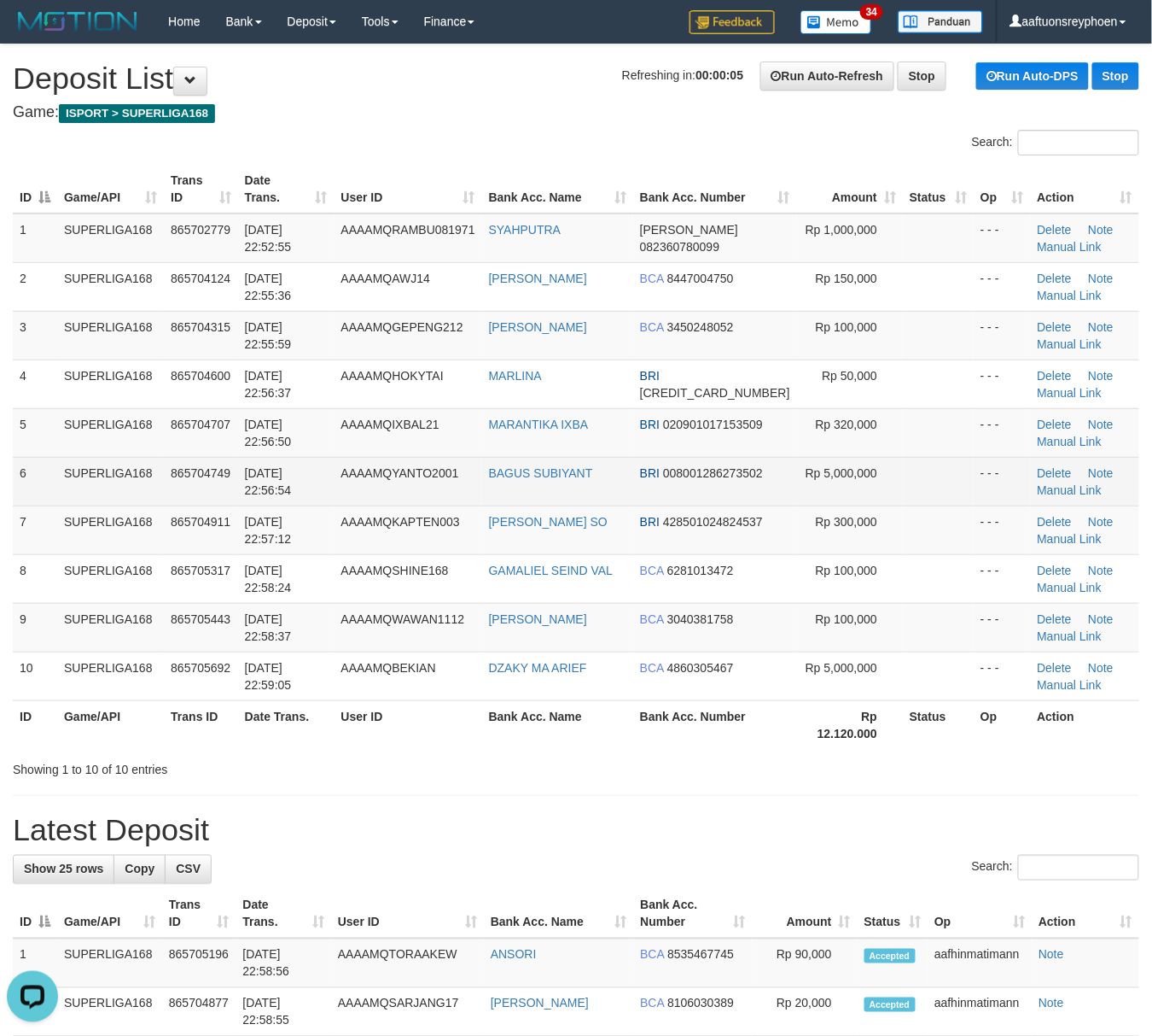
click at [315, 501] on td "31/08/2025 22:56:54" at bounding box center [285, 480] width 96 height 49
drag, startPoint x: 315, startPoint y: 501, endPoint x: 36, endPoint y: 585, distance: 291.4
click at [314, 501] on td "[DATE] 22:56:54" at bounding box center [285, 480] width 96 height 49
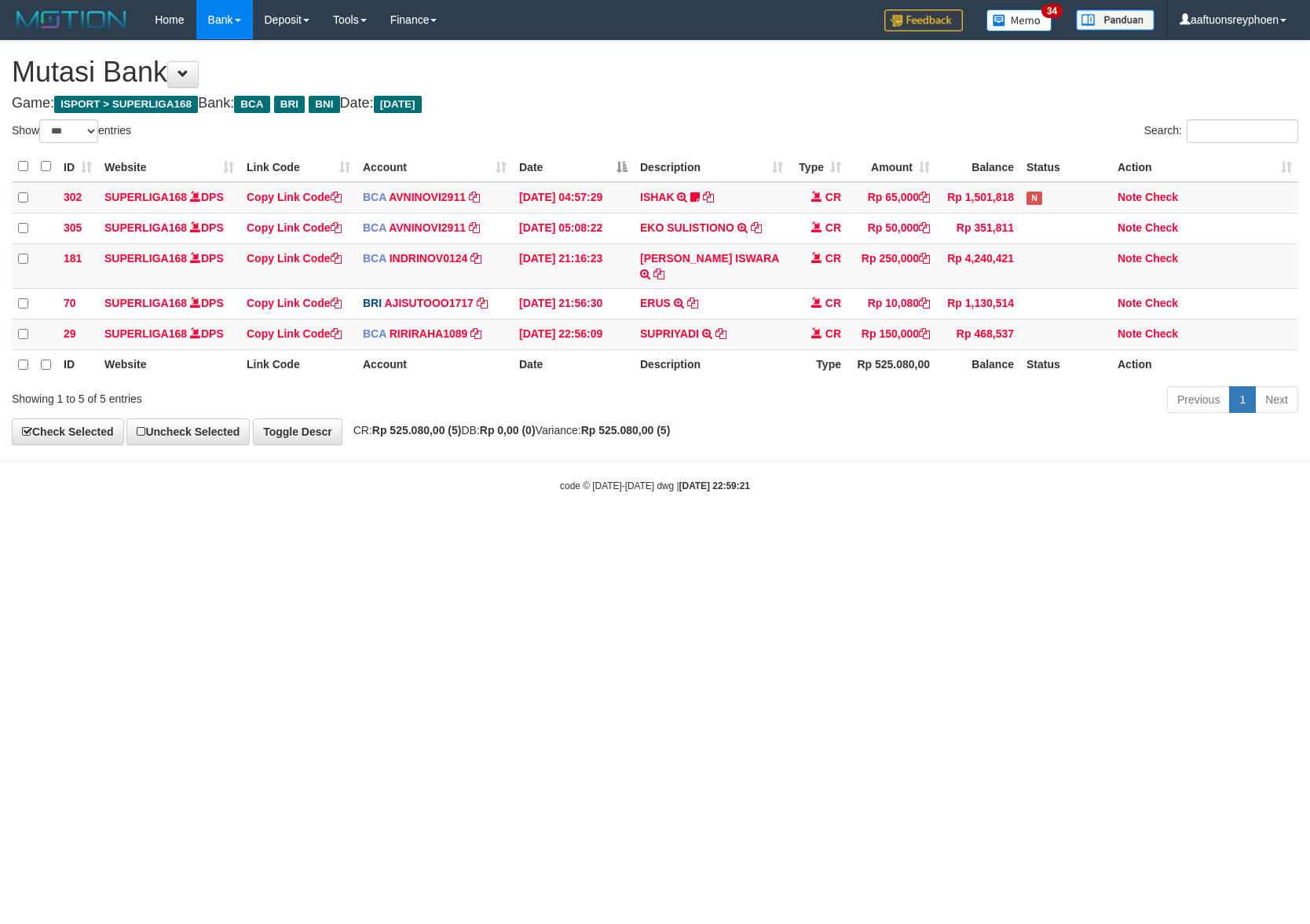
select select "***"
drag, startPoint x: 865, startPoint y: 586, endPoint x: 1304, endPoint y: 534, distance: 442.1
click at [963, 532] on html "Toggle navigation Home Bank Account List Load By Website Group [ISPORT] SUPERLI…" at bounding box center [655, 266] width 1310 height 532
drag, startPoint x: 887, startPoint y: 555, endPoint x: 1297, endPoint y: 544, distance: 410.1
click at [1047, 532] on html "Toggle navigation Home Bank Account List Load By Website Group [ISPORT] SUPERLI…" at bounding box center [655, 266] width 1310 height 532
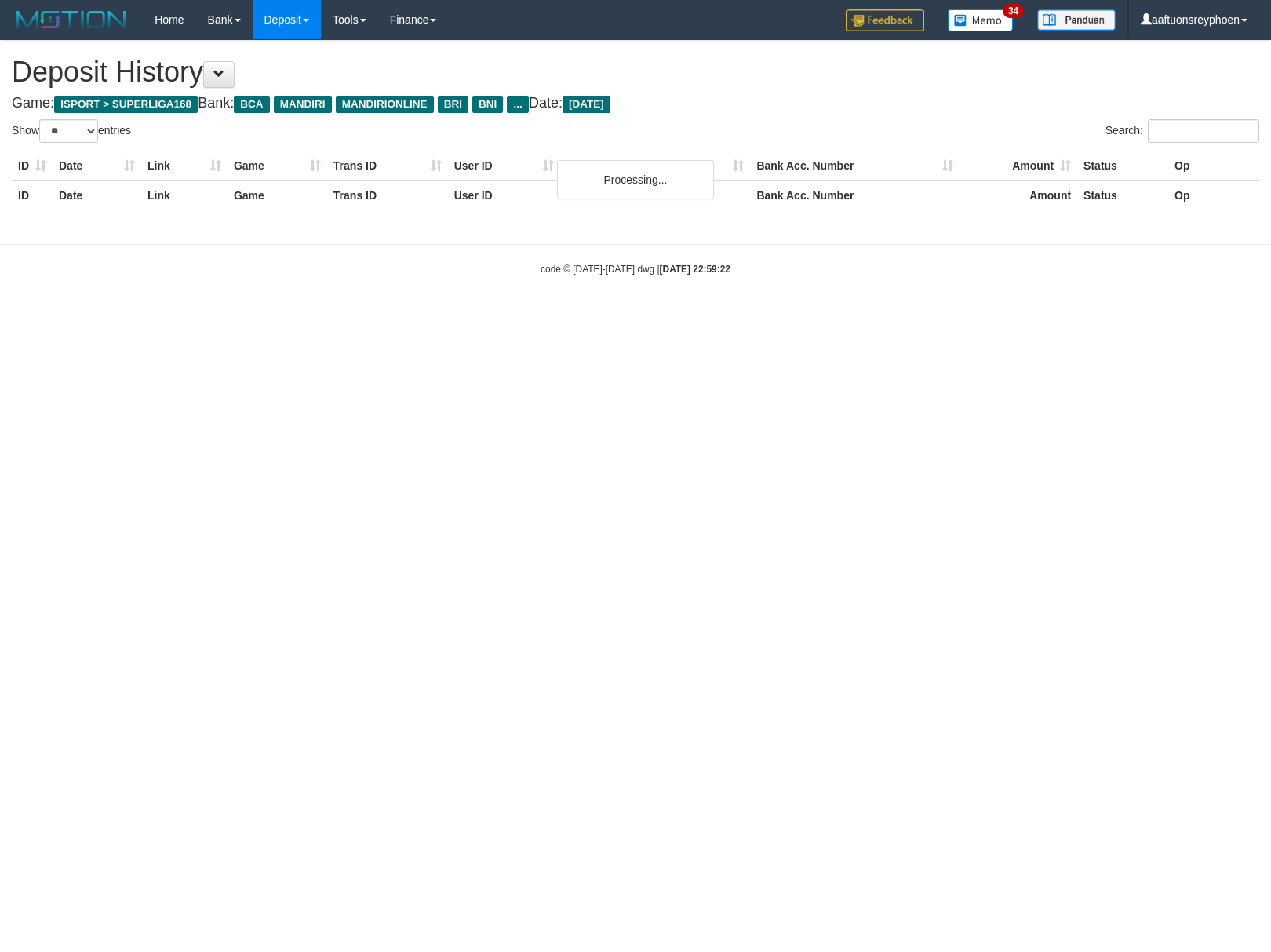
select select "**"
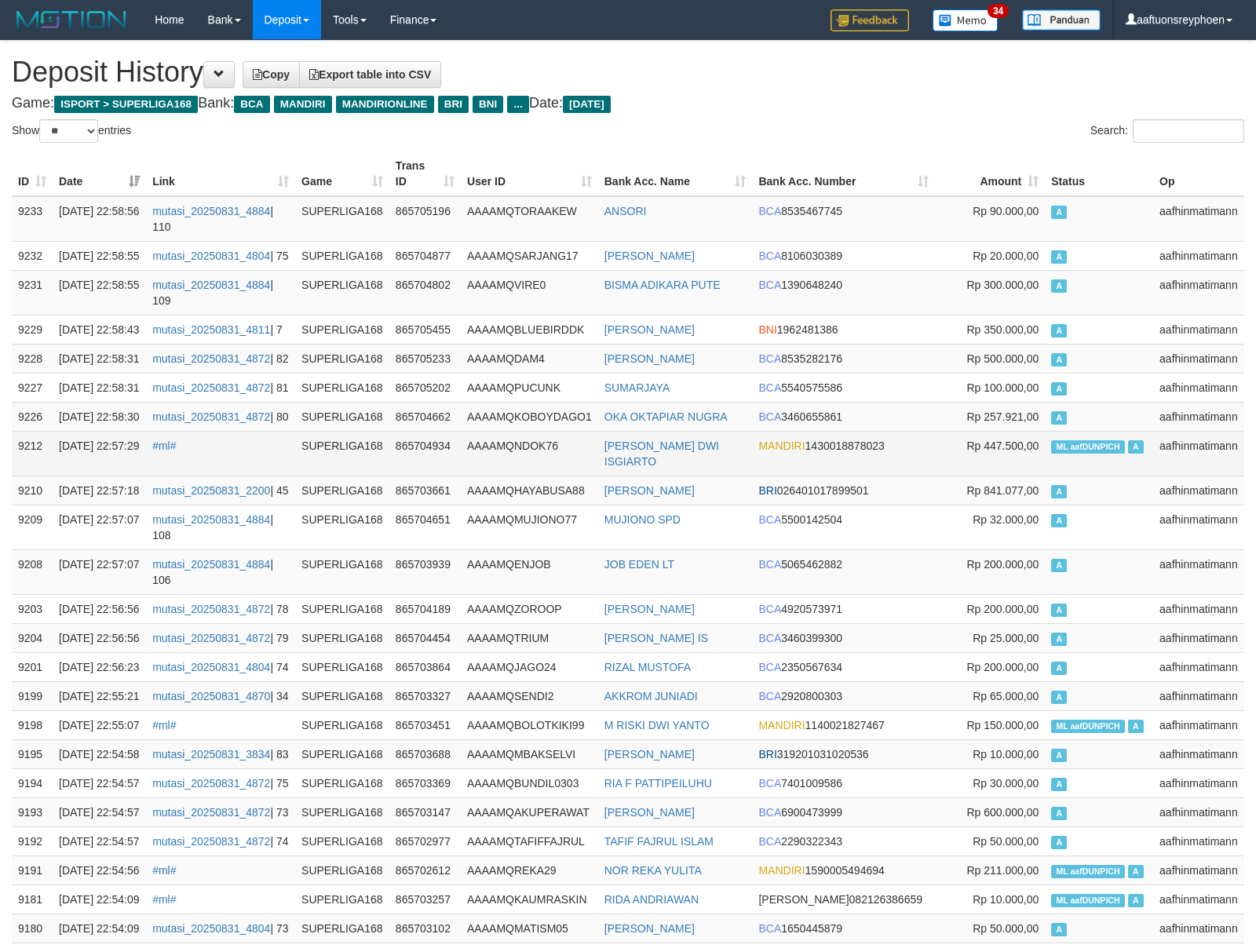
click at [961, 402] on td "Rp 100.000,00" at bounding box center [989, 387] width 110 height 29
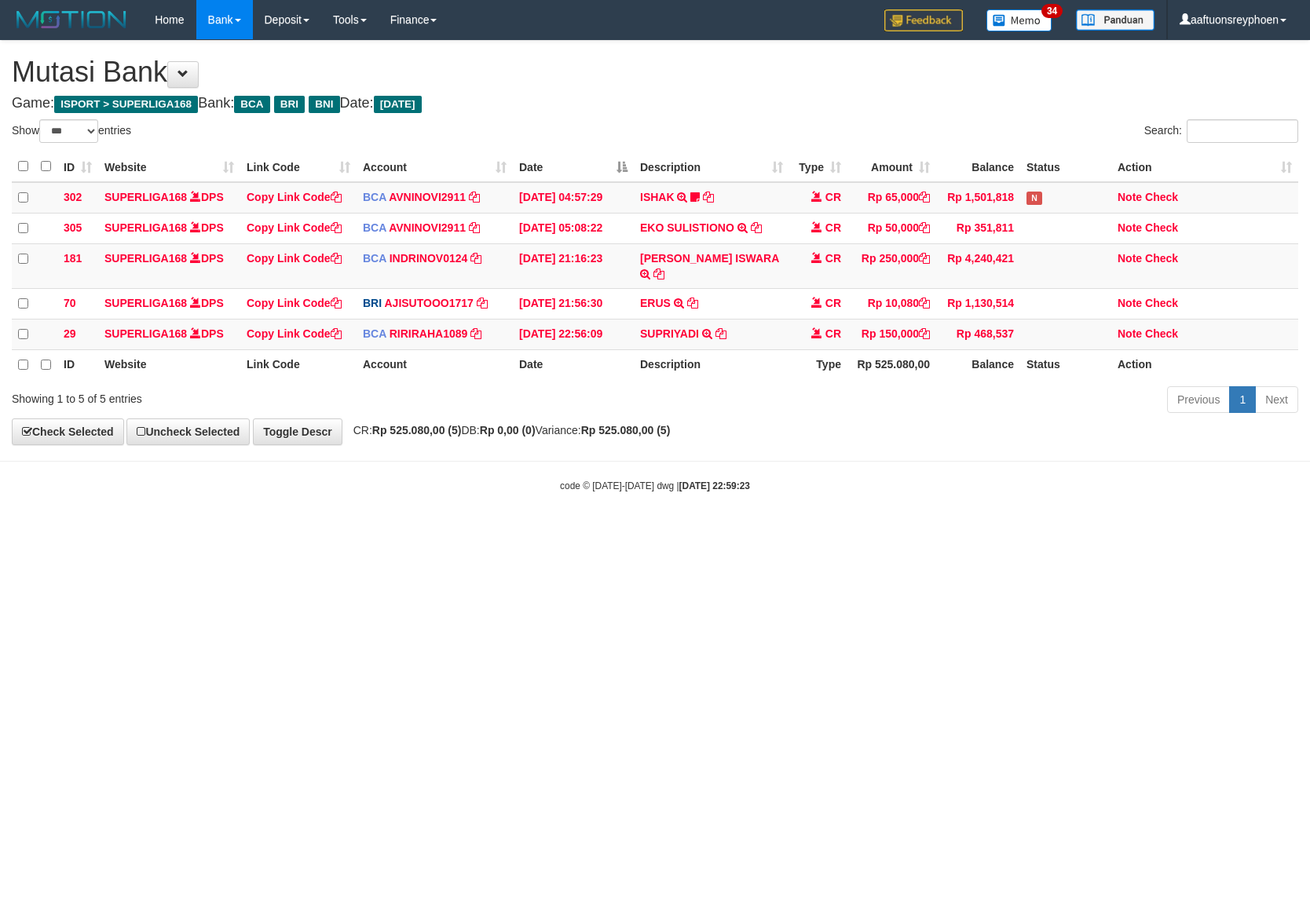
select select "***"
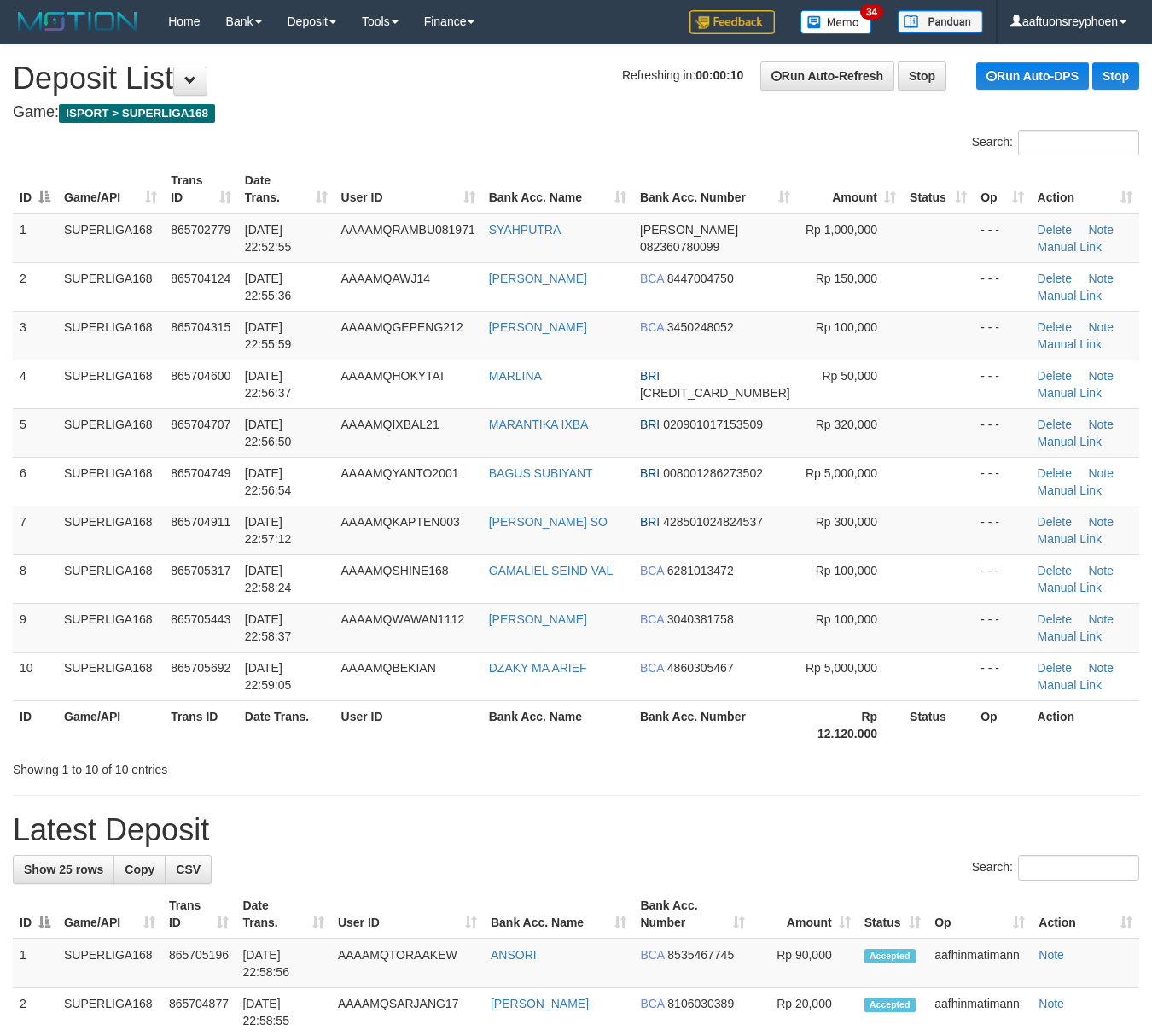
click at [132, 566] on td "SUPERLIGA168" at bounding box center [111, 577] width 107 height 49
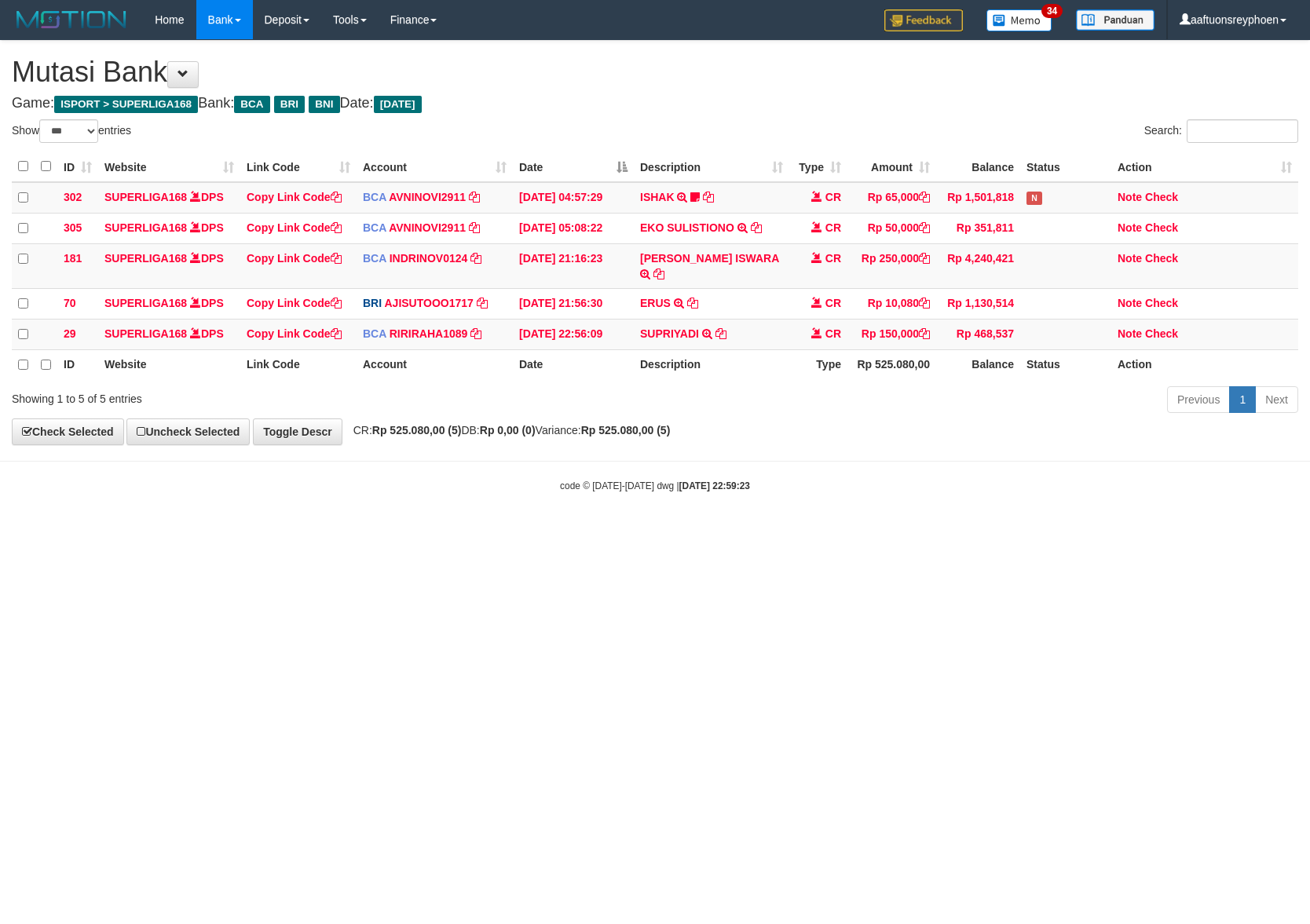
select select "***"
click at [940, 532] on html "Toggle navigation Home Bank Account List Load By Website Group [ISPORT] SUPERLI…" at bounding box center [655, 266] width 1310 height 532
drag, startPoint x: 941, startPoint y: 579, endPoint x: 1304, endPoint y: 562, distance: 363.4
click at [954, 532] on html "Toggle navigation Home Bank Account List Load By Website Group [ISPORT] SUPERLI…" at bounding box center [655, 266] width 1310 height 532
drag, startPoint x: 1012, startPoint y: 614, endPoint x: 1301, endPoint y: 609, distance: 289.0
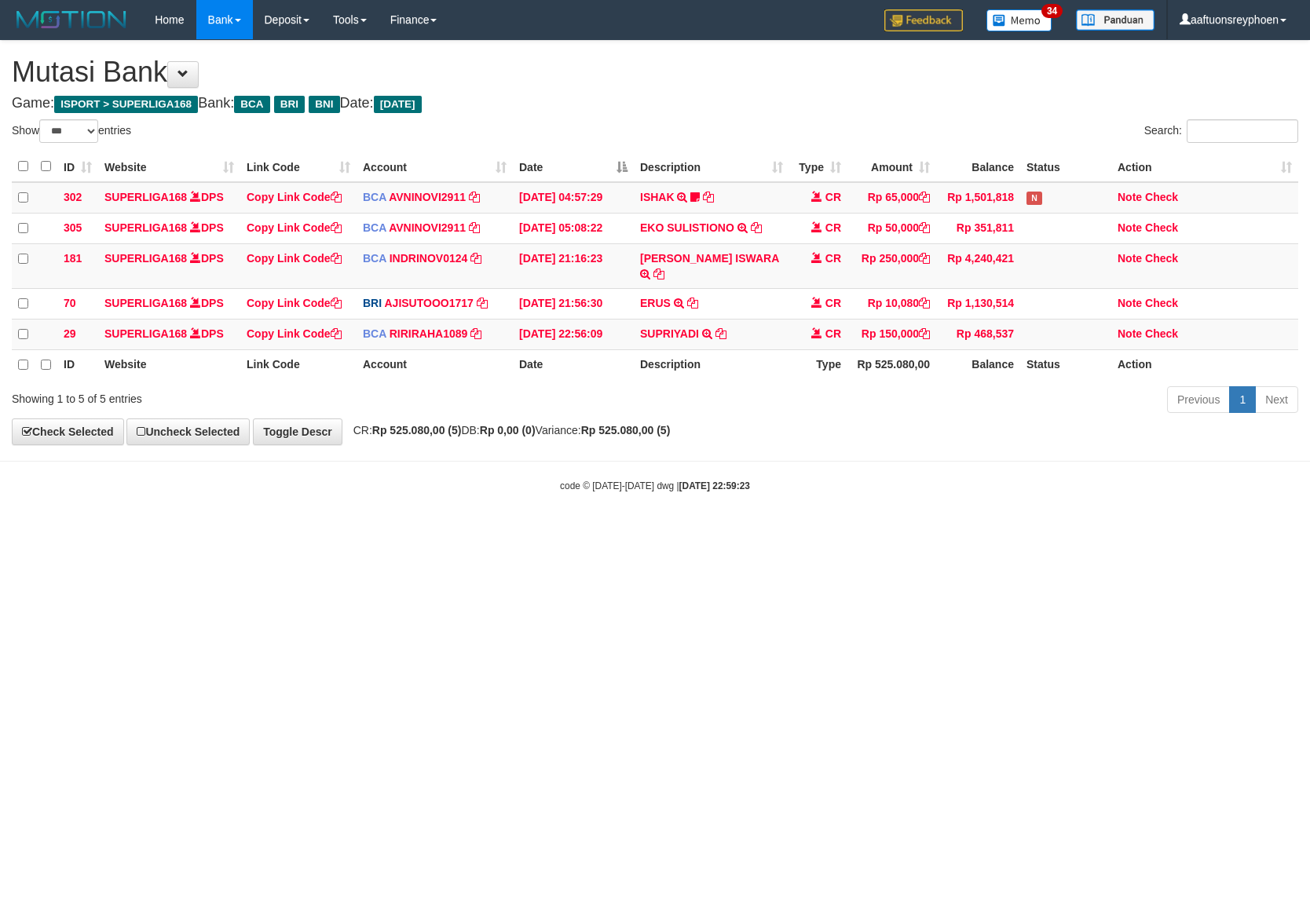
click at [1082, 532] on html "Toggle navigation Home Bank Account List Load By Website Group [ISPORT] SUPERLI…" at bounding box center [655, 266] width 1310 height 532
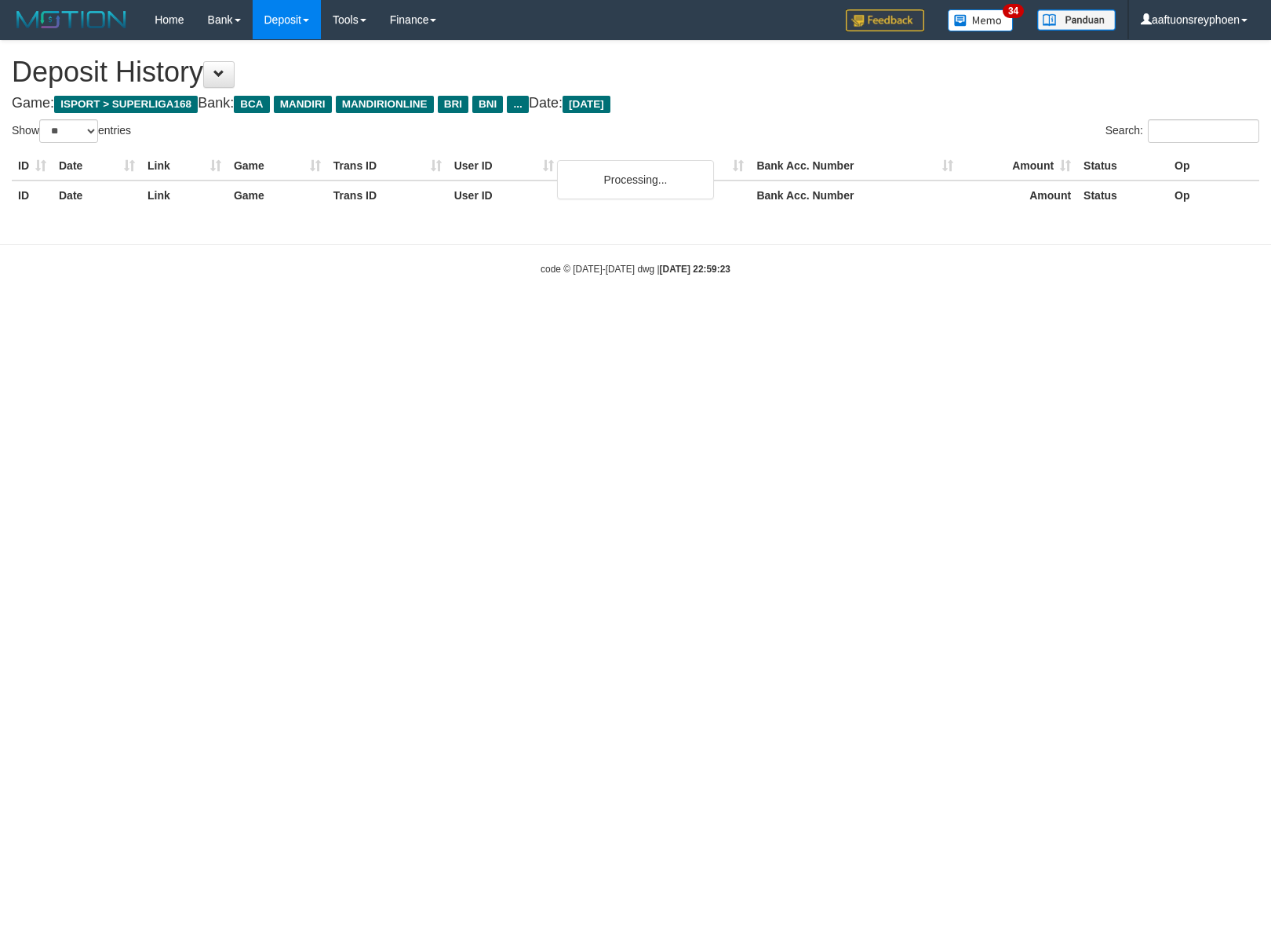
select select "**"
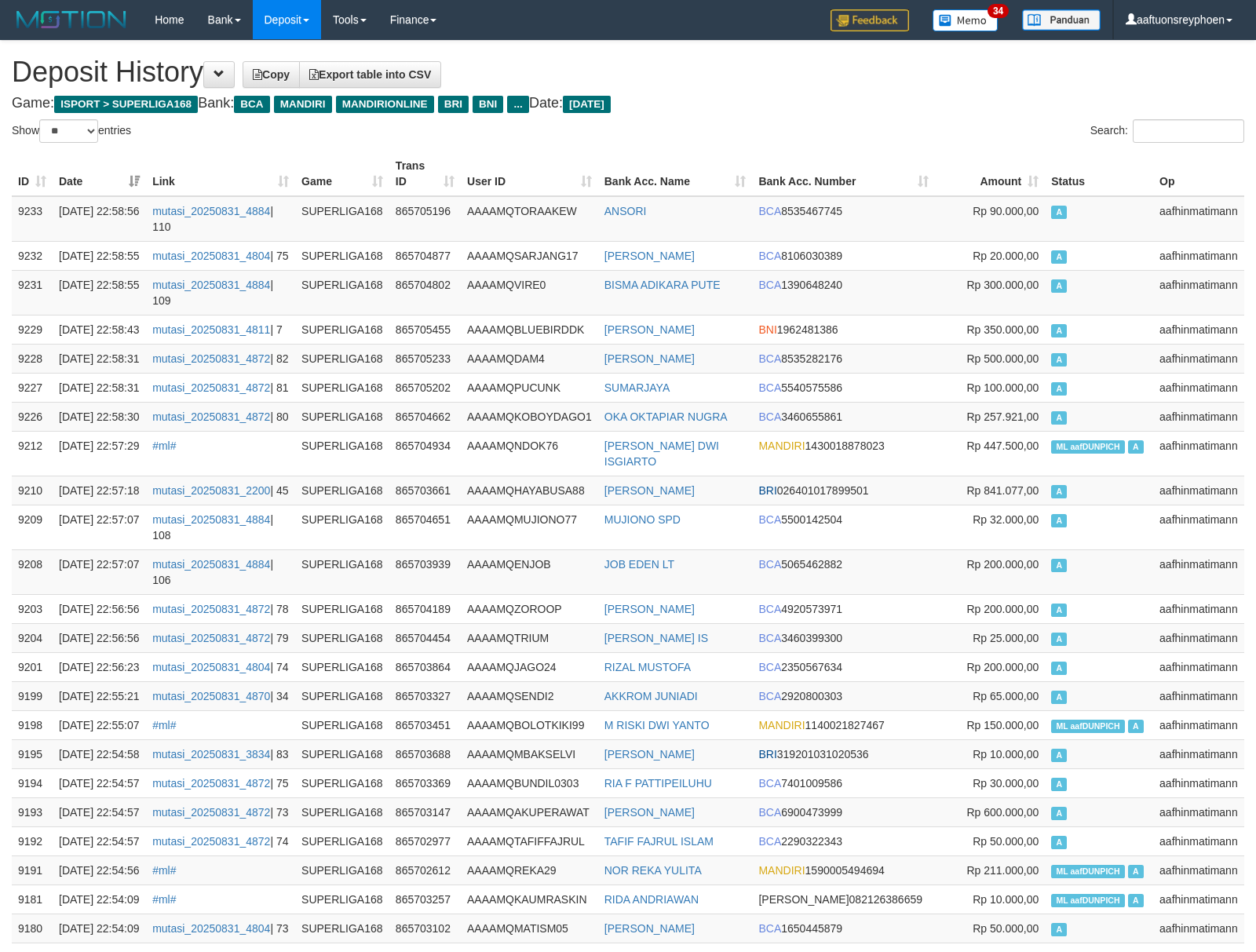
drag, startPoint x: 1059, startPoint y: 441, endPoint x: 6, endPoint y: 513, distance: 1055.5
click at [1057, 402] on td "A" at bounding box center [1099, 387] width 109 height 29
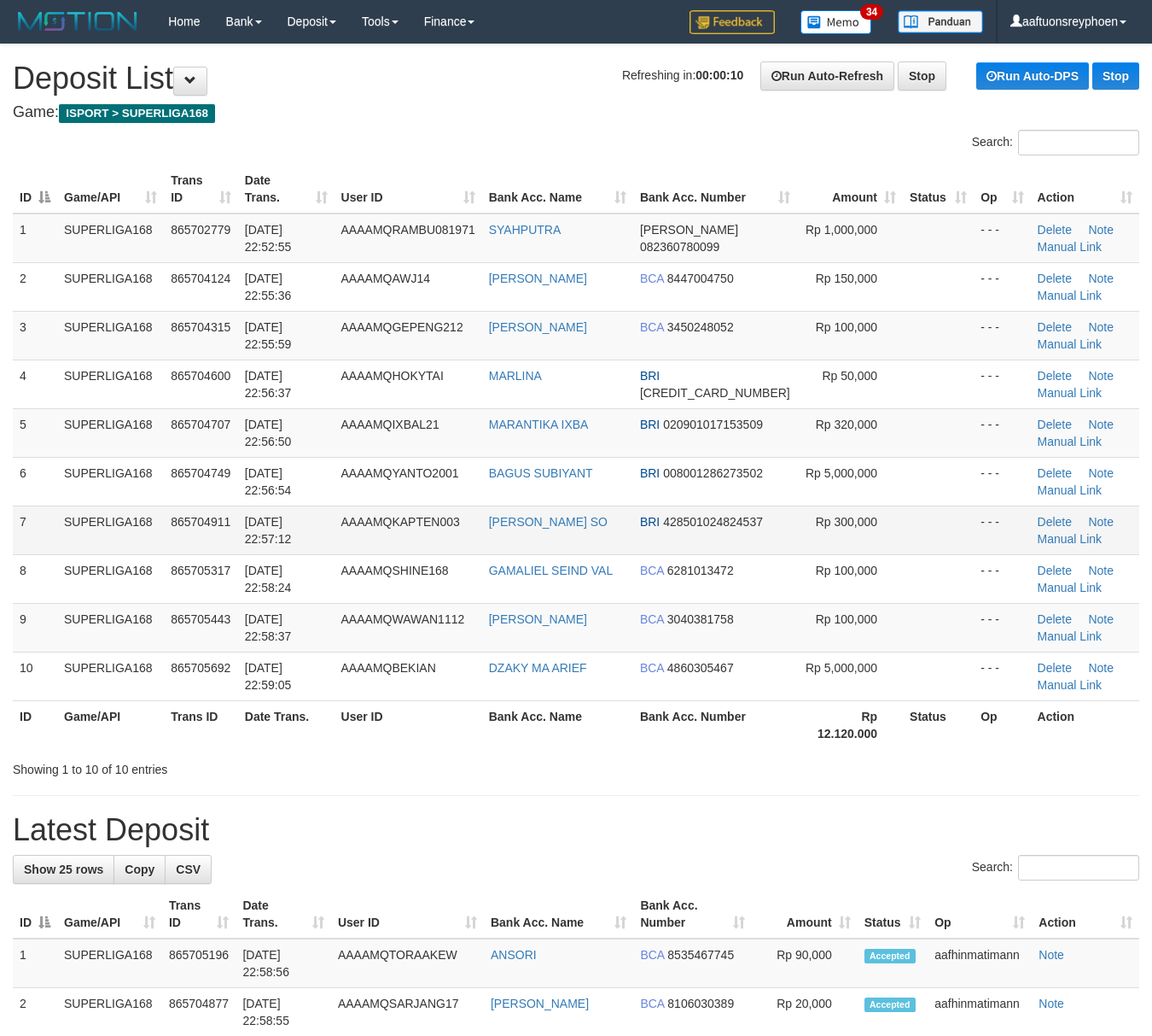
click at [181, 526] on td "865704911" at bounding box center [200, 529] width 74 height 49
click at [181, 524] on span "865704911" at bounding box center [200, 522] width 59 height 14
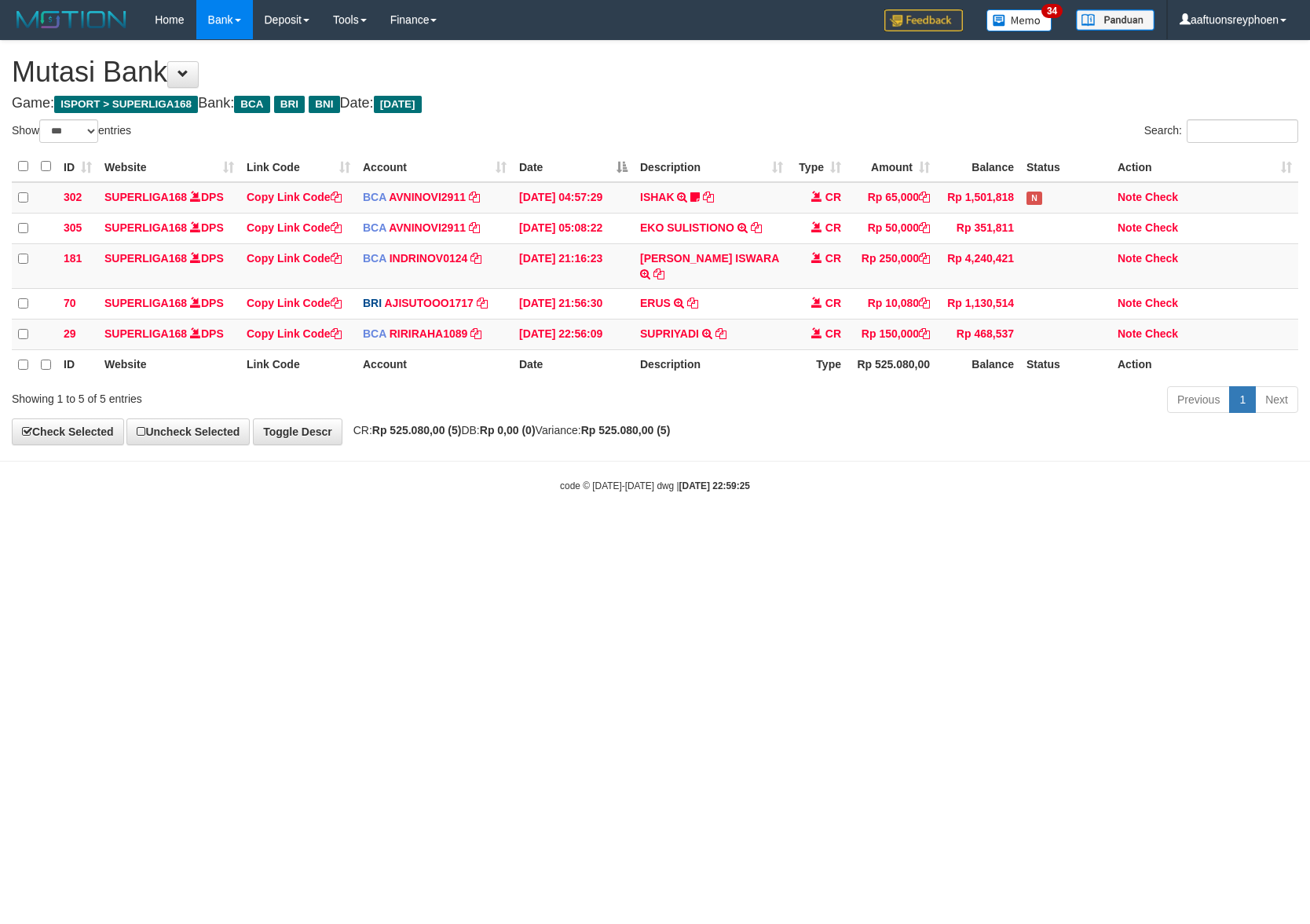
select select "***"
click at [541, 532] on html "Toggle navigation Home Bank Account List Load By Website Group [ISPORT] SUPERLI…" at bounding box center [655, 266] width 1310 height 532
click at [567, 532] on html "Toggle navigation Home Bank Account List Load By Website Group [ISPORT] SUPERLI…" at bounding box center [655, 266] width 1310 height 532
click at [569, 532] on html "Toggle navigation Home Bank Account List Load By Website Group [ISPORT] SUPERLI…" at bounding box center [655, 266] width 1310 height 532
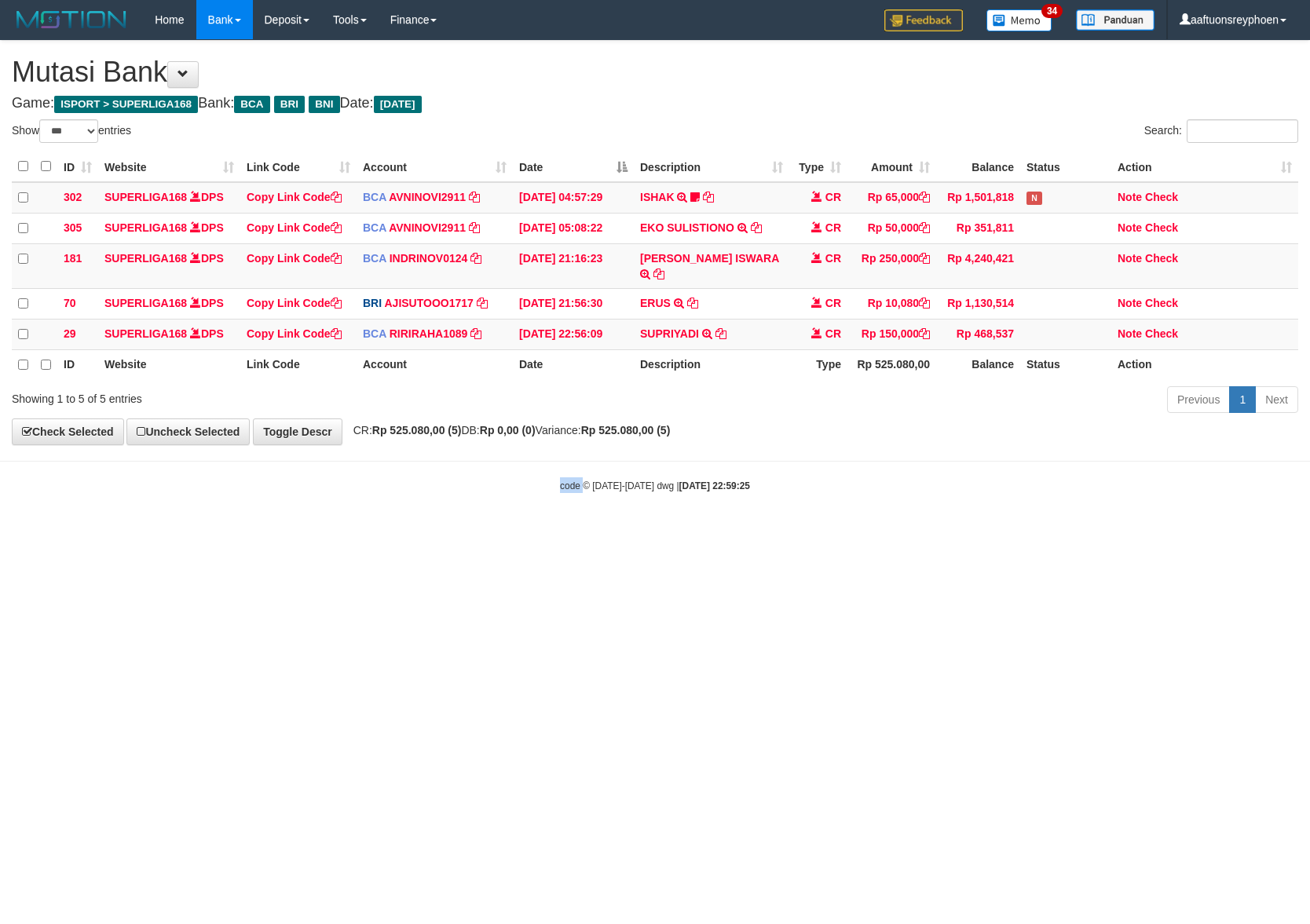
click at [563, 532] on html "Toggle navigation Home Bank Account List Load By Website Group [ISPORT] SUPERLI…" at bounding box center [655, 266] width 1310 height 532
drag, startPoint x: 610, startPoint y: 624, endPoint x: 650, endPoint y: 626, distance: 40.0
click at [635, 532] on html "Toggle navigation Home Bank Account List Load By Website Group [ISPORT] SUPERLI…" at bounding box center [655, 266] width 1310 height 532
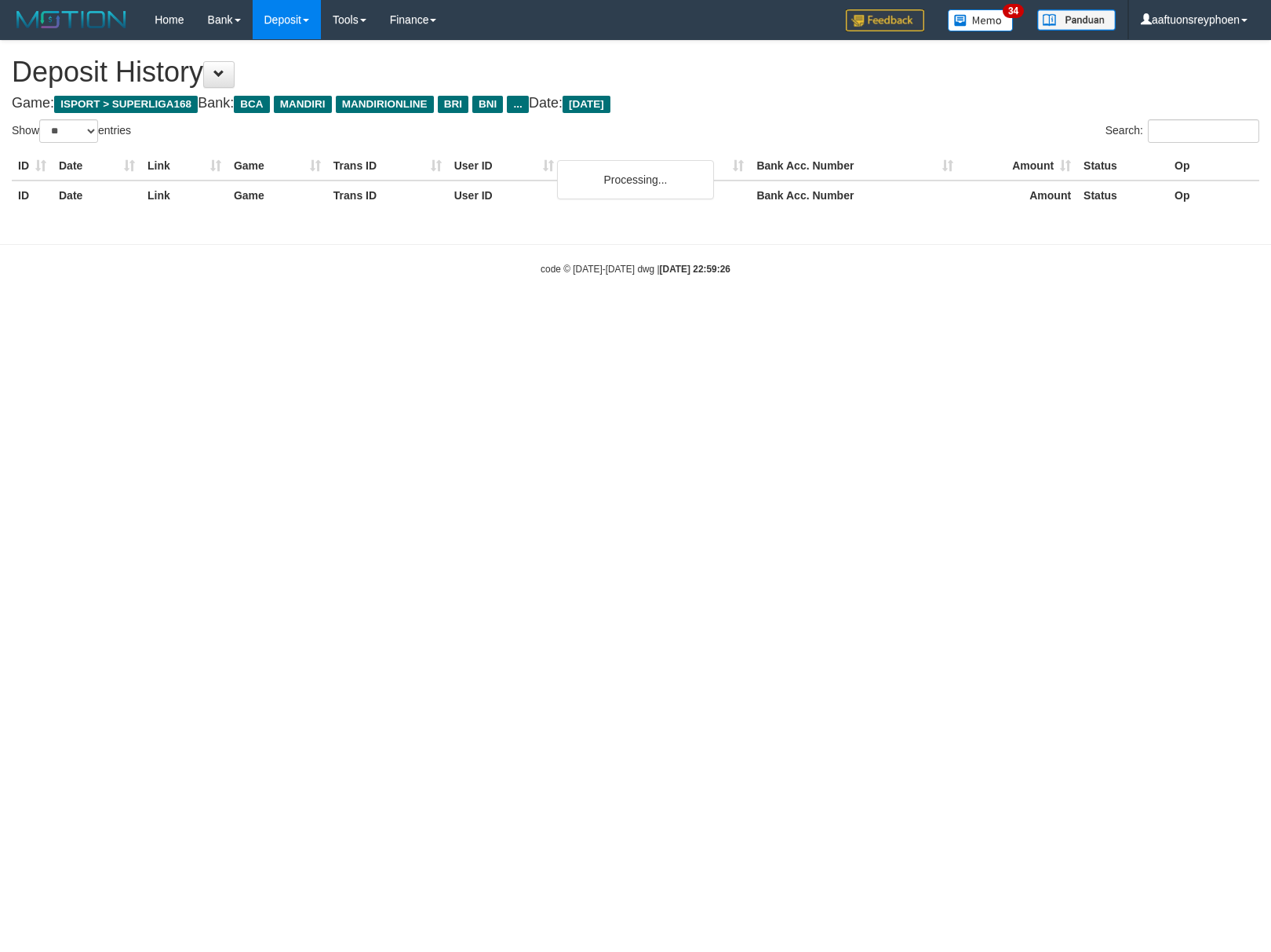
select select "**"
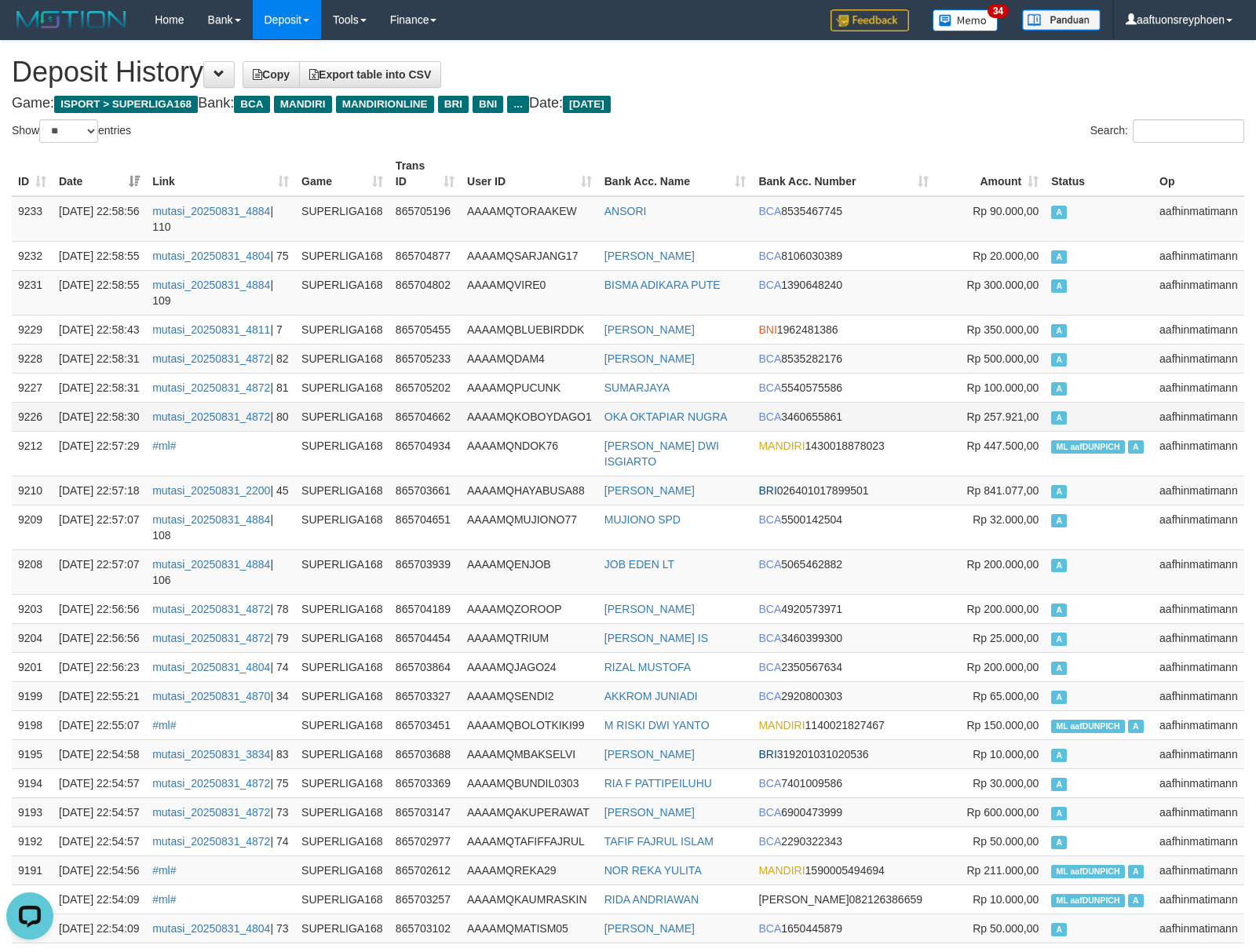
drag, startPoint x: 1124, startPoint y: 450, endPoint x: 754, endPoint y: 487, distance: 371.8
click at [1125, 431] on td "A" at bounding box center [1099, 416] width 109 height 29
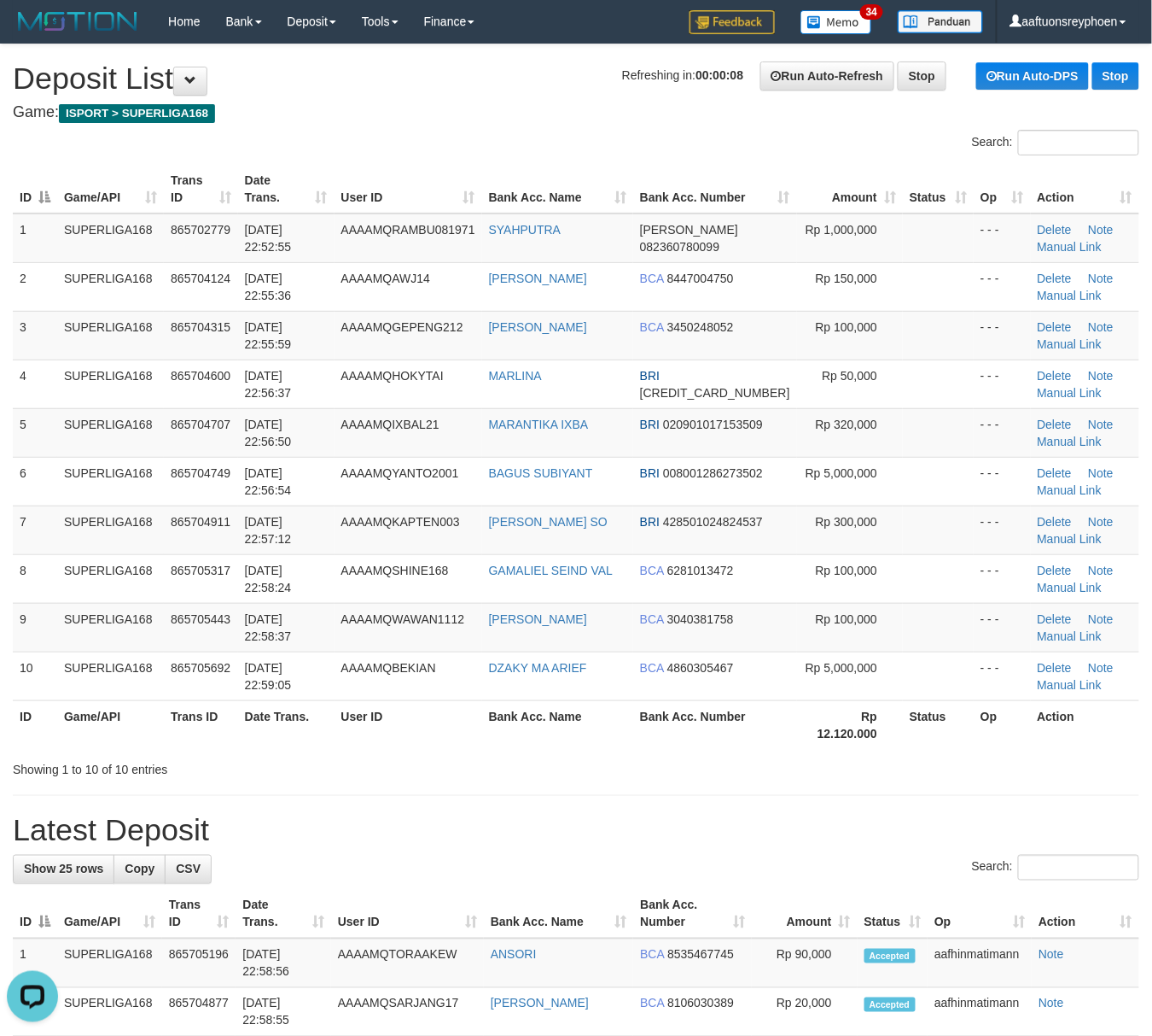
drag, startPoint x: 66, startPoint y: 567, endPoint x: 4, endPoint y: 576, distance: 62.6
click at [61, 565] on td "SUPERLIGA168" at bounding box center [111, 577] width 107 height 49
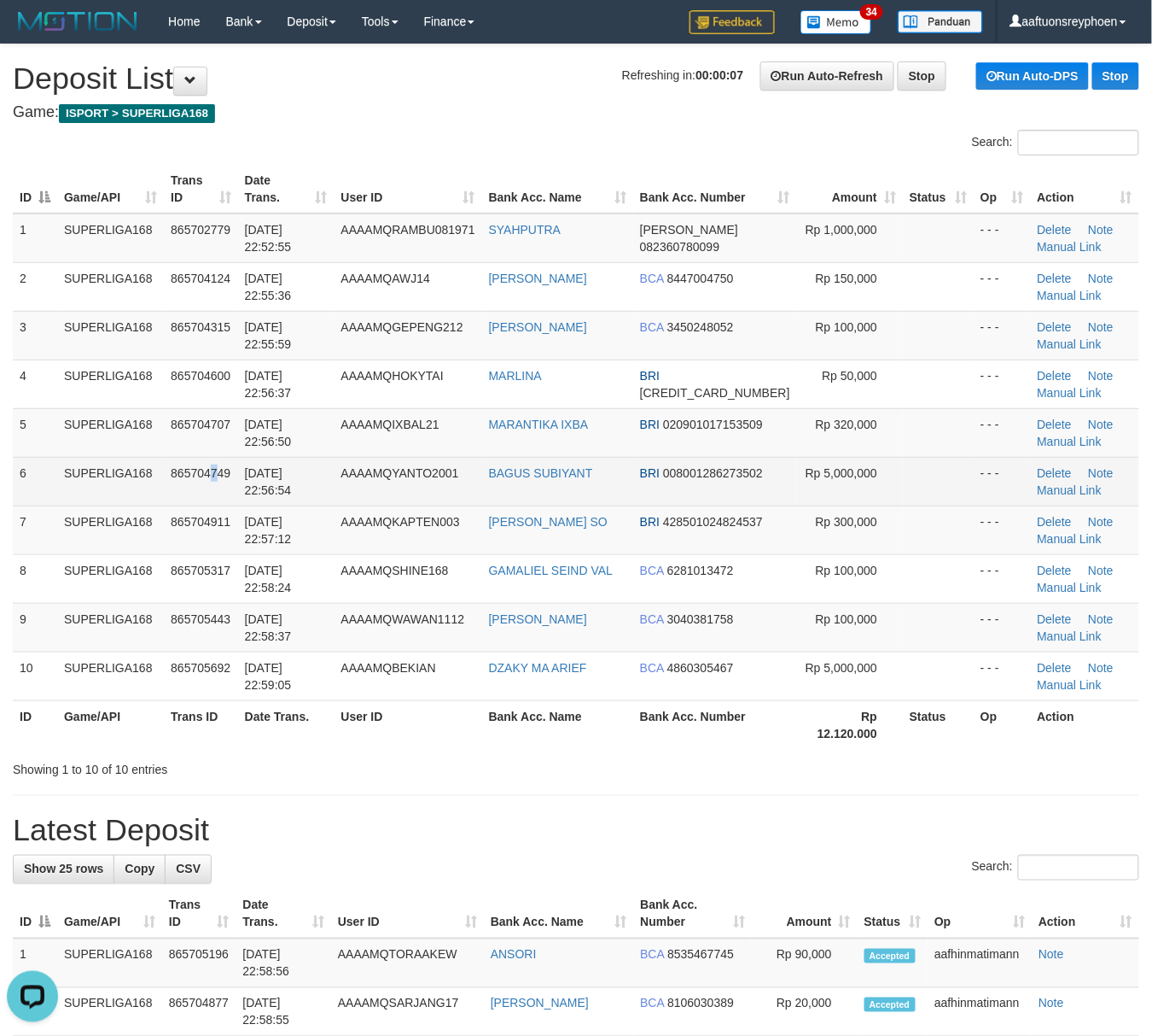
click at [217, 472] on span "865704749" at bounding box center [200, 472] width 59 height 14
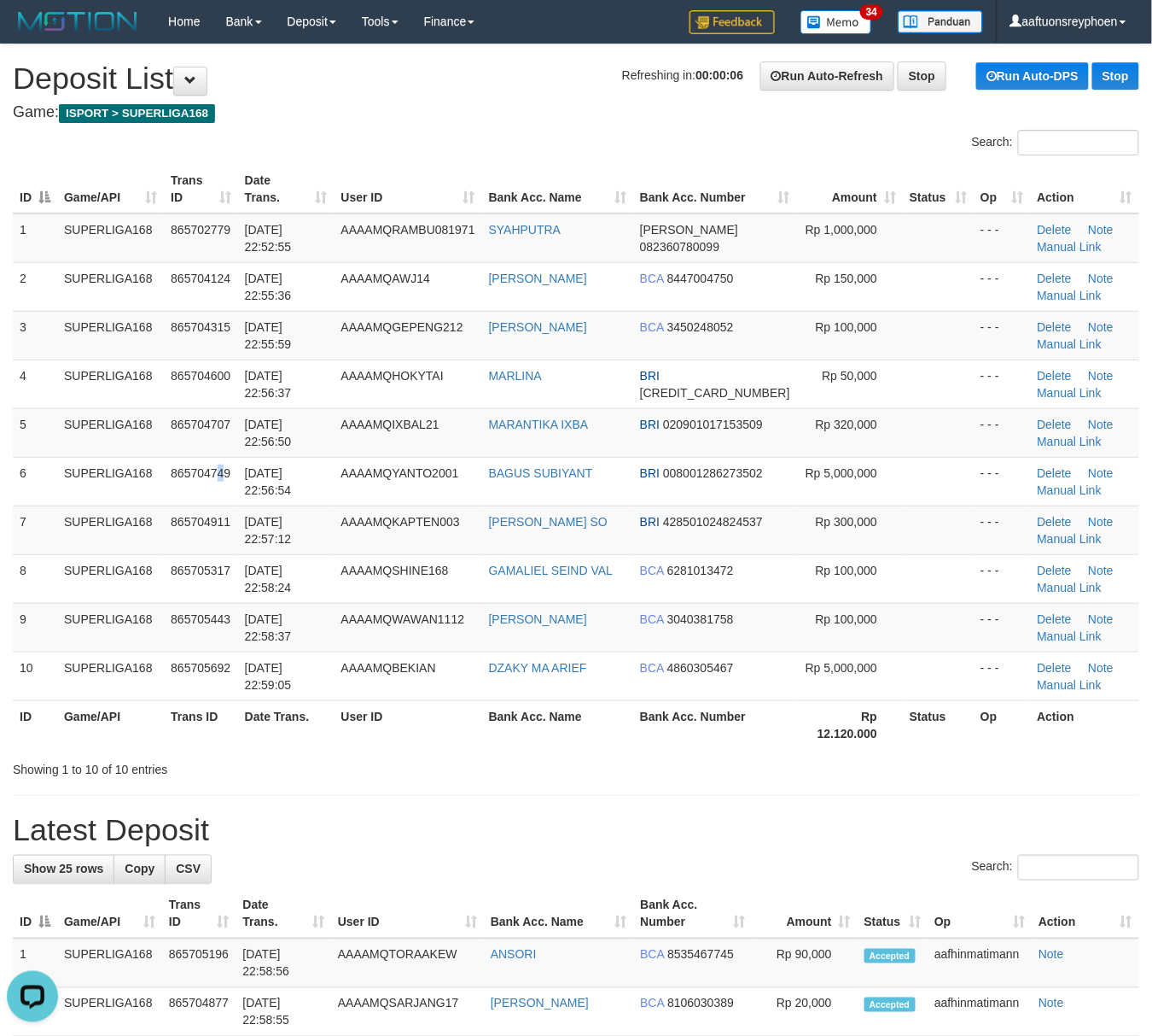
drag, startPoint x: 222, startPoint y: 472, endPoint x: 5, endPoint y: 533, distance: 225.4
click at [201, 472] on span "865704749" at bounding box center [200, 472] width 59 height 14
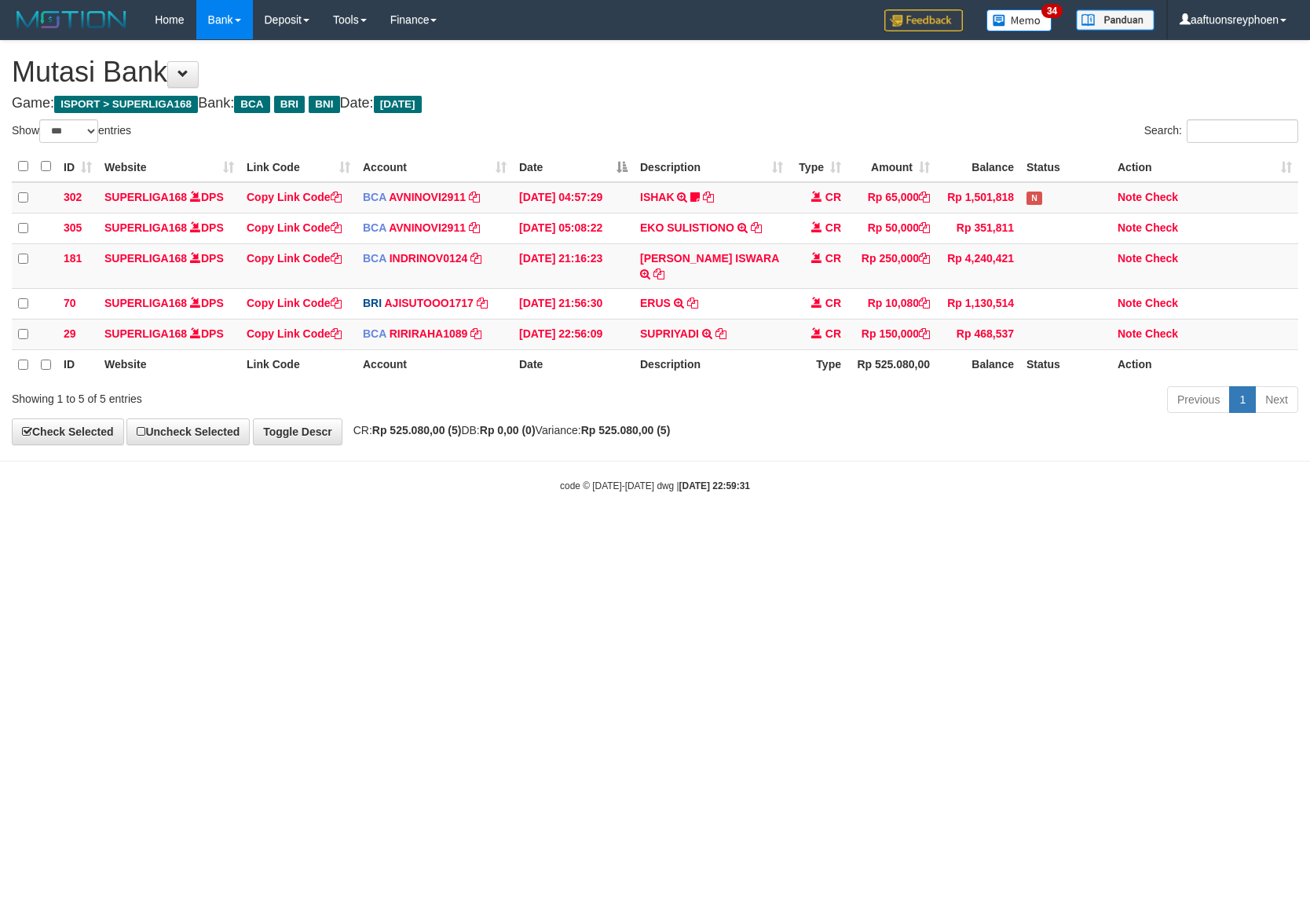
select select "***"
drag, startPoint x: 738, startPoint y: 635, endPoint x: 951, endPoint y: 591, distance: 217.5
click at [880, 532] on html "Toggle navigation Home Bank Account List Load By Website Group [ISPORT] SUPERLI…" at bounding box center [655, 266] width 1310 height 532
drag, startPoint x: 685, startPoint y: 615, endPoint x: 768, endPoint y: 598, distance: 84.7
click at [717, 532] on html "Toggle navigation Home Bank Account List Load By Website Group [ISPORT] SUPERLI…" at bounding box center [655, 266] width 1310 height 532
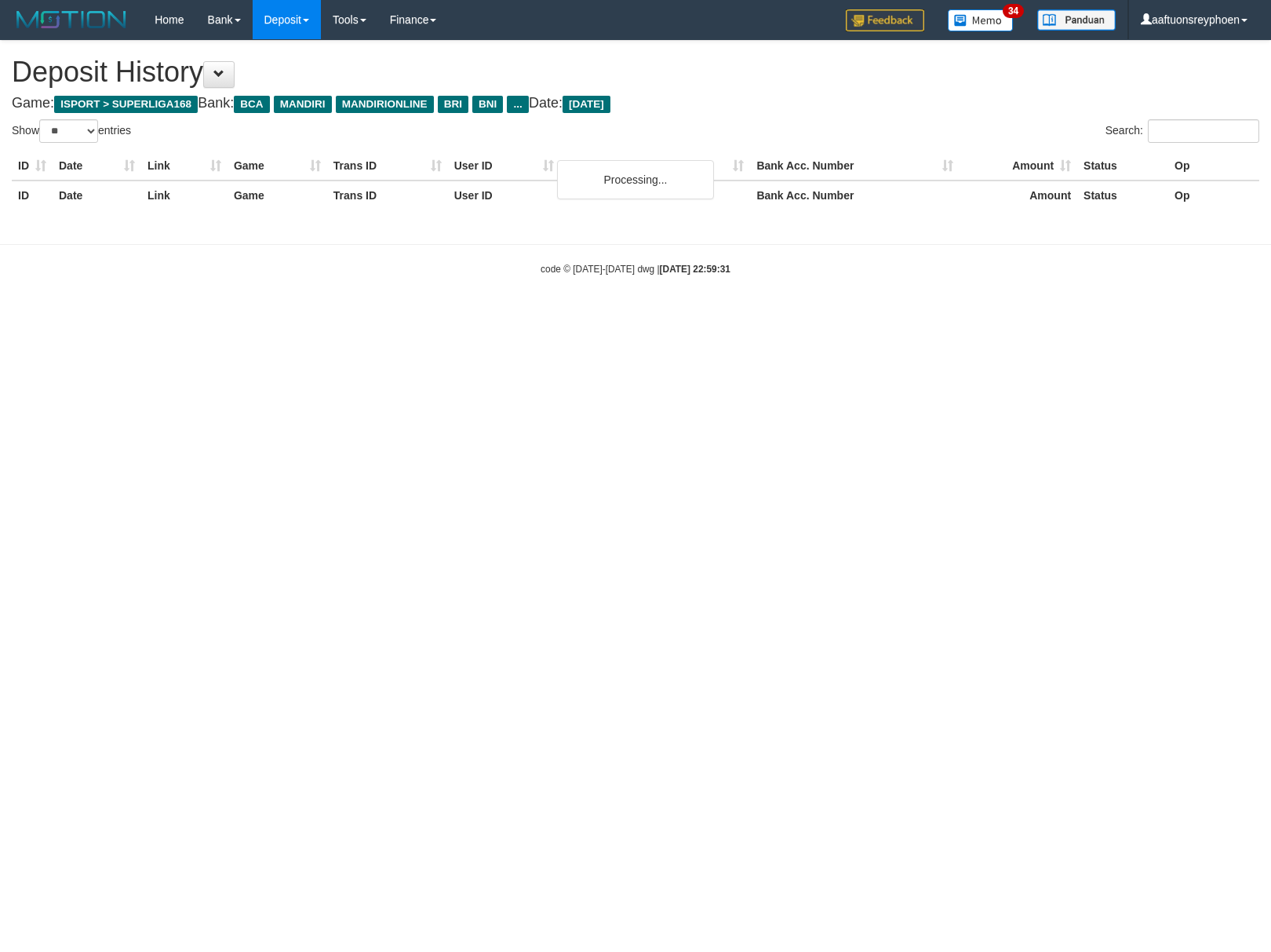
select select "**"
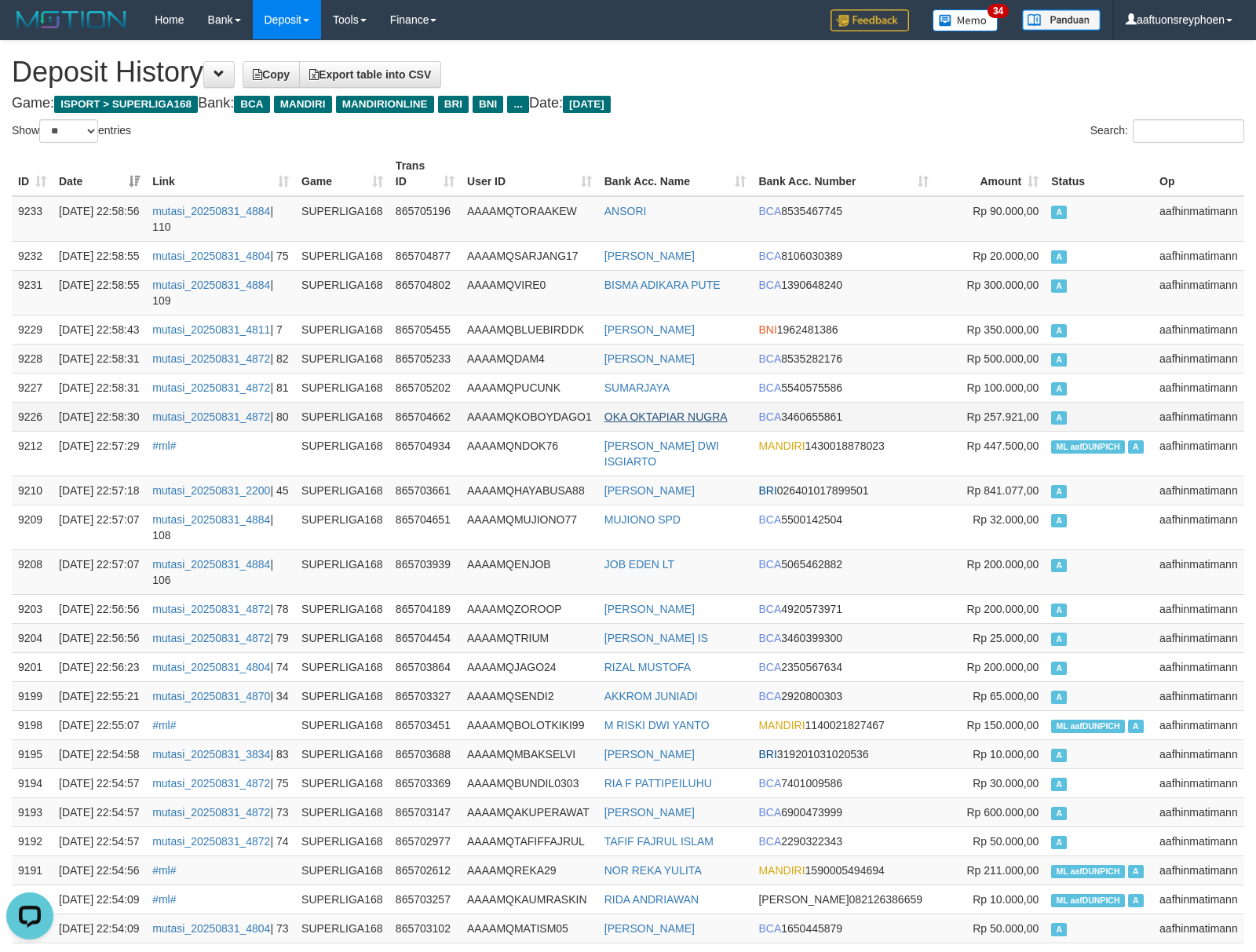
drag, startPoint x: 1111, startPoint y: 419, endPoint x: 739, endPoint y: 469, distance: 375.3
click at [1104, 402] on td "A" at bounding box center [1099, 387] width 109 height 29
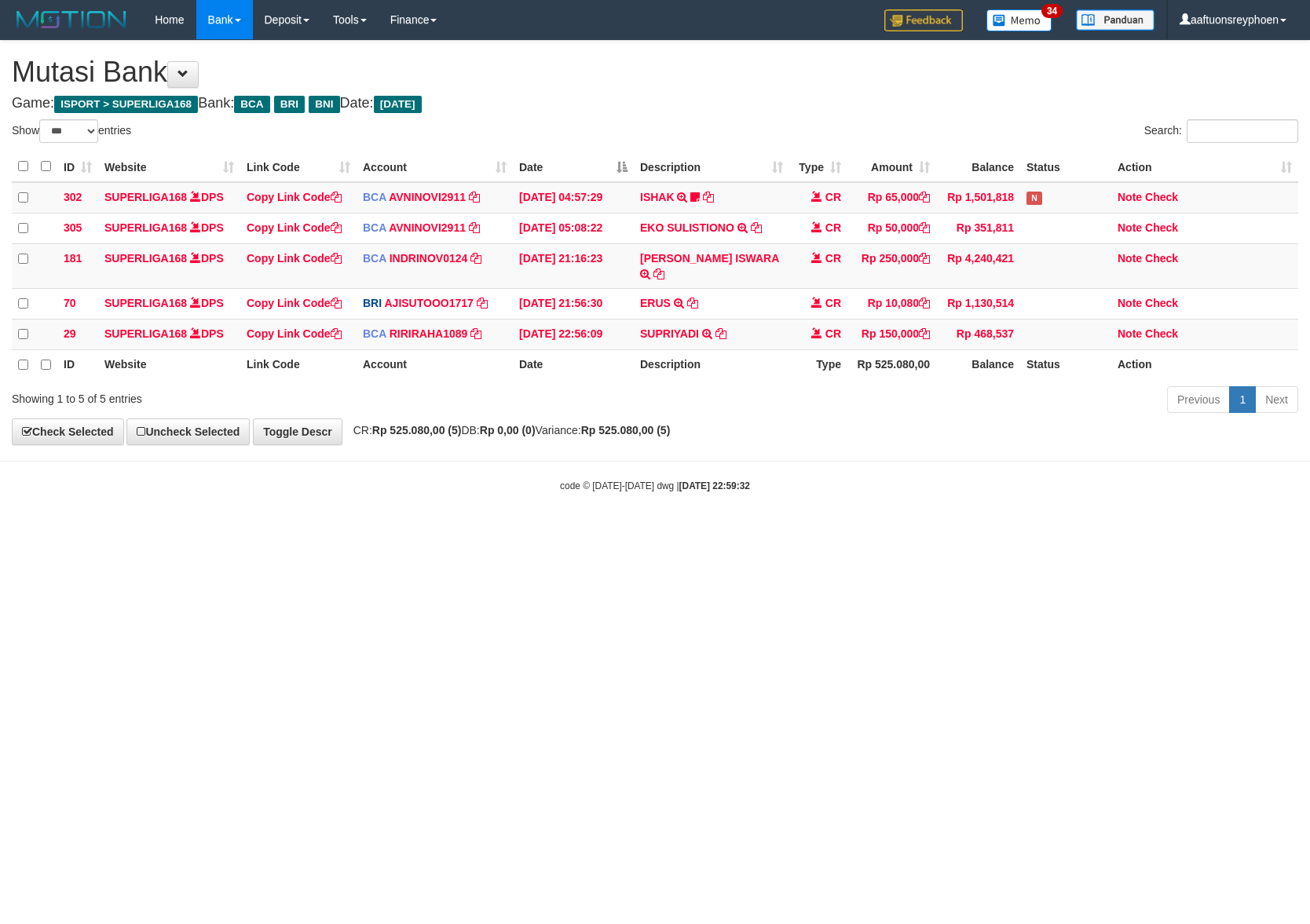
select select "***"
click at [649, 532] on html "Toggle navigation Home Bank Account List Load By Website Group [ISPORT] SUPERLI…" at bounding box center [655, 266] width 1310 height 532
click at [645, 532] on html "Toggle navigation Home Bank Account List Load By Website Group [ISPORT] SUPERLI…" at bounding box center [655, 266] width 1310 height 532
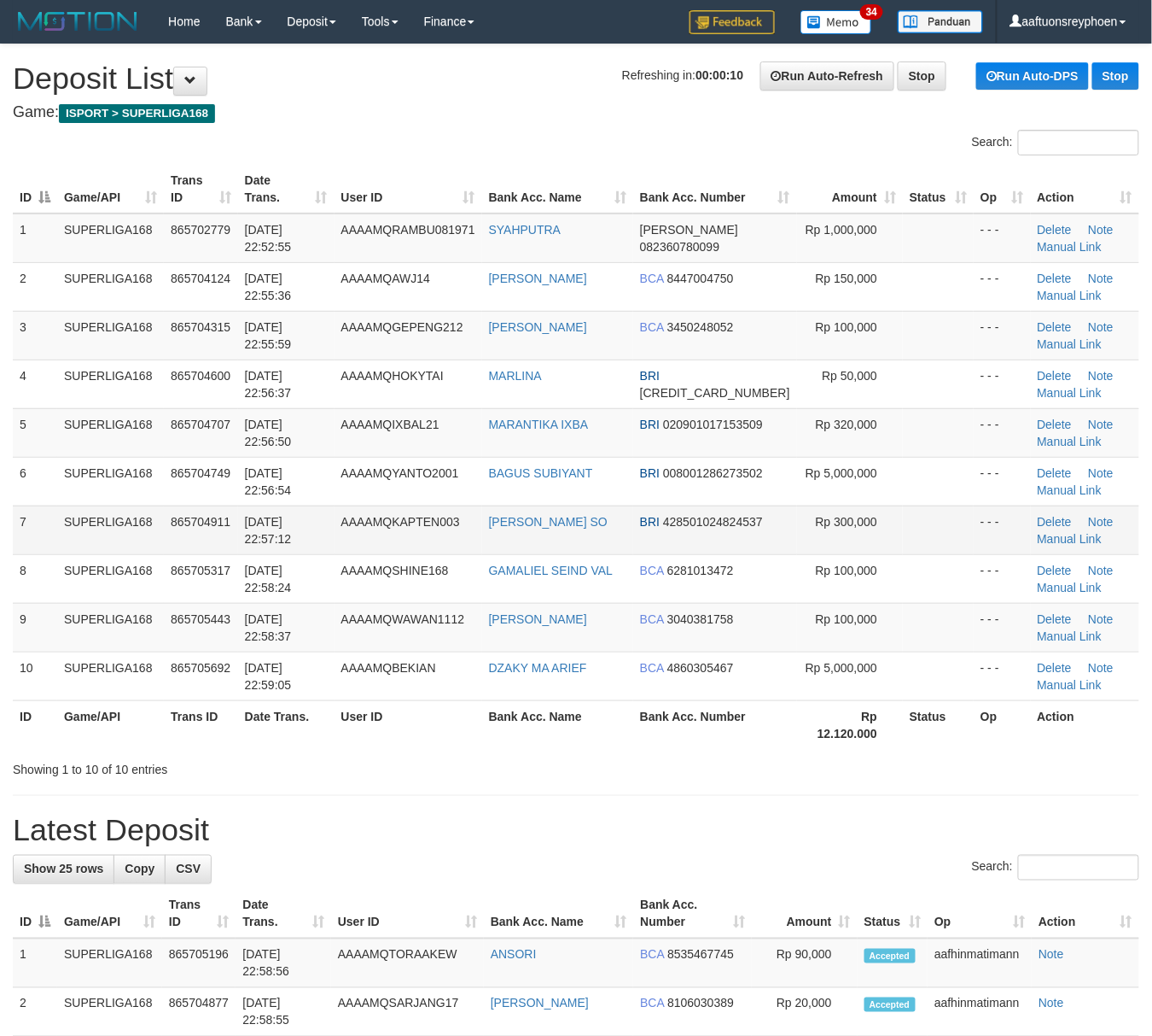
drag, startPoint x: 0, startPoint y: 0, endPoint x: 147, endPoint y: 507, distance: 527.9
click at [147, 507] on td "SUPERLIGA168" at bounding box center [111, 529] width 107 height 49
click at [2, 502] on div "ID Game/API Trans ID Date Trans. User ID Bank Acc. Name Bank Acc. Number Amount…" at bounding box center [576, 456] width 1152 height 594
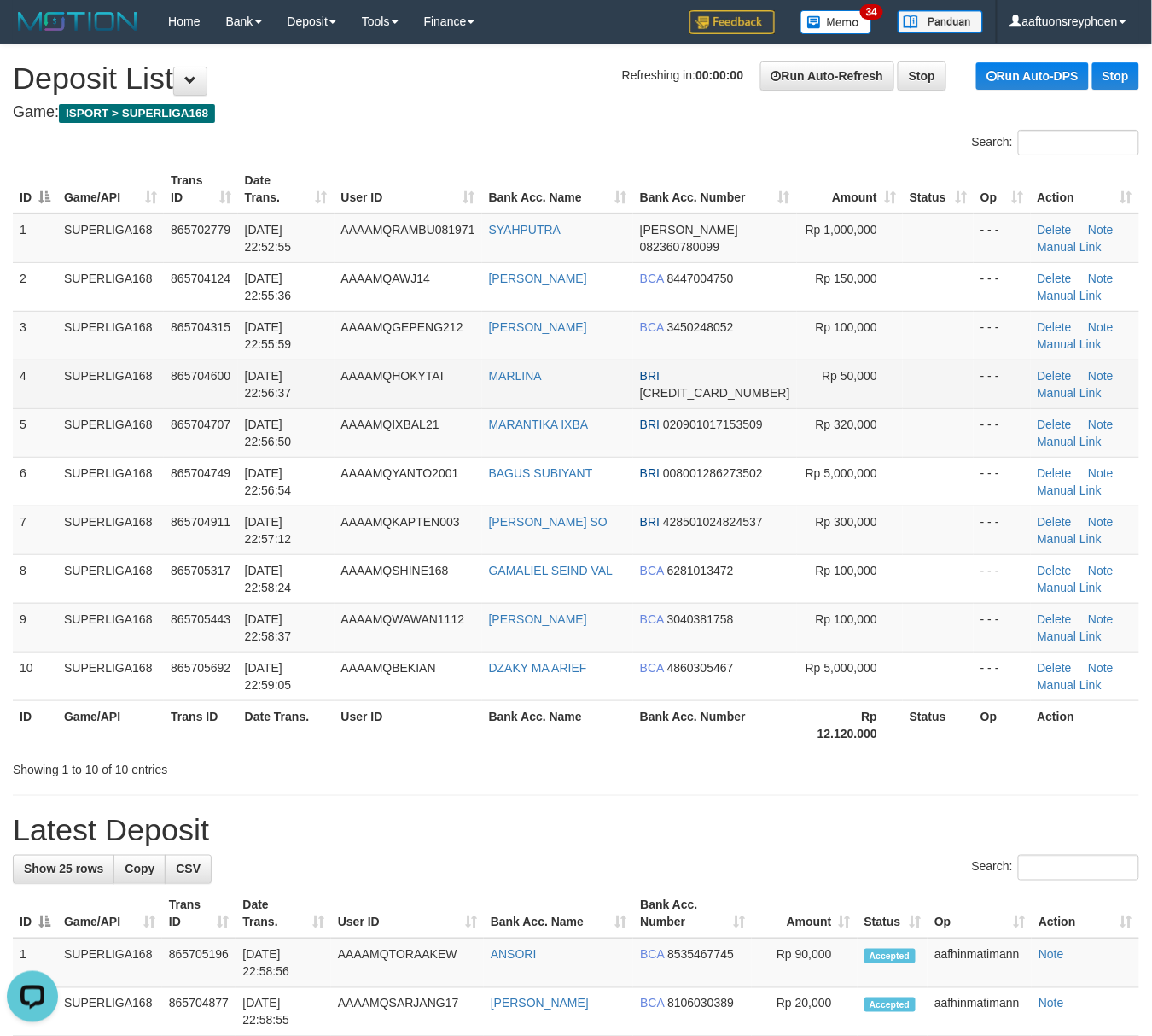
drag, startPoint x: 264, startPoint y: 370, endPoint x: 199, endPoint y: 373, distance: 65.1
click at [256, 369] on span "31/08/2025 22:56:37" at bounding box center [268, 384] width 47 height 31
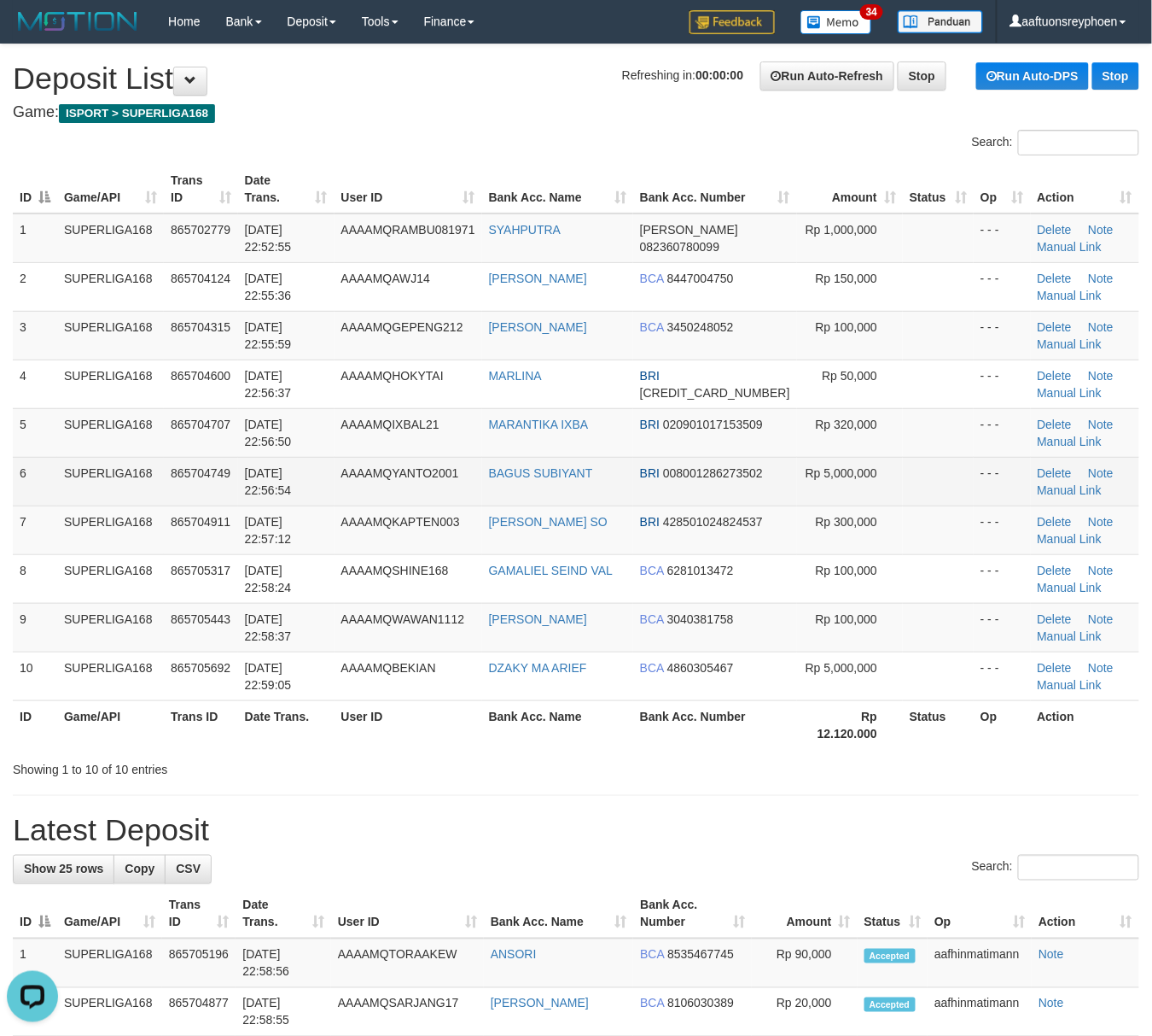
drag, startPoint x: 167, startPoint y: 448, endPoint x: 785, endPoint y: 503, distance: 620.4
click at [178, 448] on td "865704707" at bounding box center [200, 432] width 74 height 49
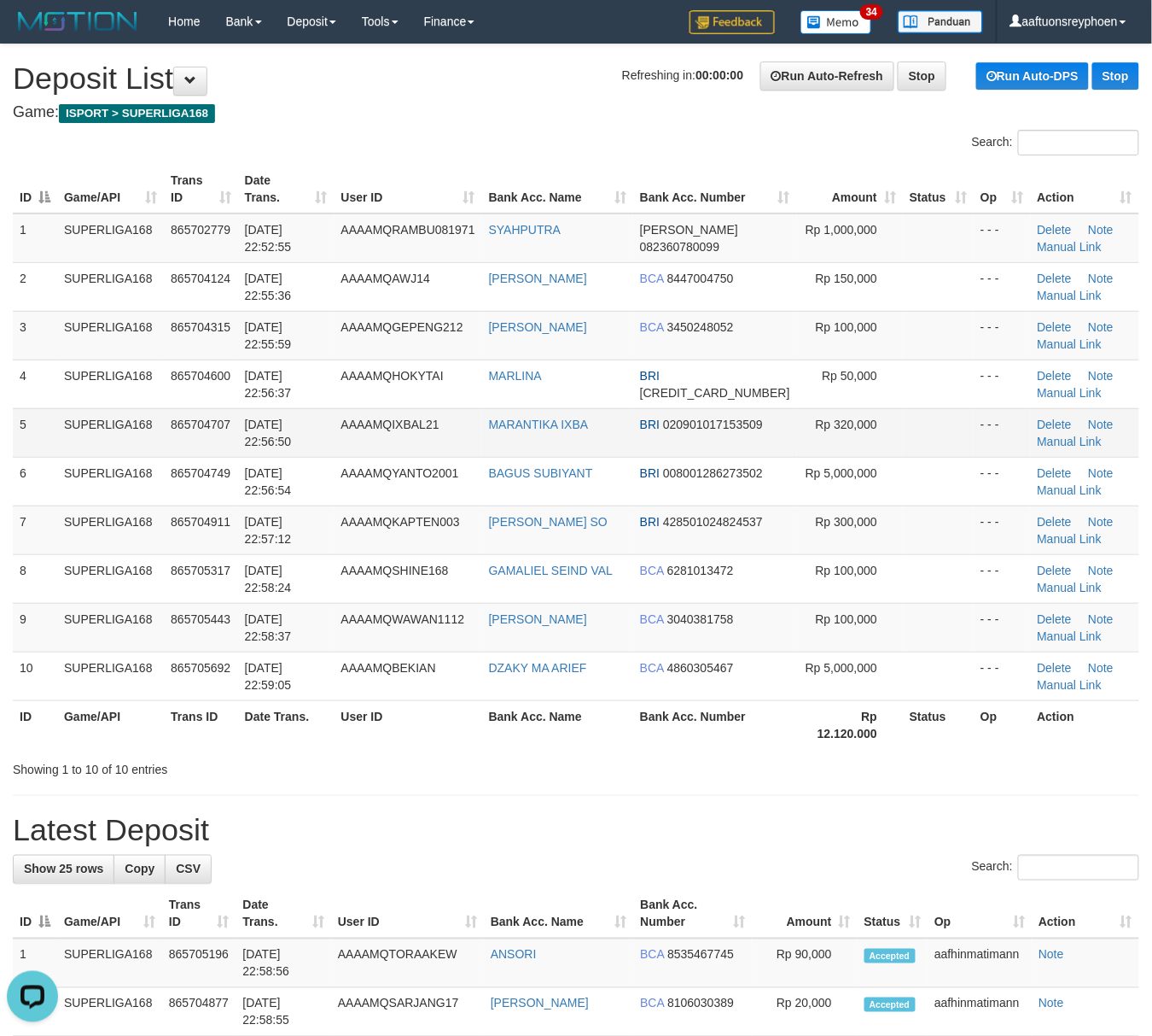
click at [151, 441] on td "SUPERLIGA168" at bounding box center [111, 432] width 107 height 49
click at [4, 463] on div "ID Game/API Trans ID Date Trans. User ID Bank Acc. Name Bank Acc. Number Amount…" at bounding box center [576, 456] width 1152 height 594
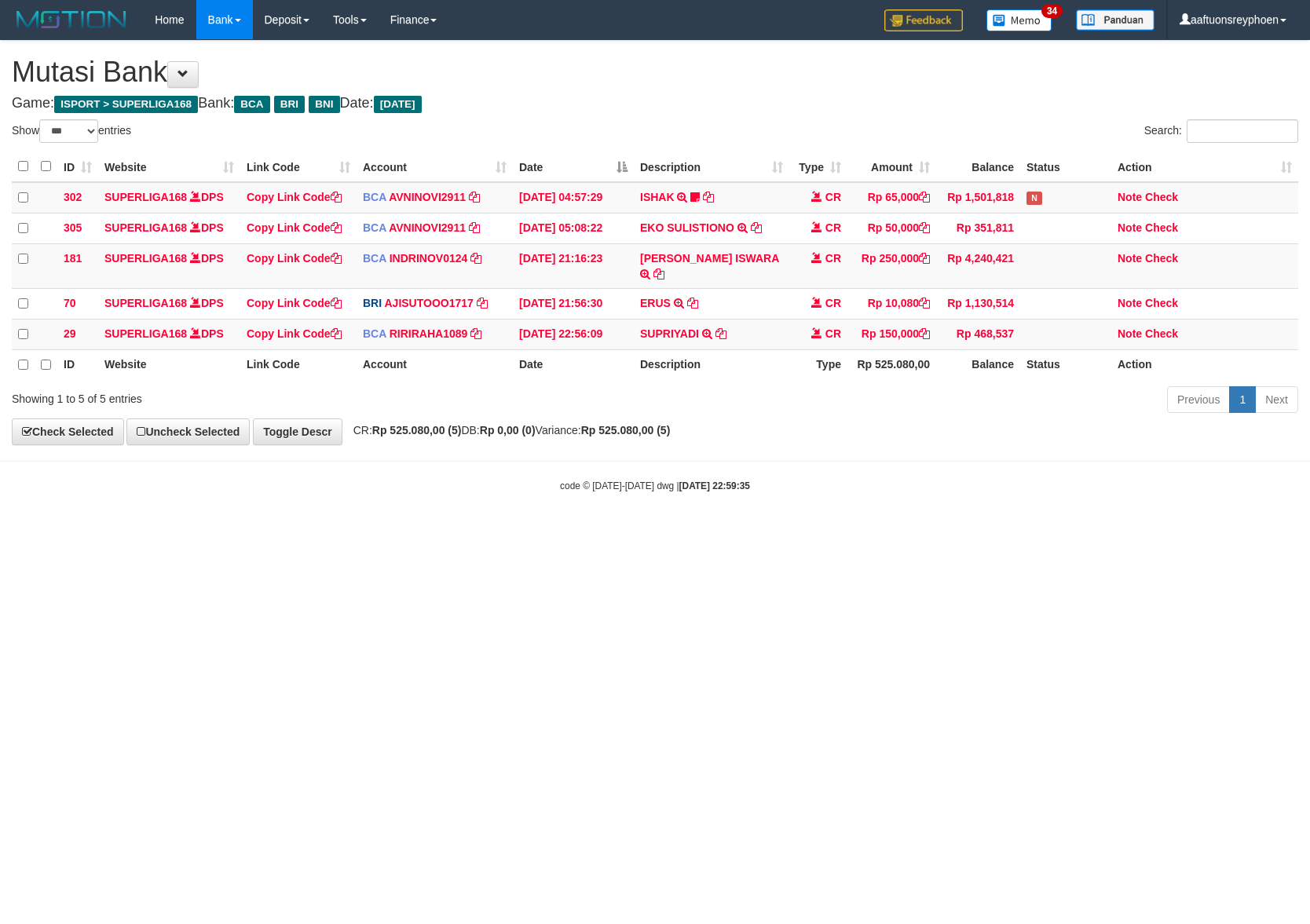
select select "***"
click at [622, 532] on html "Toggle navigation Home Bank Account List Load By Website Group [ISPORT] SUPERLI…" at bounding box center [655, 266] width 1310 height 532
select select "***"
click at [472, 532] on html "Toggle navigation Home Bank Account List Load By Website Group [ISPORT] SUPERLI…" at bounding box center [655, 266] width 1310 height 532
drag, startPoint x: 493, startPoint y: 625, endPoint x: 908, endPoint y: 567, distance: 419.0
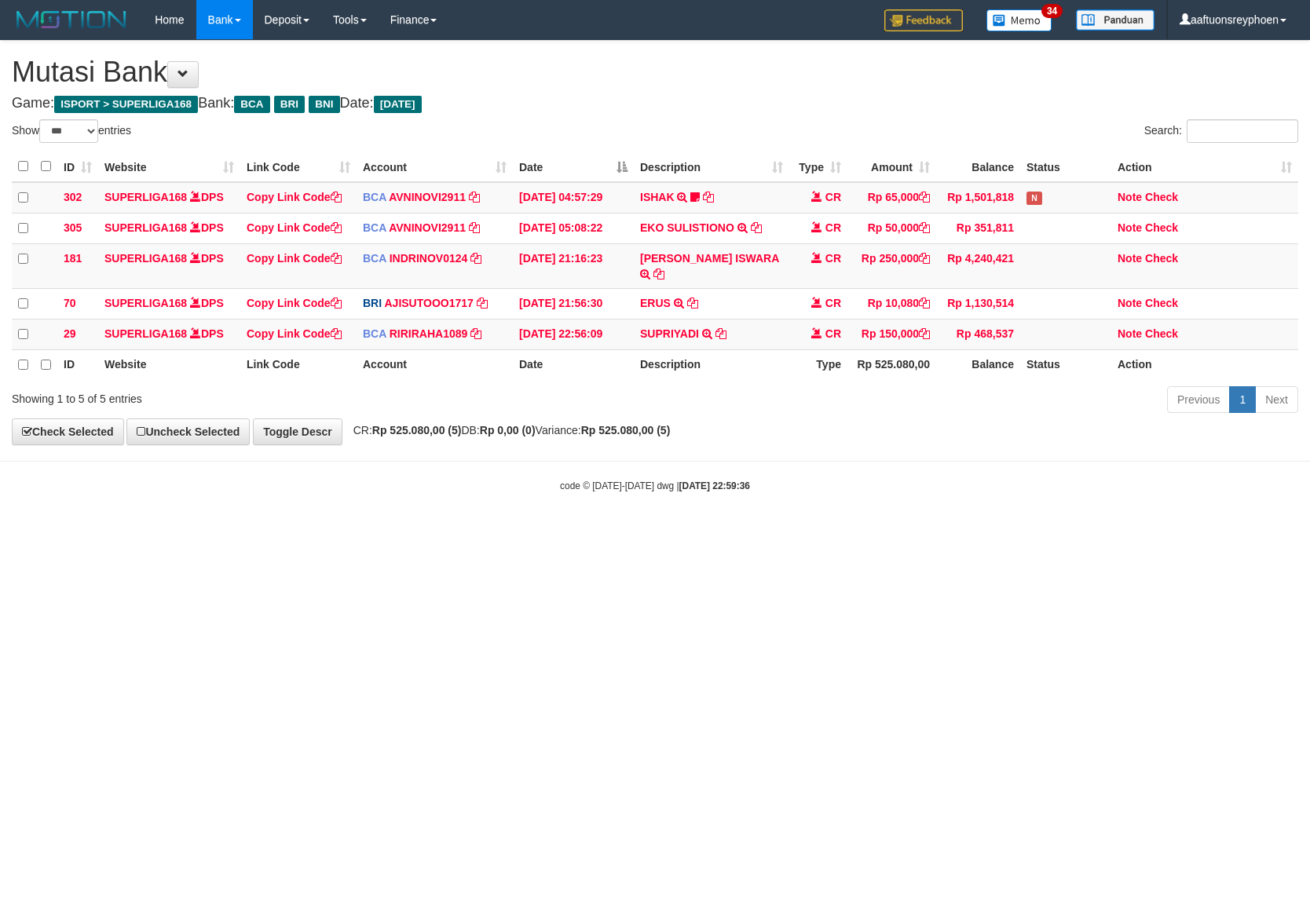
click at [520, 532] on html "Toggle navigation Home Bank Account List Load By Website Group [ISPORT] SUPERLI…" at bounding box center [655, 266] width 1310 height 532
select select "***"
drag, startPoint x: 564, startPoint y: 641, endPoint x: 620, endPoint y: 626, distance: 58.0
click at [600, 532] on html "Toggle navigation Home Bank Account List Load By Website Group [ISPORT] SUPERLI…" at bounding box center [655, 266] width 1310 height 532
select select "***"
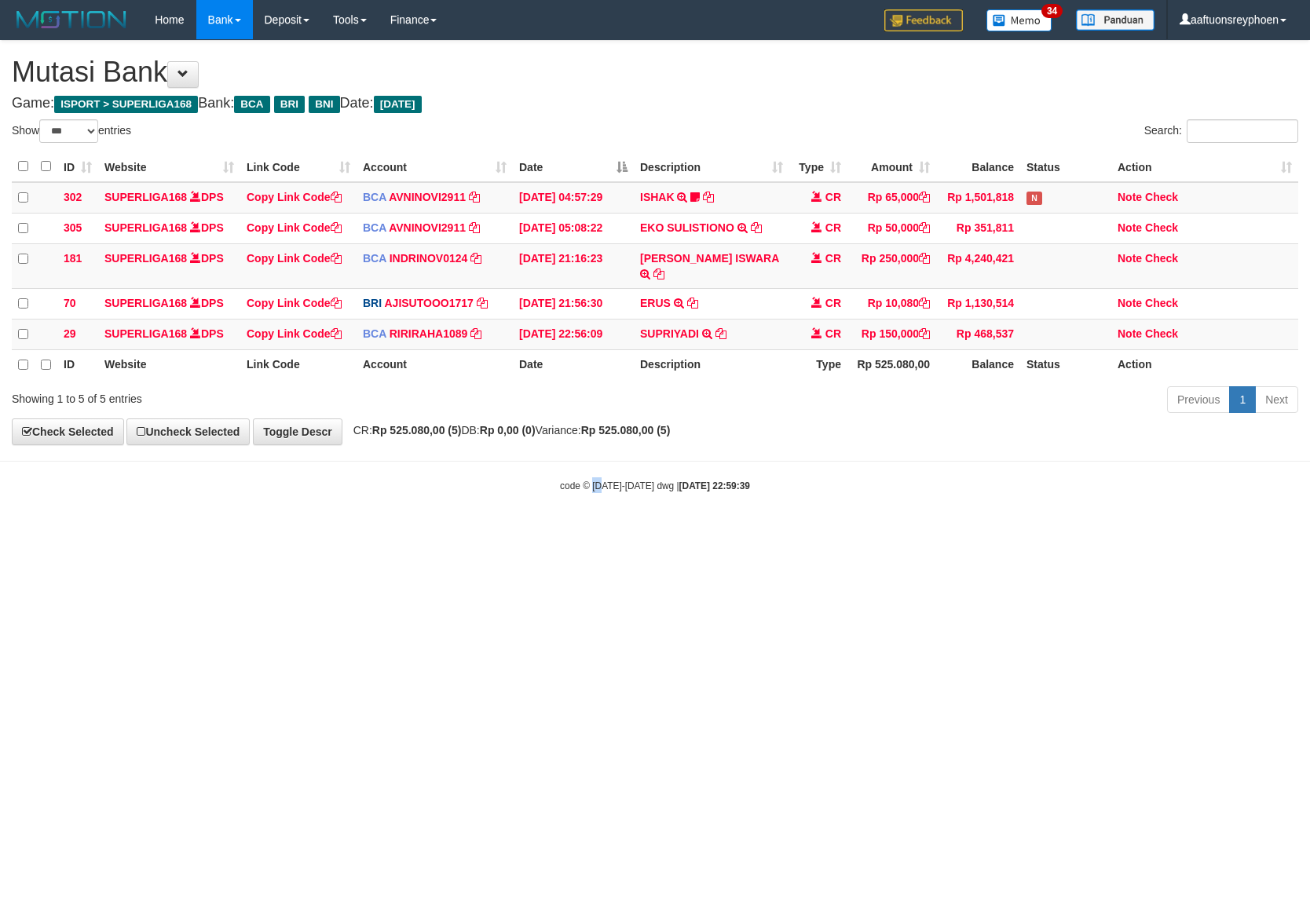
click at [603, 532] on html "Toggle navigation Home Bank Account List Load By Website Group [ISPORT] SUPERLI…" at bounding box center [655, 266] width 1310 height 532
drag, startPoint x: 610, startPoint y: 628, endPoint x: 1302, endPoint y: 521, distance: 700.2
click at [685, 532] on html "Toggle navigation Home Bank Account List Load By Website Group [ISPORT] SUPERLI…" at bounding box center [655, 266] width 1310 height 532
drag, startPoint x: 525, startPoint y: 631, endPoint x: 1273, endPoint y: 515, distance: 756.9
click at [684, 532] on html "Toggle navigation Home Bank Account List Load By Website Group [ISPORT] SUPERLI…" at bounding box center [655, 266] width 1310 height 532
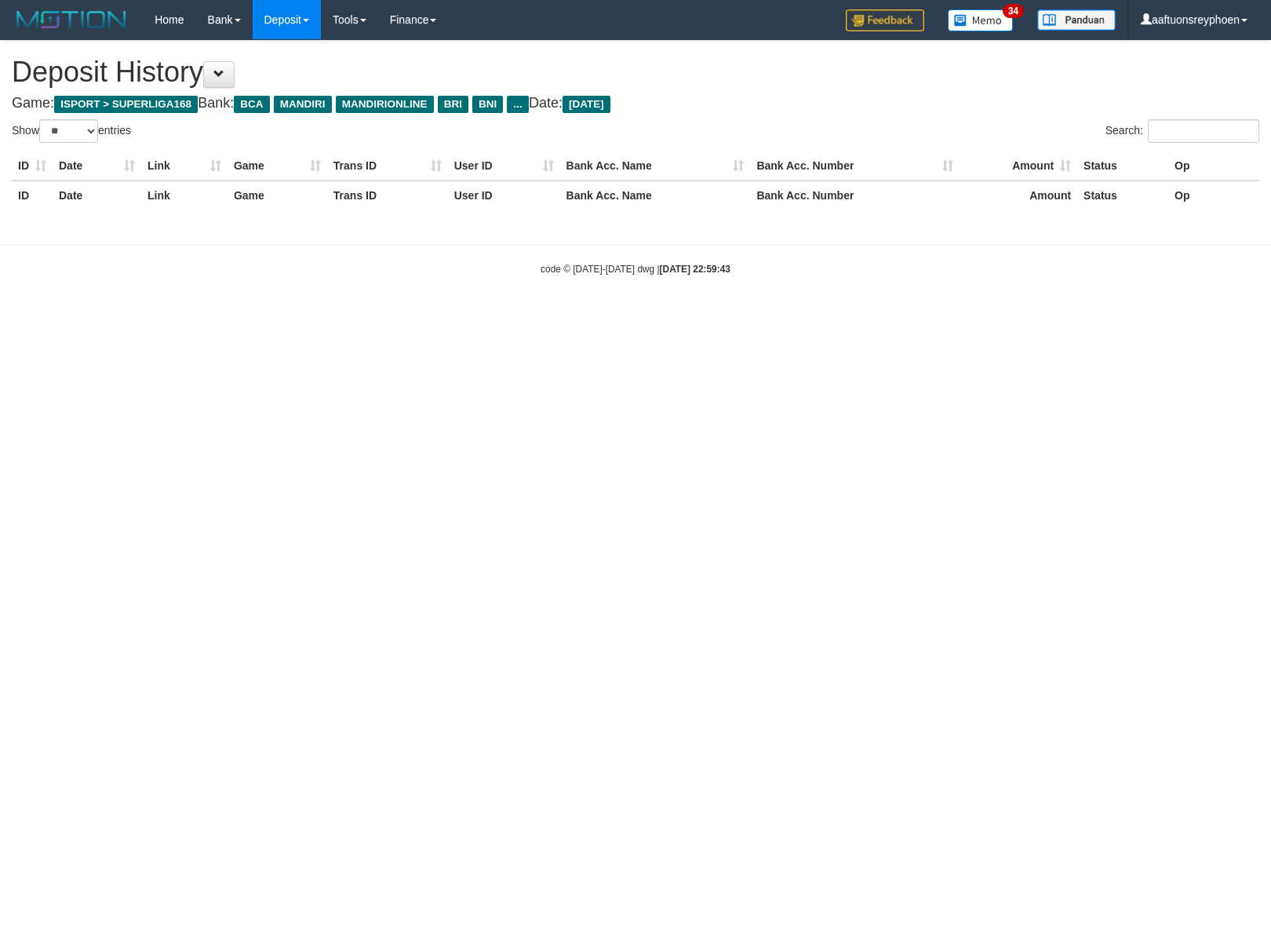
select select "**"
drag, startPoint x: 968, startPoint y: 405, endPoint x: 176, endPoint y: 426, distance: 792.3
click at [951, 315] on html "Toggle navigation Home Bank Account List Load By Website Group [ISPORT] SUPERLI…" at bounding box center [635, 157] width 1271 height 315
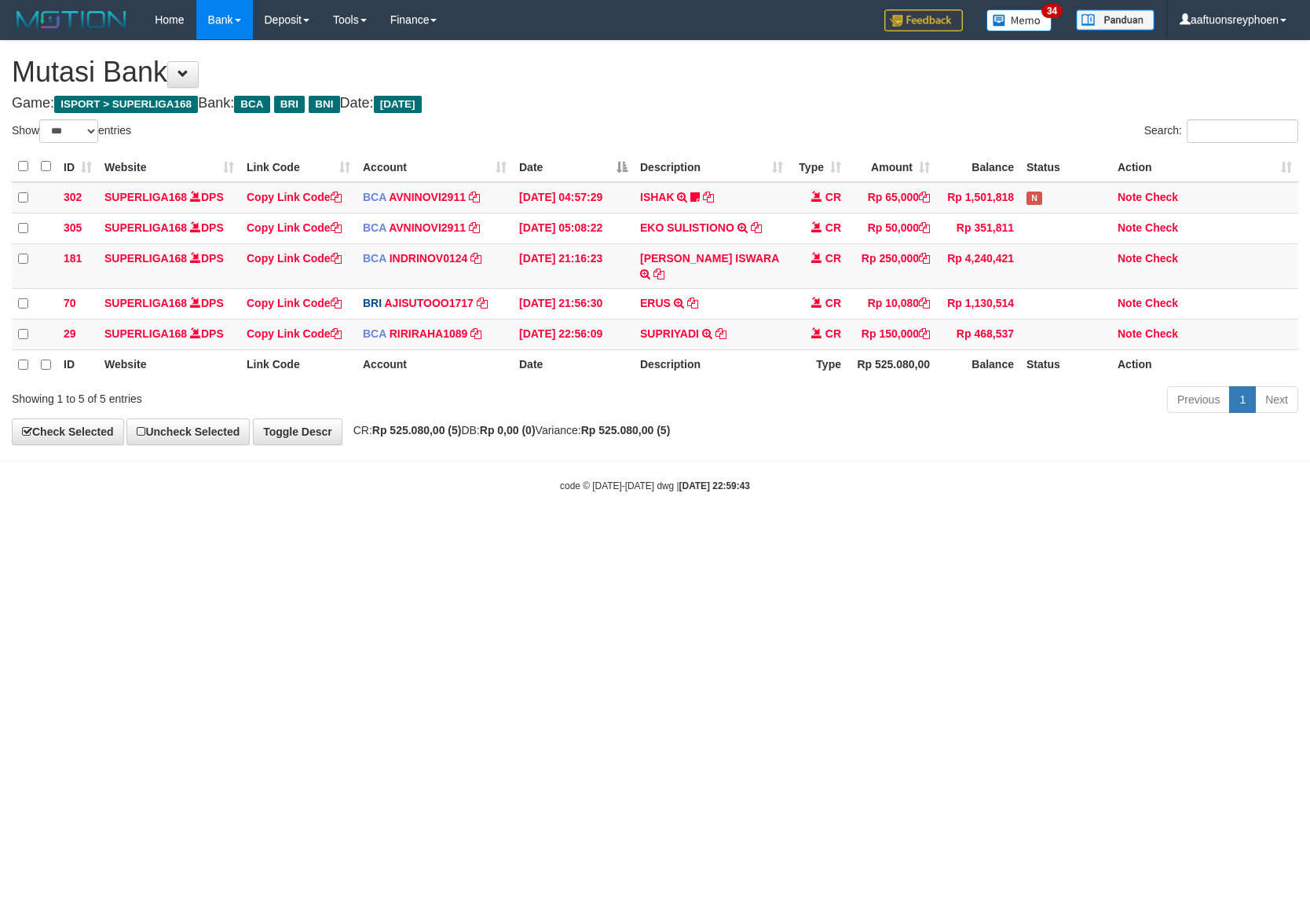
select select "***"
drag, startPoint x: 786, startPoint y: 528, endPoint x: 1298, endPoint y: 509, distance: 512.4
click at [843, 523] on html "Toggle navigation Home Bank Account List Load By Website Group [ISPORT] SUPERLI…" at bounding box center [655, 266] width 1310 height 532
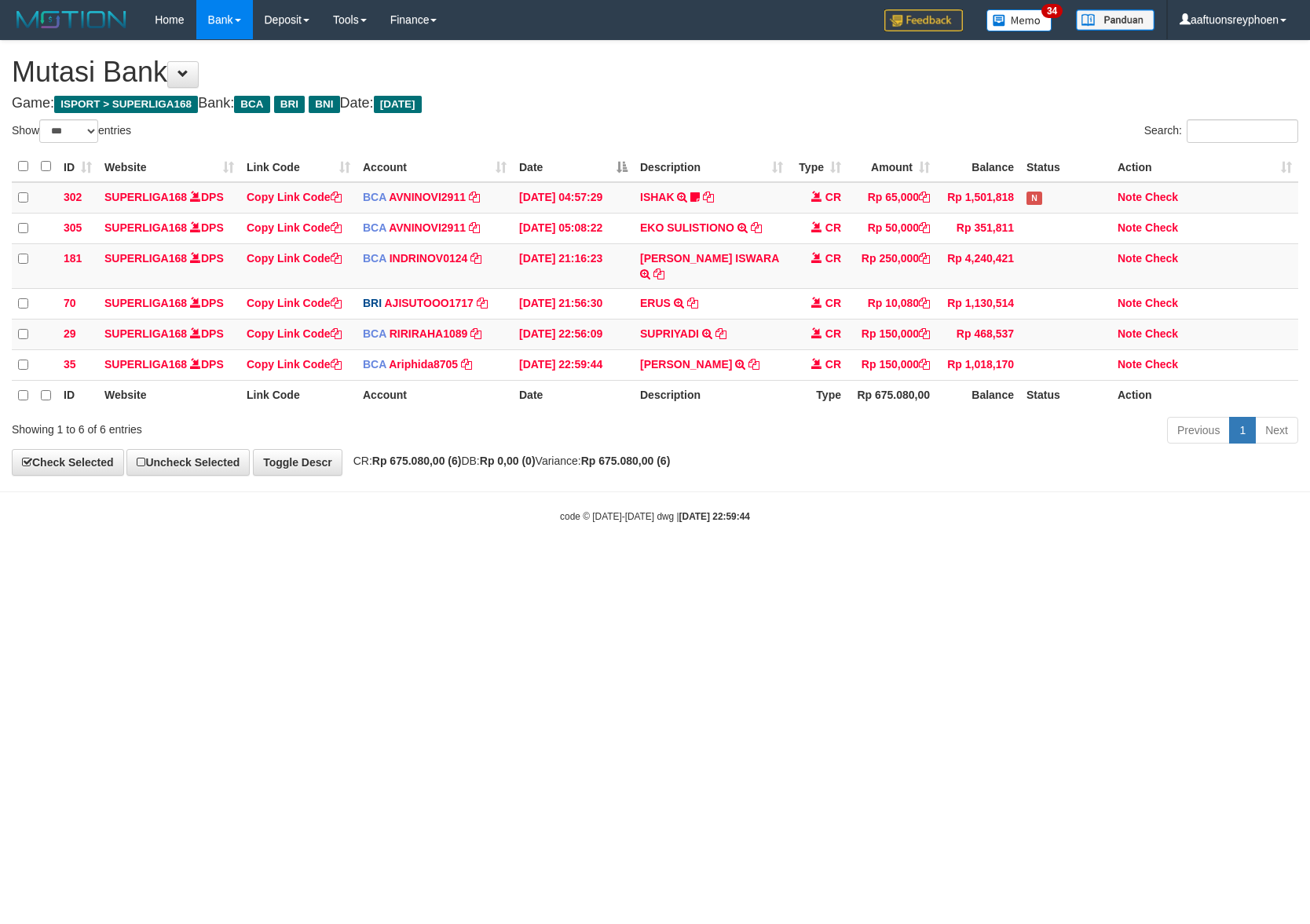
select select "***"
drag, startPoint x: 903, startPoint y: 532, endPoint x: 1307, endPoint y: 487, distance: 406.5
click at [983, 521] on body "Toggle navigation Home Bank Account List Load By Website Group [ISPORT] SUPERLI…" at bounding box center [655, 281] width 1310 height 563
drag, startPoint x: 860, startPoint y: 572, endPoint x: 1288, endPoint y: 506, distance: 433.1
click at [1057, 534] on html "Toggle navigation Home Bank Account List Load By Website Group [ISPORT] SUPERLI…" at bounding box center [655, 281] width 1310 height 563
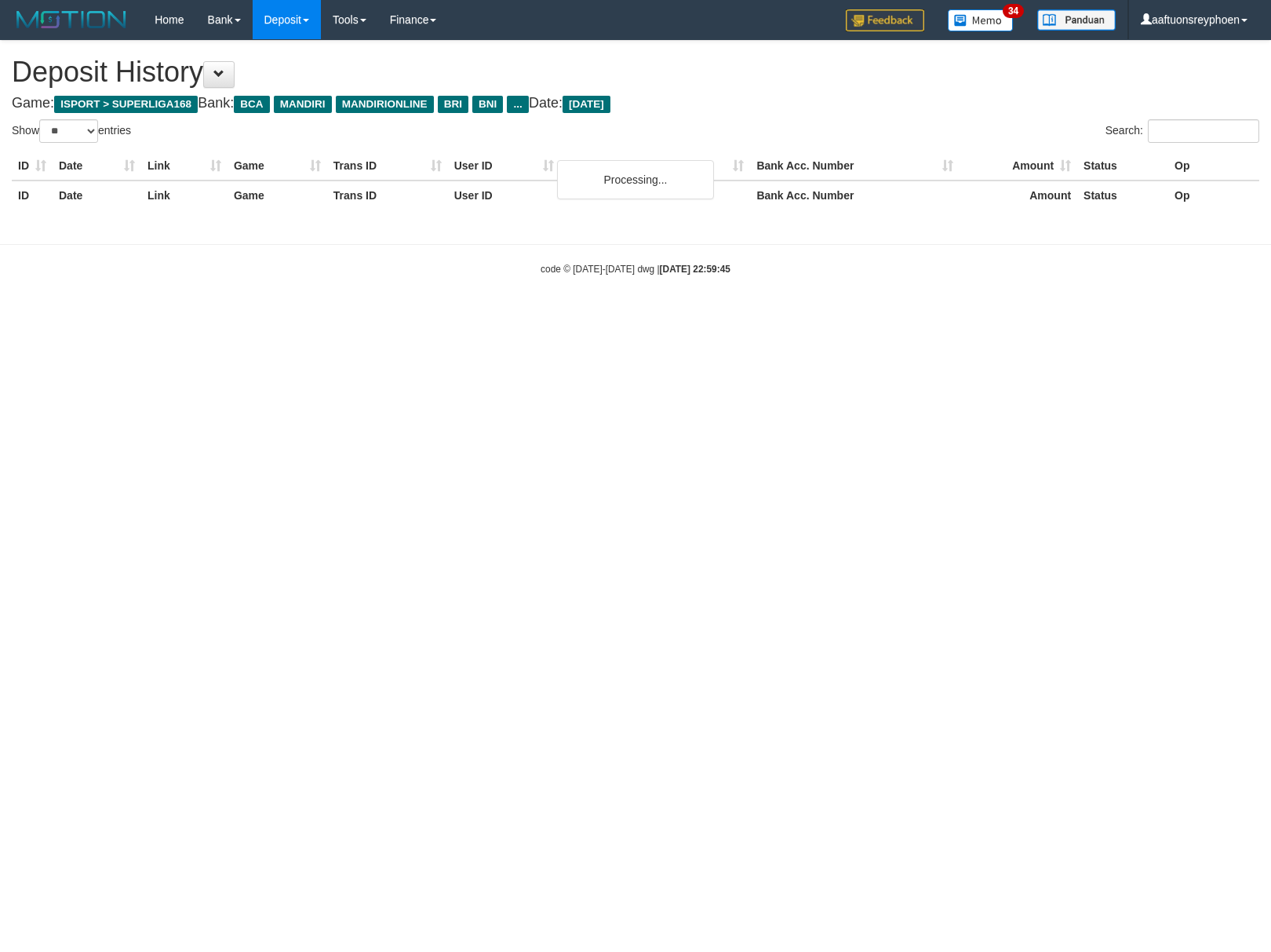
select select "**"
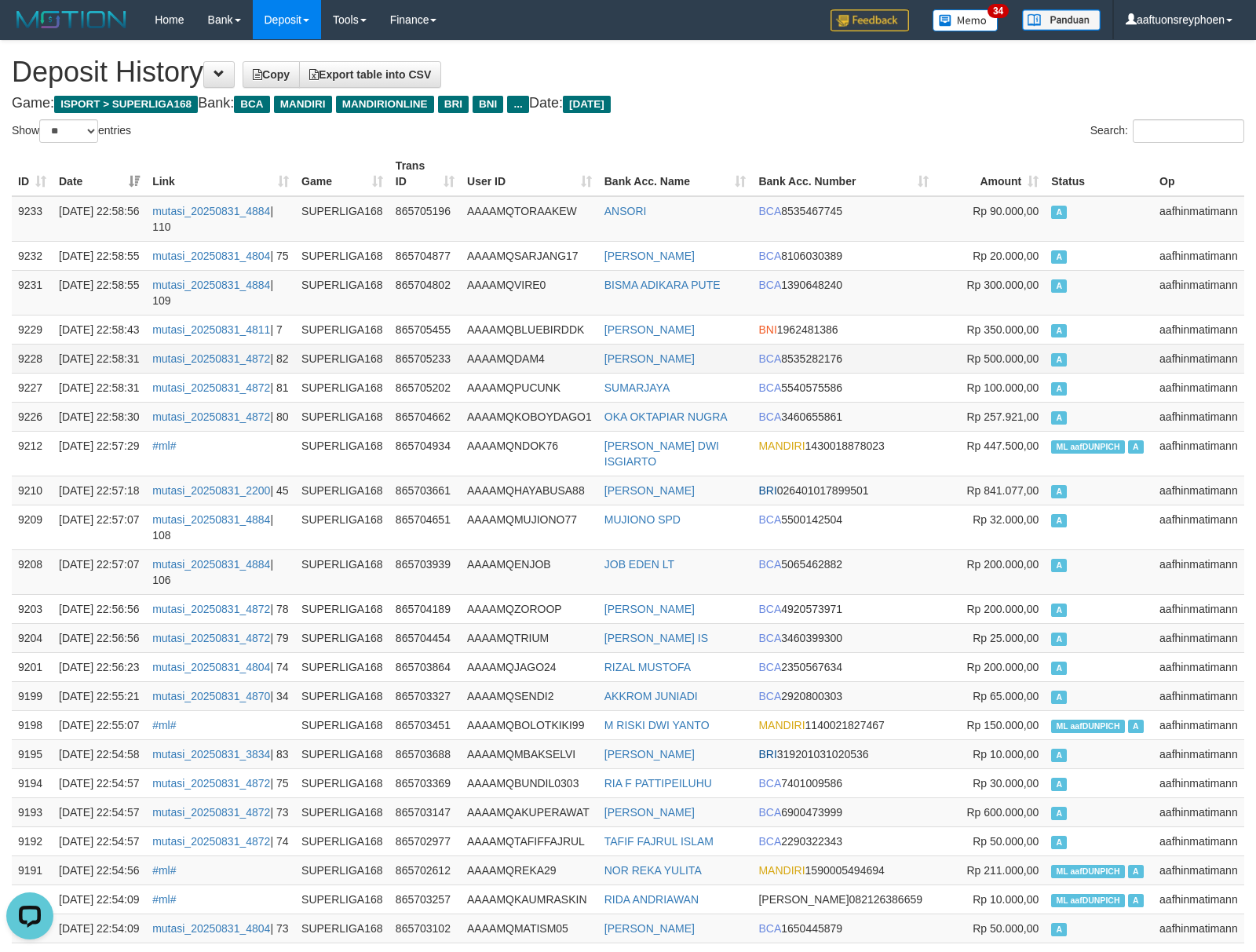
drag, startPoint x: 1084, startPoint y: 371, endPoint x: 795, endPoint y: 390, distance: 289.6
click at [1084, 371] on td "A" at bounding box center [1099, 358] width 109 height 29
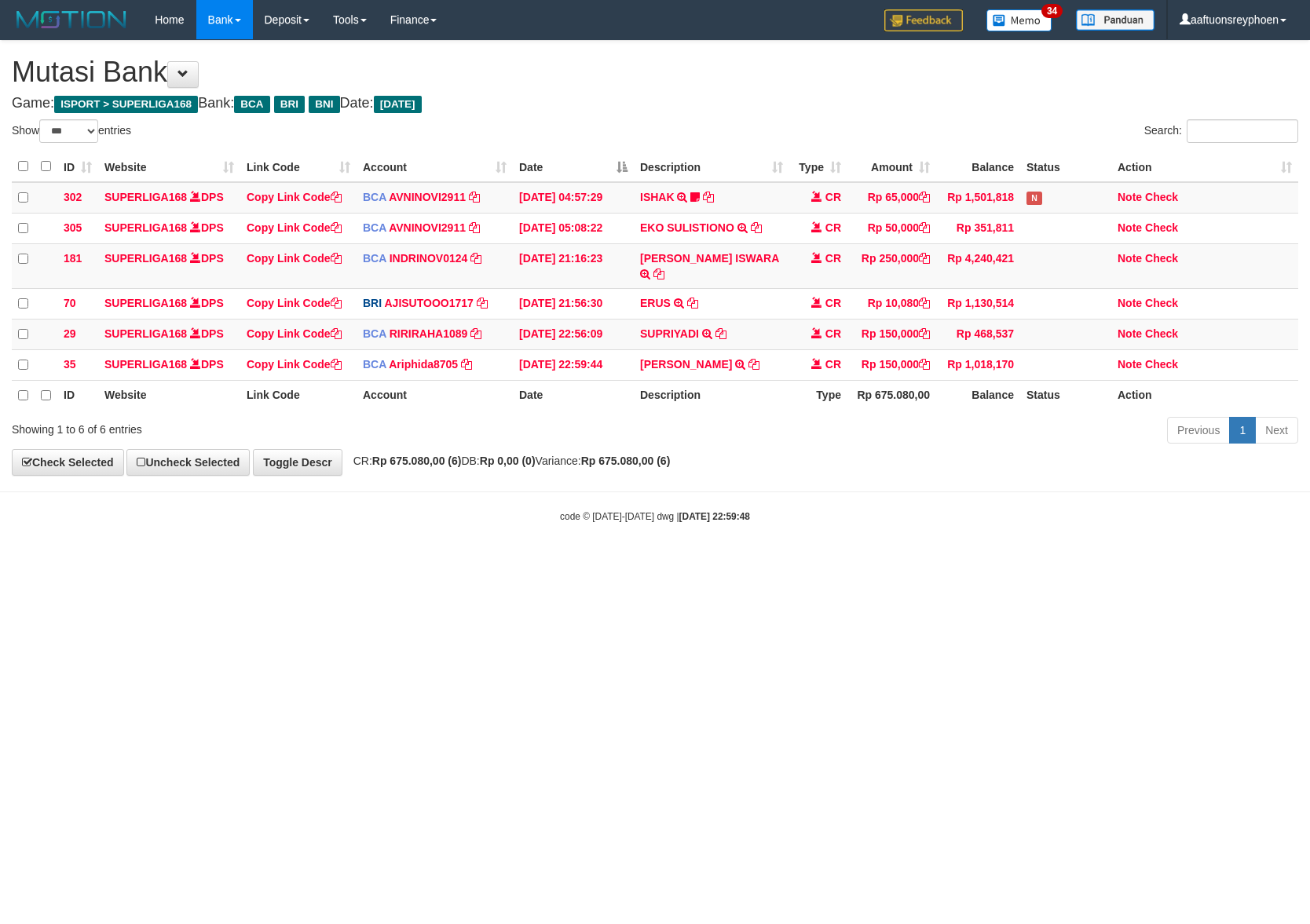
select select "***"
drag, startPoint x: 1138, startPoint y: 506, endPoint x: 1315, endPoint y: 481, distance: 178.8
click at [1309, 481] on html "Toggle navigation Home Bank Account List Load By Website Group [ISPORT] SUPERLI…" at bounding box center [655, 281] width 1310 height 563
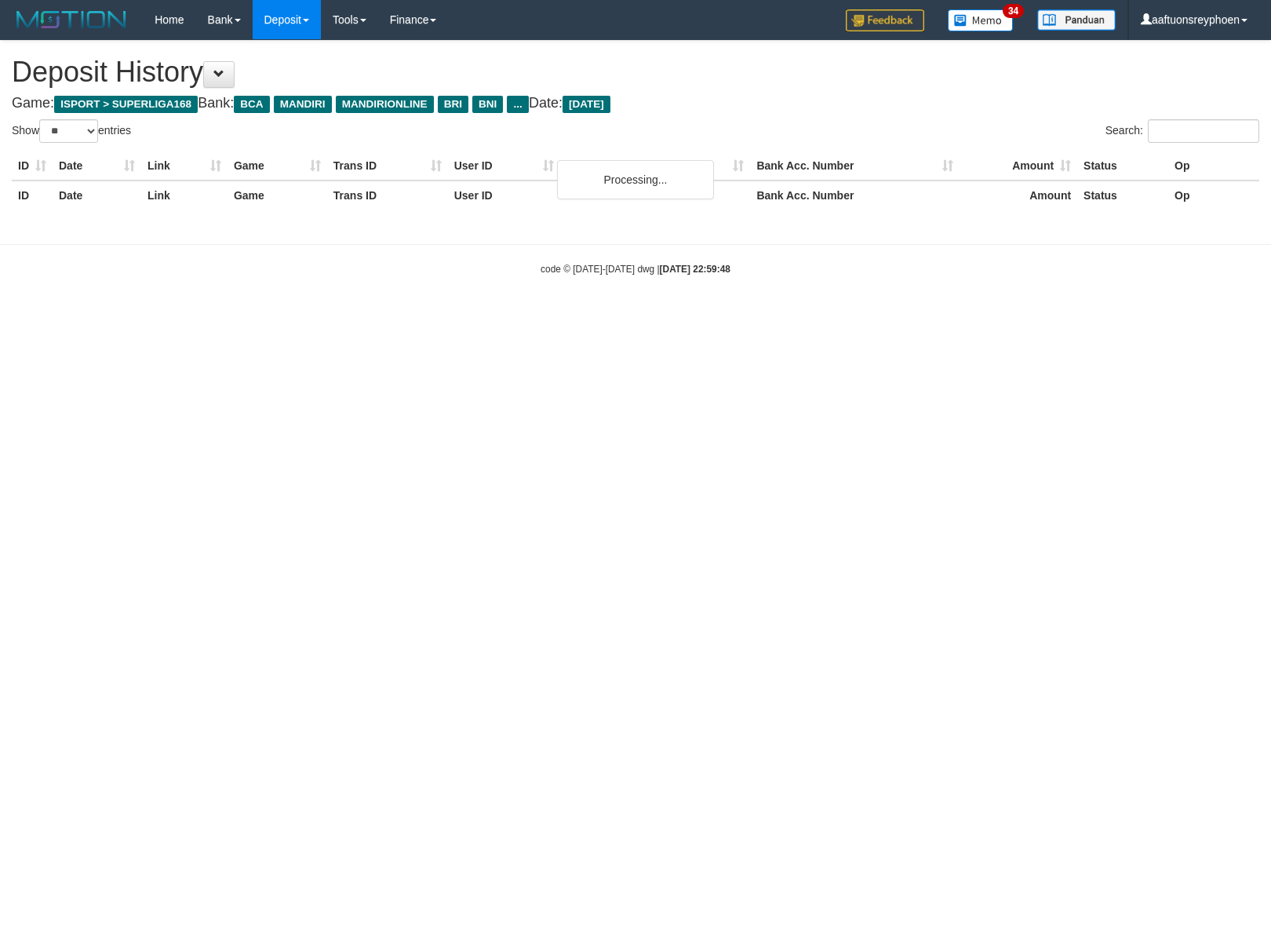
select select "**"
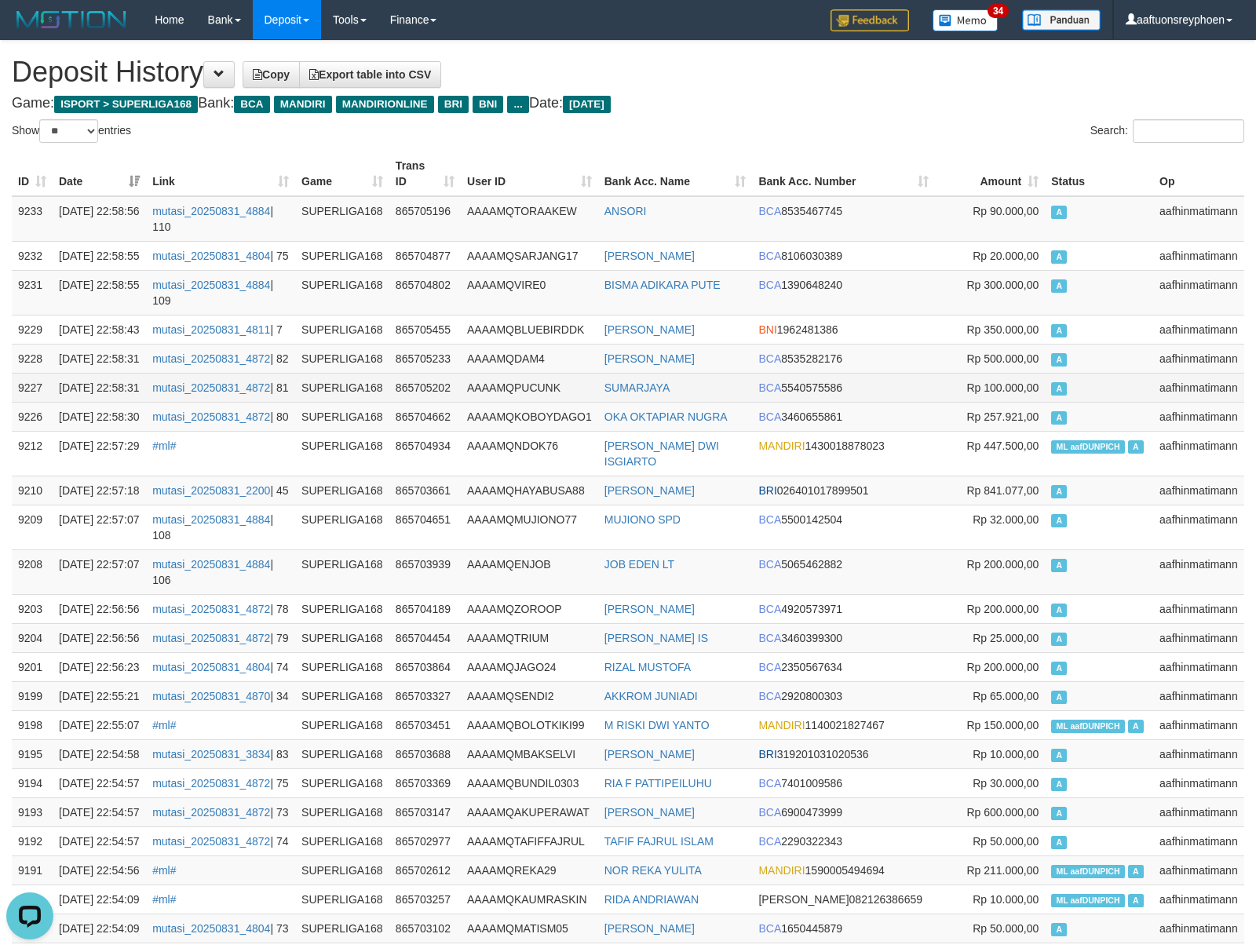
drag, startPoint x: 1116, startPoint y: 426, endPoint x: 927, endPoint y: 443, distance: 189.8
click at [1112, 402] on td "A" at bounding box center [1099, 387] width 109 height 29
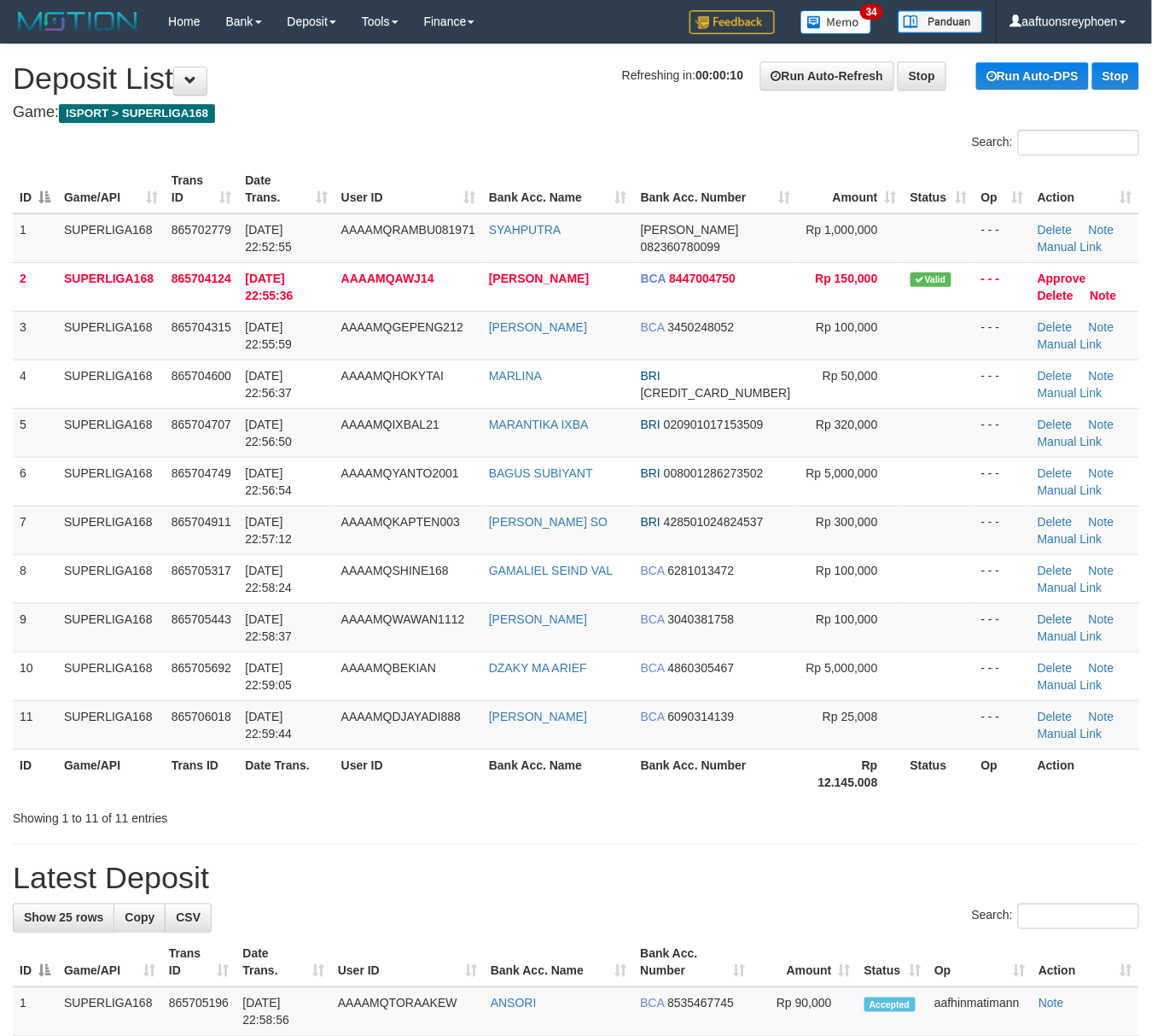
drag, startPoint x: 323, startPoint y: 431, endPoint x: 8, endPoint y: 501, distance: 322.7
click at [309, 430] on td "[DATE] 22:56:50" at bounding box center [285, 432] width 95 height 49
drag, startPoint x: 48, startPoint y: 513, endPoint x: 1, endPoint y: 520, distance: 47.5
click at [39, 513] on td "7" at bounding box center [35, 529] width 45 height 49
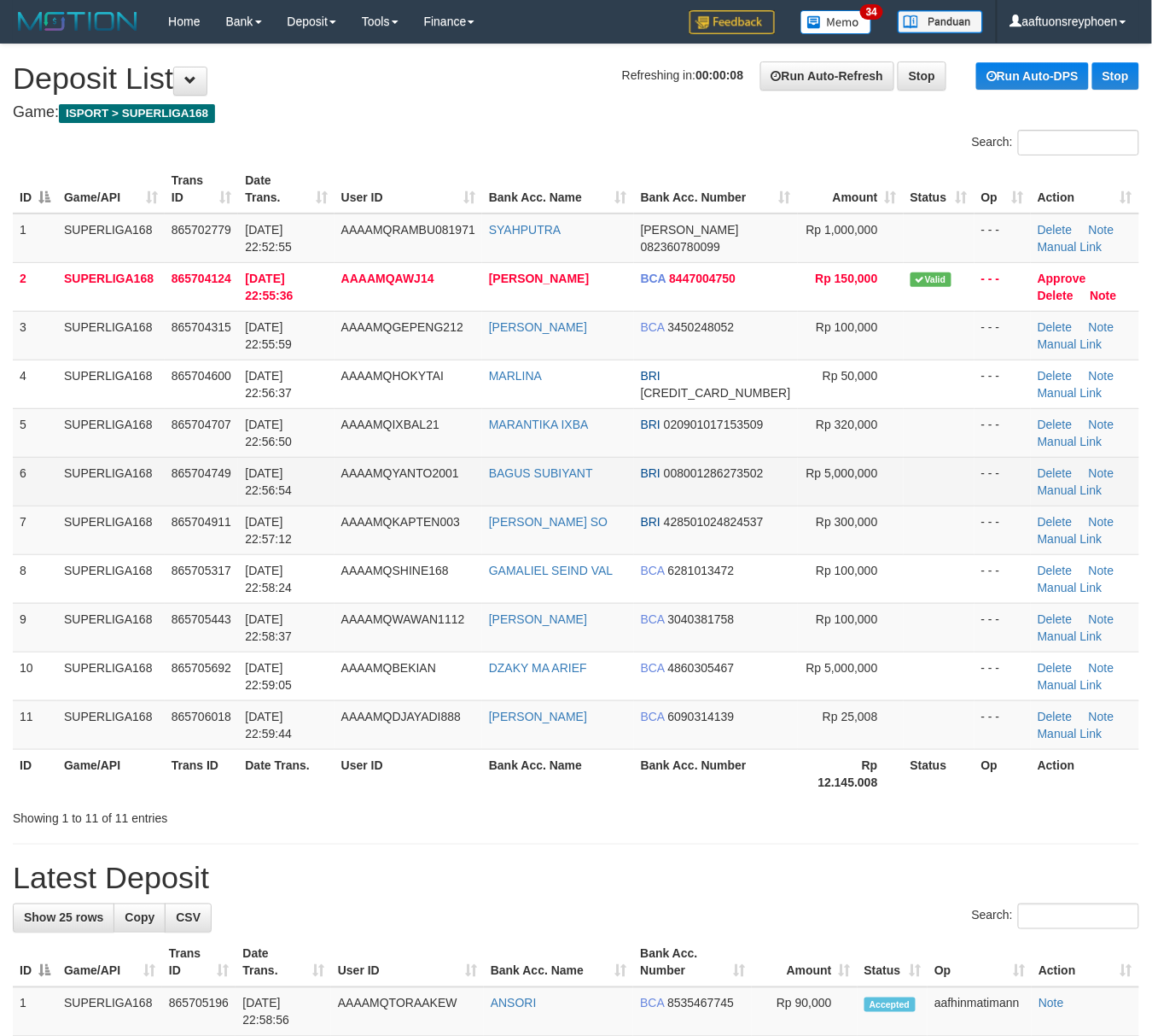
click at [240, 505] on td "31/08/2025 22:56:54" at bounding box center [285, 480] width 95 height 49
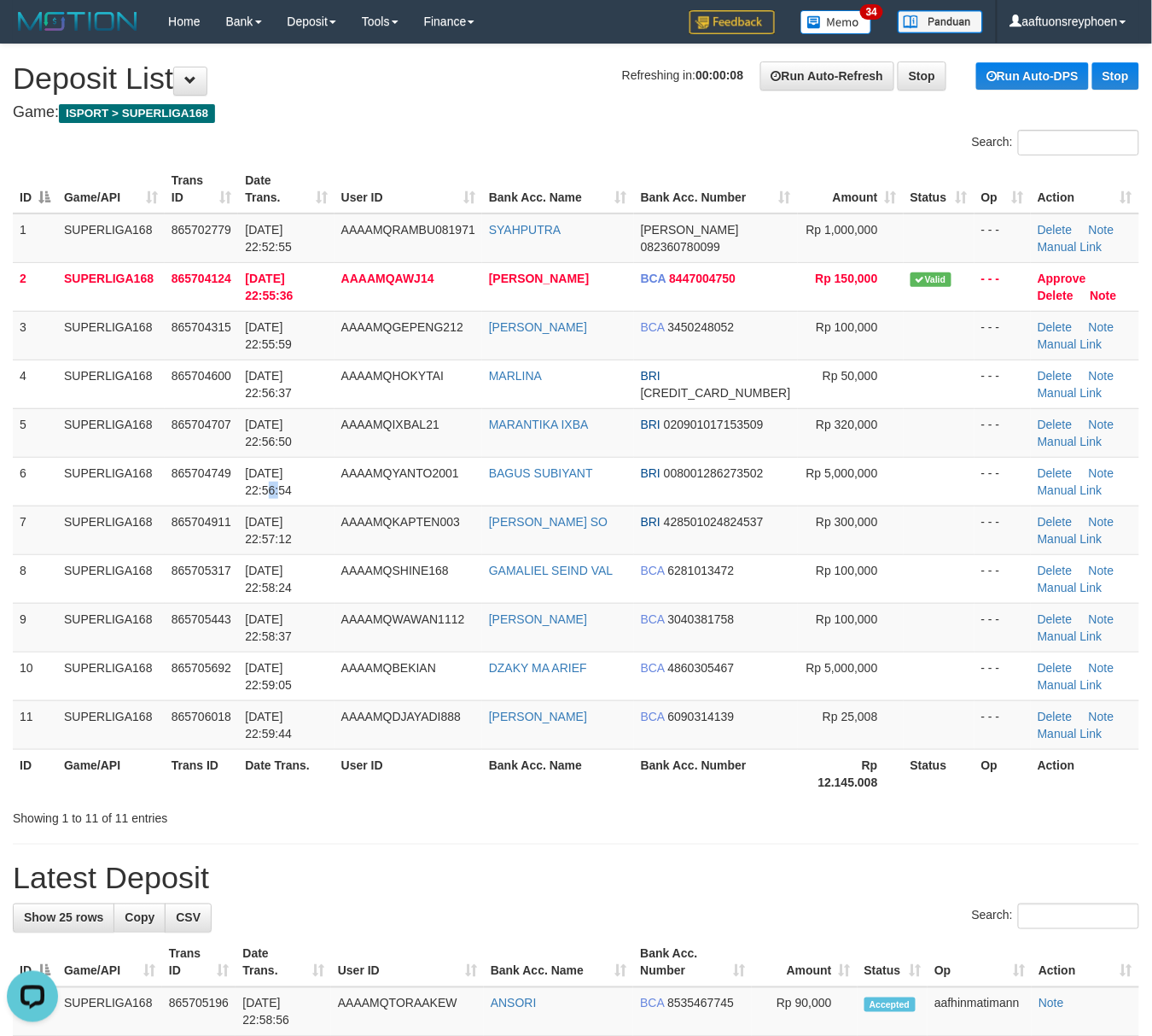
drag, startPoint x: 240, startPoint y: 503, endPoint x: 6, endPoint y: 552, distance: 239.1
click at [236, 503] on tr "6 SUPERLIGA168 865704749 31/08/2025 22:56:54 AAAAMQYANTO2001 BAGUS SUBIYANT BRI…" at bounding box center [576, 480] width 1126 height 49
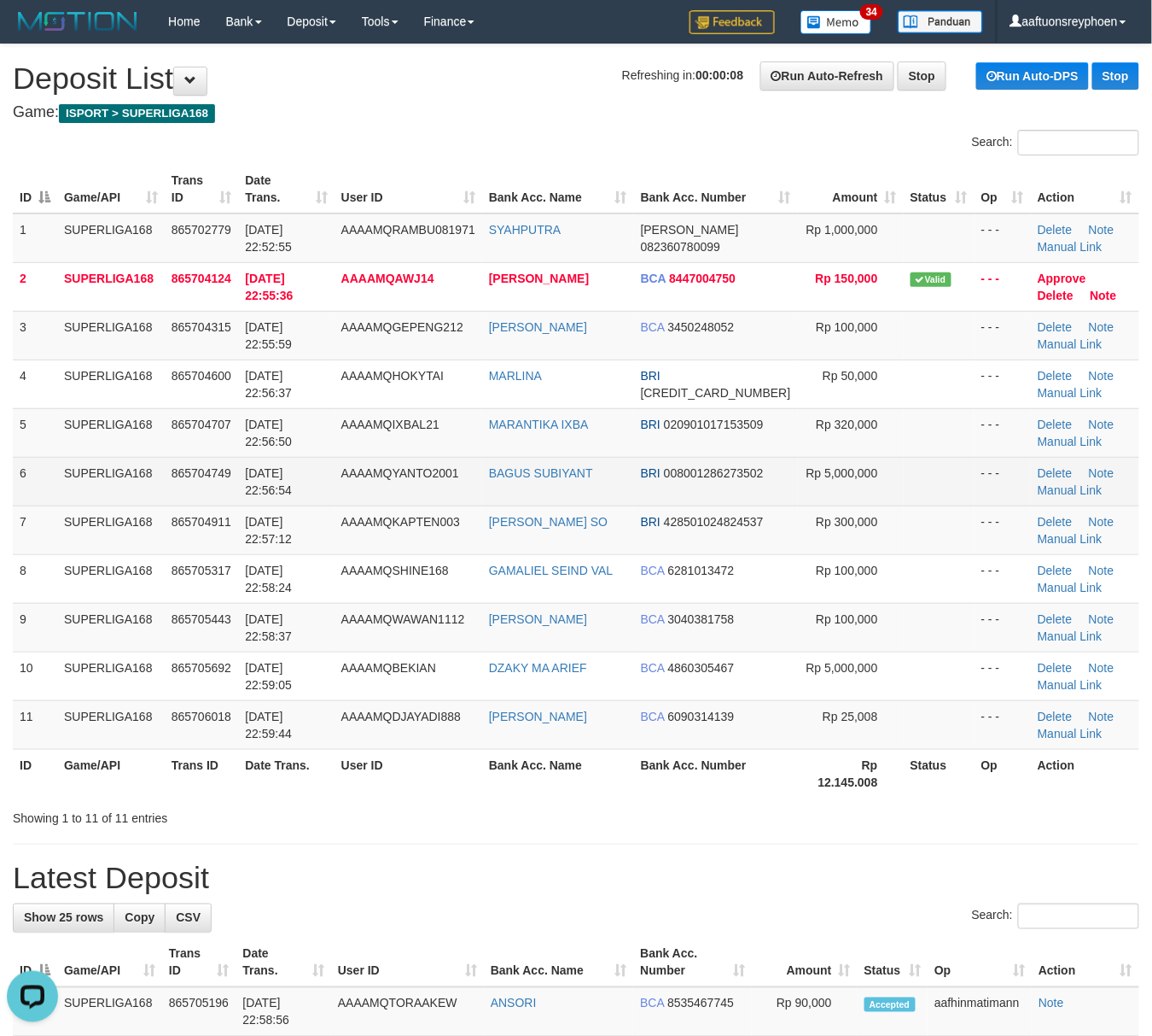
drag, startPoint x: 70, startPoint y: 502, endPoint x: 48, endPoint y: 502, distance: 22.0
click at [63, 502] on td "SUPERLIGA168" at bounding box center [112, 480] width 108 height 49
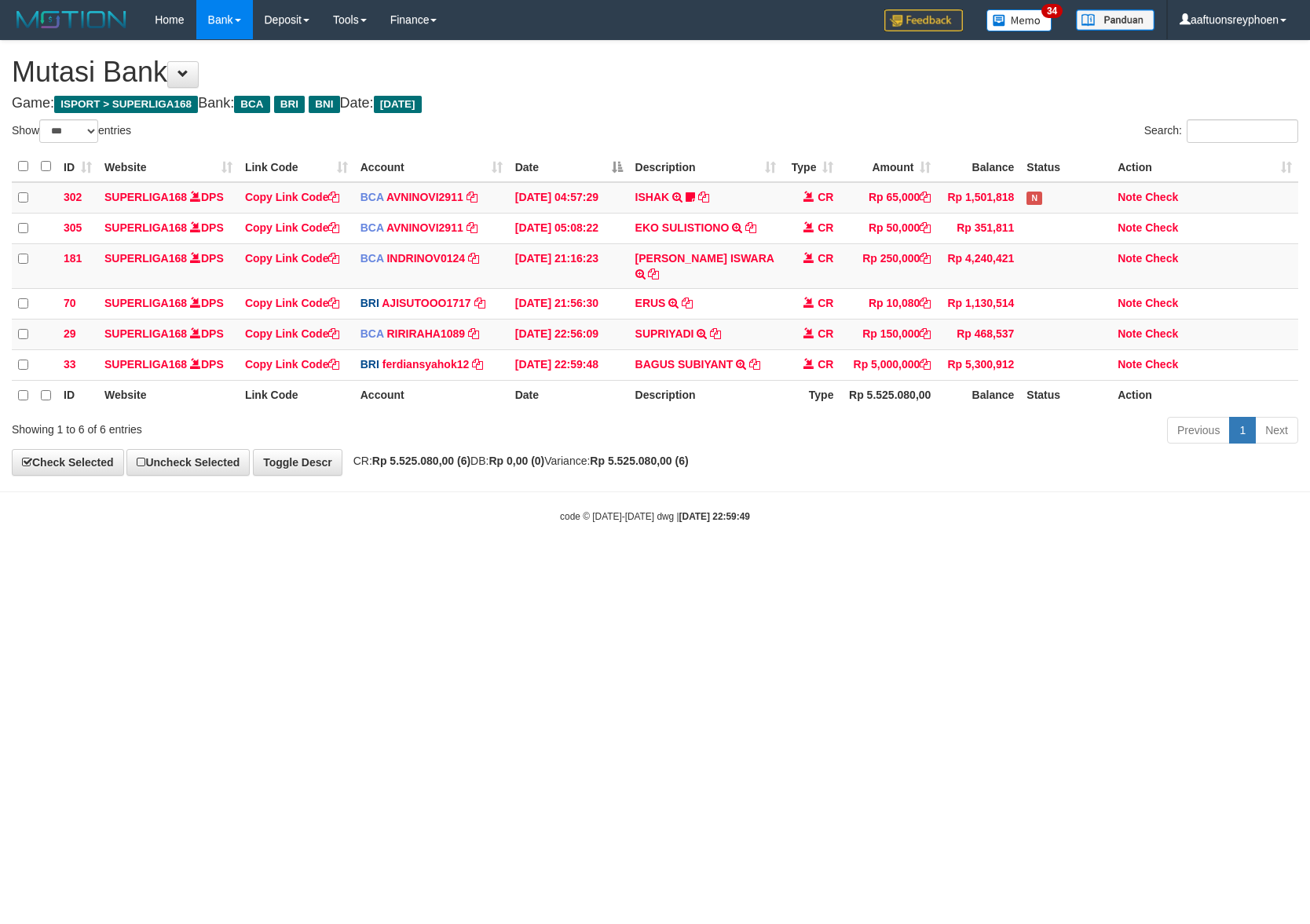
select select "***"
click at [727, 563] on html "Toggle navigation Home Bank Account List Load By Website Group [ISPORT] SUPERLI…" at bounding box center [655, 281] width 1310 height 563
drag, startPoint x: 793, startPoint y: 563, endPoint x: 1304, endPoint y: 537, distance: 511.7
click at [1012, 550] on html "Toggle navigation Home Bank Account List Load By Website Group [ISPORT] SUPERLI…" at bounding box center [655, 281] width 1310 height 563
drag, startPoint x: 873, startPoint y: 553, endPoint x: 1304, endPoint y: 528, distance: 431.7
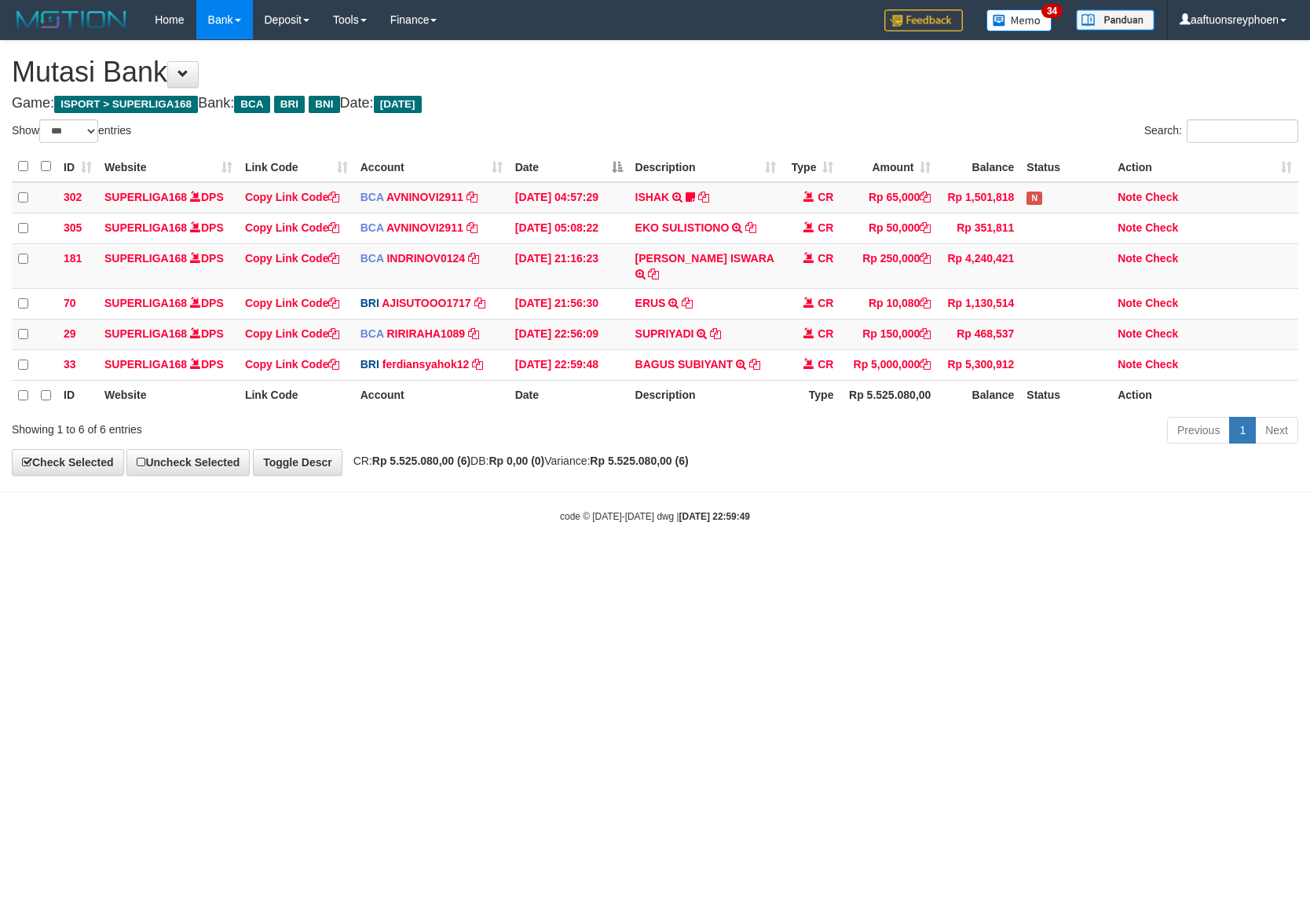
click at [1007, 547] on html "Toggle navigation Home Bank Account List Load By Website Group [ISPORT] SUPERLI…" at bounding box center [655, 281] width 1310 height 563
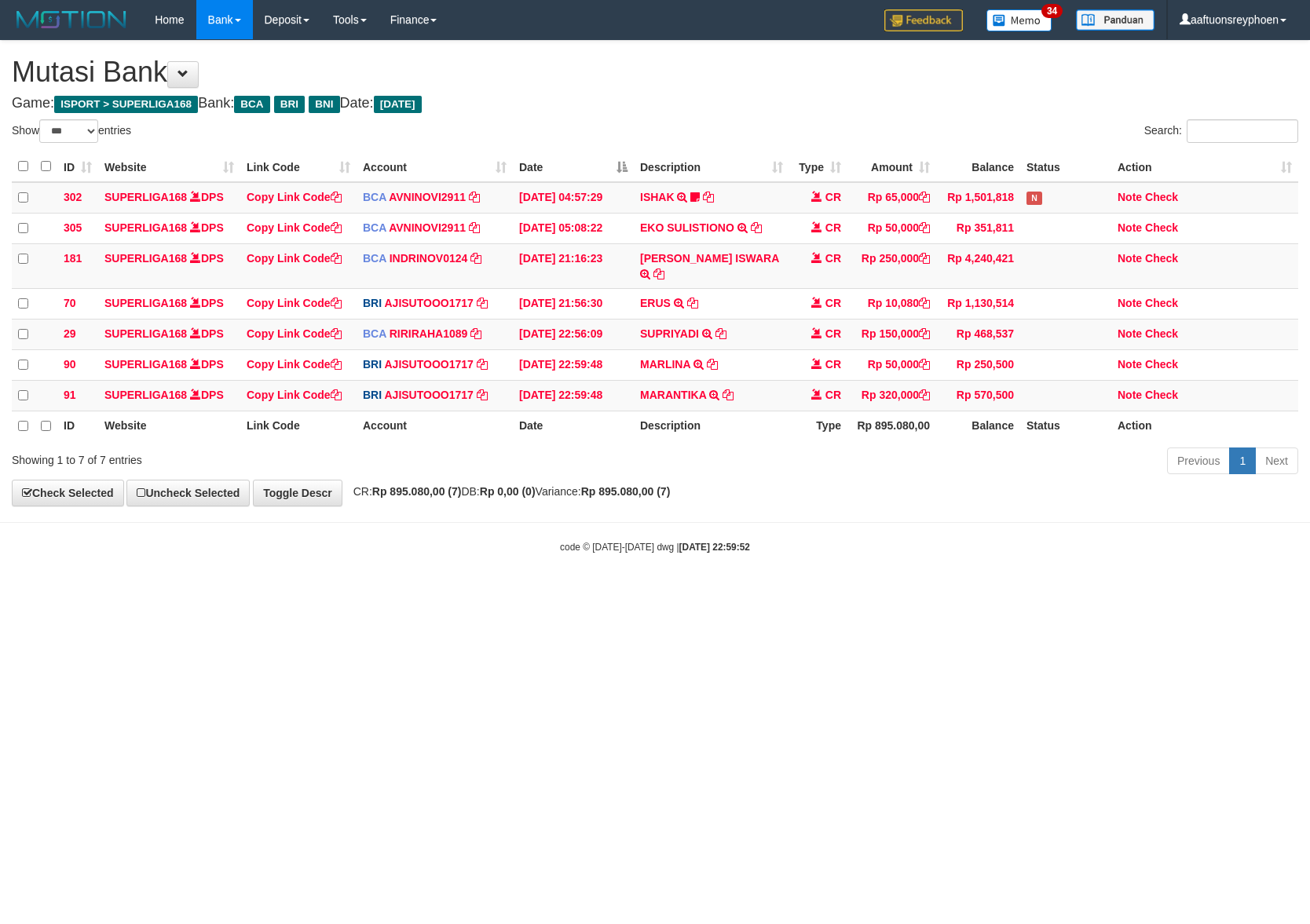
select select "***"
click at [767, 380] on td "MARANTIKA TRANSFER NBMB MARANTIKA TO [PERSON_NAME]" at bounding box center [711, 396] width 156 height 30
click at [767, 380] on td "MARANTIKA TRANSFER NBMB MARANTIKA TO SUTO AJI RAMADHAN" at bounding box center [711, 396] width 156 height 30
copy tr "MARANTIKA TRANSFER NBMB MARANTIKA TO SUTO AJI RAMADHAN"
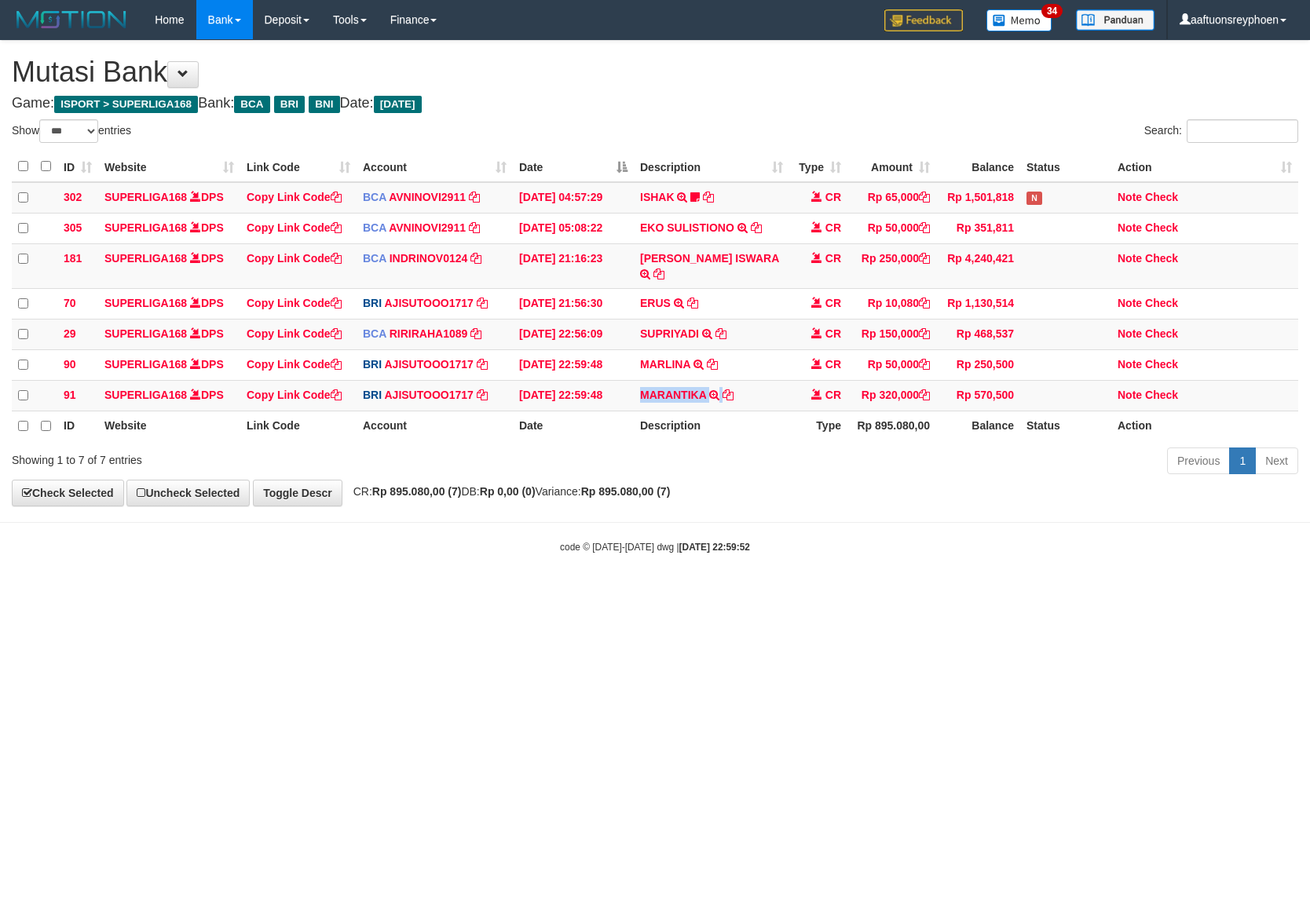
drag, startPoint x: 767, startPoint y: 371, endPoint x: 1296, endPoint y: 474, distance: 538.9
click at [774, 380] on td "MARANTIKA TRANSFER NBMB MARANTIKA TO SUTO AJI RAMADHAN" at bounding box center [711, 396] width 156 height 30
drag, startPoint x: 568, startPoint y: 619, endPoint x: 1090, endPoint y: 555, distance: 525.9
click at [615, 593] on html "Toggle navigation Home Bank Account List Load By Website Group [ISPORT] SUPERLI…" at bounding box center [655, 296] width 1310 height 593
drag, startPoint x: 658, startPoint y: 598, endPoint x: 930, endPoint y: 581, distance: 272.5
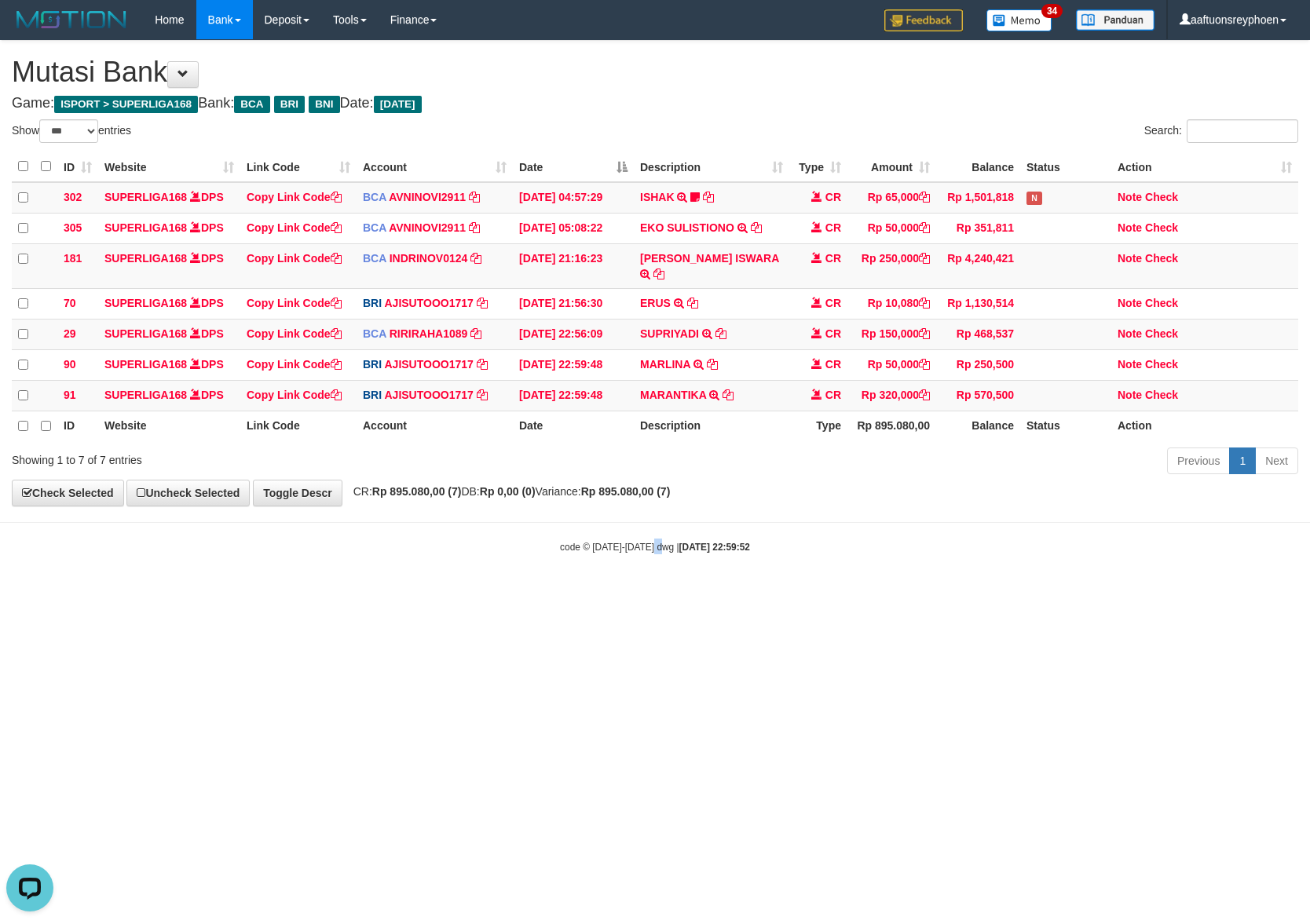
click at [720, 593] on html "Toggle navigation Home Bank Account List Load By Website Group [ISPORT] SUPERLI…" at bounding box center [655, 296] width 1310 height 593
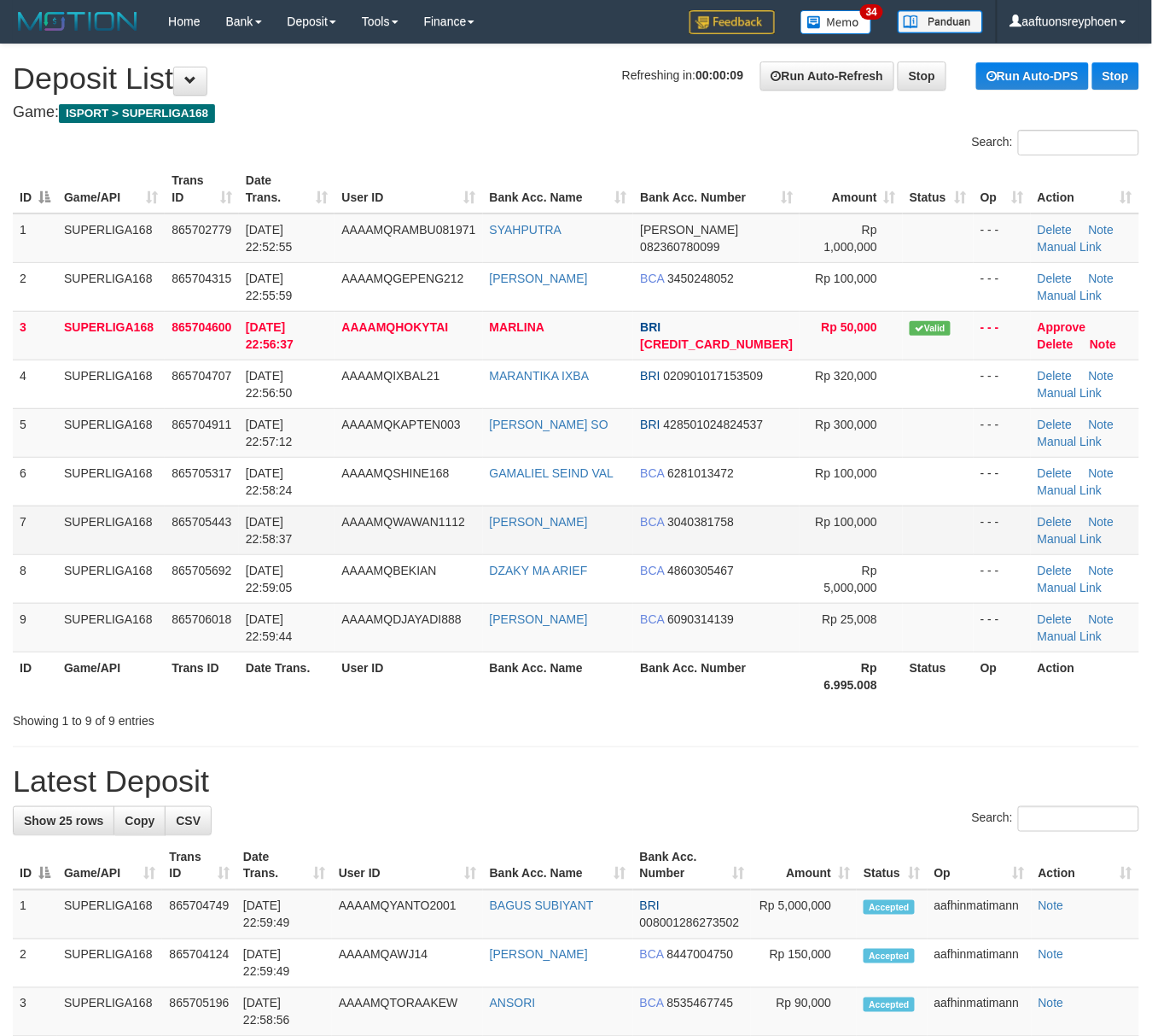
drag, startPoint x: 414, startPoint y: 523, endPoint x: 442, endPoint y: 572, distance: 56.4
click at [412, 523] on span "AAAAMQWAWAN1112" at bounding box center [403, 522] width 124 height 14
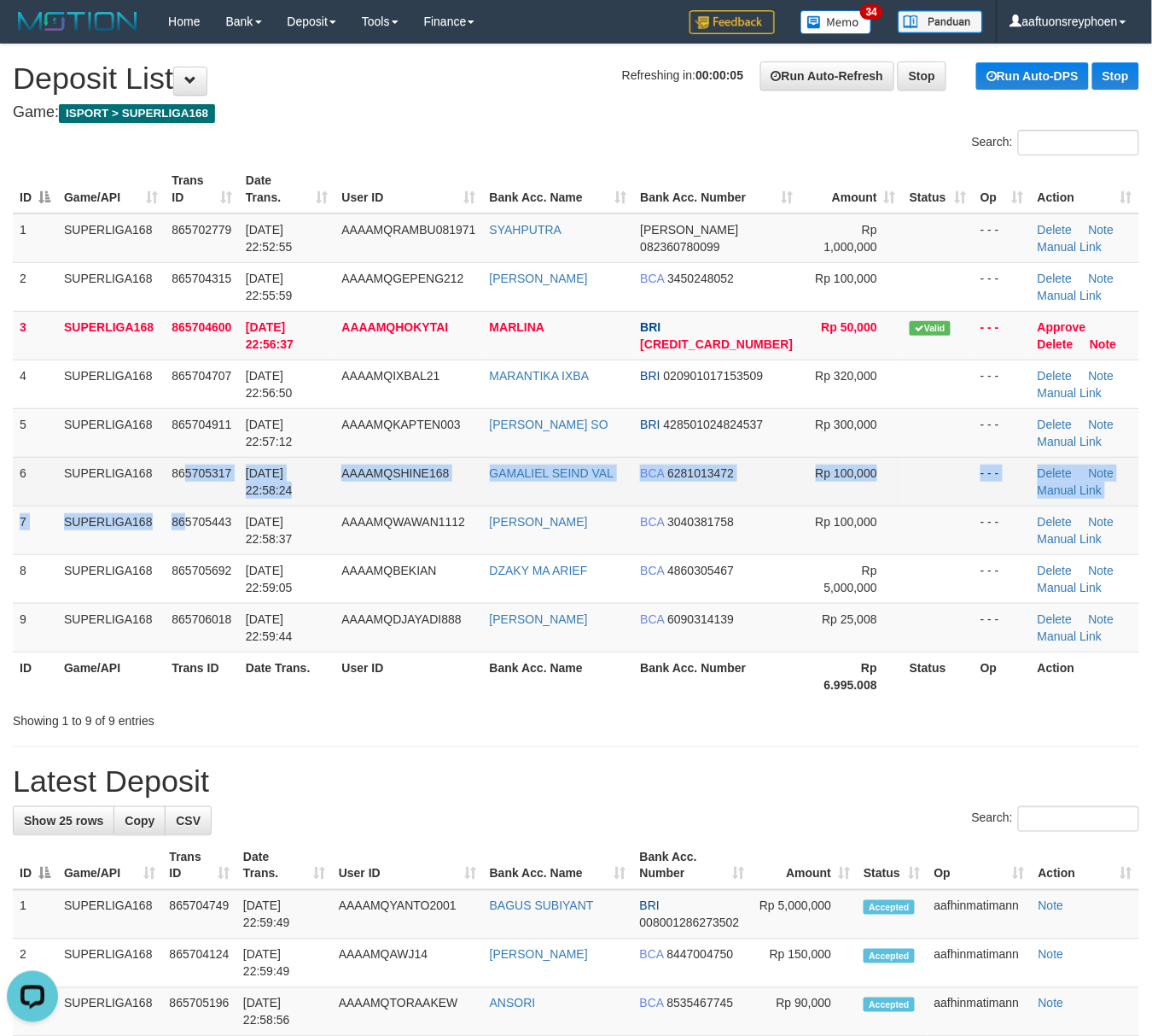
click at [188, 505] on tbody "1 SUPERLIGA168 865702779 [DATE] 22:52:55 AAAAMQRAMBU081971 [GEOGRAPHIC_DATA][PE…" at bounding box center [576, 432] width 1126 height 438
click at [186, 505] on td "865705317" at bounding box center [201, 480] width 74 height 49
click at [281, 469] on span "[DATE] 22:58:24" at bounding box center [269, 481] width 47 height 31
click at [280, 469] on span "[DATE] 22:58:24" at bounding box center [269, 481] width 47 height 31
click at [331, 464] on td "[DATE] 22:58:24" at bounding box center [286, 480] width 96 height 49
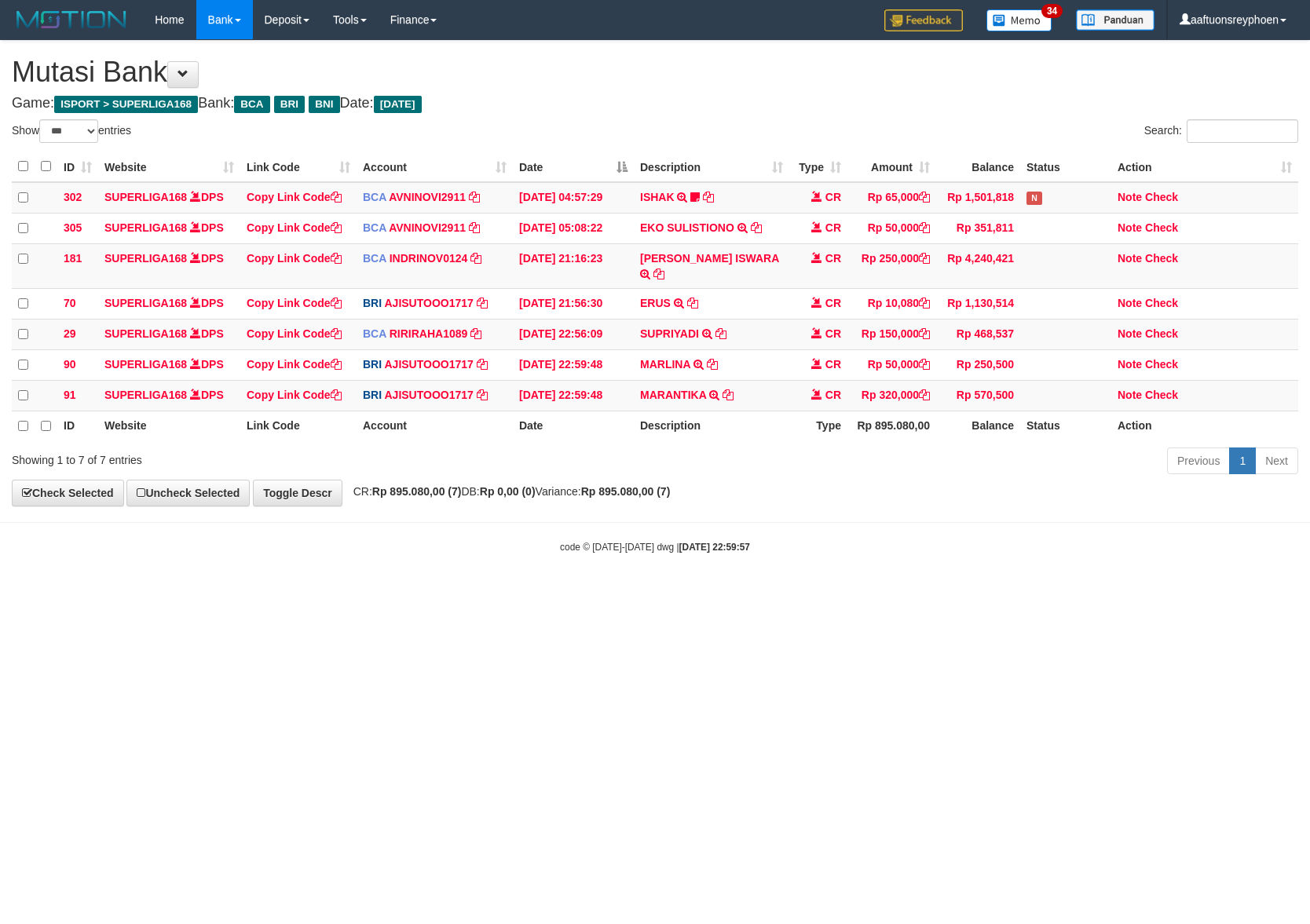
select select "***"
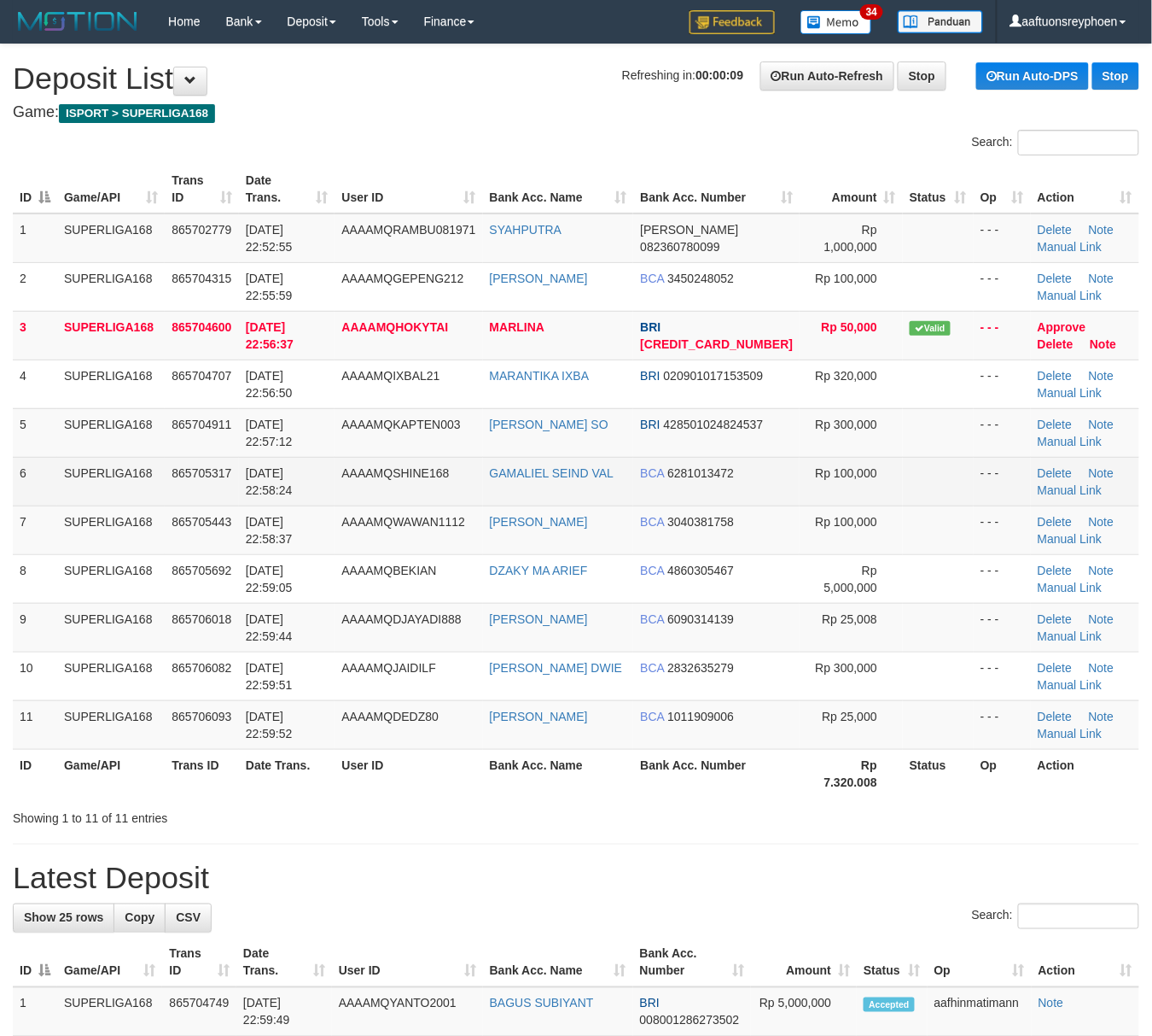
click at [32, 459] on td "6" at bounding box center [35, 480] width 45 height 49
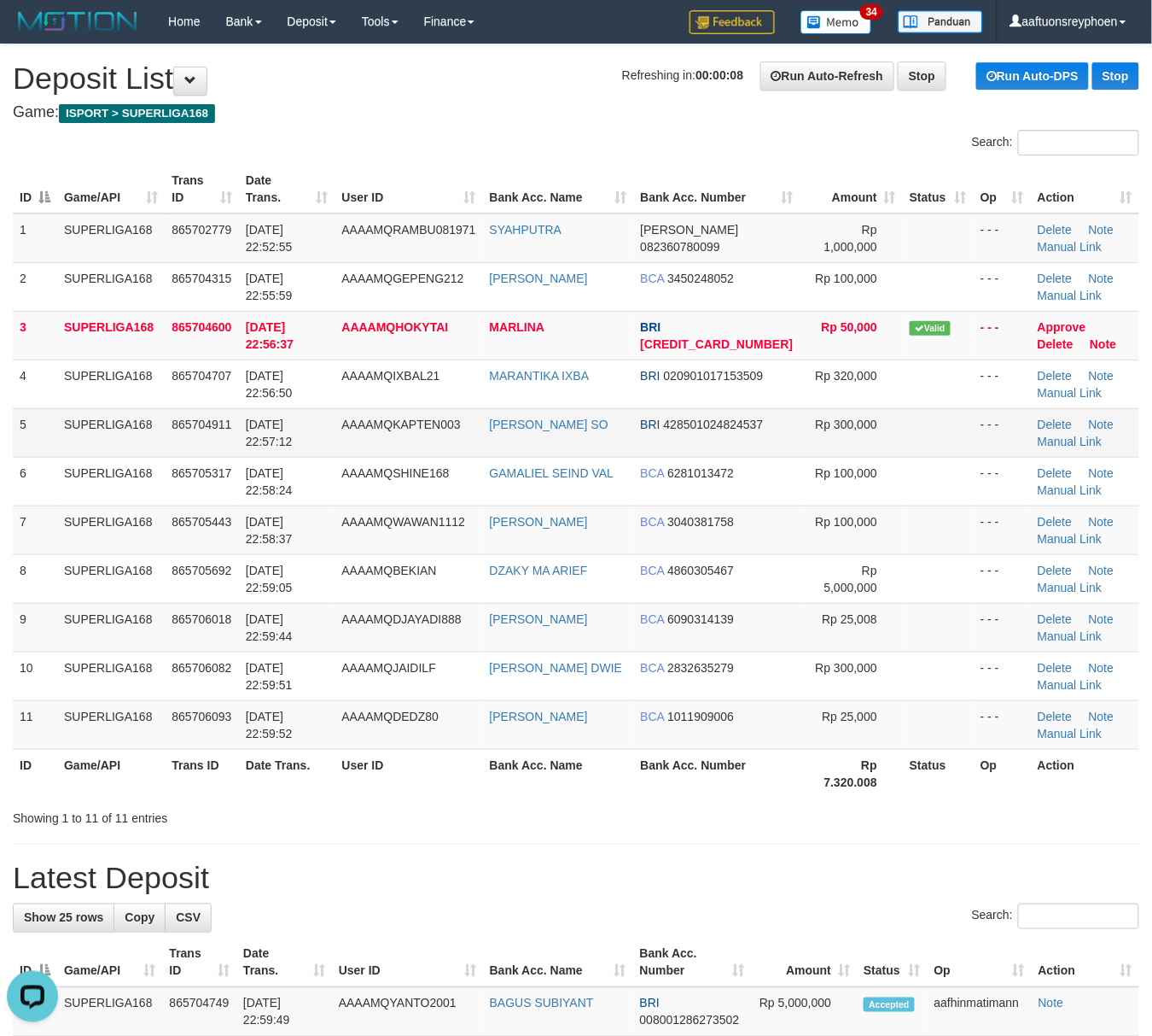
click at [103, 448] on td "SUPERLIGA168" at bounding box center [112, 432] width 108 height 49
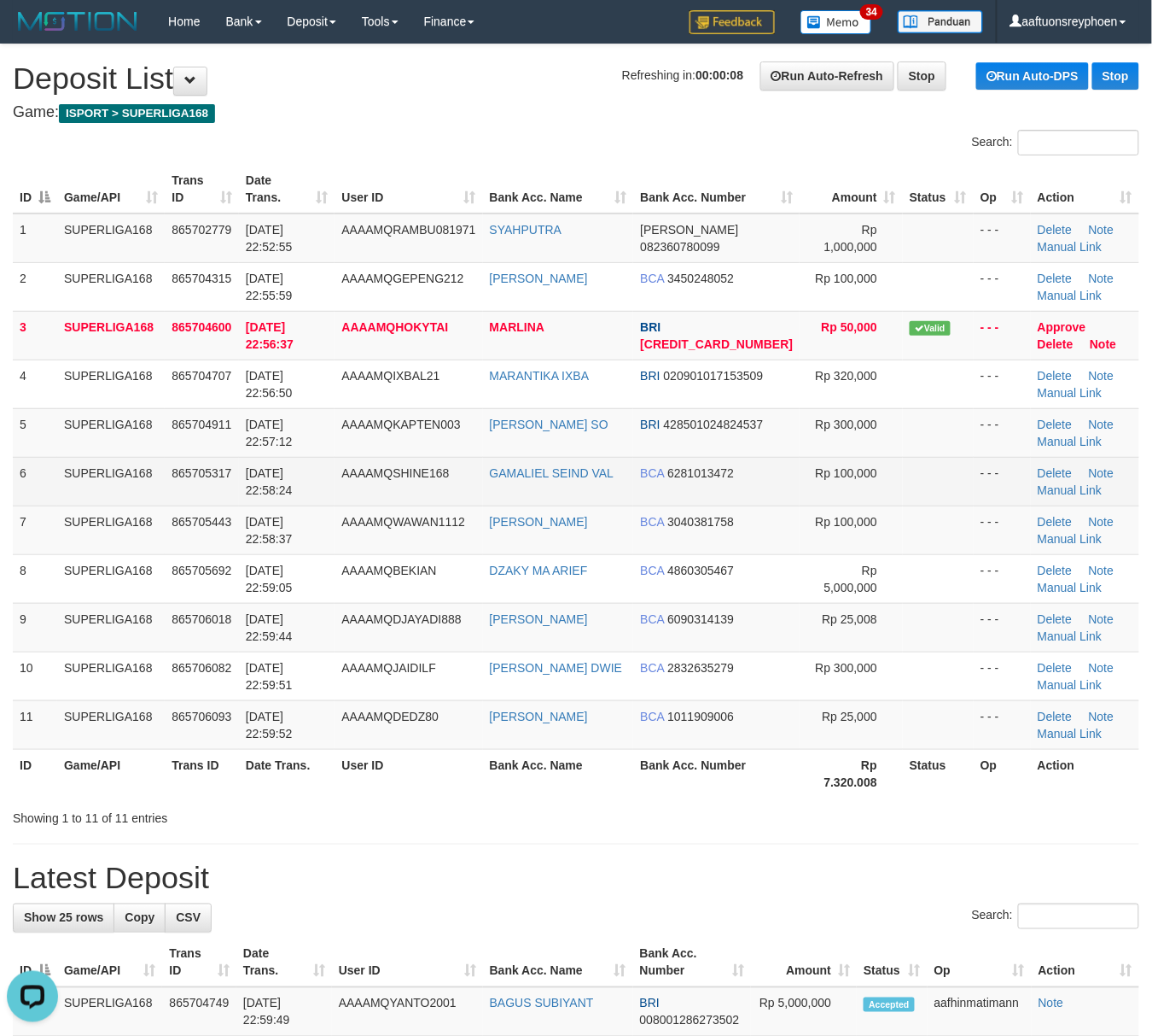
drag, startPoint x: 86, startPoint y: 451, endPoint x: 396, endPoint y: 487, distance: 312.1
click at [114, 455] on td "SUPERLIGA168" at bounding box center [112, 432] width 108 height 49
click at [91, 459] on td "SUPERLIGA168" at bounding box center [112, 480] width 108 height 49
drag, startPoint x: 99, startPoint y: 459, endPoint x: 14, endPoint y: 493, distance: 91.5
click at [82, 466] on td "SUPERLIGA168" at bounding box center [112, 480] width 108 height 49
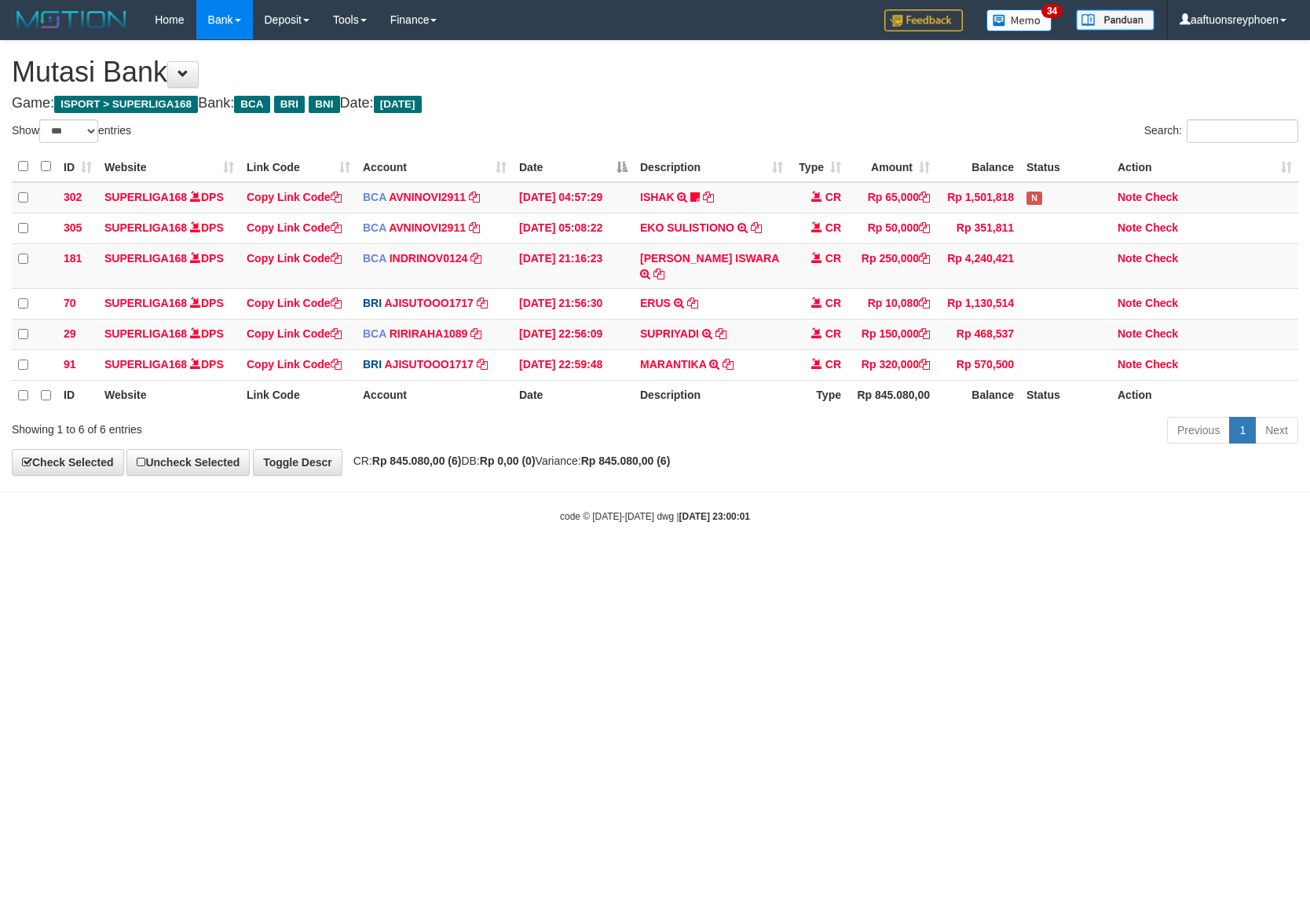
select select "***"
click at [878, 556] on html "Toggle navigation Home Bank Account List Load By Website Group [ISPORT] SUPERLI…" at bounding box center [655, 281] width 1310 height 563
select select "***"
click at [785, 528] on body "Toggle navigation Home Bank Account List Load By Website Group [ISPORT] SUPERLI…" at bounding box center [655, 281] width 1310 height 563
drag, startPoint x: 363, startPoint y: 623, endPoint x: 1134, endPoint y: 519, distance: 778.0
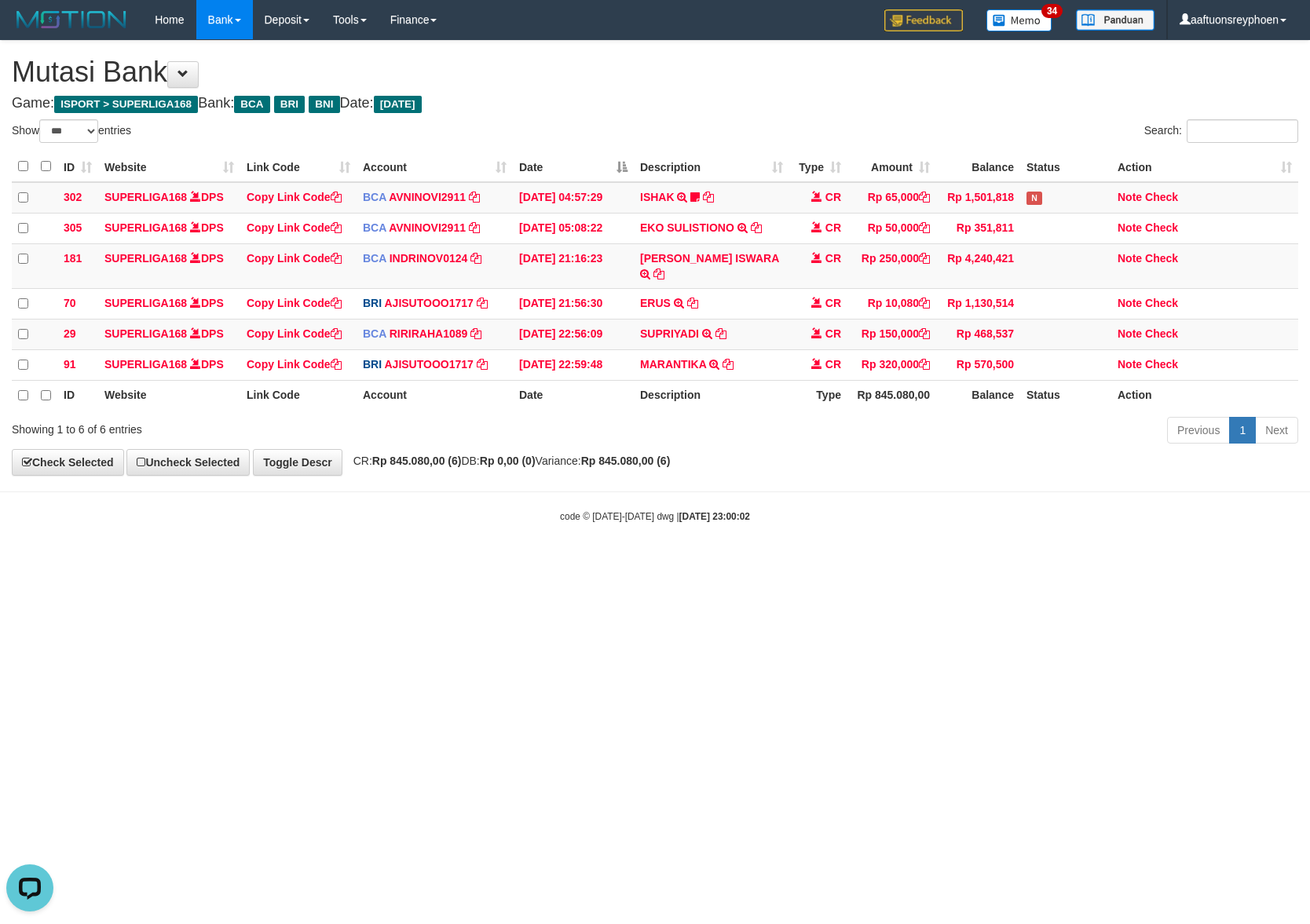
click at [581, 563] on html "Toggle navigation Home Bank Account List Load By Website Group [ISPORT] SUPERLI…" at bounding box center [655, 281] width 1310 height 563
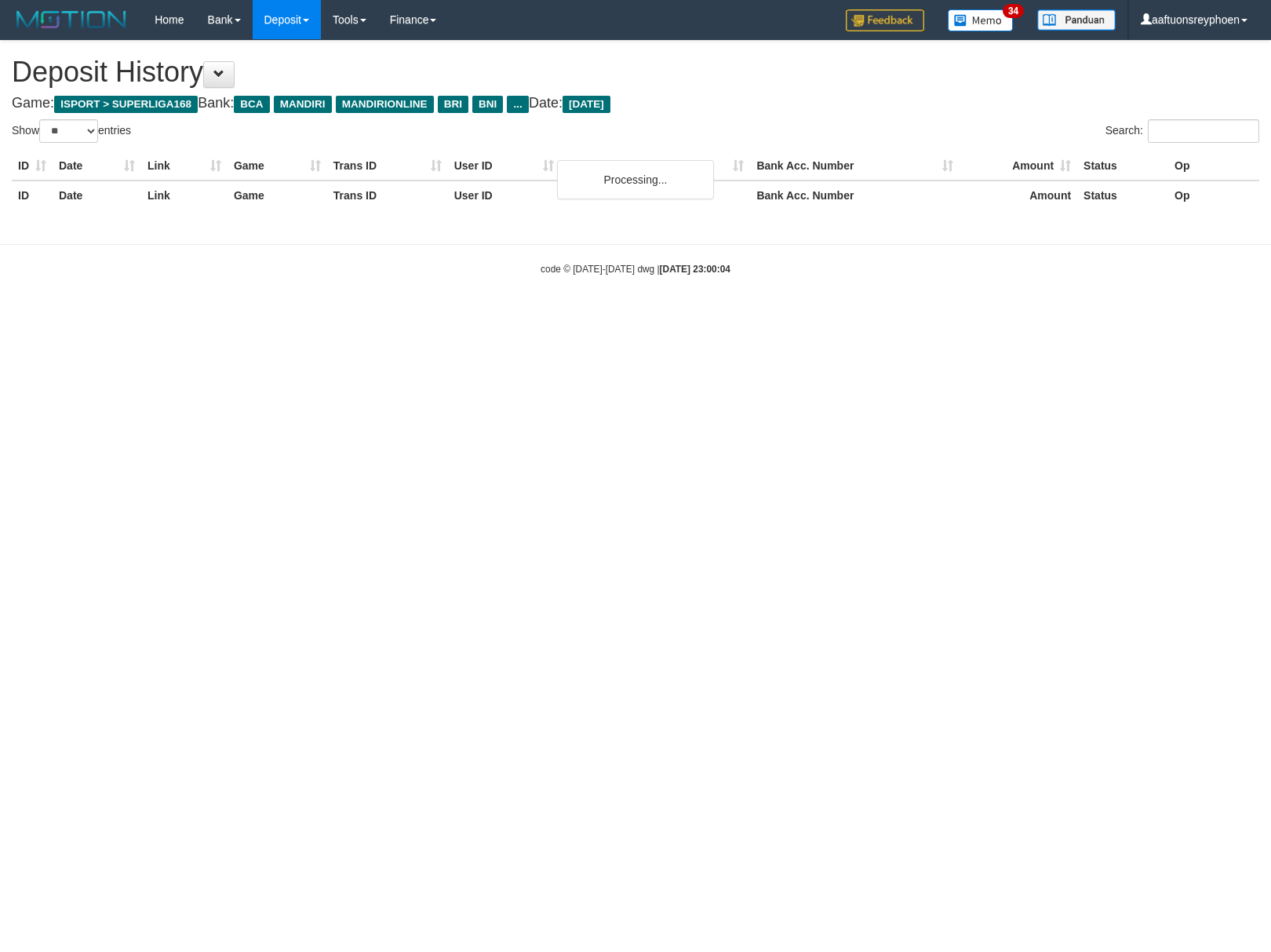
select select "**"
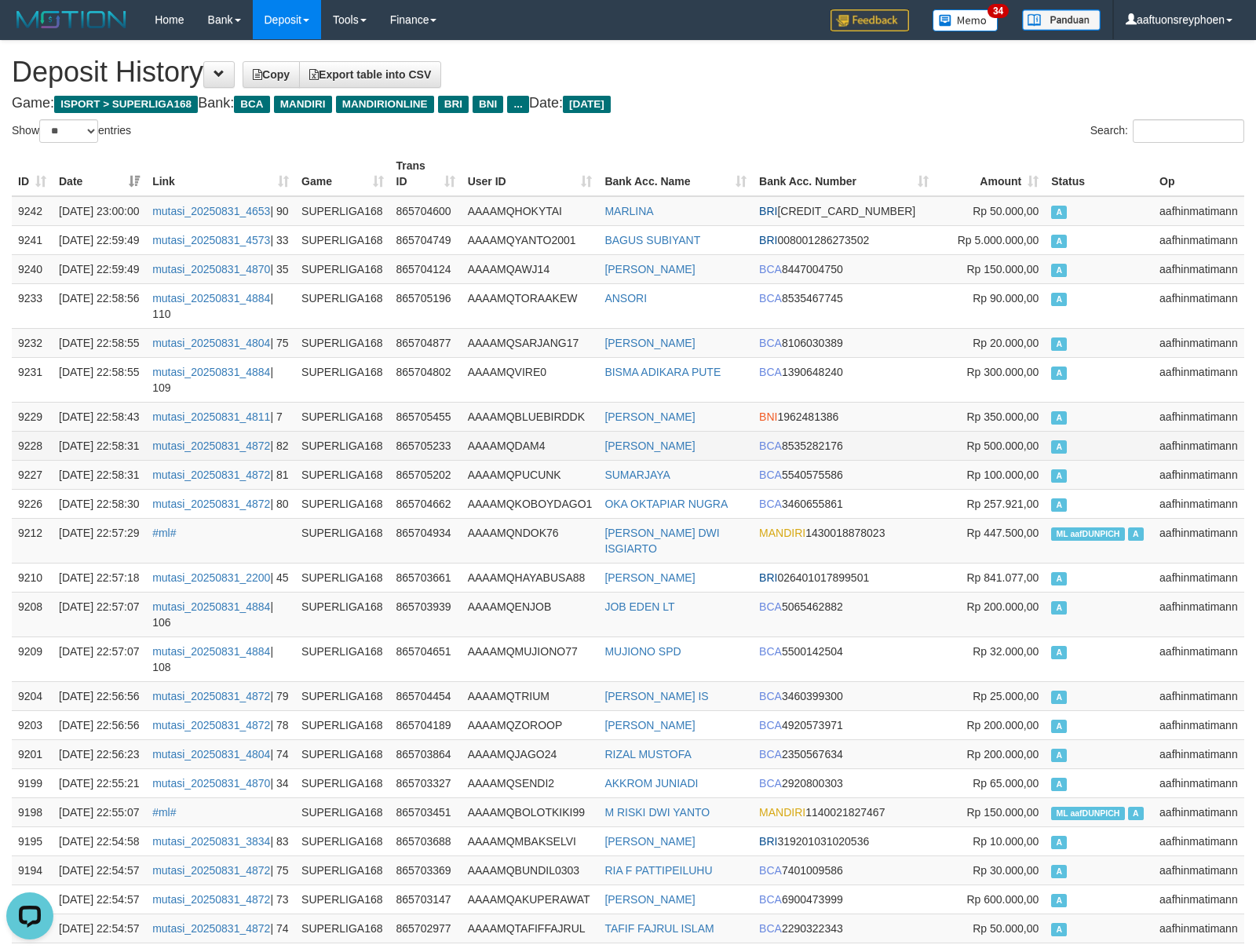
drag, startPoint x: 1043, startPoint y: 516, endPoint x: 951, endPoint y: 527, distance: 92.7
click at [1041, 460] on td "Rp 500.000,00" at bounding box center [989, 445] width 110 height 29
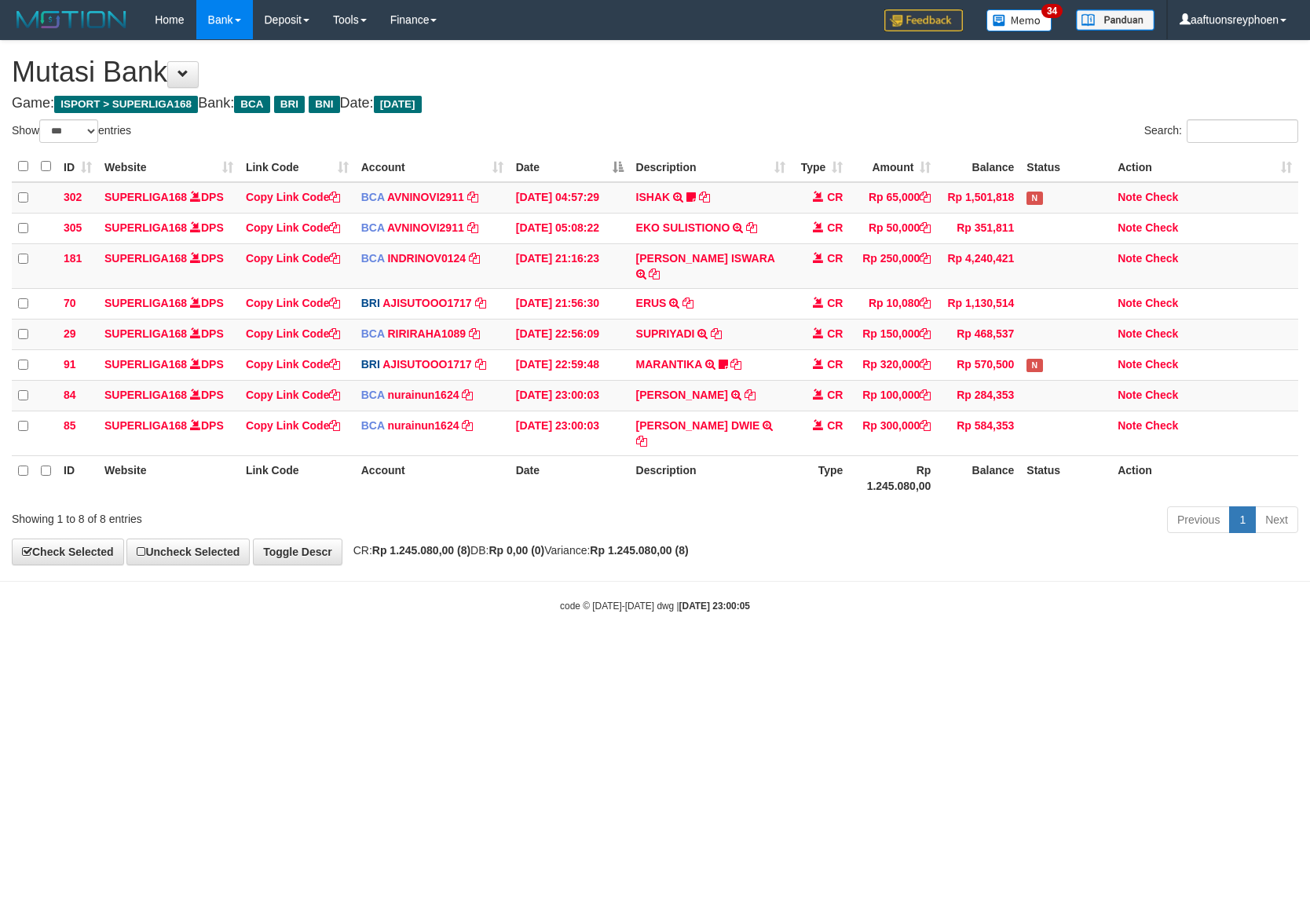
select select "***"
drag, startPoint x: 631, startPoint y: 597, endPoint x: 817, endPoint y: 566, distance: 188.6
click at [742, 573] on body "Toggle navigation Home Bank Account List Load By Website Group [ISPORT] SUPERLI…" at bounding box center [655, 326] width 1310 height 652
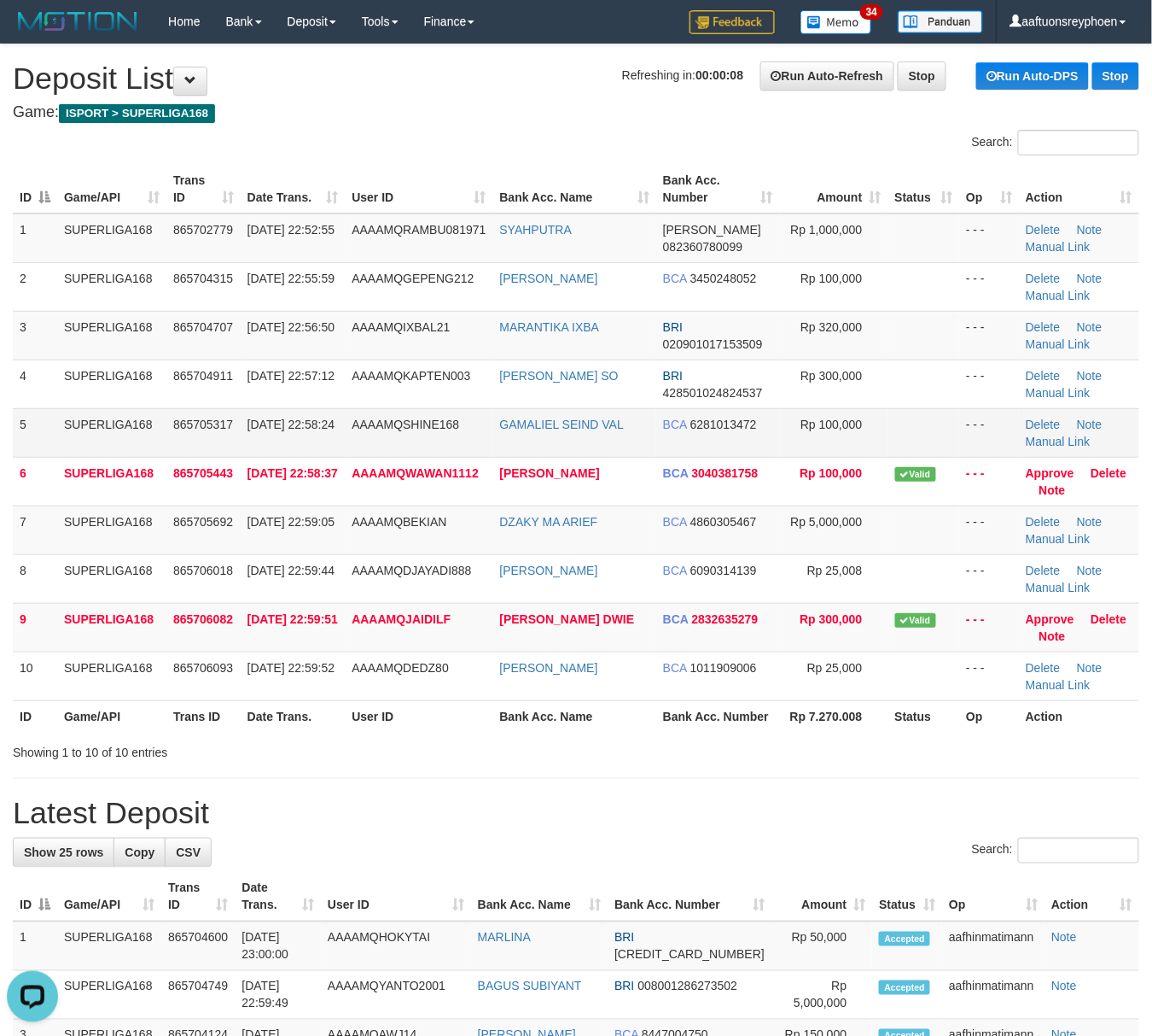
drag, startPoint x: 328, startPoint y: 451, endPoint x: 341, endPoint y: 473, distance: 25.6
click at [328, 451] on td "31/08/2025 22:58:24" at bounding box center [293, 432] width 105 height 49
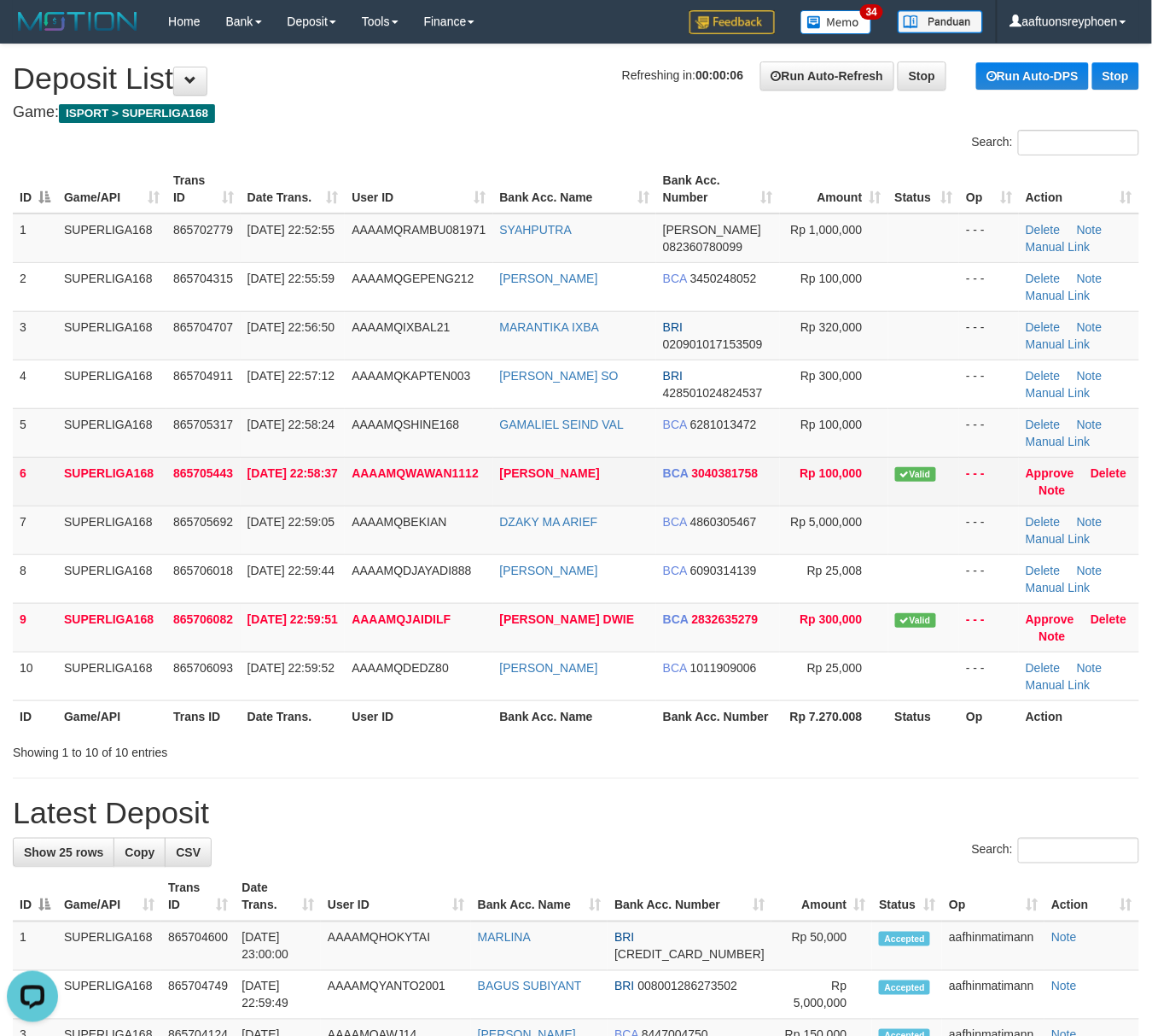
drag, startPoint x: 379, startPoint y: 448, endPoint x: 299, endPoint y: 472, distance: 83.5
click at [381, 445] on td "AAAAMQSHINE168" at bounding box center [418, 432] width 147 height 49
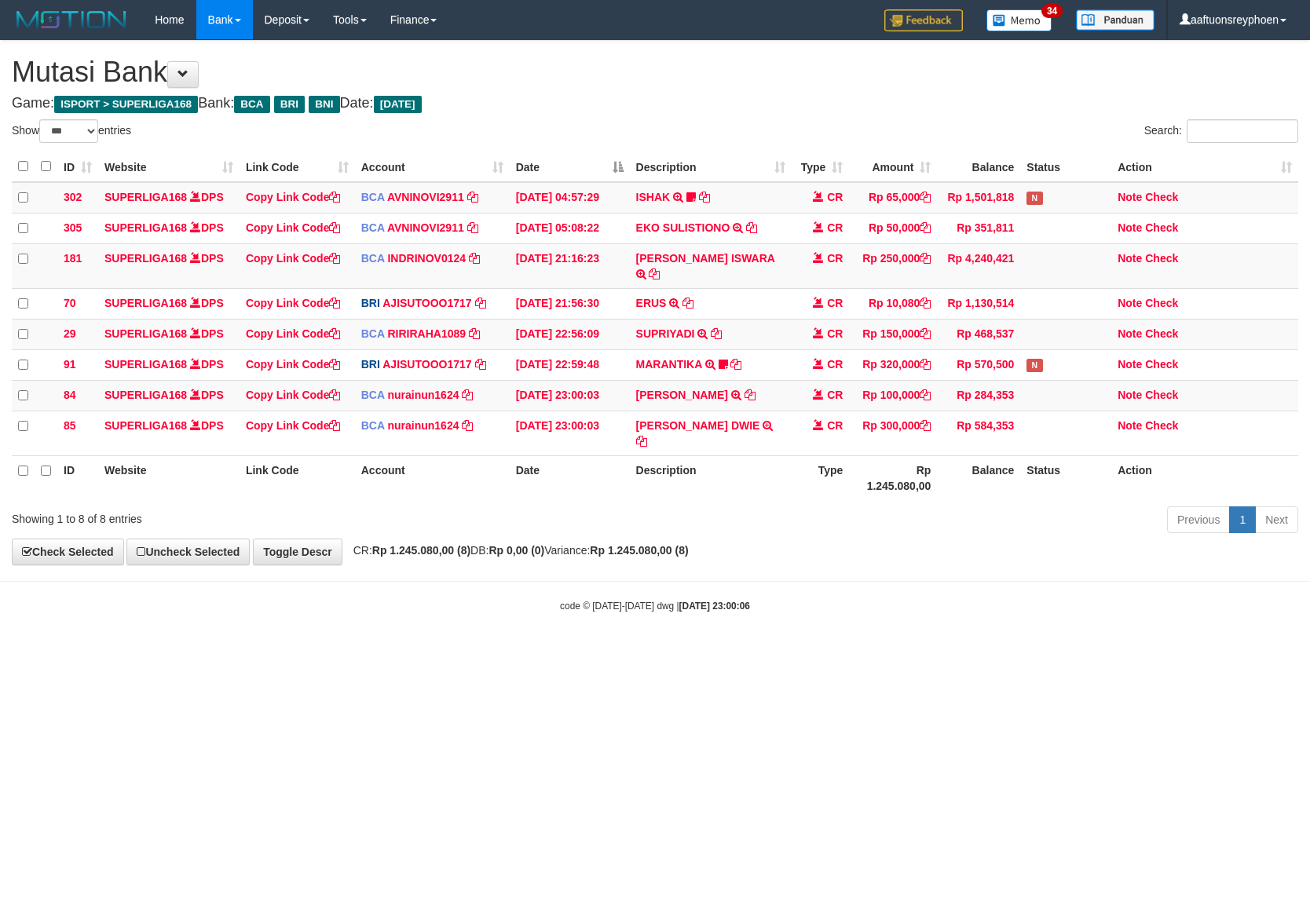
select select "***"
click at [722, 358] on icon at bounding box center [723, 364] width 9 height 11
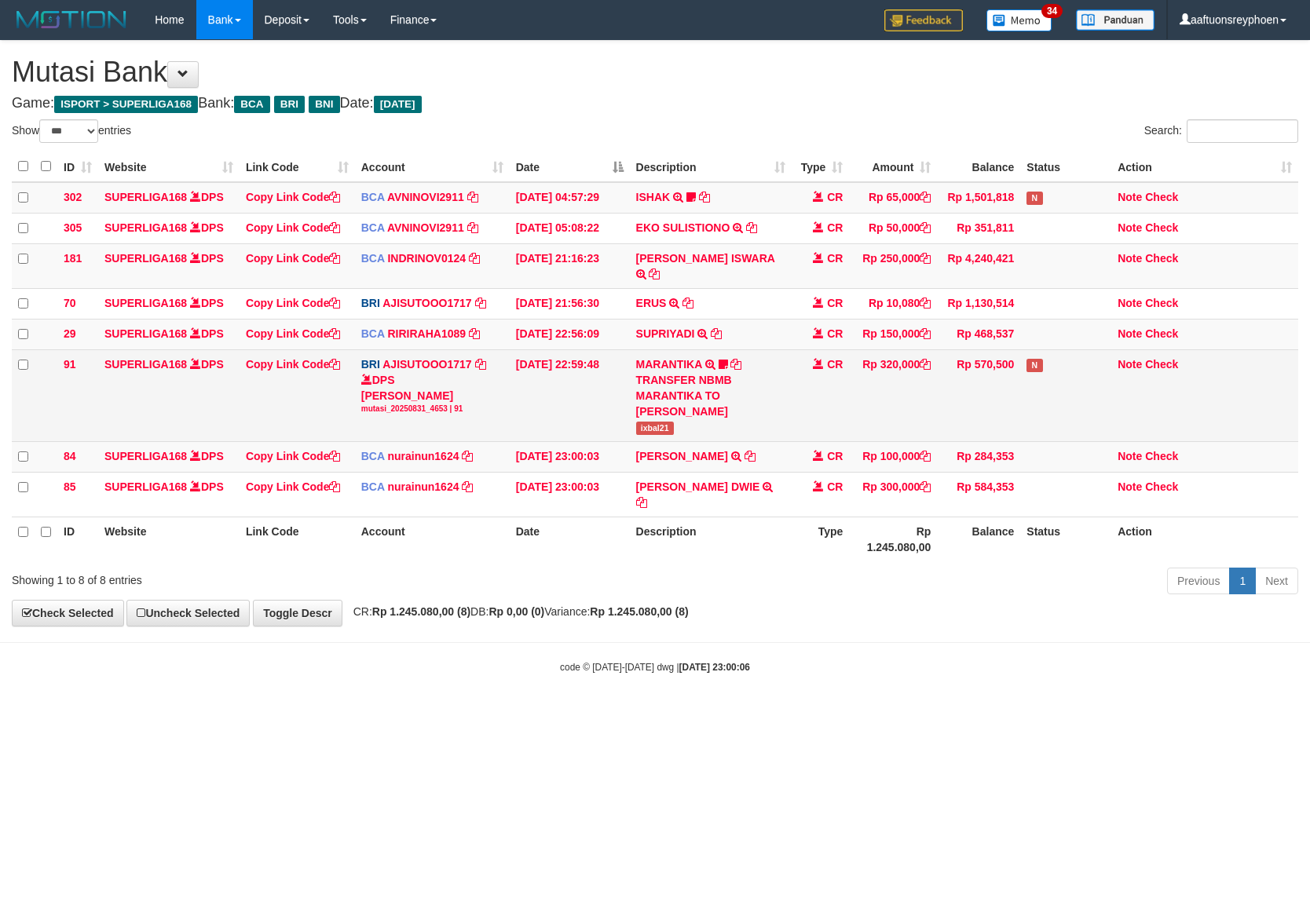
click at [653, 422] on span "ixbal21" at bounding box center [655, 428] width 38 height 13
copy span "ixbal21"
click at [654, 422] on span "ixbal21" at bounding box center [655, 428] width 38 height 13
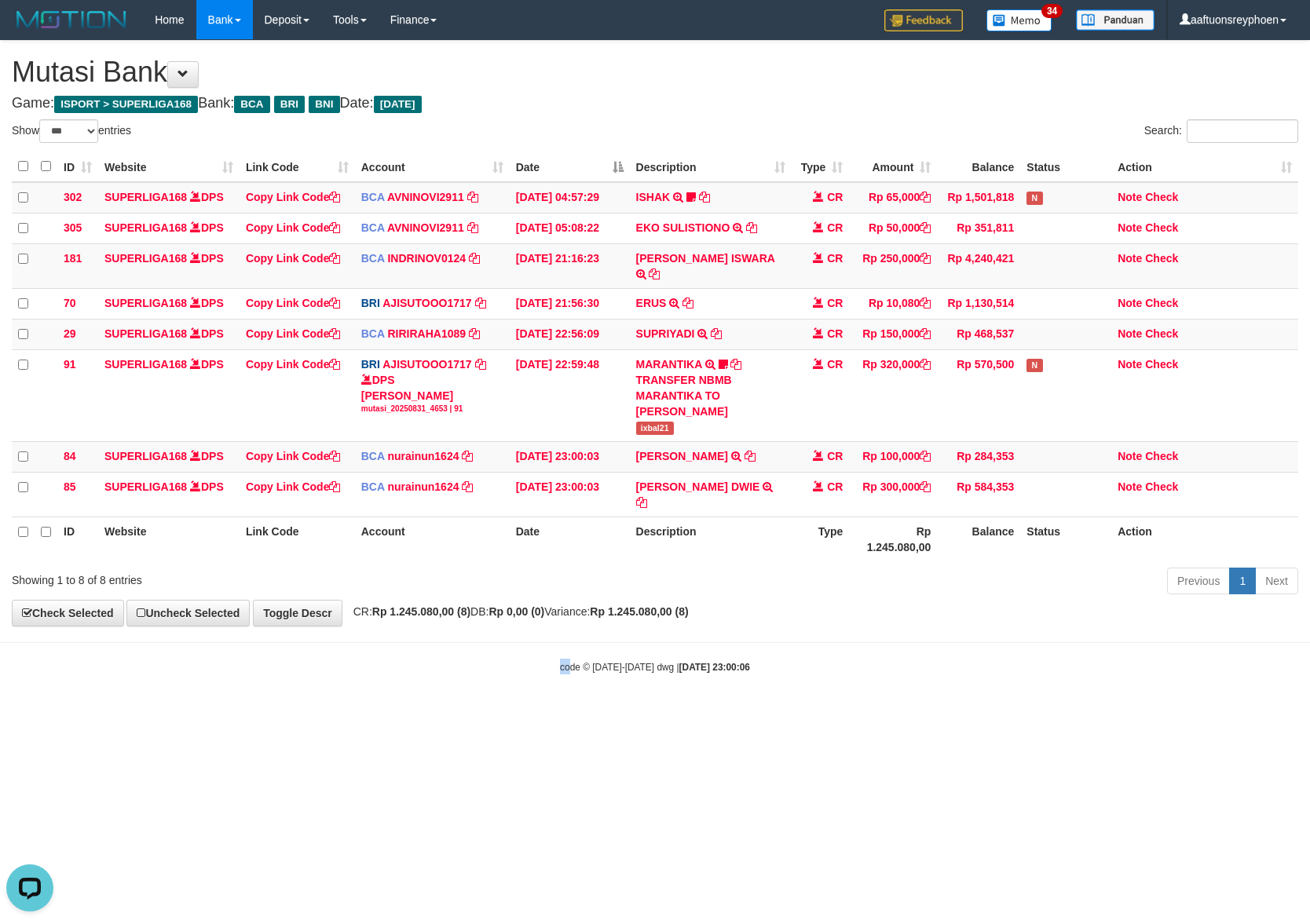
drag, startPoint x: 584, startPoint y: 622, endPoint x: 1304, endPoint y: 540, distance: 724.7
click at [751, 594] on body "Toggle navigation Home Bank Account List Load By Website Group [ISPORT] SUPERLI…" at bounding box center [655, 357] width 1310 height 714
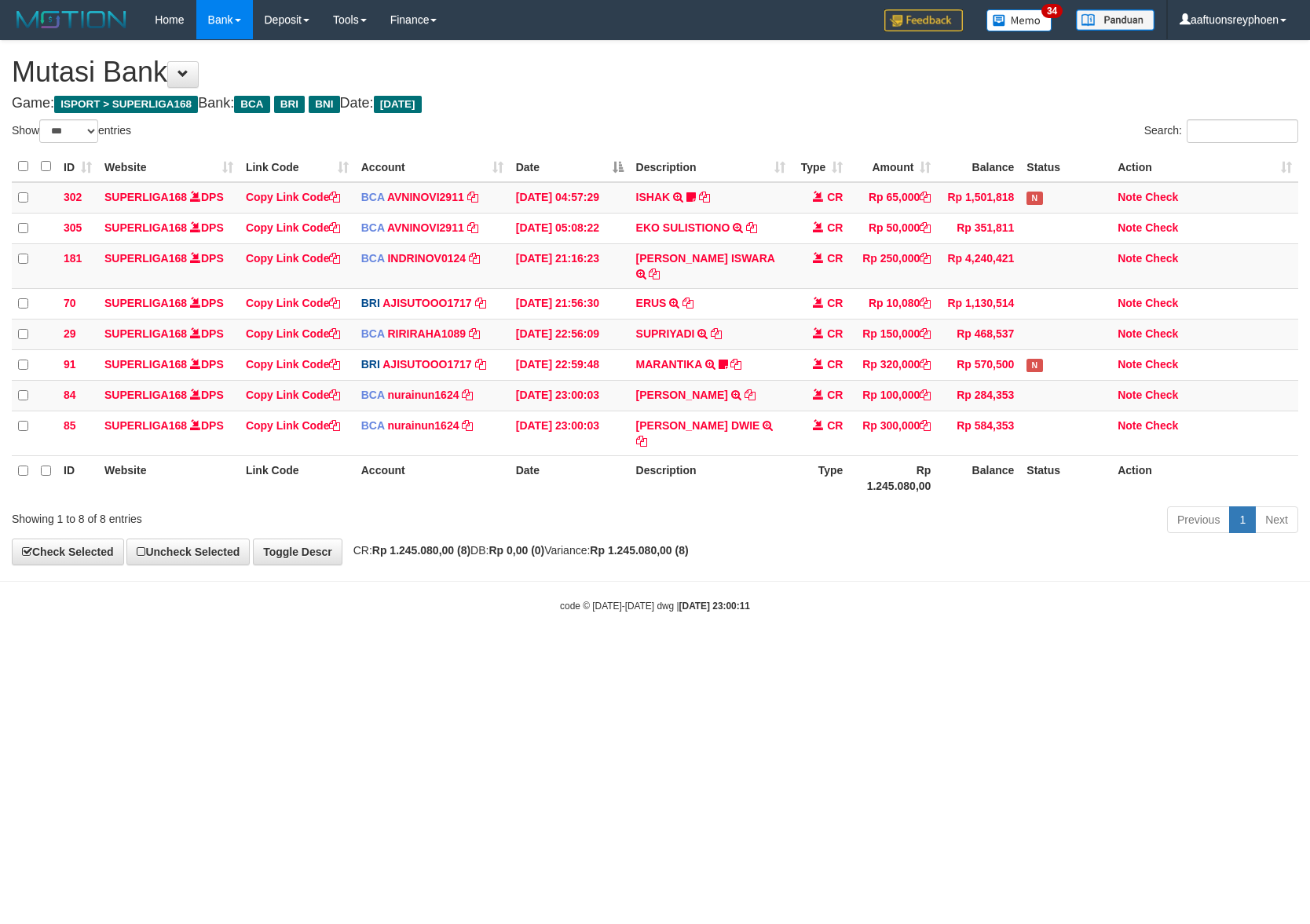
select select "***"
click at [488, 637] on html "Toggle navigation Home Bank Account List Load By Website Group [ISPORT] SUPERLI…" at bounding box center [655, 326] width 1310 height 652
drag, startPoint x: 493, startPoint y: 625, endPoint x: 519, endPoint y: 625, distance: 26.0
click at [493, 625] on body "Toggle navigation Home Bank Account List Load By Website Group [ISPORT] SUPERLI…" at bounding box center [655, 326] width 1310 height 652
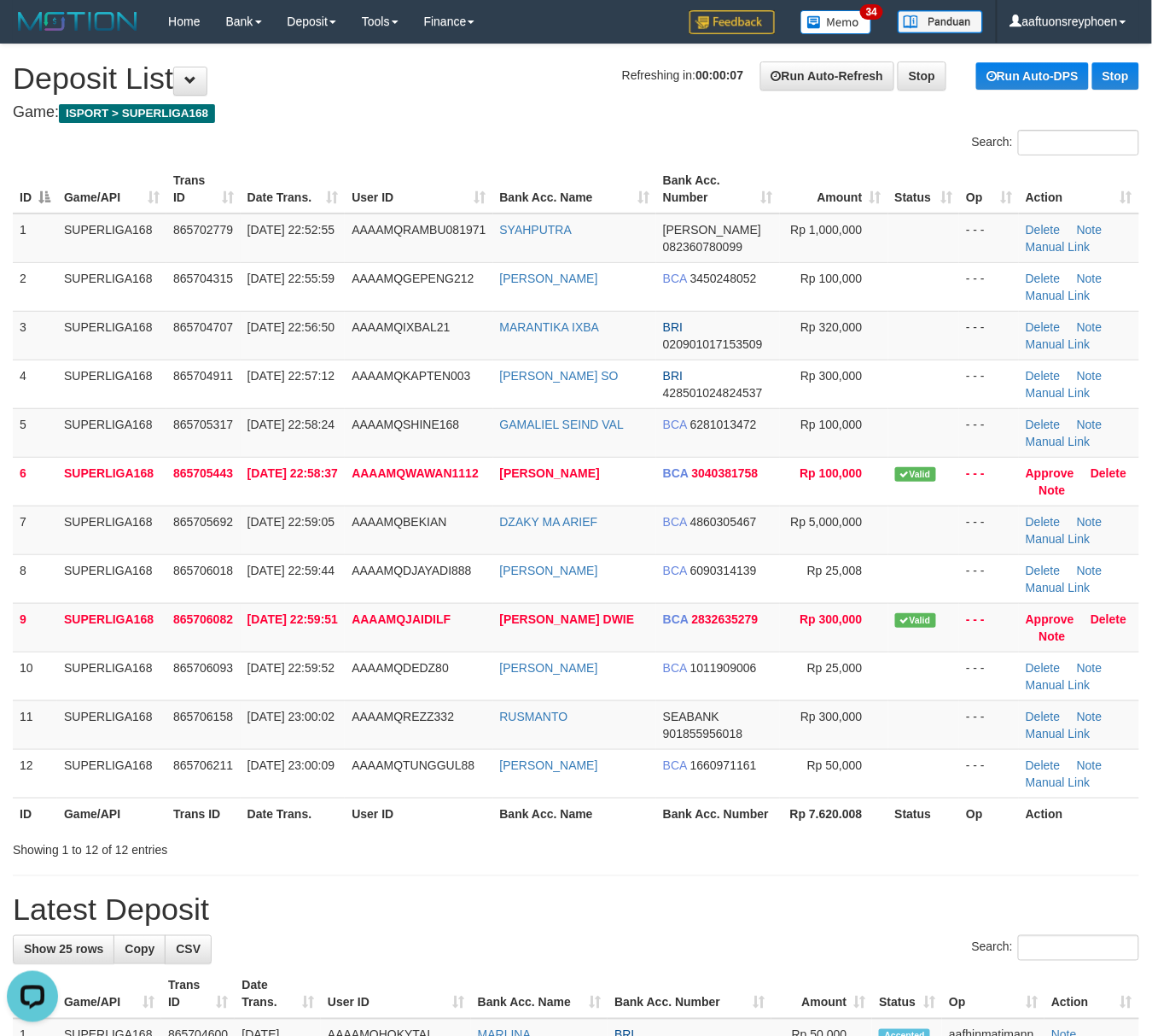
drag, startPoint x: 656, startPoint y: 547, endPoint x: 11, endPoint y: 591, distance: 646.5
click at [639, 546] on tr "7 SUPERLIGA168 865705692 31/08/2025 22:59:05 AAAAMQBEKIAN DZAKY MA ARIEF BCA 48…" at bounding box center [576, 529] width 1126 height 49
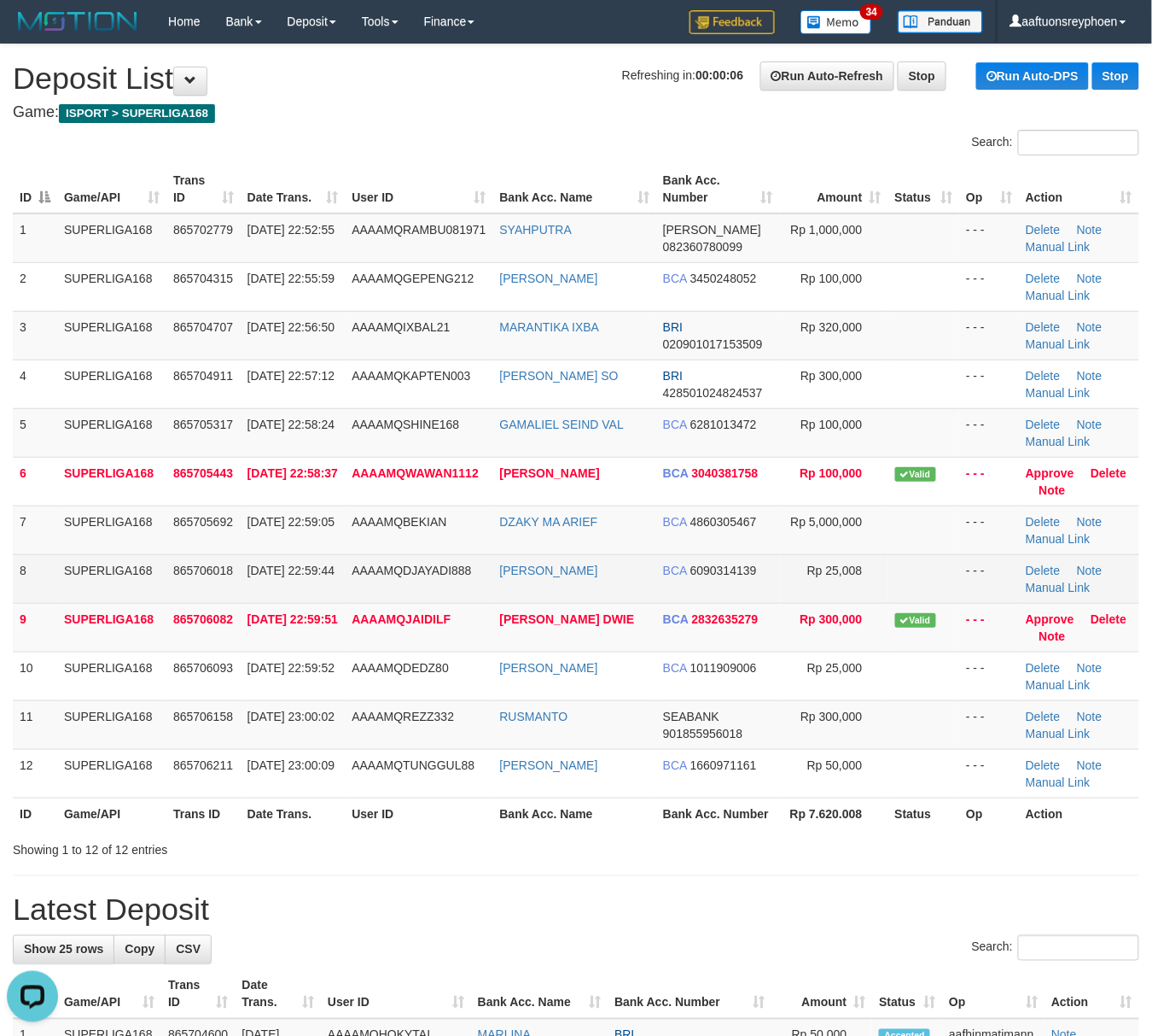
click at [120, 578] on td "SUPERLIGA168" at bounding box center [112, 577] width 109 height 49
drag, startPoint x: 121, startPoint y: 578, endPoint x: 5, endPoint y: 632, distance: 128.0
click at [113, 581] on td "SUPERLIGA168" at bounding box center [112, 577] width 109 height 49
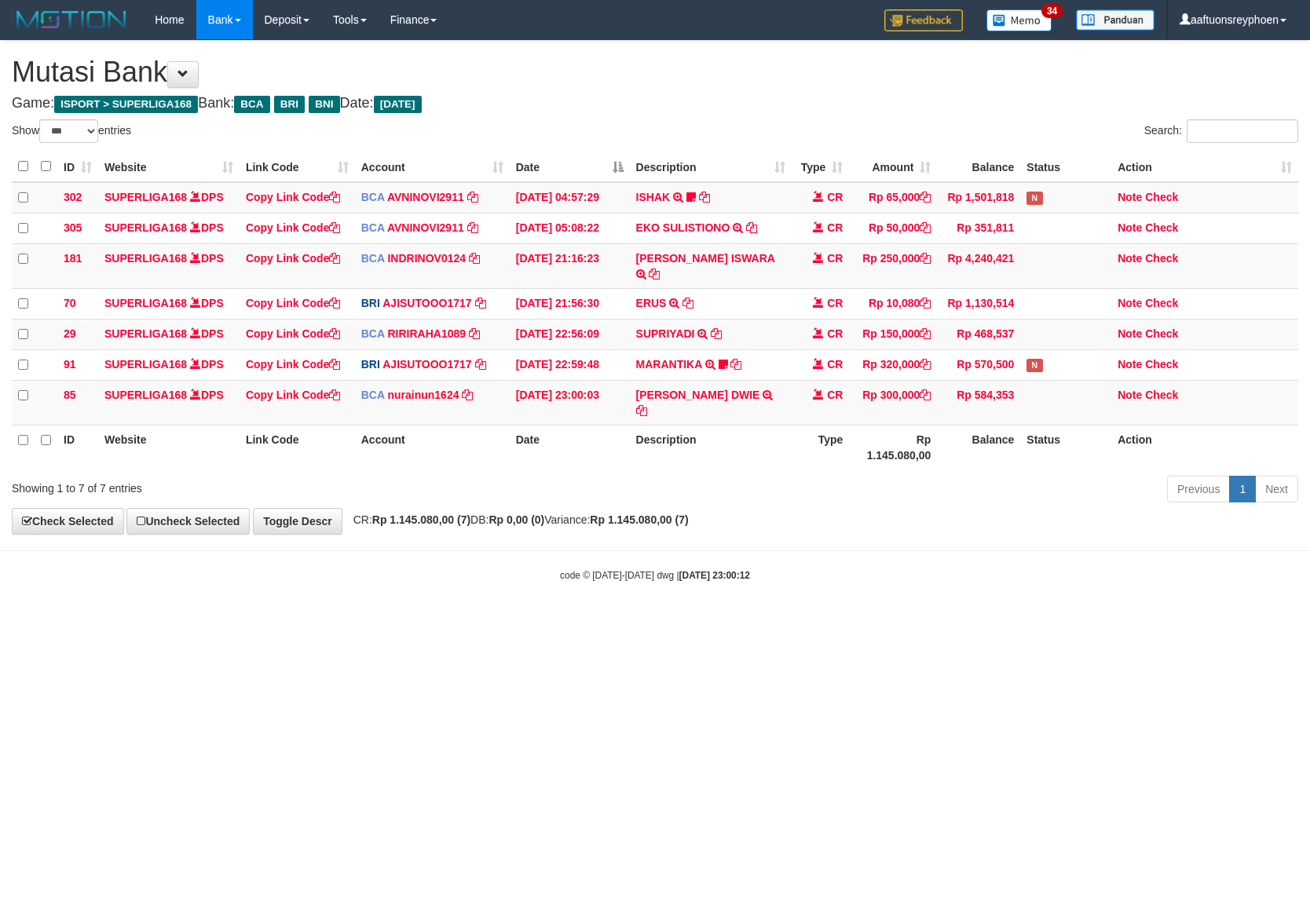
select select "***"
click at [557, 622] on html "Toggle navigation Home Bank Account List Load By Website Group [ISPORT] SUPERLI…" at bounding box center [655, 311] width 1310 height 622
drag, startPoint x: 679, startPoint y: 624, endPoint x: 898, endPoint y: 613, distance: 219.3
click at [696, 622] on html "Toggle navigation Home Bank Account List Load By Website Group [ISPORT] SUPERLI…" at bounding box center [655, 311] width 1310 height 622
drag, startPoint x: 532, startPoint y: 642, endPoint x: 608, endPoint y: 642, distance: 76.0
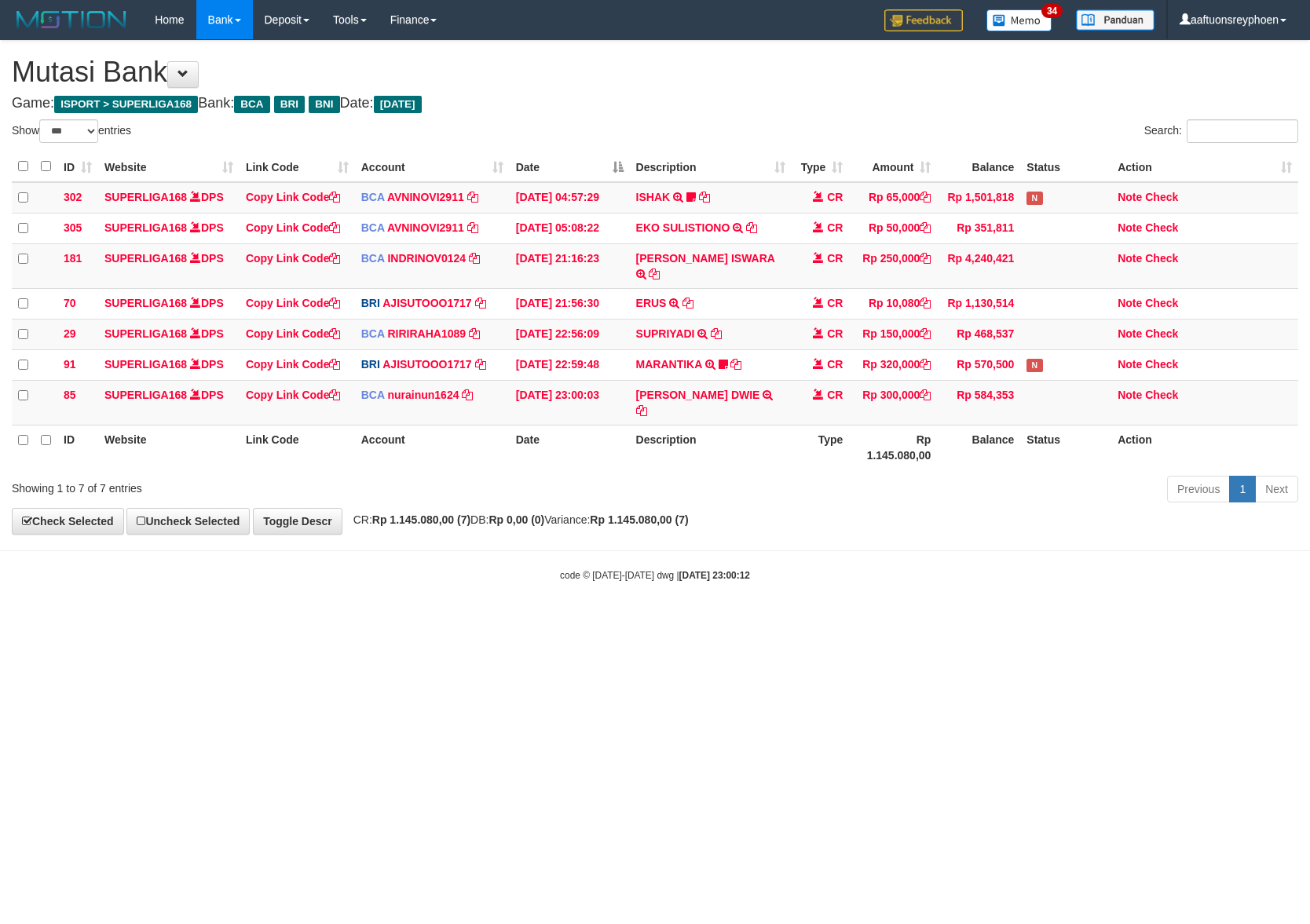
click at [581, 622] on html "Toggle navigation Home Bank Account List Load By Website Group [ISPORT] SUPERLI…" at bounding box center [655, 311] width 1310 height 622
select select "***"
drag, startPoint x: 740, startPoint y: 666, endPoint x: 853, endPoint y: 650, distance: 114.1
click at [771, 622] on html "Toggle navigation Home Bank Account List Load By Website Group [ISPORT] SUPERLI…" at bounding box center [655, 311] width 1310 height 622
select select "***"
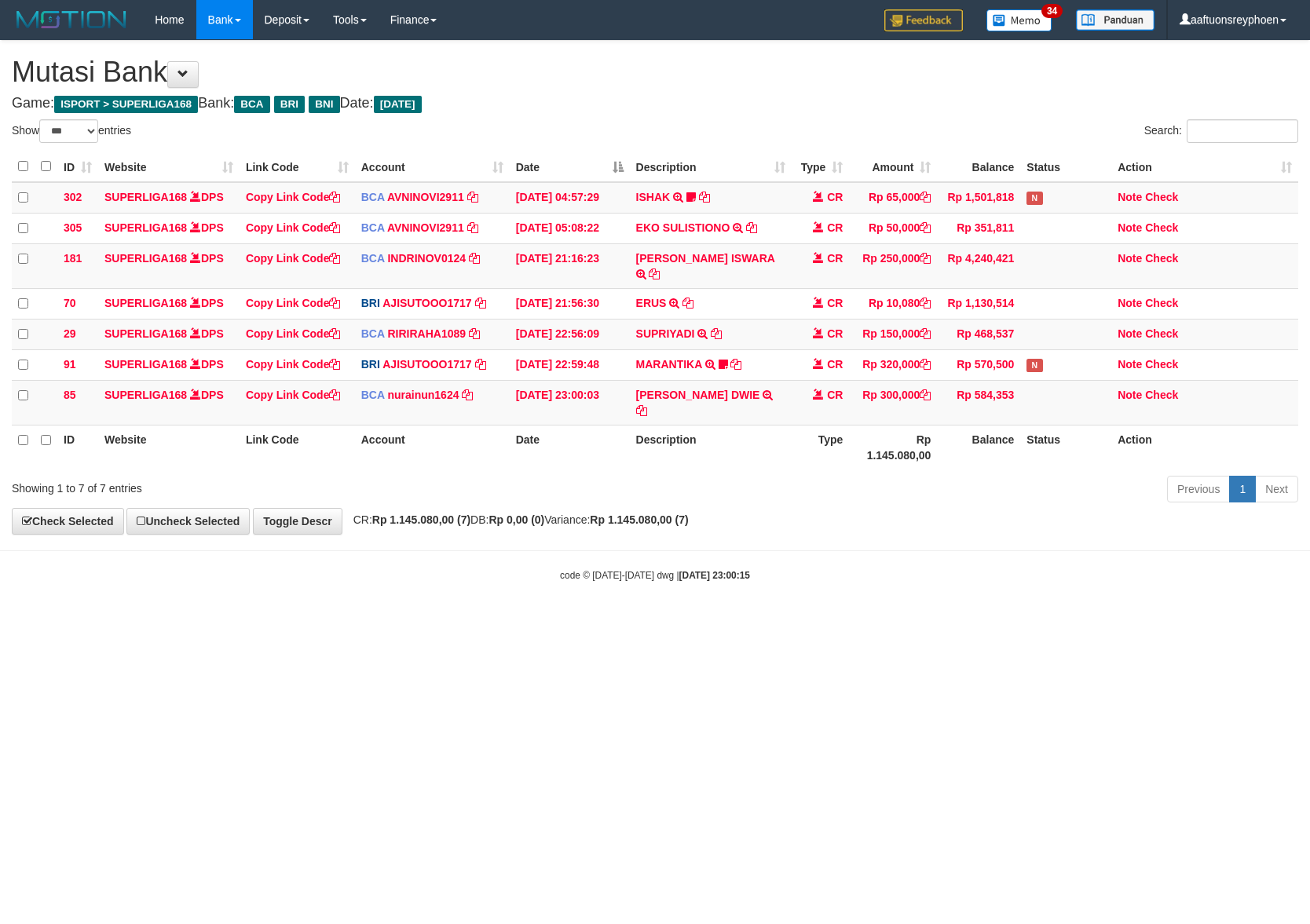
click at [743, 622] on html "Toggle navigation Home Bank Account List Load By Website Group [ISPORT] SUPERLI…" at bounding box center [655, 311] width 1310 height 622
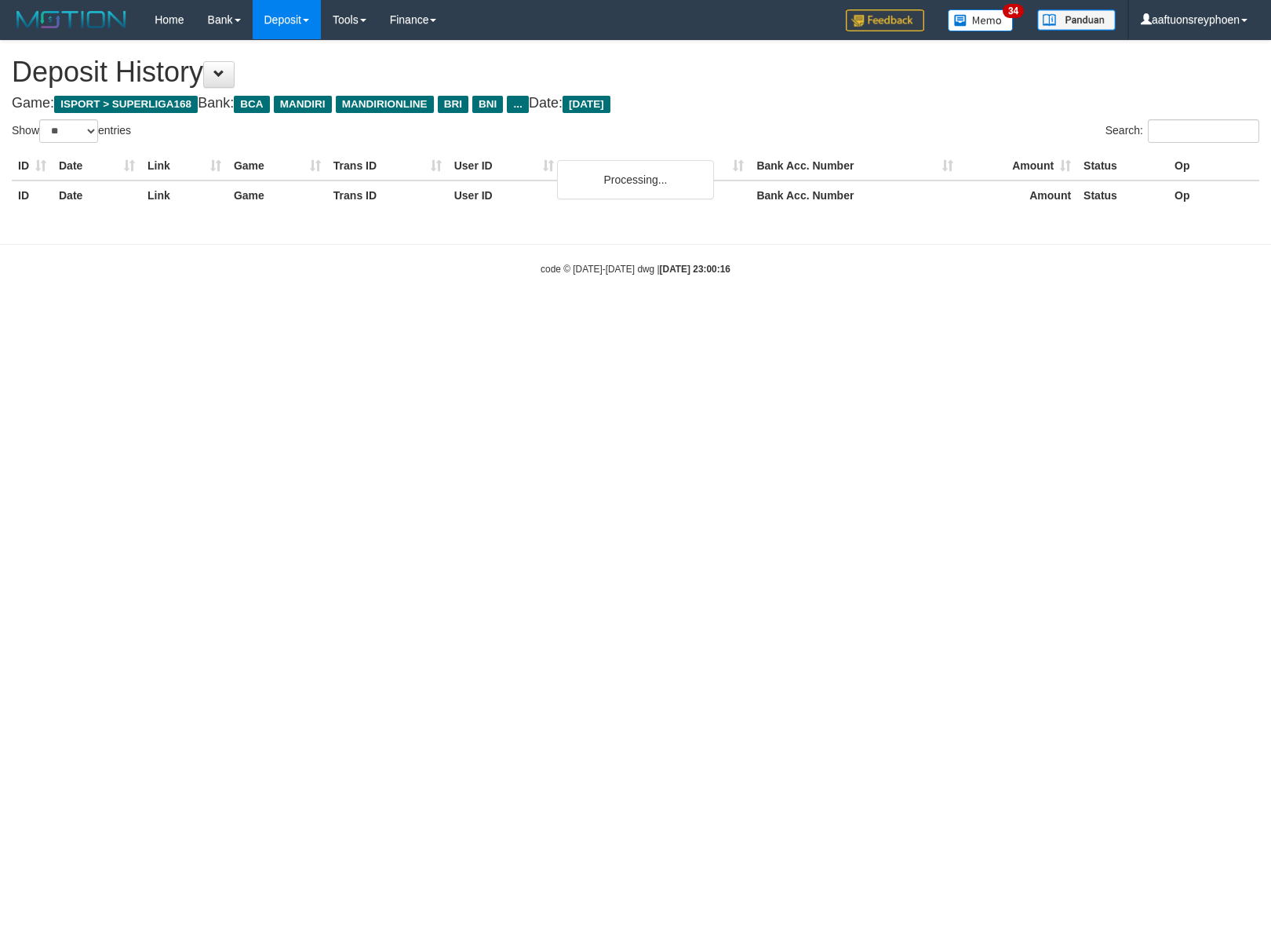
select select "**"
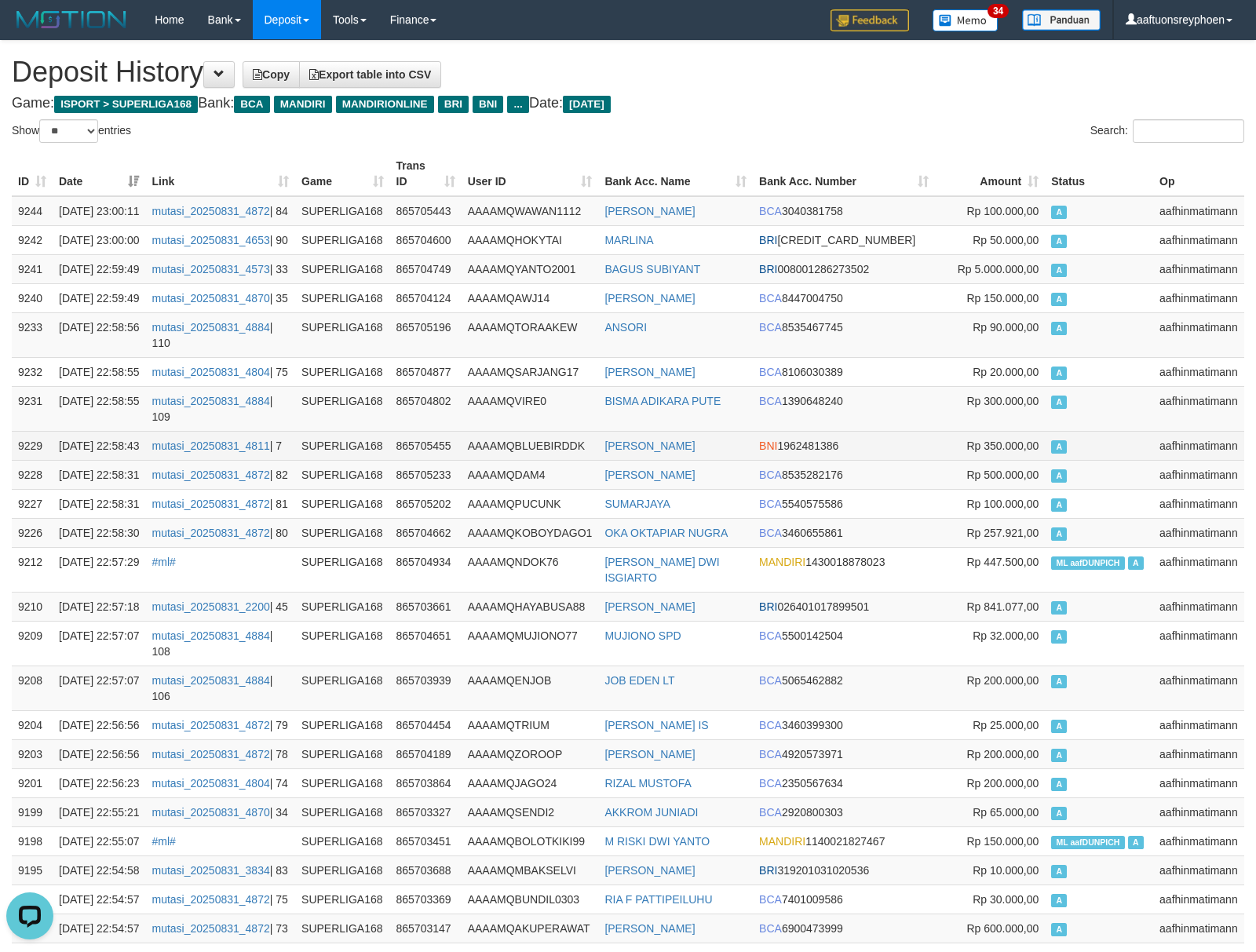
drag, startPoint x: 766, startPoint y: 521, endPoint x: 444, endPoint y: 537, distance: 322.4
click at [753, 460] on td "[PERSON_NAME]" at bounding box center [676, 445] width 155 height 29
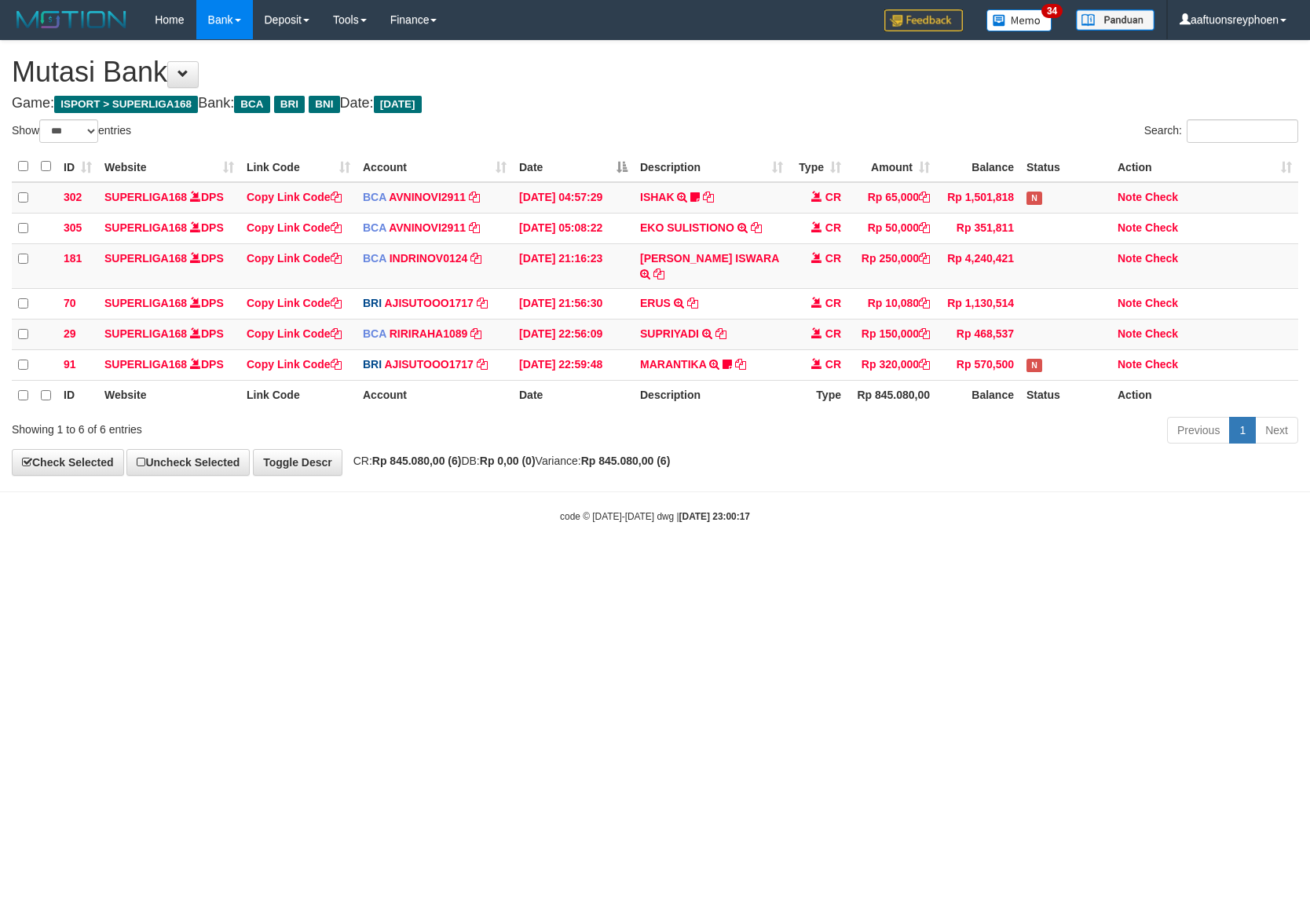
select select "***"
click at [519, 563] on html "Toggle navigation Home Bank Account List Load By Website Group [ISPORT] SUPERLI…" at bounding box center [655, 281] width 1310 height 563
drag, startPoint x: 519, startPoint y: 696, endPoint x: 509, endPoint y: 689, distance: 12.2
click at [520, 563] on html "Toggle navigation Home Bank Account List Load By Website Group [ISPORT] SUPERLI…" at bounding box center [655, 281] width 1310 height 563
click at [508, 563] on html "Toggle navigation Home Bank Account List Load By Website Group [ISPORT] SUPERLI…" at bounding box center [655, 281] width 1310 height 563
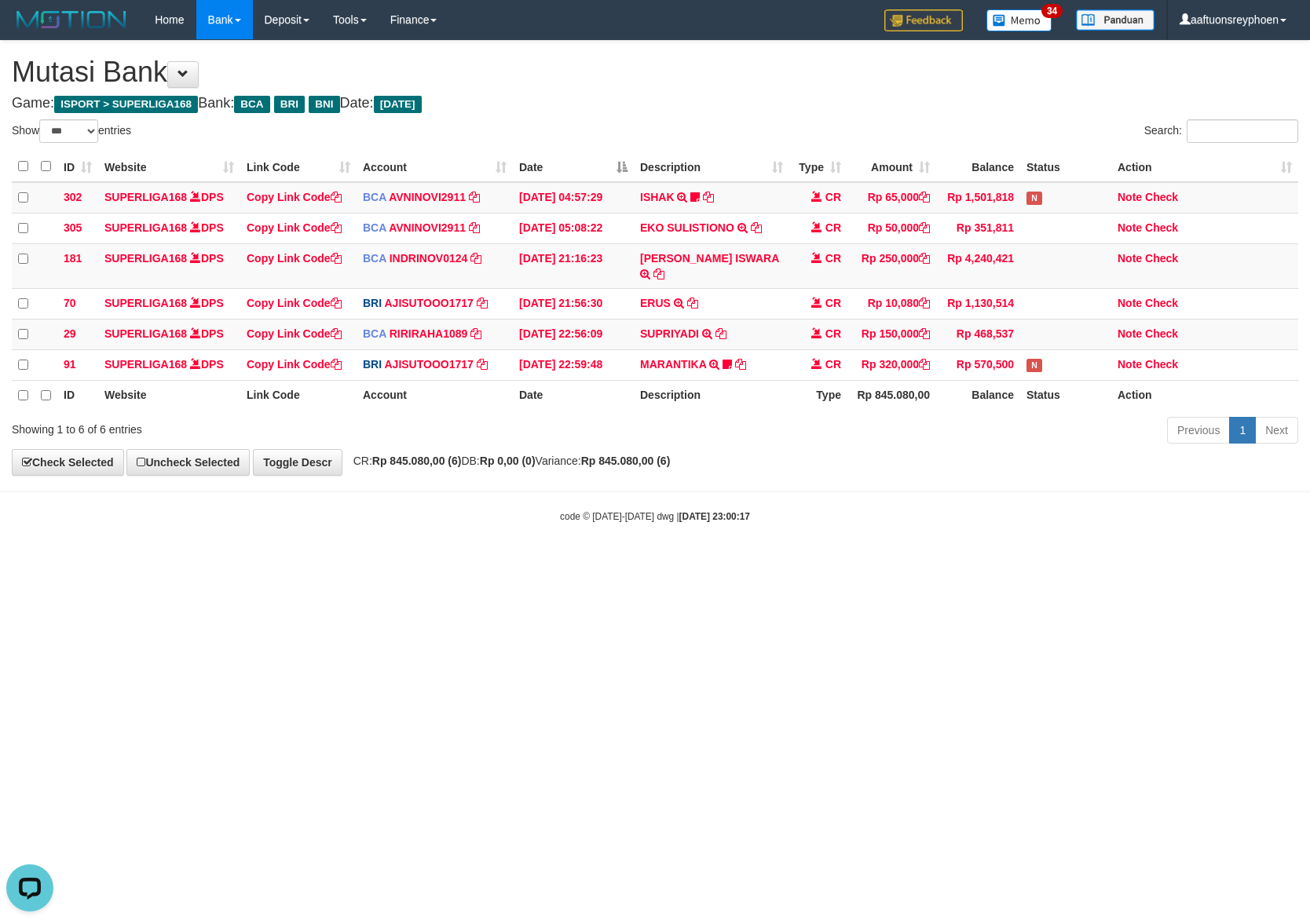
click at [541, 563] on html "Toggle navigation Home Bank Account List Load By Website Group [ISPORT] SUPERLI…" at bounding box center [655, 281] width 1310 height 563
drag, startPoint x: 541, startPoint y: 650, endPoint x: 550, endPoint y: 649, distance: 9.1
click at [547, 563] on html "Toggle navigation Home Bank Account List Load By Website Group [ISPORT] SUPERLI…" at bounding box center [655, 281] width 1310 height 563
drag, startPoint x: 1261, startPoint y: 544, endPoint x: 855, endPoint y: 625, distance: 414.0
click at [1263, 544] on body "Toggle navigation Home Bank Account List Load By Website Group [ISPORT] SUPERLI…" at bounding box center [655, 281] width 1310 height 563
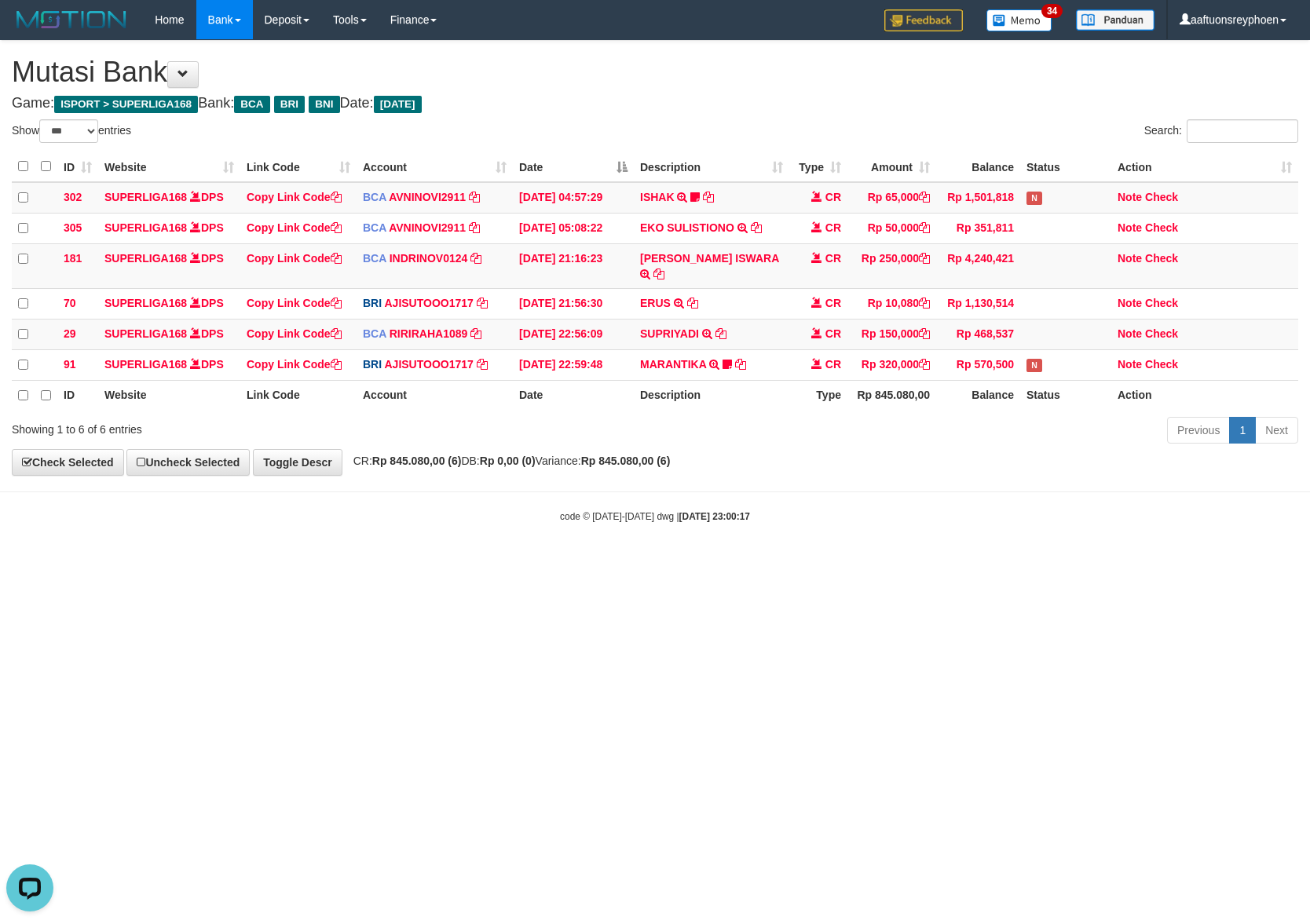
drag, startPoint x: 548, startPoint y: 636, endPoint x: 541, endPoint y: 640, distance: 8.1
click at [550, 563] on html "Toggle navigation Home Bank Account List Load By Website Group [ISPORT] SUPERLI…" at bounding box center [655, 281] width 1310 height 563
click at [537, 563] on html "Toggle navigation Home Bank Account List Load By Website Group [ISPORT] SUPERLI…" at bounding box center [655, 281] width 1310 height 563
drag, startPoint x: 538, startPoint y: 638, endPoint x: 830, endPoint y: 625, distance: 292.3
click at [563, 563] on html "Toggle navigation Home Bank Account List Load By Website Group [ISPORT] SUPERLI…" at bounding box center [655, 281] width 1310 height 563
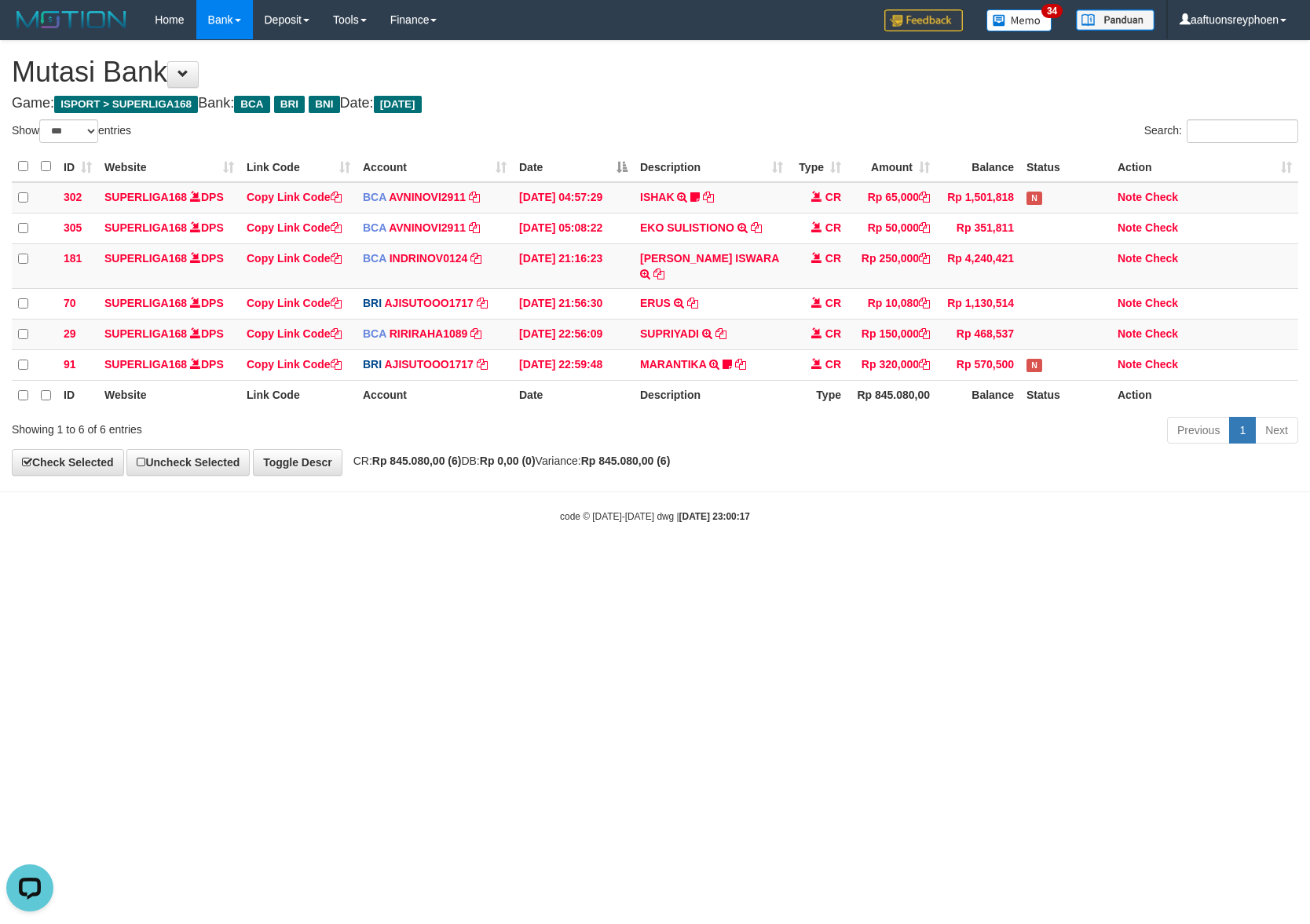
click at [1222, 563] on html "Toggle navigation Home Bank Account List Load By Website Group [ISPORT] SUPERLI…" at bounding box center [655, 281] width 1310 height 563
drag, startPoint x: 415, startPoint y: 644, endPoint x: 491, endPoint y: 635, distance: 76.5
click at [422, 563] on html "Toggle navigation Home Bank Account List Load By Website Group [ISPORT] SUPERLI…" at bounding box center [655, 281] width 1310 height 563
drag, startPoint x: 1234, startPoint y: 550, endPoint x: 542, endPoint y: 635, distance: 697.2
click at [1229, 548] on body "Toggle navigation Home Bank Account List Load By Website Group [ISPORT] SUPERLI…" at bounding box center [655, 281] width 1310 height 563
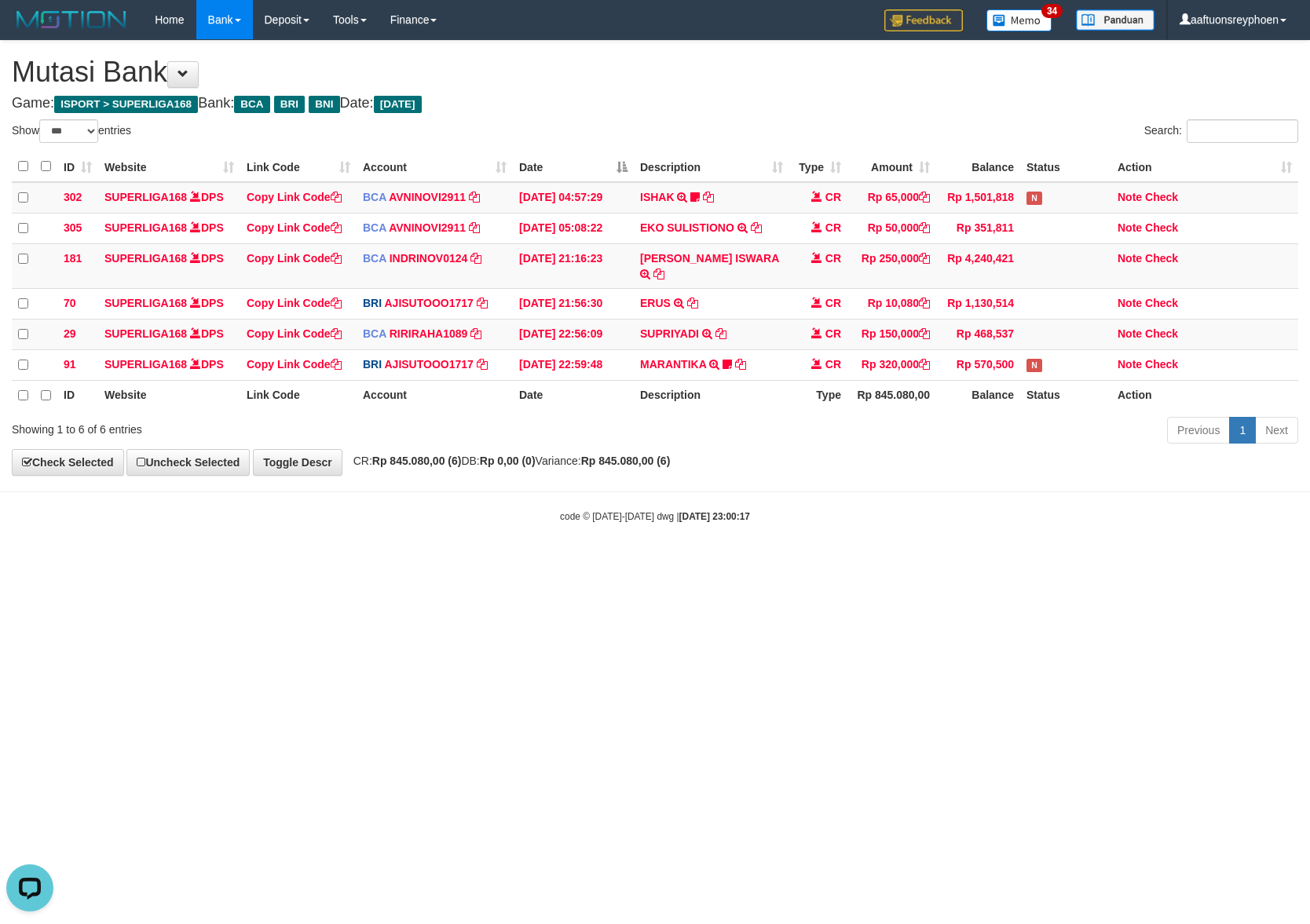
drag, startPoint x: 495, startPoint y: 637, endPoint x: 1308, endPoint y: 555, distance: 817.1
click at [586, 563] on html "Toggle navigation Home Bank Account List Load By Website Group [ISPORT] SUPERLI…" at bounding box center [655, 281] width 1310 height 563
drag, startPoint x: 714, startPoint y: 597, endPoint x: 1298, endPoint y: 610, distance: 584.1
click at [1239, 563] on html "Toggle navigation Home Bank Account List Load By Website Group [ISPORT] SUPERLI…" at bounding box center [655, 281] width 1310 height 563
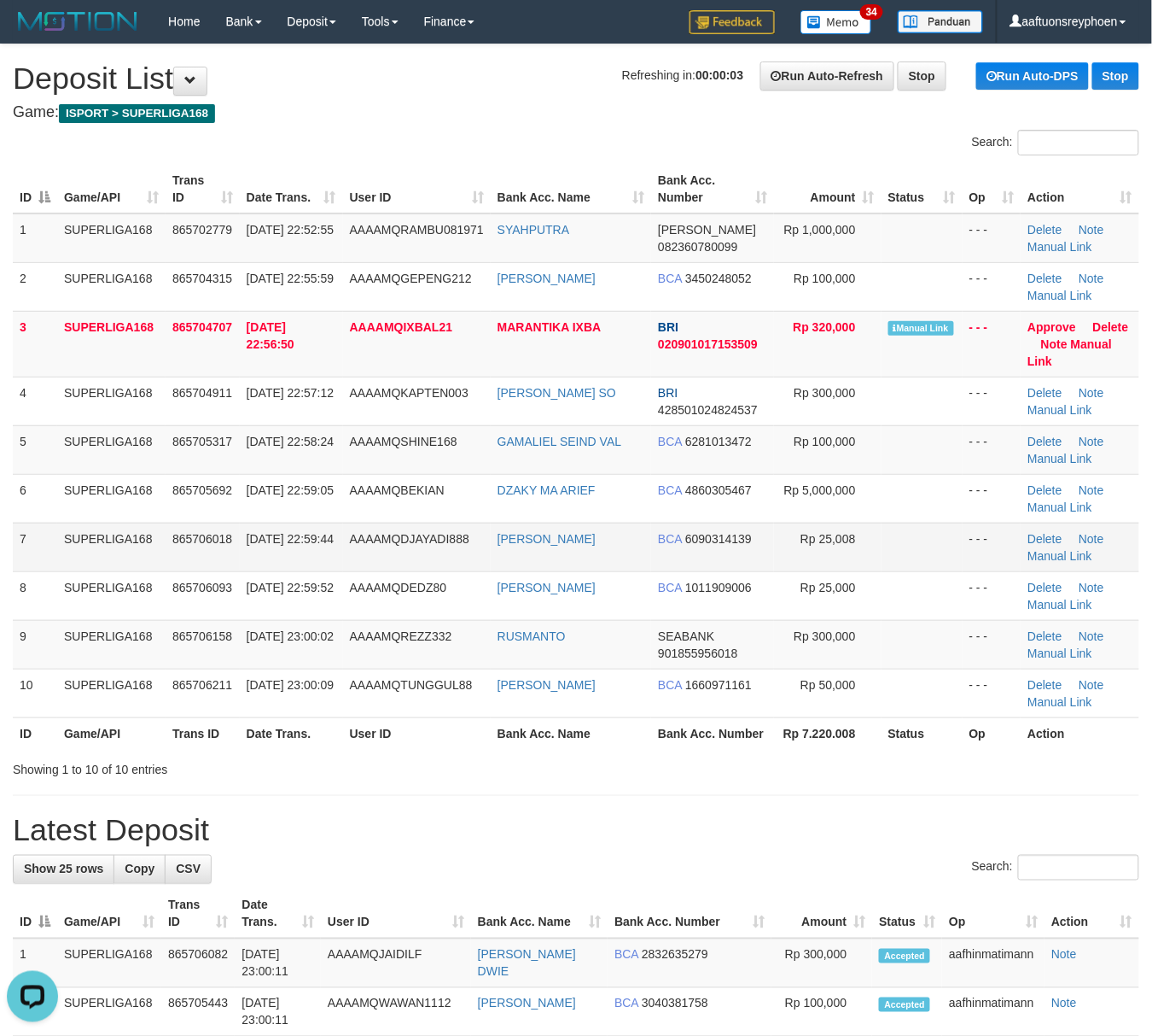
click at [162, 530] on td "SUPERLIGA168" at bounding box center [112, 546] width 108 height 49
click at [156, 534] on tr "7 SUPERLIGA168 865706018 31/08/2025 22:59:44 AAAAMQDJAYADI888 TEGUH RIYADI BCA …" at bounding box center [576, 546] width 1126 height 49
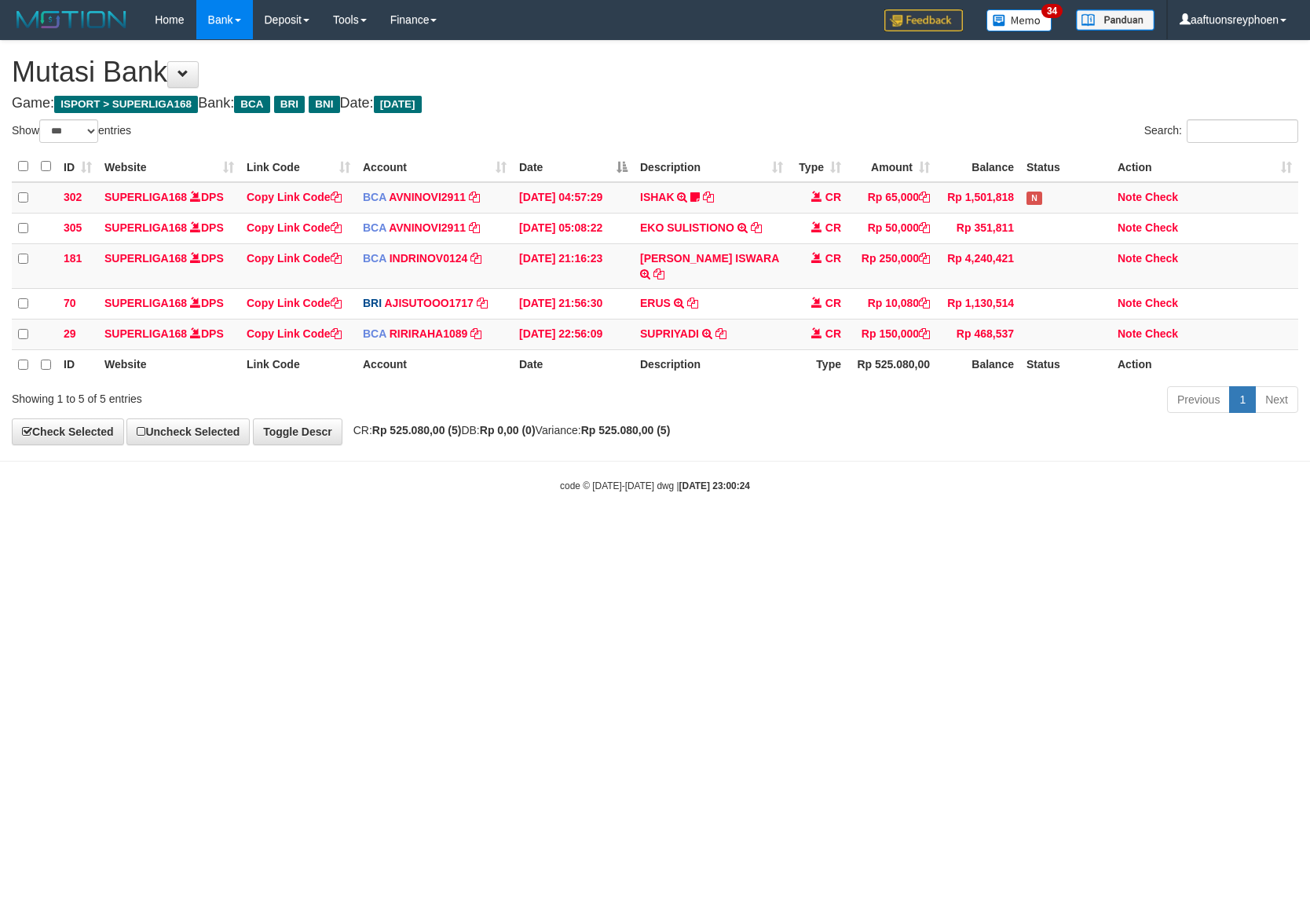
select select "***"
drag, startPoint x: 1150, startPoint y: 575, endPoint x: 1320, endPoint y: 568, distance: 170.1
click at [1309, 532] on html "Toggle navigation Home Bank Account List Load By Website Group [ISPORT] SUPERLI…" at bounding box center [655, 266] width 1310 height 532
drag, startPoint x: 711, startPoint y: 662, endPoint x: 735, endPoint y: 662, distance: 24.0
click at [715, 532] on html "Toggle navigation Home Bank Account List Load By Website Group [ISPORT] SUPERLI…" at bounding box center [655, 266] width 1310 height 532
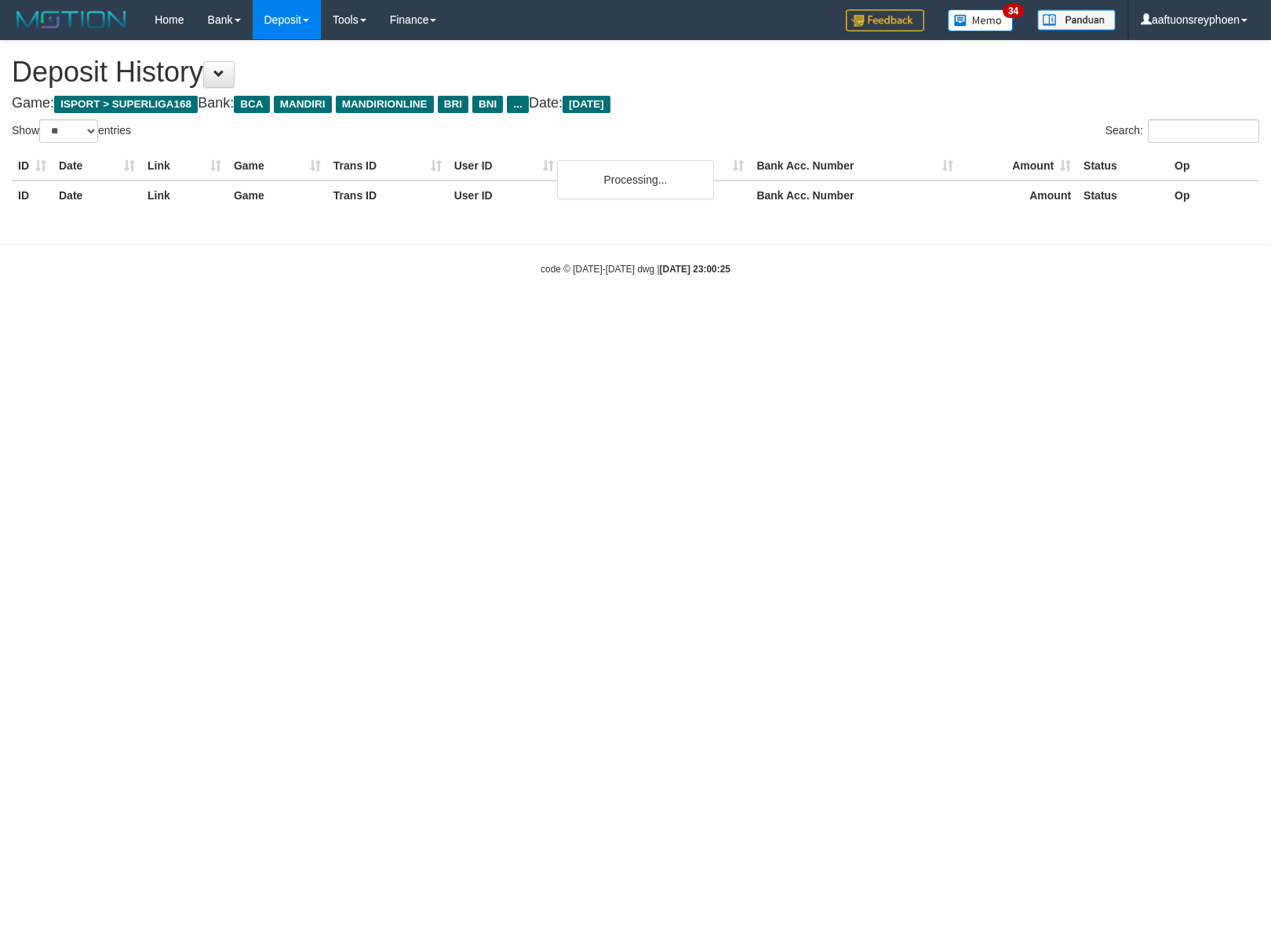
select select "**"
click at [914, 315] on html "Toggle navigation Home Bank Account List Load By Website Group [ISPORT] SUPERLI…" at bounding box center [635, 157] width 1271 height 315
select select "**"
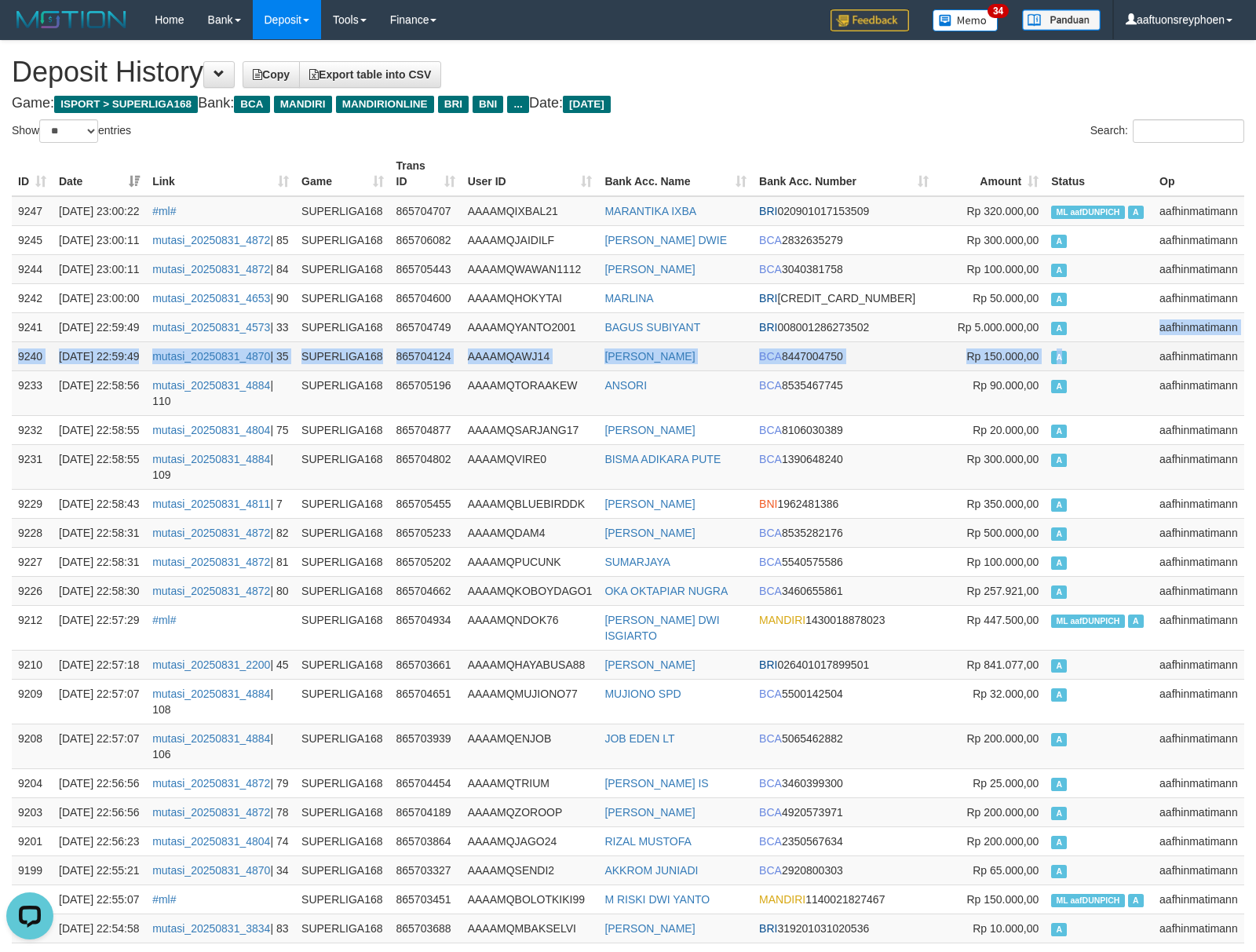
drag, startPoint x: 1106, startPoint y: 405, endPoint x: 1099, endPoint y: 409, distance: 8.1
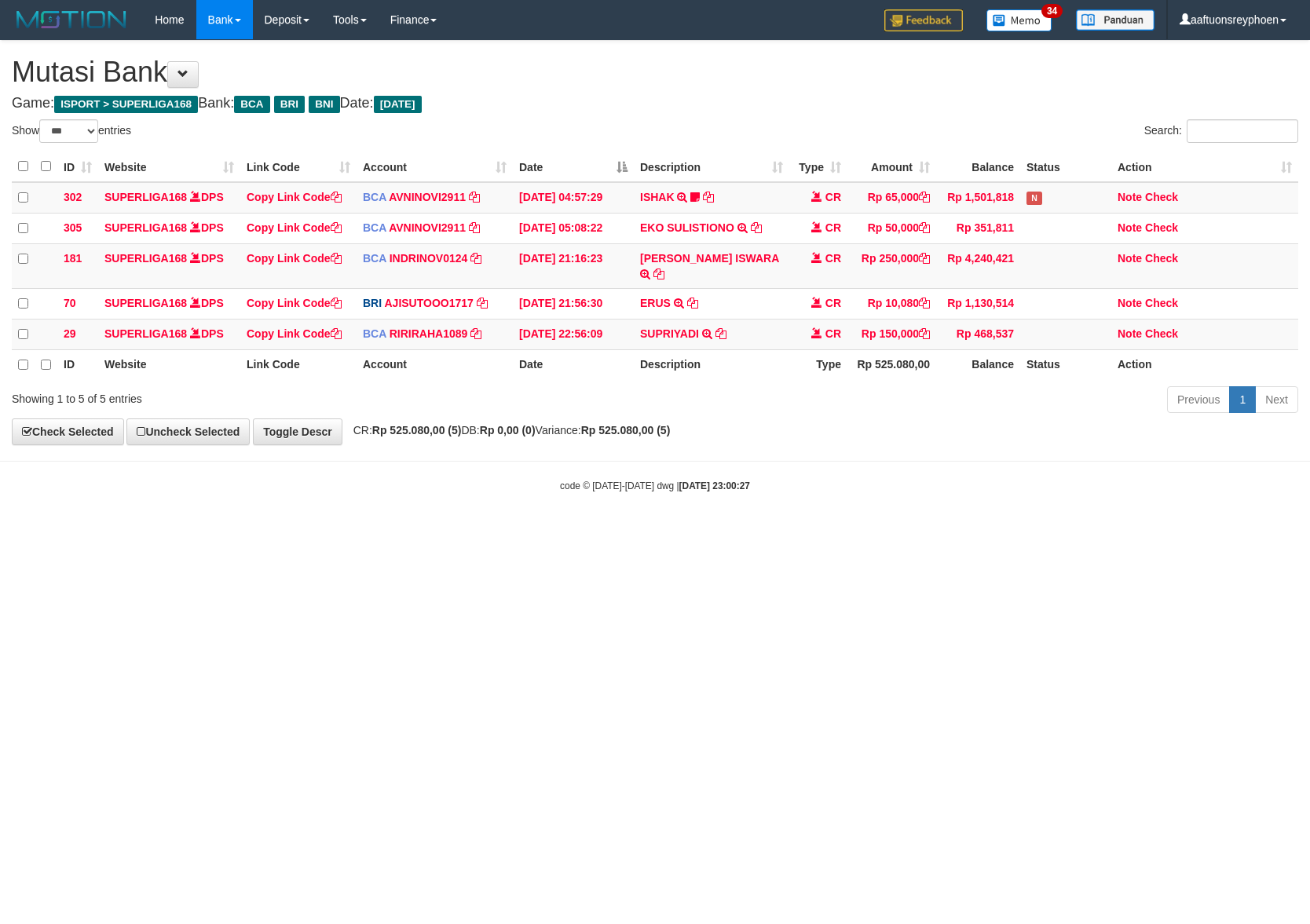
select select "***"
drag, startPoint x: 422, startPoint y: 671, endPoint x: 429, endPoint y: 682, distance: 13.0
click at [419, 532] on html "Toggle navigation Home Bank Account List Load By Website Group [ISPORT] SUPERLI…" at bounding box center [655, 266] width 1310 height 532
drag, startPoint x: 980, startPoint y: 534, endPoint x: 1296, endPoint y: 519, distance: 316.4
click at [1143, 521] on html "Toggle navigation Home Bank Account List Load By Website Group [ISPORT] SUPERLI…" at bounding box center [655, 266] width 1310 height 532
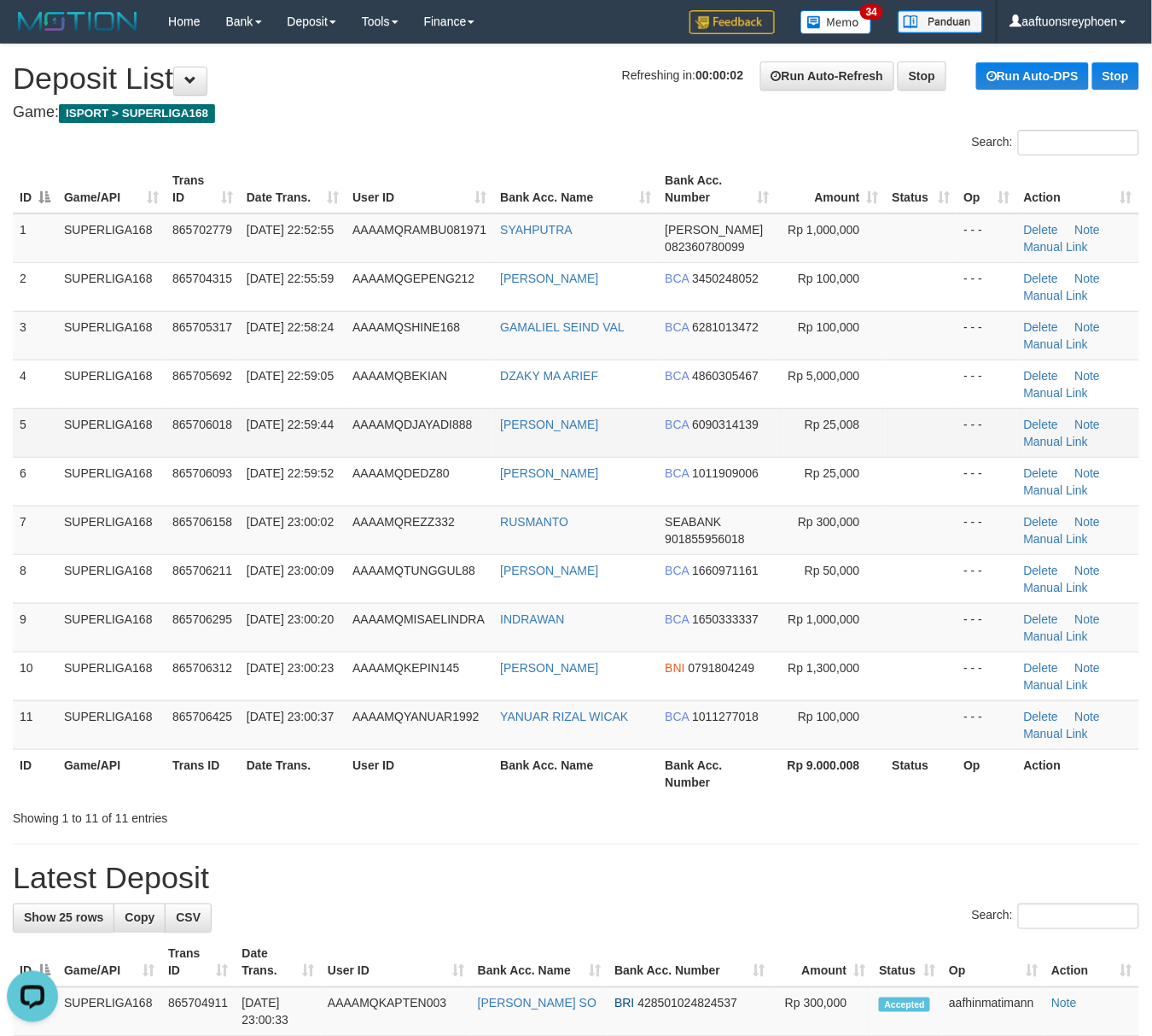
click at [32, 424] on td "5" at bounding box center [35, 432] width 45 height 49
drag, startPoint x: 42, startPoint y: 424, endPoint x: 28, endPoint y: 428, distance: 14.6
click at [39, 424] on td "5" at bounding box center [35, 432] width 45 height 49
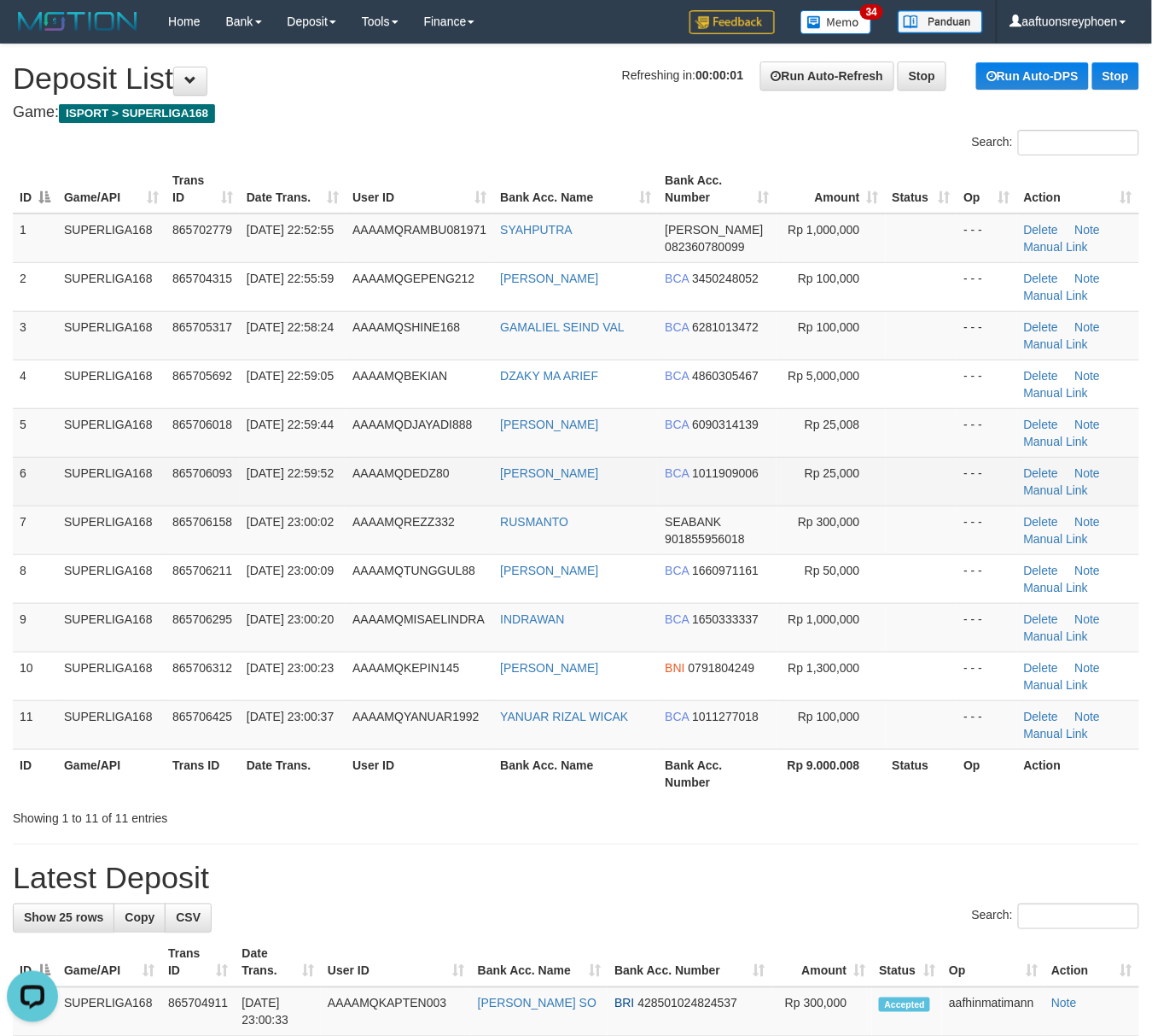
drag, startPoint x: 131, startPoint y: 497, endPoint x: 152, endPoint y: 497, distance: 21.0
click at [145, 497] on td "SUPERLIGA168" at bounding box center [112, 480] width 108 height 49
drag, startPoint x: 162, startPoint y: 495, endPoint x: 1, endPoint y: 533, distance: 165.4
click at [162, 495] on td "SUPERLIGA168" at bounding box center [112, 480] width 108 height 49
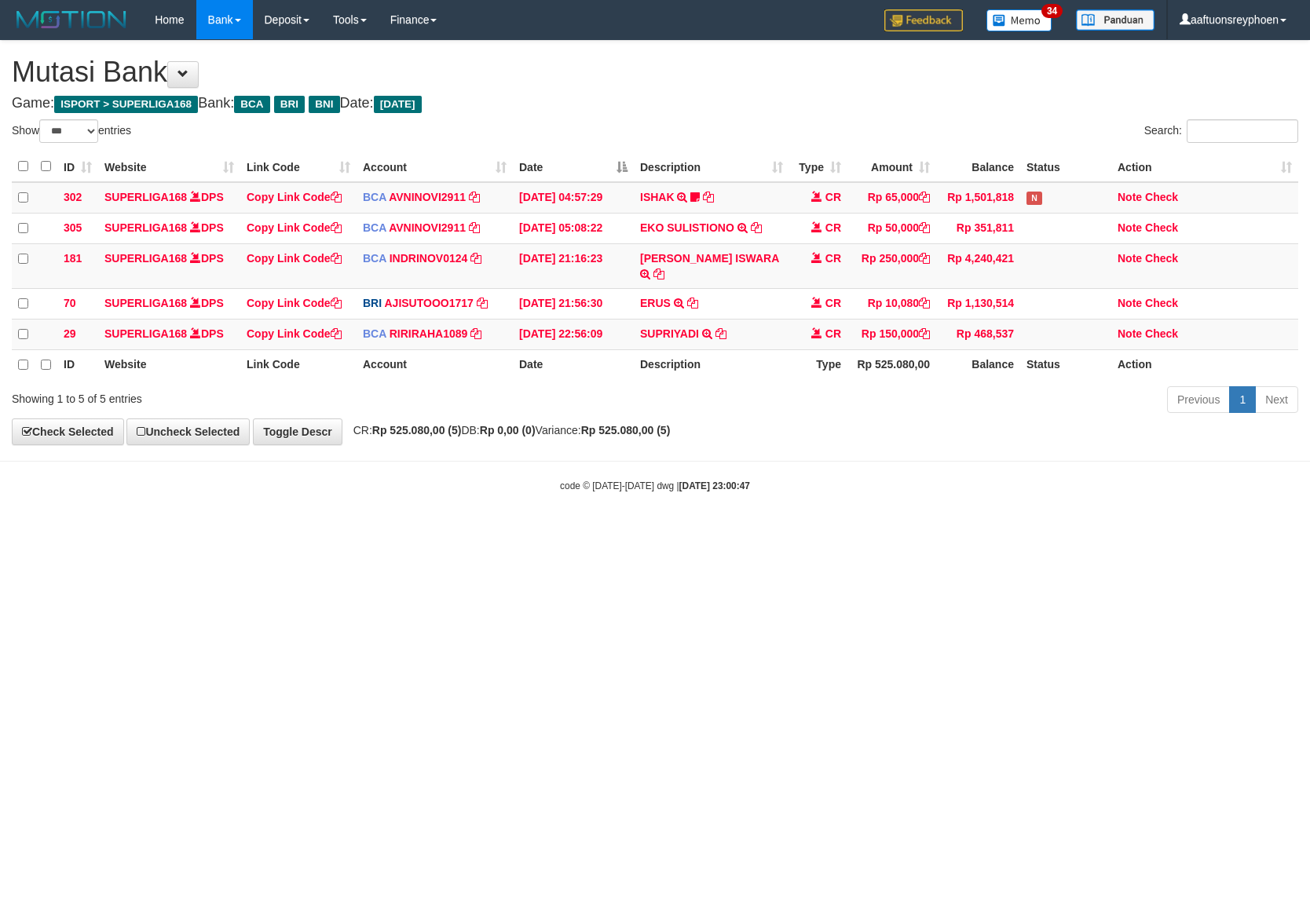
select select "***"
click at [1309, 450] on html "Toggle navigation Home Bank Account List Load By Website Group [ISPORT] SUPERLI…" at bounding box center [655, 266] width 1310 height 532
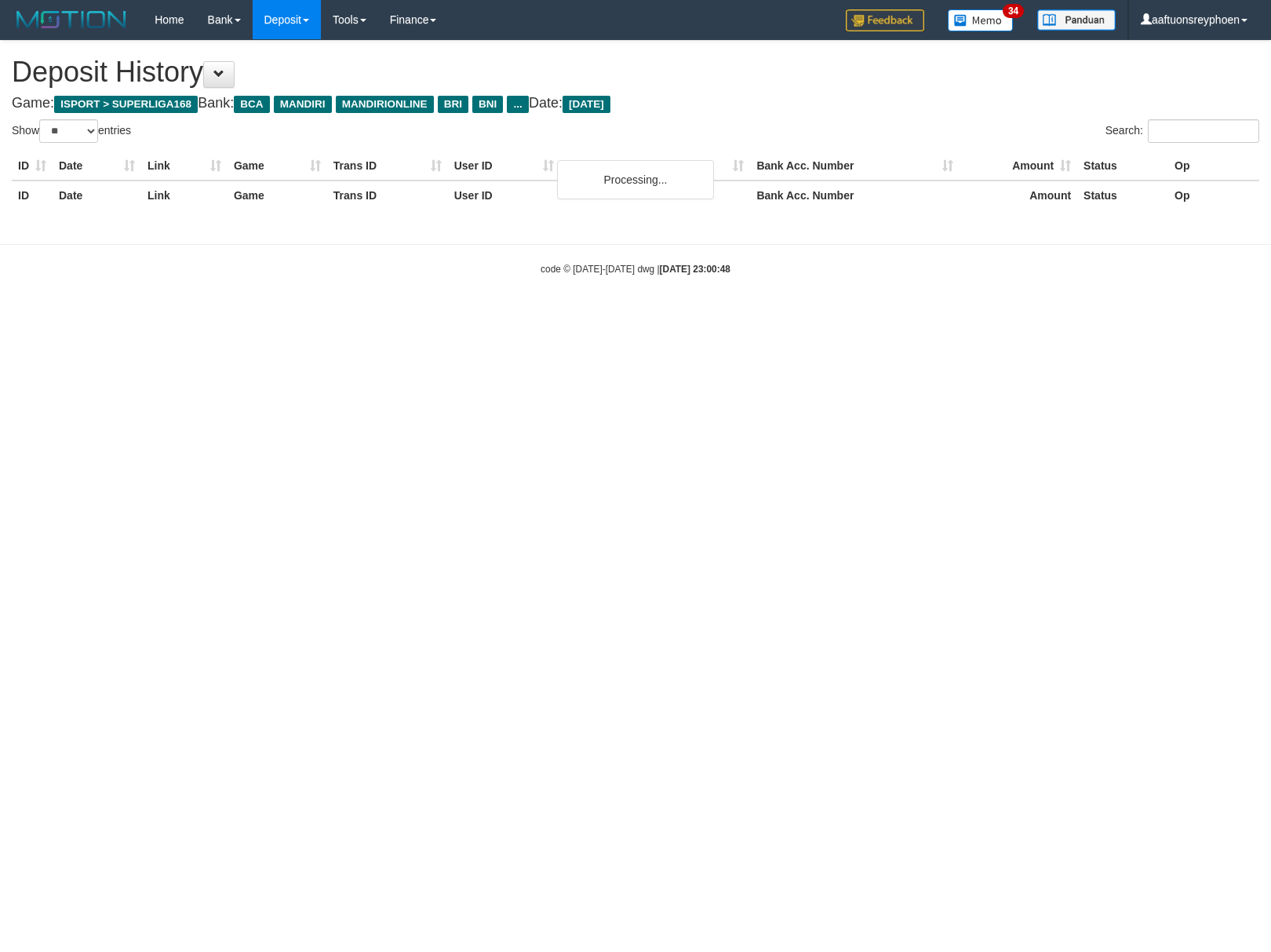
select select "**"
drag, startPoint x: 1155, startPoint y: 435, endPoint x: 1120, endPoint y: 442, distance: 35.7
click at [1149, 315] on html "Toggle navigation Home Bank Account List Load By Website Group [ISPORT] SUPERLI…" at bounding box center [635, 157] width 1271 height 315
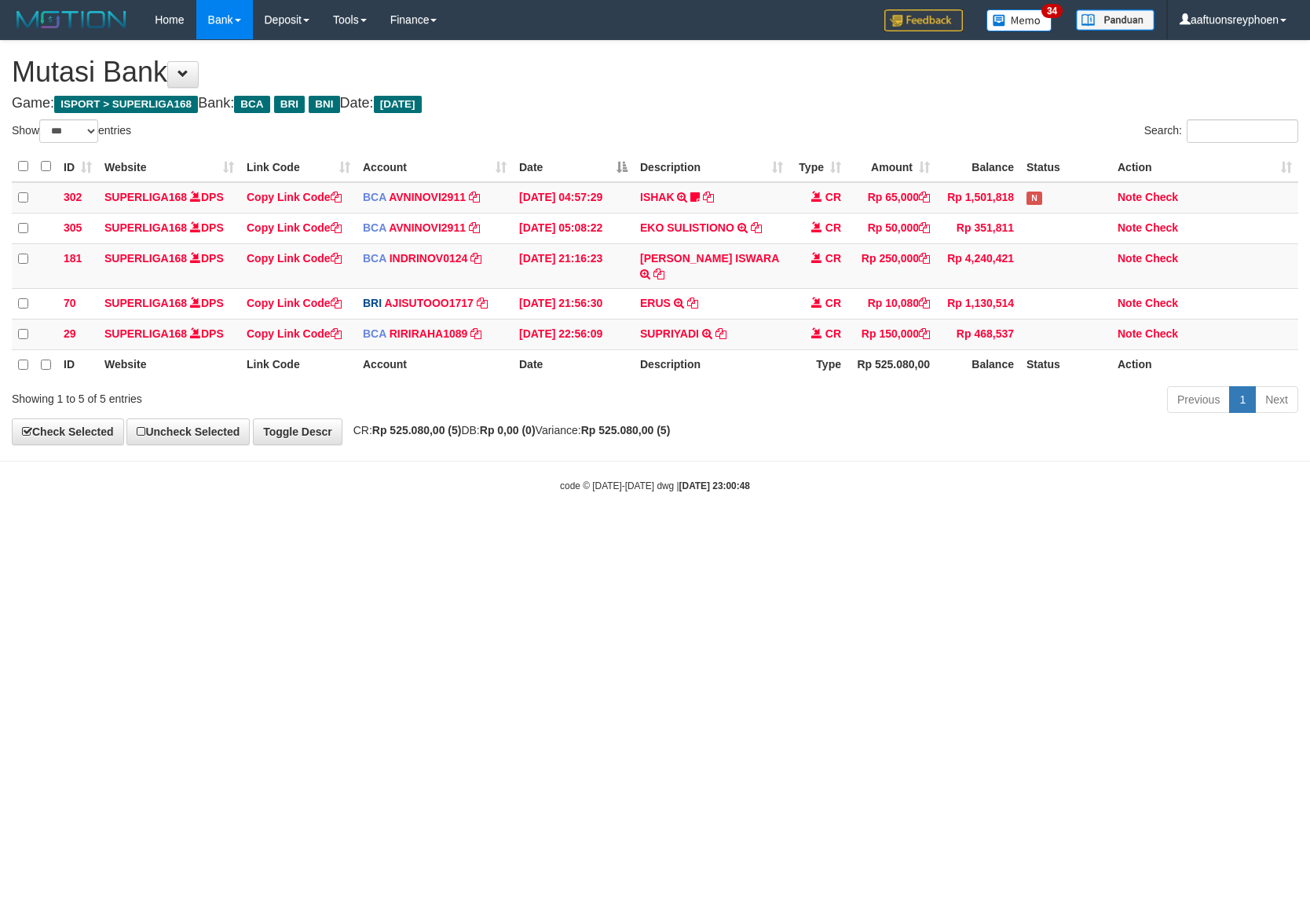
select select "***"
drag, startPoint x: 711, startPoint y: 622, endPoint x: 731, endPoint y: 637, distance: 25.0
click at [713, 532] on html "Toggle navigation Home Bank Account List Load By Website Group [ISPORT] SUPERLI…" at bounding box center [655, 266] width 1310 height 532
drag, startPoint x: 601, startPoint y: 625, endPoint x: 1258, endPoint y: 563, distance: 659.9
click at [648, 532] on html "Toggle navigation Home Bank Account List Load By Website Group [ISPORT] SUPERLI…" at bounding box center [655, 266] width 1310 height 532
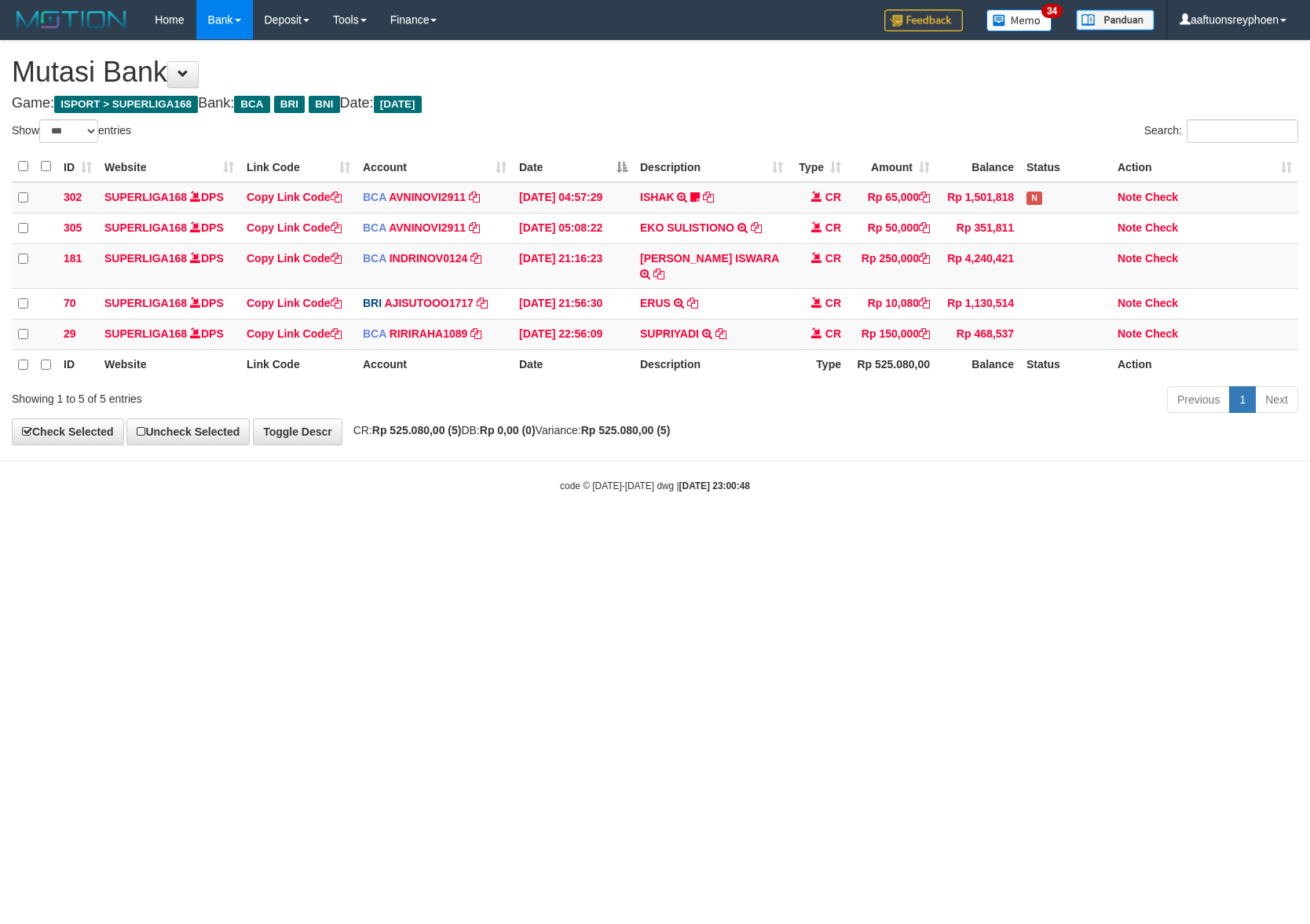
drag, startPoint x: 516, startPoint y: 702, endPoint x: 567, endPoint y: 722, distance: 54.8
click at [531, 532] on html "Toggle navigation Home Bank Account List Load By Website Group [ISPORT] SUPERLI…" at bounding box center [655, 266] width 1310 height 532
click at [567, 532] on html "Toggle navigation Home Bank Account List Load By Website Group [ISPORT] SUPERLI…" at bounding box center [655, 266] width 1310 height 532
click at [557, 532] on html "Toggle navigation Home Bank Account List Load By Website Group [ISPORT] SUPERLI…" at bounding box center [655, 266] width 1310 height 532
click at [545, 532] on html "Toggle navigation Home Bank Account List Load By Website Group [ISPORT] SUPERLI…" at bounding box center [655, 266] width 1310 height 532
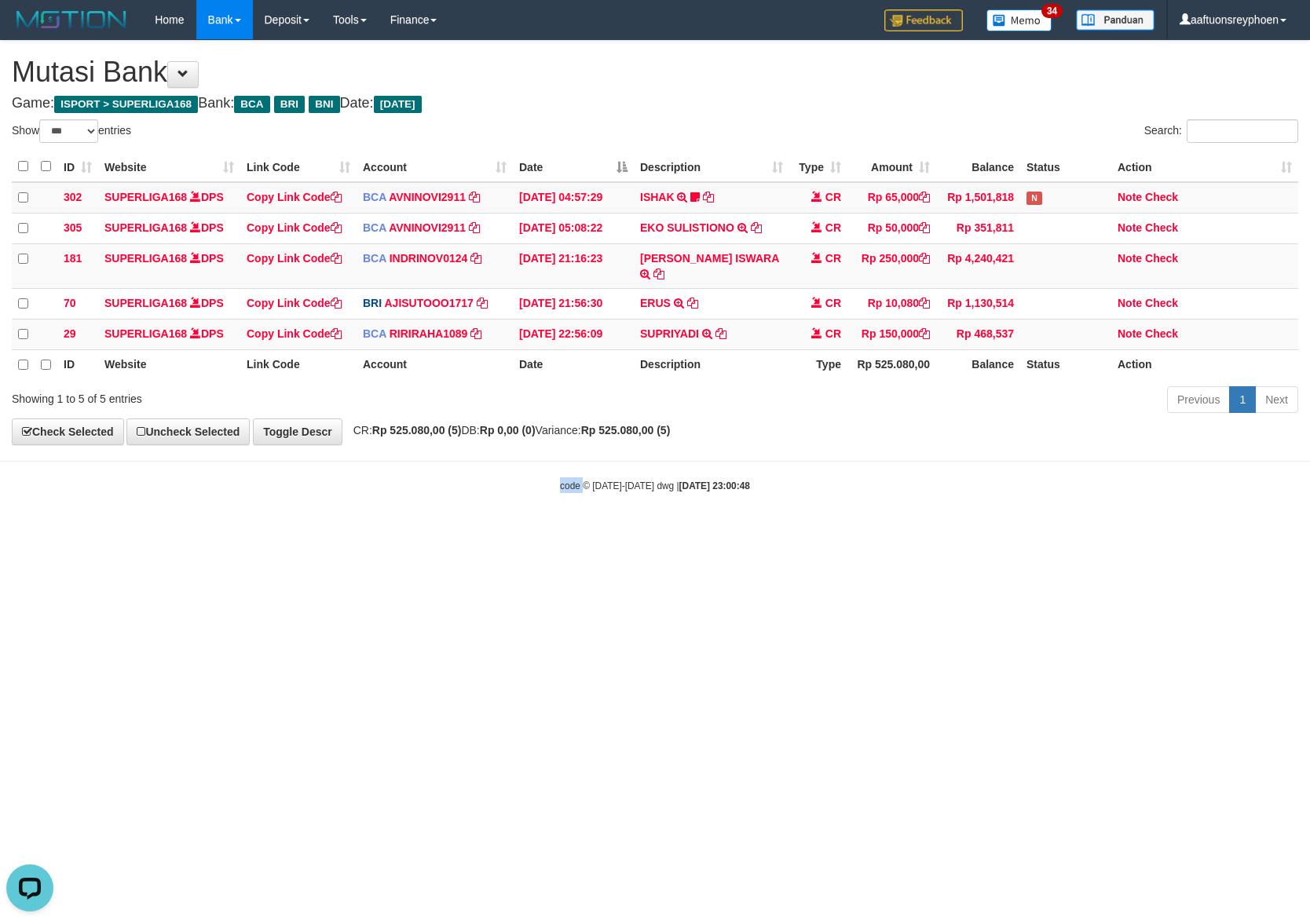
click at [546, 532] on html "Toggle navigation Home Bank Account List Load By Website Group [ISPORT] SUPERLI…" at bounding box center [655, 266] width 1310 height 532
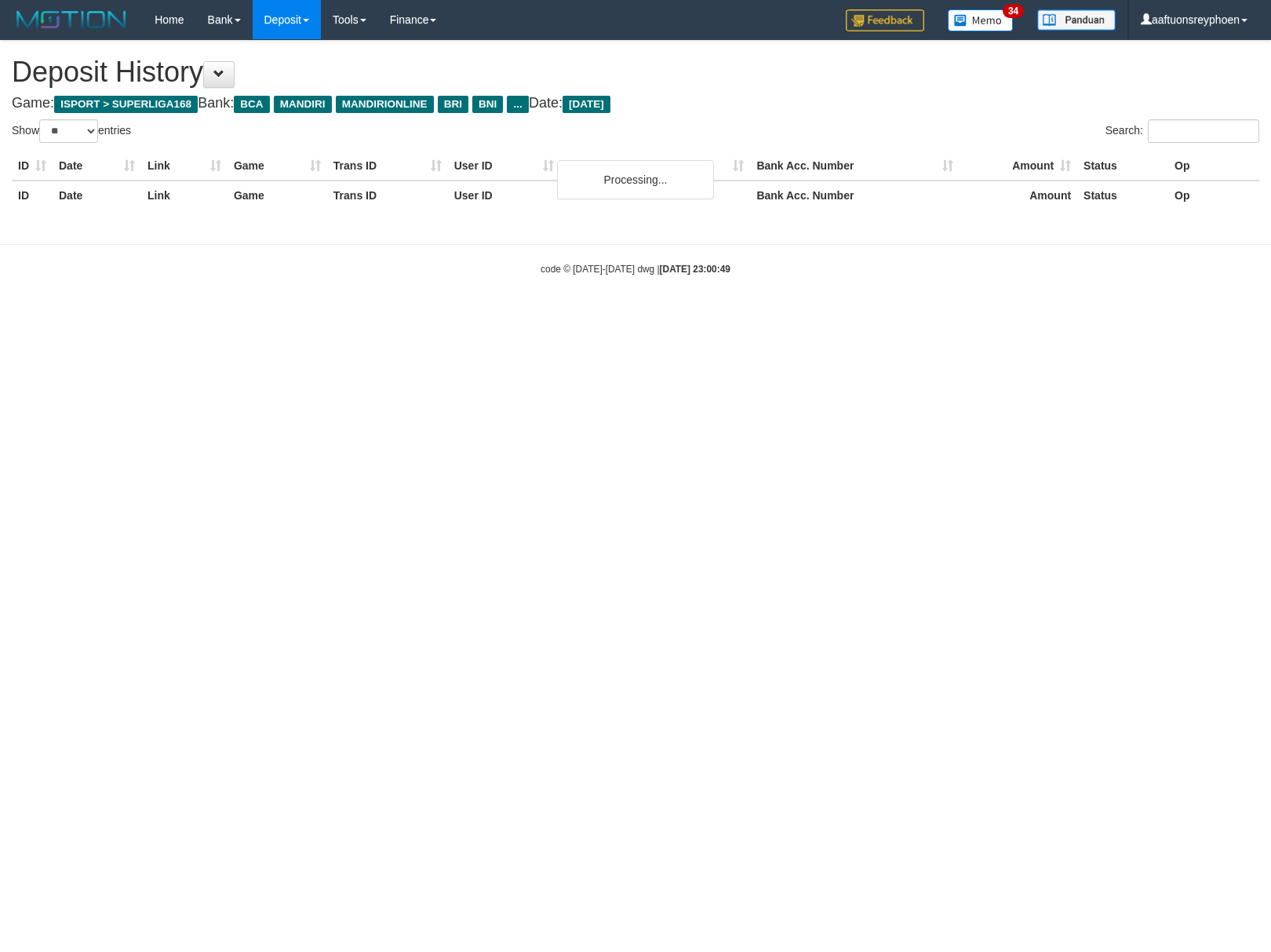
select select "**"
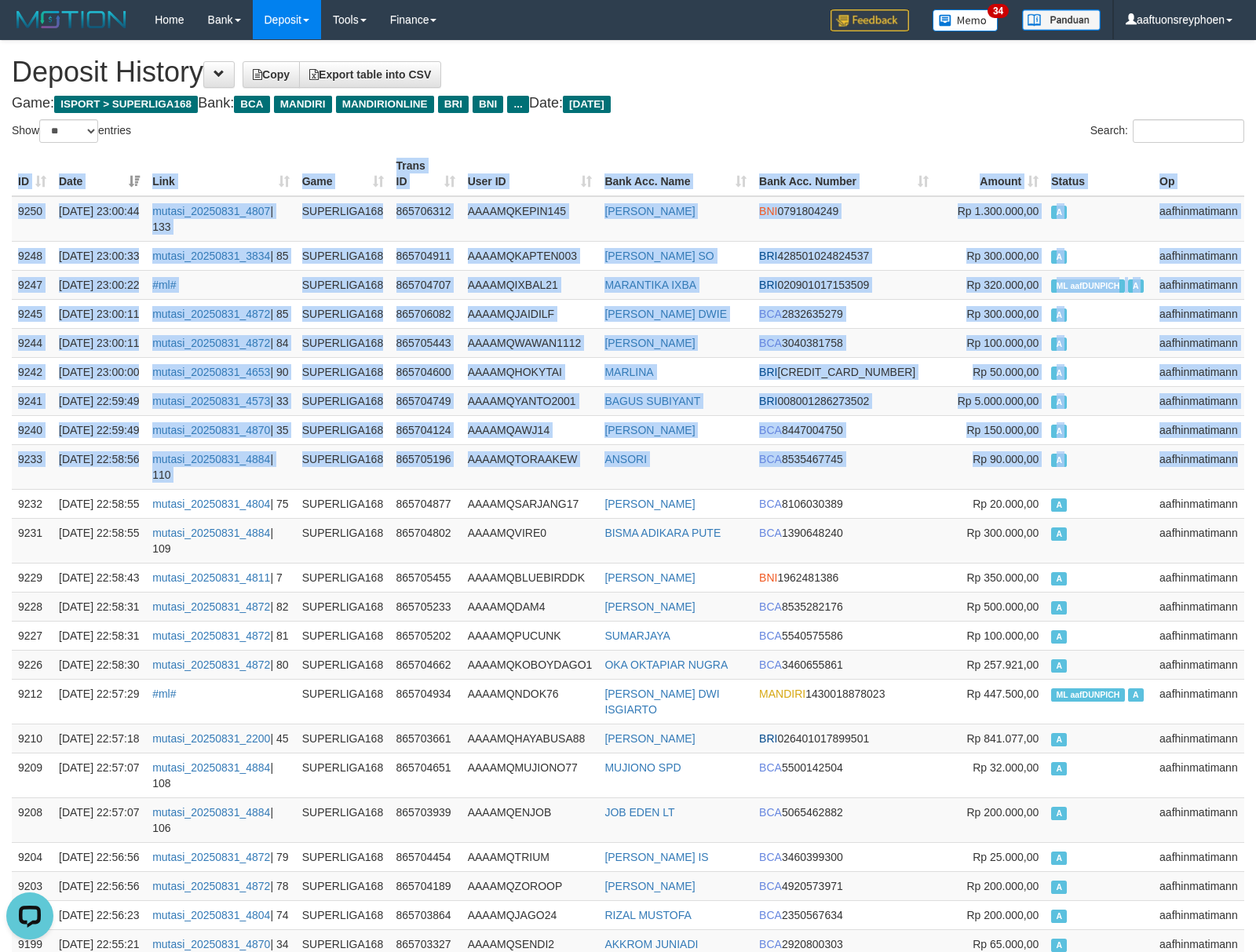
drag, startPoint x: 1244, startPoint y: 529, endPoint x: 1, endPoint y: 521, distance: 1243.0
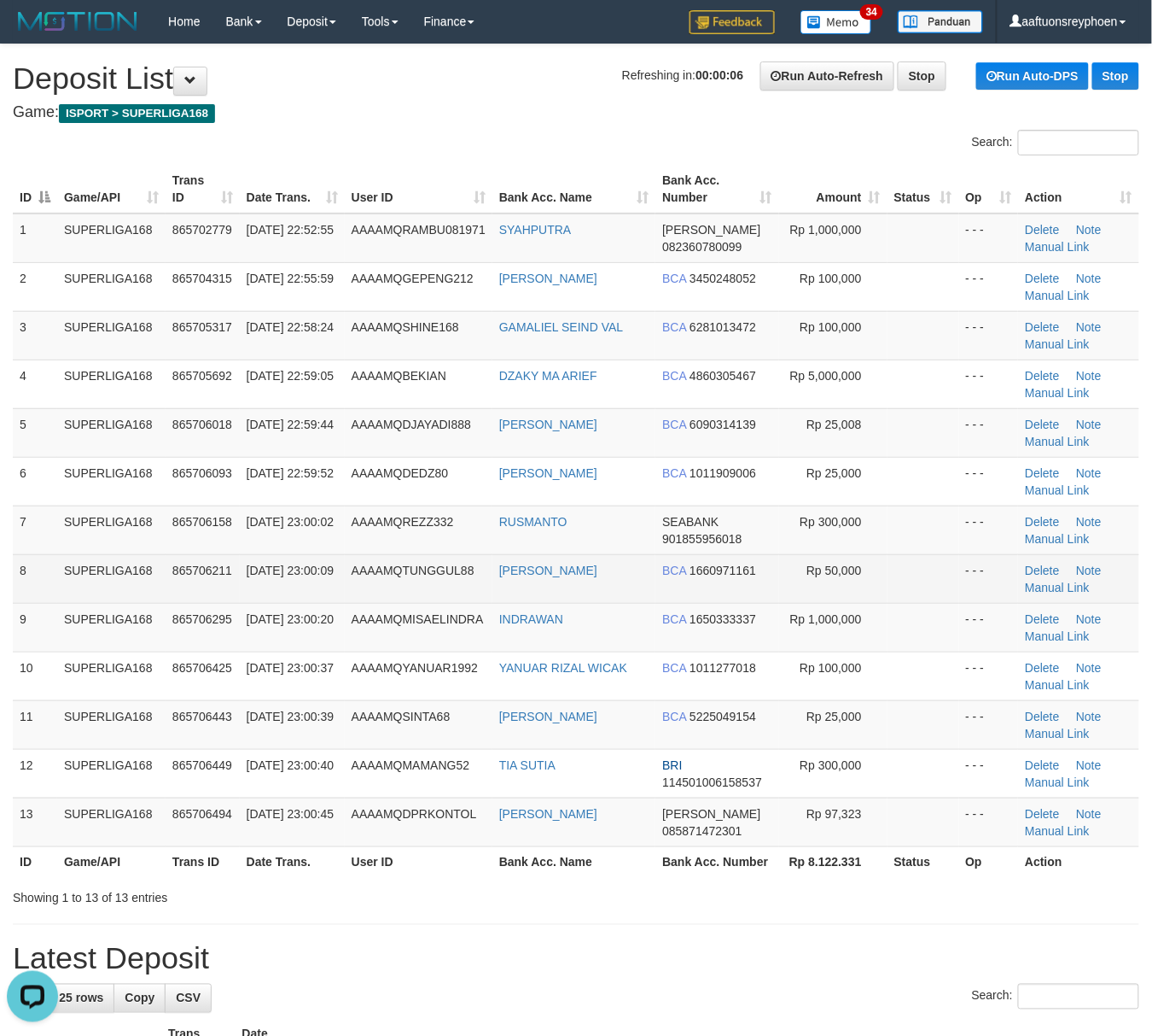
click at [109, 567] on td "SUPERLIGA168" at bounding box center [112, 577] width 108 height 49
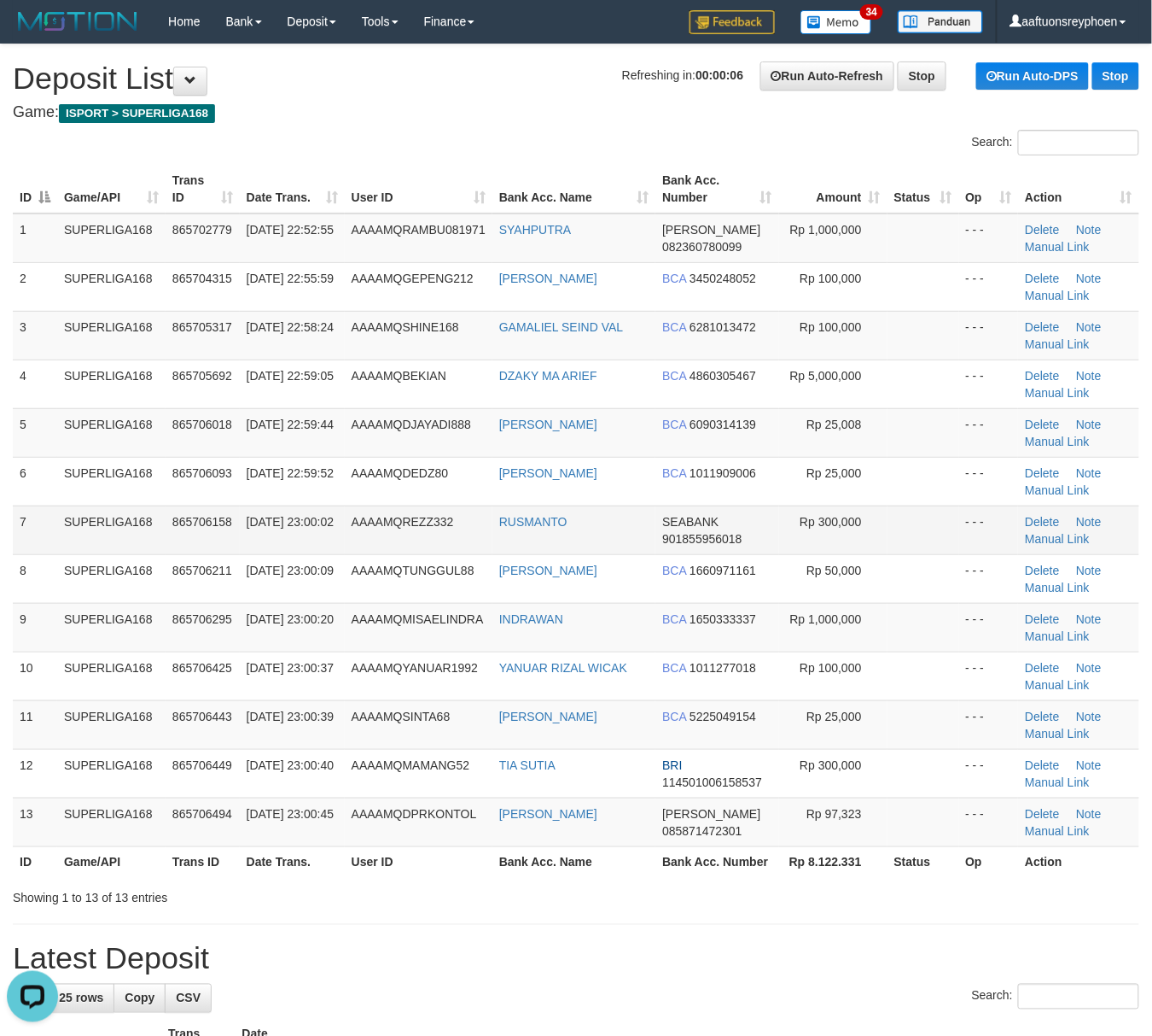
drag, startPoint x: 240, startPoint y: 551, endPoint x: 89, endPoint y: 547, distance: 151.1
click at [222, 551] on tr "7 SUPERLIGA168 865706158 [DATE] 23:00:02 AAAAMQREZZ332 RUSMANTO SEABANK 9018559…" at bounding box center [576, 529] width 1126 height 49
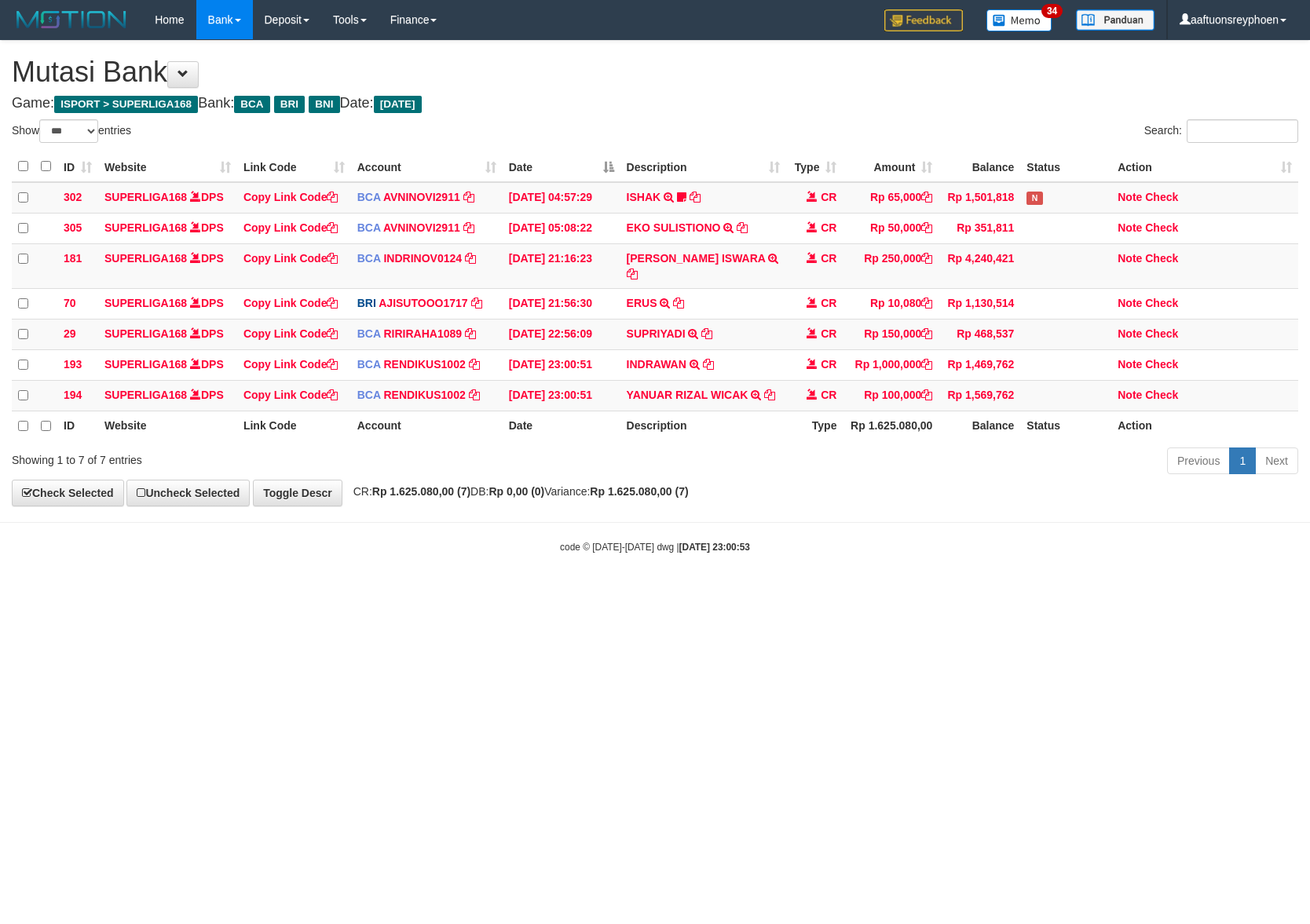
select select "***"
drag, startPoint x: 614, startPoint y: 633, endPoint x: 632, endPoint y: 625, distance: 19.7
click at [615, 593] on html "Toggle navigation Home Bank Account List Load By Website Group [ISPORT] SUPERLI…" at bounding box center [655, 296] width 1310 height 593
drag, startPoint x: 757, startPoint y: 671, endPoint x: 1307, endPoint y: 600, distance: 554.6
click at [1045, 593] on html "Toggle navigation Home Bank Account List Load By Website Group [ISPORT] SUPERLI…" at bounding box center [655, 296] width 1310 height 593
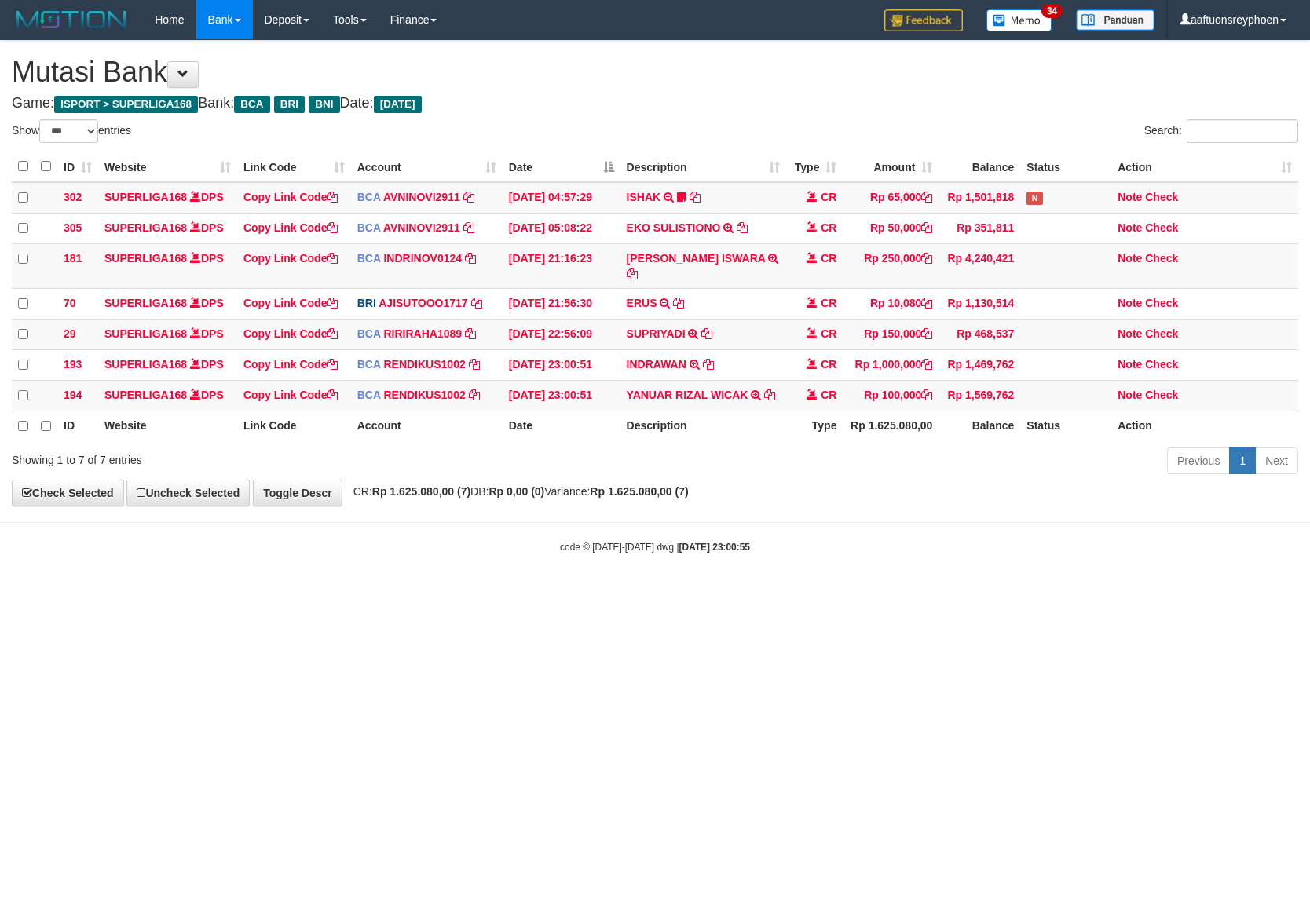
select select "***"
click at [727, 349] on td "INDRAWAN TRSF E-BANKING CR 3108/FTSCY/WS95031 1000000.00INDRAWAN" at bounding box center [704, 364] width 167 height 30
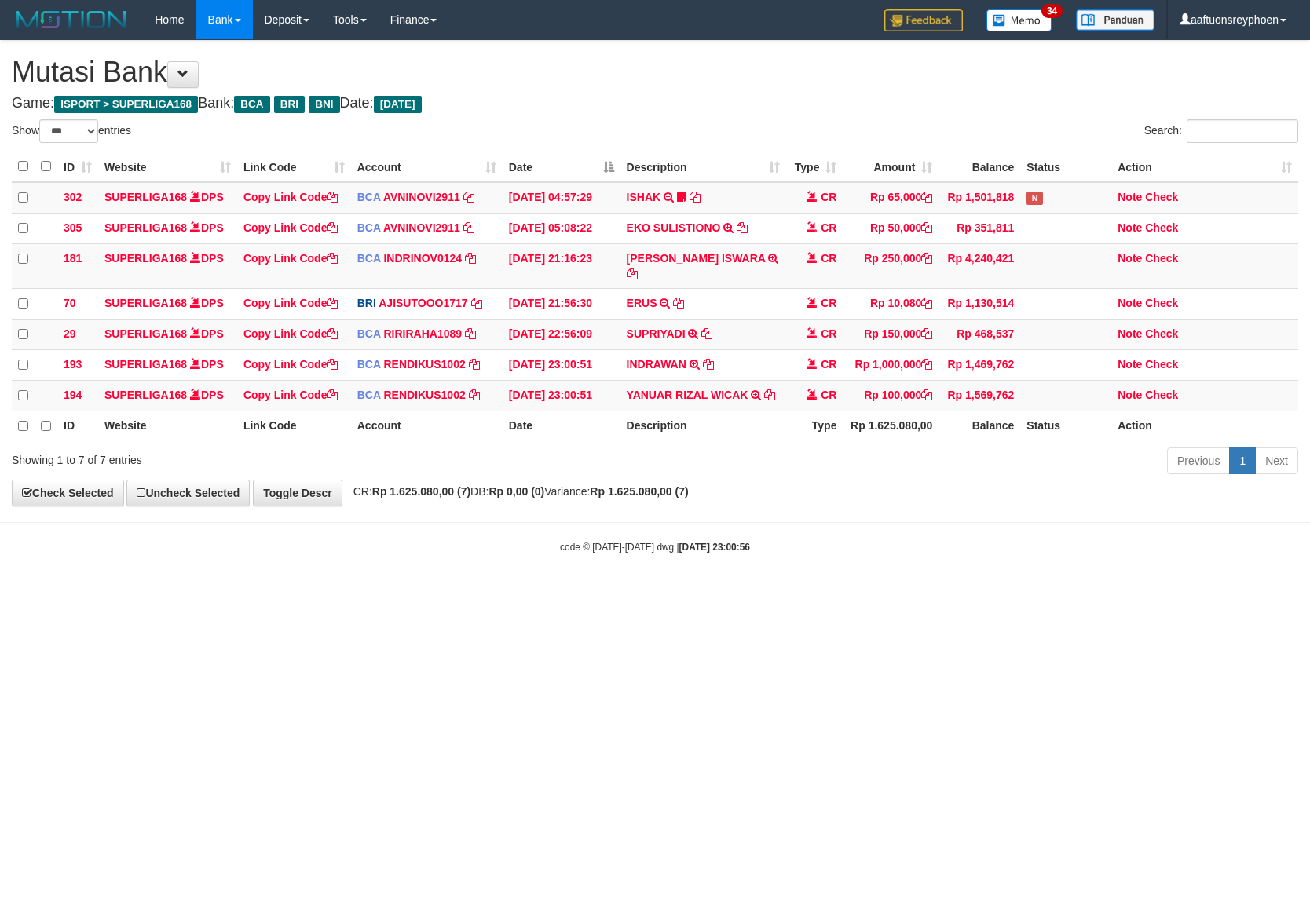
drag, startPoint x: 844, startPoint y: 592, endPoint x: 1304, endPoint y: 481, distance: 473.2
click at [978, 553] on html "Toggle navigation Home Bank Account List Load By Website Group [ISPORT] SUPERLI…" at bounding box center [655, 296] width 1310 height 593
drag, startPoint x: 950, startPoint y: 475, endPoint x: 1000, endPoint y: 471, distance: 50.2
click at [975, 473] on div "**********" at bounding box center [655, 273] width 1310 height 465
drag, startPoint x: 664, startPoint y: 600, endPoint x: 1302, endPoint y: 495, distance: 646.6
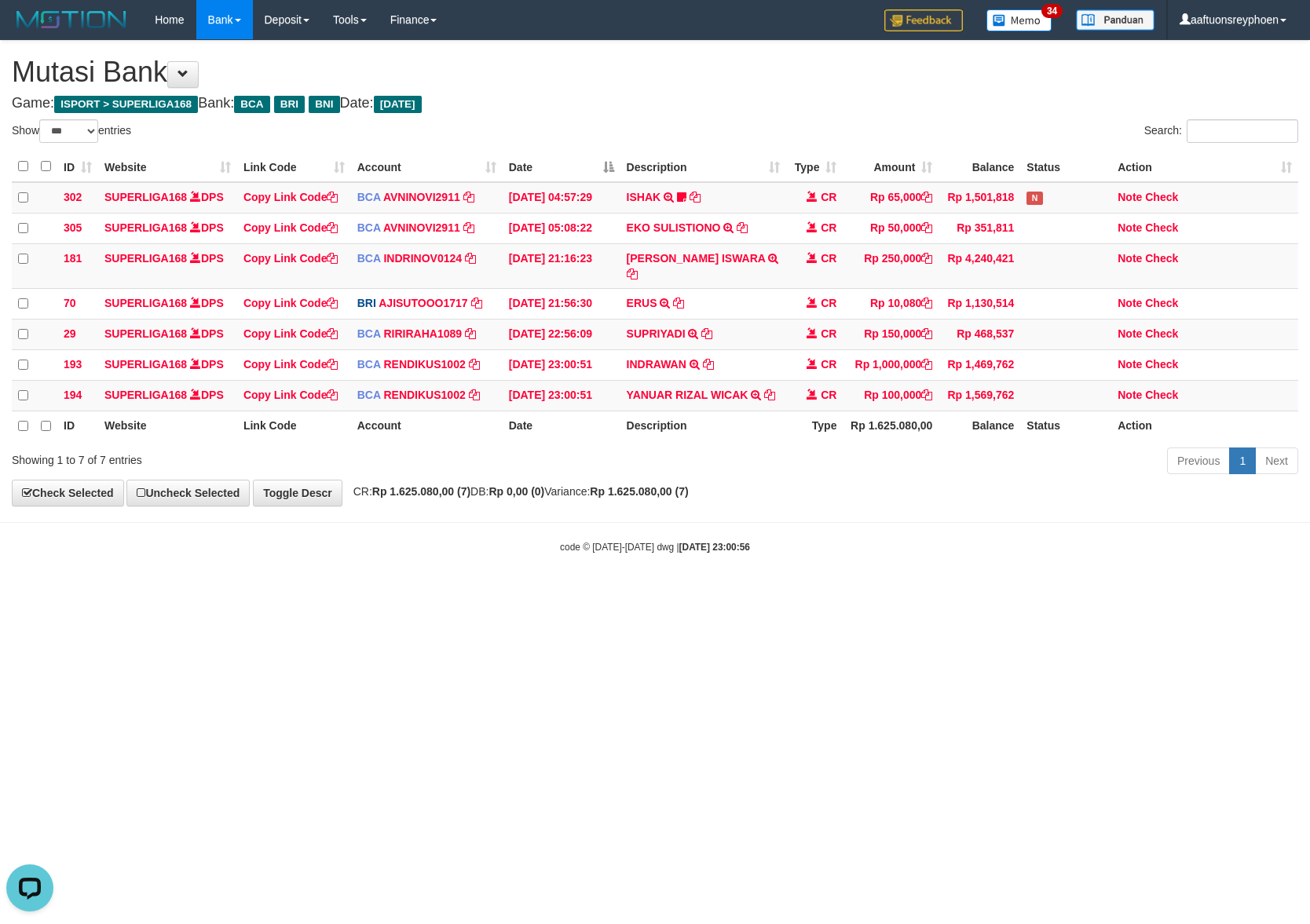
click at [769, 567] on html "Toggle navigation Home Bank Account List Load By Website Group [ISPORT] SUPERLI…" at bounding box center [655, 296] width 1310 height 593
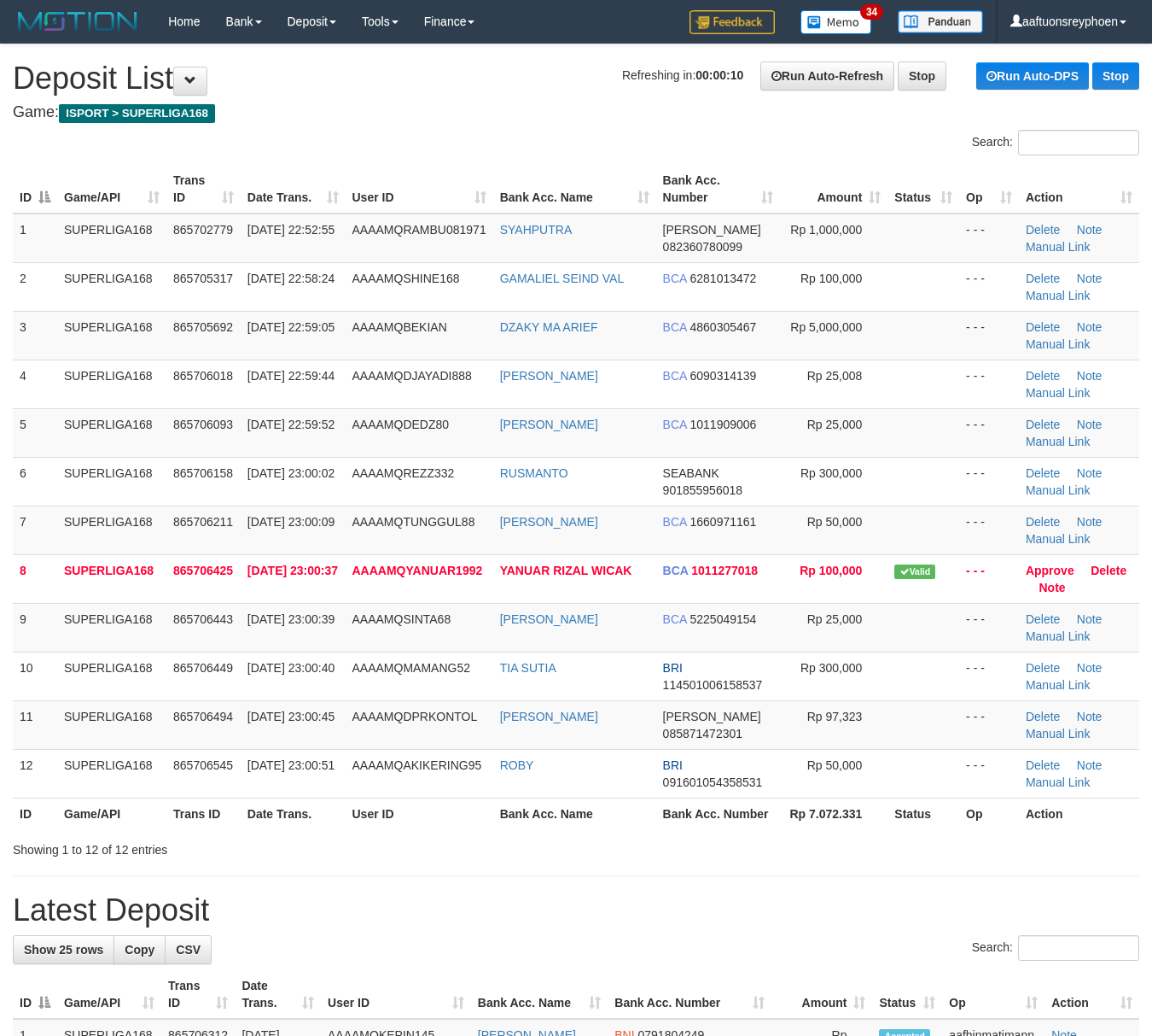
scroll to position [618, 0]
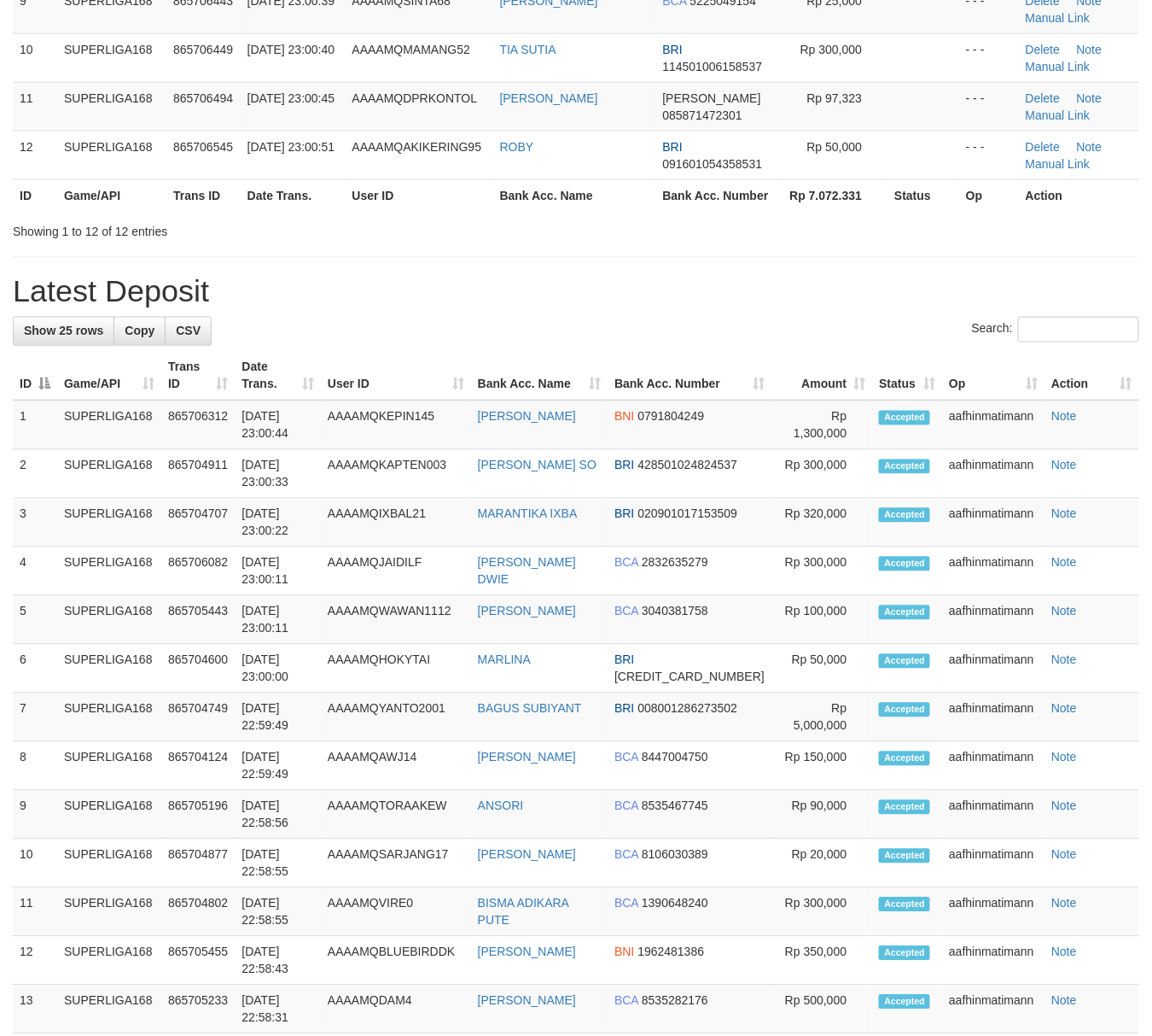
click at [93, 390] on th "Game/API" at bounding box center [110, 375] width 104 height 49
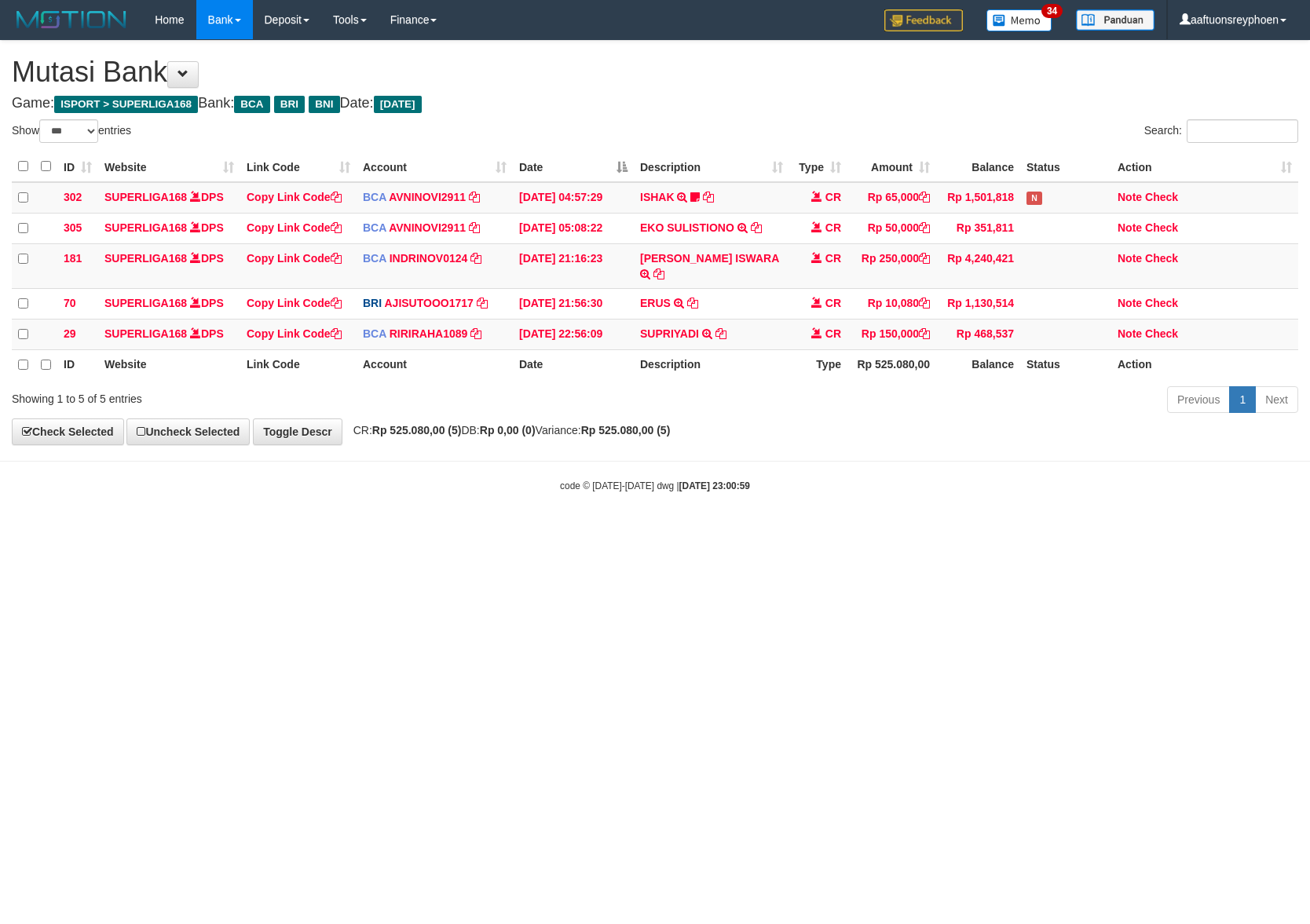
select select "***"
click at [738, 532] on html "Toggle navigation Home Bank Account List Load By Website Group [ISPORT] SUPERLI…" at bounding box center [655, 266] width 1310 height 532
select select "***"
click at [493, 532] on html "Toggle navigation Home Bank Account List Load By Website Group [ISPORT] SUPERLI…" at bounding box center [655, 266] width 1310 height 532
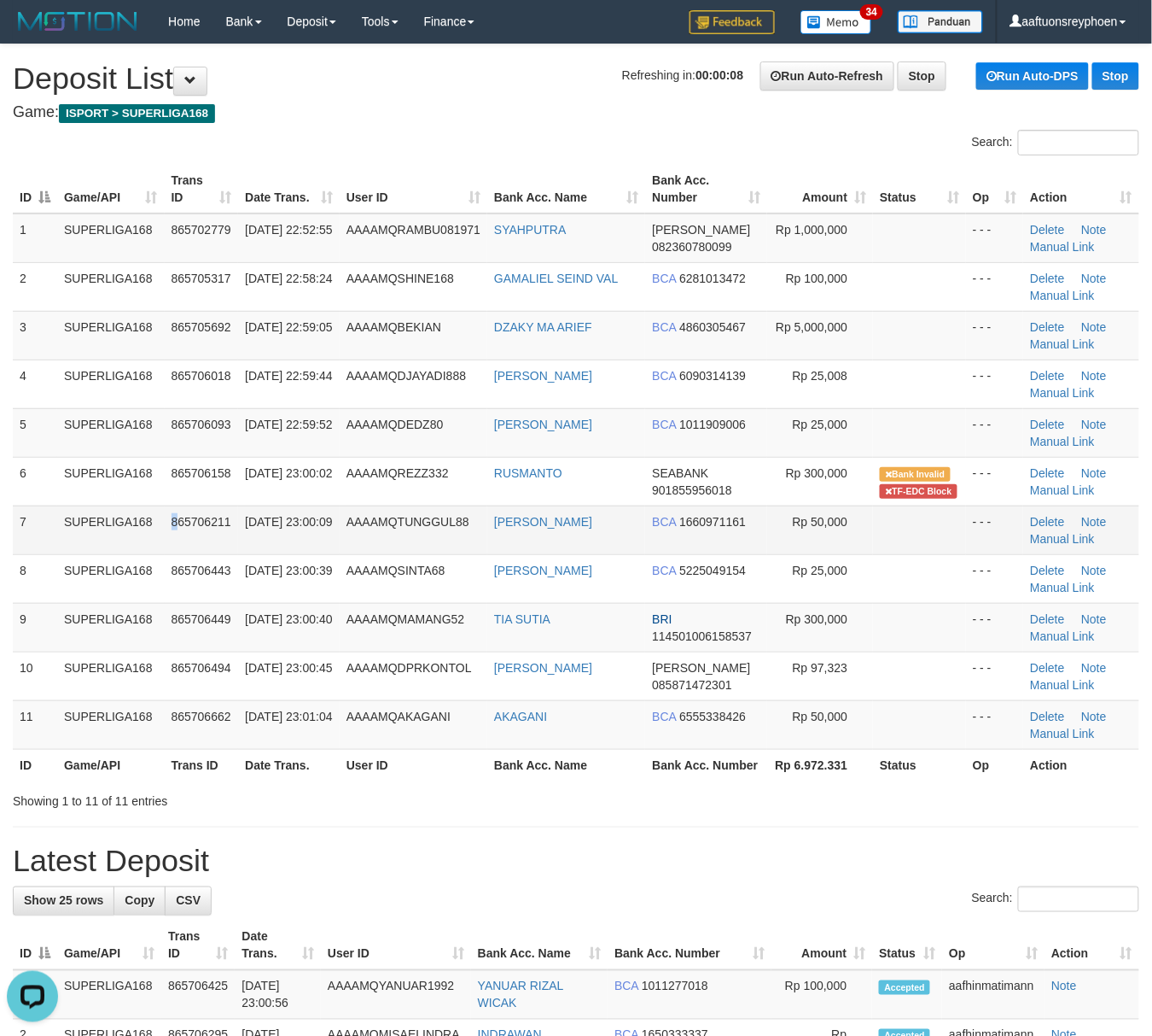
drag, startPoint x: 165, startPoint y: 544, endPoint x: 154, endPoint y: 534, distance: 14.9
click at [160, 541] on td "SUPERLIGA168" at bounding box center [112, 529] width 108 height 49
drag, startPoint x: 154, startPoint y: 534, endPoint x: 1, endPoint y: 538, distance: 153.1
click at [124, 534] on td "SUPERLIGA168" at bounding box center [112, 529] width 108 height 49
drag, startPoint x: 186, startPoint y: 523, endPoint x: 7, endPoint y: 548, distance: 180.7
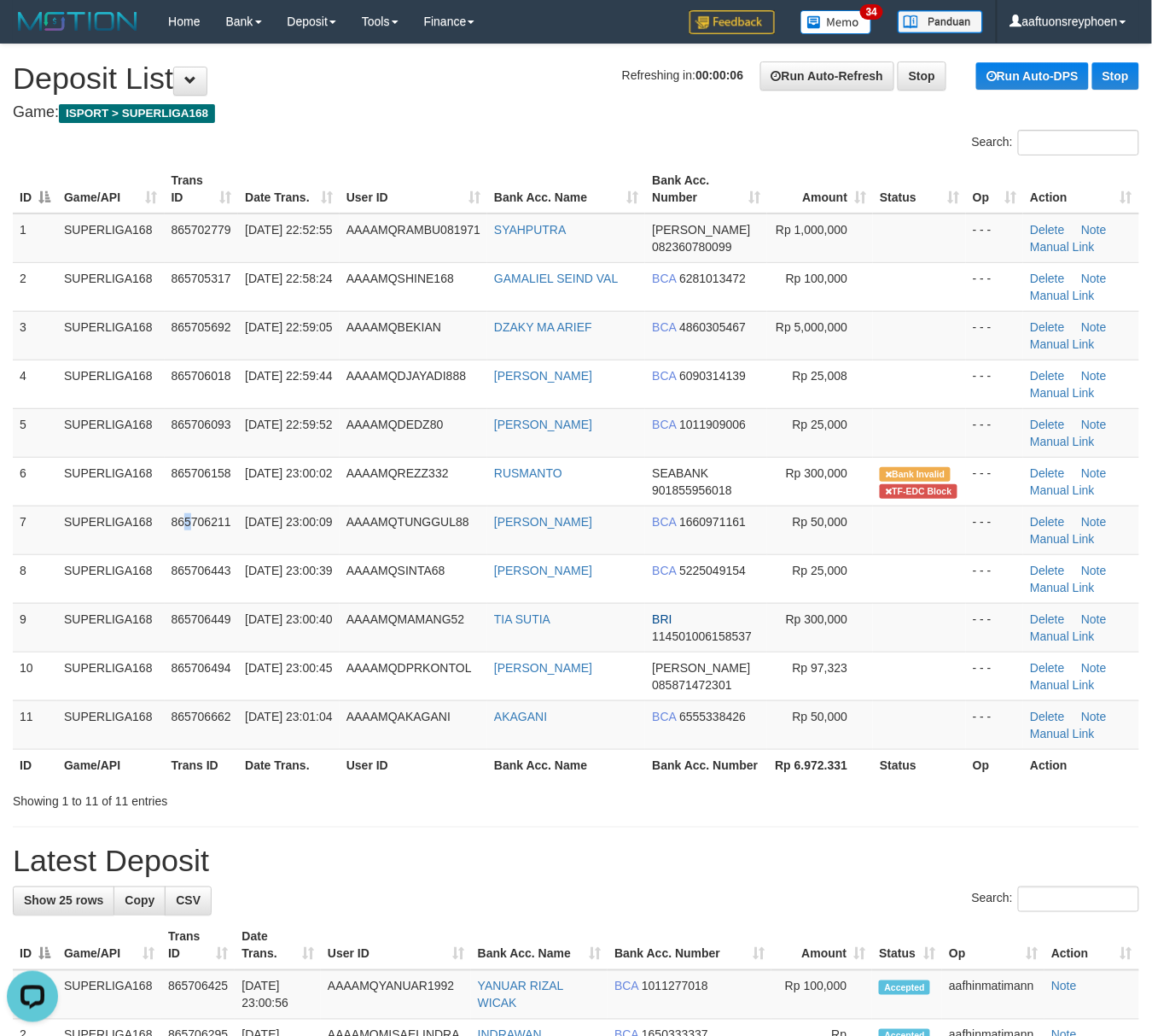
click at [142, 529] on tr "7 SUPERLIGA168 865706211 31/08/2025 23:00:09 AAAAMQTUNGGUL88 JAKA BIN KOSIM BCA…" at bounding box center [576, 529] width 1126 height 49
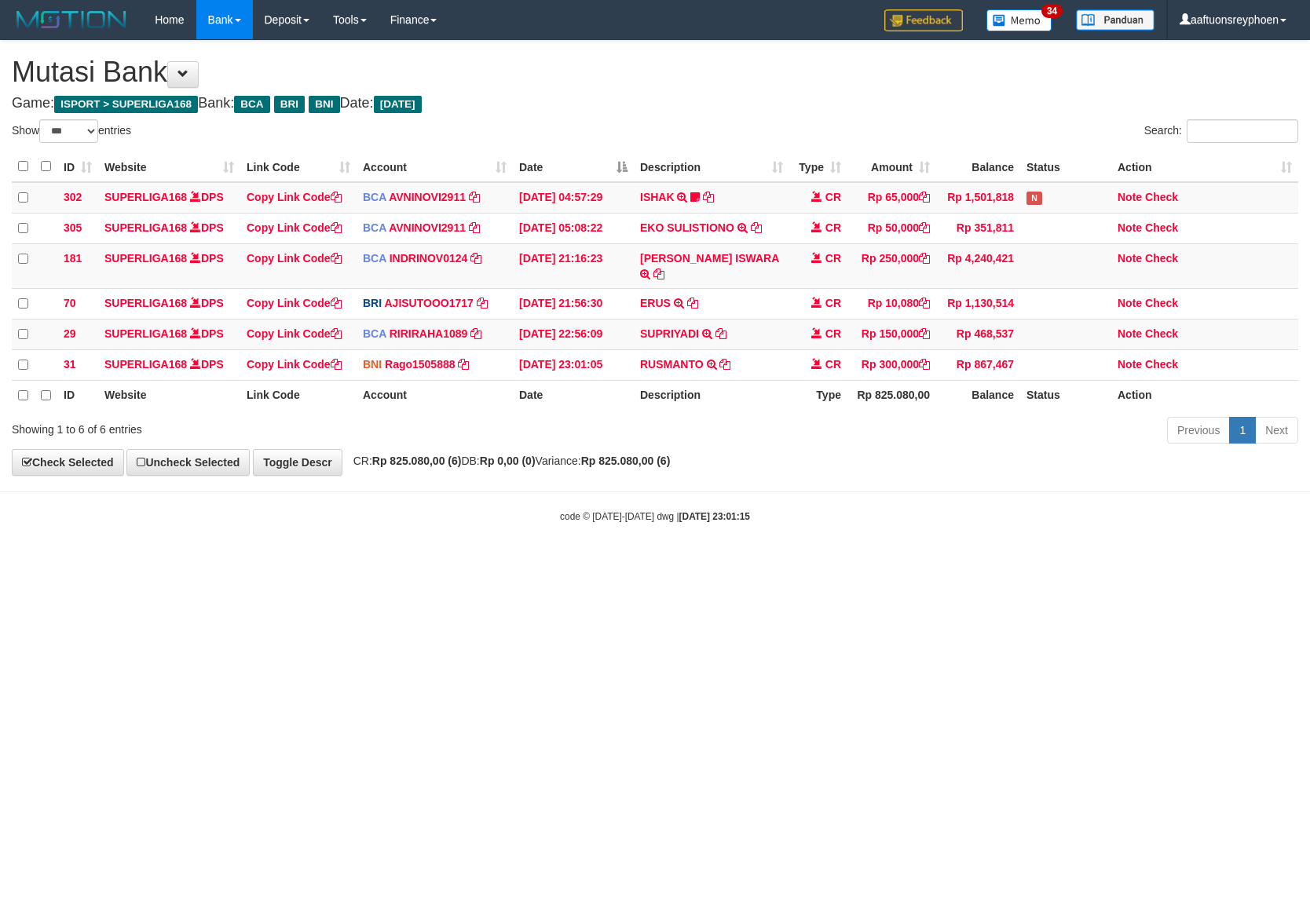
select select "***"
drag, startPoint x: 1000, startPoint y: 572, endPoint x: 1307, endPoint y: 541, distance: 308.6
click at [1148, 555] on html "Toggle navigation Home Bank Account List Load By Website Group [ISPORT] SUPERLI…" at bounding box center [655, 281] width 1310 height 563
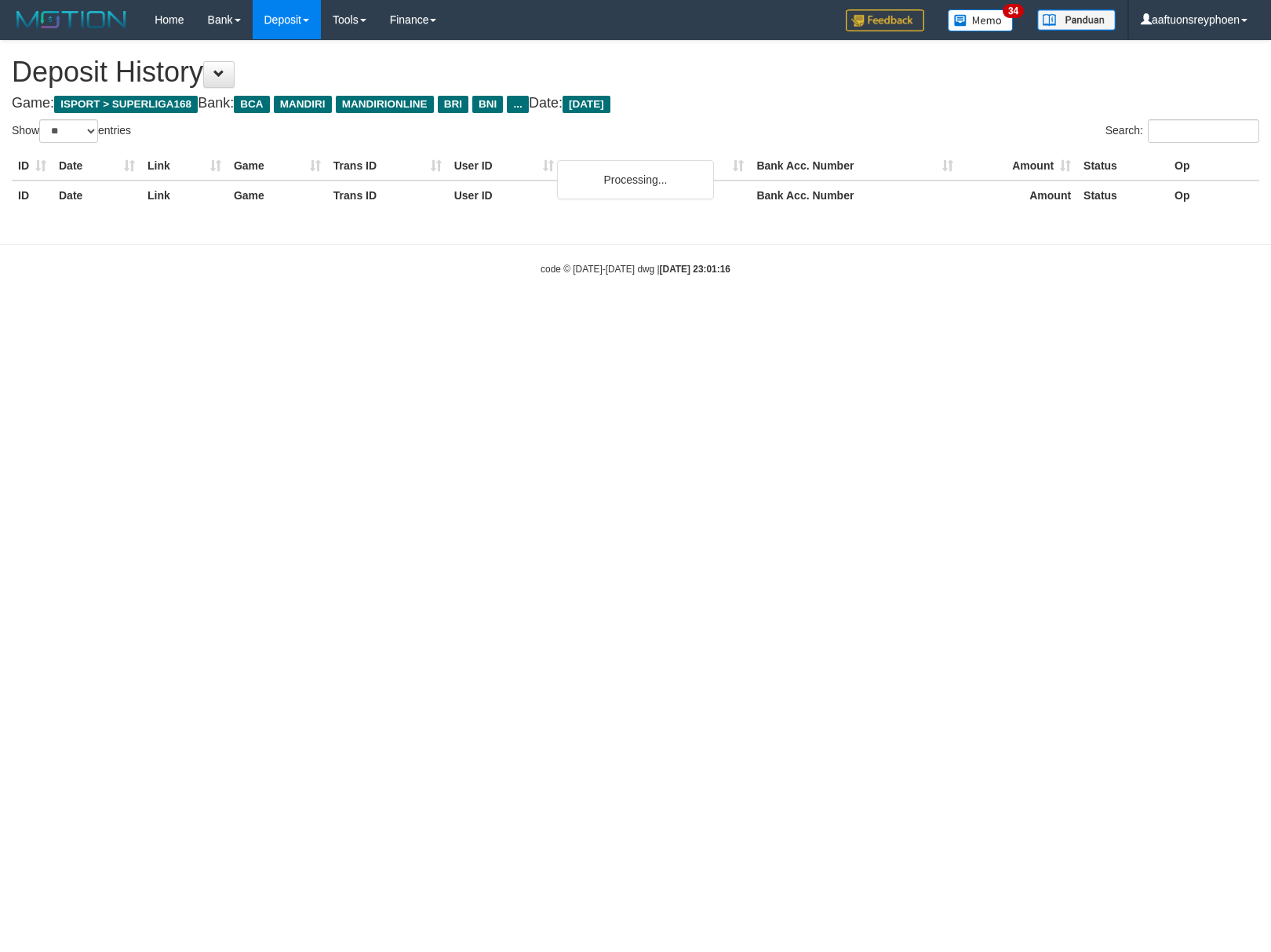
select select "**"
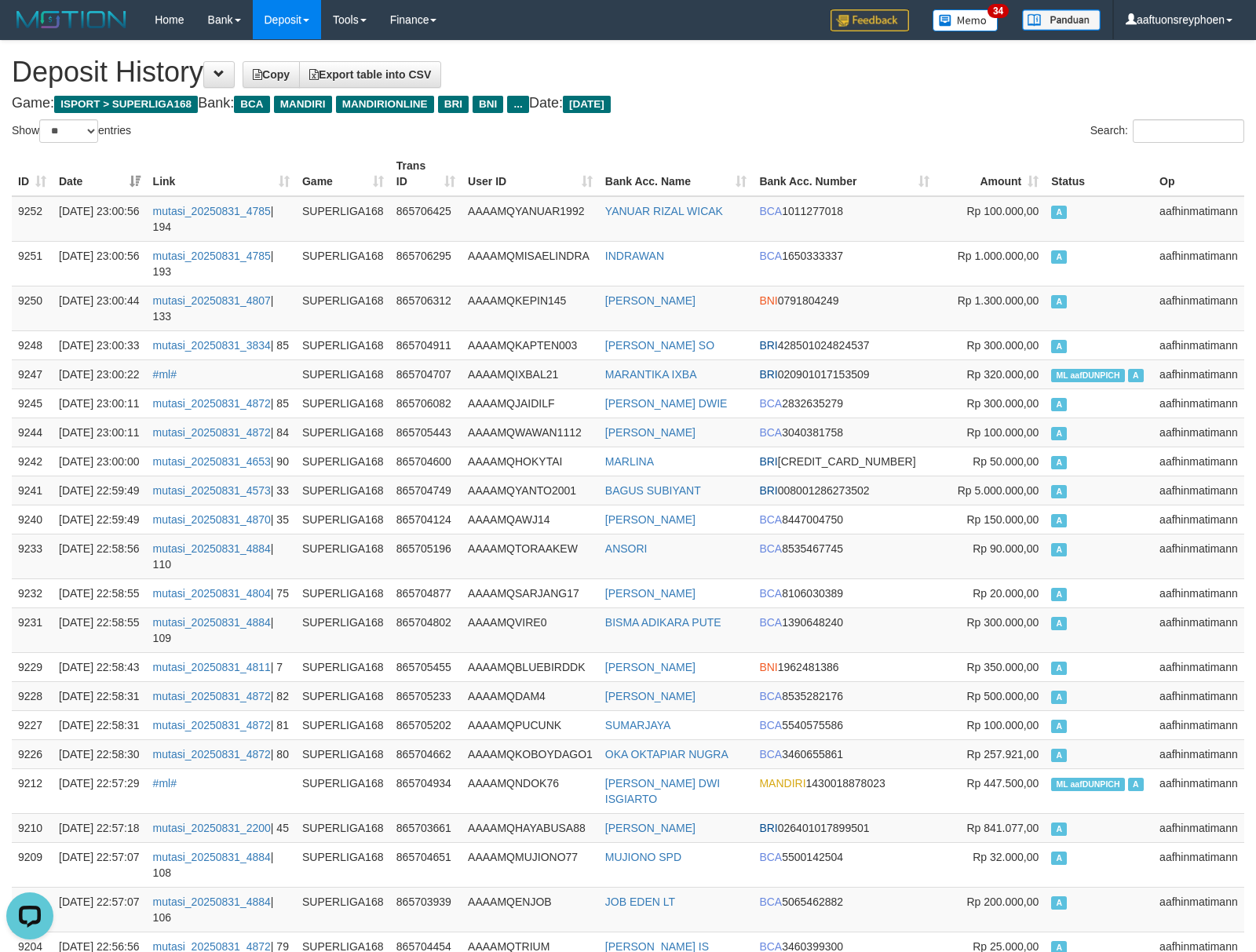
drag, startPoint x: 1083, startPoint y: 472, endPoint x: 4, endPoint y: 493, distance: 1079.2
click at [1078, 447] on td "A" at bounding box center [1099, 431] width 109 height 29
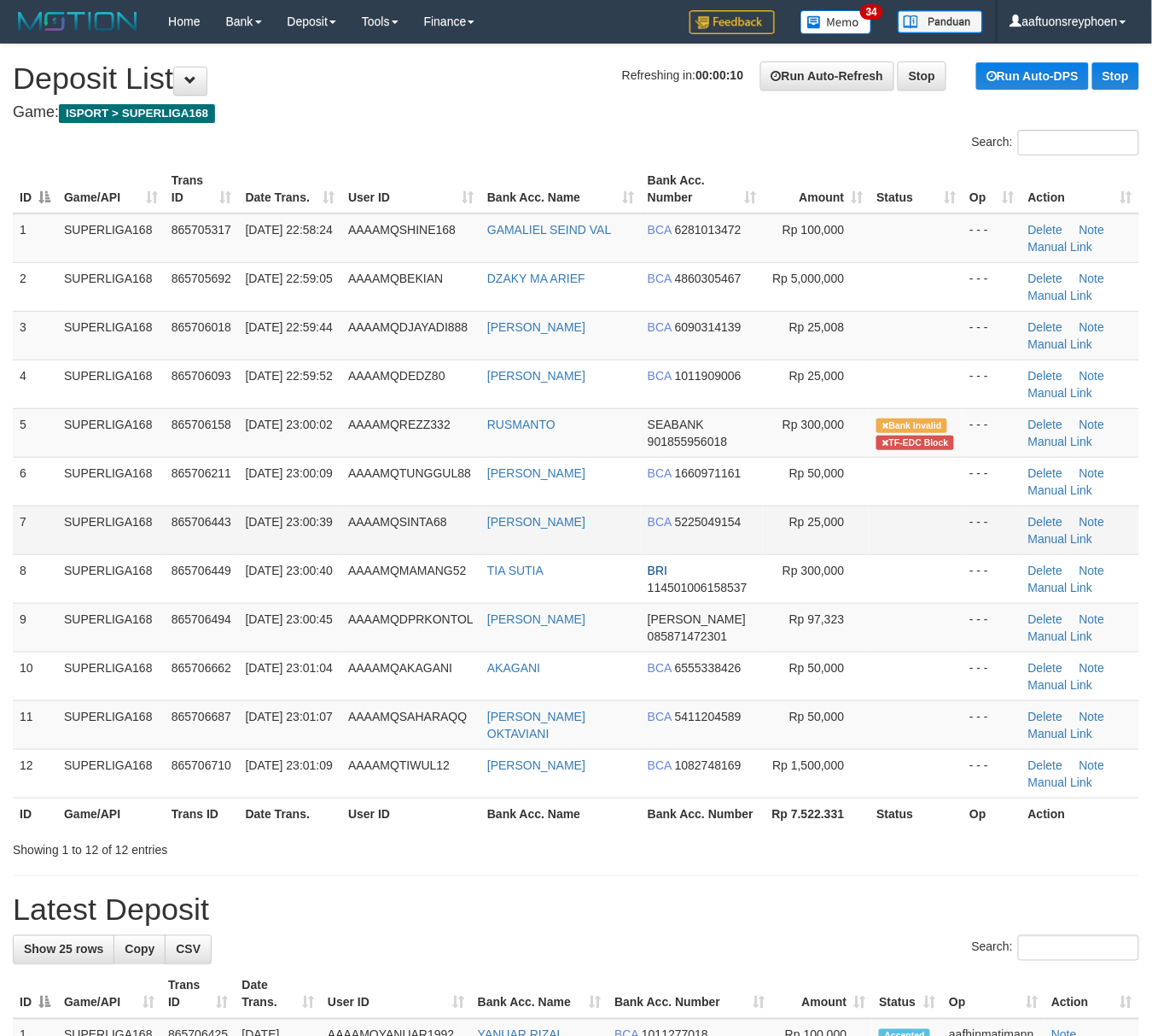
click at [178, 514] on td "865706443" at bounding box center [201, 529] width 74 height 49
drag, startPoint x: 150, startPoint y: 530, endPoint x: 5, endPoint y: 555, distance: 147.1
click at [45, 547] on tr "7 SUPERLIGA168 865706443 31/08/2025 23:00:39 AAAAMQSINTA68 MUHAMMAD IRDAN BCA 5…" at bounding box center [576, 529] width 1126 height 49
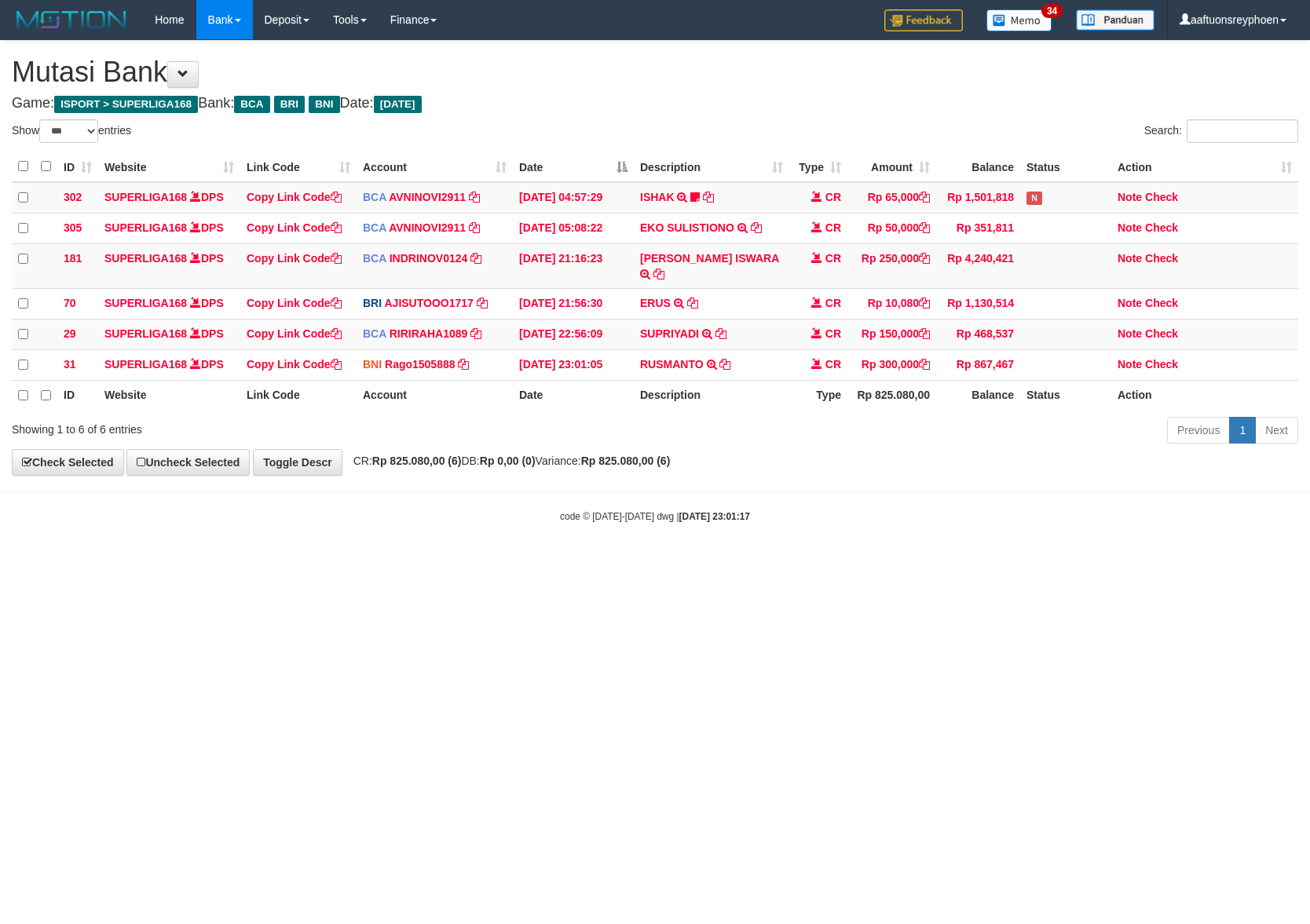
select select "***"
click at [755, 563] on html "Toggle navigation Home Bank Account List Load By Website Group [ISPORT] SUPERLI…" at bounding box center [655, 281] width 1310 height 563
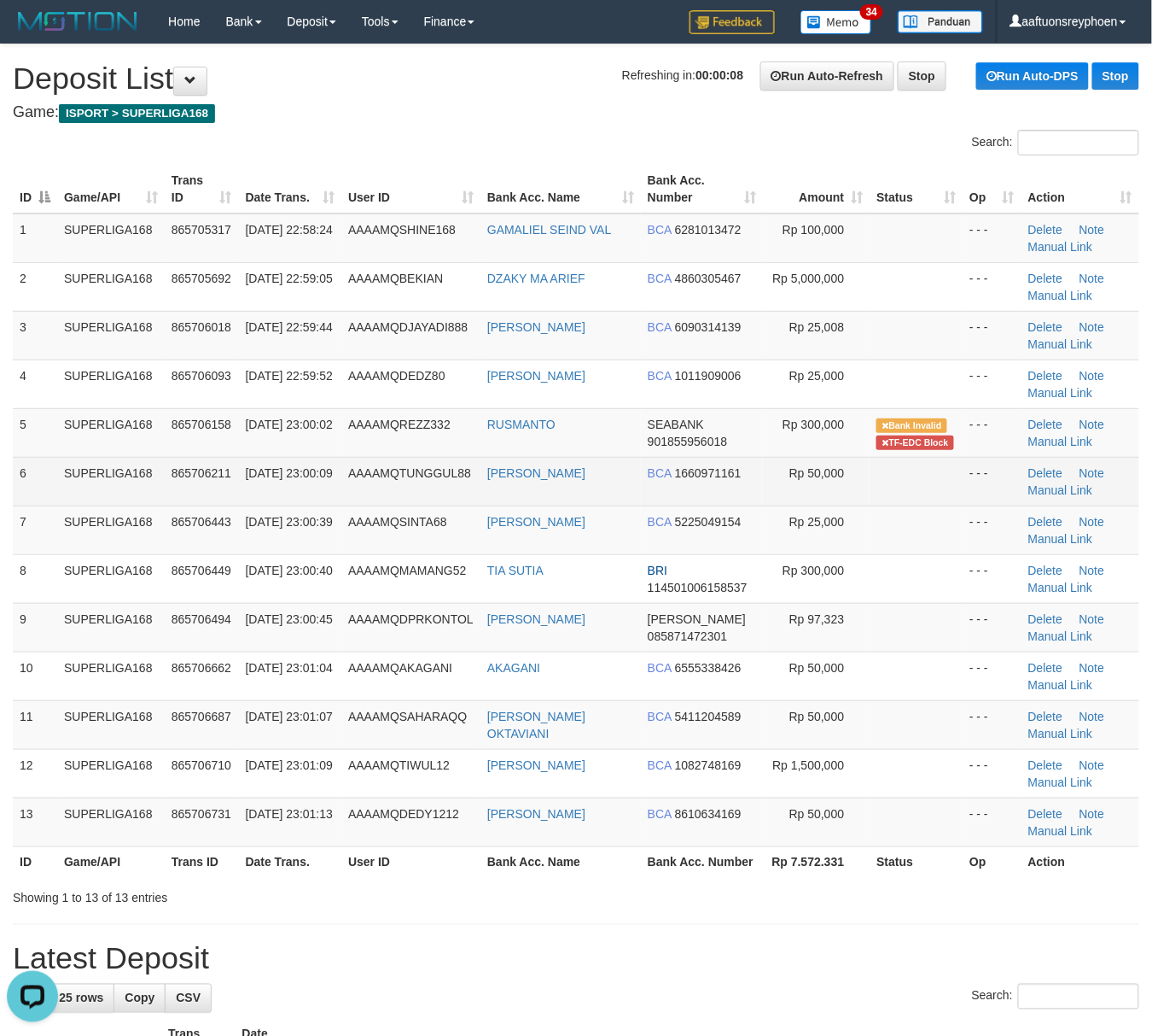
click at [386, 483] on td "AAAAMQTUNGGUL88" at bounding box center [411, 480] width 139 height 49
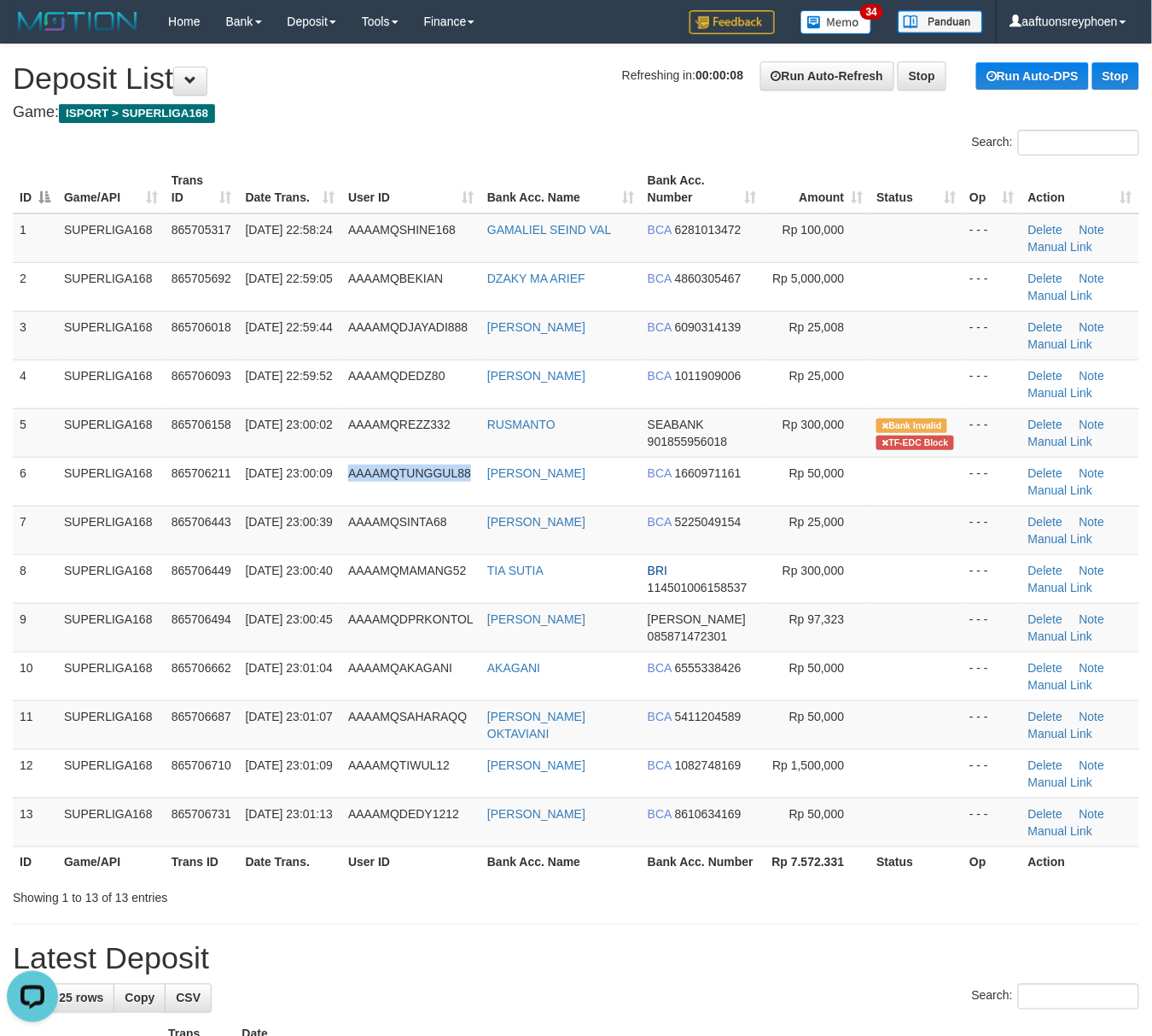
drag, startPoint x: 386, startPoint y: 482, endPoint x: 5, endPoint y: 554, distance: 387.7
click at [367, 490] on td "AAAAMQTUNGGUL88" at bounding box center [411, 480] width 139 height 49
click at [17, 506] on td "7" at bounding box center [35, 529] width 45 height 49
drag, startPoint x: 17, startPoint y: 506, endPoint x: 1, endPoint y: 514, distance: 17.9
click at [17, 506] on td "7" at bounding box center [35, 529] width 45 height 49
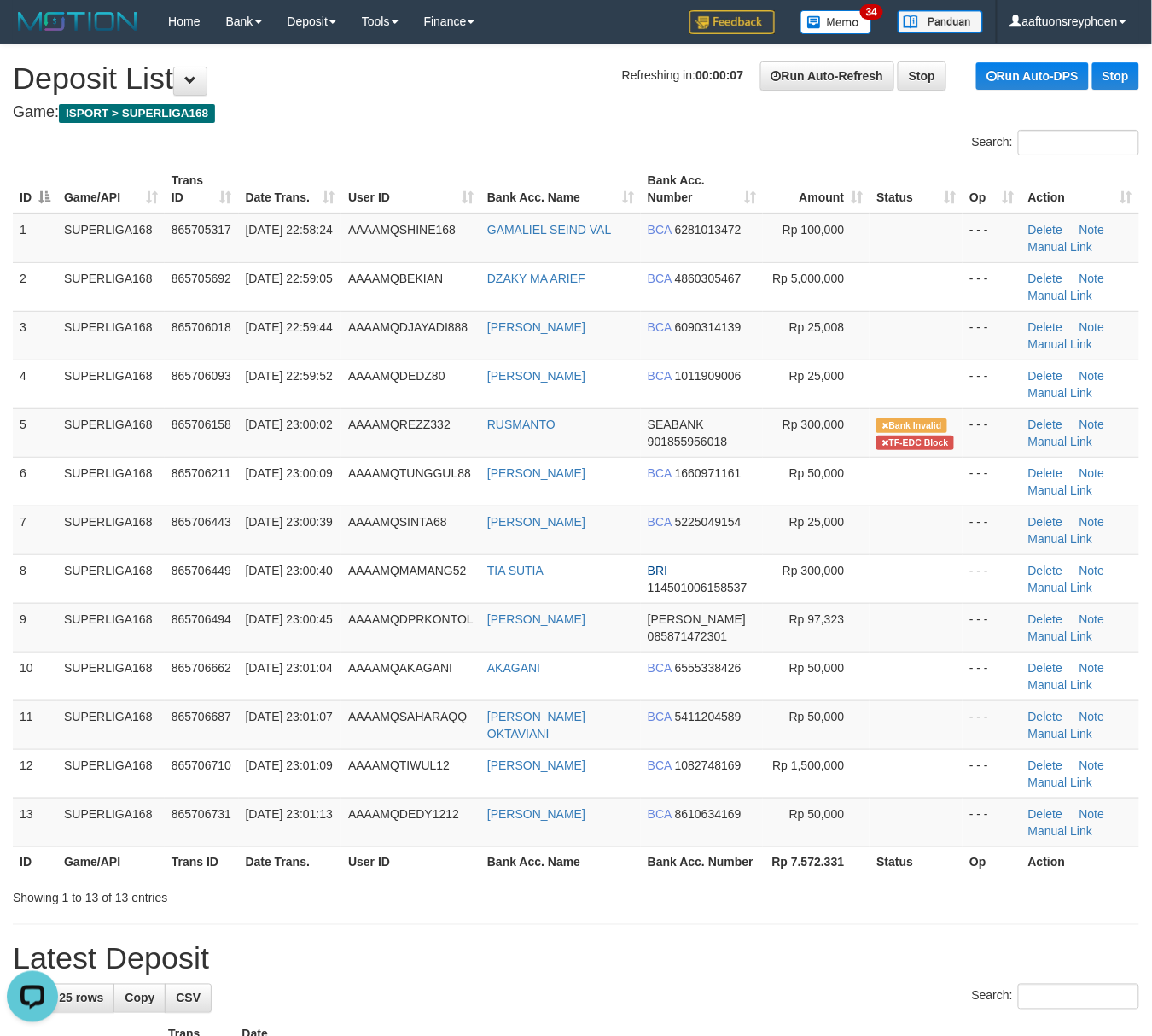
click at [8, 483] on div "ID Game/API Trans ID Date Trans. User ID Bank Acc. Name Bank Acc. Number Amount…" at bounding box center [576, 521] width 1152 height 723
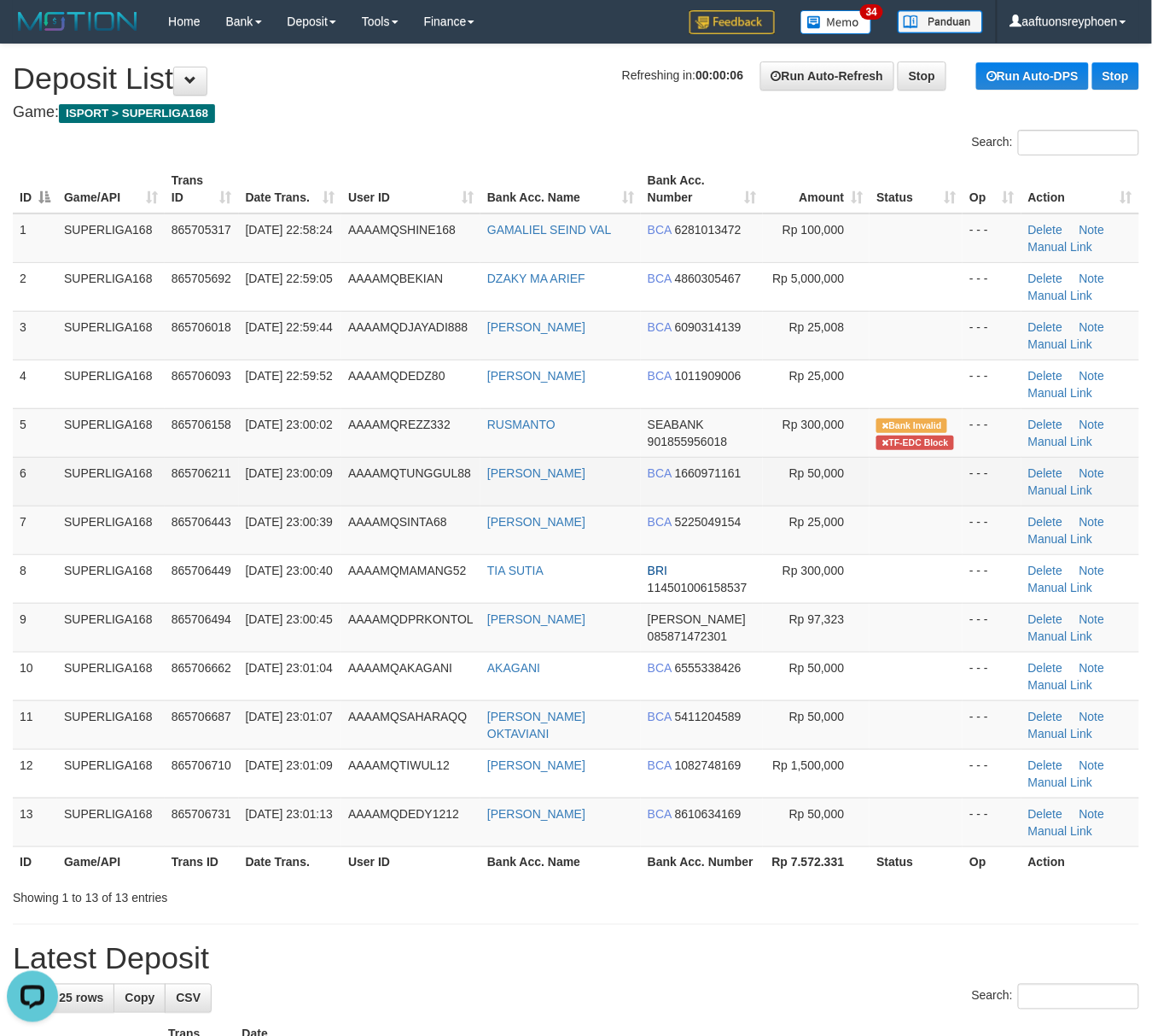
drag, startPoint x: 144, startPoint y: 480, endPoint x: 66, endPoint y: 502, distance: 81.0
click at [138, 480] on td "SUPERLIGA168" at bounding box center [112, 480] width 108 height 49
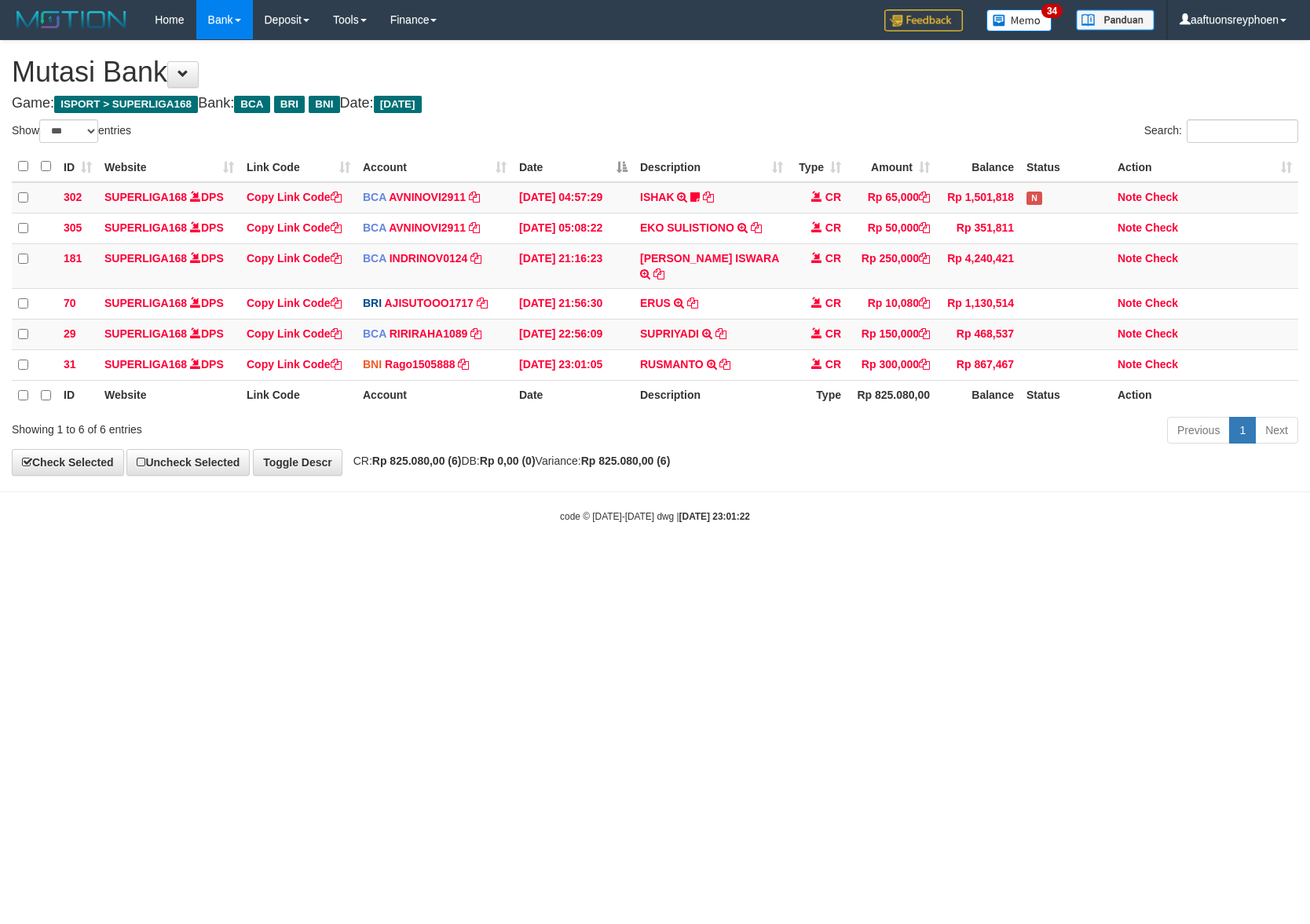
select select "***"
